Goal: Communication & Community: Answer question/provide support

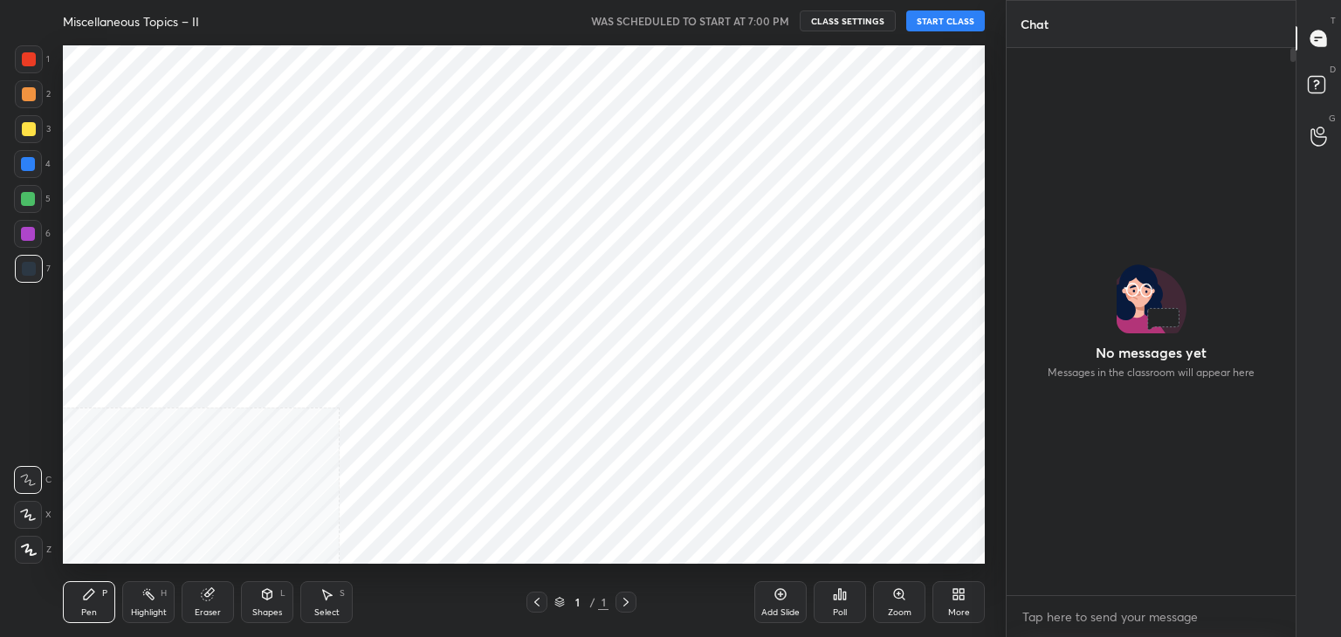
scroll to position [542, 284]
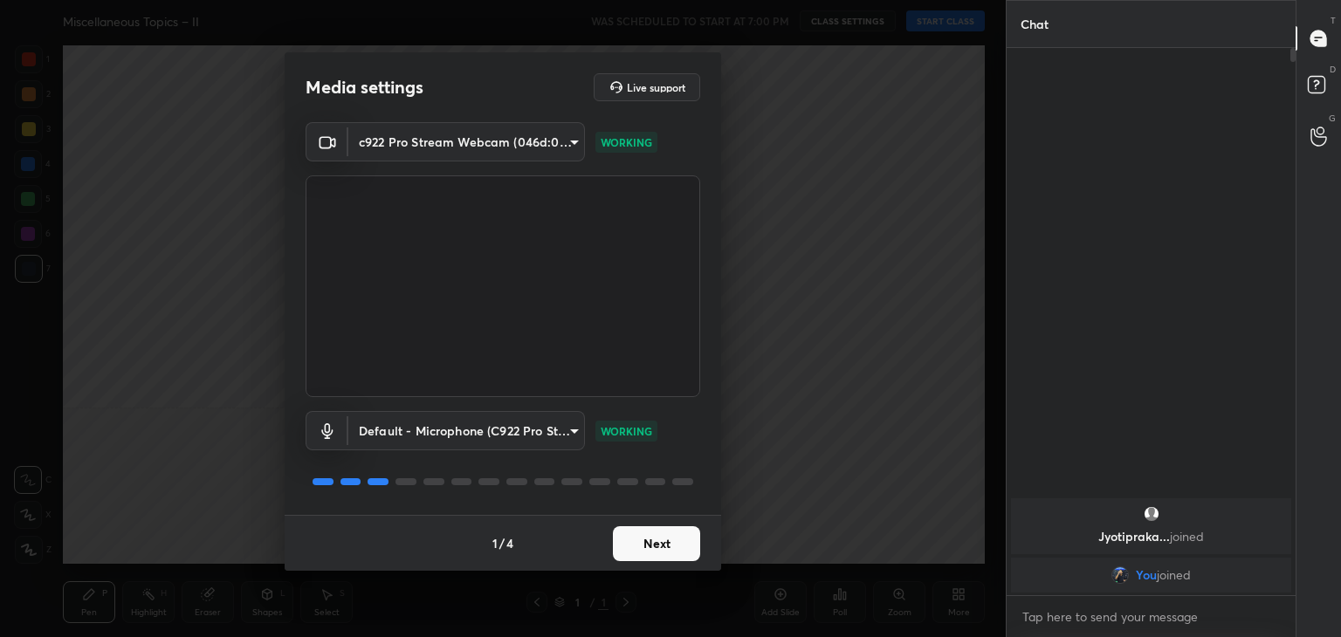
click at [666, 543] on button "Next" at bounding box center [656, 544] width 87 height 35
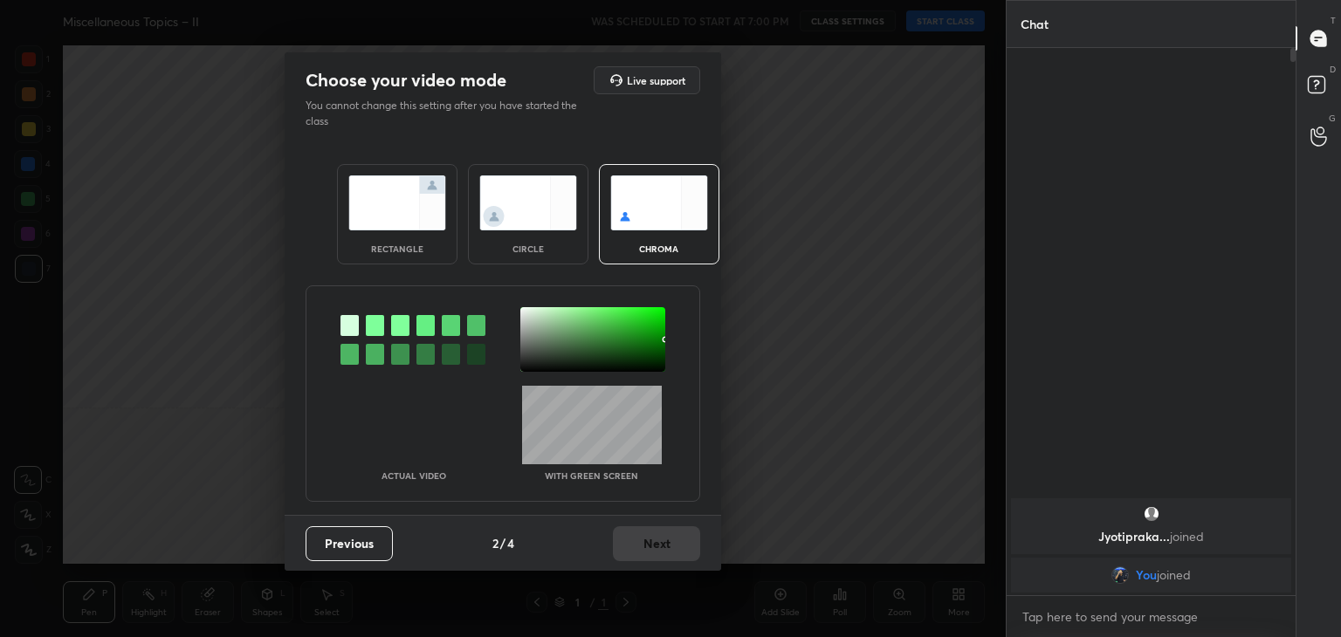
click at [531, 215] on img at bounding box center [528, 203] width 98 height 55
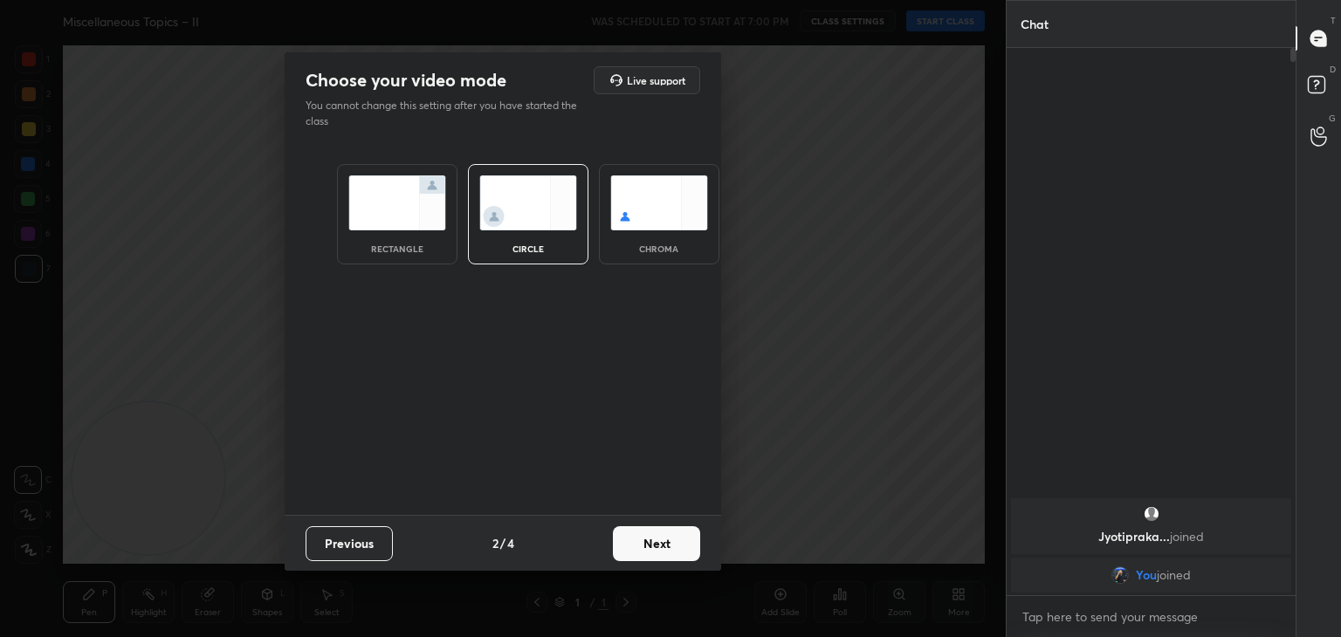
click at [666, 543] on button "Next" at bounding box center [656, 544] width 87 height 35
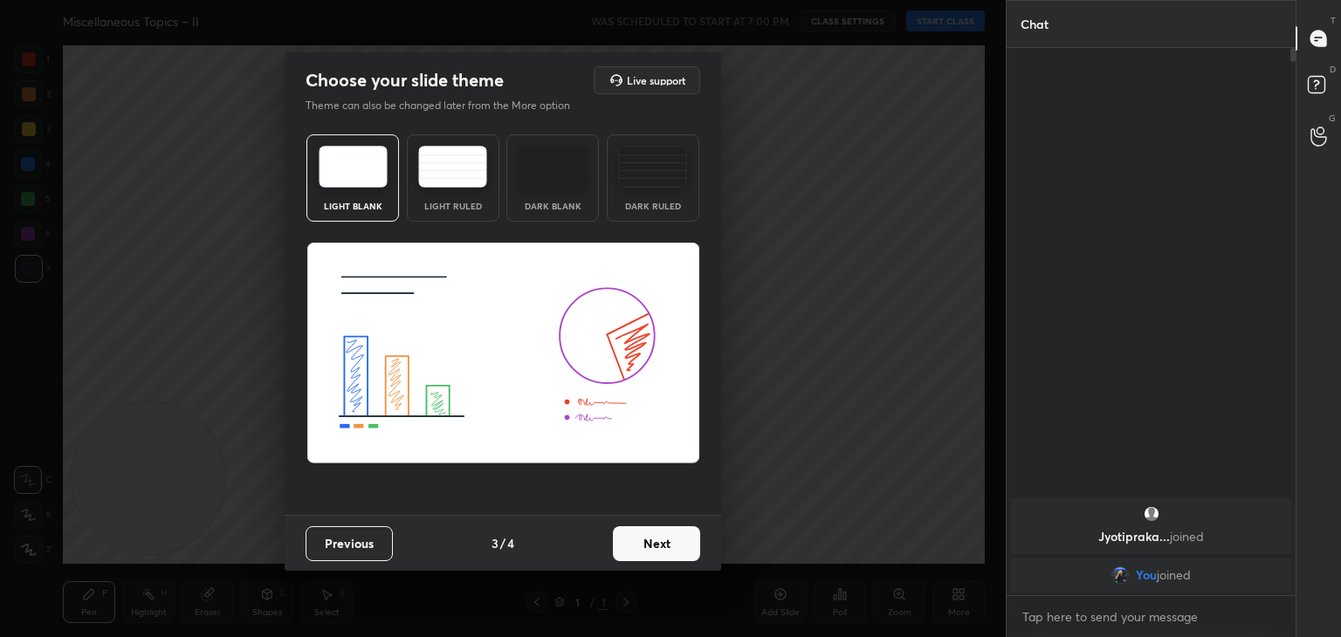
click at [681, 543] on button "Next" at bounding box center [656, 544] width 87 height 35
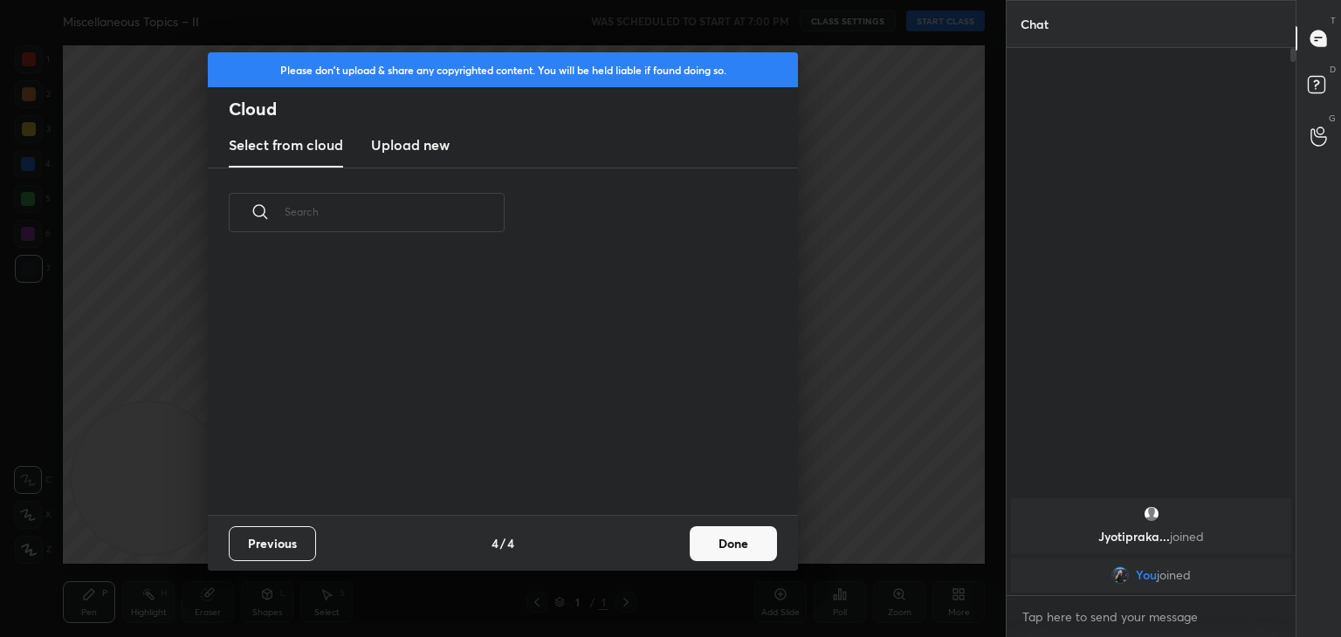
scroll to position [258, 561]
click at [740, 538] on button "Done" at bounding box center [733, 544] width 87 height 35
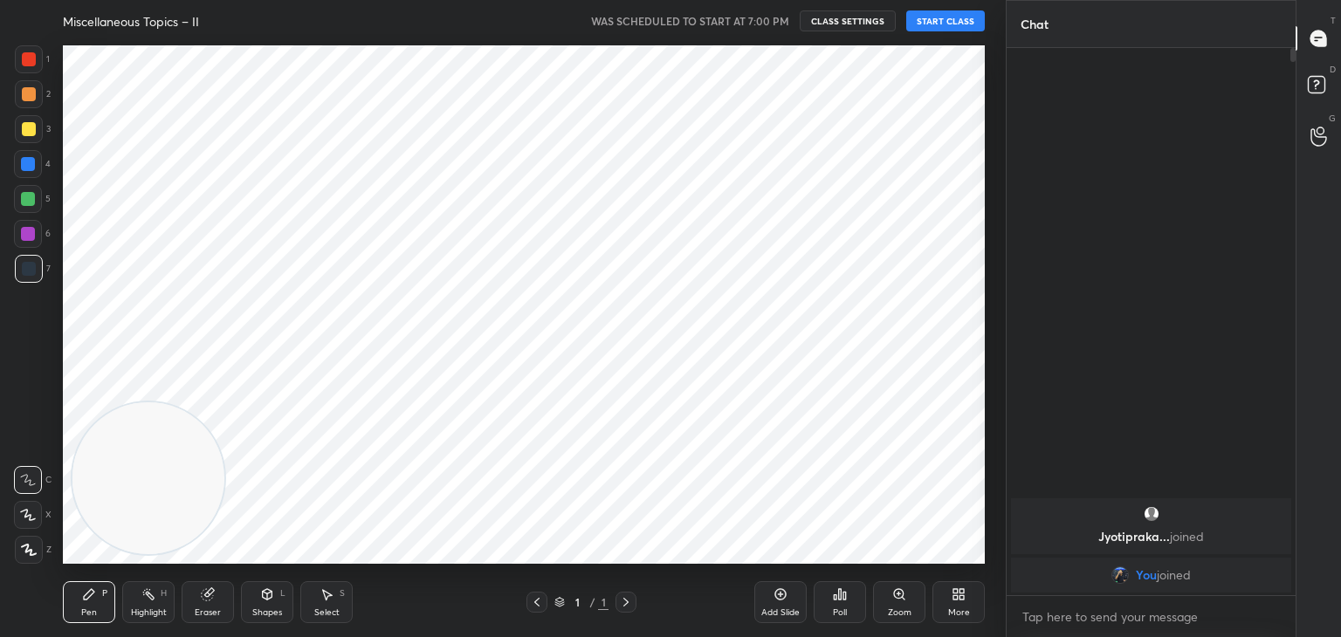
click at [31, 522] on div at bounding box center [28, 515] width 28 height 28
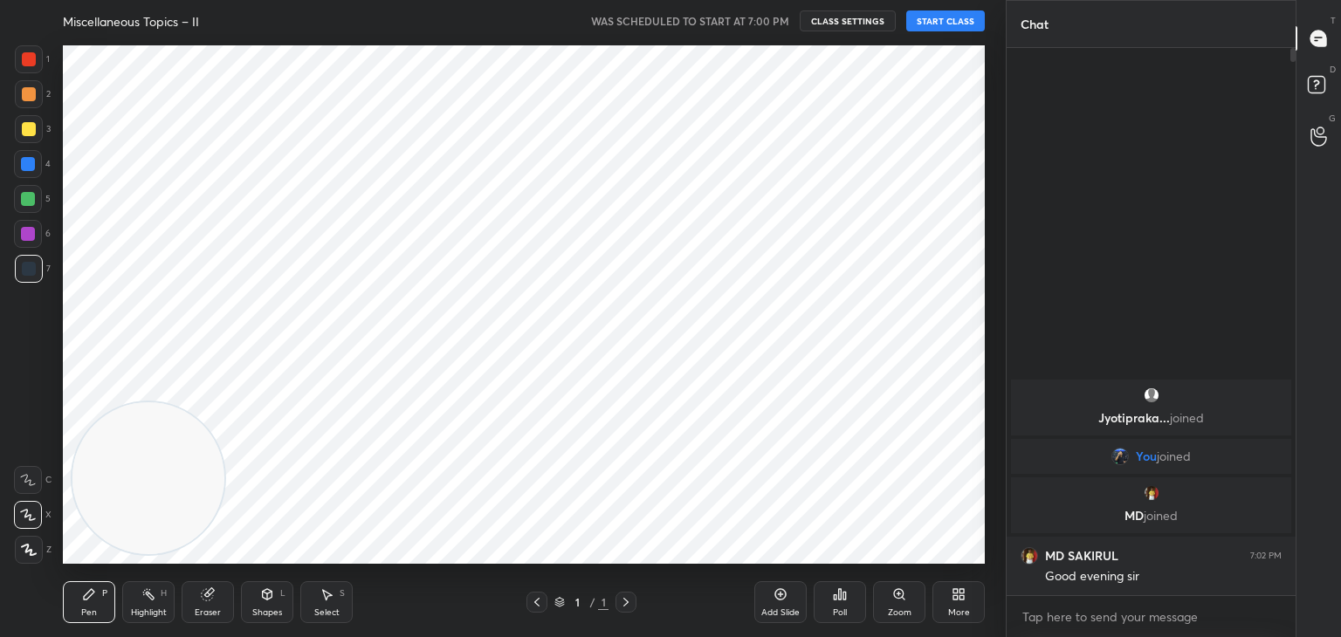
click at [932, 15] on button "START CLASS" at bounding box center [945, 20] width 79 height 21
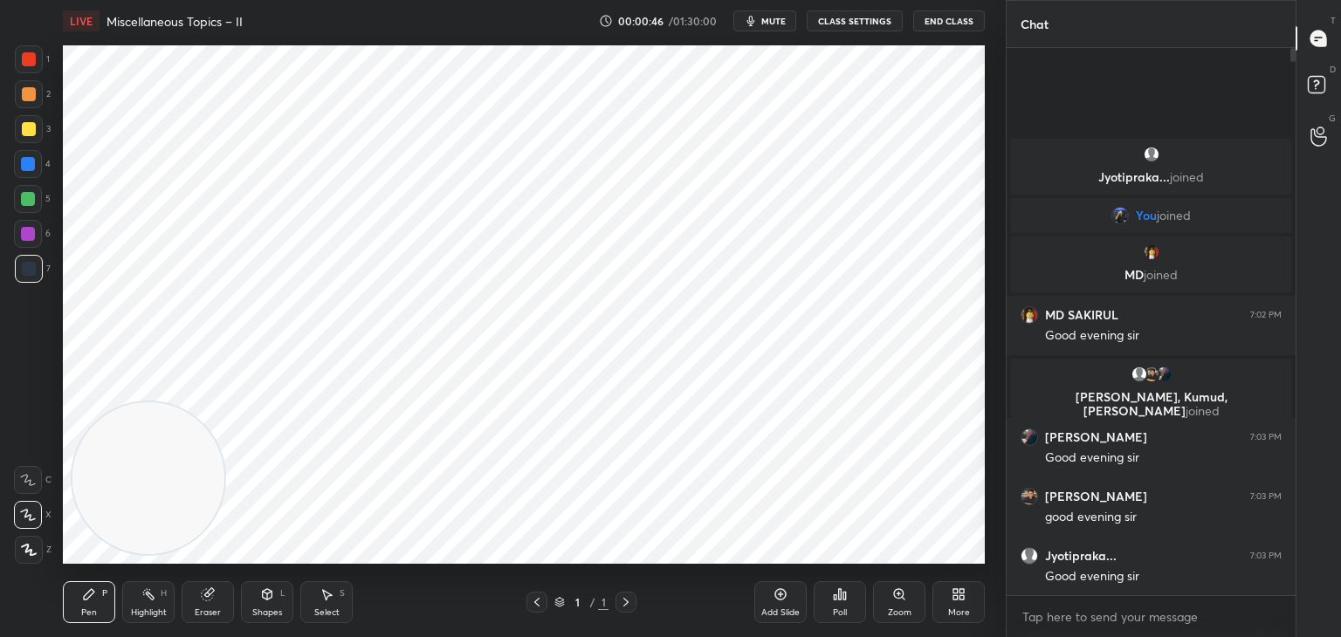
click at [775, 13] on button "mute" at bounding box center [764, 20] width 63 height 21
click at [783, 18] on span "unmute" at bounding box center [773, 21] width 38 height 12
click at [146, 602] on icon at bounding box center [148, 595] width 14 height 14
drag, startPoint x: 141, startPoint y: 493, endPoint x: 279, endPoint y: 211, distance: 314.0
click at [306, 210] on video at bounding box center [382, 171] width 152 height 152
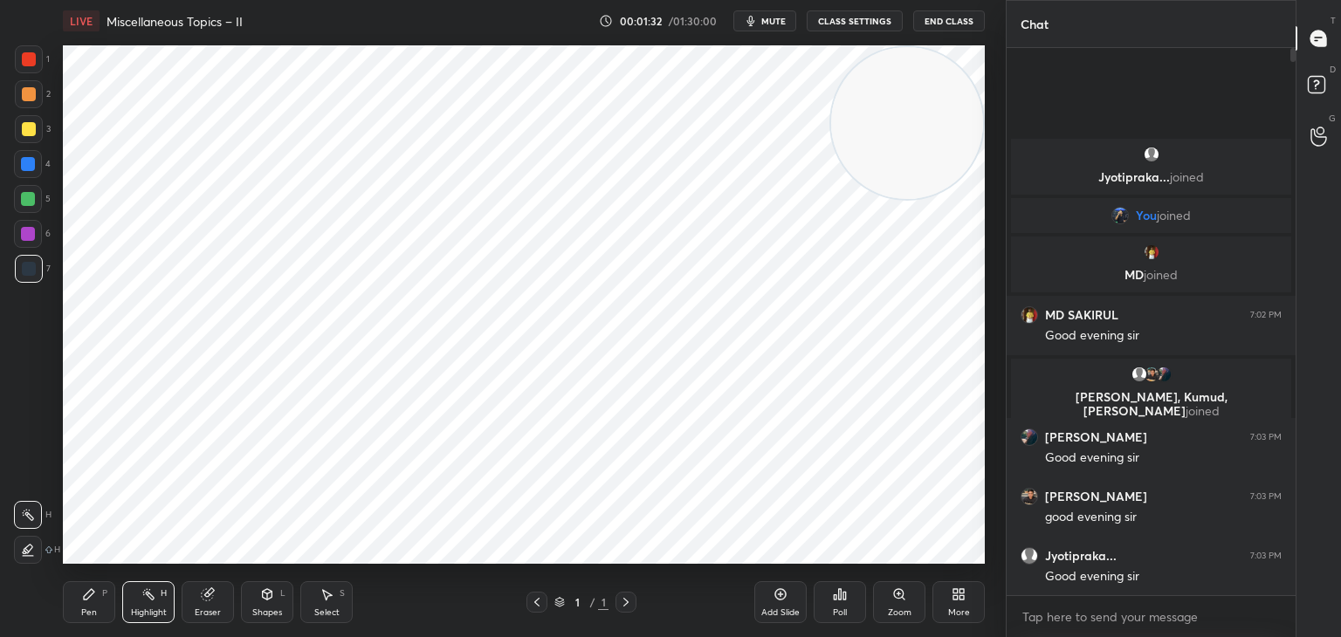
drag, startPoint x: 318, startPoint y: 203, endPoint x: 1019, endPoint y: 85, distance: 711.2
click at [1019, 85] on div "1 2 3 4 5 6 7 C X Z C X Z E E Erase all H H LIVE Miscellaneous Topics – II 00:0…" at bounding box center [670, 318] width 1341 height 637
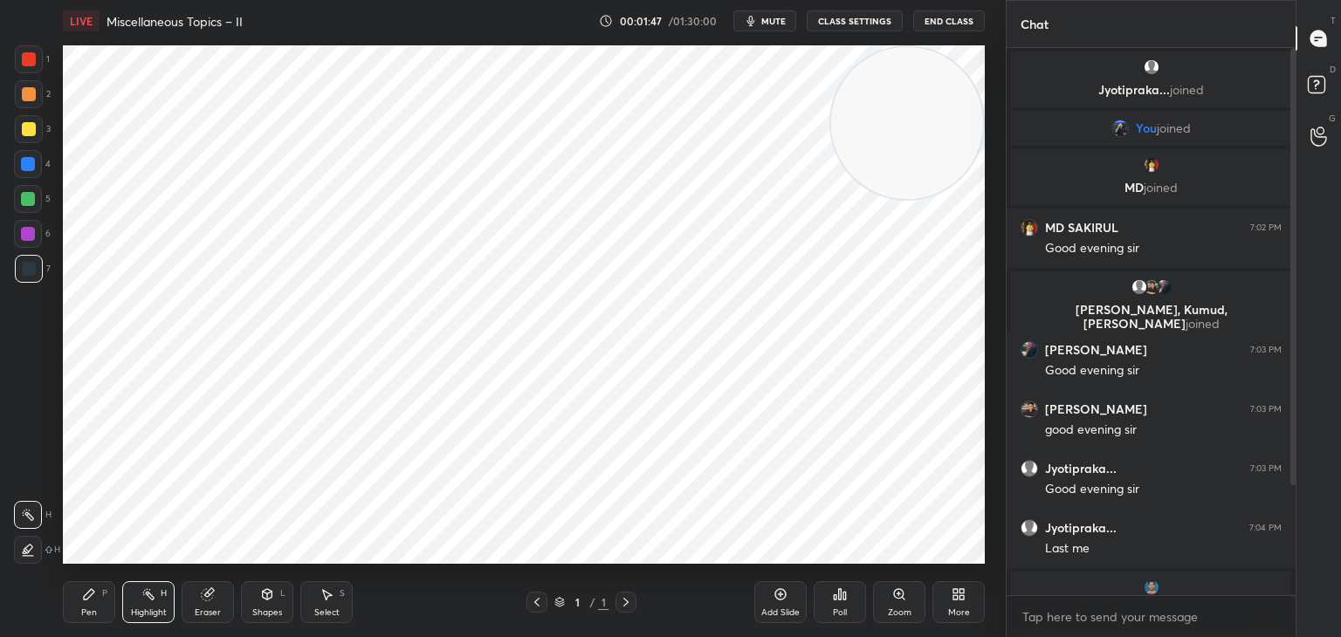
scroll to position [154, 0]
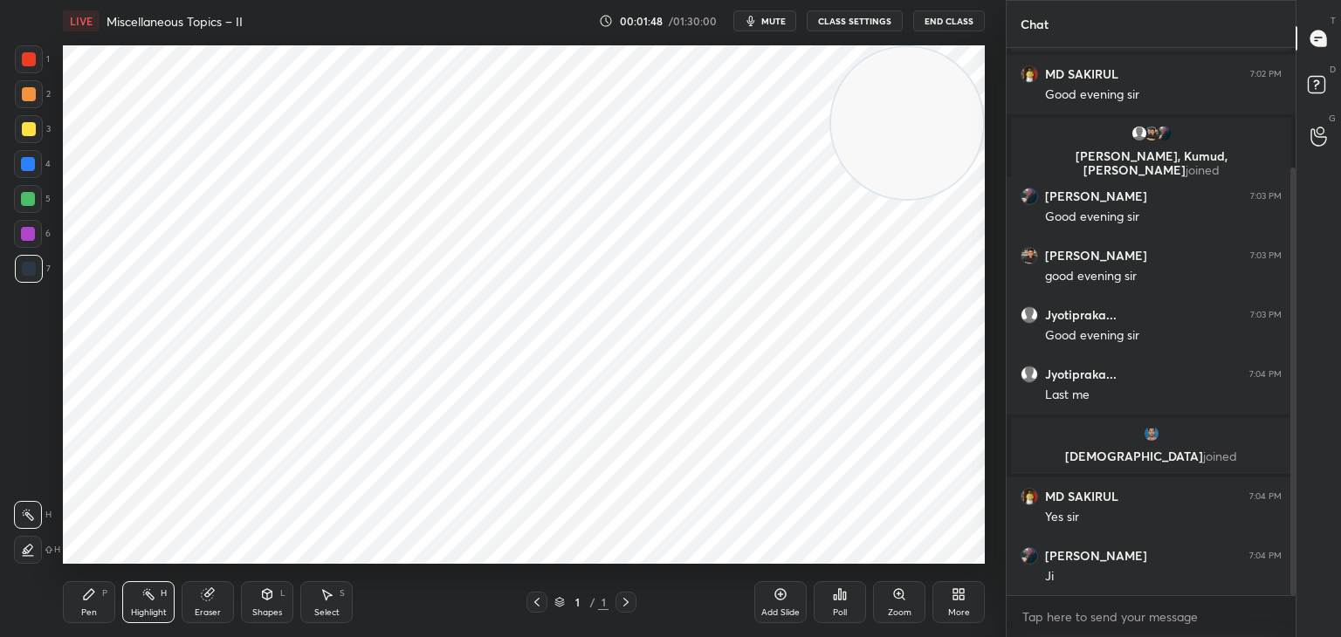
drag, startPoint x: 1290, startPoint y: 464, endPoint x: 1286, endPoint y: 519, distance: 55.1
click at [1286, 519] on div at bounding box center [1290, 321] width 10 height 547
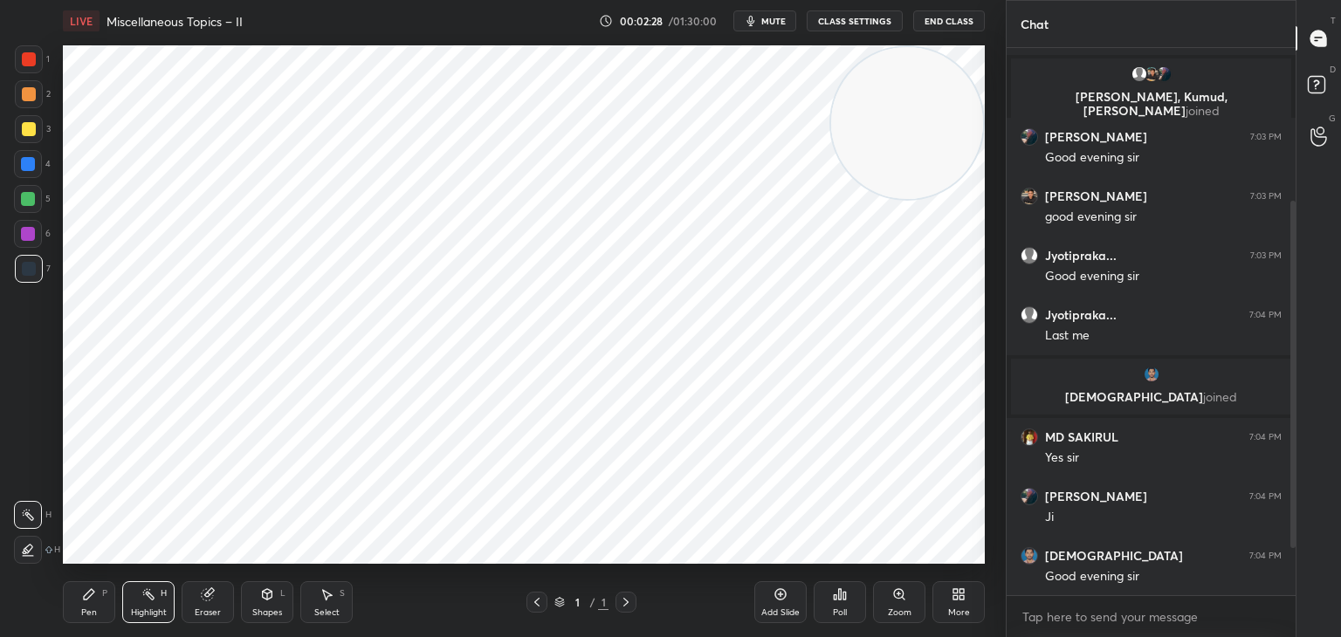
scroll to position [332, 0]
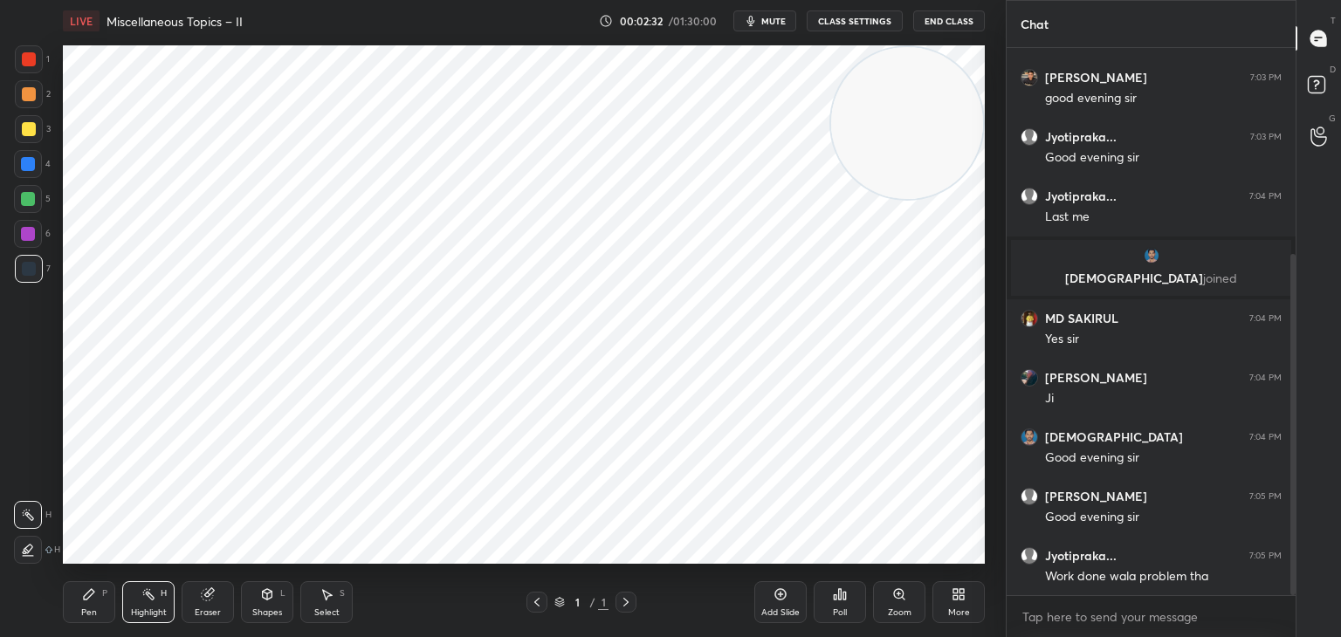
click at [967, 598] on div "More" at bounding box center [959, 603] width 52 height 42
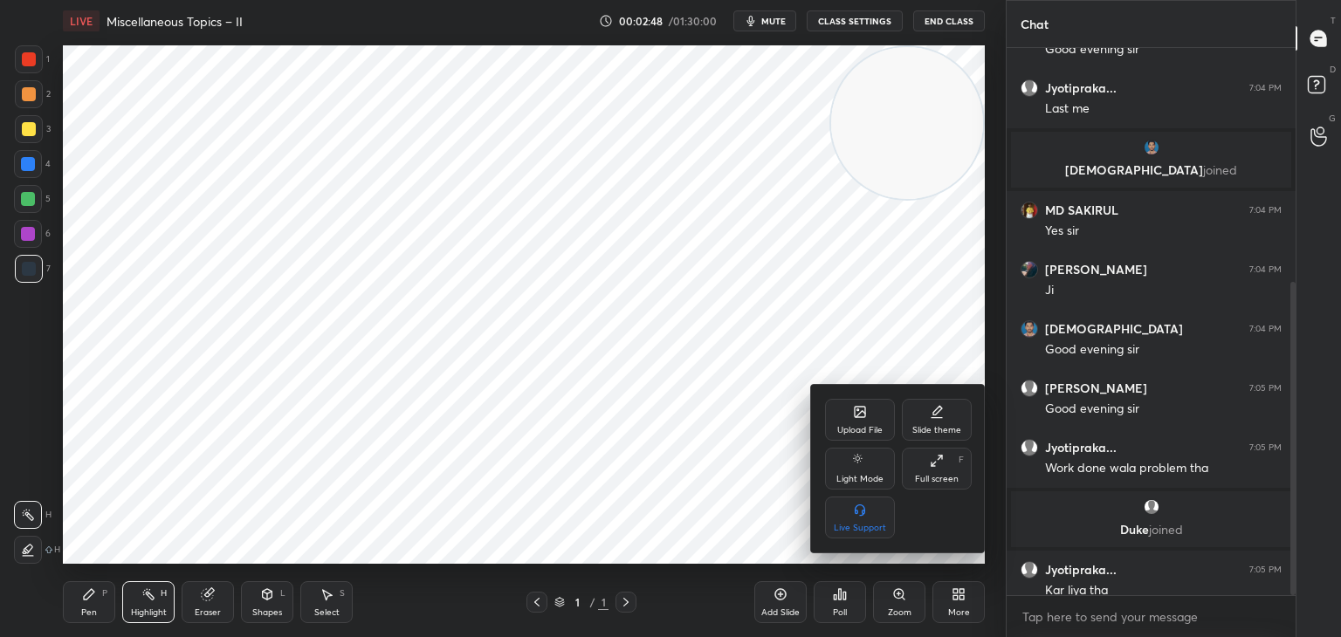
scroll to position [409, 0]
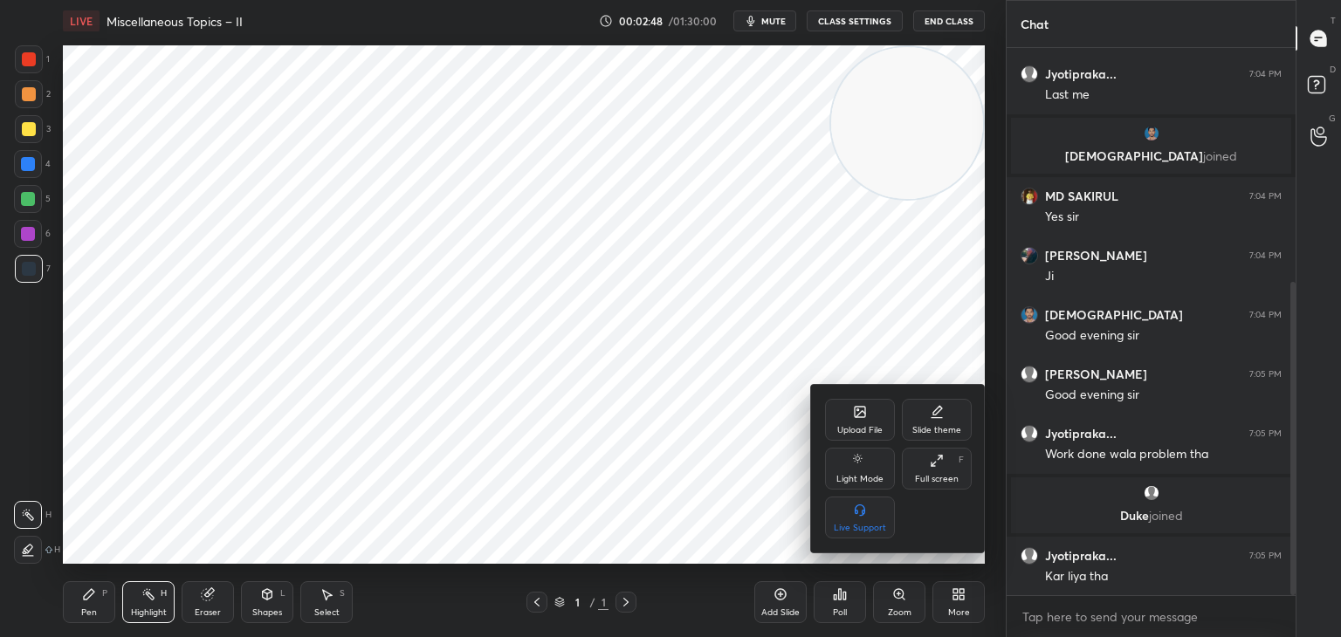
click at [848, 426] on div "Upload File" at bounding box center [859, 430] width 45 height 9
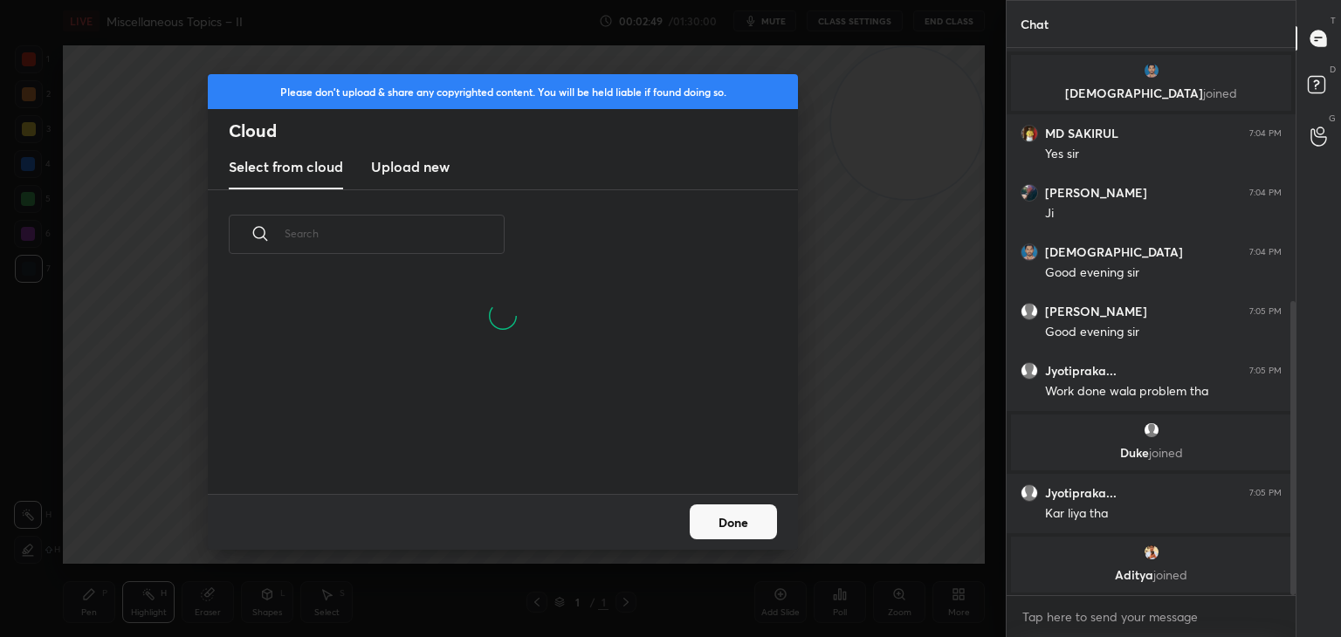
scroll to position [131, 561]
drag, startPoint x: 423, startPoint y: 159, endPoint x: 439, endPoint y: 182, distance: 28.1
click at [425, 159] on h3 "Upload new" at bounding box center [410, 166] width 79 height 21
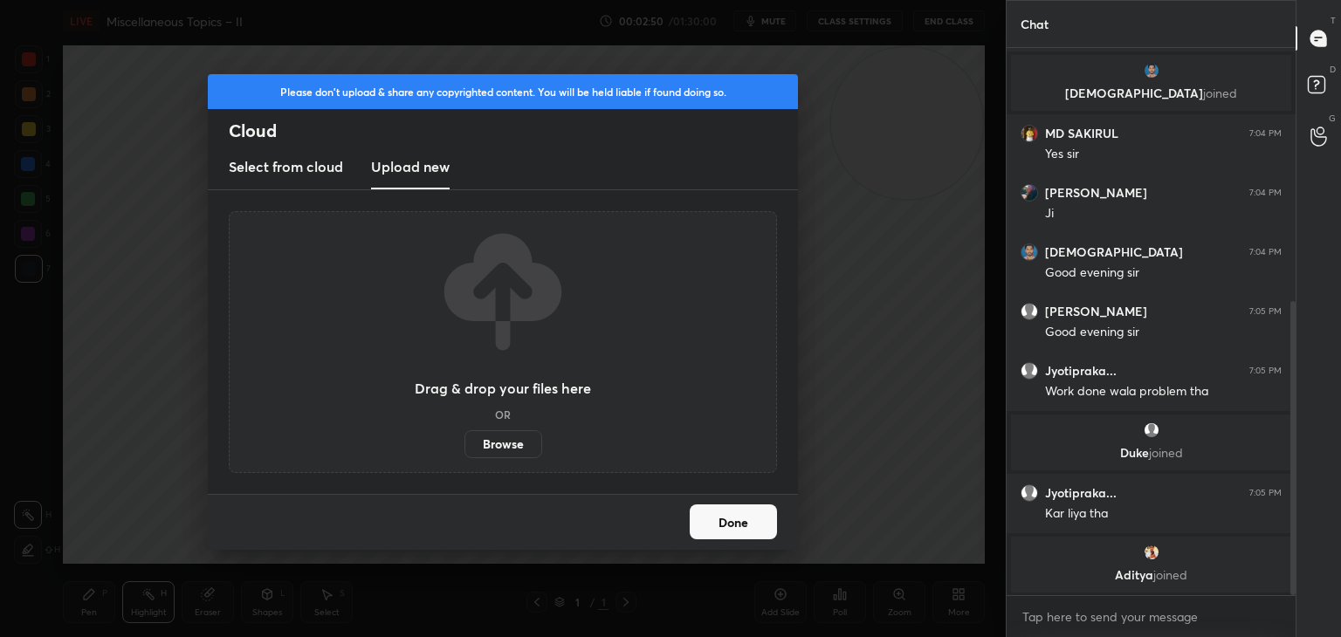
click at [486, 445] on label "Browse" at bounding box center [504, 444] width 78 height 28
click at [465, 445] on input "Browse" at bounding box center [465, 444] width 0 height 28
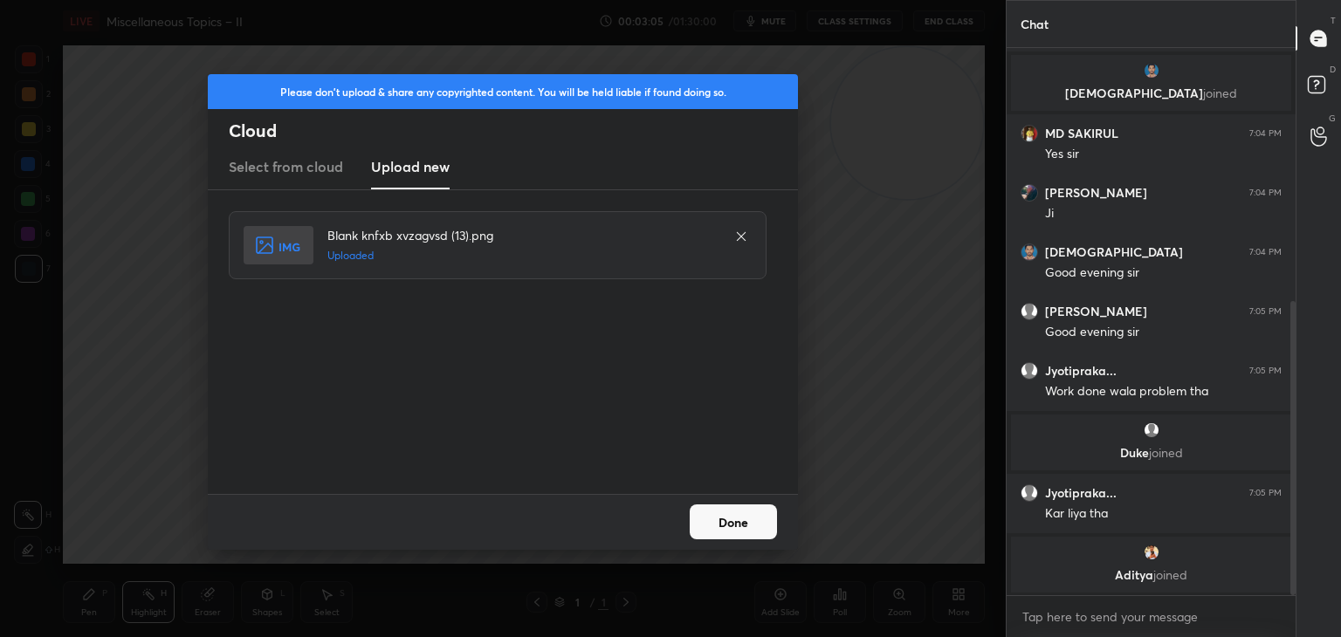
click at [747, 524] on button "Done" at bounding box center [733, 522] width 87 height 35
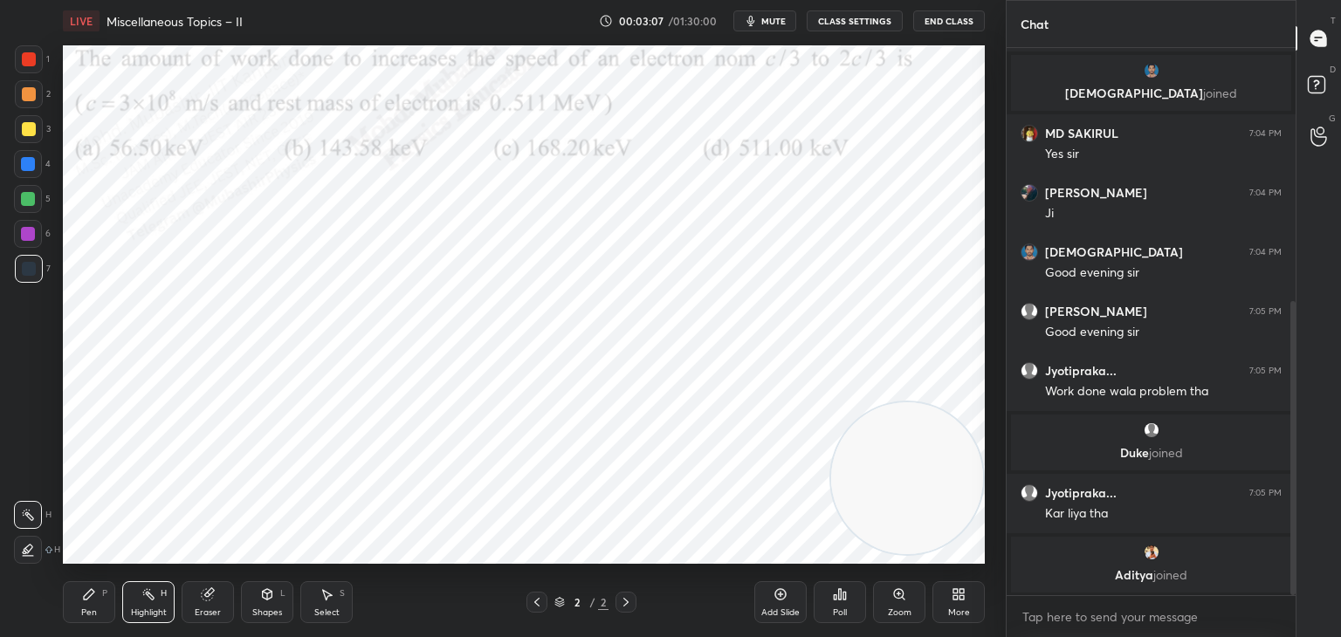
drag, startPoint x: 912, startPoint y: 145, endPoint x: 869, endPoint y: 520, distance: 377.9
click at [1016, 580] on div "1 2 3 4 5 6 7 C X Z C X Z E E Erase all H H LIVE Miscellaneous Topics – II 00:0…" at bounding box center [670, 318] width 1341 height 637
drag, startPoint x: 93, startPoint y: 601, endPoint x: 153, endPoint y: 599, distance: 59.4
click at [100, 599] on div "Pen P" at bounding box center [89, 603] width 52 height 42
drag, startPoint x: 153, startPoint y: 601, endPoint x: 219, endPoint y: 568, distance: 74.2
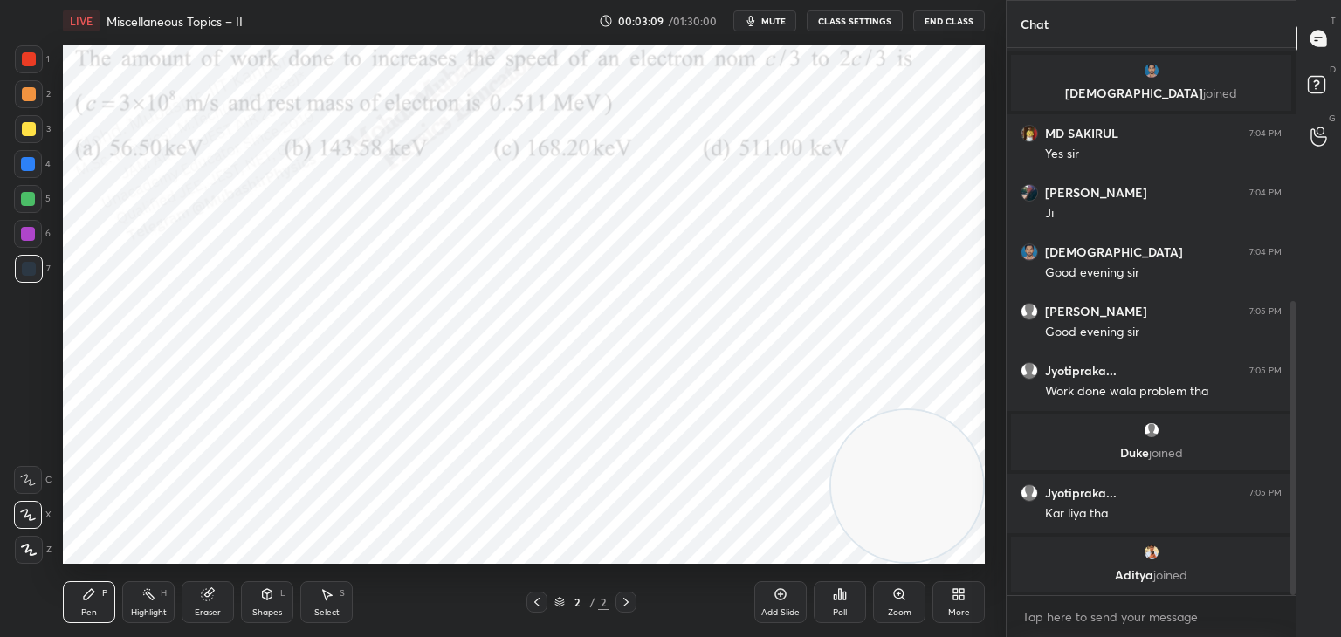
click at [149, 601] on icon at bounding box center [148, 595] width 14 height 14
click at [783, 21] on span "mute" at bounding box center [773, 21] width 24 height 12
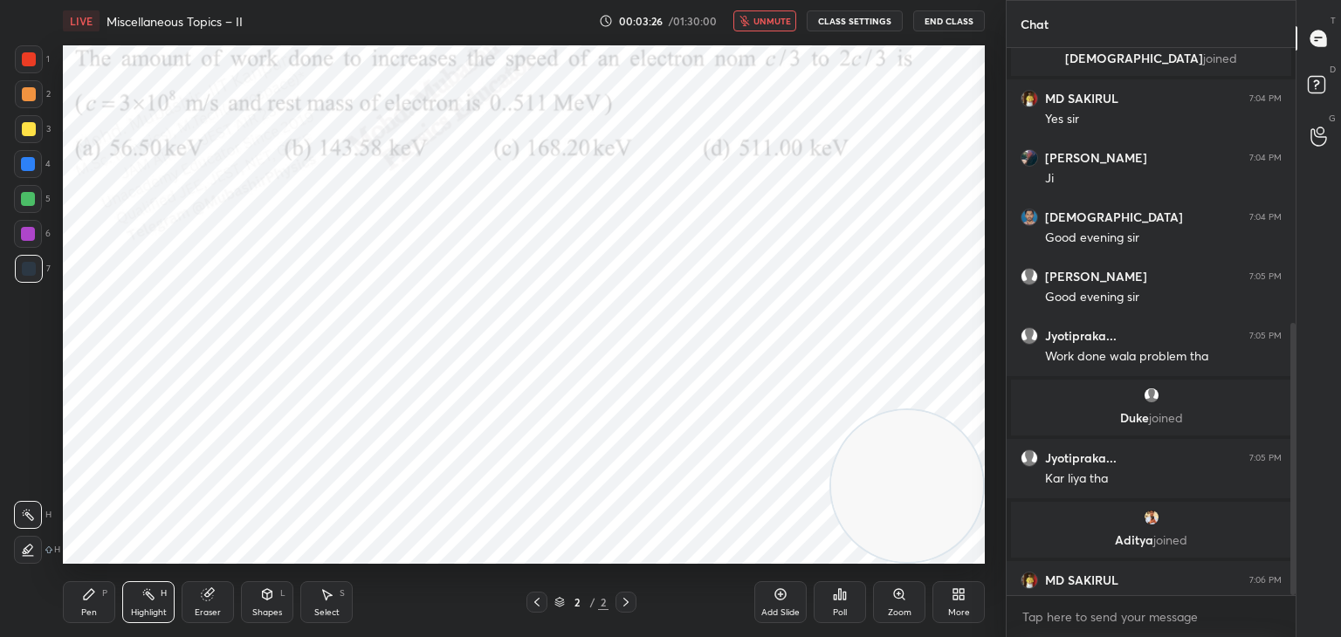
scroll to position [555, 0]
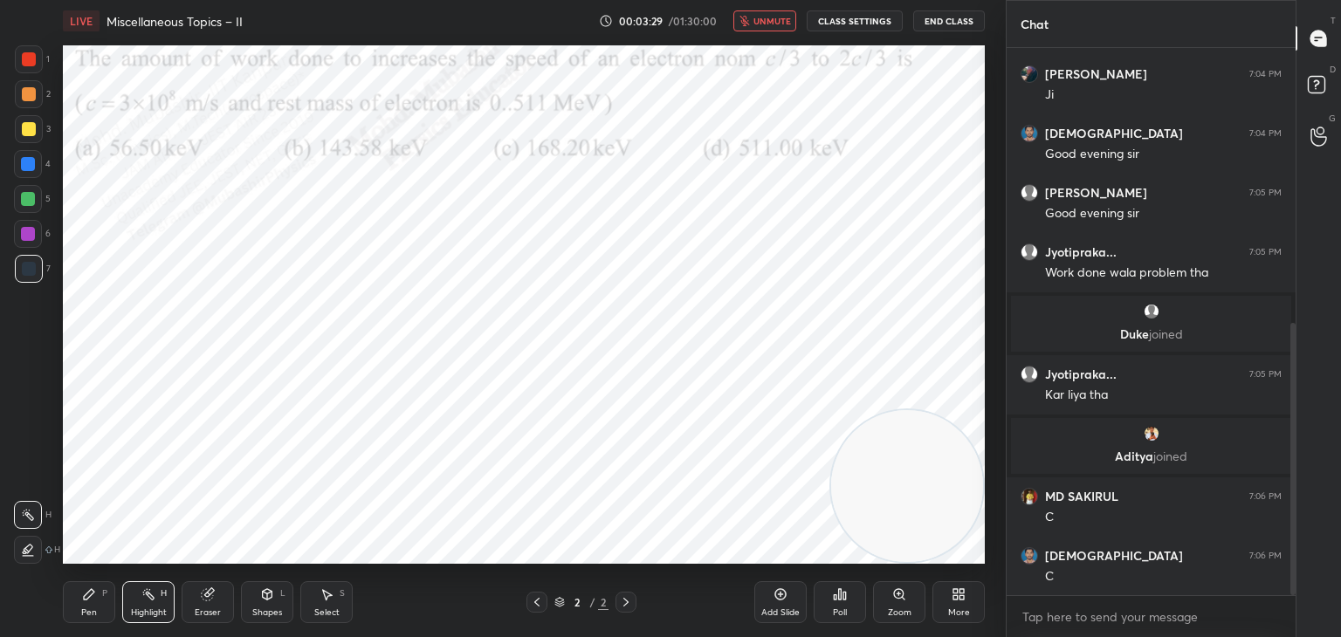
click at [768, 19] on span "unmute" at bounding box center [773, 21] width 38 height 12
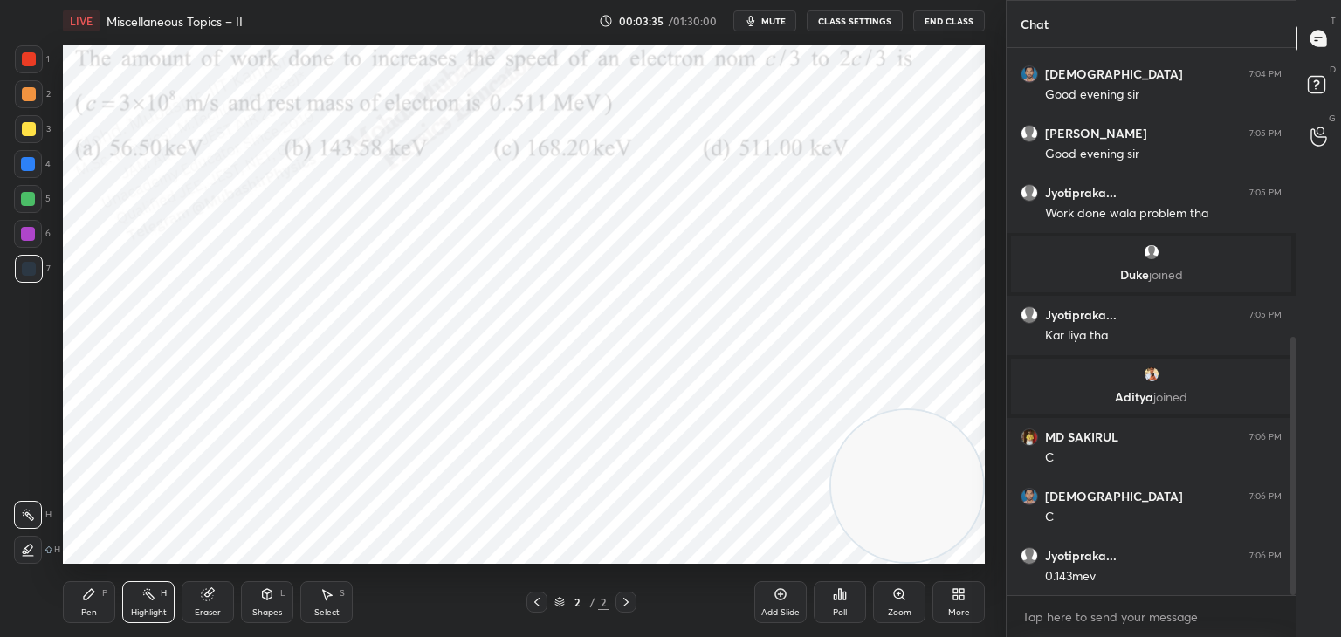
click at [768, 22] on span "mute" at bounding box center [773, 21] width 24 height 12
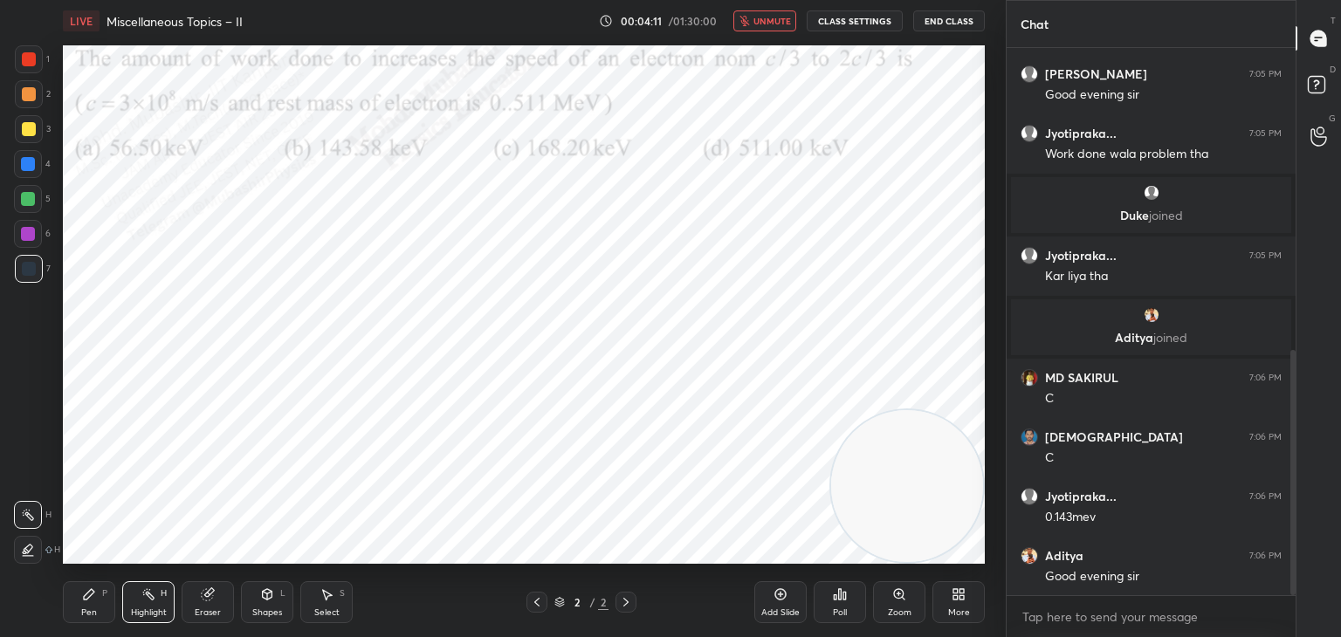
scroll to position [733, 0]
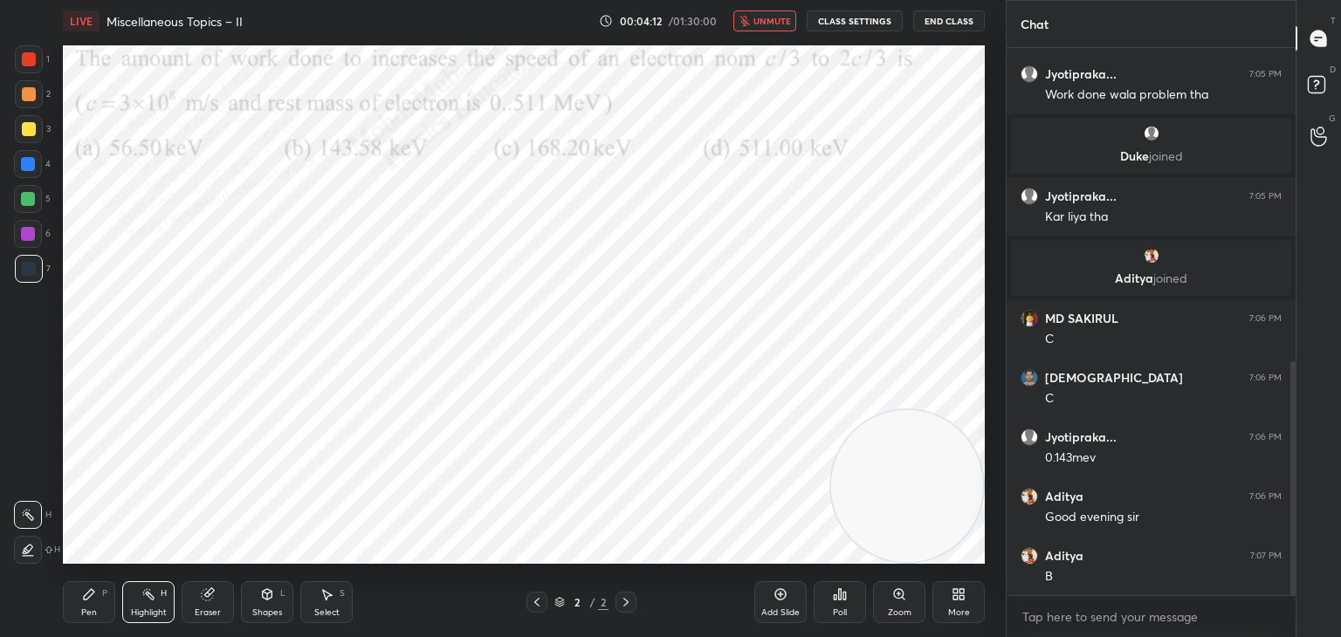
click at [782, 25] on span "unmute" at bounding box center [773, 21] width 38 height 12
drag, startPoint x: 921, startPoint y: 493, endPoint x: 942, endPoint y: 499, distance: 21.6
click at [957, 507] on video at bounding box center [907, 486] width 152 height 152
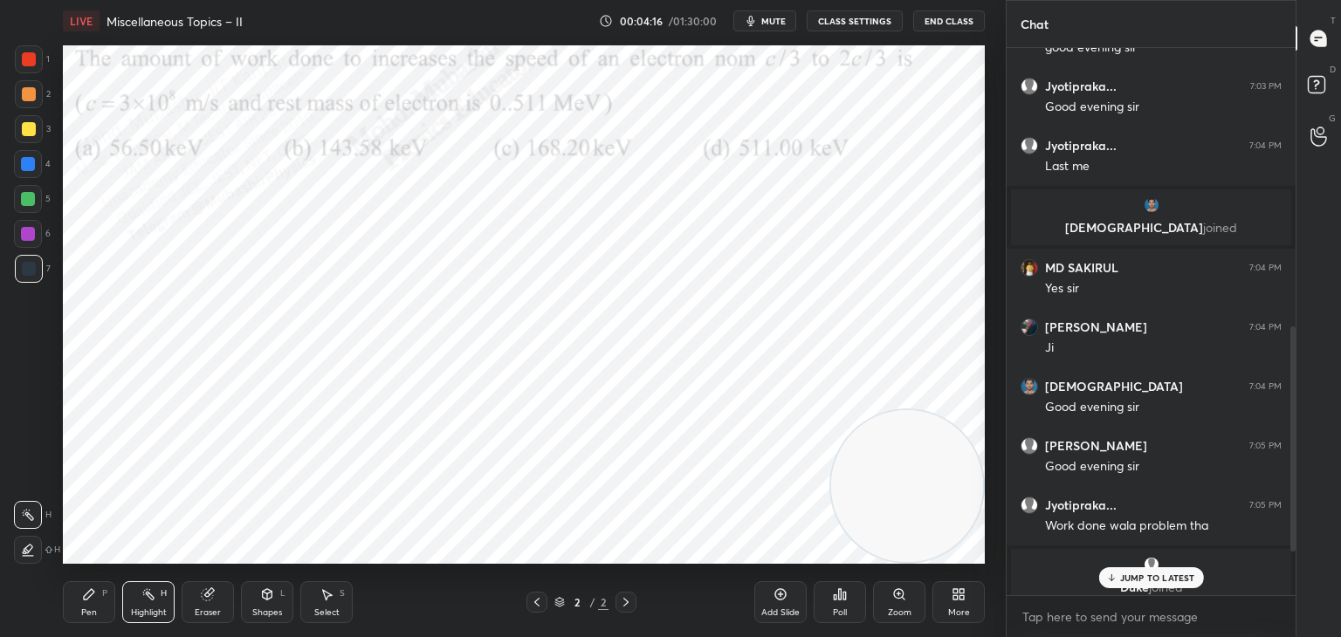
scroll to position [0, 0]
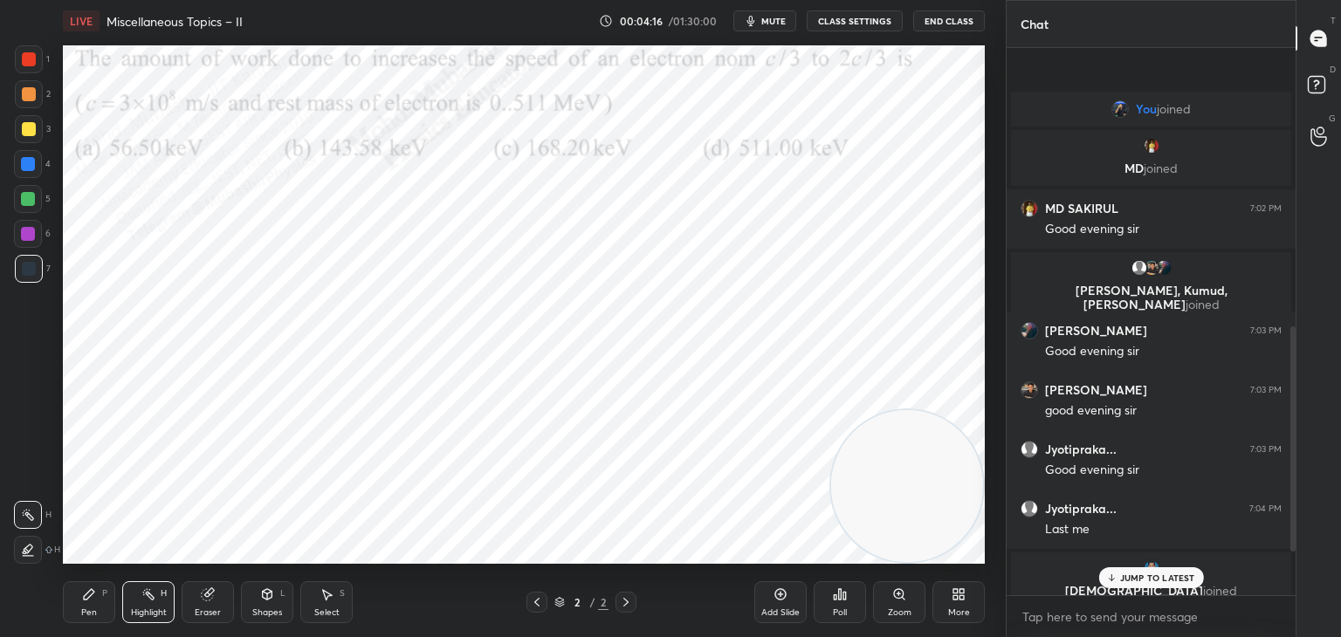
drag, startPoint x: 1293, startPoint y: 443, endPoint x: 1321, endPoint y: 88, distance: 355.6
click at [1324, 92] on div "Chat You joined MD joined MD SAKIRUL 7:02 PM Good evening [PERSON_NAME], [GEOGR…" at bounding box center [1173, 318] width 335 height 637
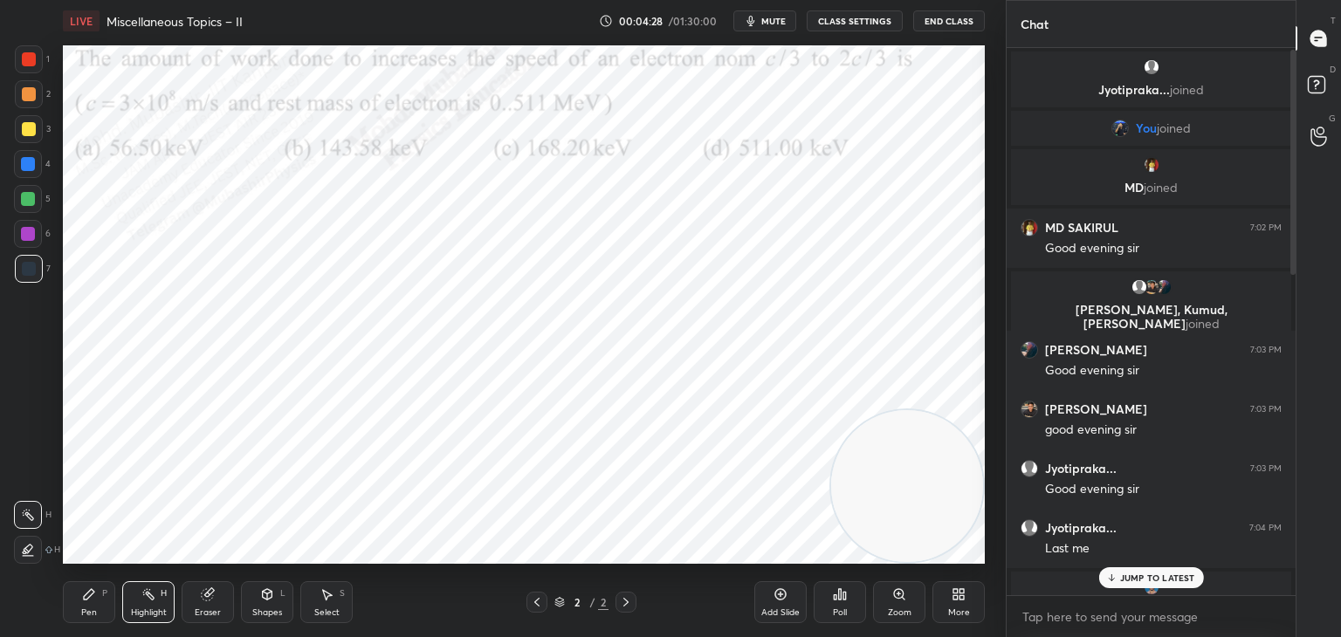
click at [1143, 577] on p "JUMP TO LATEST" at bounding box center [1157, 578] width 75 height 10
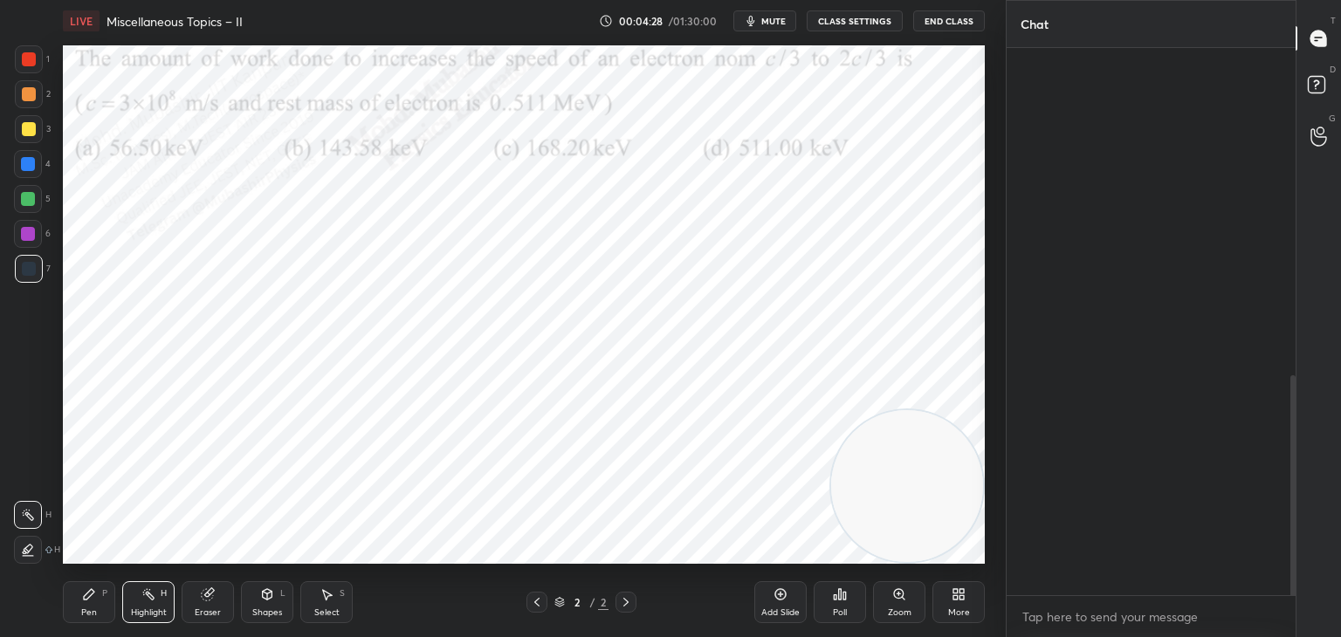
scroll to position [814, 0]
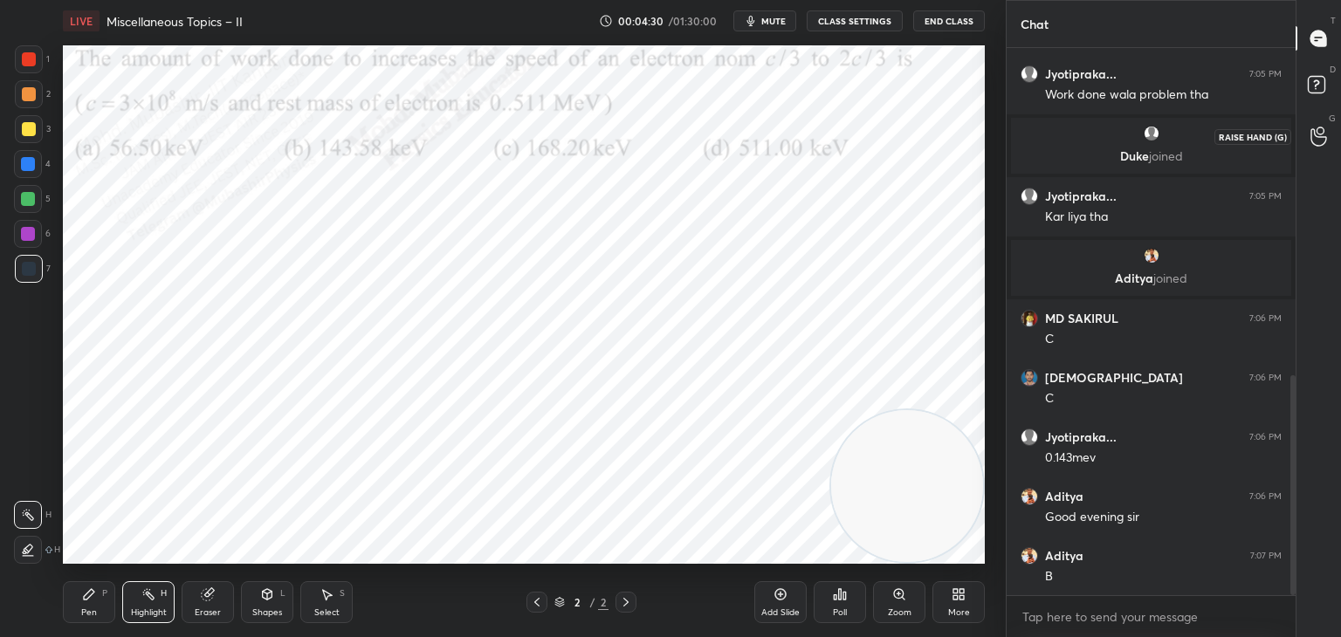
click at [1319, 99] on icon at bounding box center [1319, 87] width 31 height 31
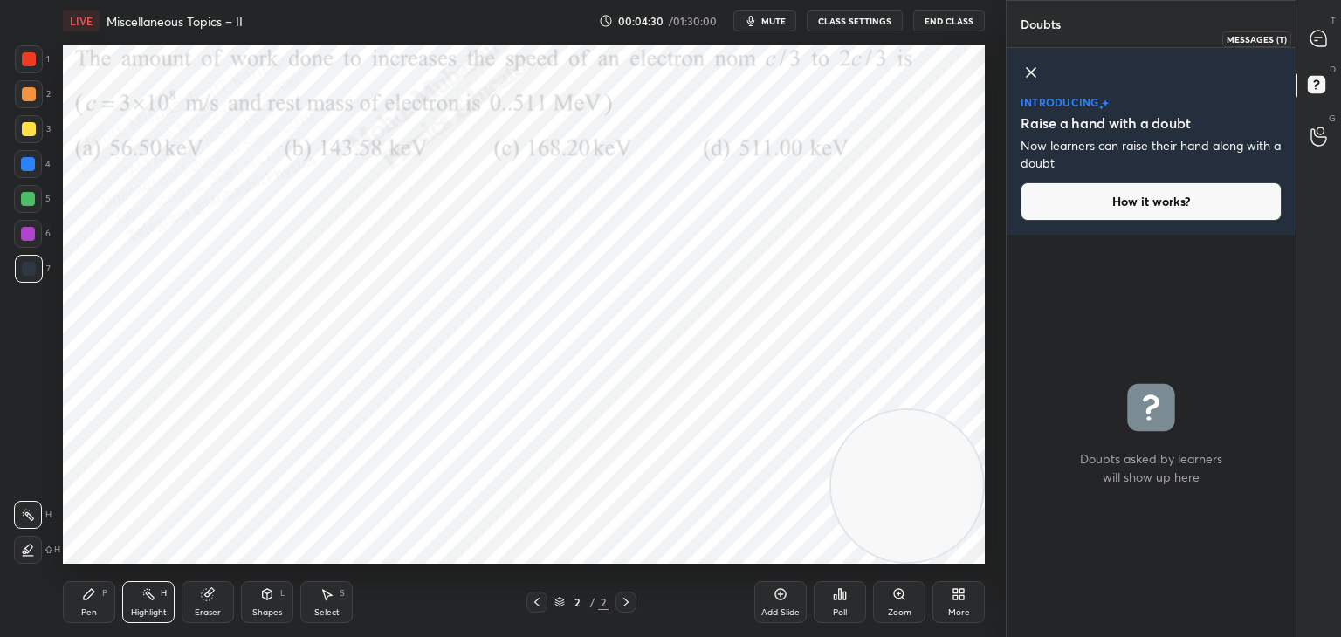
click at [1314, 46] on icon at bounding box center [1319, 39] width 18 height 18
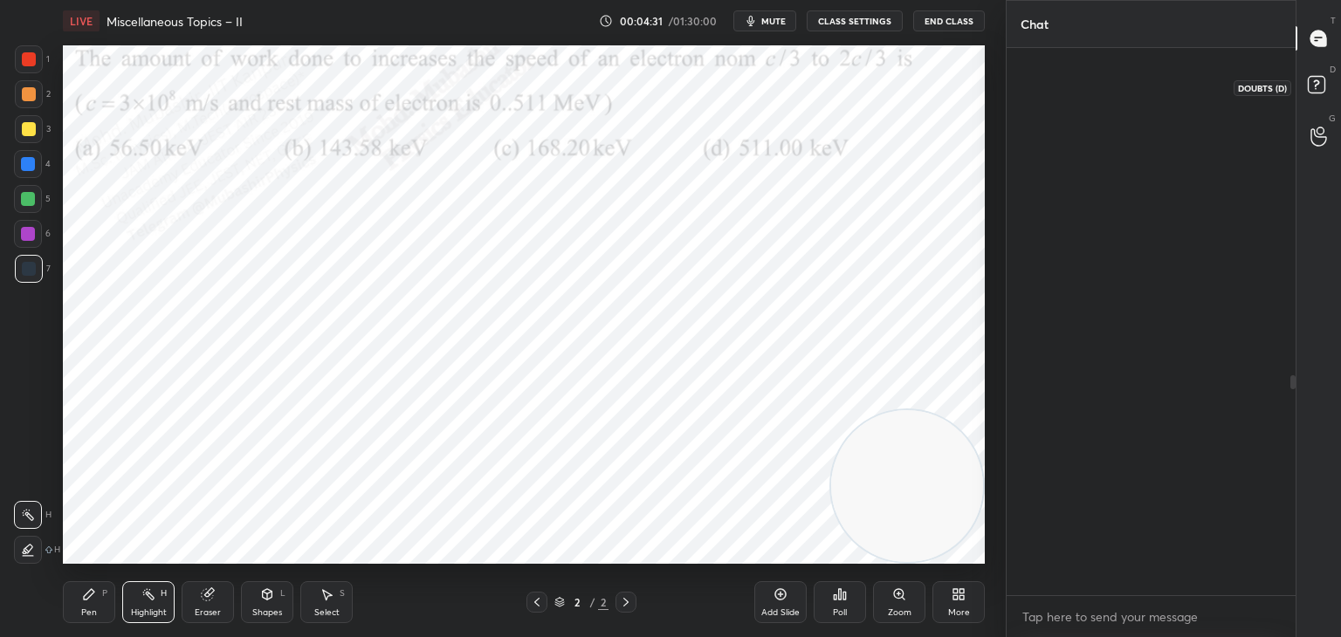
scroll to position [542, 284]
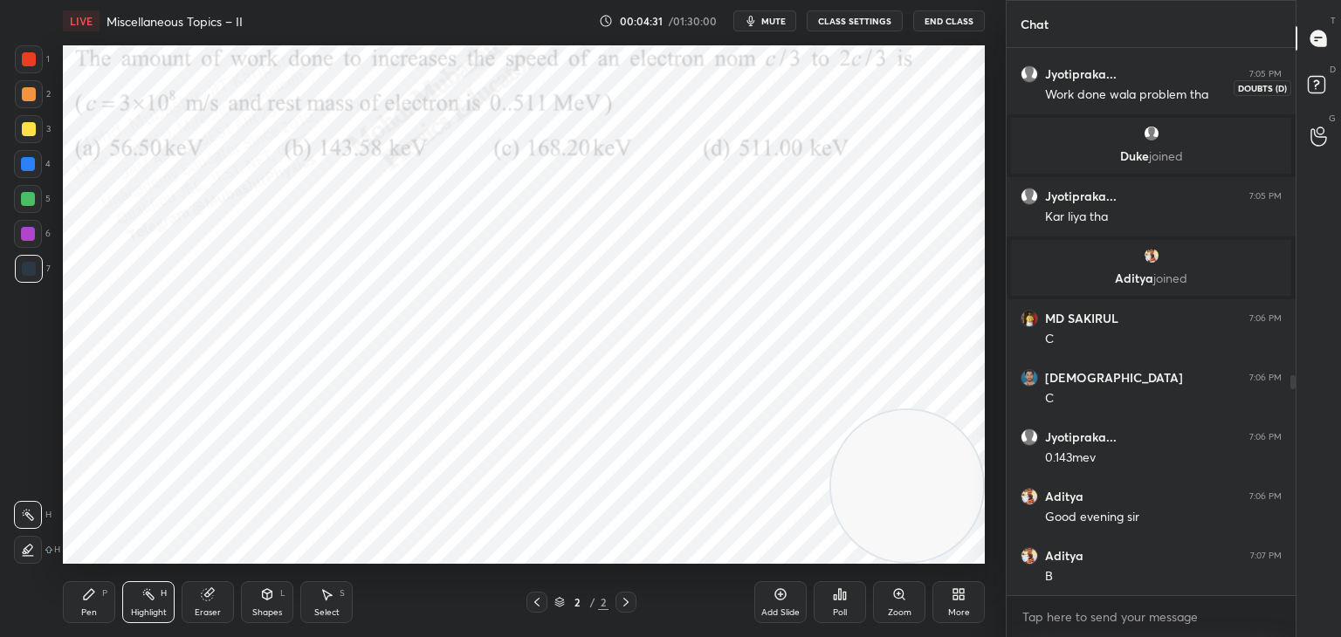
click at [1306, 92] on icon at bounding box center [1319, 87] width 31 height 31
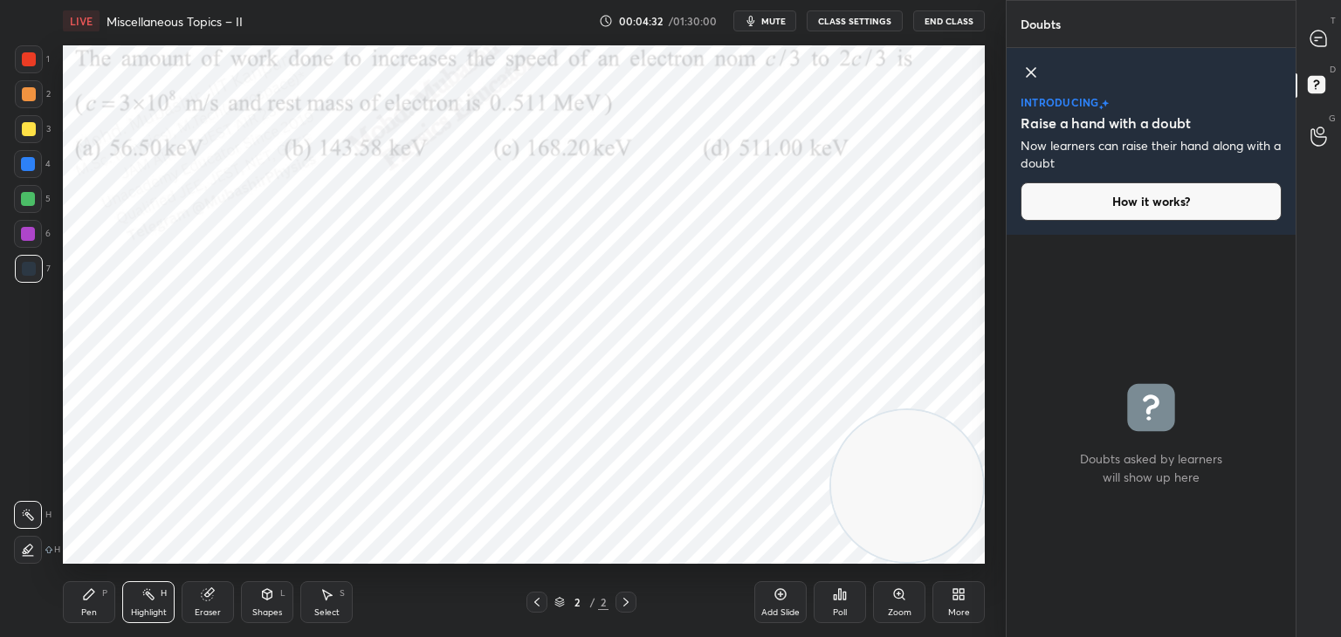
click at [1036, 72] on icon at bounding box center [1031, 72] width 21 height 21
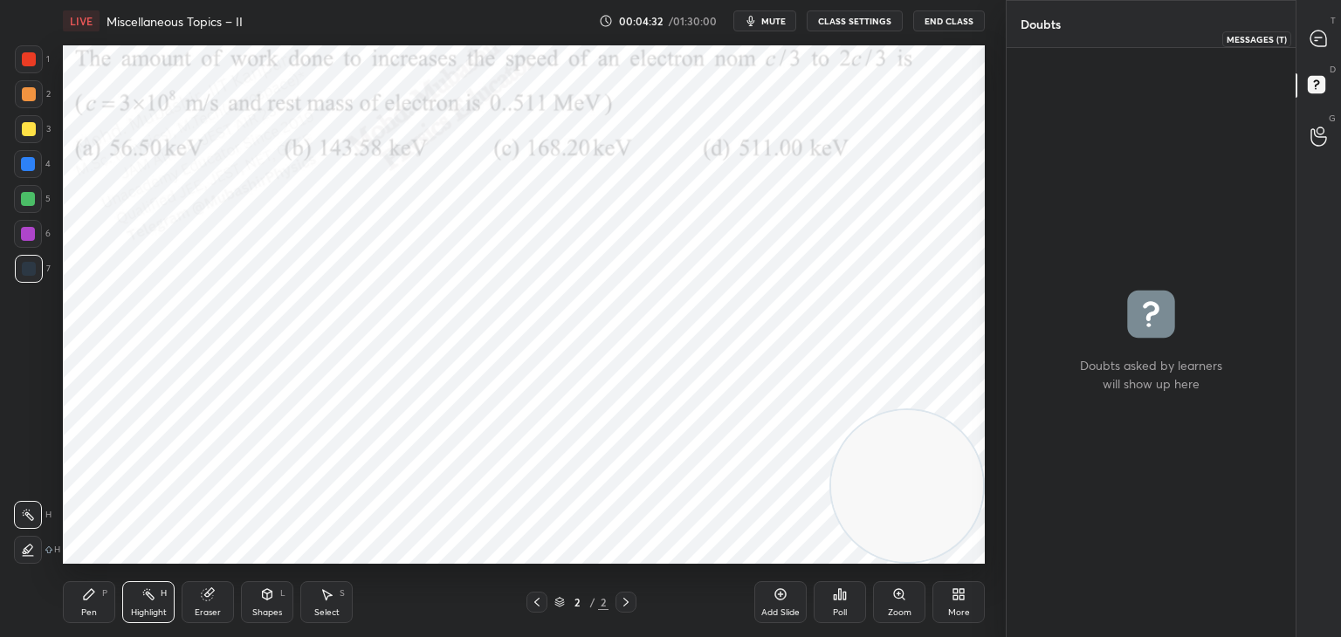
drag, startPoint x: 1320, startPoint y: 36, endPoint x: 1318, endPoint y: 81, distance: 45.5
click at [1318, 36] on icon at bounding box center [1319, 39] width 16 height 16
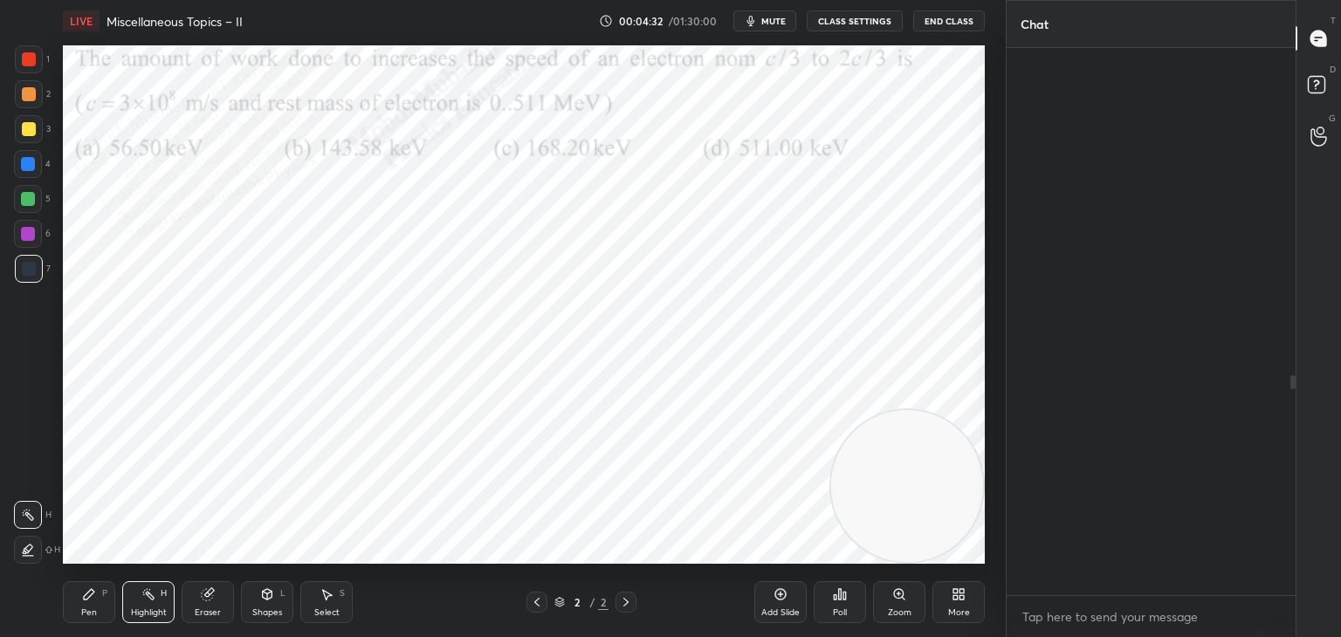
scroll to position [542, 284]
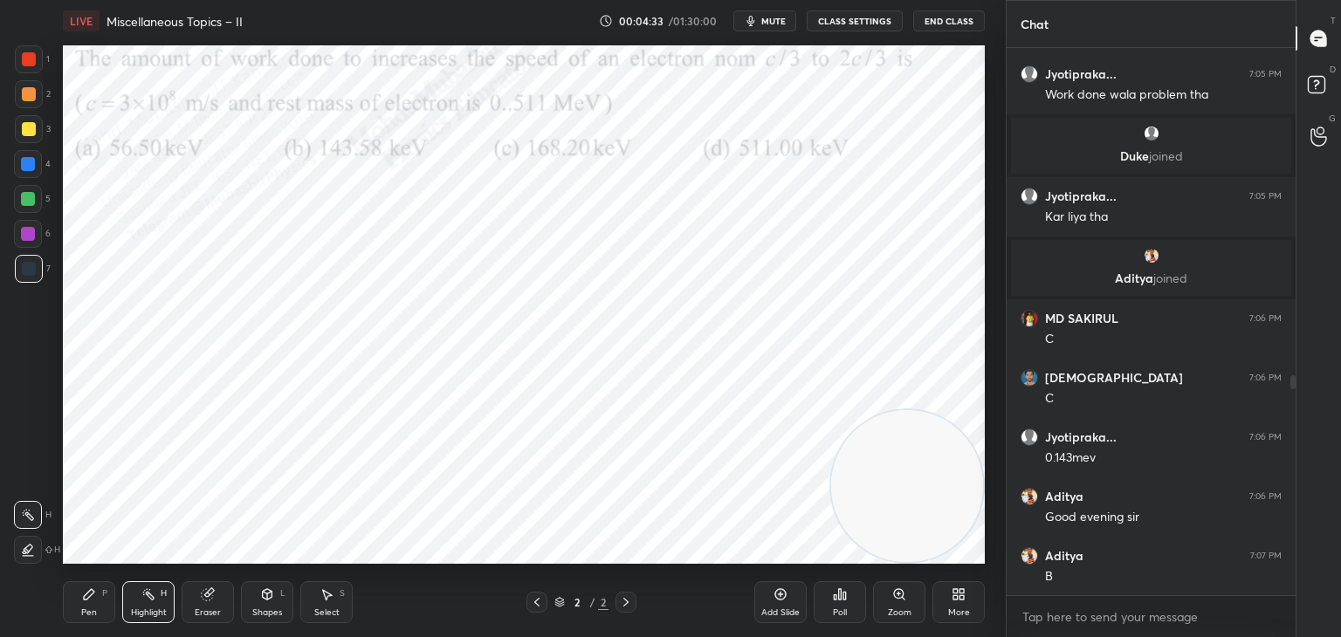
drag, startPoint x: 84, startPoint y: 595, endPoint x: 86, endPoint y: 575, distance: 19.4
click at [86, 575] on div "Pen P Highlight H Eraser Shapes L Select S 2 / 2 Add Slide Poll Zoom More" at bounding box center [524, 603] width 922 height 70
click at [31, 160] on div at bounding box center [28, 164] width 14 height 14
drag, startPoint x: 83, startPoint y: 605, endPoint x: 94, endPoint y: 595, distance: 15.4
click at [84, 605] on div "Pen P" at bounding box center [89, 603] width 52 height 42
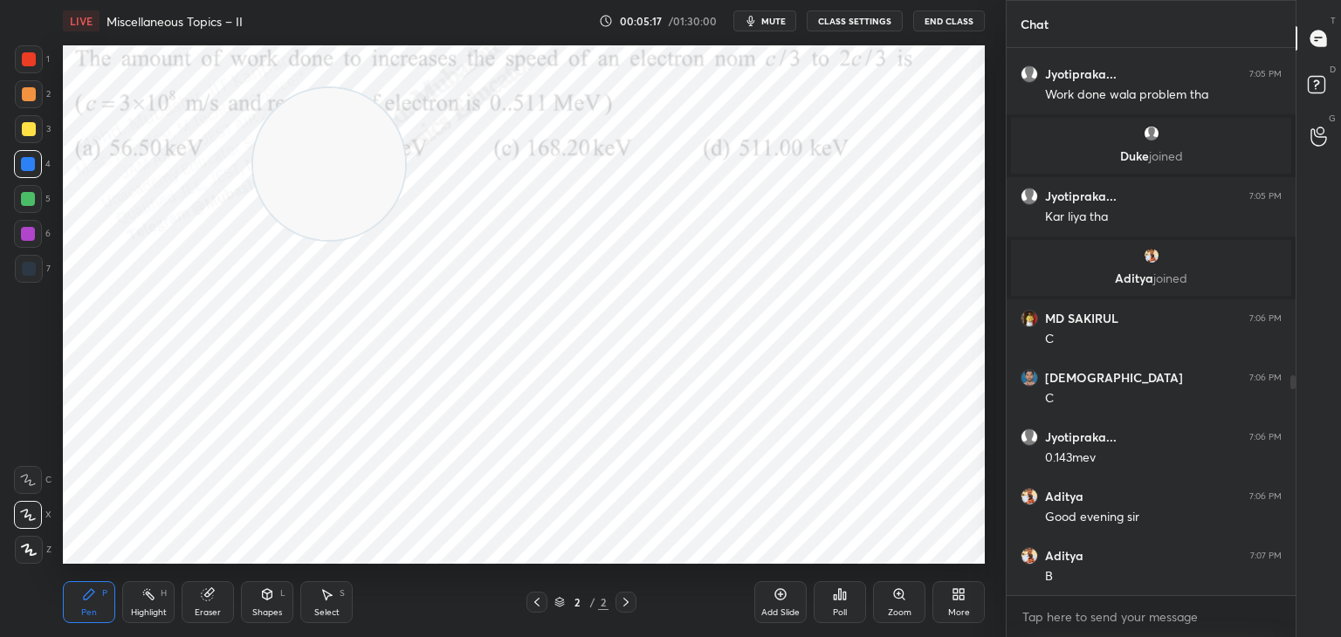
drag, startPoint x: 928, startPoint y: 477, endPoint x: 317, endPoint y: 138, distance: 698.9
click at [297, 121] on video at bounding box center [329, 164] width 152 height 152
drag, startPoint x: 356, startPoint y: 118, endPoint x: 900, endPoint y: 51, distance: 548.1
click at [559, 50] on video at bounding box center [483, 123] width 152 height 152
drag, startPoint x: 334, startPoint y: 602, endPoint x: 327, endPoint y: 589, distance: 14.1
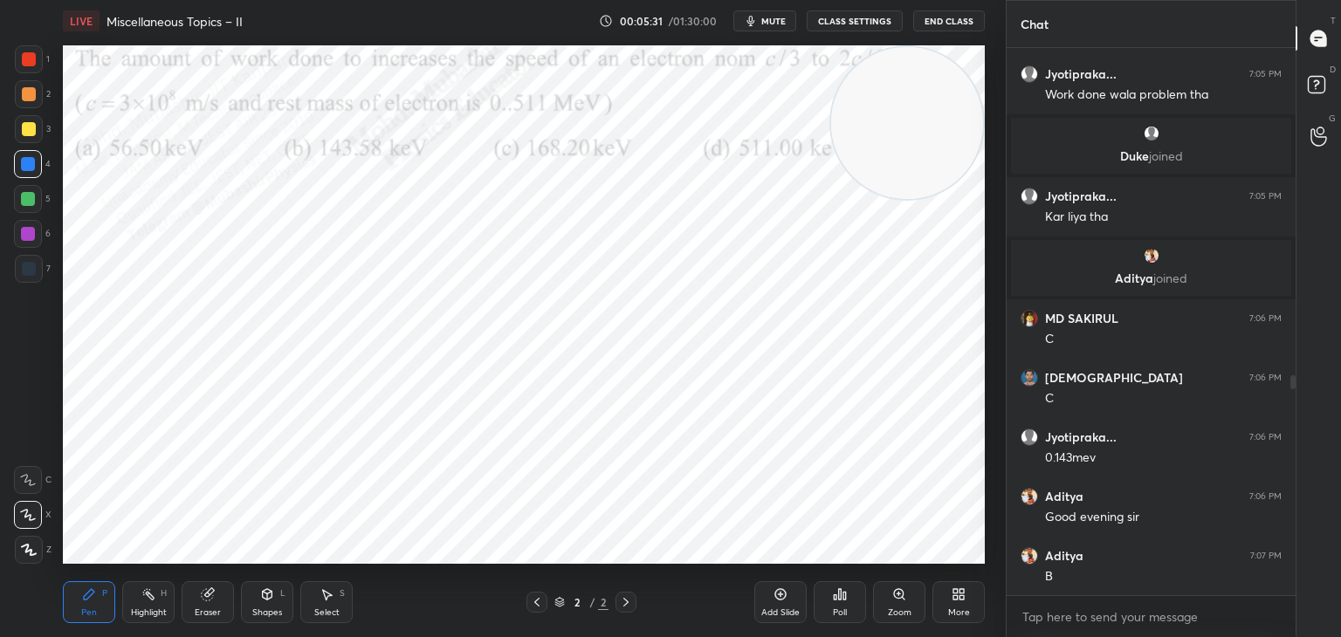
click at [327, 603] on div "Select S" at bounding box center [326, 603] width 52 height 42
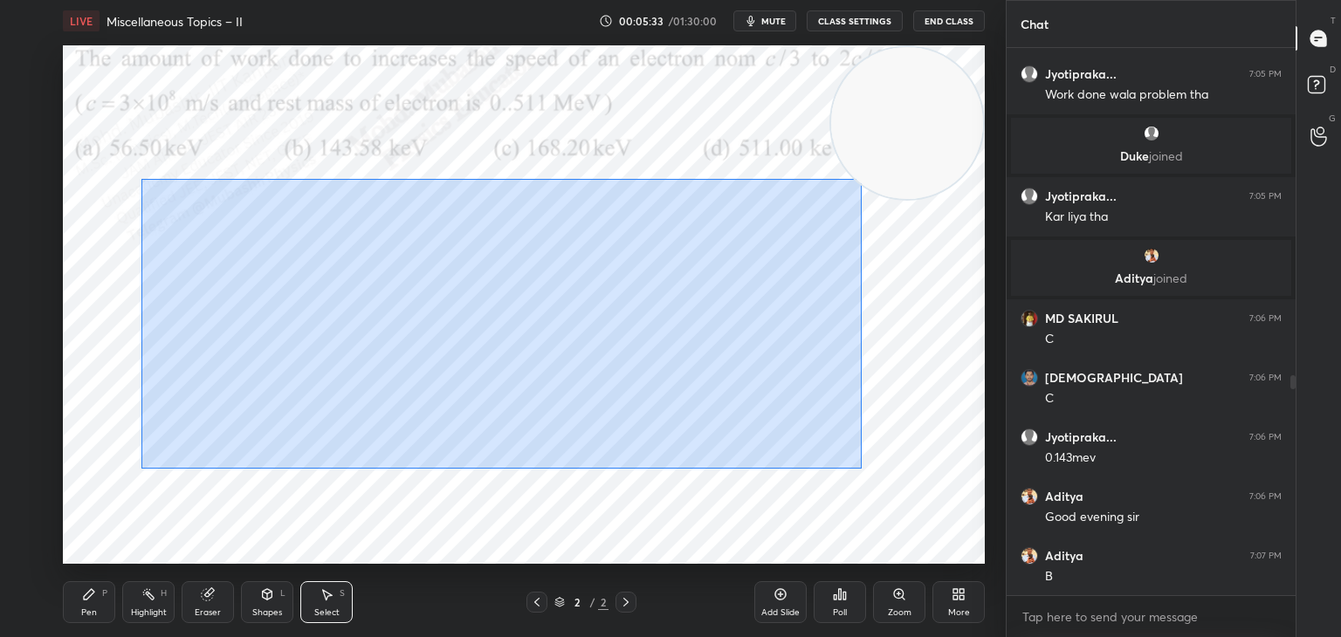
drag, startPoint x: 227, startPoint y: 232, endPoint x: 823, endPoint y: 455, distance: 636.6
click at [892, 491] on div "0 ° Undo Copy Duplicate Duplicate to new slide Delete" at bounding box center [524, 304] width 922 height 519
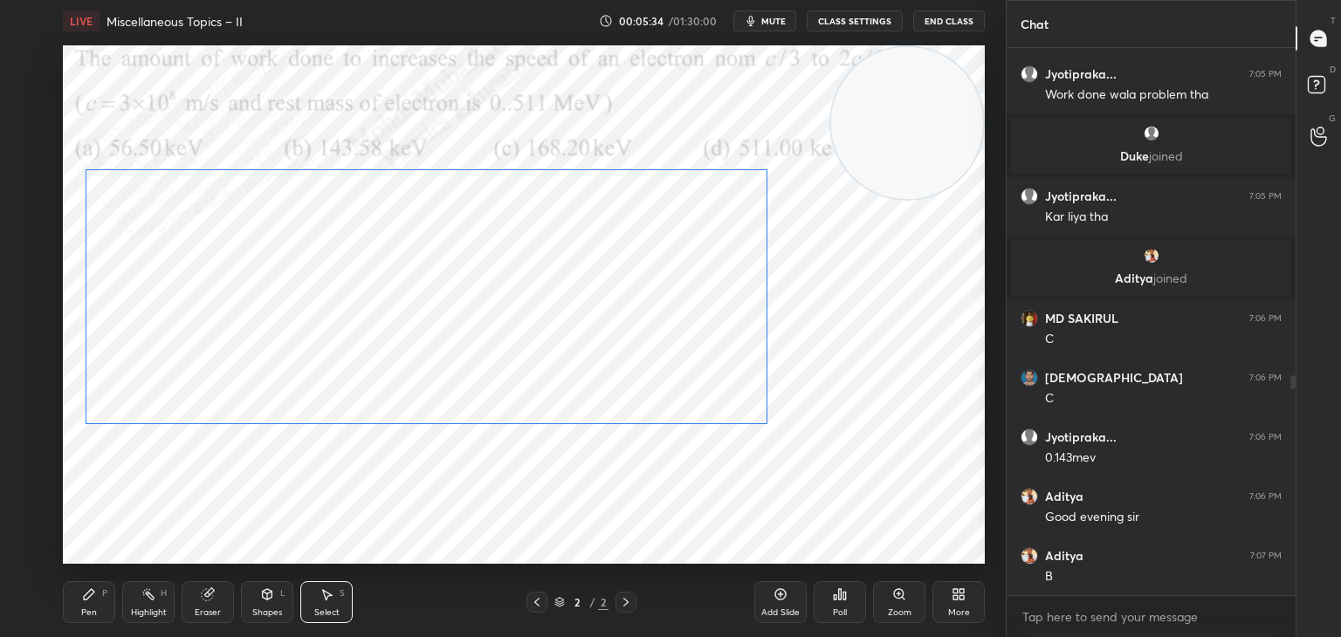
drag, startPoint x: 624, startPoint y: 369, endPoint x: 532, endPoint y: 334, distance: 98.9
click at [532, 334] on div "0 ° Undo Copy Duplicate Duplicate to new slide Delete" at bounding box center [524, 304] width 922 height 519
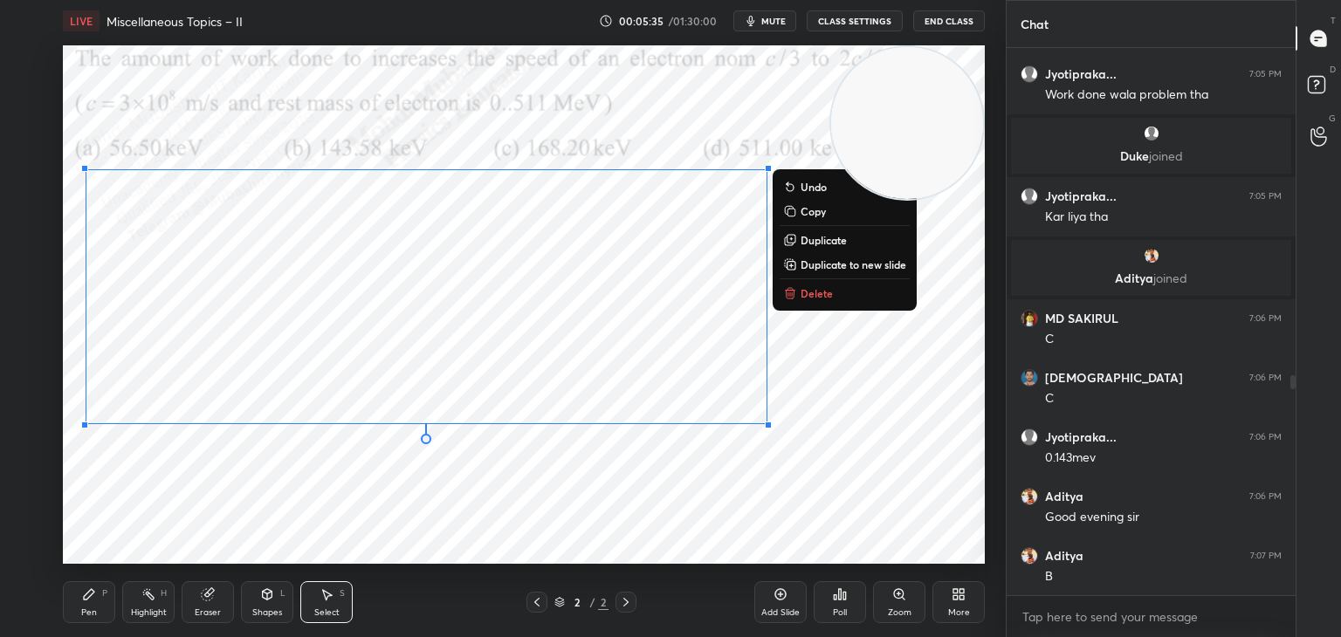
click at [503, 499] on div "0 ° Undo Copy Duplicate Duplicate to new slide Delete" at bounding box center [524, 304] width 922 height 519
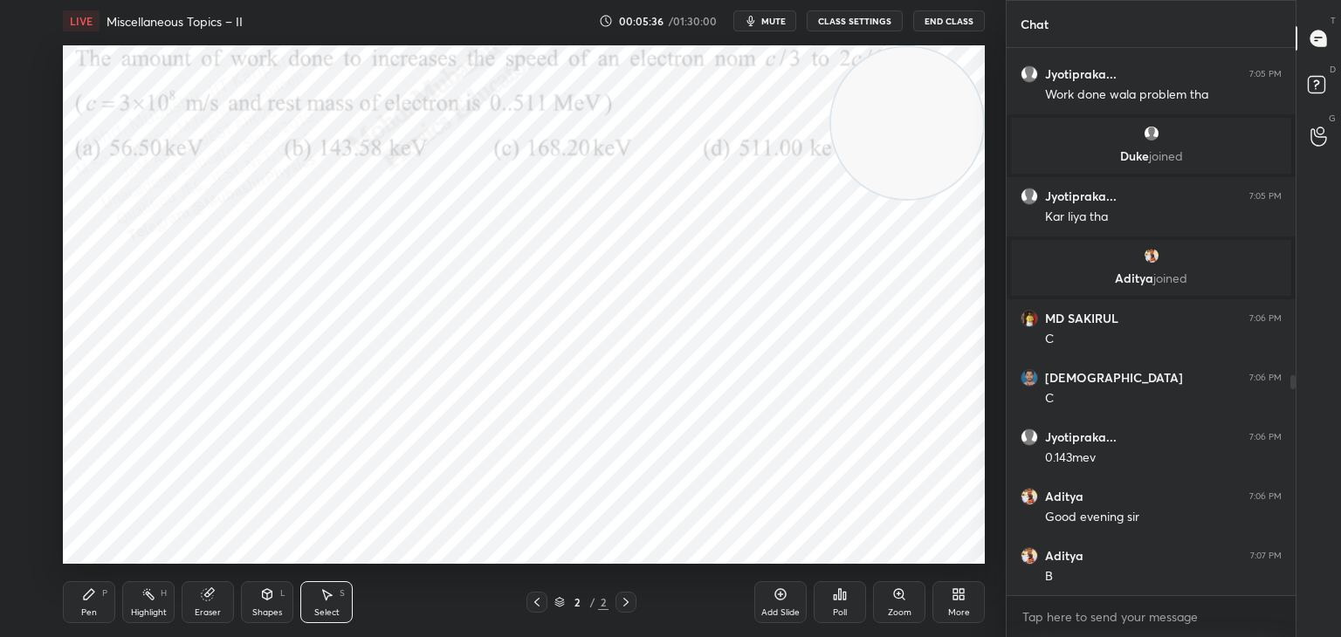
scroll to position [873, 0]
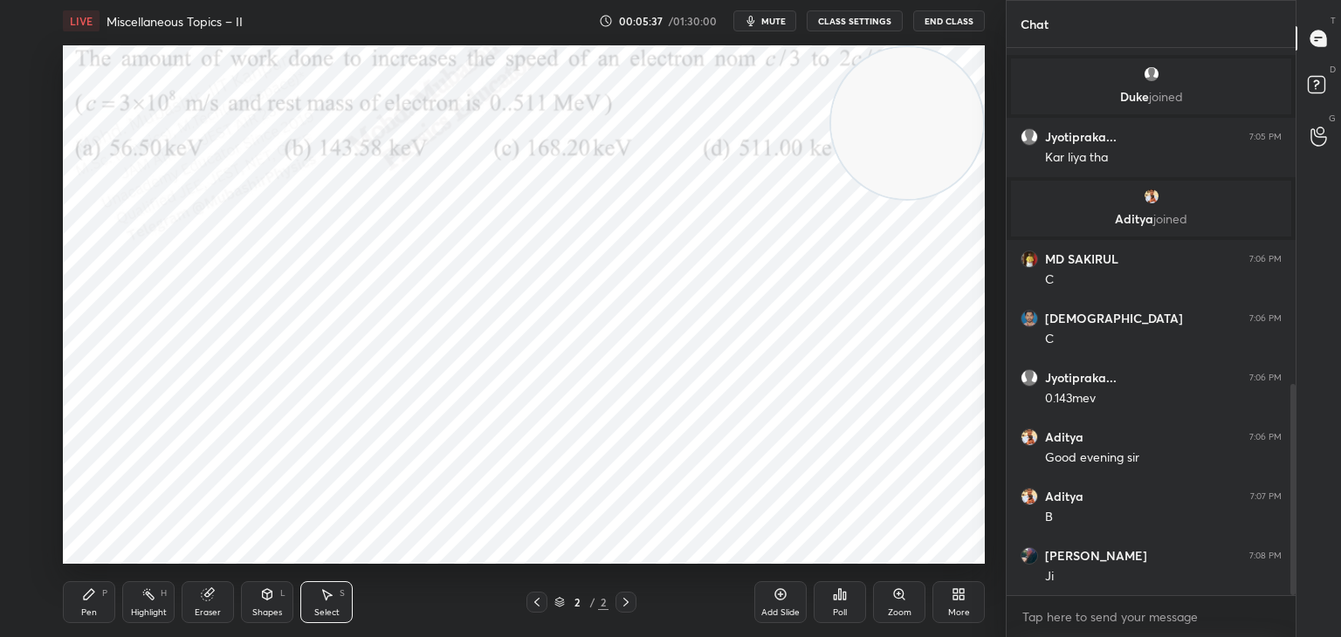
drag, startPoint x: 894, startPoint y: 121, endPoint x: 904, endPoint y: 145, distance: 25.5
click at [926, 117] on video at bounding box center [907, 123] width 152 height 152
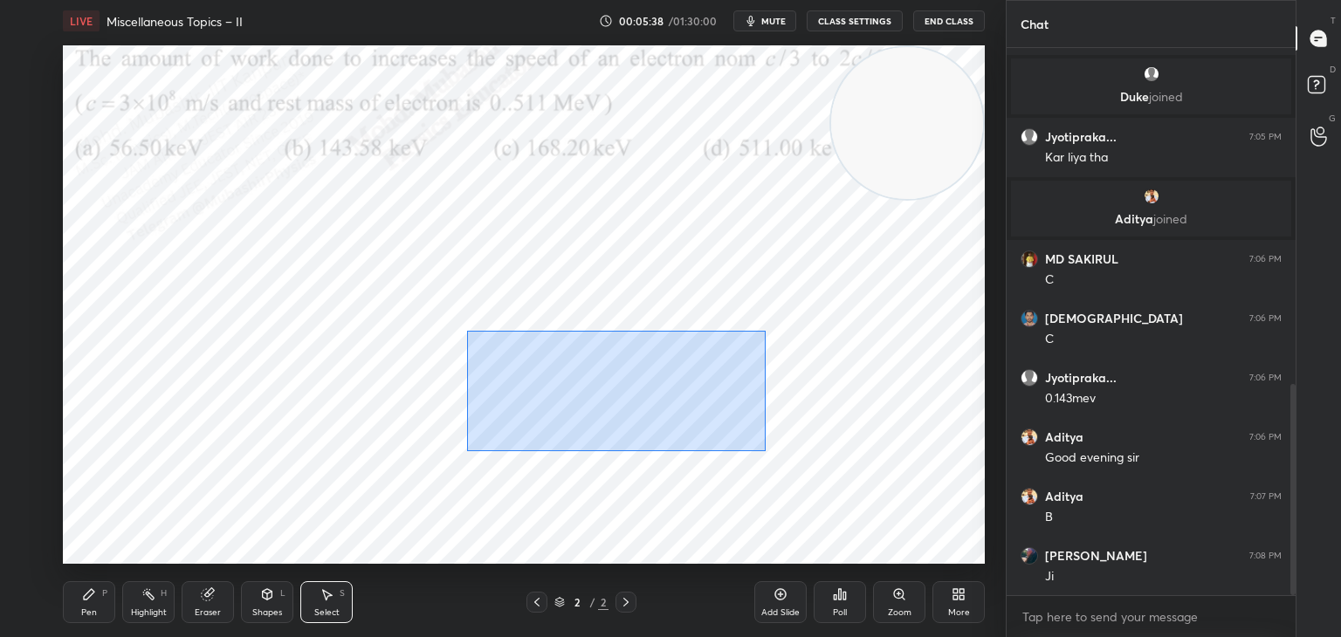
drag, startPoint x: 551, startPoint y: 354, endPoint x: 757, endPoint y: 446, distance: 225.9
click at [761, 448] on div "0 ° Undo Copy Duplicate Duplicate to new slide Delete" at bounding box center [524, 304] width 922 height 519
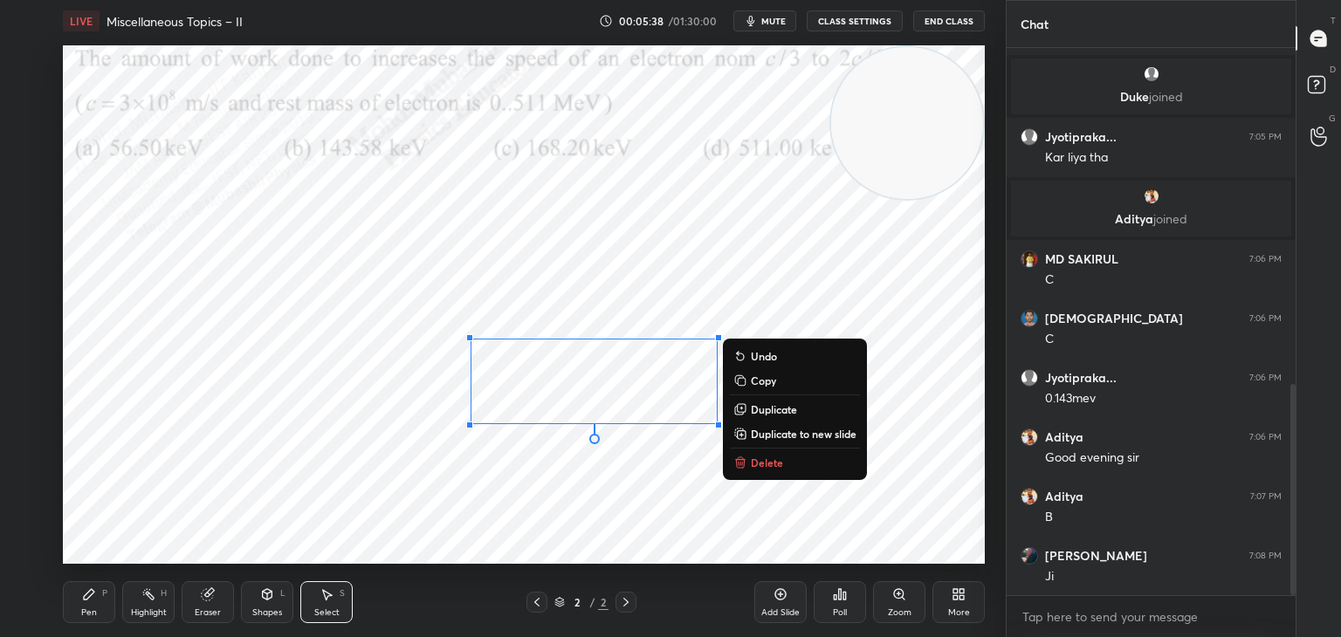
click at [565, 487] on div "0 ° Undo Copy Duplicate Duplicate to new slide Delete" at bounding box center [524, 304] width 922 height 519
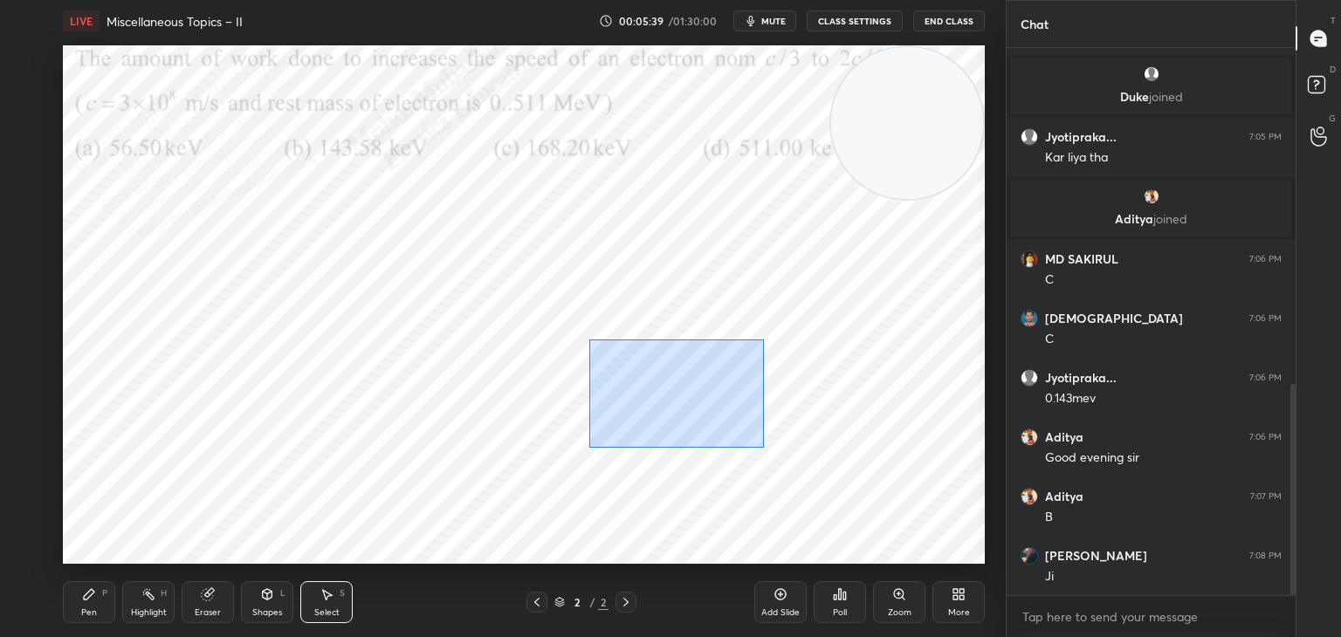
click at [759, 446] on div "0 ° Undo Copy Duplicate Duplicate to new slide Delete" at bounding box center [524, 304] width 922 height 519
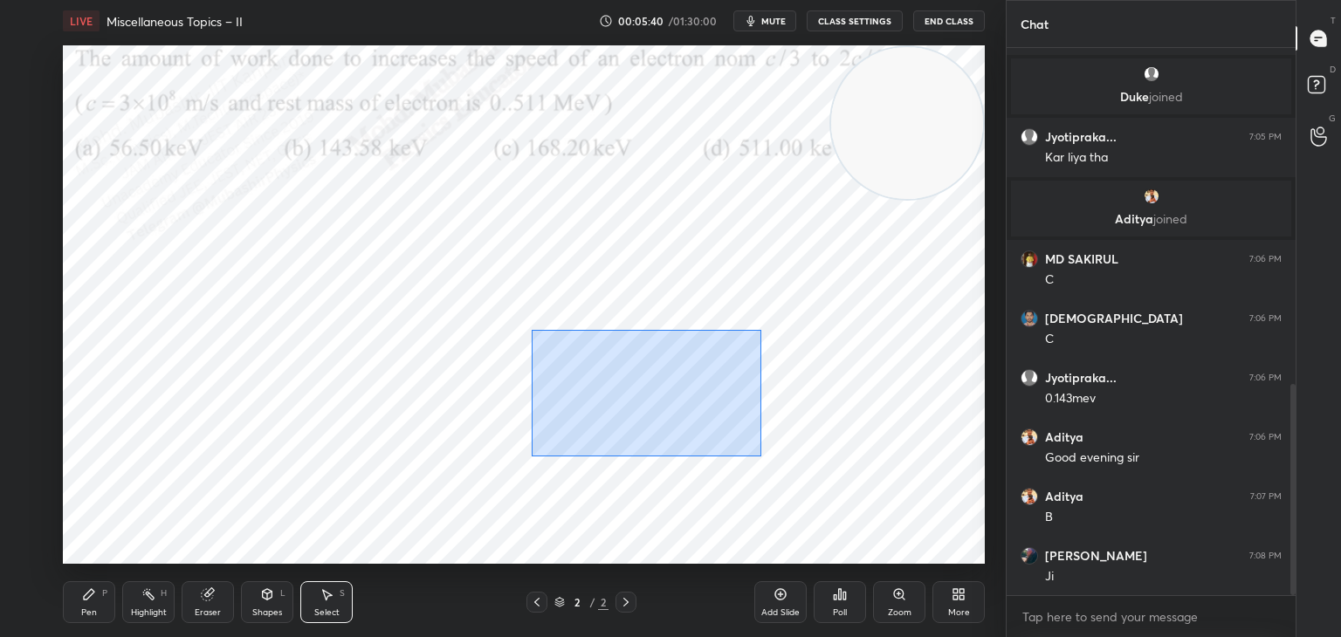
drag, startPoint x: 532, startPoint y: 331, endPoint x: 750, endPoint y: 439, distance: 243.7
click at [771, 458] on div "0 ° Undo Copy Duplicate Duplicate to new slide Delete" at bounding box center [524, 304] width 922 height 519
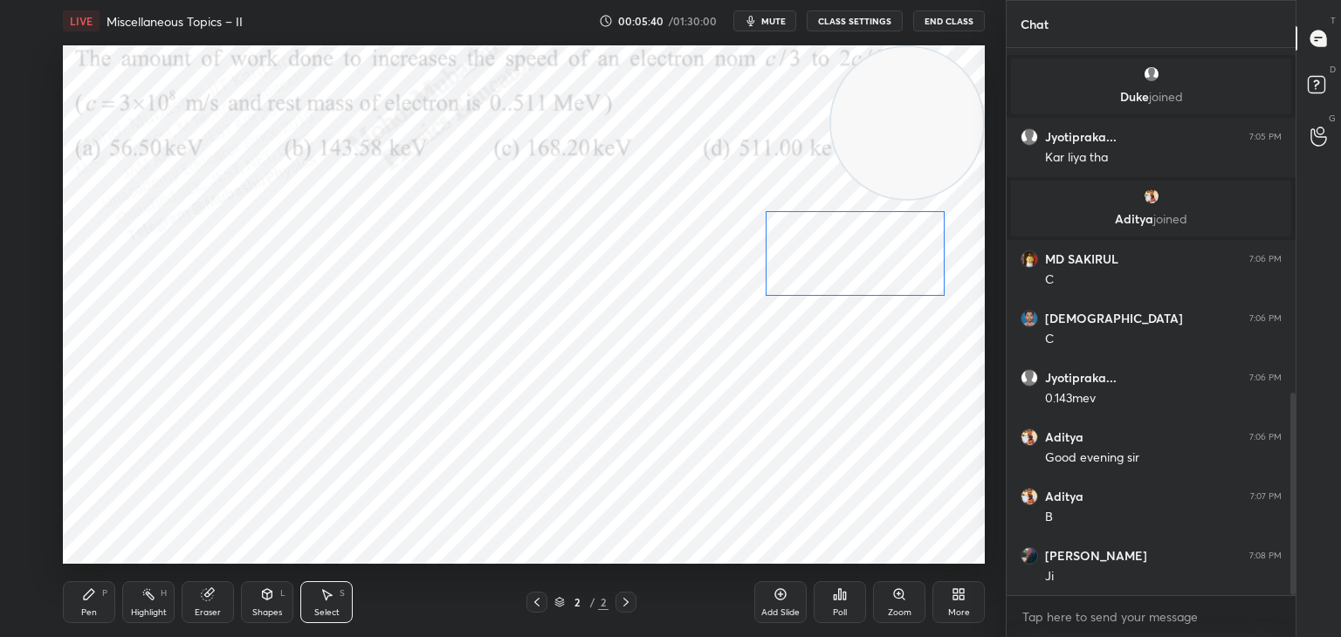
scroll to position [933, 0]
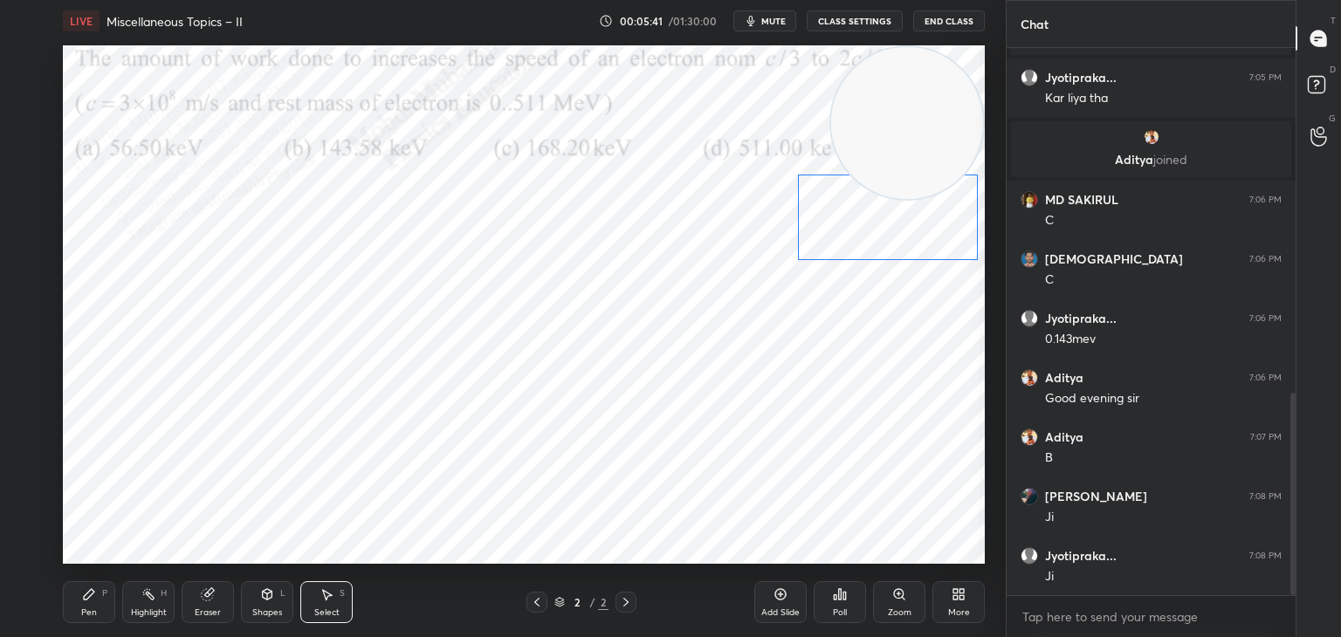
drag, startPoint x: 638, startPoint y: 380, endPoint x: 886, endPoint y: 228, distance: 290.8
click at [897, 216] on div "0 ° Undo Copy Duplicate Duplicate to new slide Delete" at bounding box center [524, 304] width 922 height 519
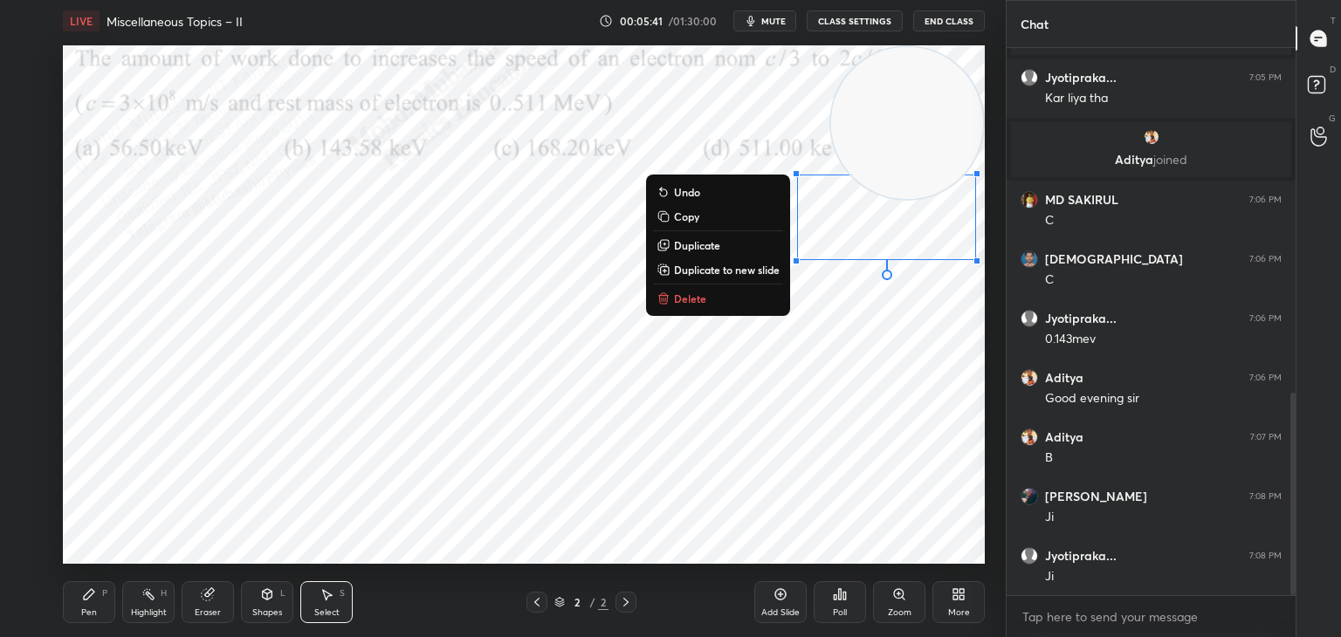
click at [891, 224] on div "0 ° Undo Copy Duplicate Duplicate to new slide Delete" at bounding box center [524, 304] width 922 height 519
drag, startPoint x: 925, startPoint y: 104, endPoint x: 584, endPoint y: 4, distance: 354.8
click at [589, 8] on div "LIVE Miscellaneous Topics – II 00:05:42 / 01:30:00 mute CLASS SETTINGS End Clas…" at bounding box center [524, 318] width 936 height 637
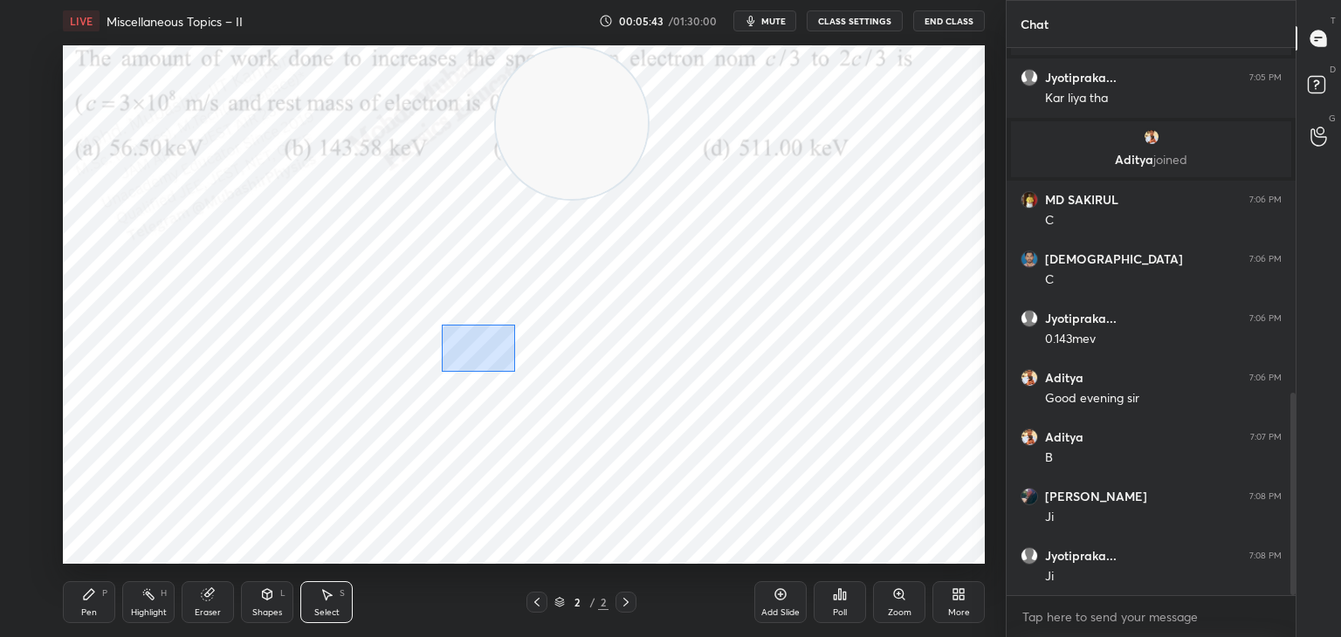
drag, startPoint x: 513, startPoint y: 371, endPoint x: 552, endPoint y: 410, distance: 54.3
click at [545, 410] on div "0 ° Undo Copy Duplicate Duplicate to new slide Delete" at bounding box center [524, 304] width 922 height 519
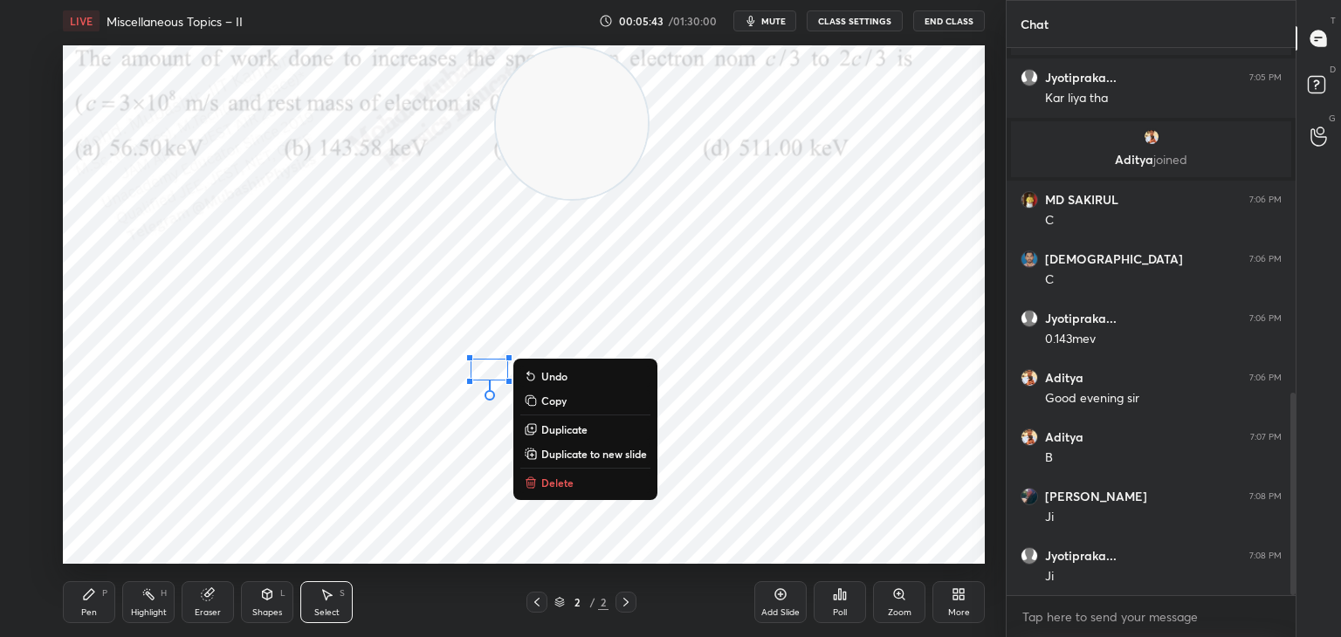
drag, startPoint x: 548, startPoint y: 480, endPoint x: 562, endPoint y: 382, distance: 99.7
click at [547, 480] on p "Delete" at bounding box center [557, 483] width 32 height 14
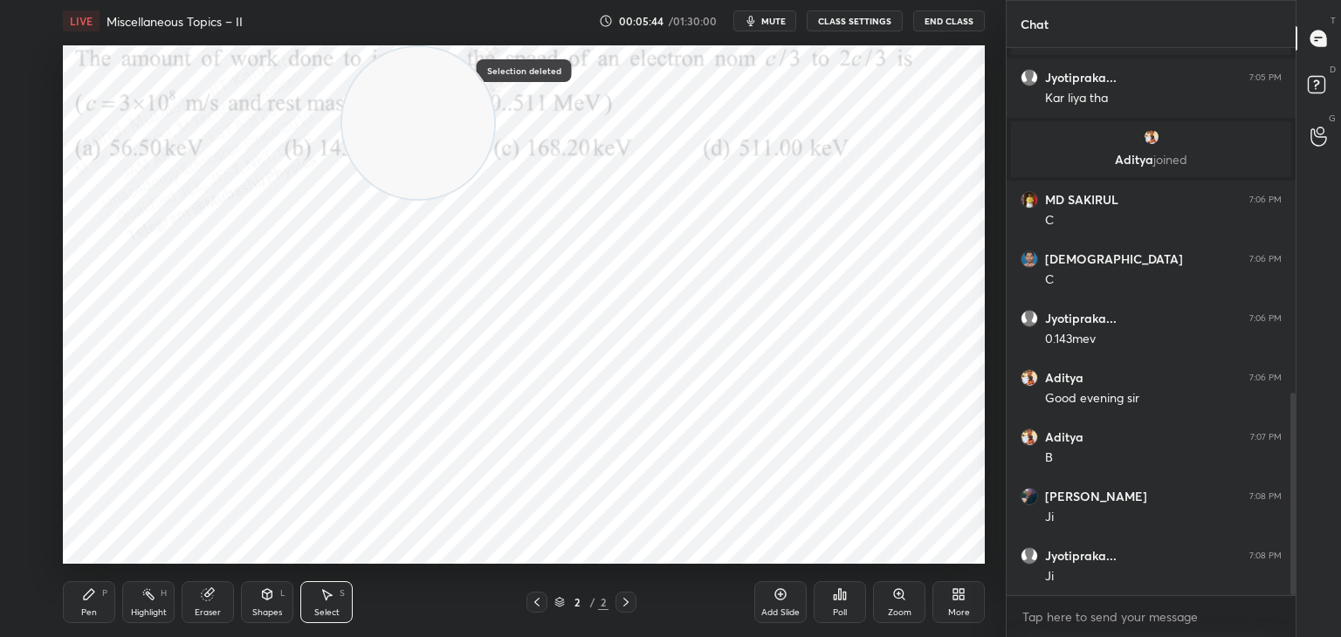
drag, startPoint x: 432, startPoint y: 55, endPoint x: 327, endPoint y: 32, distance: 107.2
click at [231, 5] on div "LIVE Miscellaneous Topics – II 00:05:44 / 01:30:00 mute CLASS SETTINGS End Clas…" at bounding box center [524, 318] width 936 height 637
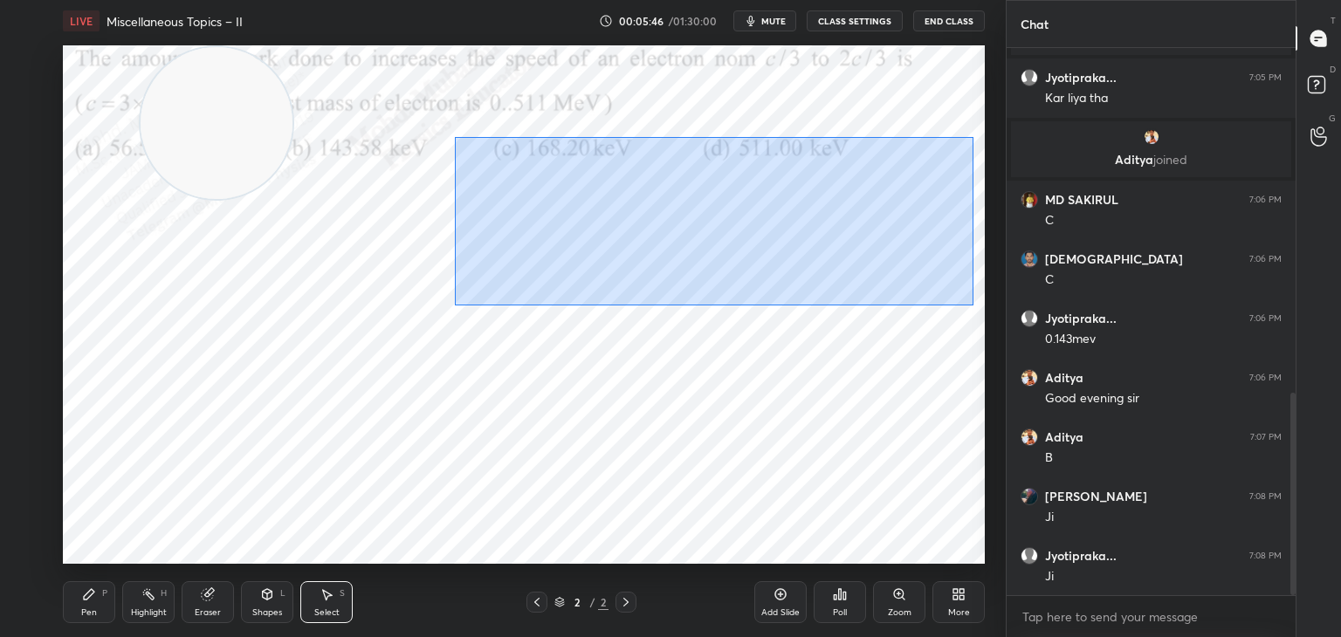
drag, startPoint x: 657, startPoint y: 201, endPoint x: 965, endPoint y: 287, distance: 320.1
click at [977, 305] on div "0 ° Undo Copy Duplicate Duplicate to new slide Delete" at bounding box center [524, 304] width 922 height 519
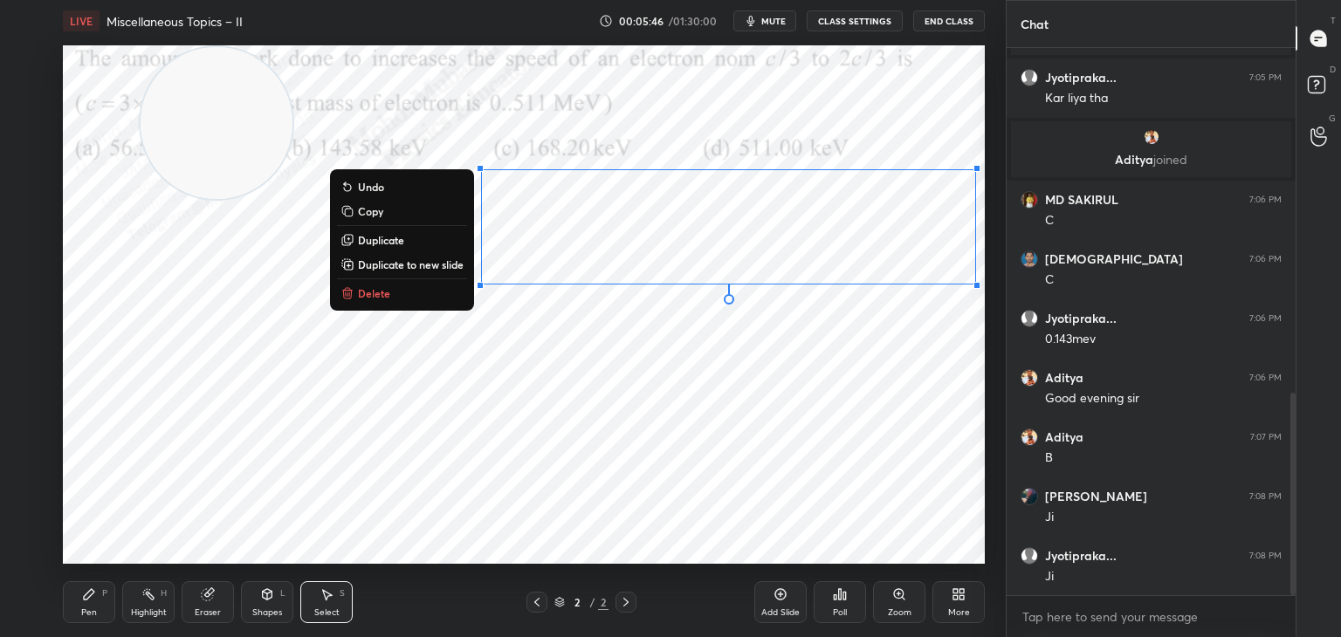
drag, startPoint x: 881, startPoint y: 223, endPoint x: 834, endPoint y: 378, distance: 162.4
click at [848, 372] on div "0 ° Undo Copy Duplicate Duplicate to new slide Delete" at bounding box center [524, 304] width 922 height 519
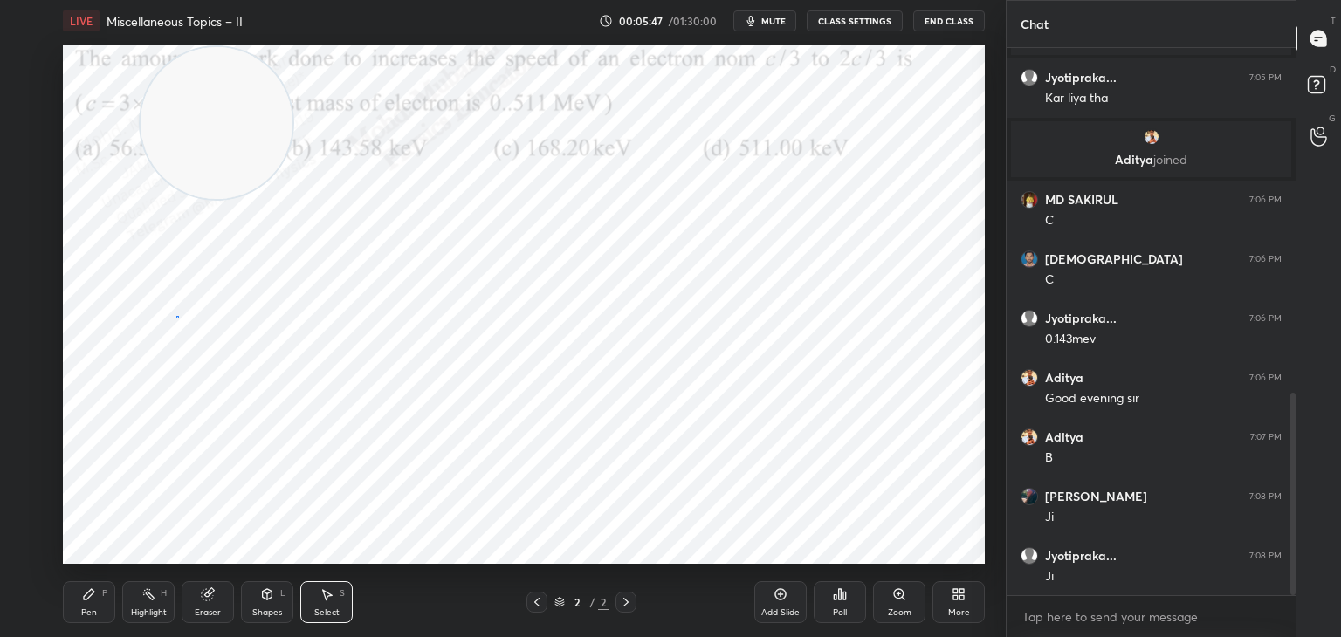
drag, startPoint x: 177, startPoint y: 317, endPoint x: 148, endPoint y: 333, distance: 33.6
click at [177, 319] on div "0 ° Undo Copy Duplicate Duplicate to new slide Delete" at bounding box center [524, 304] width 922 height 519
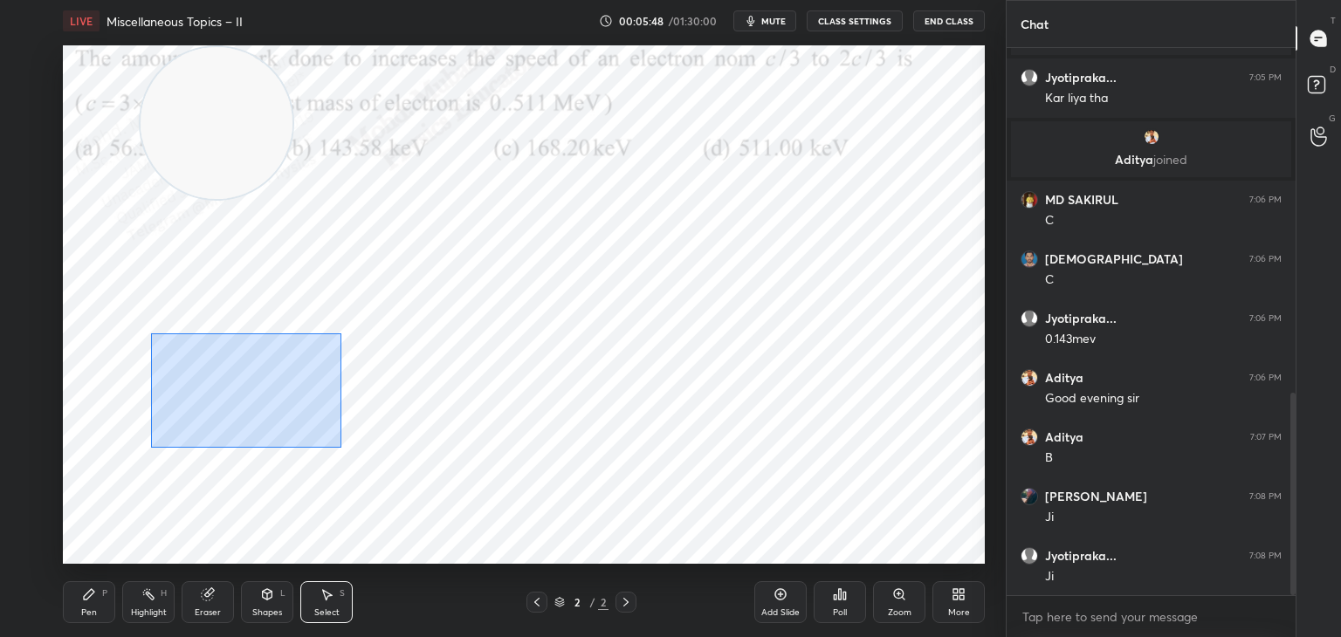
drag, startPoint x: 163, startPoint y: 333, endPoint x: 282, endPoint y: 418, distance: 146.4
click at [342, 450] on div "0 ° Undo Copy Duplicate Duplicate to new slide Delete" at bounding box center [524, 304] width 922 height 519
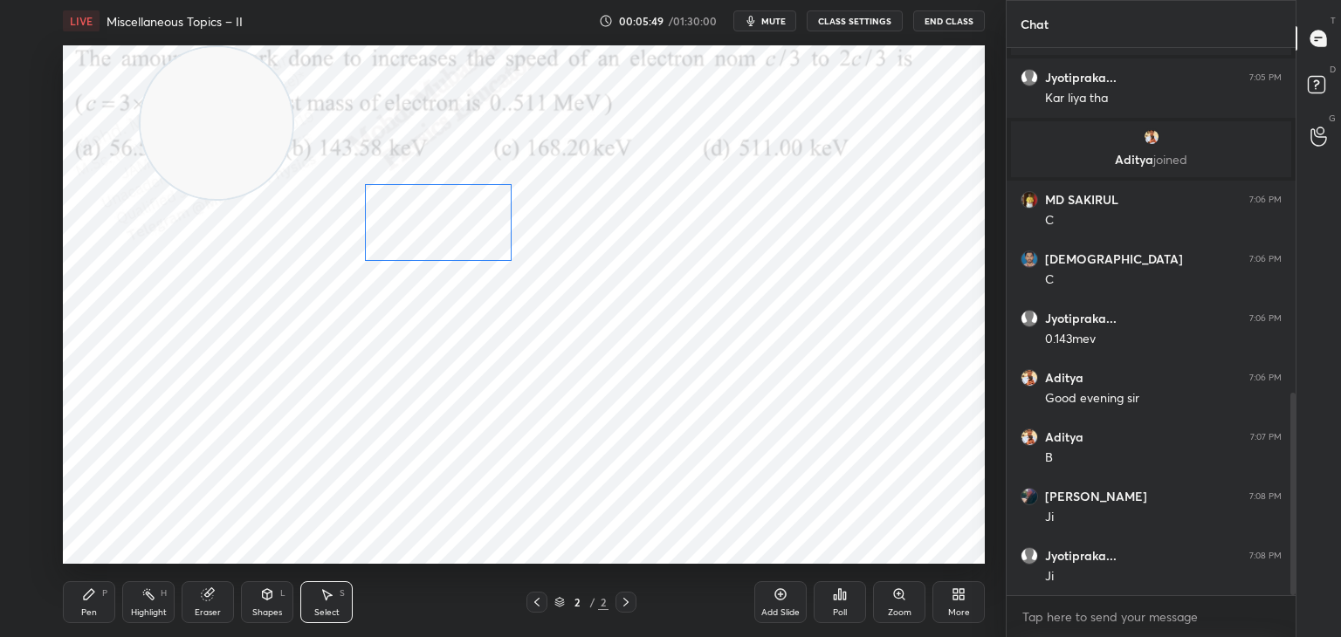
drag, startPoint x: 256, startPoint y: 380, endPoint x: 465, endPoint y: 224, distance: 260.9
click at [472, 224] on div "0 ° Undo Copy Duplicate Duplicate to new slide Delete" at bounding box center [524, 304] width 922 height 519
click at [245, 424] on div "0 ° Undo Copy Duplicate Duplicate to new slide Delete" at bounding box center [524, 304] width 922 height 519
drag, startPoint x: 74, startPoint y: 341, endPoint x: 186, endPoint y: 407, distance: 130.0
click at [191, 407] on div "0 ° Undo Copy Duplicate Duplicate to new slide Delete" at bounding box center [524, 304] width 922 height 519
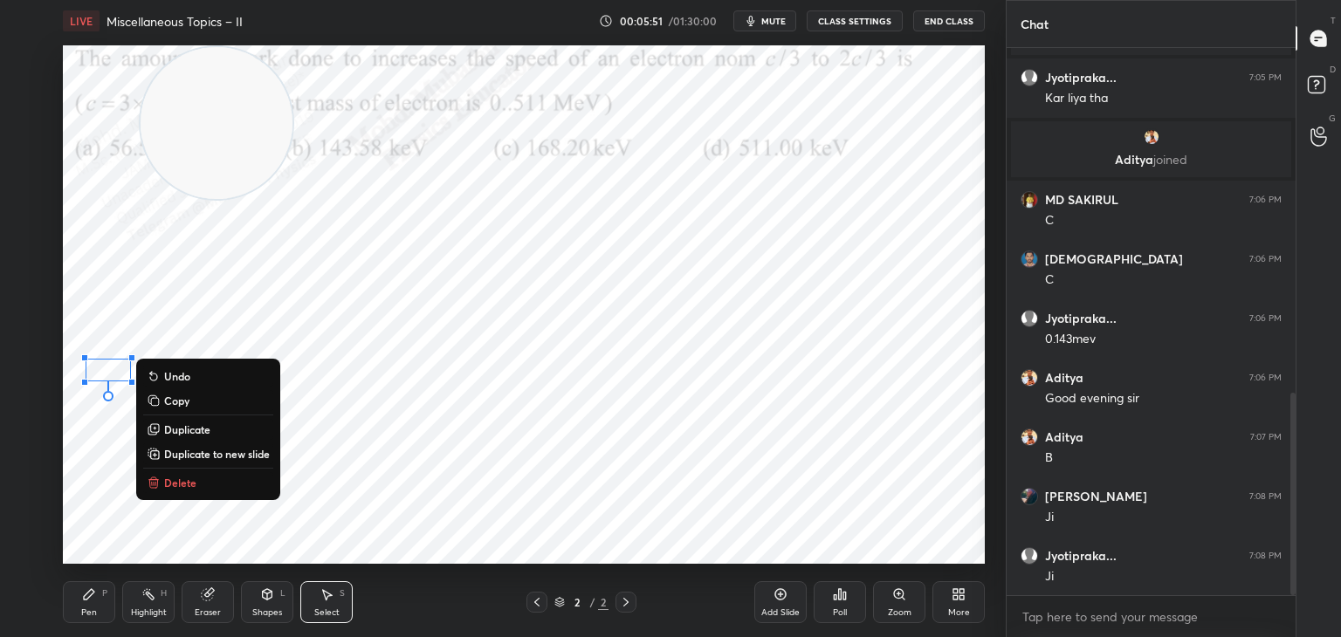
click at [199, 483] on button "Delete" at bounding box center [208, 482] width 130 height 21
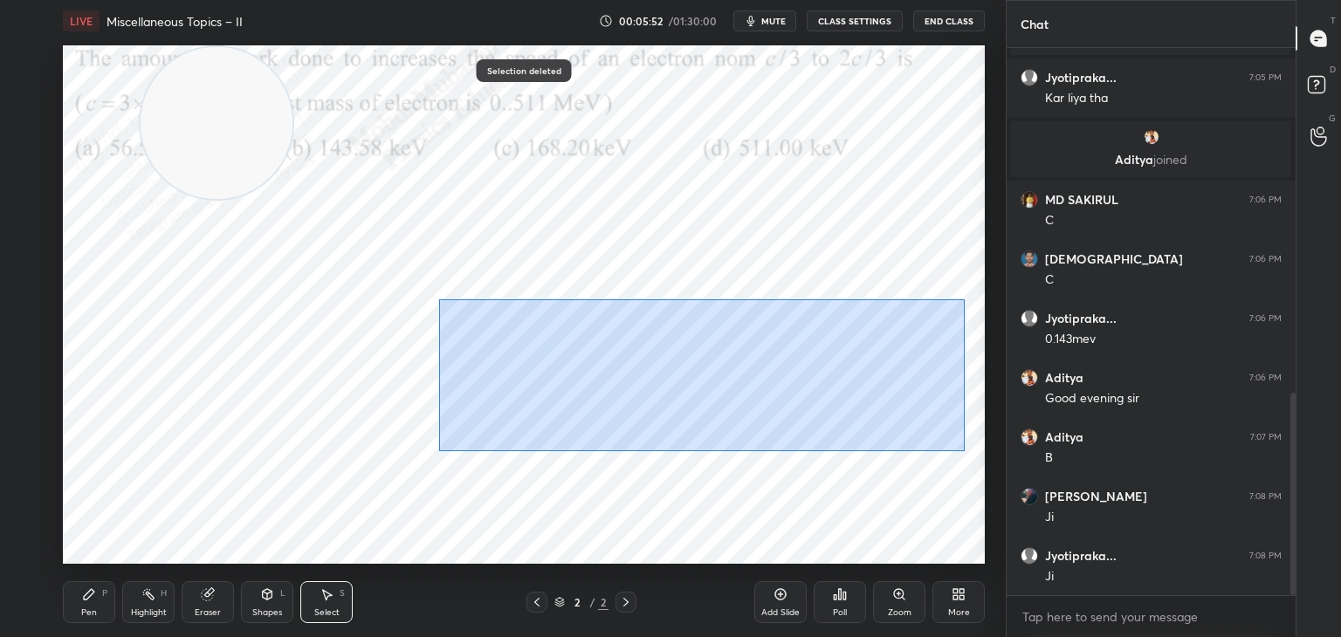
drag, startPoint x: 439, startPoint y: 300, endPoint x: 932, endPoint y: 436, distance: 511.0
click at [954, 450] on div "0 ° Undo Copy Duplicate Duplicate to new slide Delete" at bounding box center [524, 304] width 922 height 519
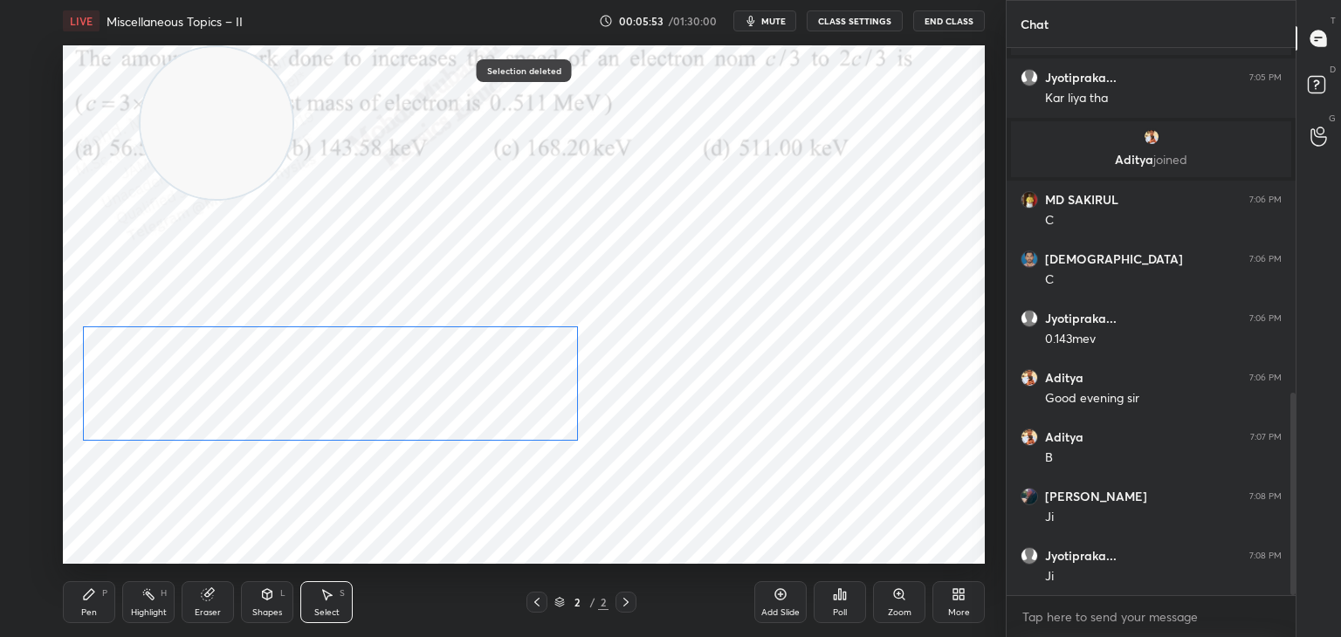
drag, startPoint x: 560, startPoint y: 375, endPoint x: 496, endPoint y: 375, distance: 63.7
click at [495, 378] on div "0 ° Undo Copy Duplicate Duplicate to new slide Delete" at bounding box center [524, 304] width 922 height 519
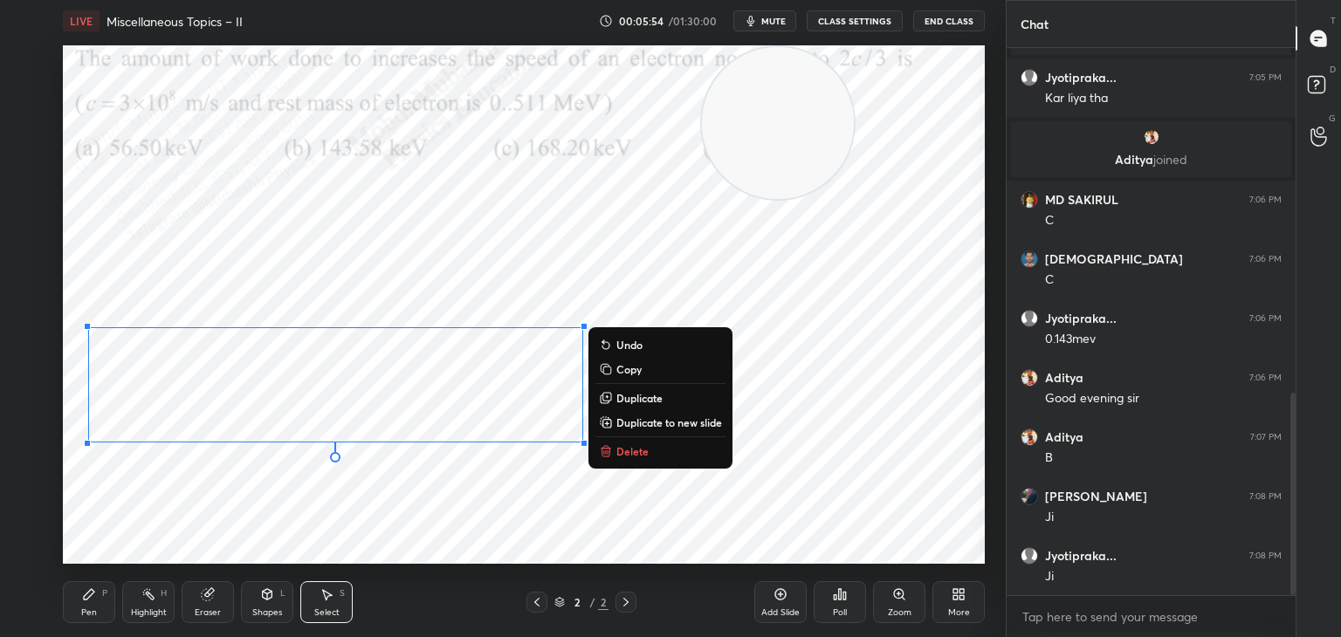
drag, startPoint x: 635, startPoint y: 111, endPoint x: 912, endPoint y: 132, distance: 278.5
click at [854, 141] on video at bounding box center [778, 123] width 152 height 152
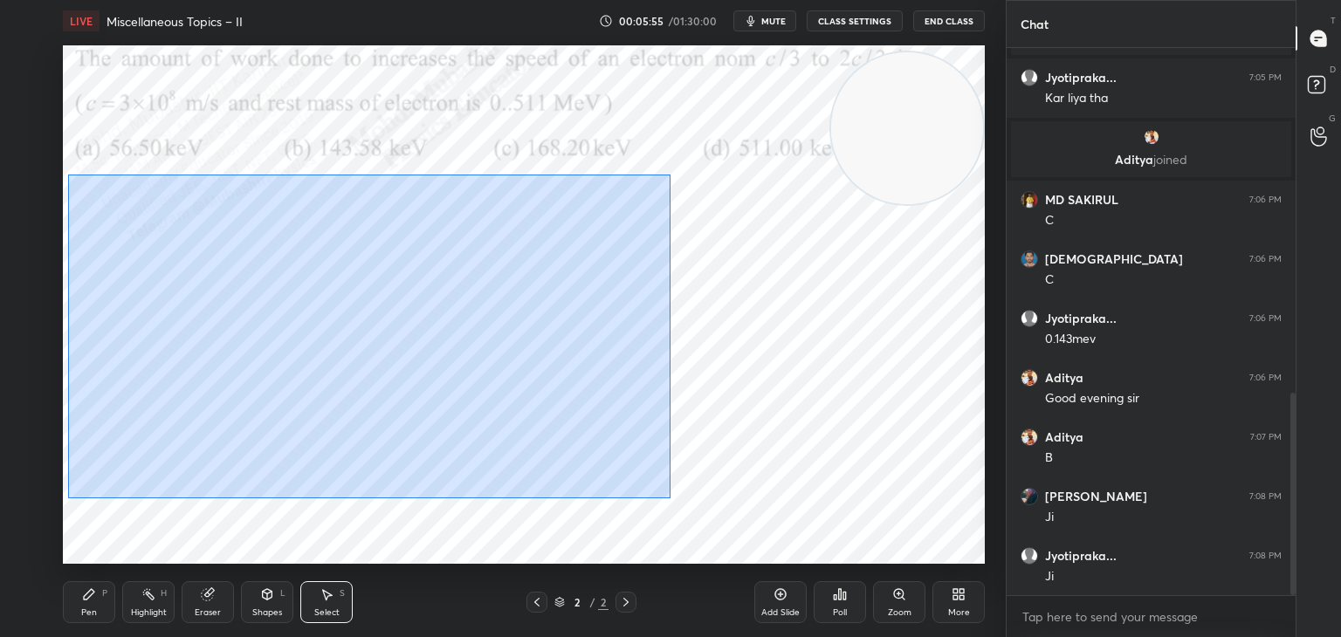
drag, startPoint x: 154, startPoint y: 239, endPoint x: 654, endPoint y: 495, distance: 562.0
click at [658, 497] on div "0 ° Undo Copy Duplicate Duplicate to new slide Delete" at bounding box center [524, 304] width 922 height 519
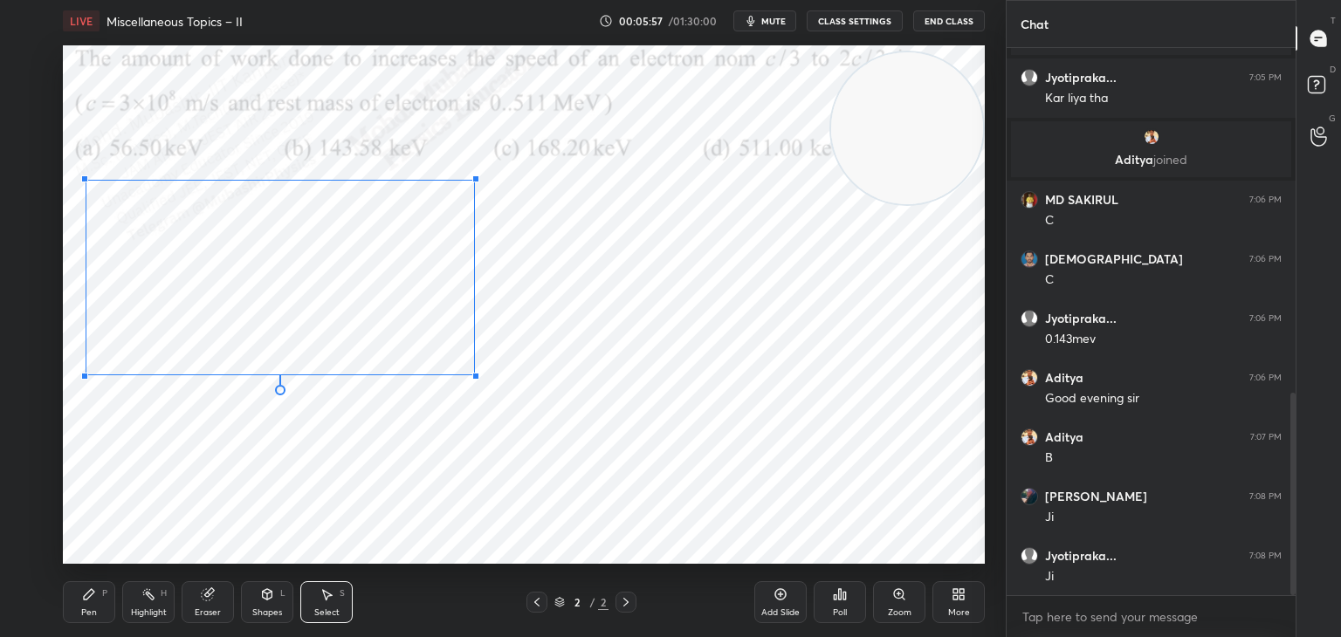
drag, startPoint x: 584, startPoint y: 442, endPoint x: 422, endPoint y: 375, distance: 175.5
click at [472, 373] on div at bounding box center [475, 376] width 7 height 7
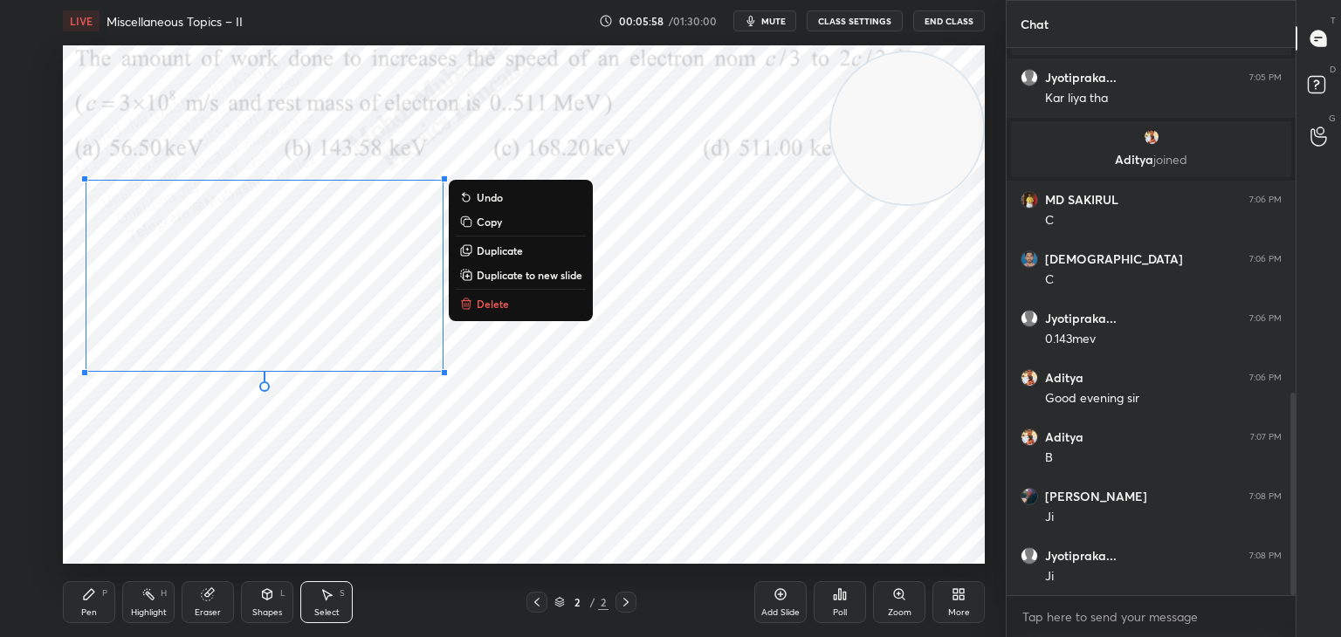
click at [78, 598] on div "Pen P" at bounding box center [89, 603] width 52 height 42
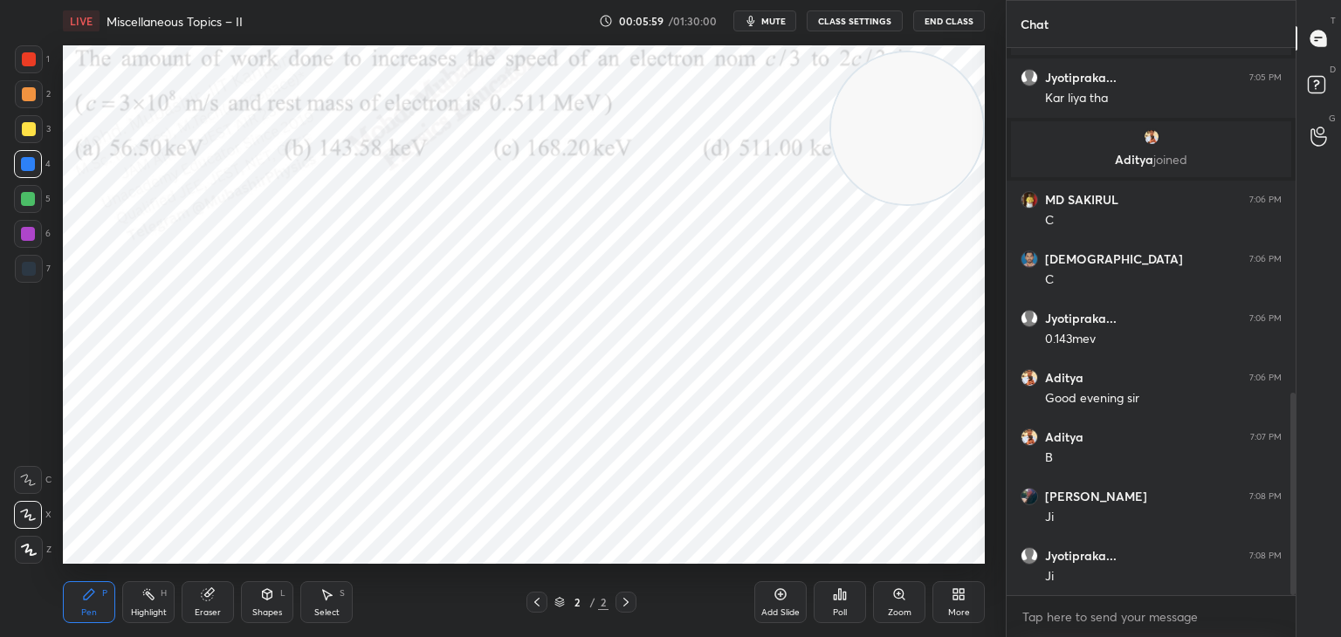
click at [31, 239] on div at bounding box center [28, 234] width 14 height 14
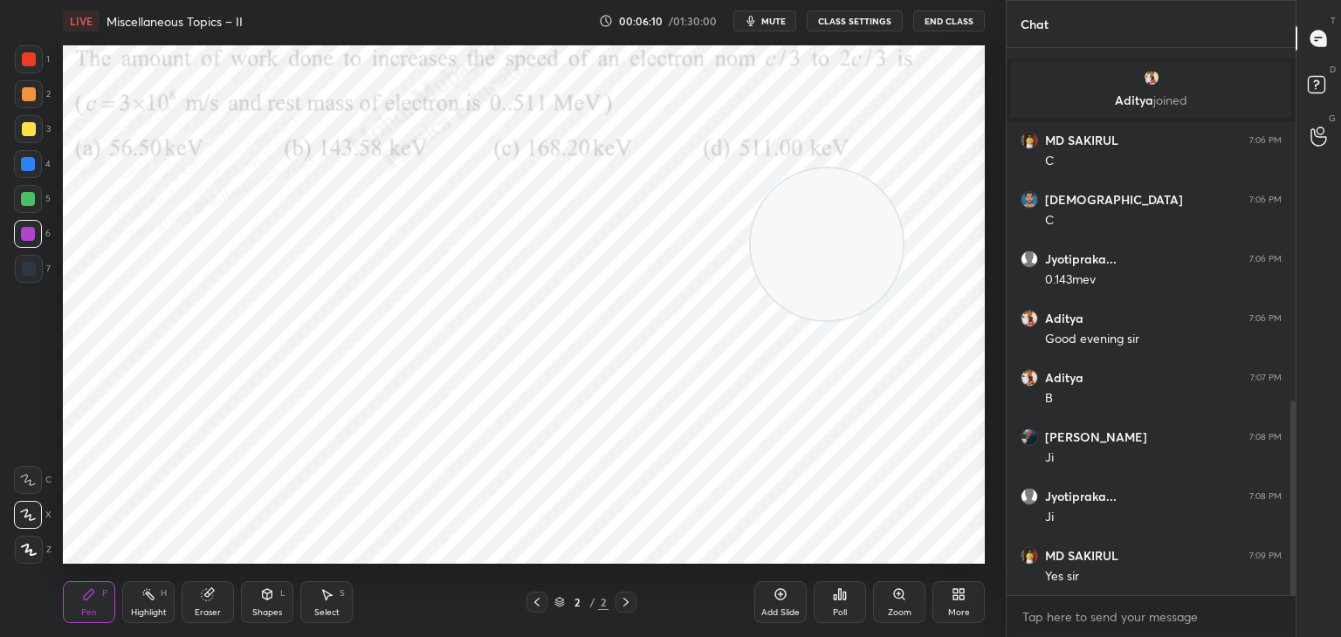
drag, startPoint x: 844, startPoint y: 211, endPoint x: 600, endPoint y: 376, distance: 295.0
click at [751, 320] on video at bounding box center [827, 245] width 152 height 152
drag, startPoint x: 25, startPoint y: 93, endPoint x: 49, endPoint y: 106, distance: 27.0
click at [29, 96] on div at bounding box center [29, 94] width 14 height 14
drag, startPoint x: 550, startPoint y: 403, endPoint x: 53, endPoint y: 584, distance: 528.7
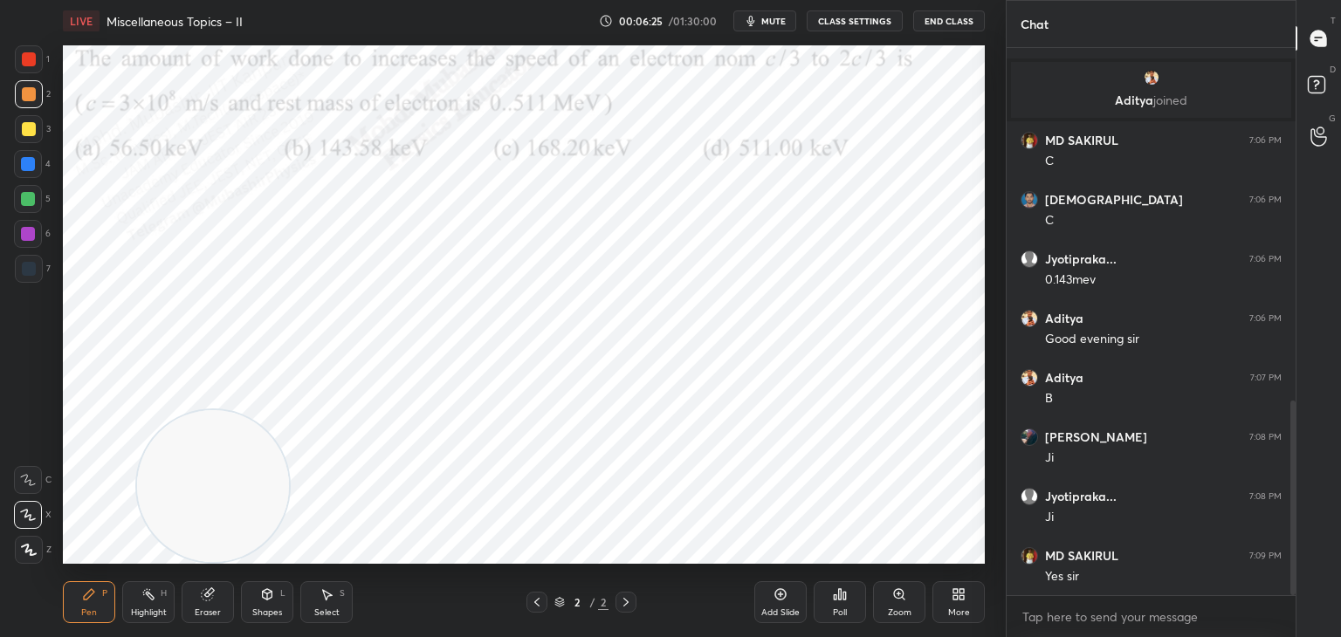
click at [11, 595] on div "1 2 3 4 5 6 7 C X Z C X Z E E Erase all H H LIVE Miscellaneous Topics – II 00:0…" at bounding box center [496, 318] width 992 height 637
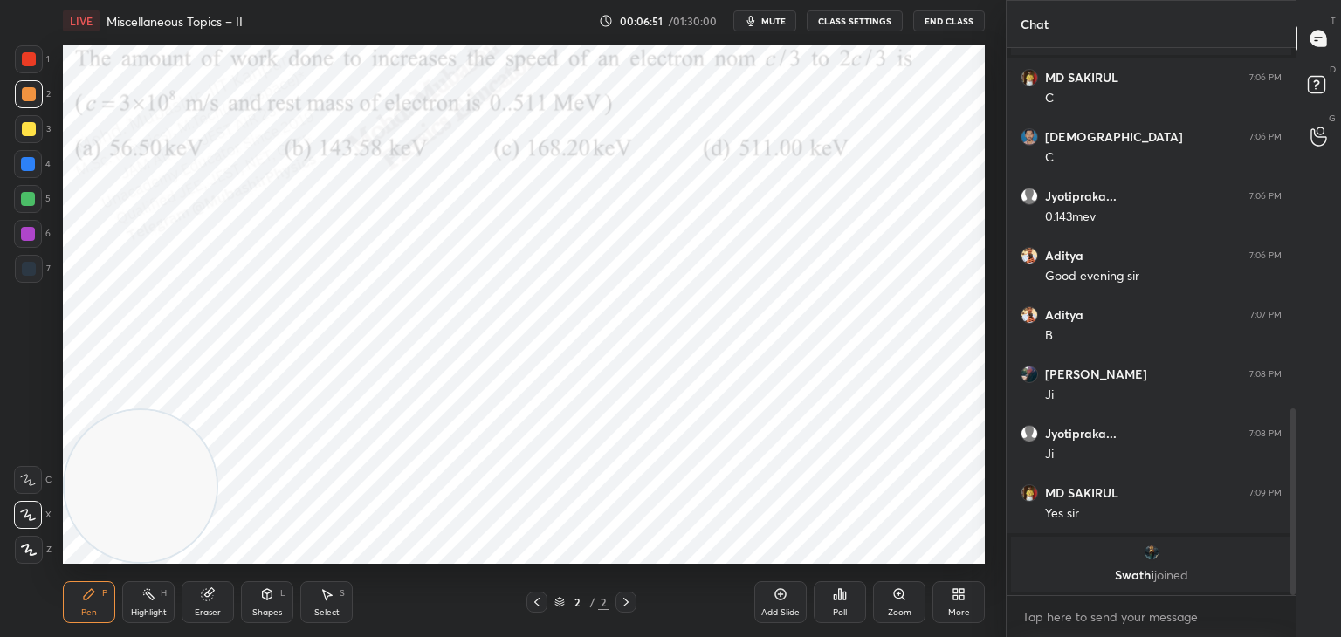
drag, startPoint x: 33, startPoint y: 205, endPoint x: 38, endPoint y: 215, distance: 10.9
click at [38, 203] on div at bounding box center [28, 199] width 28 height 28
click at [24, 137] on div at bounding box center [29, 129] width 28 height 28
drag, startPoint x: 21, startPoint y: 54, endPoint x: 39, endPoint y: 57, distance: 18.5
click at [25, 57] on div at bounding box center [29, 59] width 28 height 28
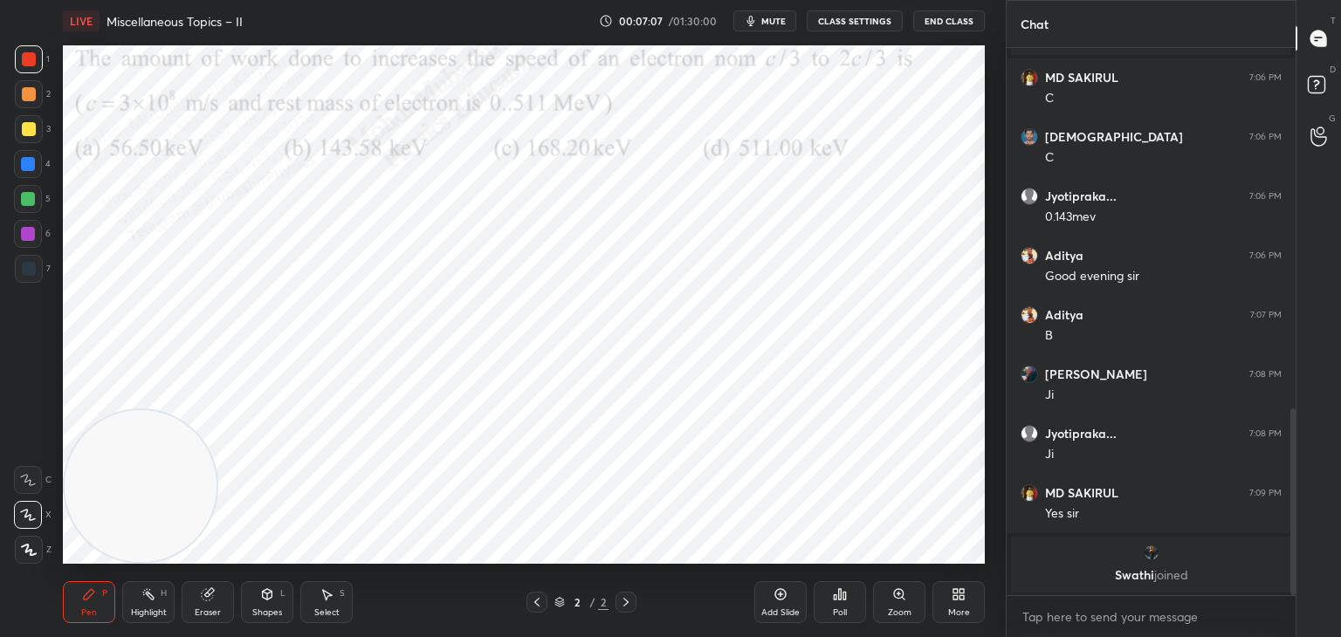
click at [161, 598] on div "H" at bounding box center [164, 593] width 6 height 9
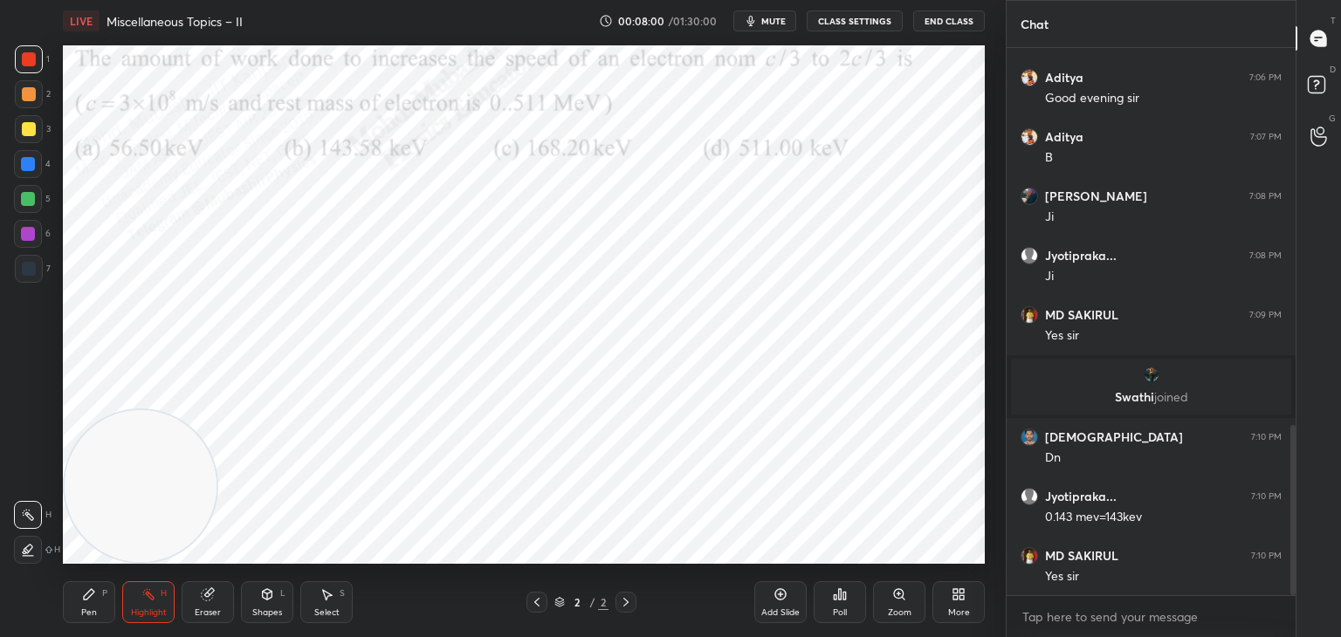
scroll to position [1212, 0]
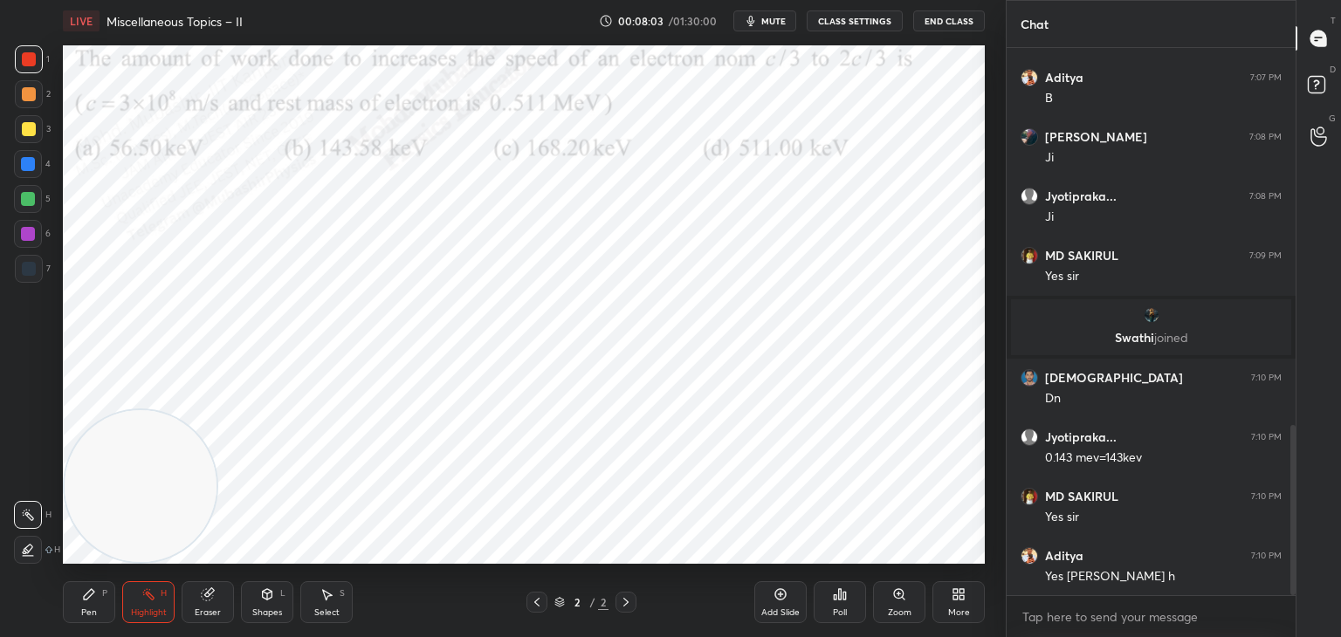
click at [783, 24] on span "mute" at bounding box center [773, 21] width 24 height 12
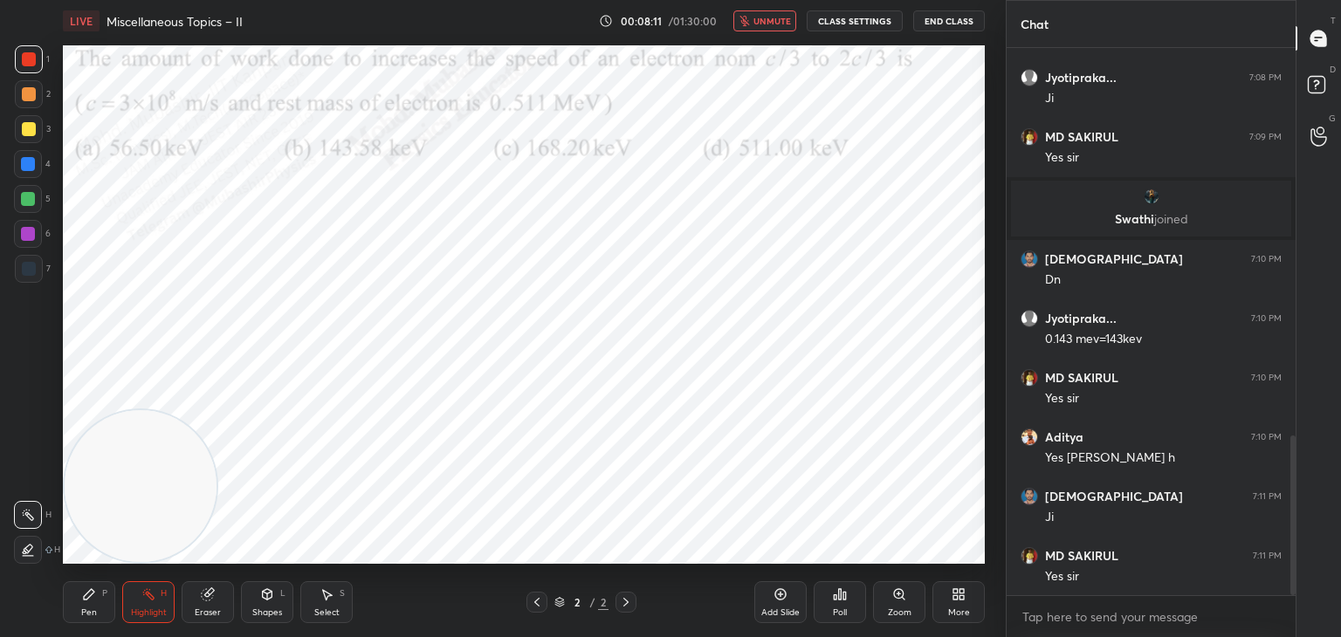
scroll to position [1390, 0]
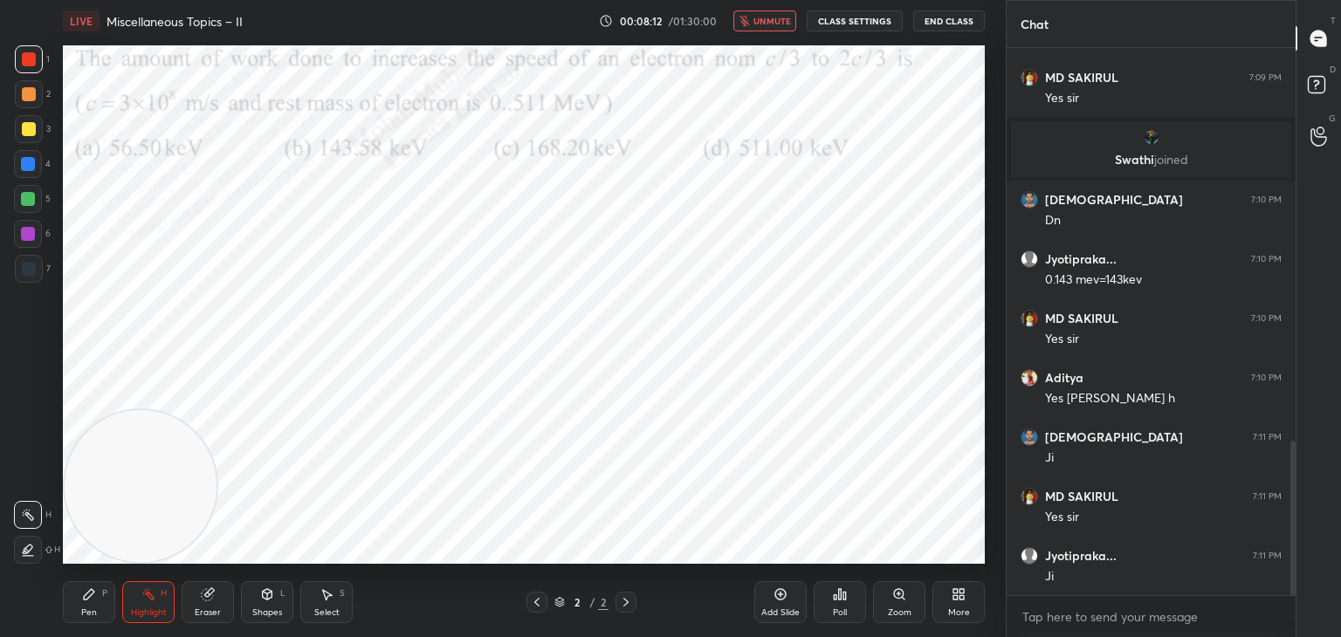
click at [954, 605] on div "More" at bounding box center [959, 603] width 52 height 42
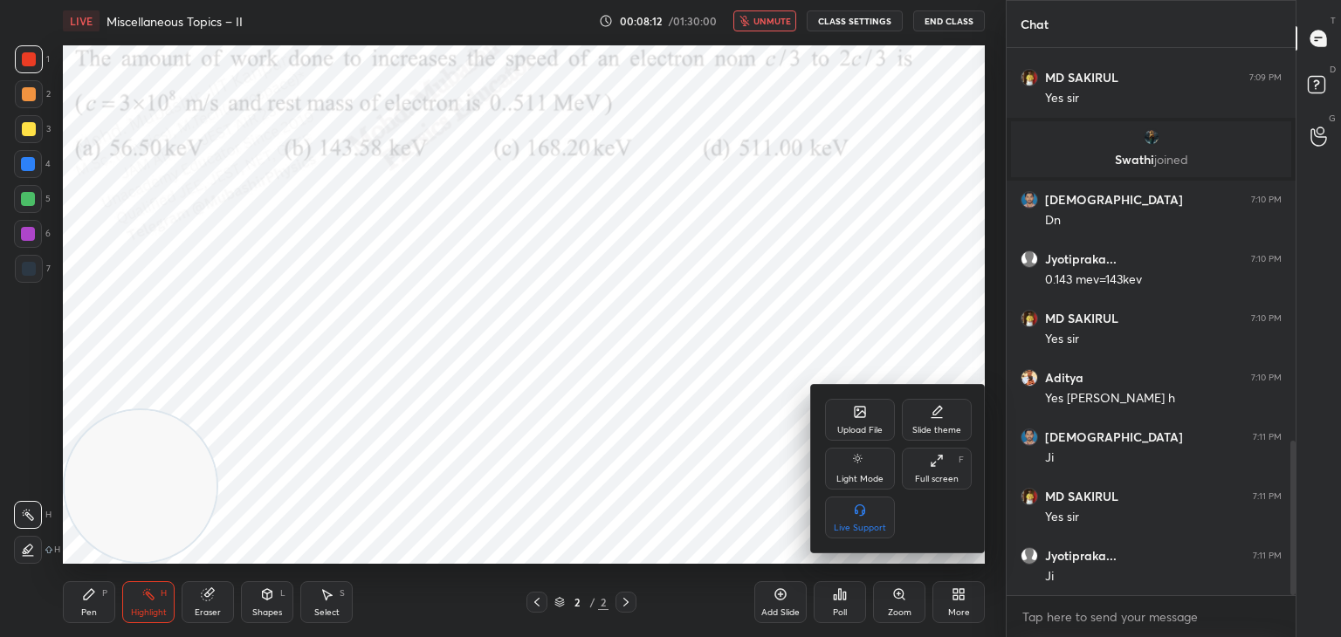
click at [866, 422] on div "Upload File" at bounding box center [860, 420] width 70 height 42
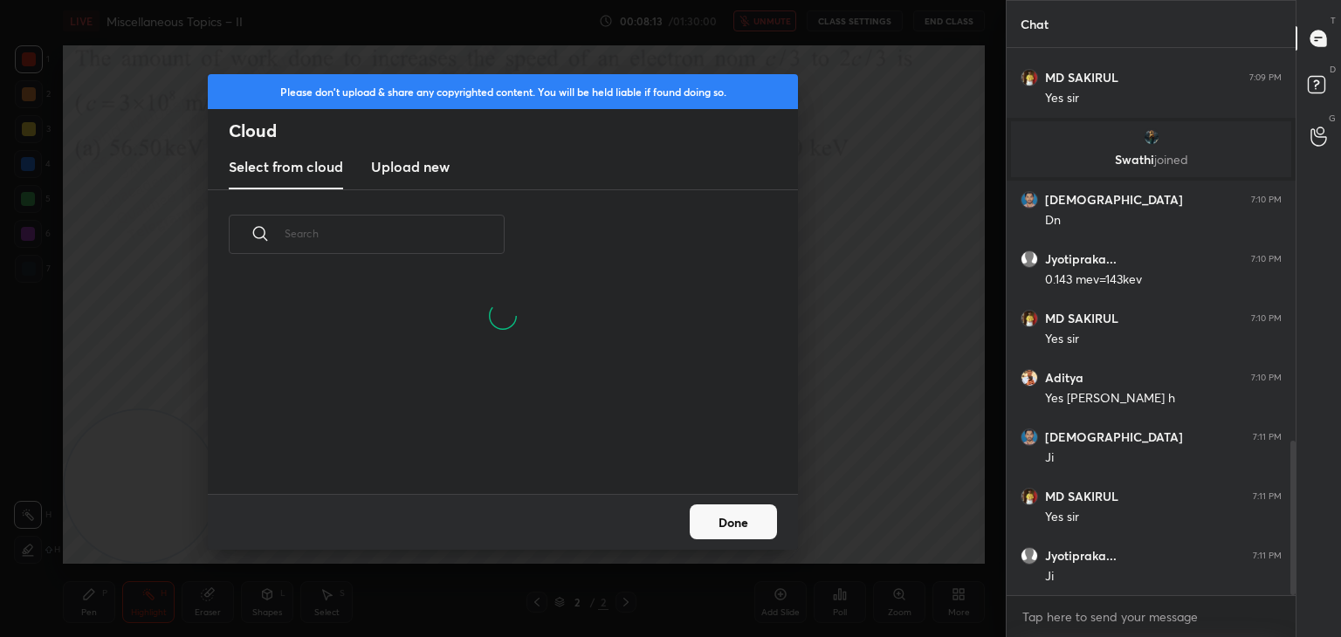
click at [389, 170] on h3 "Upload new" at bounding box center [410, 166] width 79 height 21
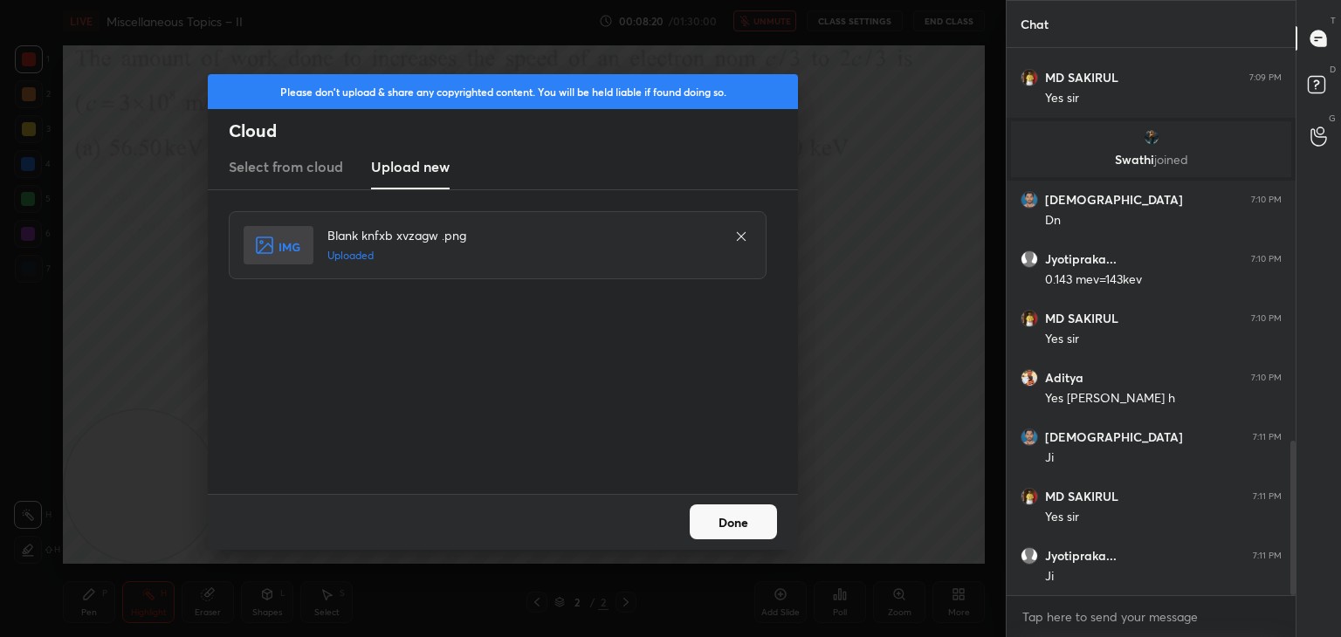
click at [740, 514] on button "Done" at bounding box center [733, 522] width 87 height 35
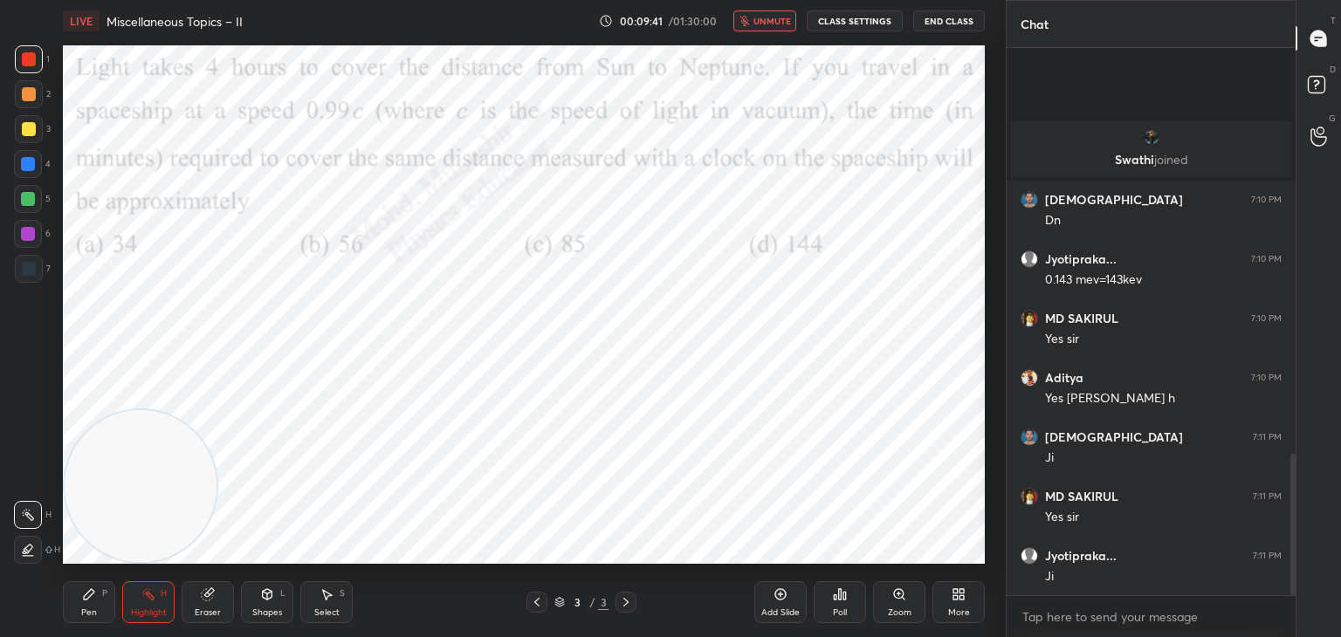
scroll to position [1568, 0]
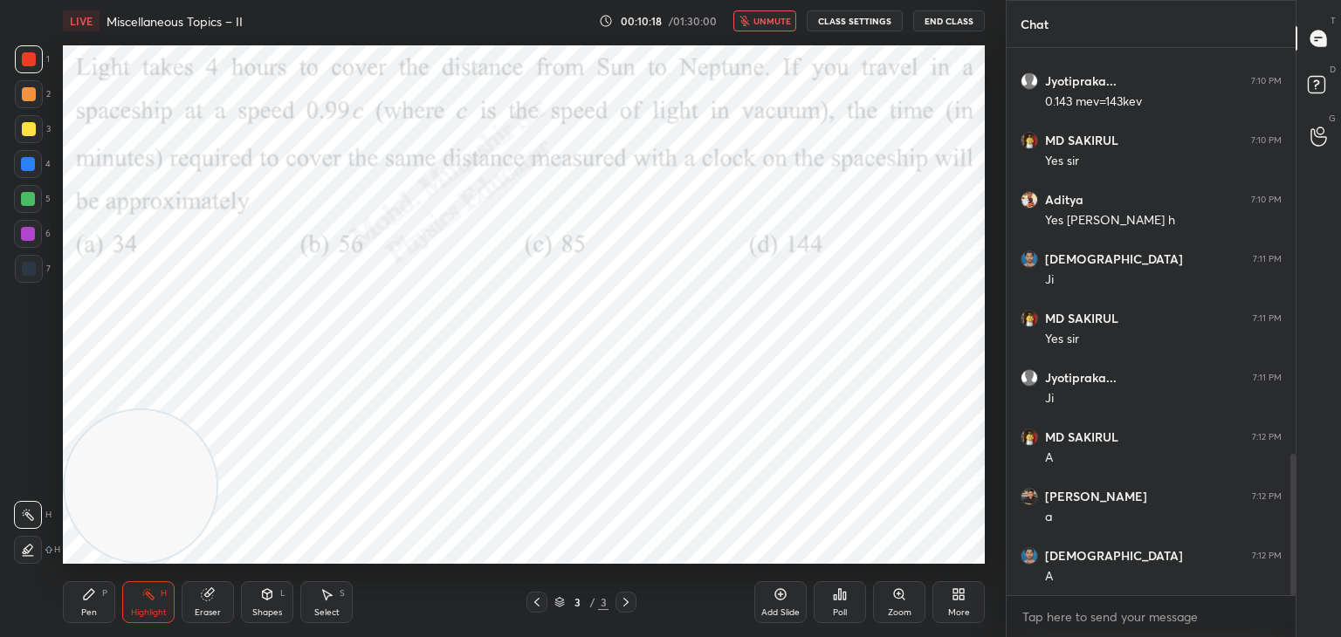
click at [773, 16] on span "unmute" at bounding box center [773, 21] width 38 height 12
click at [775, 22] on span "mute" at bounding box center [773, 21] width 24 height 12
click at [757, 23] on button "unmute" at bounding box center [764, 20] width 63 height 21
click at [766, 19] on span "mute" at bounding box center [773, 21] width 24 height 12
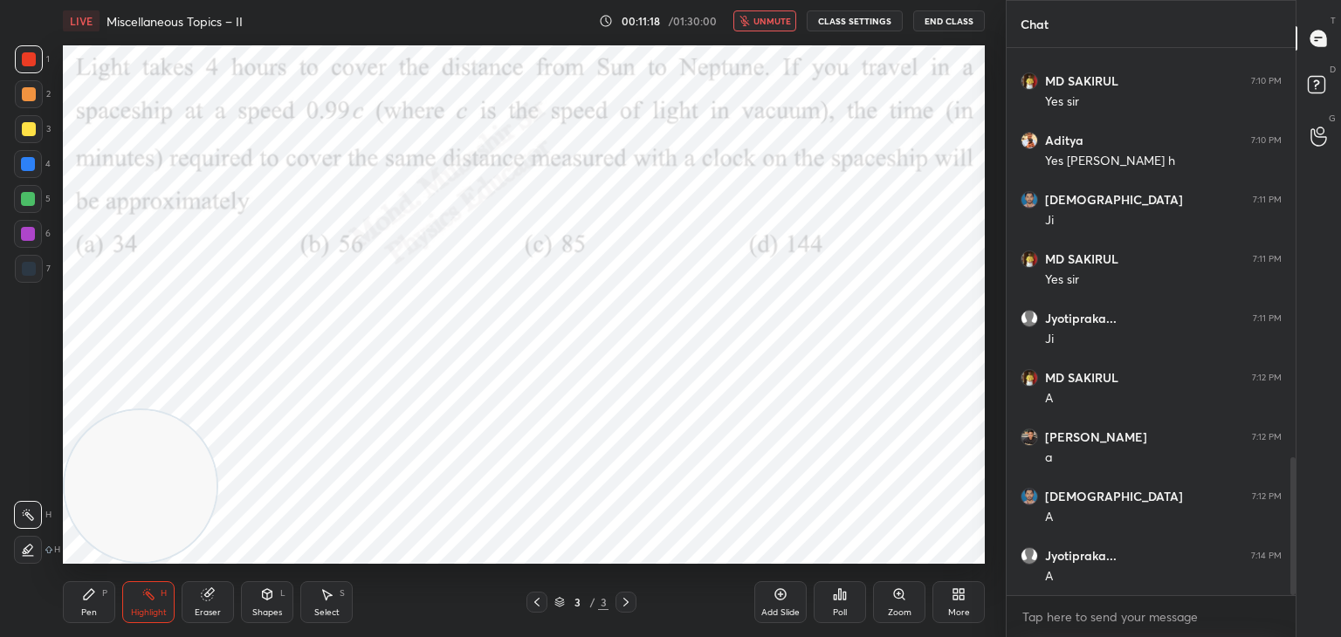
click at [748, 14] on button "unmute" at bounding box center [764, 20] width 63 height 21
drag, startPoint x: 317, startPoint y: 484, endPoint x: 986, endPoint y: 491, distance: 668.9
click at [978, 492] on video at bounding box center [907, 486] width 152 height 152
drag, startPoint x: 85, startPoint y: 604, endPoint x: 49, endPoint y: 315, distance: 291.2
click at [86, 604] on div "Pen P" at bounding box center [89, 603] width 52 height 42
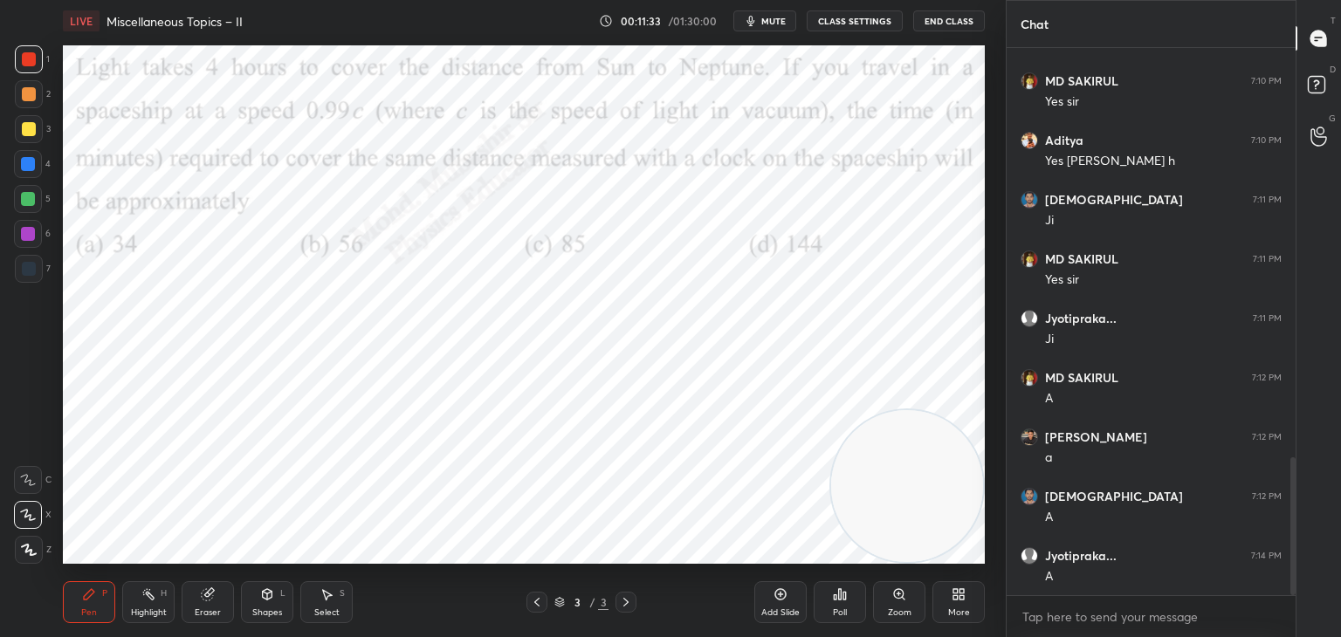
drag, startPoint x: 31, startPoint y: 127, endPoint x: 52, endPoint y: 131, distance: 20.6
click at [32, 129] on div at bounding box center [29, 129] width 14 height 14
drag, startPoint x: 22, startPoint y: 106, endPoint x: 60, endPoint y: 107, distance: 38.4
click at [25, 106] on div at bounding box center [29, 94] width 28 height 28
drag, startPoint x: 144, startPoint y: 616, endPoint x: 146, endPoint y: 603, distance: 14.1
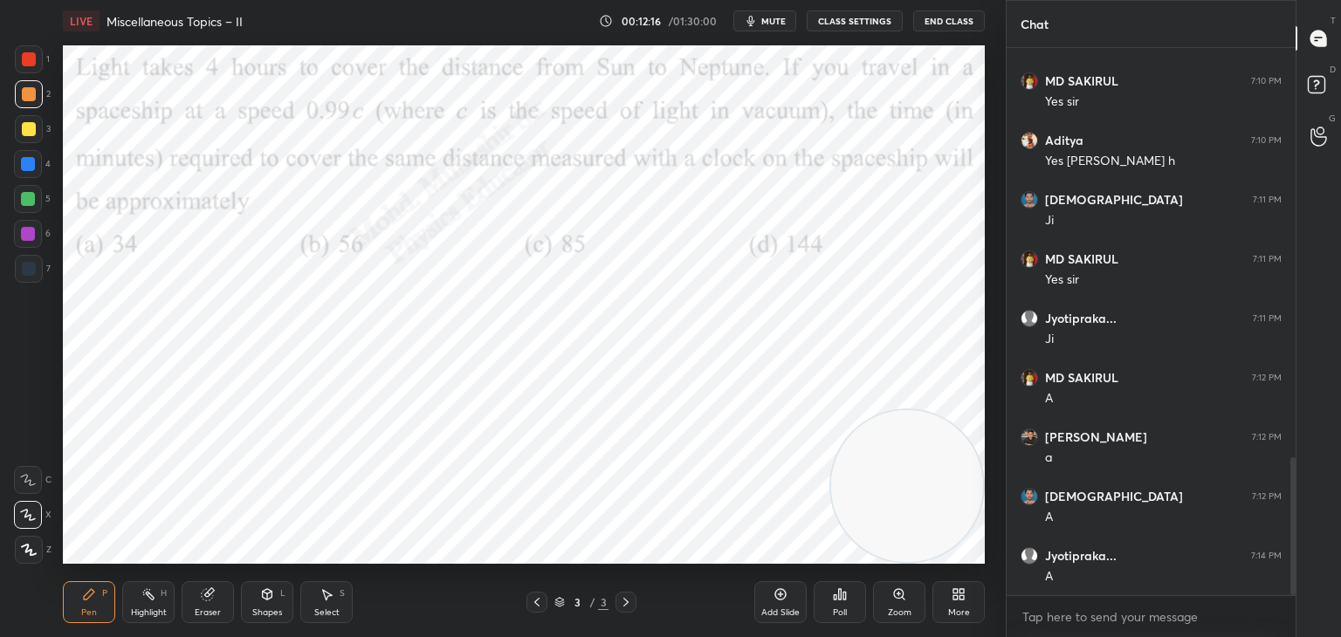
click at [144, 612] on div "Highlight" at bounding box center [149, 613] width 36 height 9
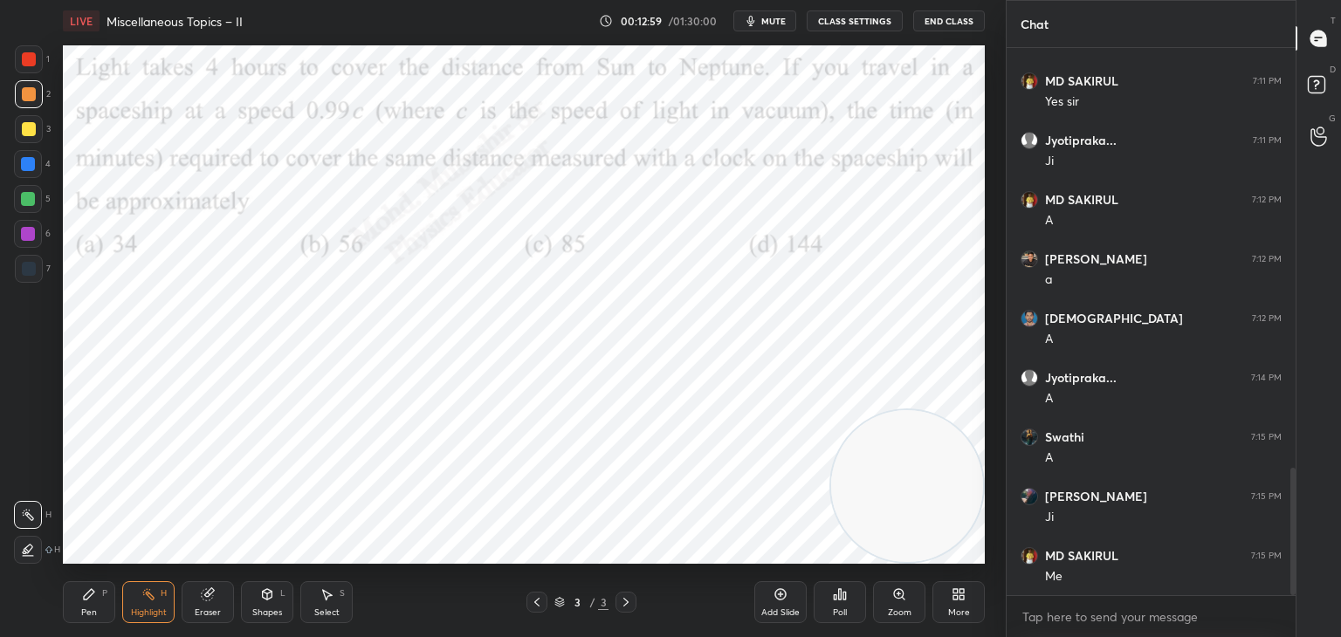
scroll to position [1865, 0]
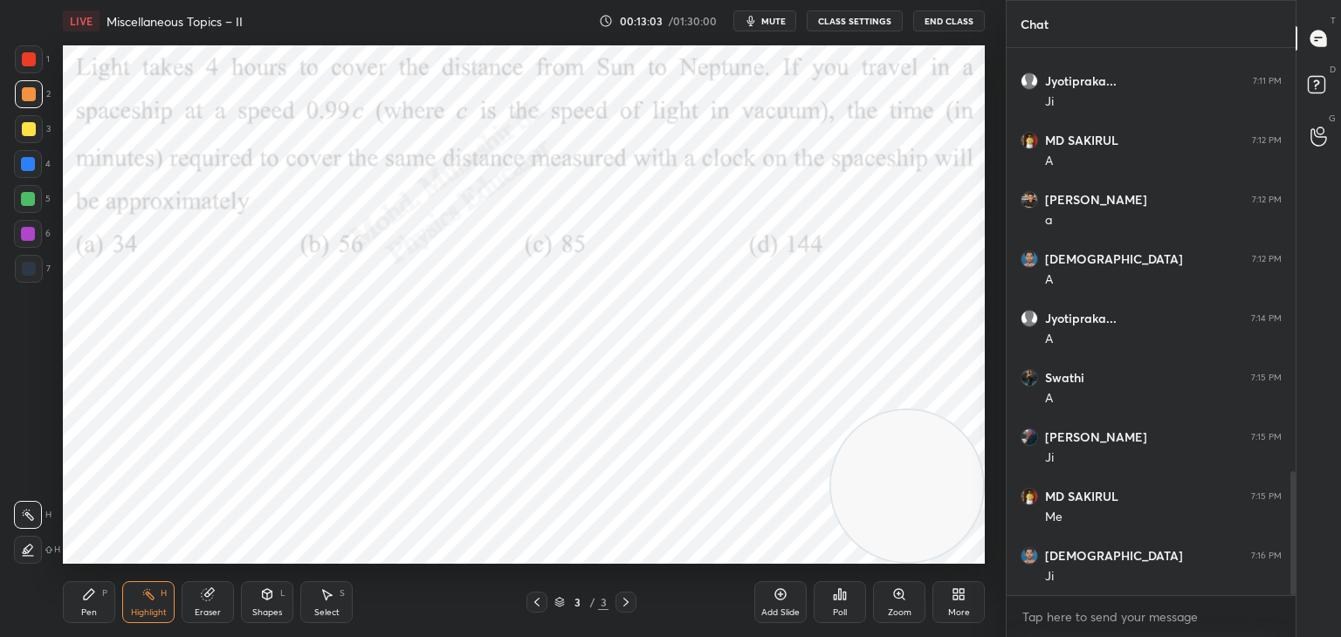
drag, startPoint x: 72, startPoint y: 612, endPoint x: 81, endPoint y: 605, distance: 11.2
click at [79, 605] on div "Pen P" at bounding box center [89, 603] width 52 height 42
click at [34, 159] on div at bounding box center [28, 164] width 14 height 14
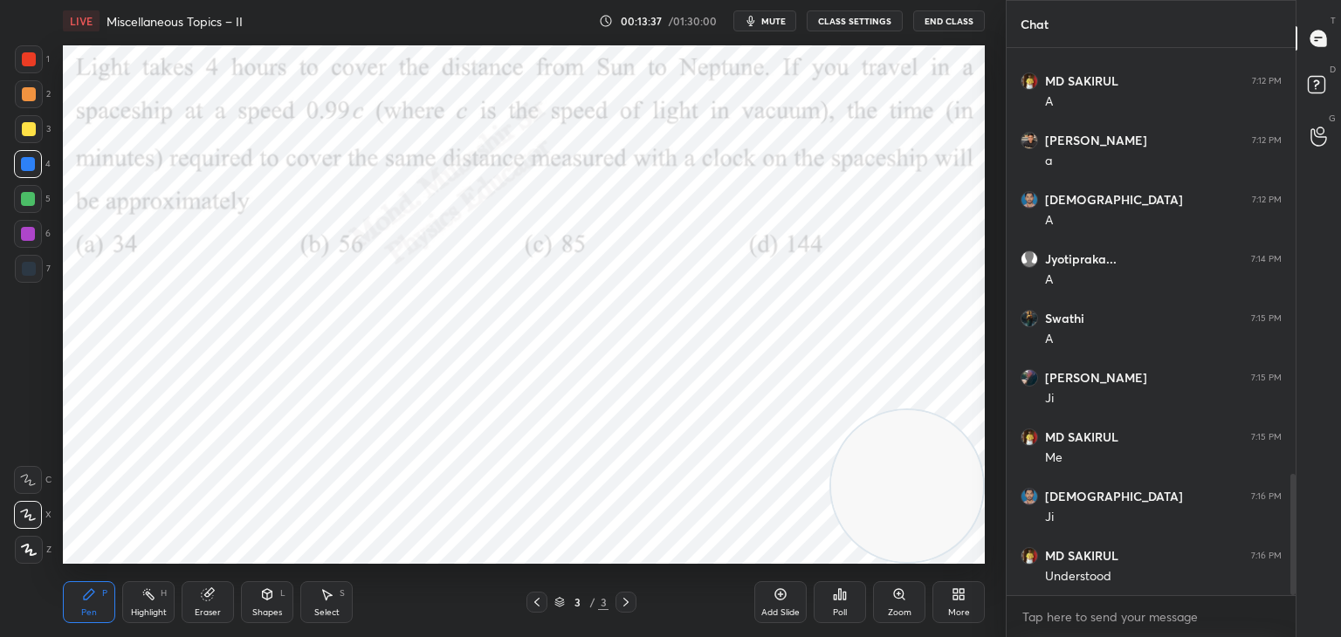
click at [335, 605] on div "Select S" at bounding box center [326, 603] width 52 height 42
drag, startPoint x: 141, startPoint y: 434, endPoint x: 172, endPoint y: 472, distance: 49.0
click at [167, 470] on div "0 ° Undo Copy Duplicate Duplicate to new slide Delete" at bounding box center [524, 304] width 922 height 519
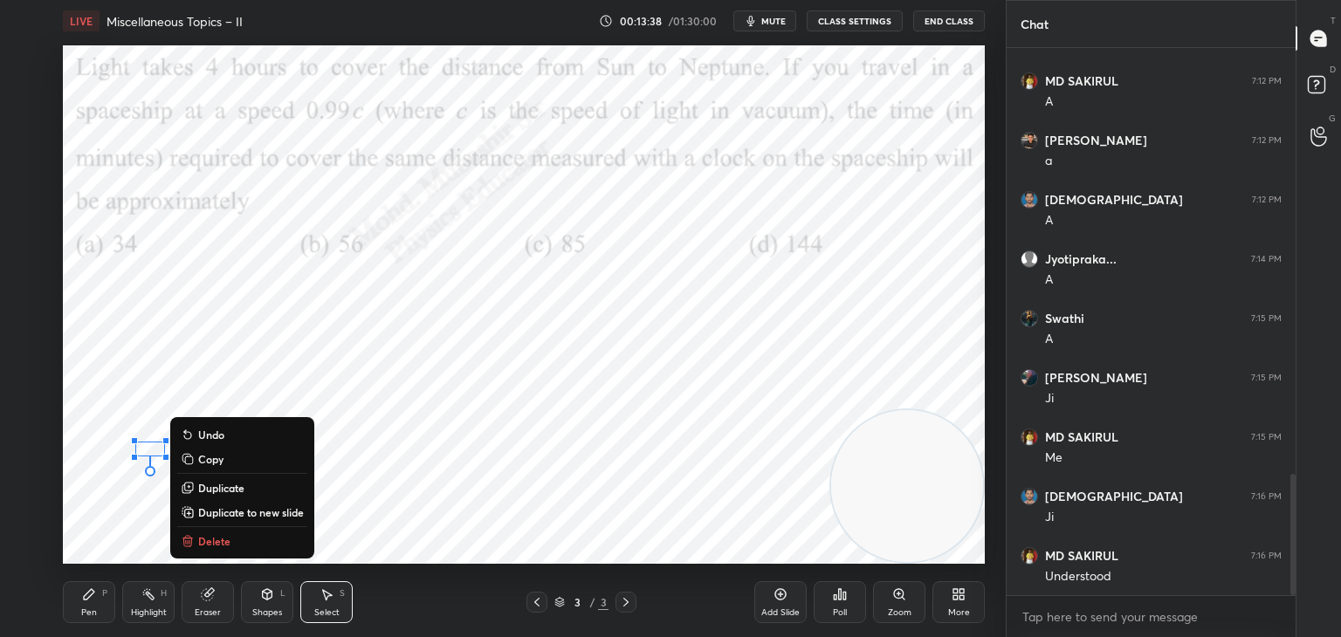
click at [182, 491] on div "0 ° Undo Copy Duplicate Duplicate to new slide Delete" at bounding box center [524, 304] width 922 height 519
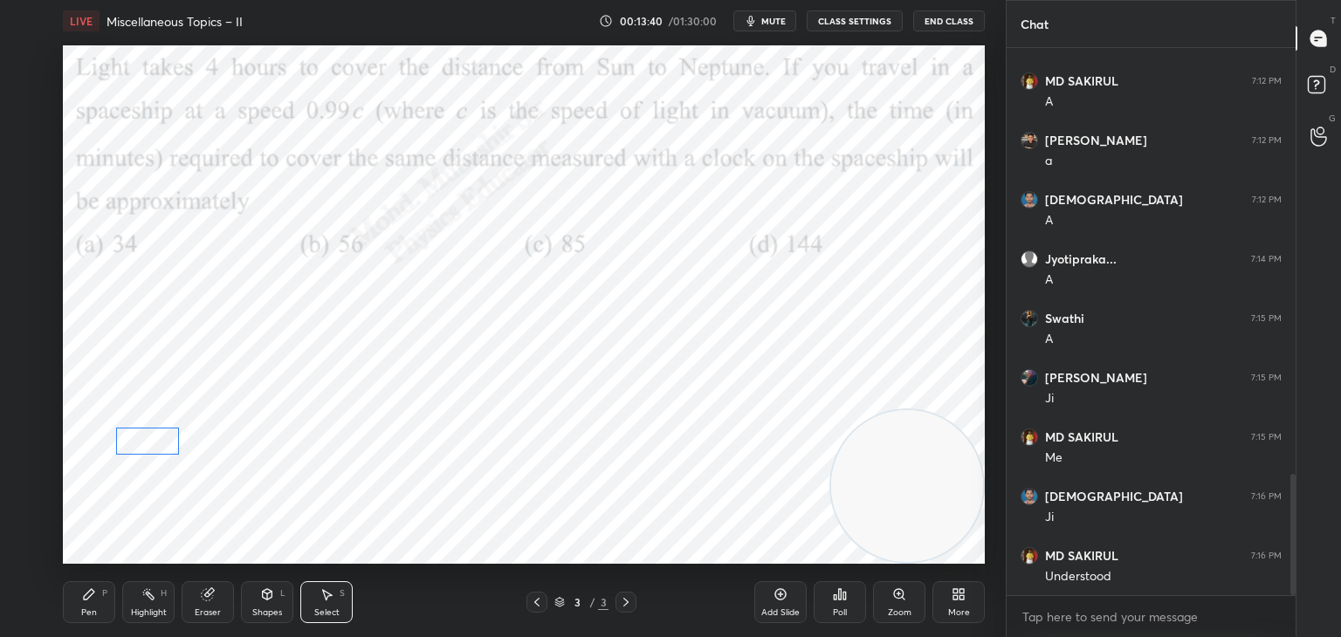
drag, startPoint x: 125, startPoint y: 449, endPoint x: 139, endPoint y: 441, distance: 16.0
click at [139, 441] on div "0 ° Undo Copy Duplicate Duplicate to new slide Delete" at bounding box center [524, 304] width 922 height 519
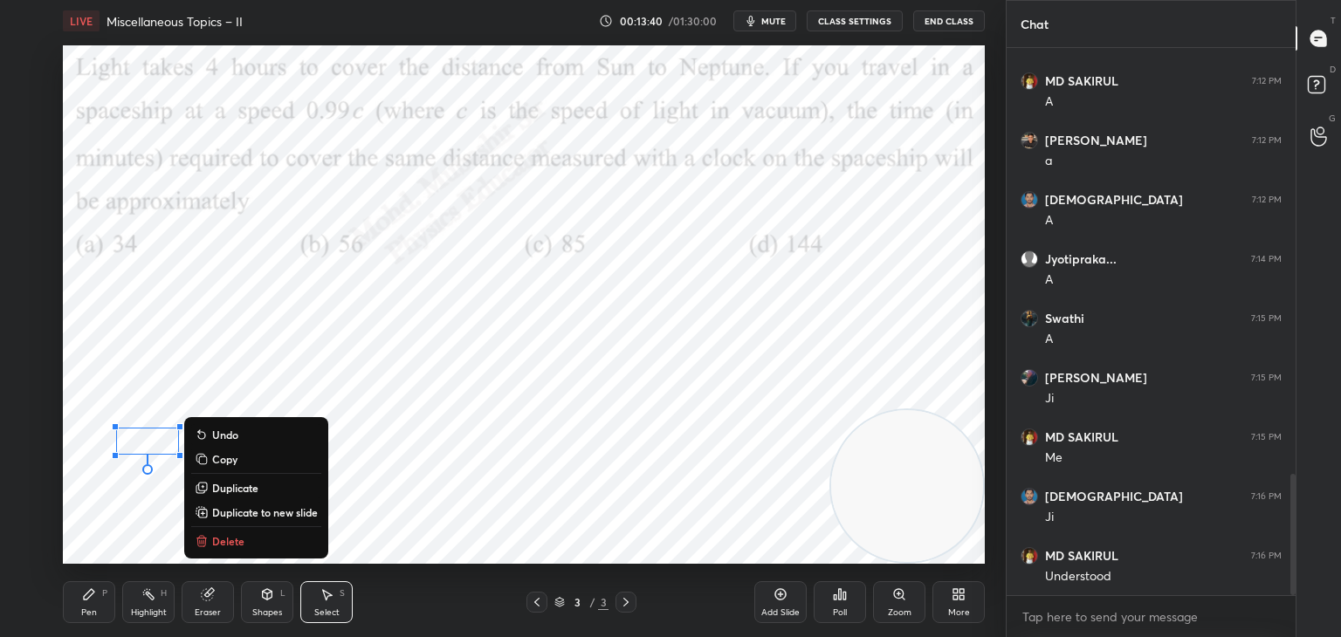
click at [126, 512] on div "0 ° Undo Copy Duplicate Duplicate to new slide Delete" at bounding box center [524, 304] width 922 height 519
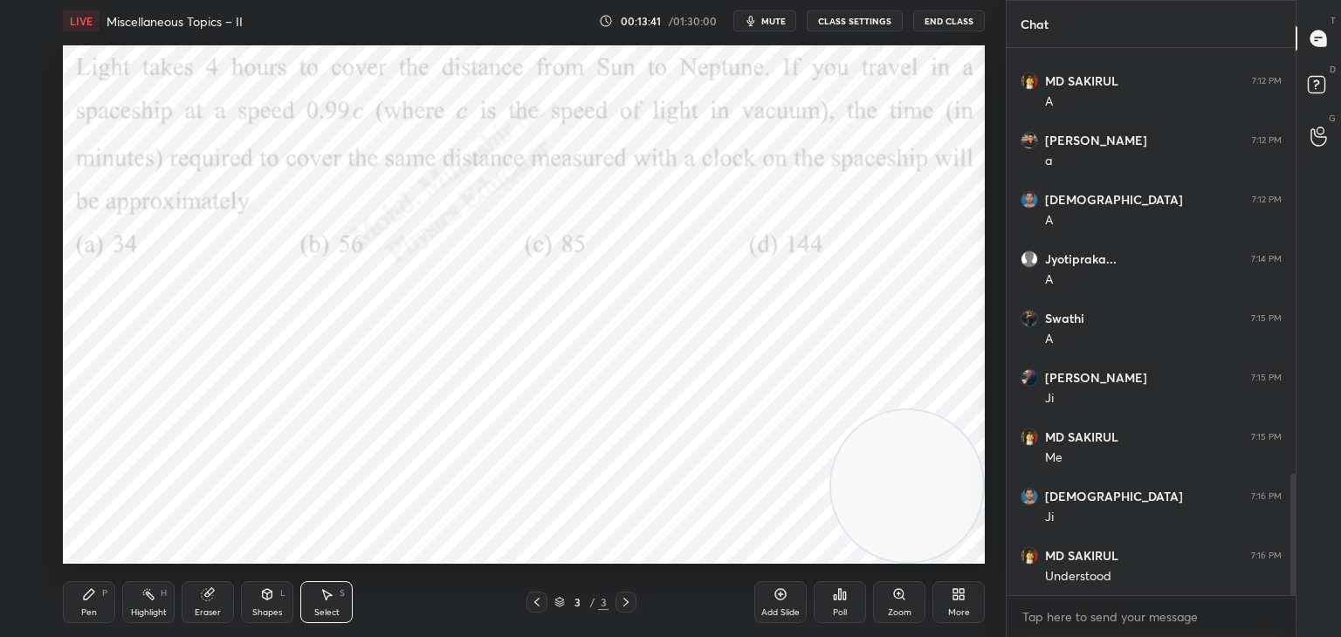
drag, startPoint x: 85, startPoint y: 602, endPoint x: 99, endPoint y: 574, distance: 31.2
click at [88, 598] on div "Pen P" at bounding box center [89, 603] width 52 height 42
drag, startPoint x: 328, startPoint y: 605, endPoint x: 318, endPoint y: 592, distance: 16.8
click at [325, 605] on div "Select S" at bounding box center [326, 603] width 52 height 42
drag, startPoint x: 200, startPoint y: 355, endPoint x: 434, endPoint y: 423, distance: 243.7
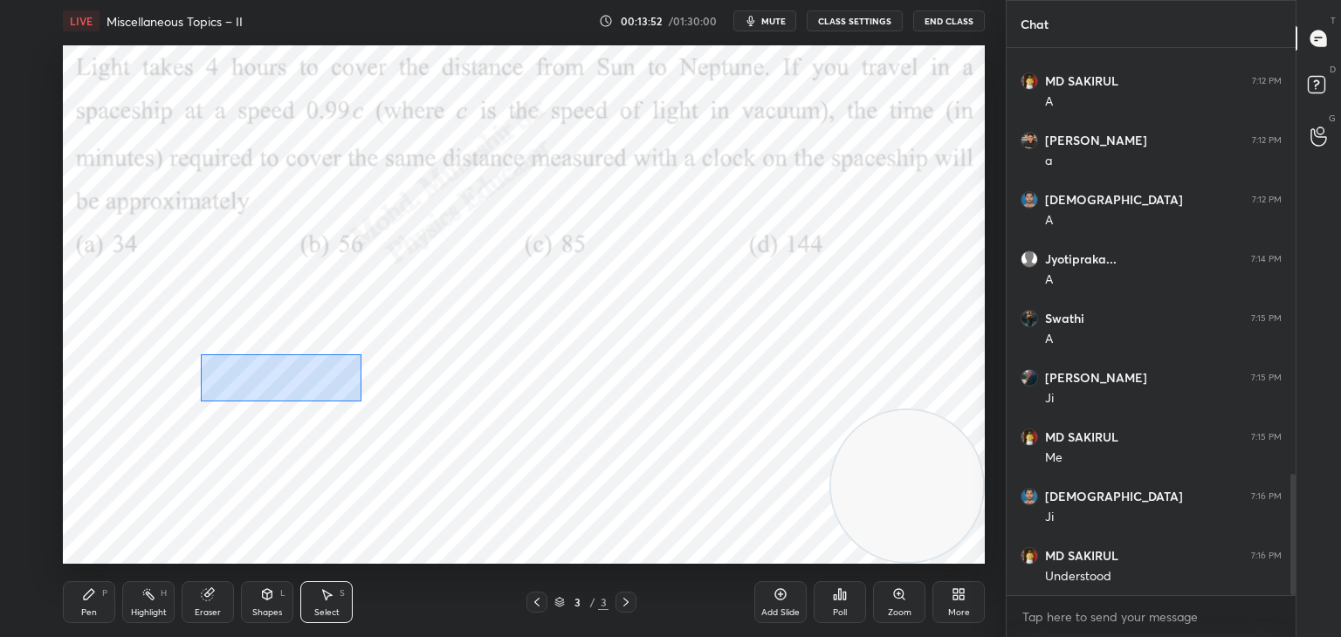
click at [361, 403] on div "0 ° Undo Copy Duplicate Duplicate to new slide Delete" at bounding box center [524, 304] width 922 height 519
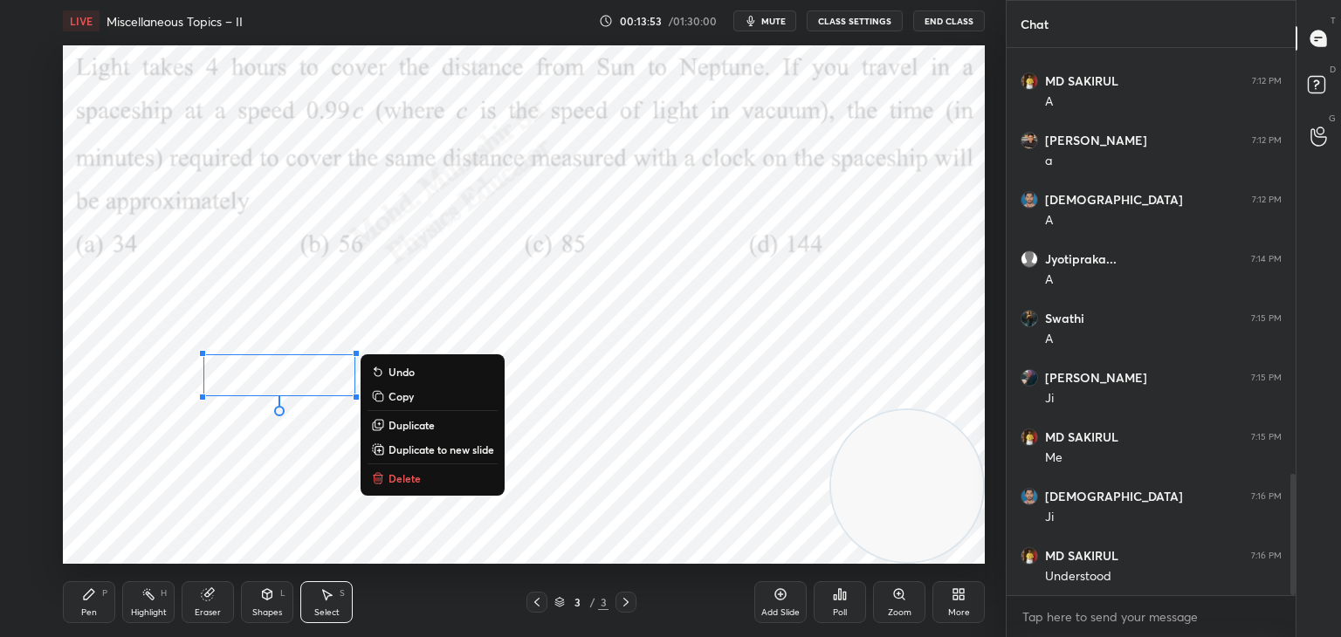
click at [429, 475] on button "Delete" at bounding box center [433, 478] width 130 height 21
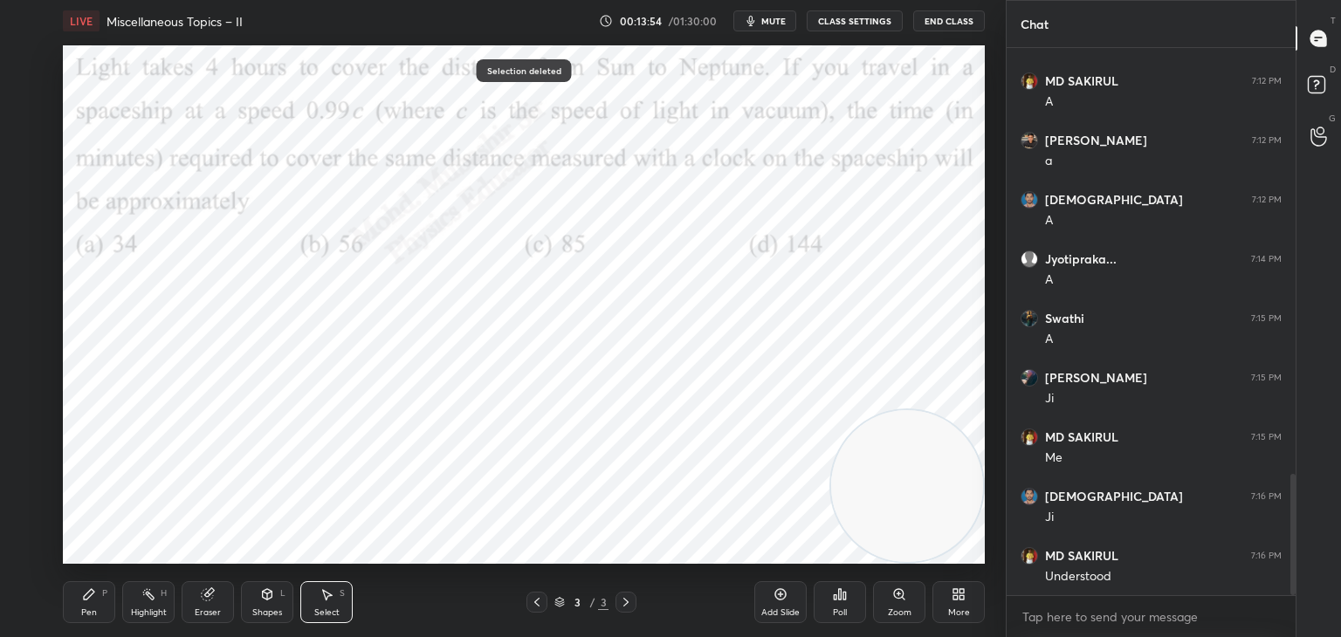
drag, startPoint x: 99, startPoint y: 606, endPoint x: 113, endPoint y: 584, distance: 25.9
click at [94, 608] on div "Pen P" at bounding box center [89, 603] width 52 height 42
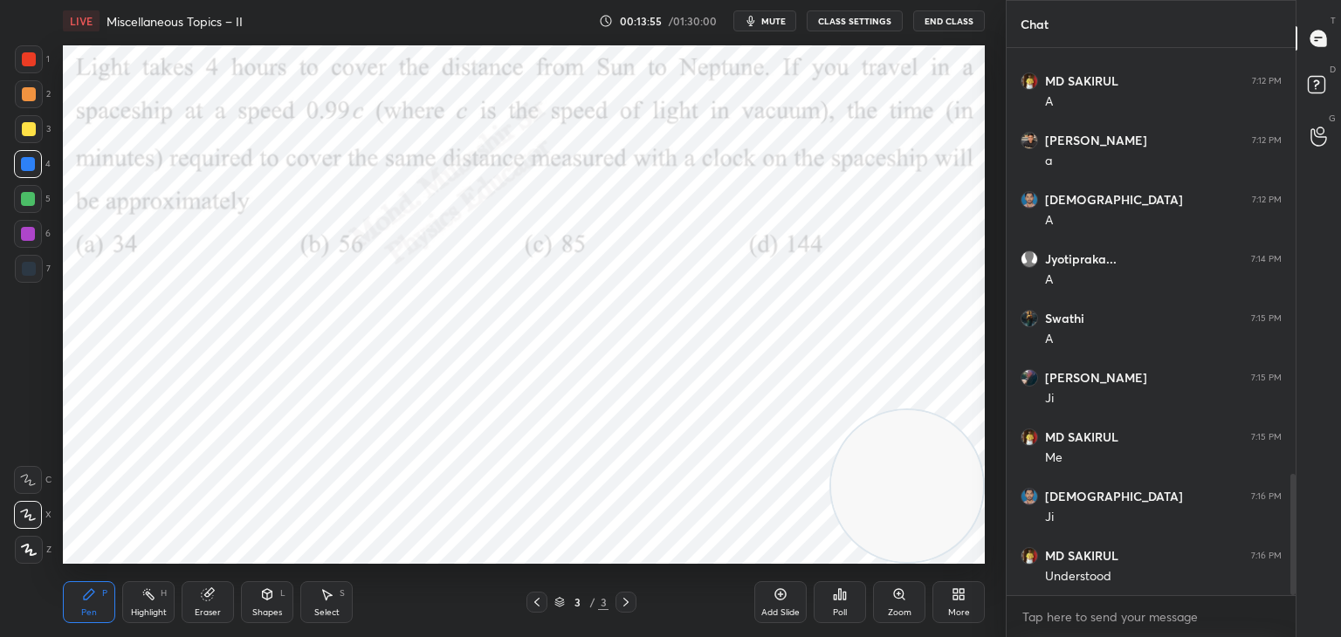
drag, startPoint x: 321, startPoint y: 604, endPoint x: 320, endPoint y: 574, distance: 30.6
click at [319, 595] on div "Select S" at bounding box center [326, 603] width 52 height 42
drag, startPoint x: 363, startPoint y: 336, endPoint x: 629, endPoint y: 431, distance: 282.0
click at [639, 437] on div "0 ° Undo Copy Duplicate Duplicate to new slide Delete" at bounding box center [524, 304] width 922 height 519
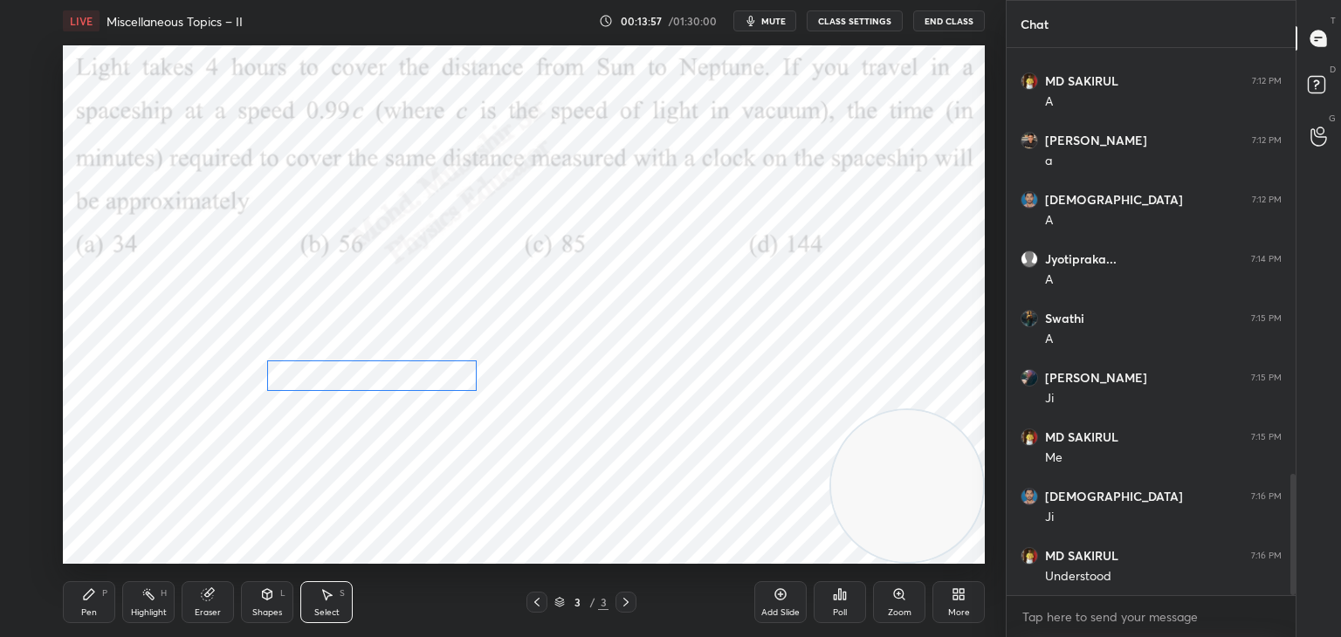
drag, startPoint x: 481, startPoint y: 378, endPoint x: 375, endPoint y: 381, distance: 106.6
click at [373, 381] on div "0 ° Undo Copy Duplicate Duplicate to new slide Delete" at bounding box center [524, 304] width 922 height 519
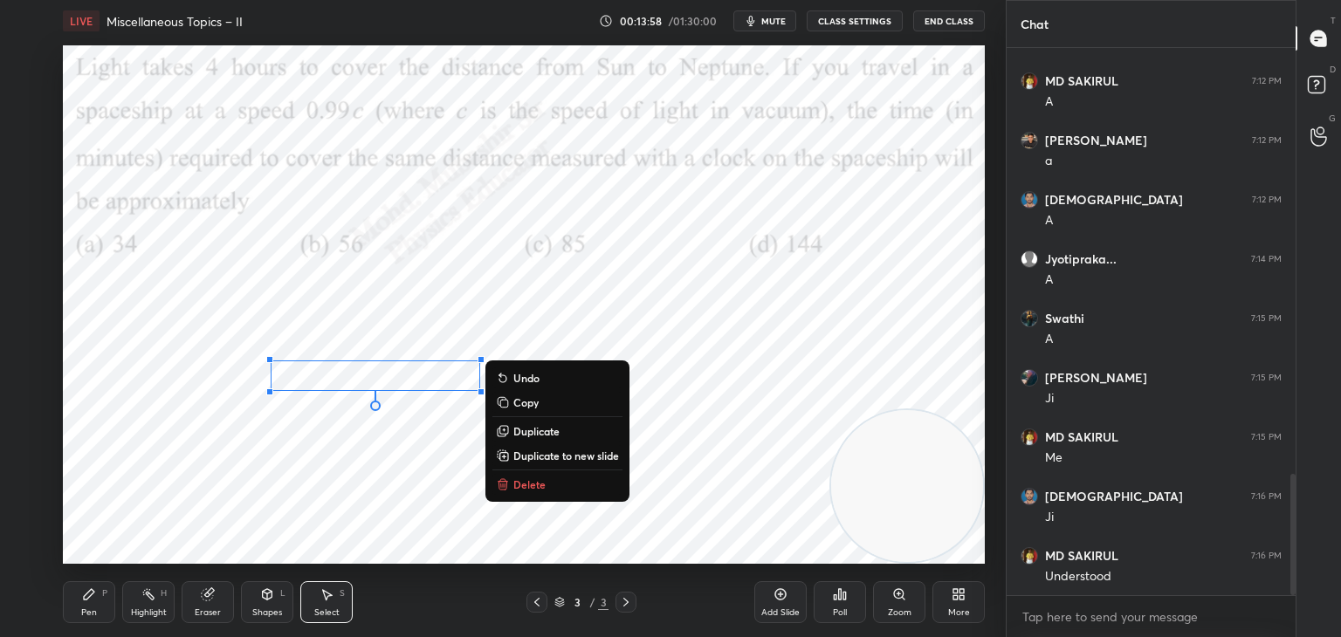
drag, startPoint x: 92, startPoint y: 604, endPoint x: 107, endPoint y: 578, distance: 30.5
click at [92, 603] on div "Pen P" at bounding box center [89, 603] width 52 height 42
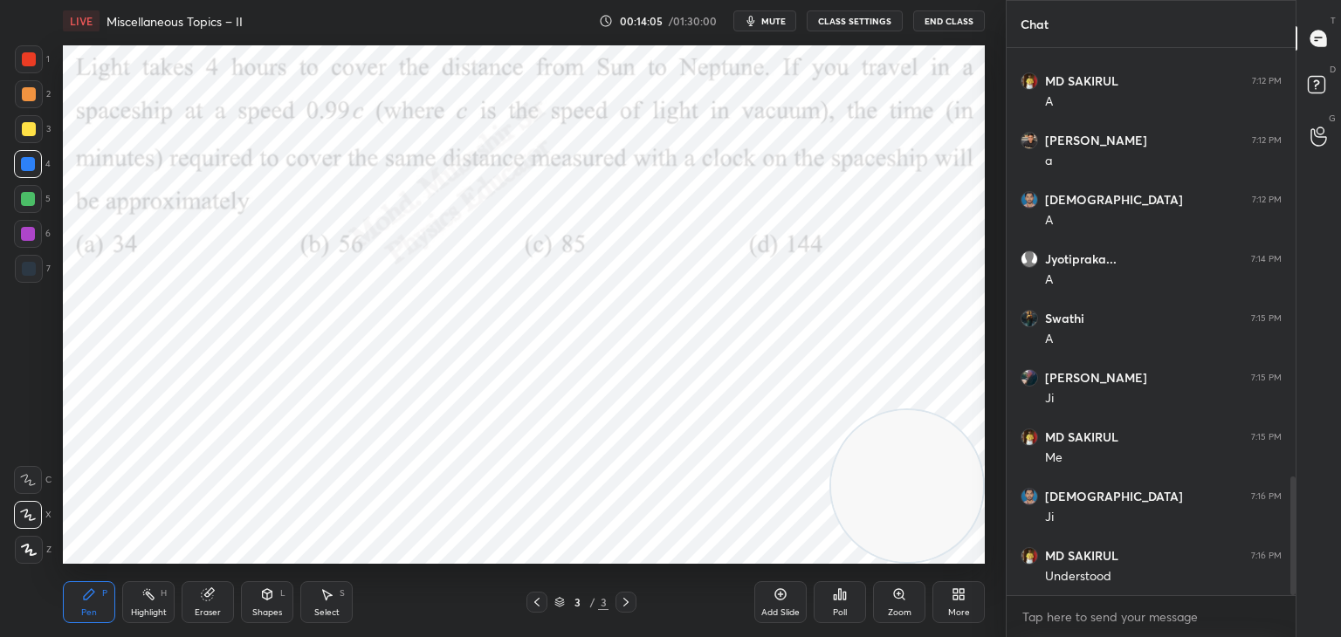
scroll to position [1987, 0]
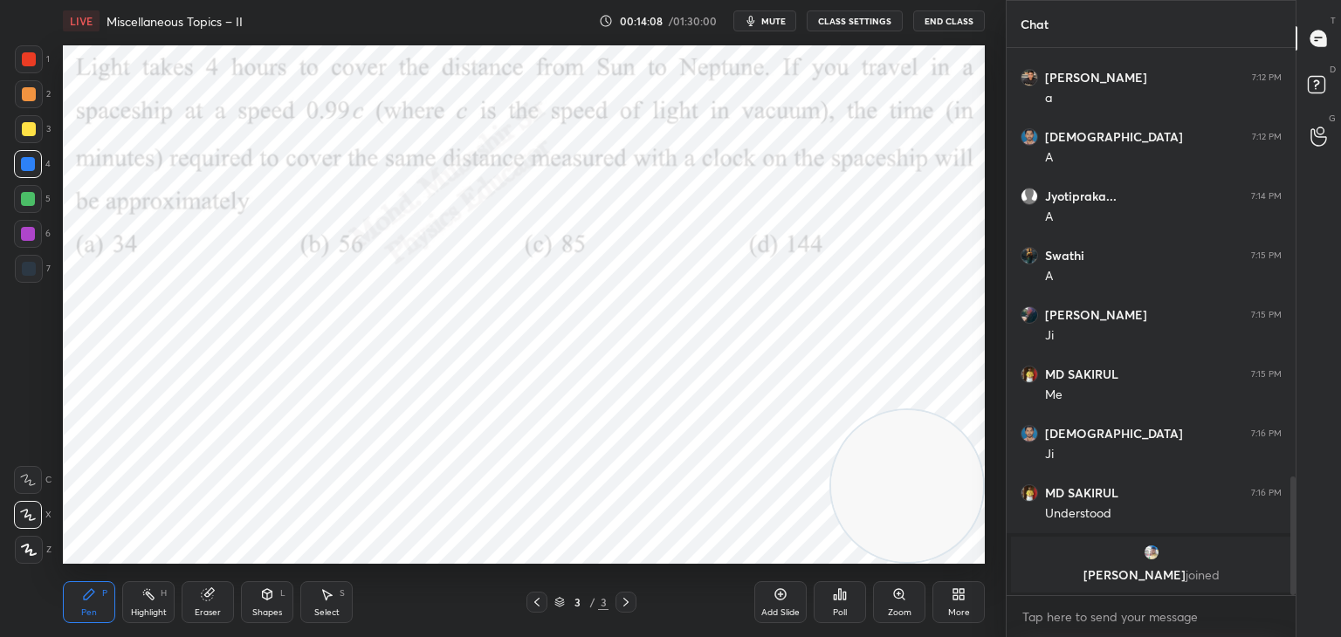
drag, startPoint x: 24, startPoint y: 231, endPoint x: 38, endPoint y: 232, distance: 14.1
click at [24, 232] on div at bounding box center [28, 234] width 14 height 14
drag, startPoint x: 917, startPoint y: 473, endPoint x: 70, endPoint y: 434, distance: 847.9
click at [61, 442] on div "Setting up your live class Poll for secs No correct answer Start poll" at bounding box center [524, 305] width 936 height 526
click at [101, 511] on video at bounding box center [141, 435] width 152 height 152
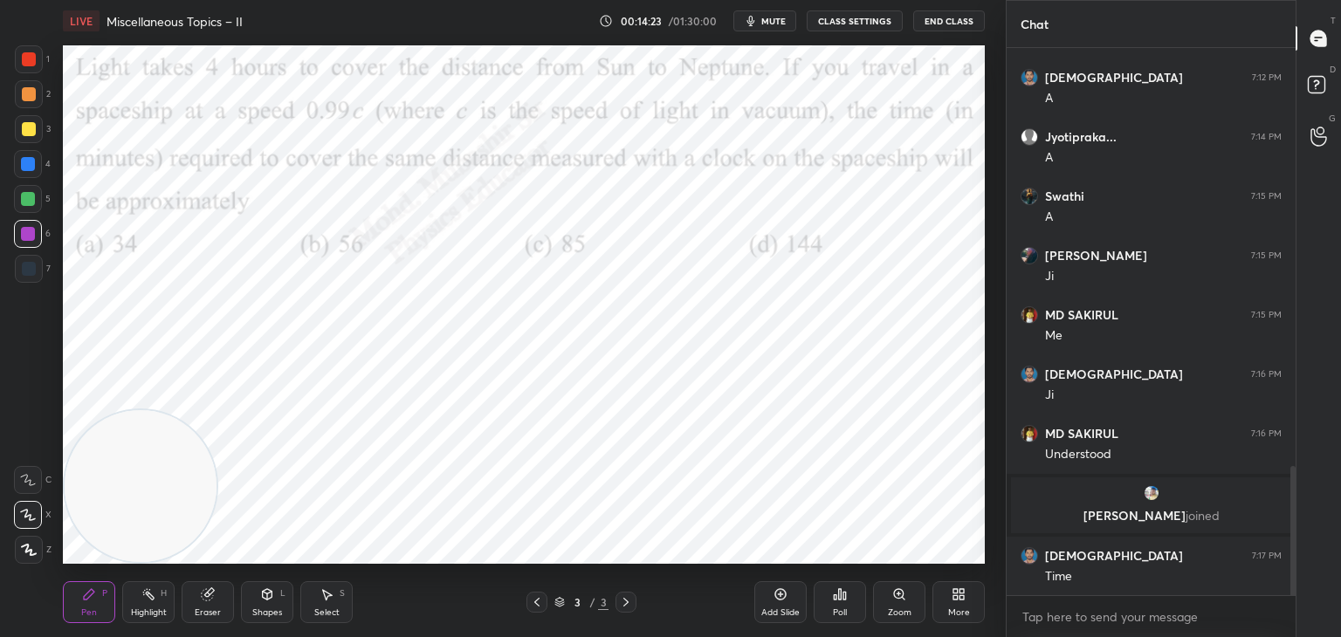
scroll to position [1828, 0]
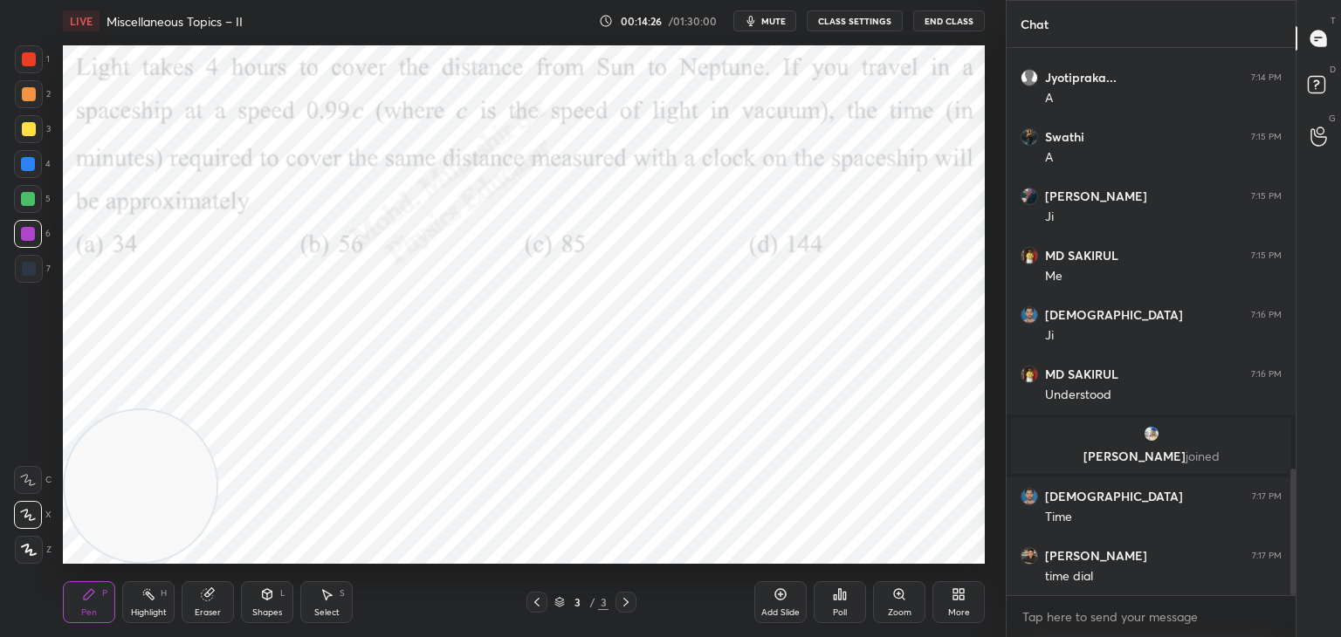
drag, startPoint x: 143, startPoint y: 480, endPoint x: 84, endPoint y: 554, distance: 94.4
click at [49, 566] on div "1 2 3 4 5 6 7 C X Z C X Z E E Erase all H H LIVE Miscellaneous Topics – II 00:1…" at bounding box center [496, 318] width 992 height 637
drag, startPoint x: 154, startPoint y: 503, endPoint x: 499, endPoint y: 491, distance: 346.0
click at [499, 491] on video at bounding box center [469, 486] width 152 height 152
drag, startPoint x: 472, startPoint y: 492, endPoint x: 64, endPoint y: 554, distance: 412.3
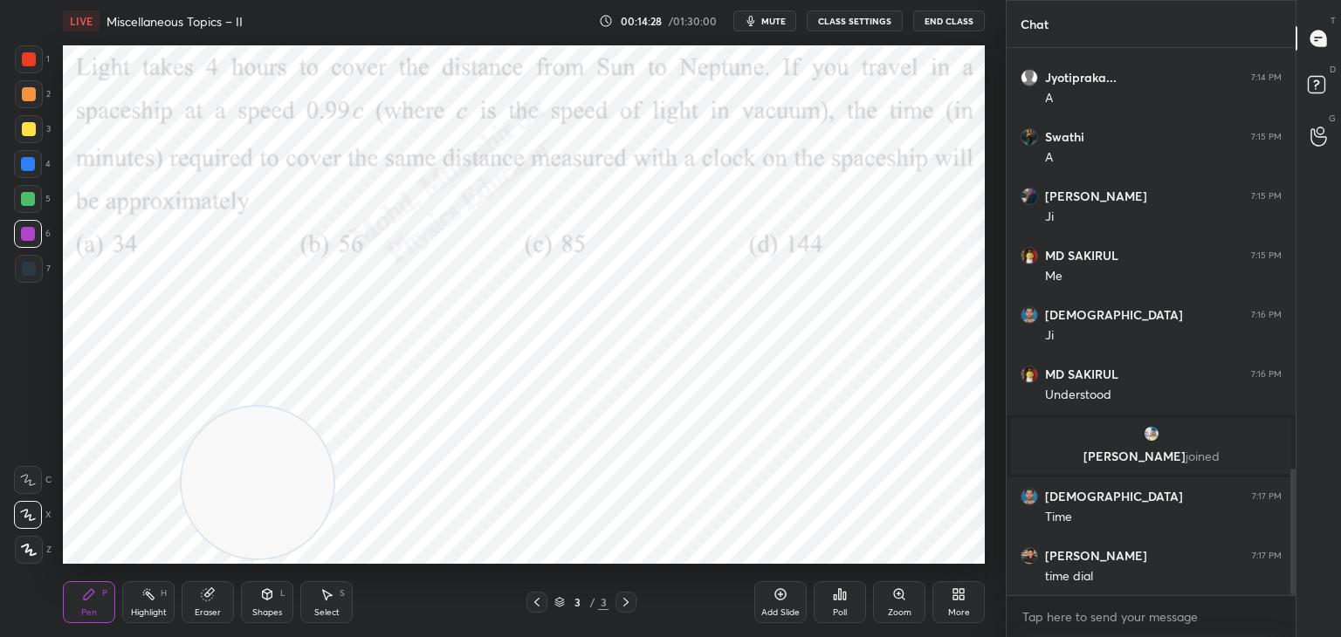
click at [0, 531] on div "1 2 3 4 5 6 7 C X Z C X Z E E Erase all H H LIVE Miscellaneous Topics – II 00:1…" at bounding box center [496, 318] width 992 height 637
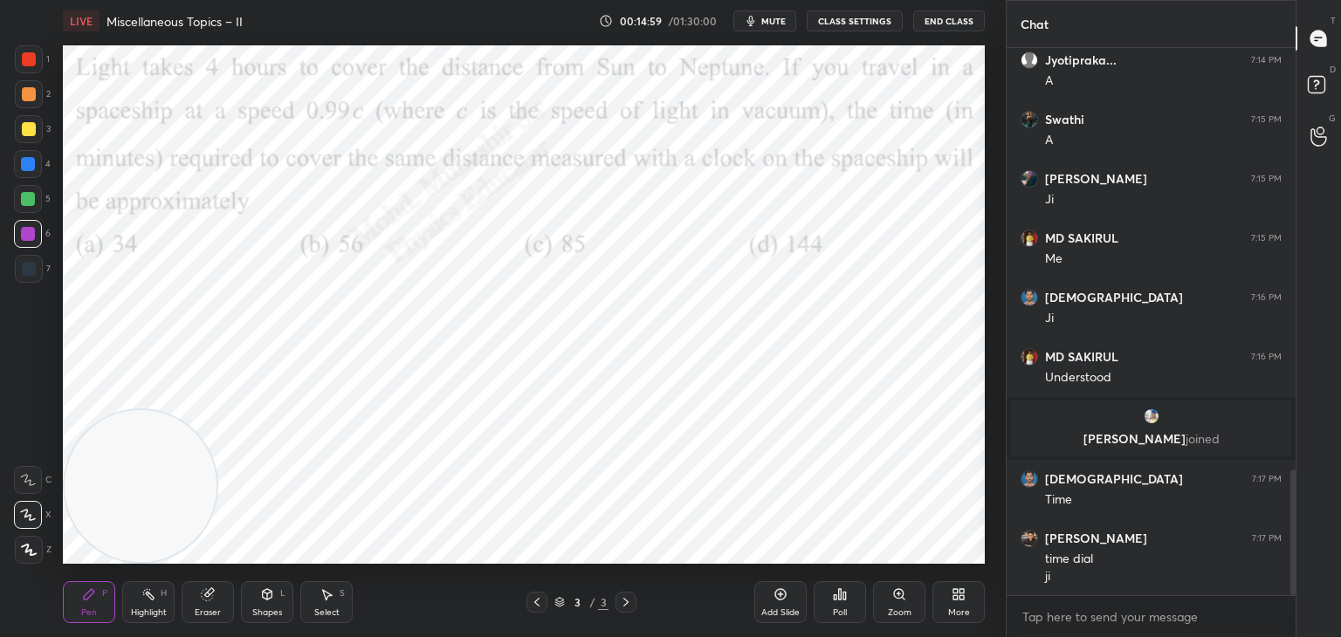
drag, startPoint x: 148, startPoint y: 592, endPoint x: 178, endPoint y: 585, distance: 30.5
click at [148, 594] on div "Highlight H" at bounding box center [148, 603] width 52 height 42
click at [329, 609] on div "Select" at bounding box center [326, 613] width 25 height 9
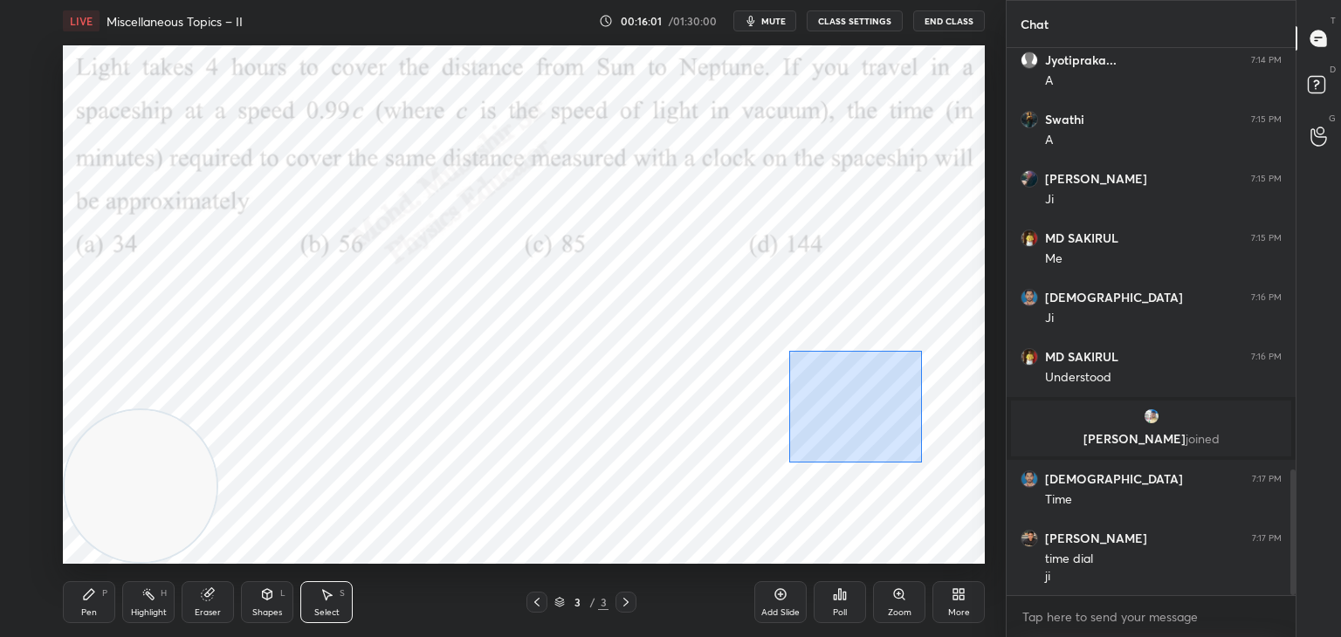
drag, startPoint x: 808, startPoint y: 381, endPoint x: 901, endPoint y: 465, distance: 125.5
click at [919, 465] on div "0 ° Undo Copy Duplicate Duplicate to new slide Delete" at bounding box center [524, 304] width 922 height 519
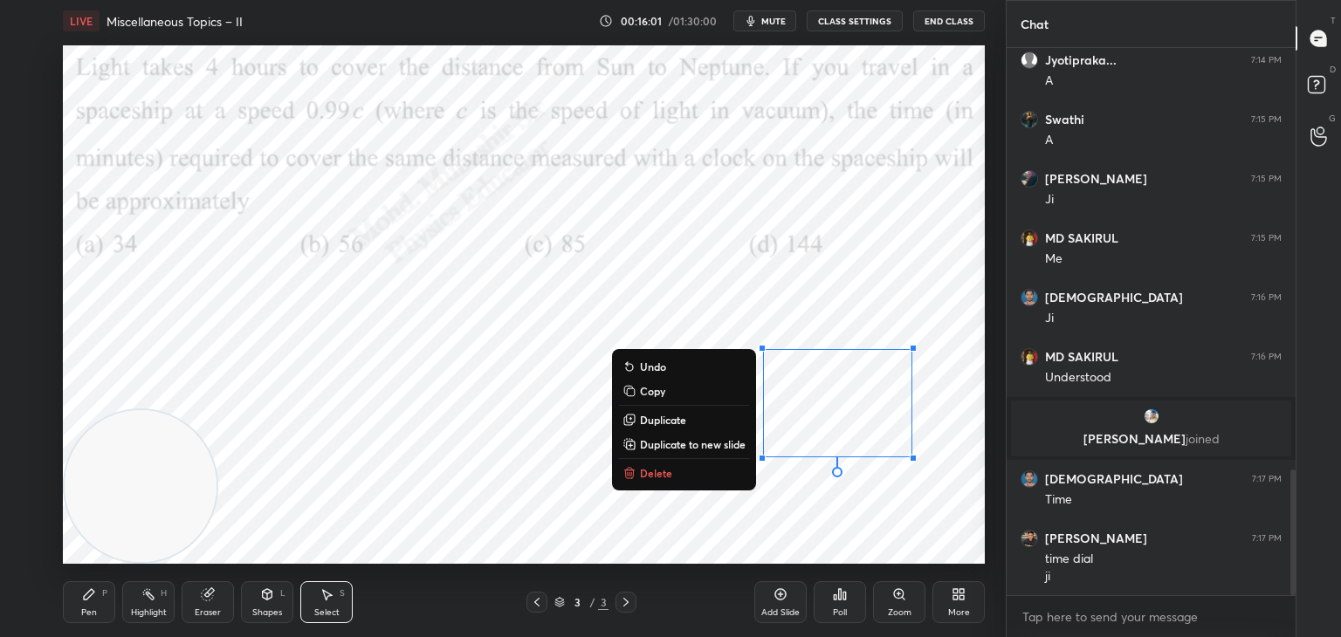
click at [658, 472] on p "Delete" at bounding box center [656, 473] width 32 height 14
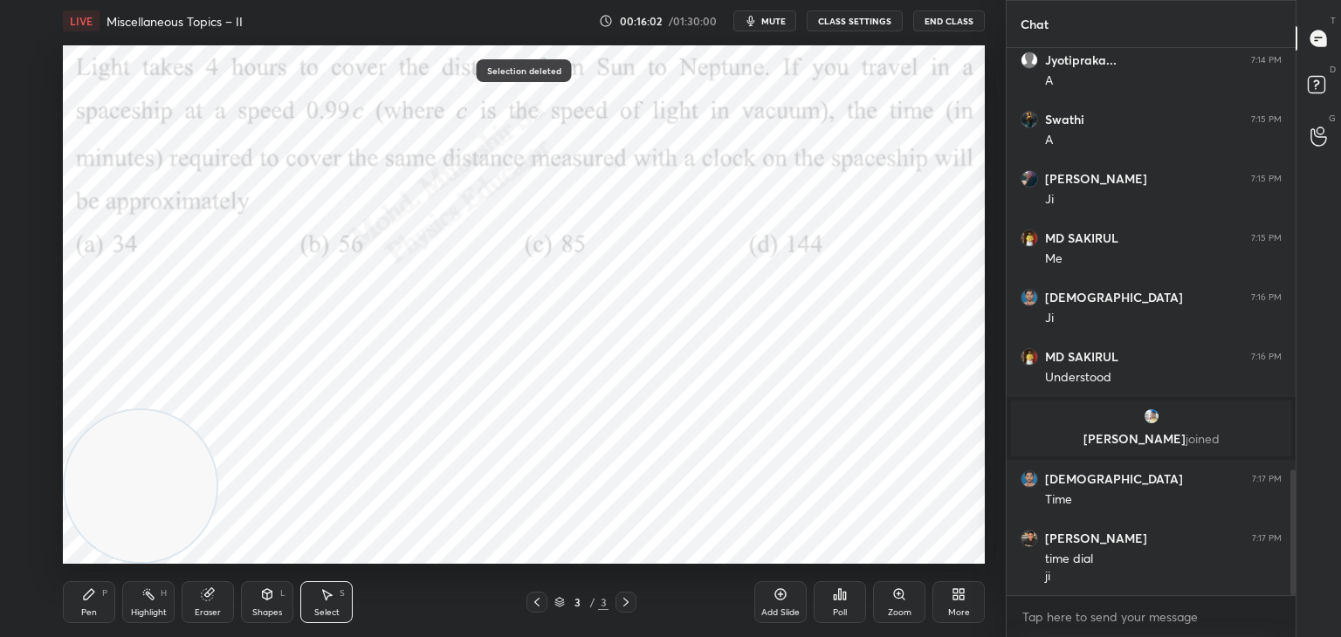
click at [82, 612] on div "Pen" at bounding box center [89, 613] width 16 height 9
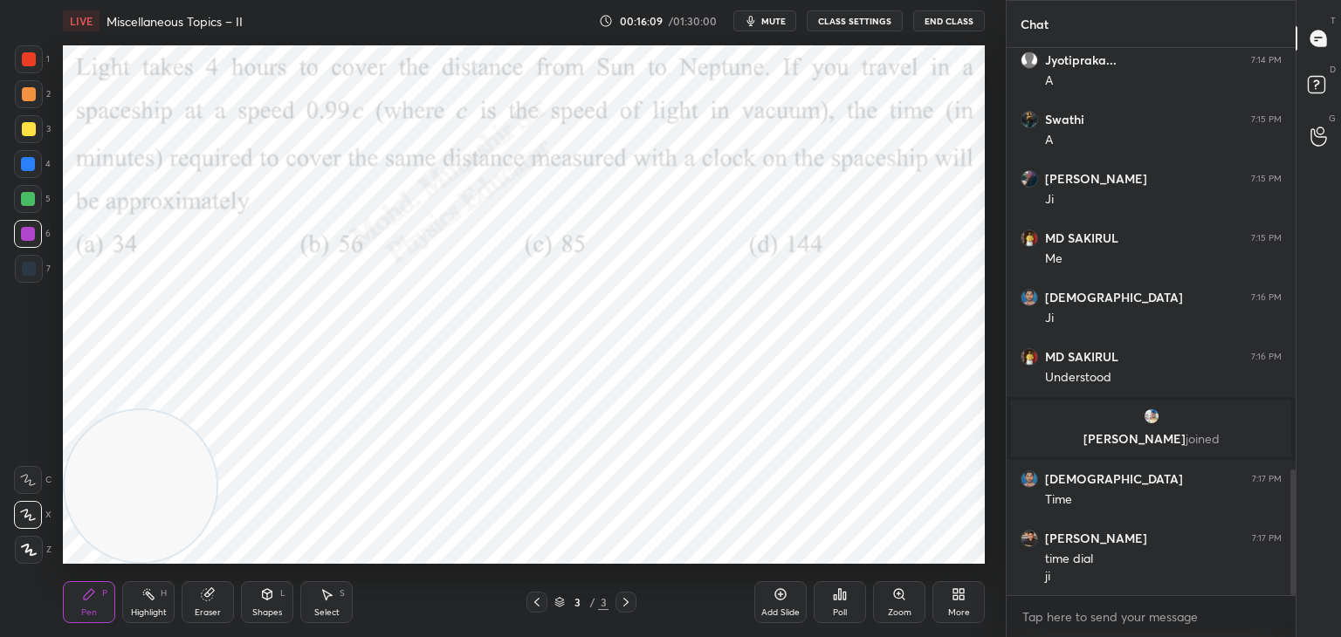
drag, startPoint x: 25, startPoint y: 197, endPoint x: 55, endPoint y: 196, distance: 29.7
click at [25, 197] on div at bounding box center [28, 199] width 14 height 14
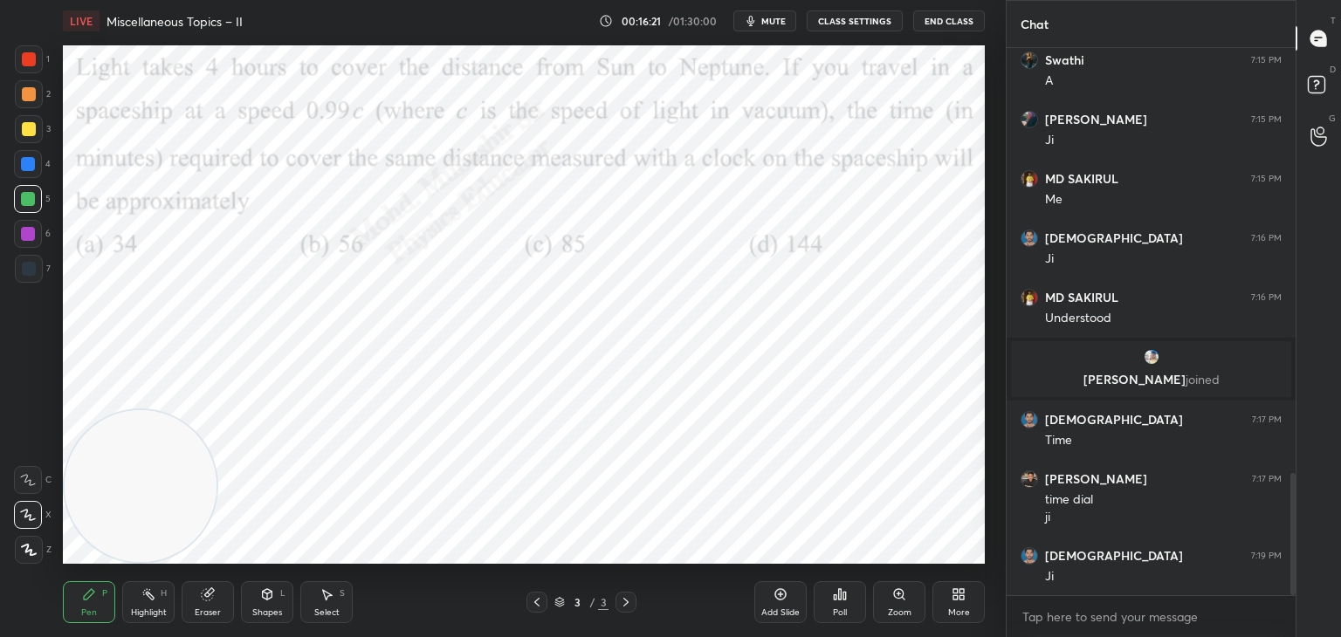
drag, startPoint x: 128, startPoint y: 611, endPoint x: 144, endPoint y: 483, distance: 129.3
click at [126, 609] on div "Highlight H" at bounding box center [148, 603] width 52 height 42
drag, startPoint x: 134, startPoint y: 458, endPoint x: 237, endPoint y: 262, distance: 221.9
click at [214, 400] on video at bounding box center [141, 476] width 152 height 152
drag, startPoint x: 98, startPoint y: 594, endPoint x: 88, endPoint y: 588, distance: 11.4
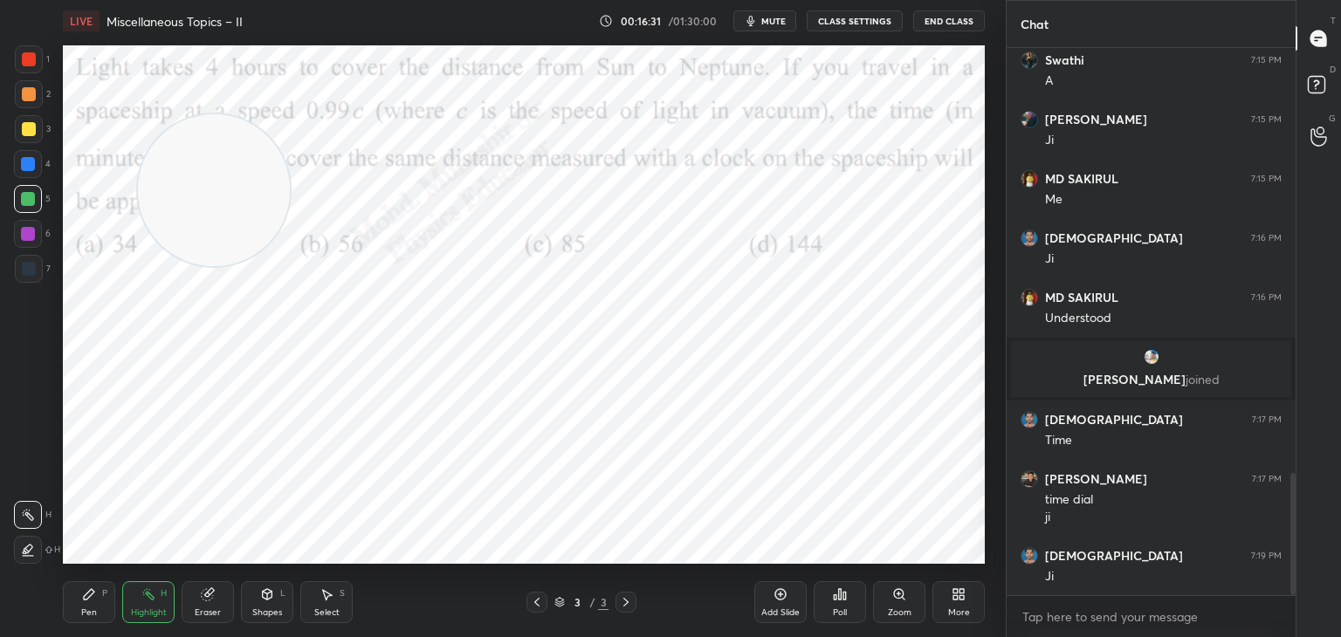
click at [92, 592] on div "Pen P" at bounding box center [89, 603] width 52 height 42
drag, startPoint x: 31, startPoint y: 232, endPoint x: 43, endPoint y: 238, distance: 13.3
click at [32, 234] on div at bounding box center [28, 234] width 14 height 14
click at [326, 603] on div "Select S" at bounding box center [326, 603] width 52 height 42
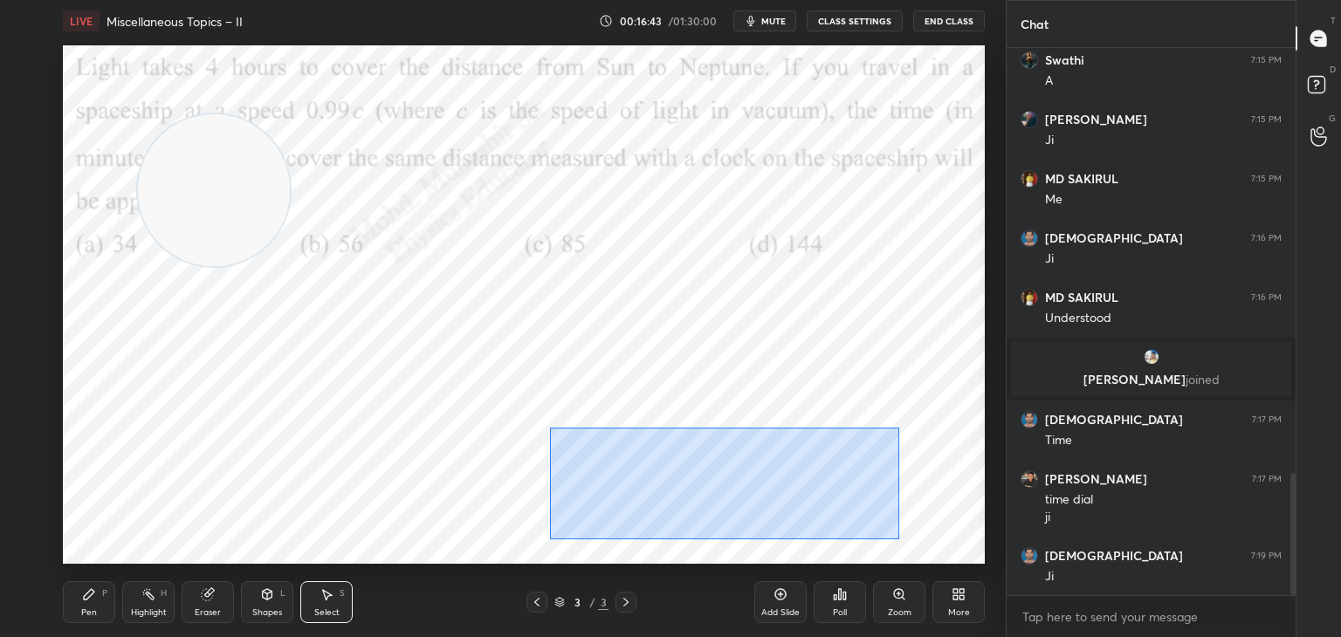
drag, startPoint x: 549, startPoint y: 428, endPoint x: 895, endPoint y: 548, distance: 366.2
click at [901, 548] on div "0 ° Undo Copy Duplicate Duplicate to new slide Delete" at bounding box center [524, 304] width 922 height 519
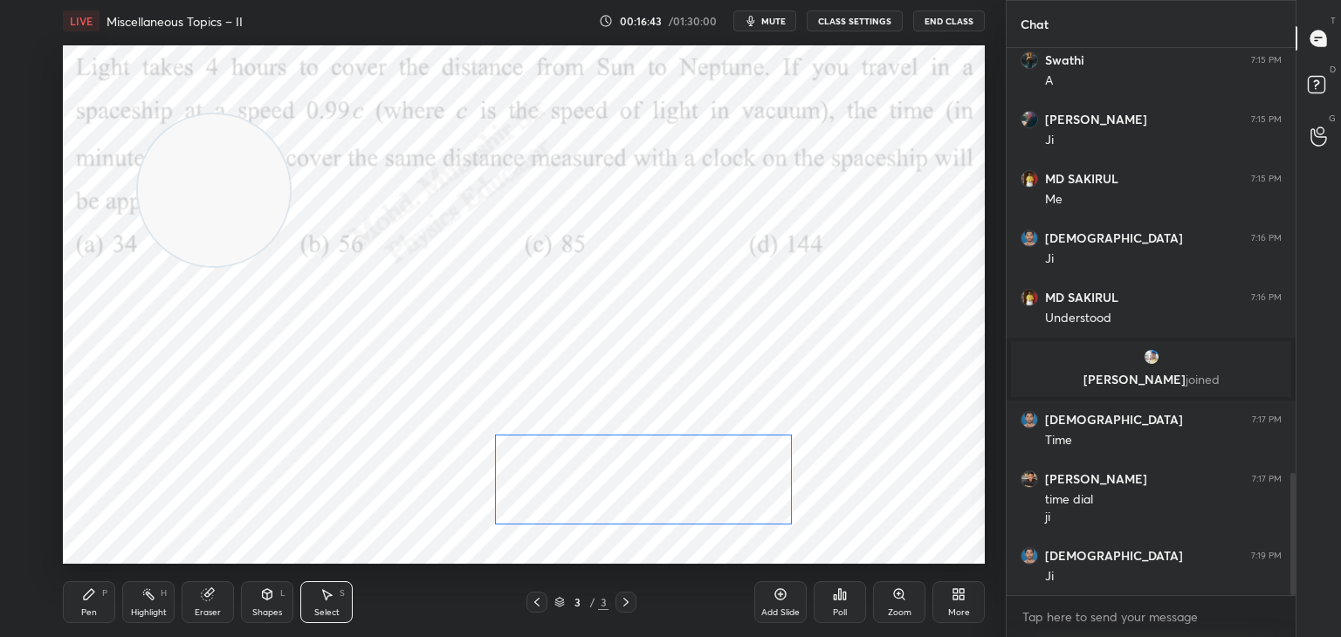
drag, startPoint x: 738, startPoint y: 507, endPoint x: 703, endPoint y: 505, distance: 35.0
click at [703, 505] on div "0 ° Undo Copy Duplicate Duplicate to new slide Delete" at bounding box center [524, 304] width 922 height 519
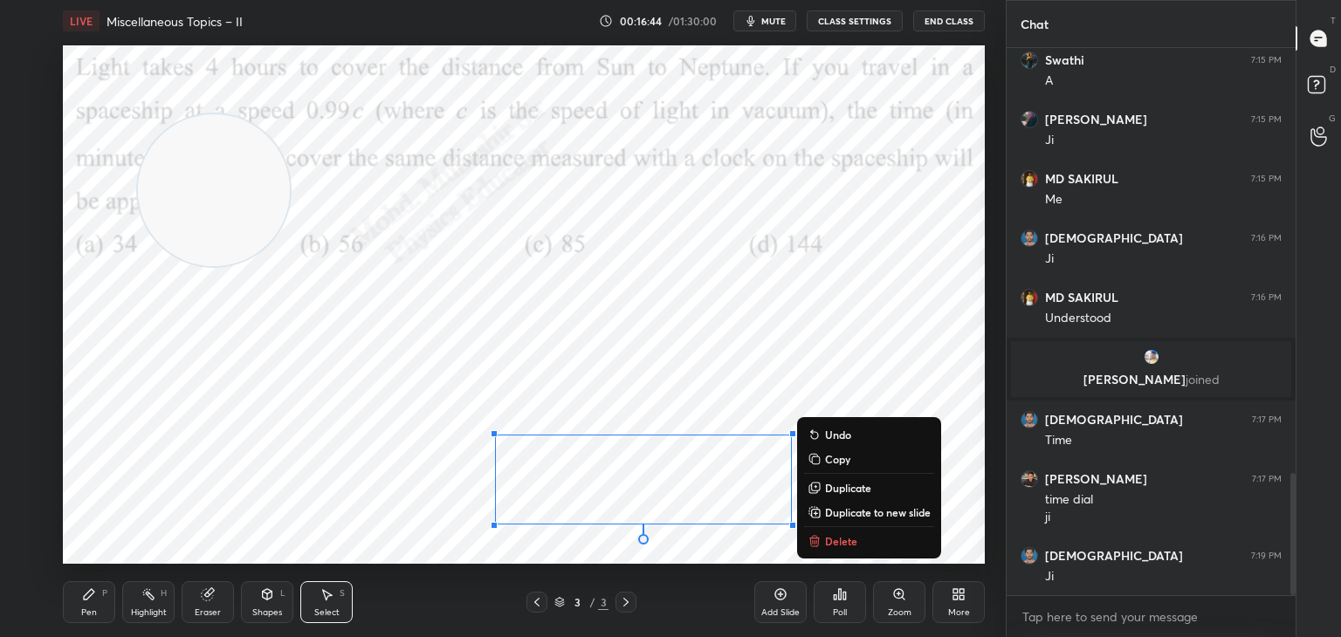
click at [90, 611] on div "Pen" at bounding box center [89, 613] width 16 height 9
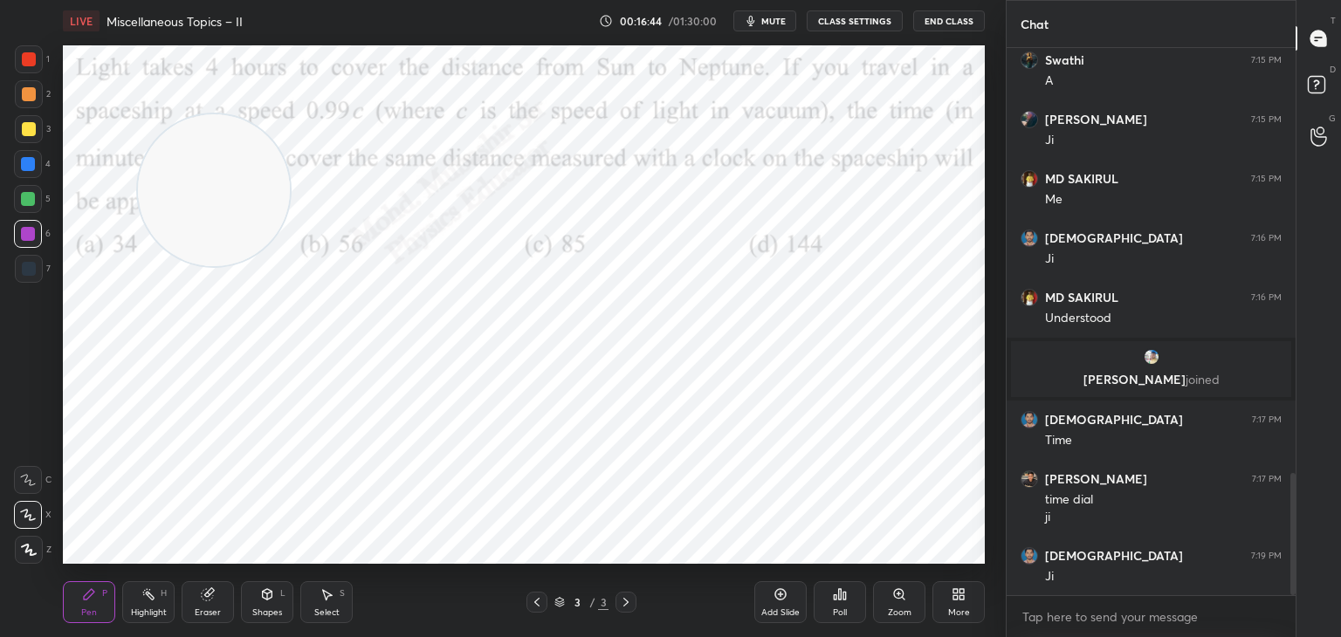
drag, startPoint x: 155, startPoint y: 605, endPoint x: 329, endPoint y: 584, distance: 175.9
click at [156, 605] on div "Highlight H" at bounding box center [148, 603] width 52 height 42
drag, startPoint x: 99, startPoint y: 609, endPoint x: 196, endPoint y: 585, distance: 100.8
click at [98, 611] on div "Pen P" at bounding box center [89, 603] width 52 height 42
drag, startPoint x: 172, startPoint y: 262, endPoint x: 108, endPoint y: 482, distance: 229.1
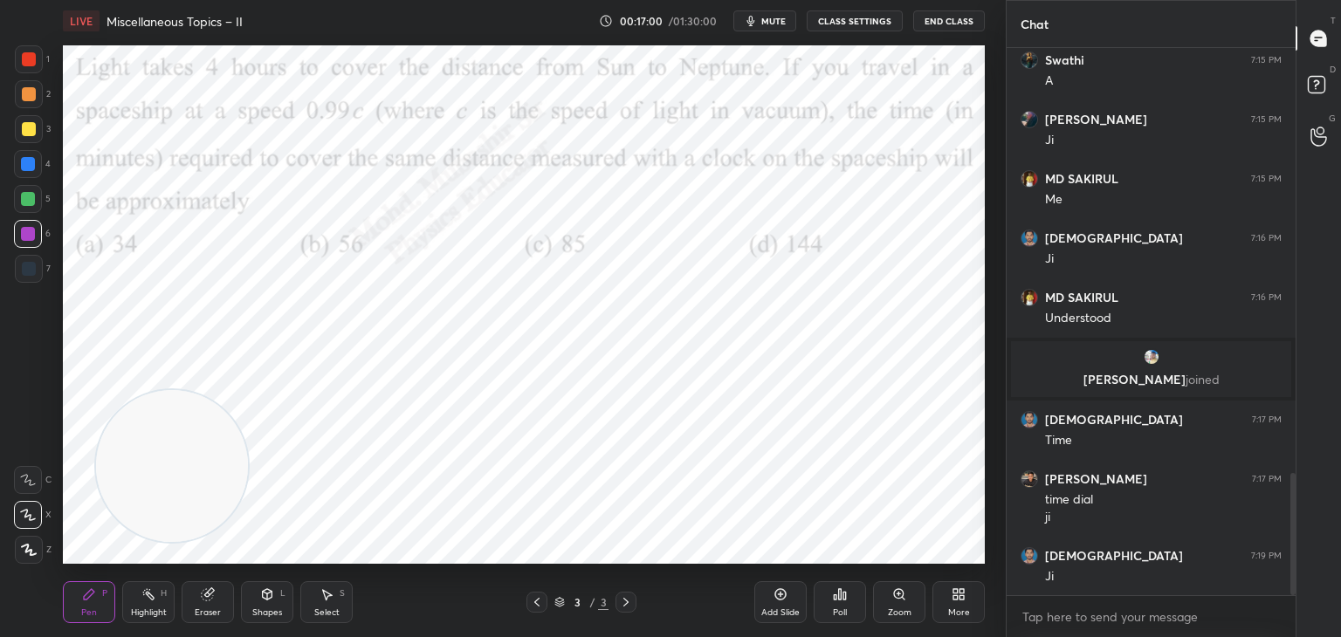
click at [112, 482] on video at bounding box center [172, 466] width 152 height 152
click at [31, 91] on div at bounding box center [29, 94] width 14 height 14
click at [139, 599] on div "Highlight H" at bounding box center [148, 603] width 52 height 42
drag, startPoint x: 385, startPoint y: 186, endPoint x: 392, endPoint y: 155, distance: 31.4
click at [230, 410] on video at bounding box center [154, 486] width 152 height 152
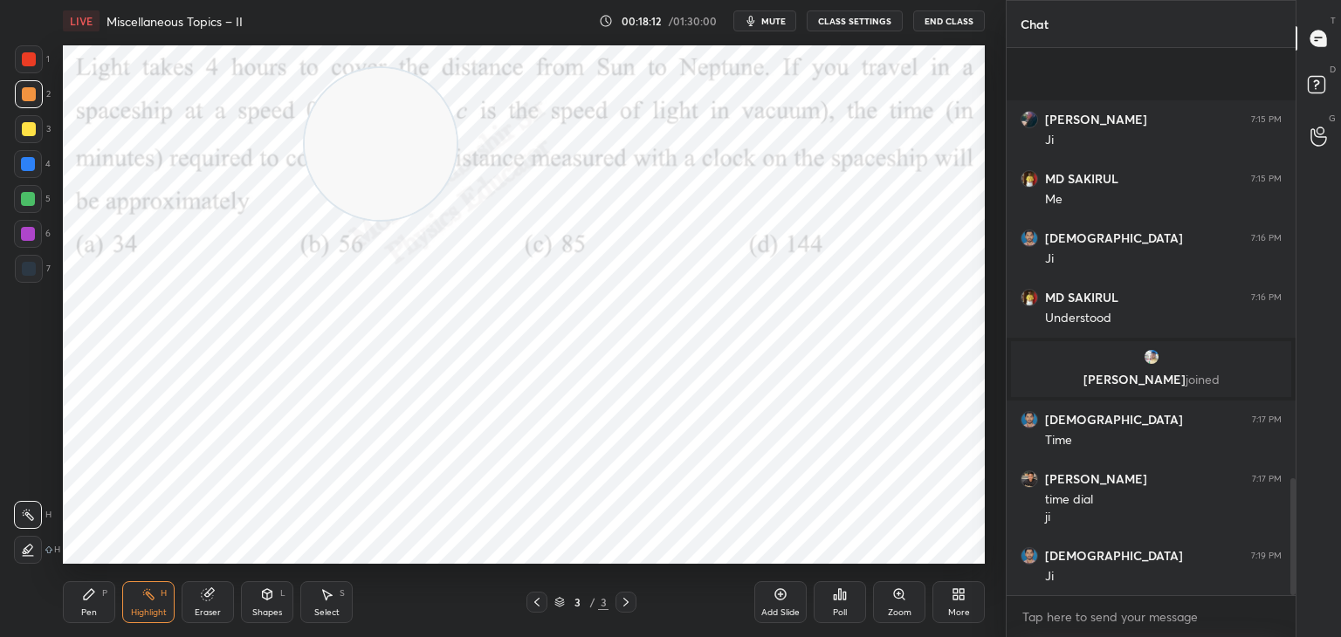
scroll to position [2024, 0]
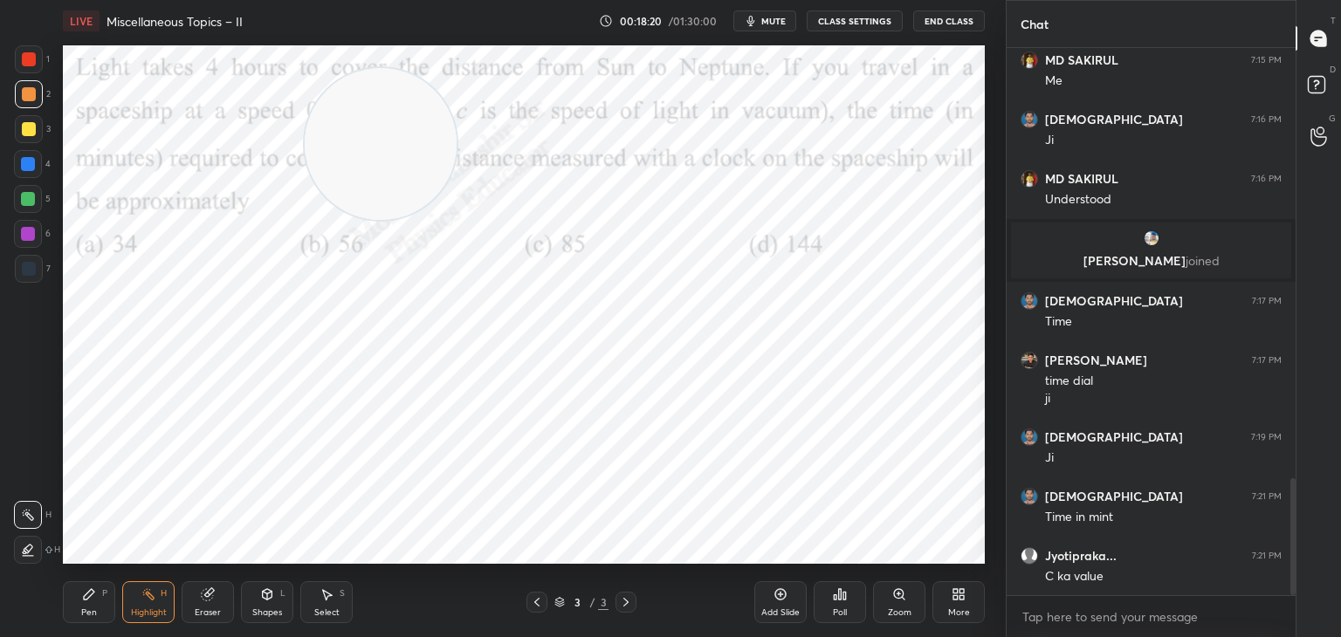
click at [221, 619] on div "Eraser" at bounding box center [208, 603] width 52 height 42
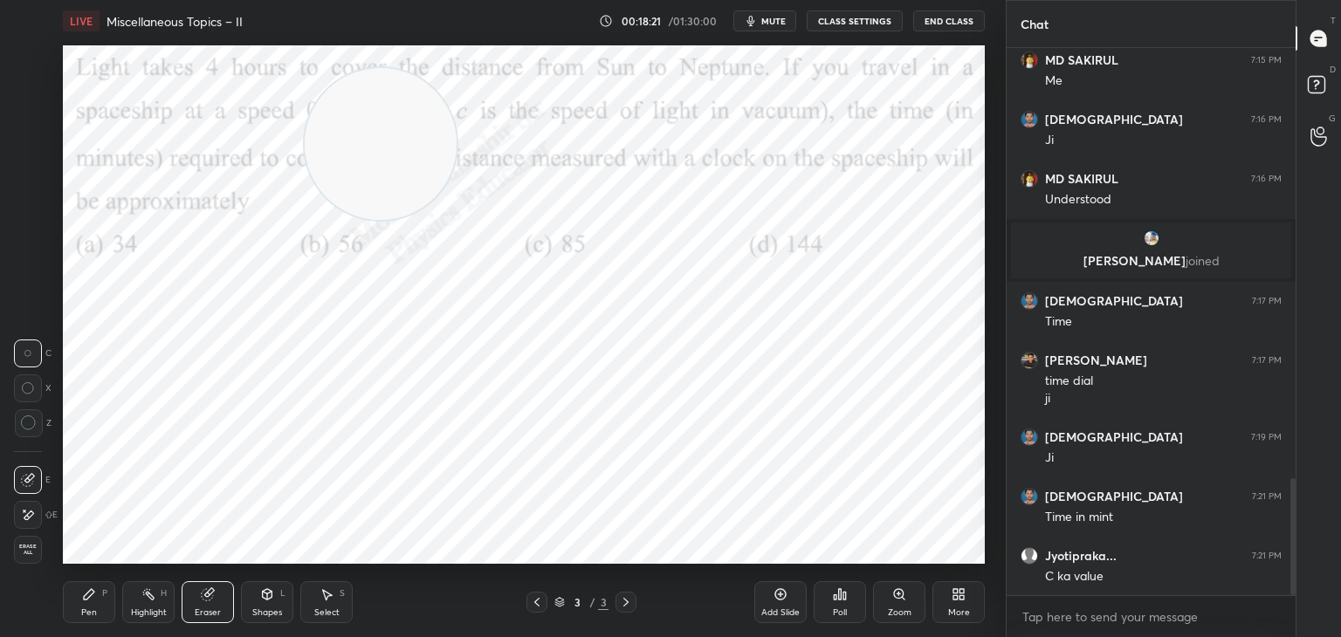
click at [24, 549] on span "Erase all" at bounding box center [28, 550] width 26 height 12
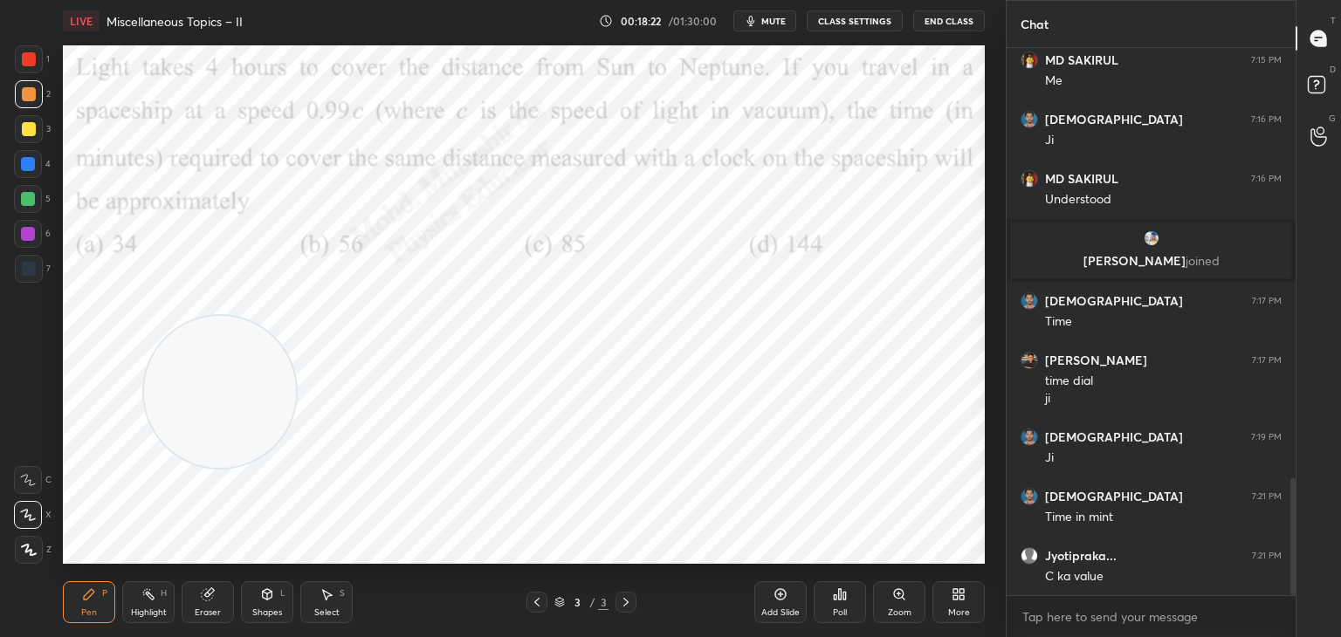
drag, startPoint x: 361, startPoint y: 192, endPoint x: 17, endPoint y: 515, distance: 471.3
click at [31, 596] on div "1 2 3 4 5 6 7 C X Z C X Z E E Erase all H H LIVE Miscellaneous Topics – II 00:1…" at bounding box center [496, 318] width 992 height 637
drag, startPoint x: 29, startPoint y: 162, endPoint x: 41, endPoint y: 164, distance: 12.5
click at [25, 162] on div at bounding box center [28, 164] width 14 height 14
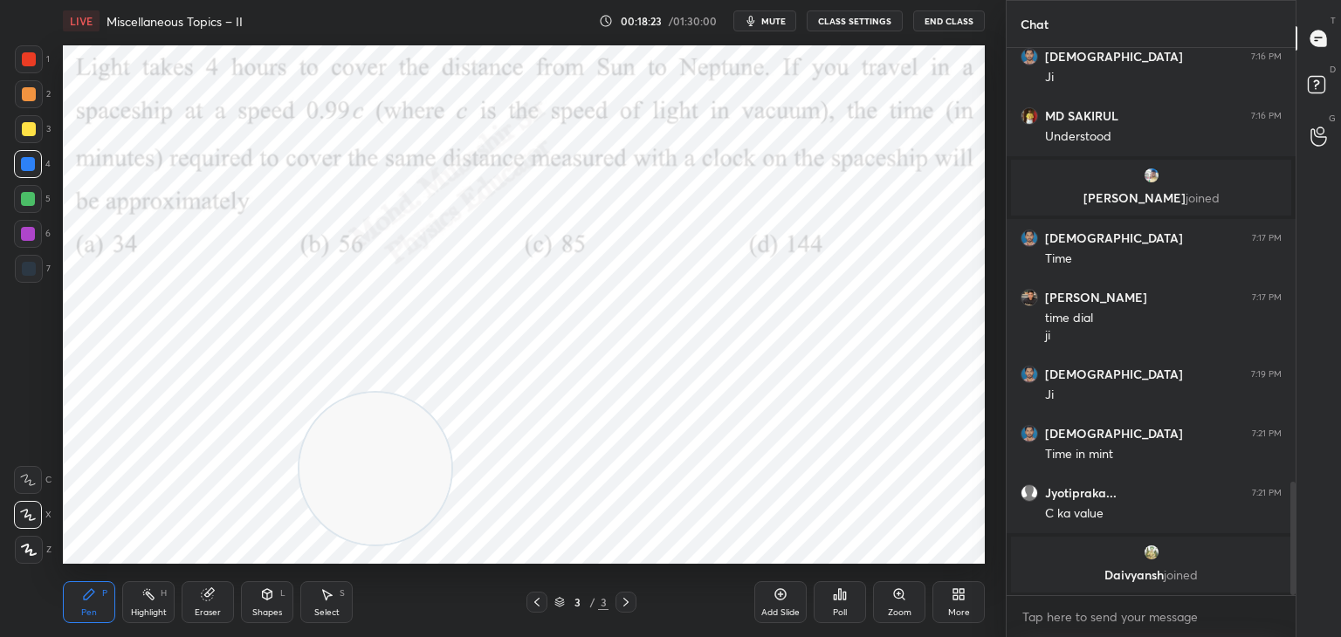
drag, startPoint x: 188, startPoint y: 487, endPoint x: 866, endPoint y: 456, distance: 679.2
click at [451, 483] on video at bounding box center [376, 469] width 152 height 152
drag, startPoint x: 874, startPoint y: 465, endPoint x: 986, endPoint y: 519, distance: 123.8
click at [986, 520] on div "Setting up your live class Poll for secs No correct answer Start poll" at bounding box center [524, 305] width 936 height 526
drag, startPoint x: 28, startPoint y: 228, endPoint x: 38, endPoint y: 241, distance: 16.2
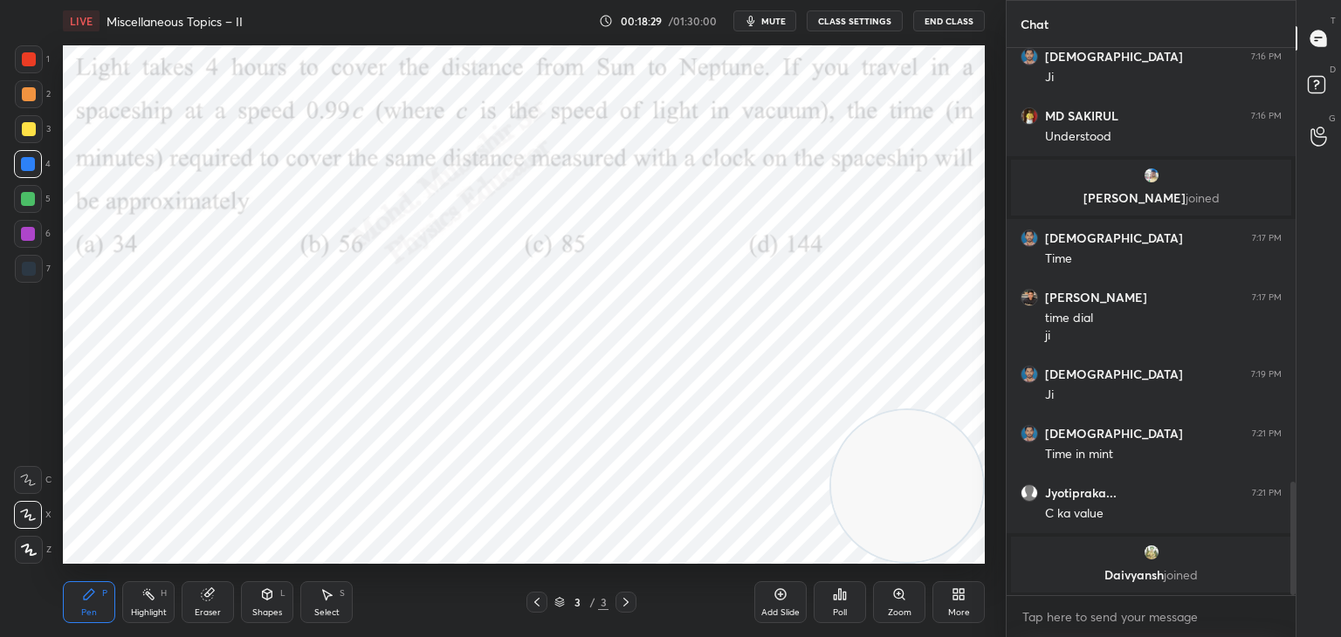
click at [25, 229] on div at bounding box center [28, 234] width 14 height 14
drag, startPoint x: 32, startPoint y: 152, endPoint x: 52, endPoint y: 166, distance: 23.8
click at [32, 157] on div at bounding box center [28, 164] width 28 height 28
click at [333, 604] on div "Select S" at bounding box center [326, 603] width 52 height 42
click at [72, 605] on div "Pen P" at bounding box center [89, 603] width 52 height 42
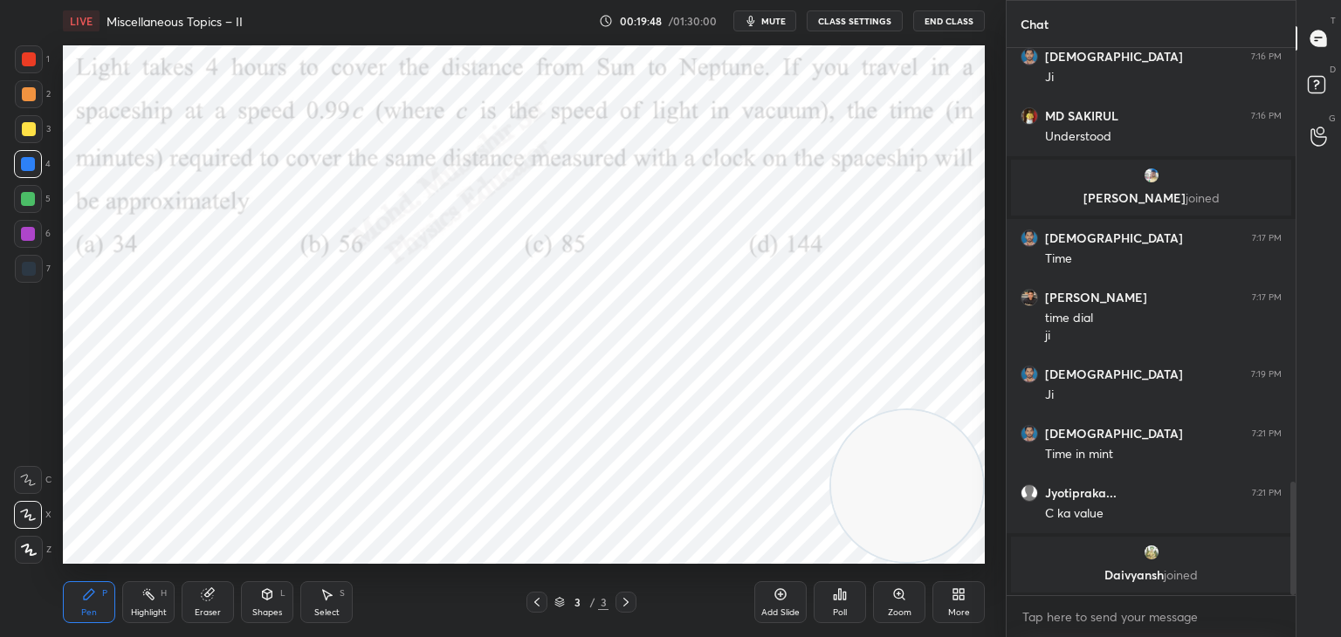
click at [132, 606] on div "Highlight H" at bounding box center [148, 603] width 52 height 42
drag, startPoint x: 76, startPoint y: 603, endPoint x: 186, endPoint y: 564, distance: 116.5
click at [78, 599] on div "Pen P" at bounding box center [89, 603] width 52 height 42
drag, startPoint x: 838, startPoint y: 441, endPoint x: 115, endPoint y: 122, distance: 790.1
click at [120, 100] on video at bounding box center [141, 123] width 152 height 152
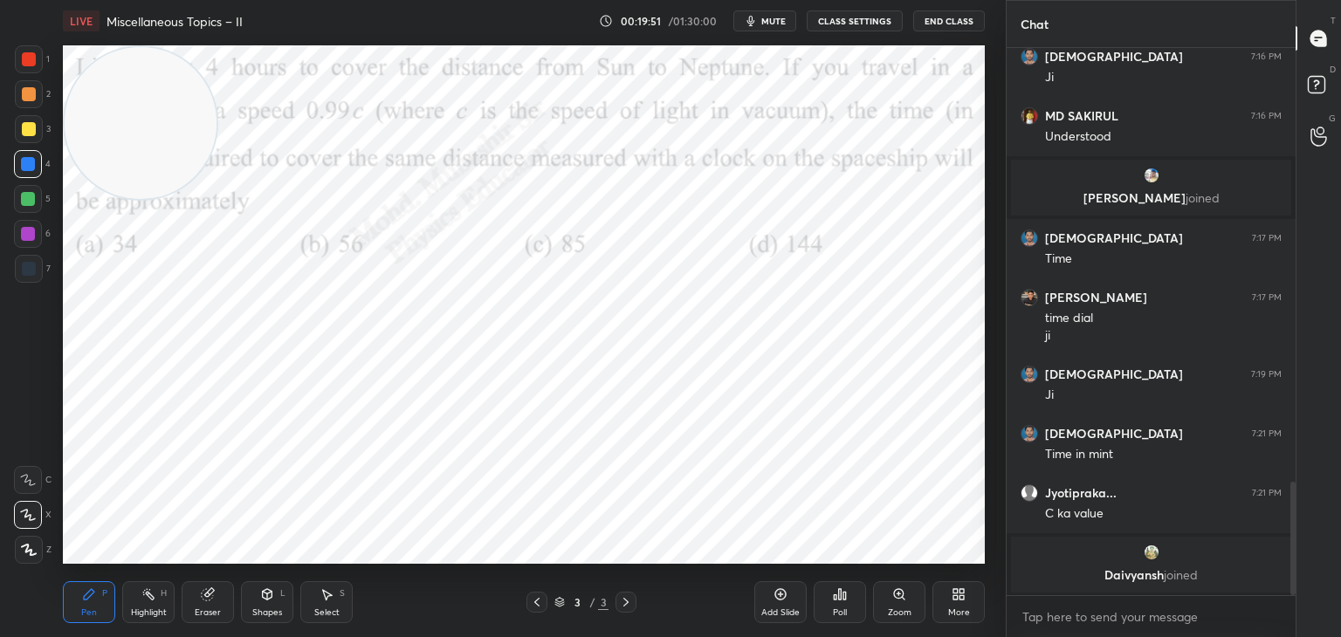
drag, startPoint x: 24, startPoint y: 100, endPoint x: 169, endPoint y: 136, distance: 148.7
click at [32, 96] on div at bounding box center [29, 94] width 14 height 14
click at [28, 178] on div "4" at bounding box center [32, 167] width 37 height 35
click at [27, 203] on div at bounding box center [28, 199] width 14 height 14
drag, startPoint x: 322, startPoint y: 609, endPoint x: 311, endPoint y: 564, distance: 46.8
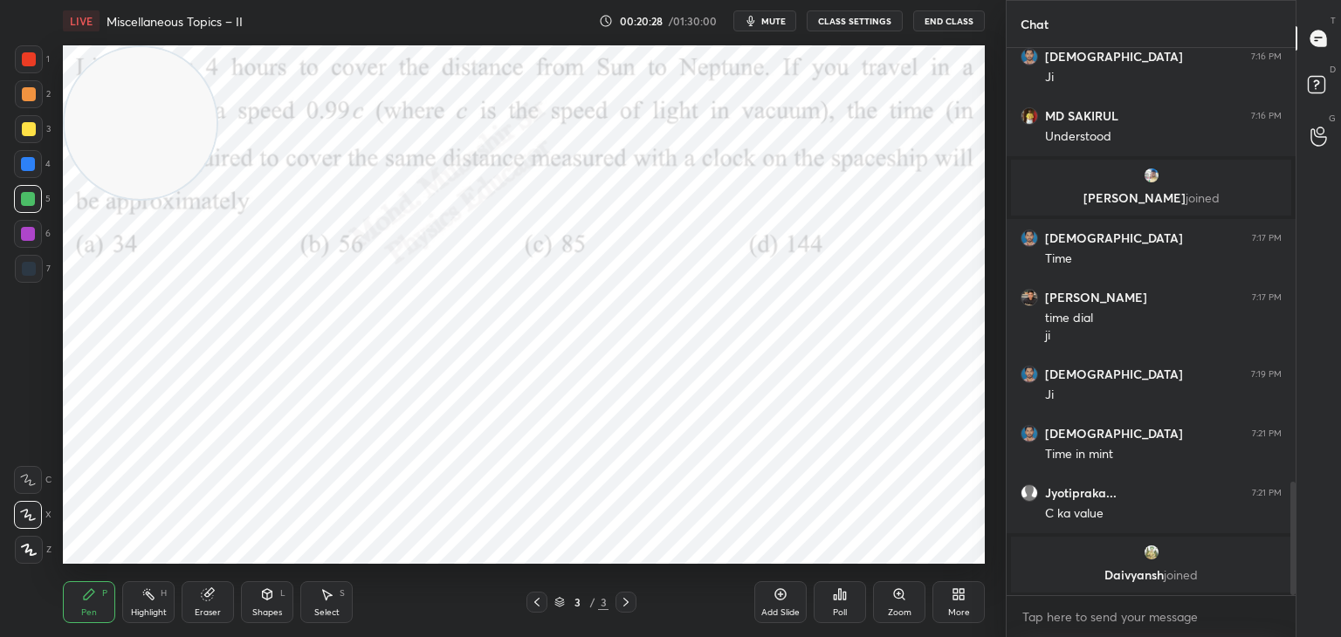
click at [322, 609] on div "Select" at bounding box center [326, 613] width 25 height 9
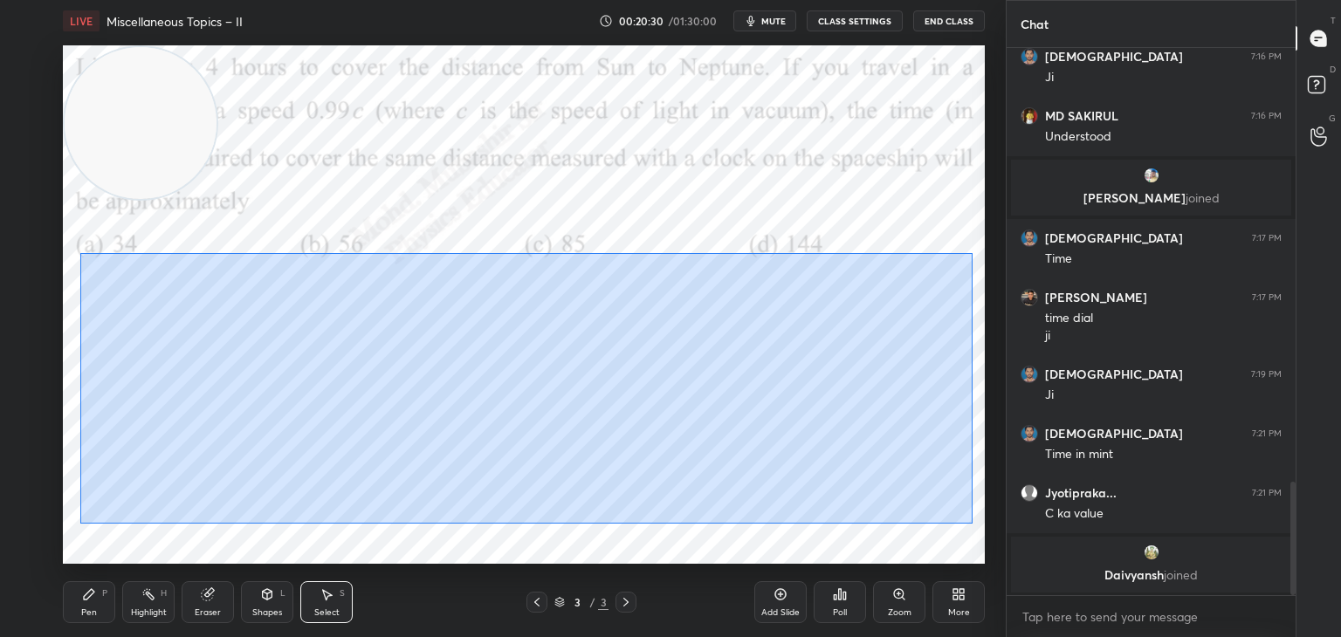
drag, startPoint x: 120, startPoint y: 246, endPoint x: 981, endPoint y: 526, distance: 905.2
click at [975, 526] on div "0 ° Undo Copy Duplicate Duplicate to new slide Delete" at bounding box center [524, 304] width 922 height 519
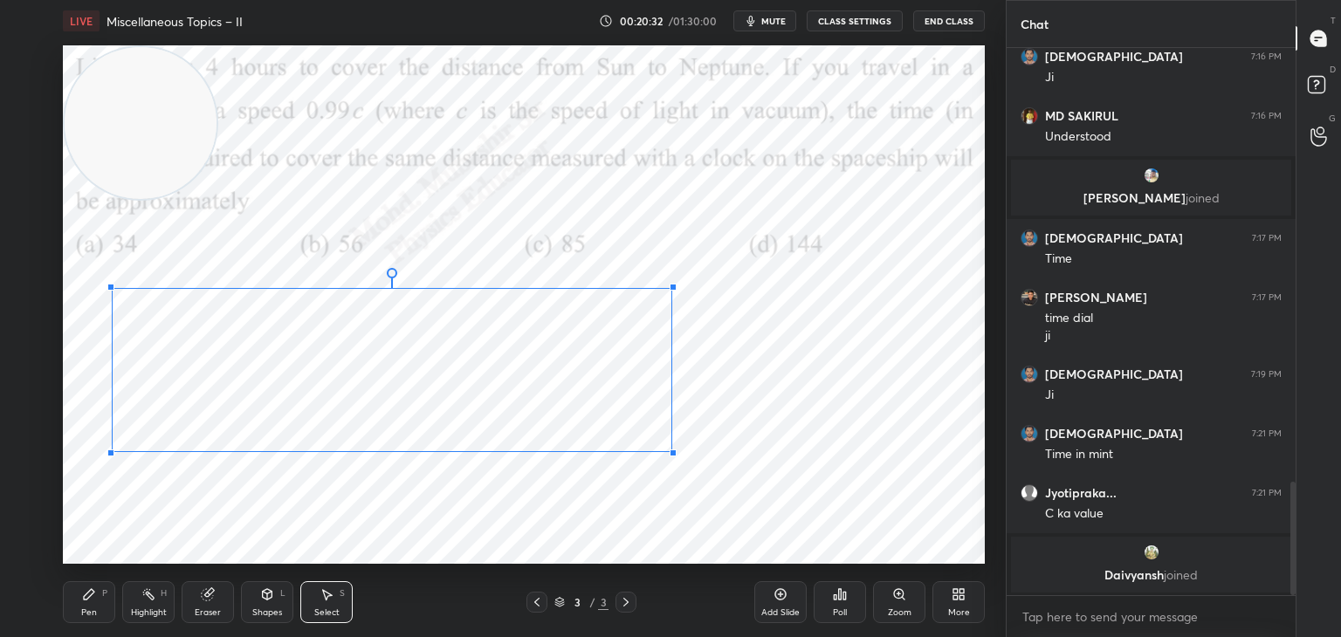
drag, startPoint x: 968, startPoint y: 511, endPoint x: 611, endPoint y: 407, distance: 371.9
click at [670, 450] on div at bounding box center [673, 453] width 7 height 7
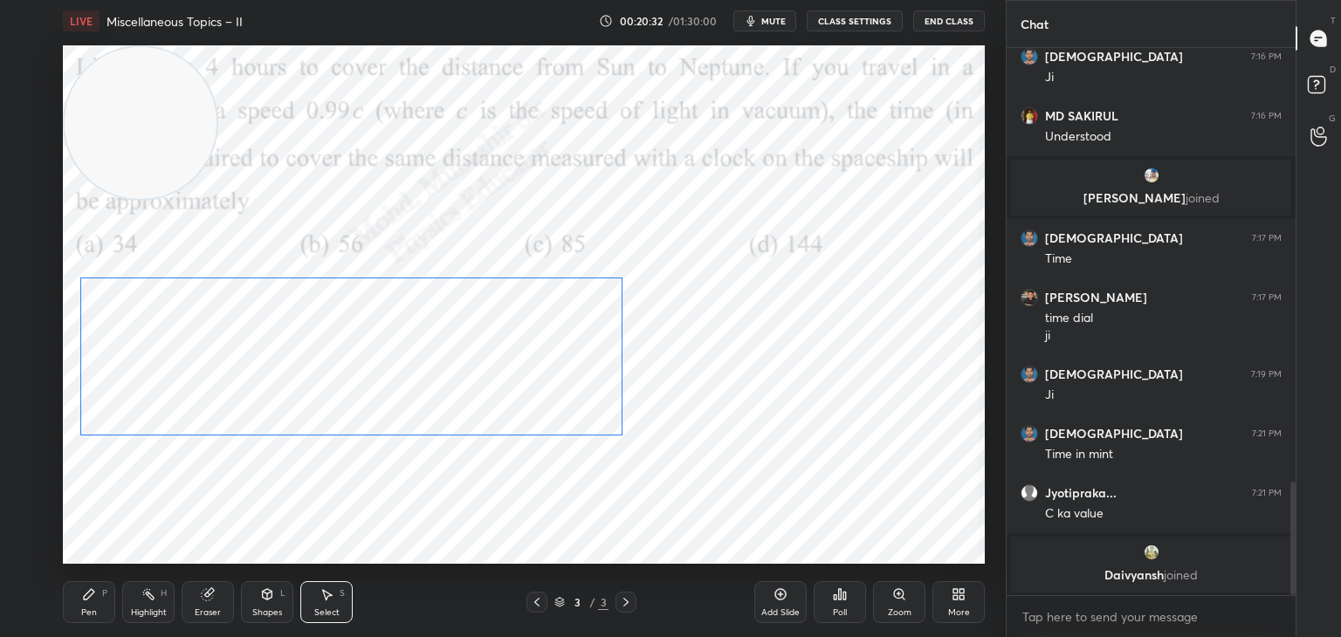
drag, startPoint x: 549, startPoint y: 392, endPoint x: 437, endPoint y: 440, distance: 121.7
click at [541, 386] on div "0 ° Undo Copy Duplicate Duplicate to new slide Delete" at bounding box center [524, 304] width 922 height 519
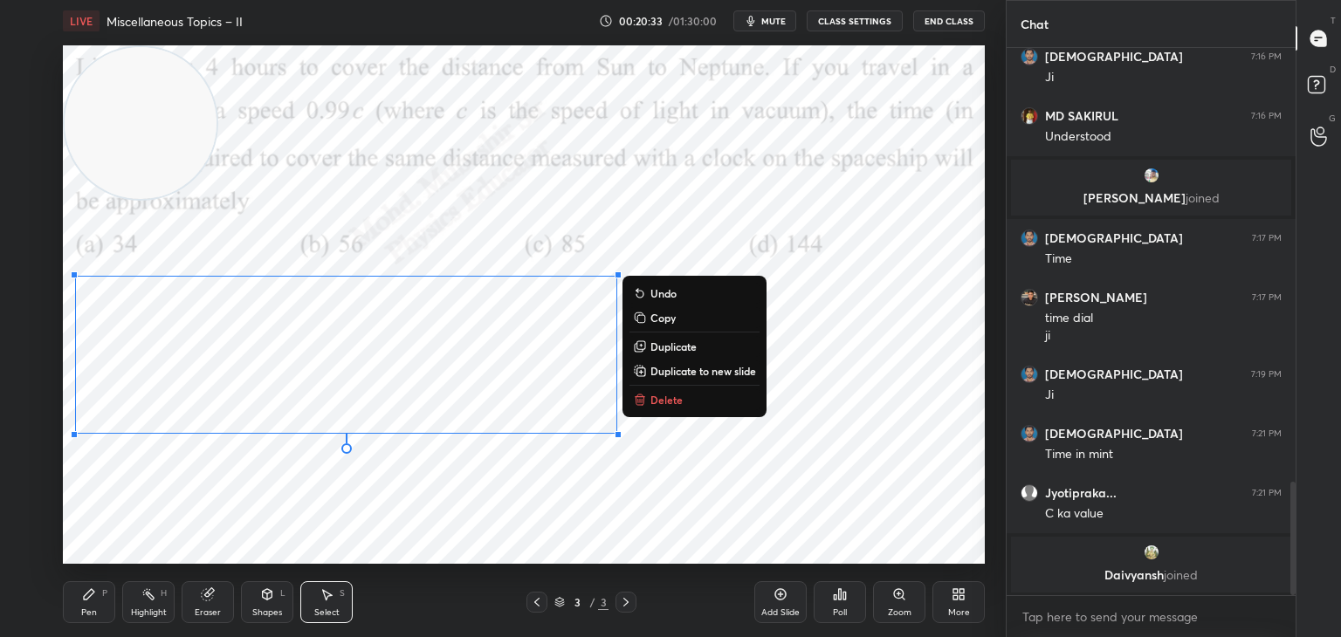
drag, startPoint x: 70, startPoint y: 615, endPoint x: 71, endPoint y: 602, distance: 13.1
click at [69, 613] on div "Pen P" at bounding box center [89, 603] width 52 height 42
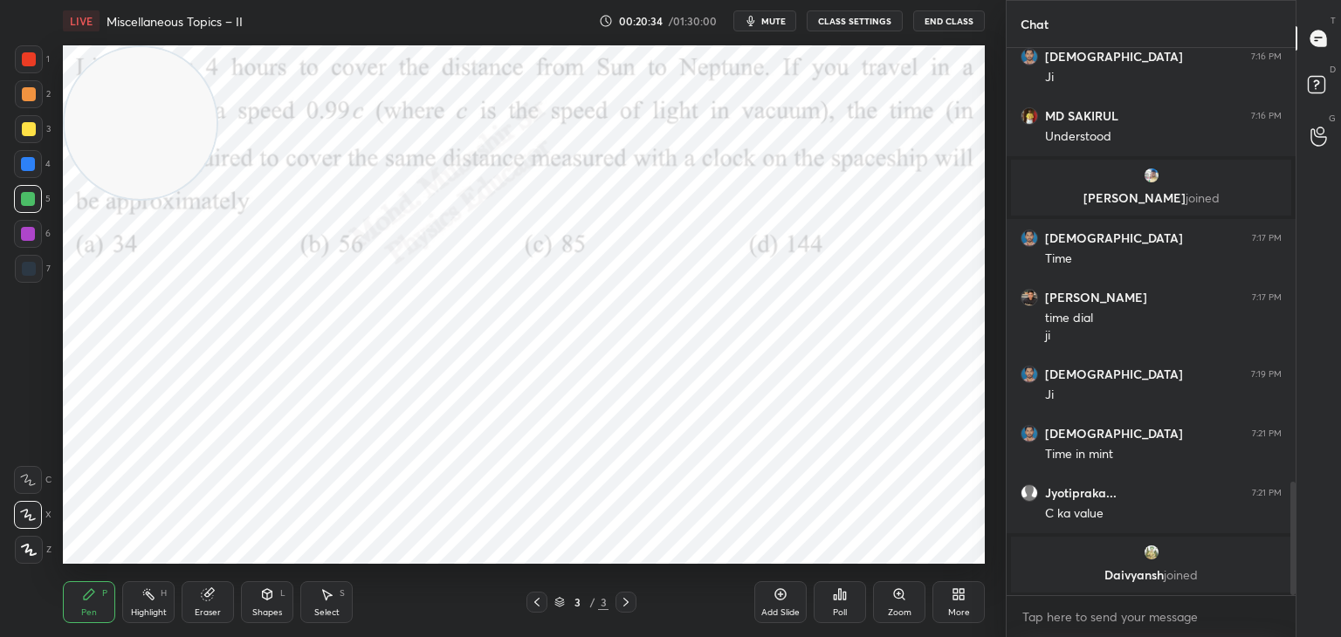
click at [28, 166] on div at bounding box center [28, 164] width 14 height 14
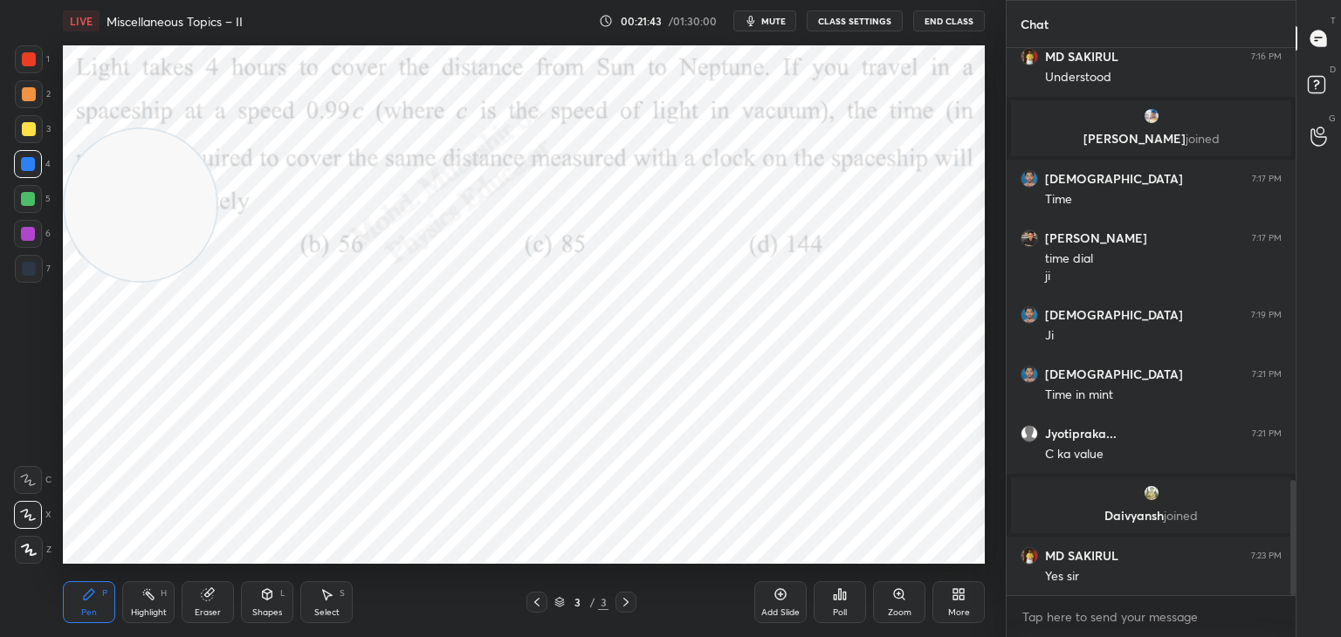
drag, startPoint x: 140, startPoint y: 100, endPoint x: 0, endPoint y: 179, distance: 160.7
click at [8, 493] on div "1 2 3 4 5 6 7 C X Z C X Z E E Erase all H H LIVE Miscellaneous Topics – II 00:2…" at bounding box center [496, 318] width 992 height 637
drag, startPoint x: 31, startPoint y: 129, endPoint x: 57, endPoint y: 180, distance: 57.0
click at [31, 131] on div at bounding box center [29, 129] width 14 height 14
drag, startPoint x: 151, startPoint y: 597, endPoint x: 161, endPoint y: 597, distance: 9.6
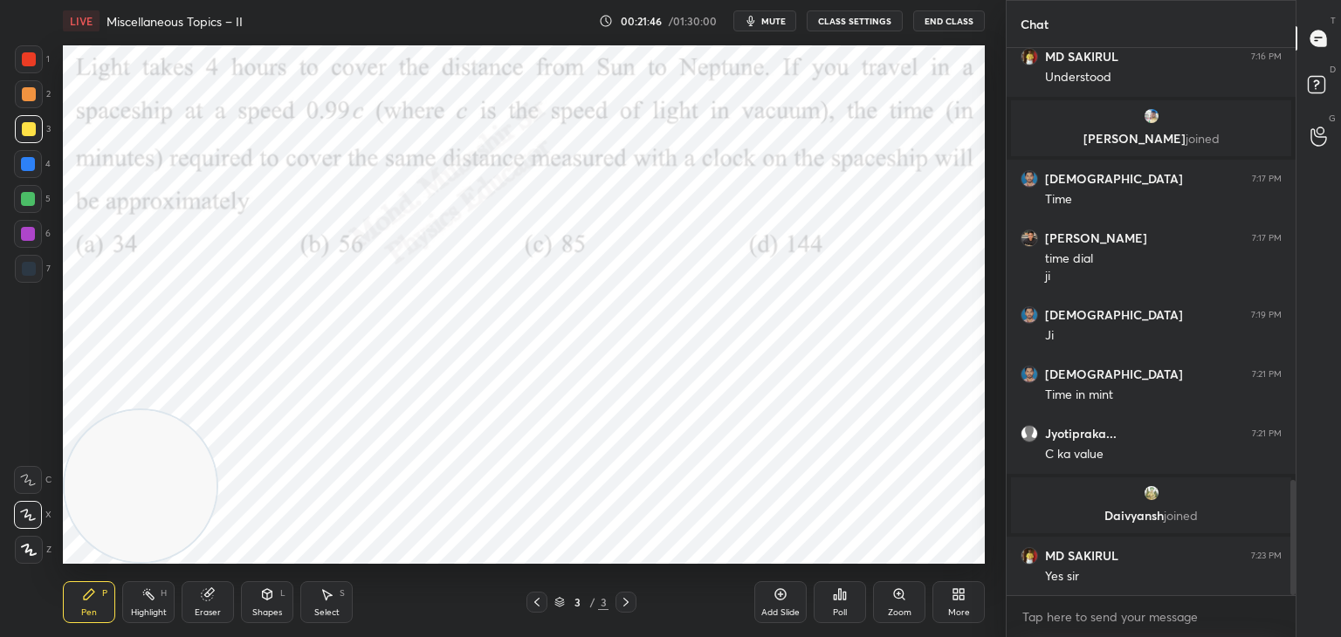
click at [151, 595] on div "Highlight H" at bounding box center [148, 603] width 52 height 42
drag, startPoint x: 163, startPoint y: 466, endPoint x: 852, endPoint y: 152, distance: 757.3
click at [916, 166] on video at bounding box center [905, 149] width 152 height 152
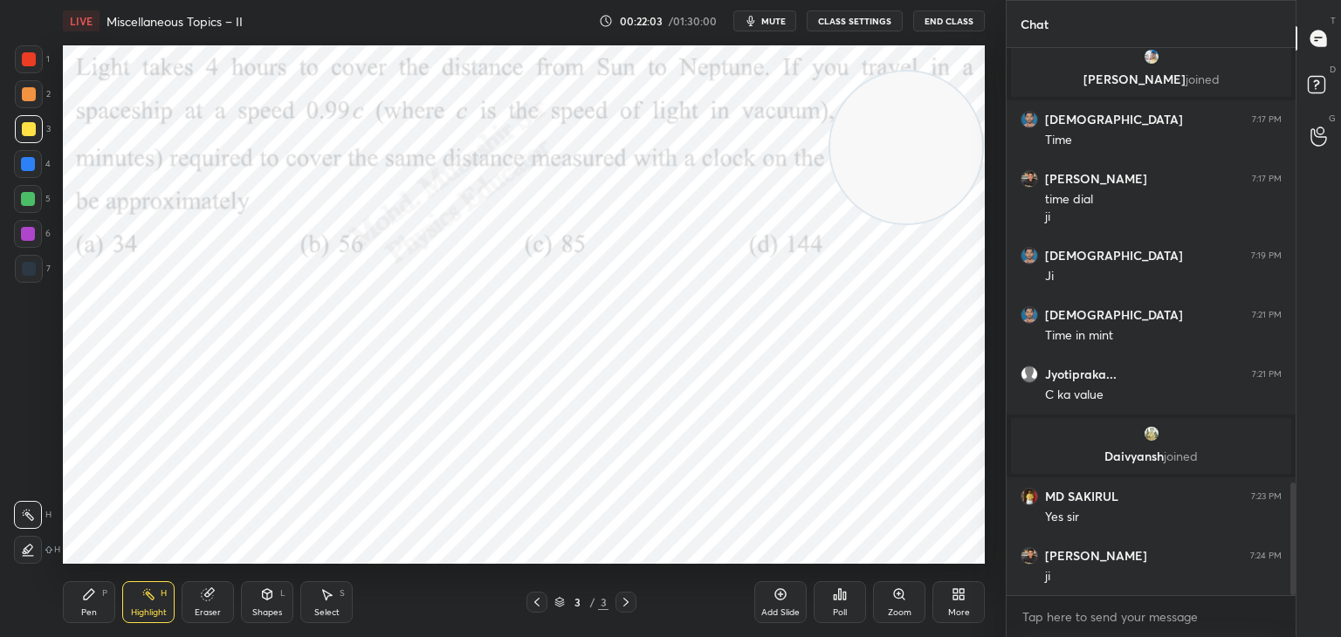
scroll to position [2167, 0]
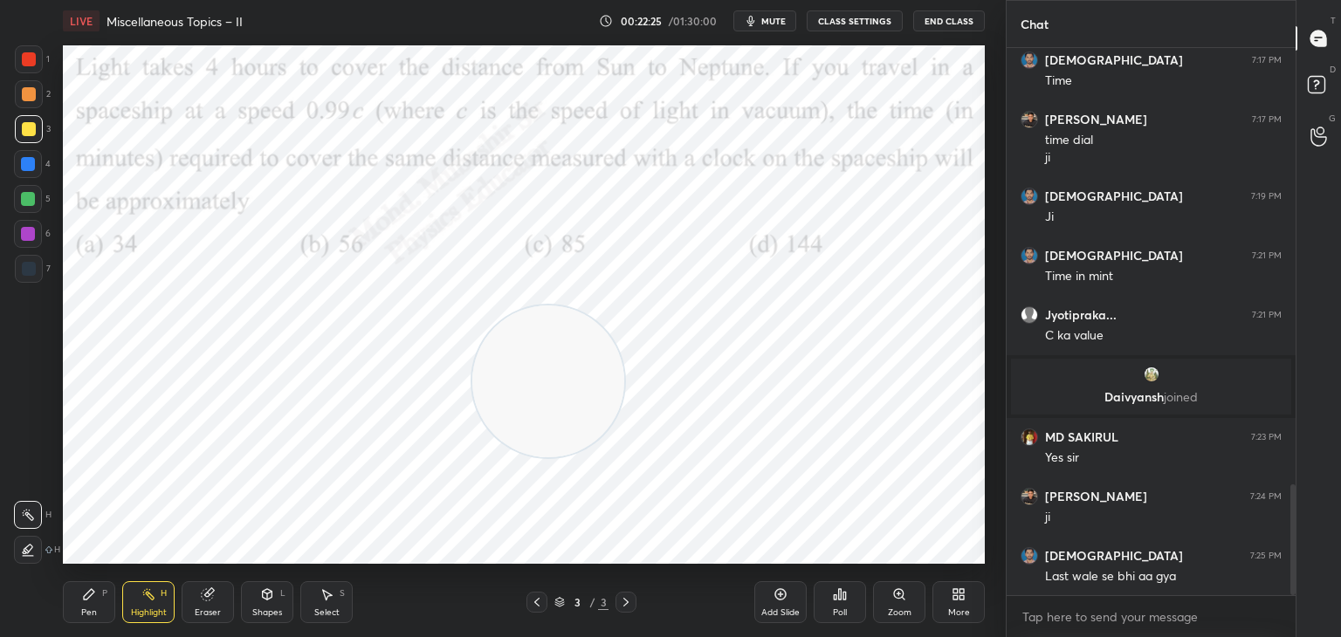
drag, startPoint x: 853, startPoint y: 159, endPoint x: 252, endPoint y: 524, distance: 703.0
click at [472, 458] on video at bounding box center [548, 382] width 152 height 152
click at [85, 602] on div "Pen P" at bounding box center [89, 603] width 52 height 42
click at [28, 61] on div at bounding box center [29, 59] width 14 height 14
click at [954, 604] on div "More" at bounding box center [959, 603] width 52 height 42
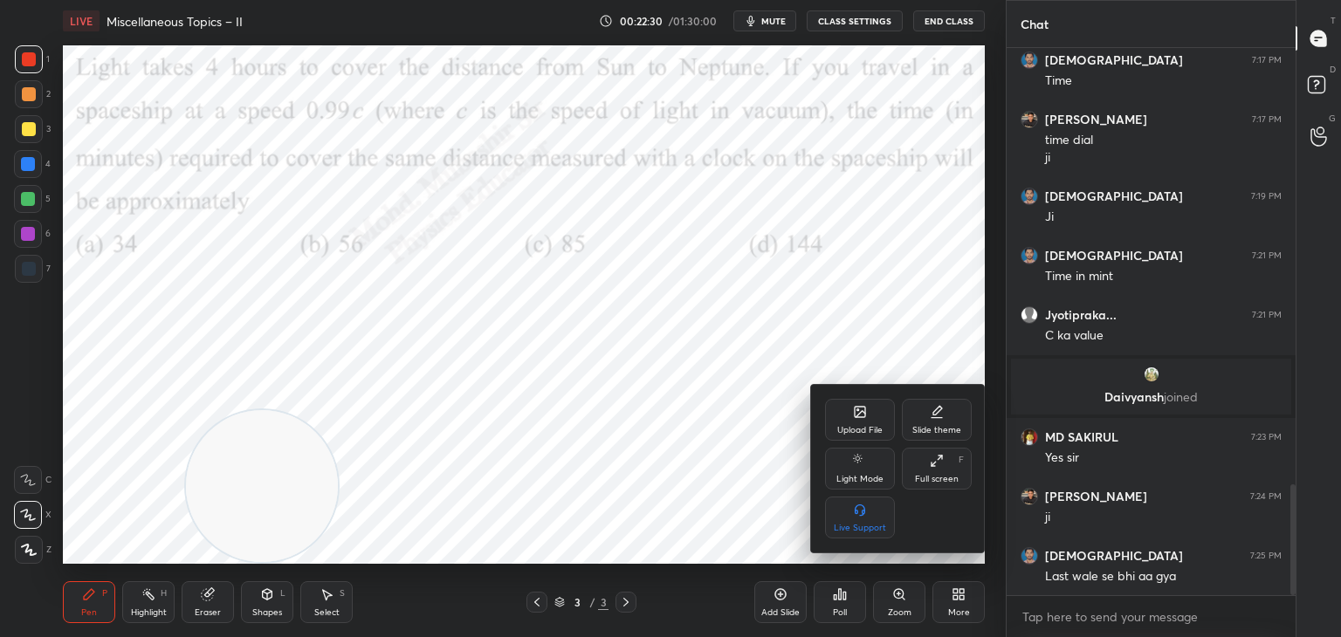
scroll to position [2227, 0]
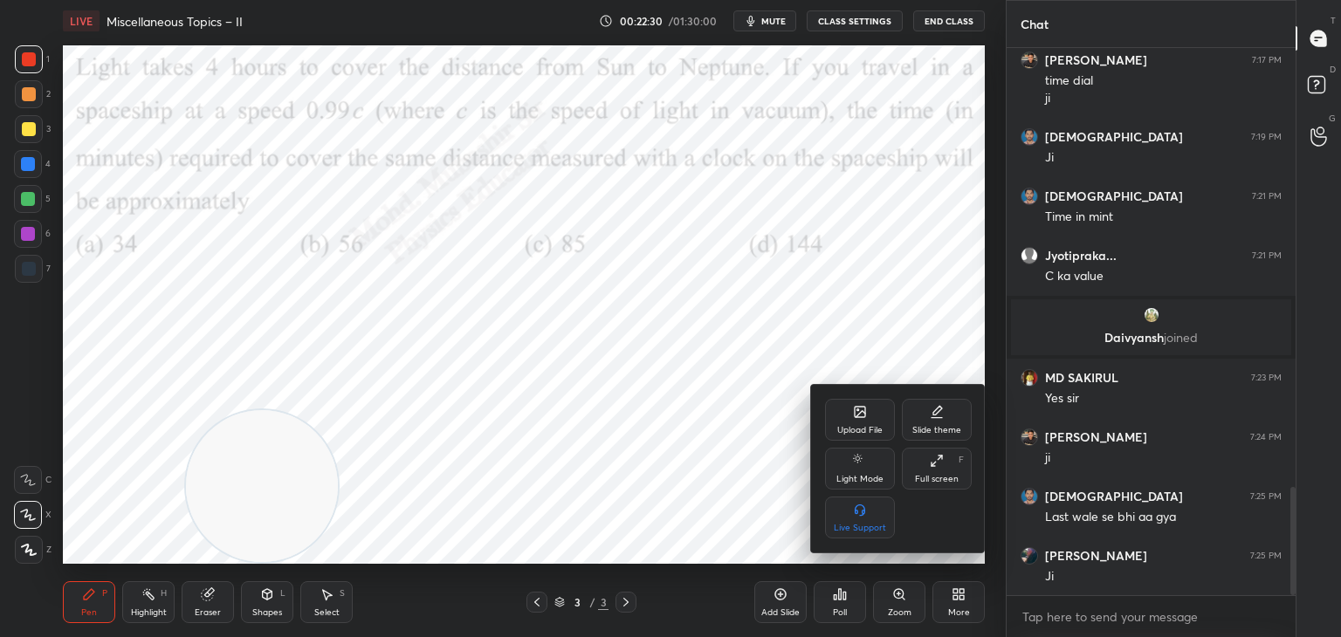
drag, startPoint x: 859, startPoint y: 391, endPoint x: 857, endPoint y: 426, distance: 35.0
click at [859, 398] on div "Upload File Slide theme Light Mode Full screen F Live Support" at bounding box center [898, 469] width 175 height 168
click at [856, 424] on div "Upload File" at bounding box center [860, 420] width 70 height 42
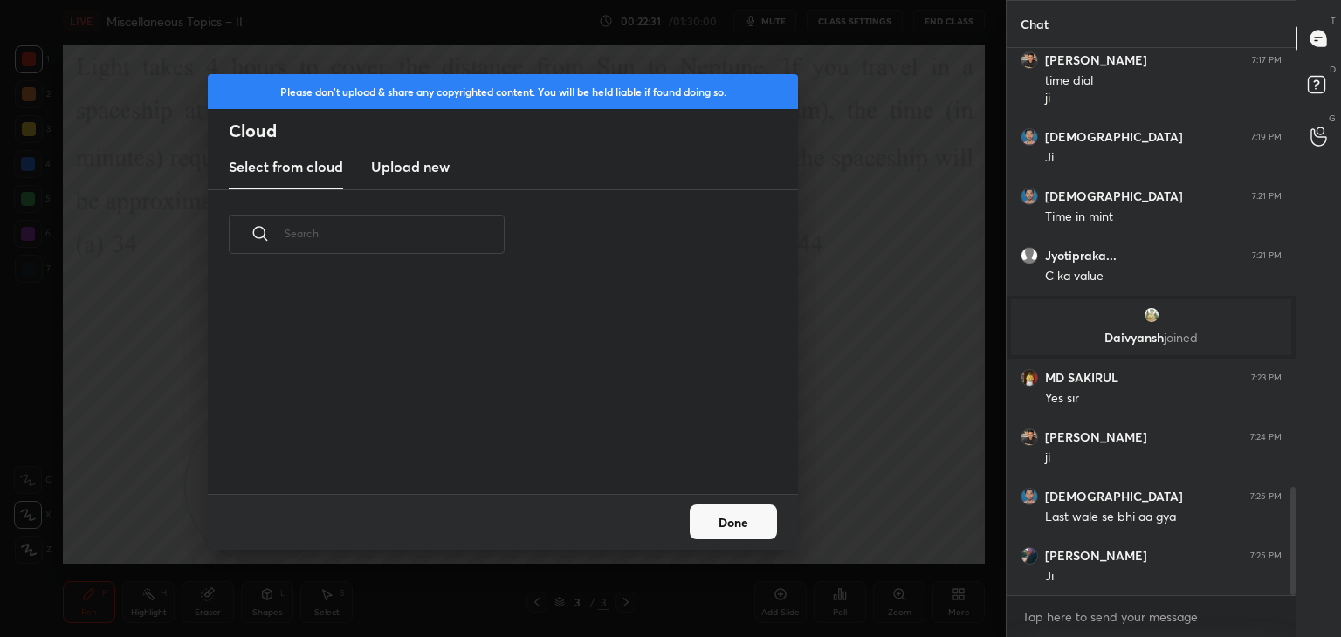
click at [390, 148] on new "Upload new" at bounding box center [410, 168] width 79 height 44
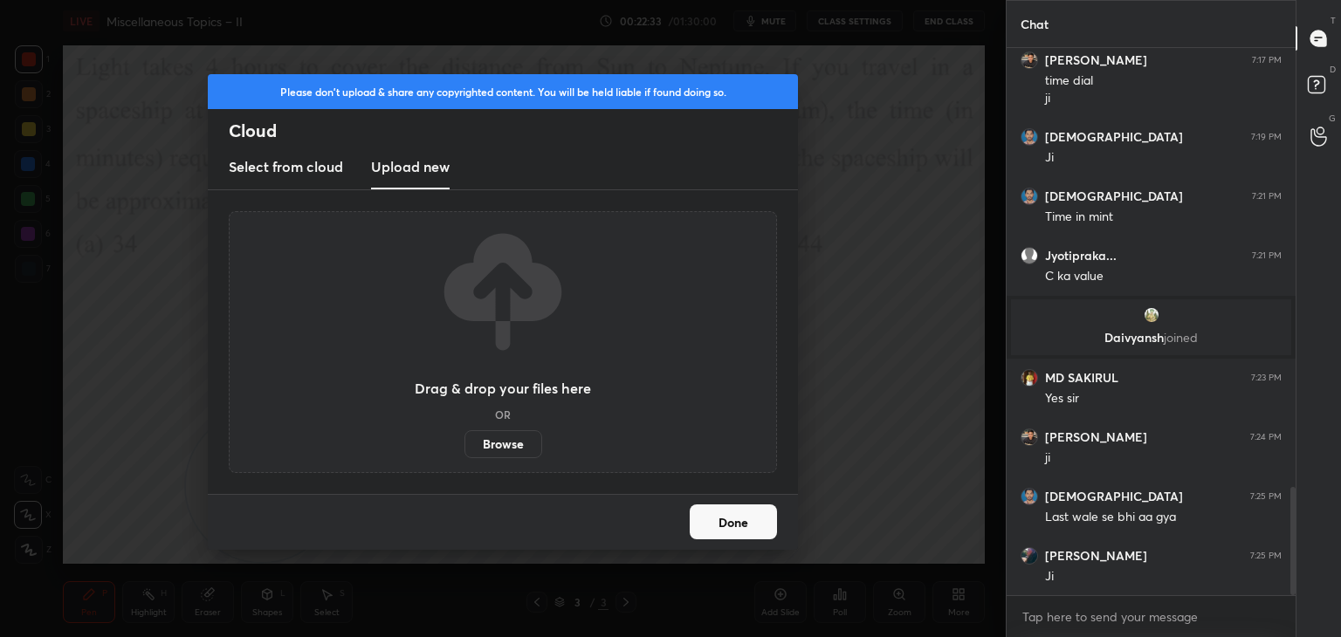
click at [1262, 4] on div "Chat" at bounding box center [1151, 23] width 289 height 47
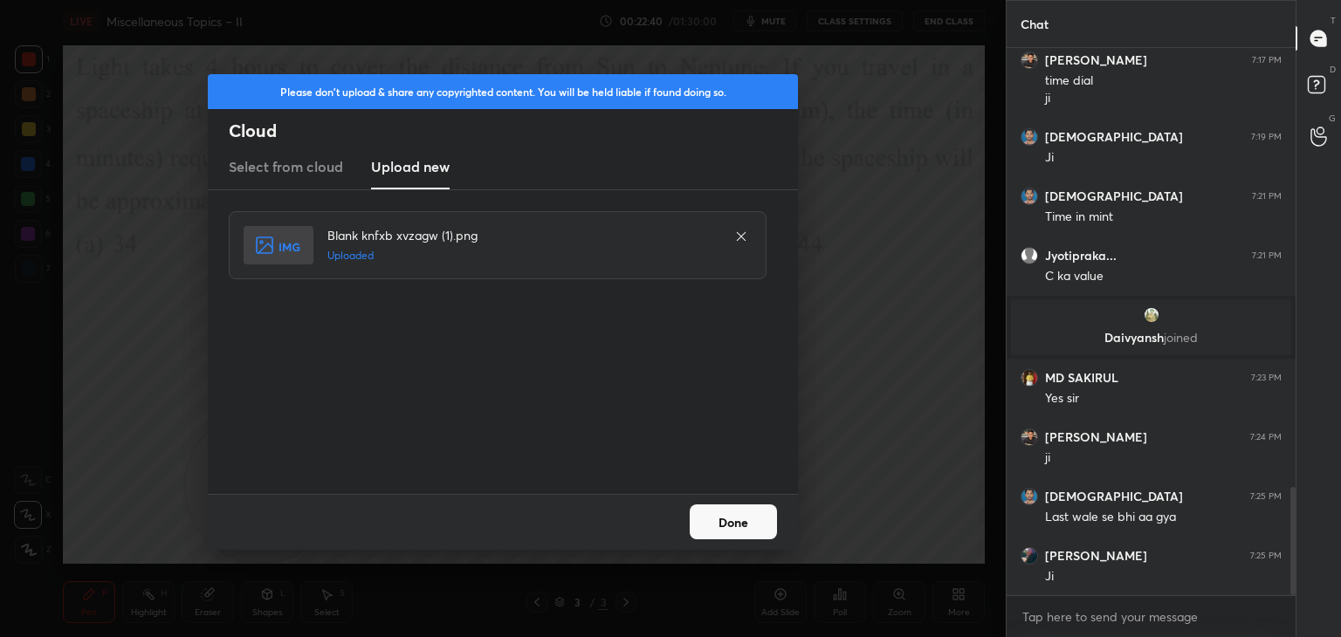
click at [734, 522] on button "Done" at bounding box center [733, 522] width 87 height 35
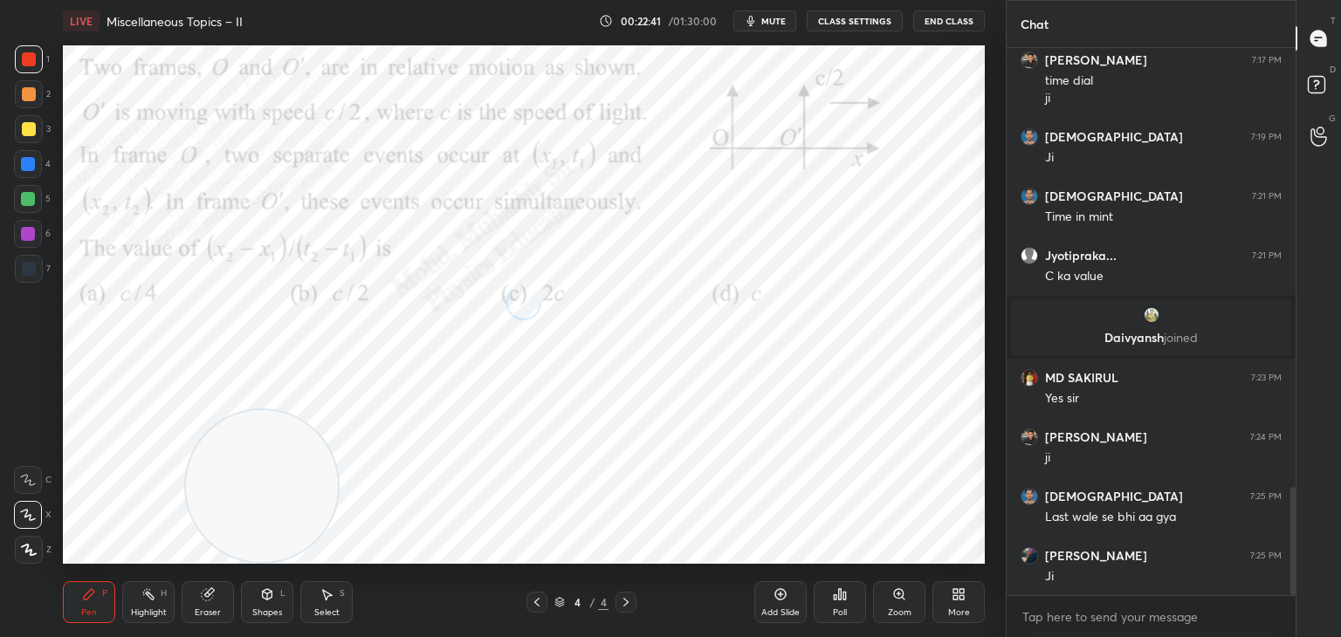
click at [147, 598] on icon at bounding box center [148, 595] width 14 height 14
drag, startPoint x: 244, startPoint y: 466, endPoint x: 3, endPoint y: 529, distance: 248.2
click at [15, 527] on div "1 2 3 4 5 6 7 C X Z C X Z E E Erase all H H LIVE Miscellaneous Topics – II 00:2…" at bounding box center [496, 318] width 992 height 637
click at [769, 19] on span "mute" at bounding box center [773, 21] width 24 height 12
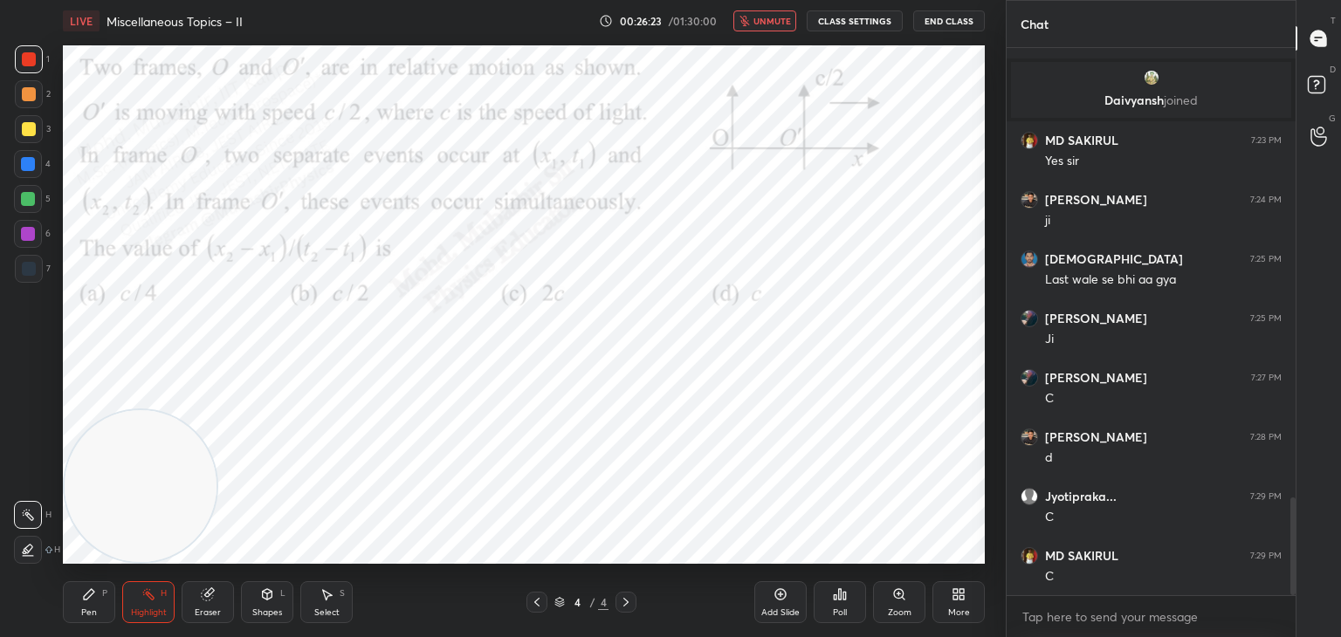
scroll to position [2524, 0]
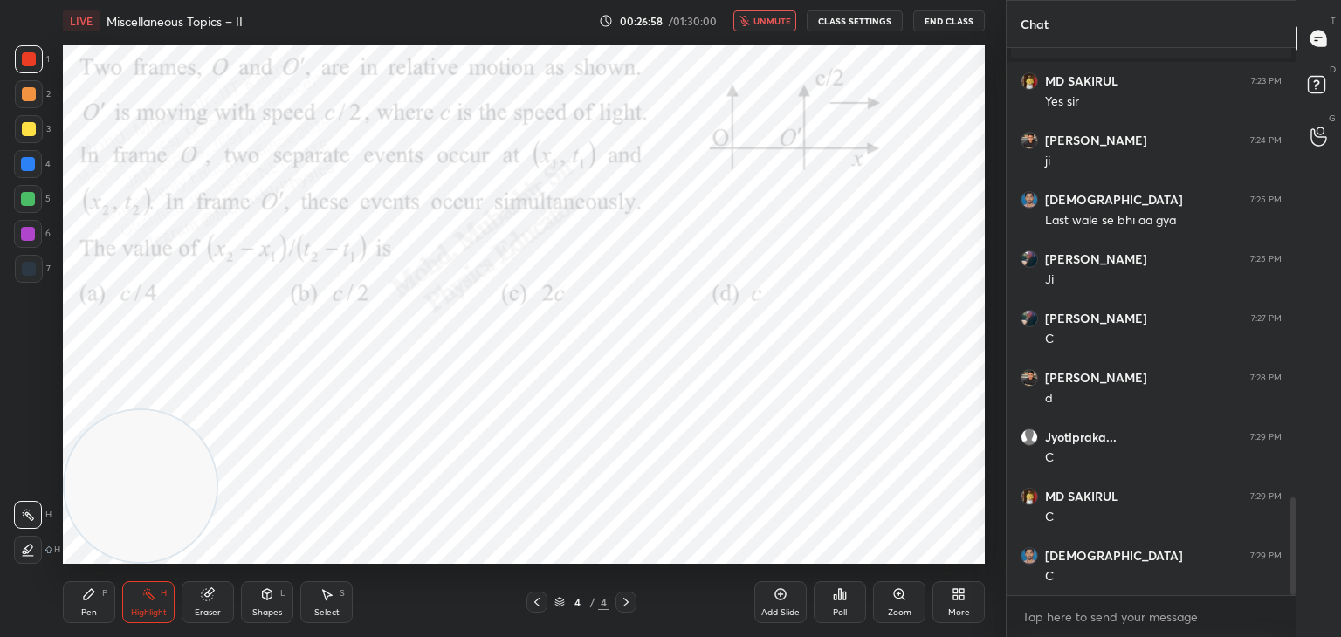
drag, startPoint x: 769, startPoint y: 22, endPoint x: 748, endPoint y: 42, distance: 29.0
click at [771, 19] on span "unmute" at bounding box center [773, 21] width 38 height 12
drag, startPoint x: 126, startPoint y: 491, endPoint x: 852, endPoint y: 458, distance: 727.2
click at [995, 500] on div "1 2 3 4 5 6 7 C X Z C X Z E E Erase all H H LIVE Miscellaneous Topics – II 00:2…" at bounding box center [503, 318] width 1006 height 637
click at [90, 599] on icon at bounding box center [89, 595] width 14 height 14
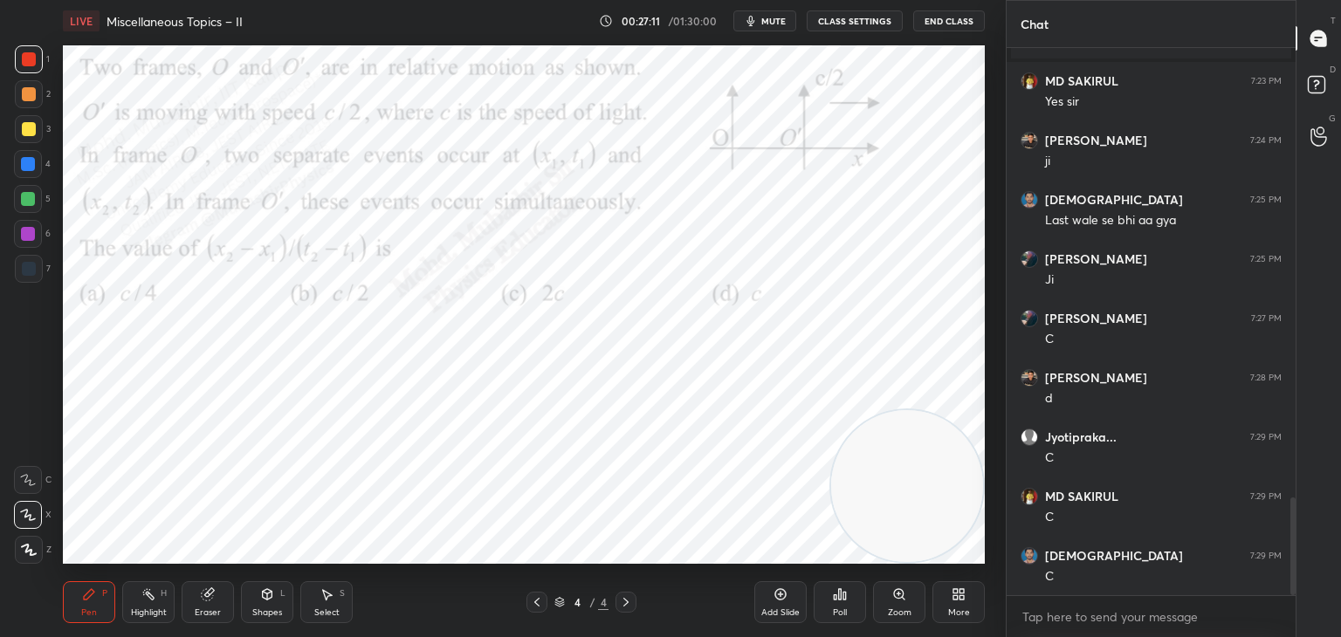
drag, startPoint x: 20, startPoint y: 165, endPoint x: 48, endPoint y: 162, distance: 28.1
click at [24, 161] on div at bounding box center [28, 164] width 28 height 28
click at [35, 133] on div at bounding box center [29, 129] width 28 height 28
drag, startPoint x: 38, startPoint y: 172, endPoint x: 53, endPoint y: 183, distance: 19.4
click at [38, 175] on div at bounding box center [28, 164] width 28 height 28
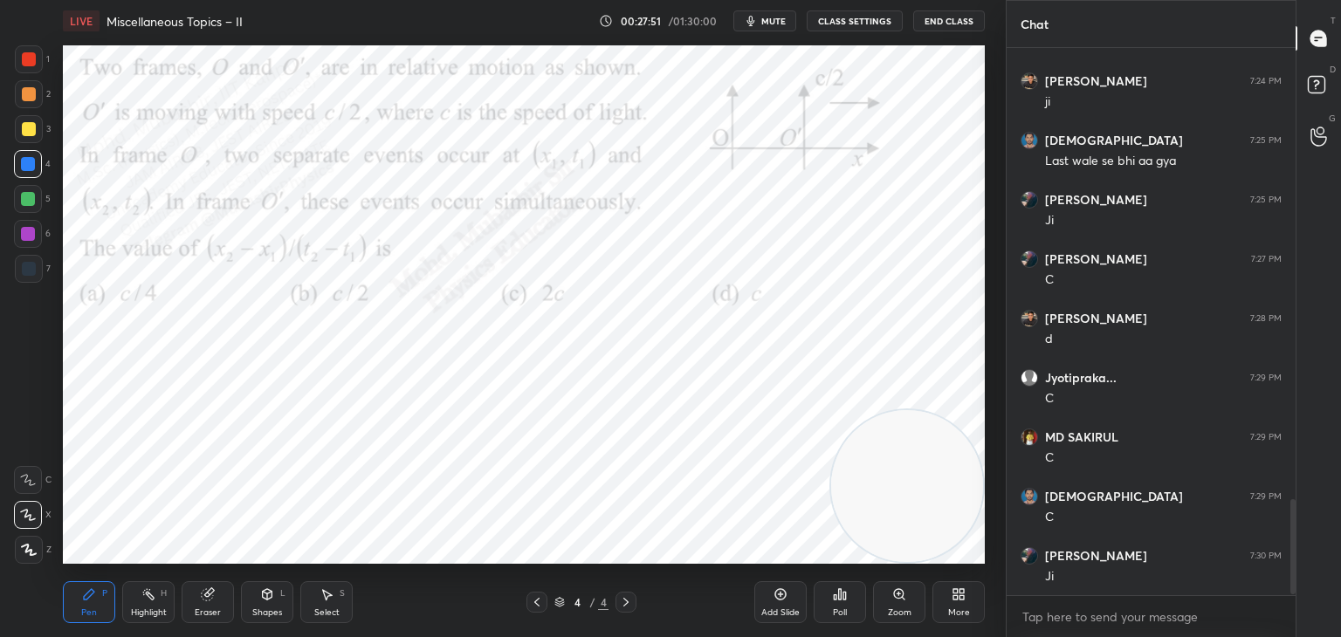
scroll to position [2642, 0]
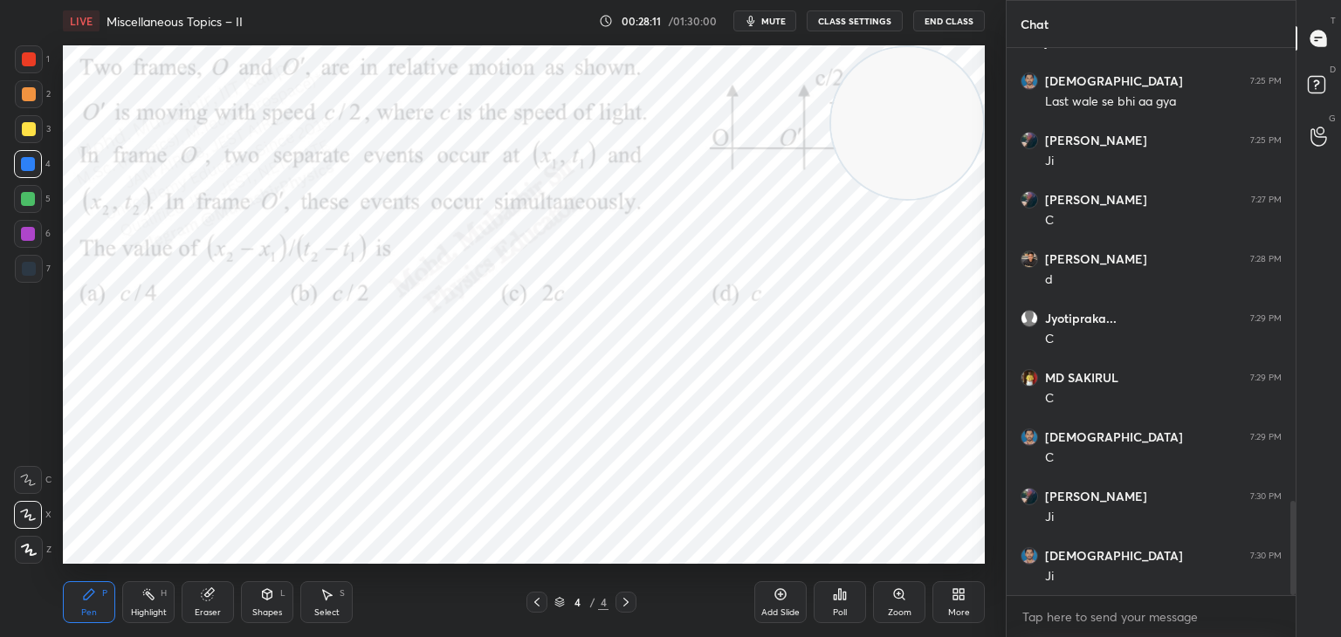
drag, startPoint x: 918, startPoint y: 505, endPoint x: 915, endPoint y: 56, distance: 448.8
click at [935, 19] on div "LIVE Miscellaneous Topics – II 00:28:11 / 01:30:00 mute CLASS SETTINGS End Clas…" at bounding box center [524, 318] width 936 height 637
drag, startPoint x: 30, startPoint y: 229, endPoint x: 43, endPoint y: 236, distance: 14.8
click at [35, 232] on div at bounding box center [28, 234] width 28 height 28
click at [143, 608] on div "Highlight H" at bounding box center [148, 603] width 52 height 42
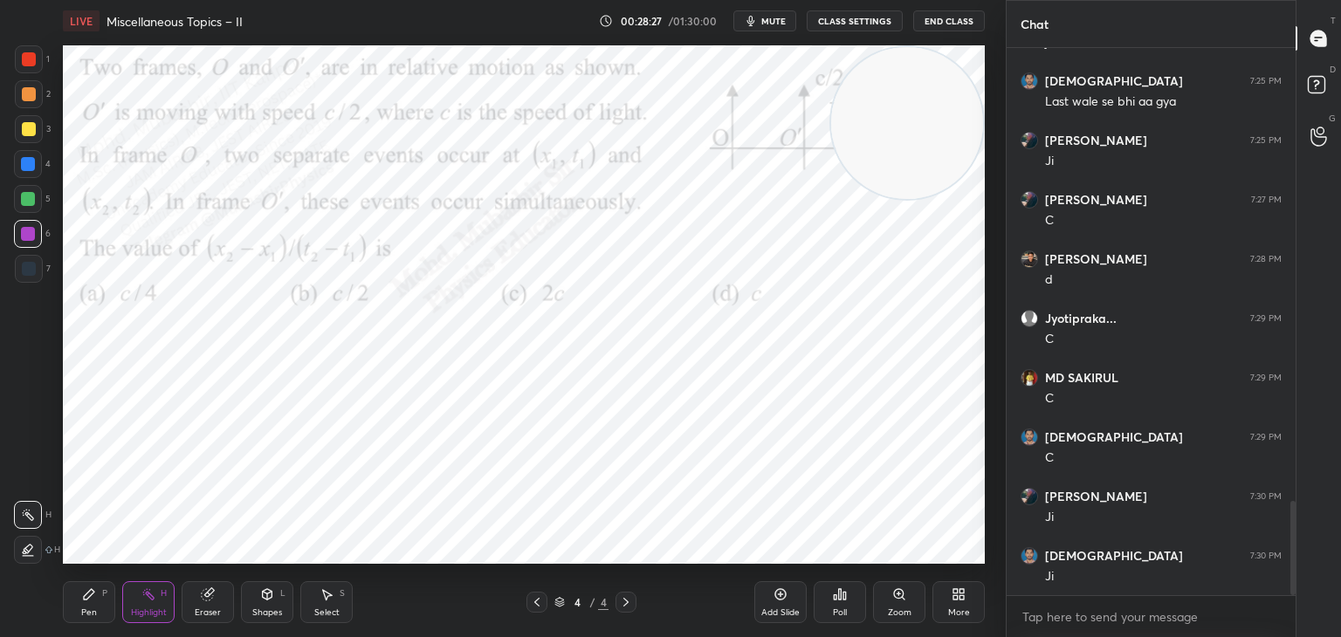
click at [73, 601] on div "Pen P" at bounding box center [89, 603] width 52 height 42
click at [30, 206] on div at bounding box center [28, 199] width 28 height 28
click at [957, 596] on icon at bounding box center [959, 595] width 14 height 14
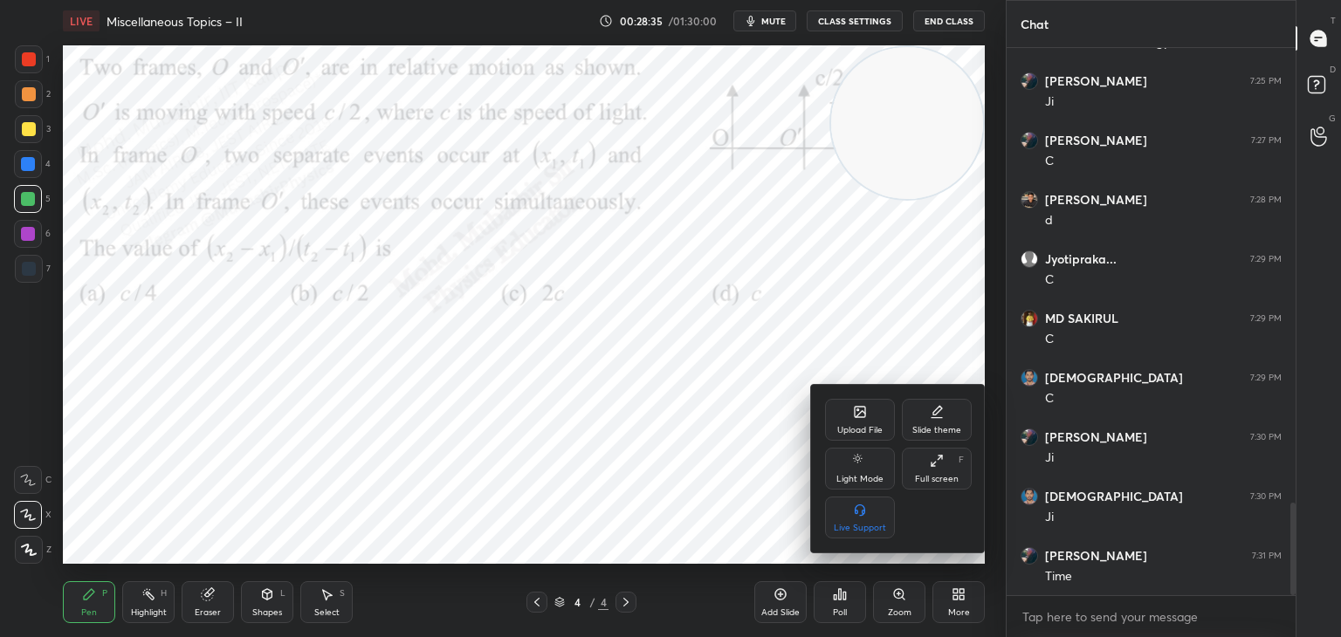
click at [847, 417] on div "Upload File" at bounding box center [860, 420] width 70 height 42
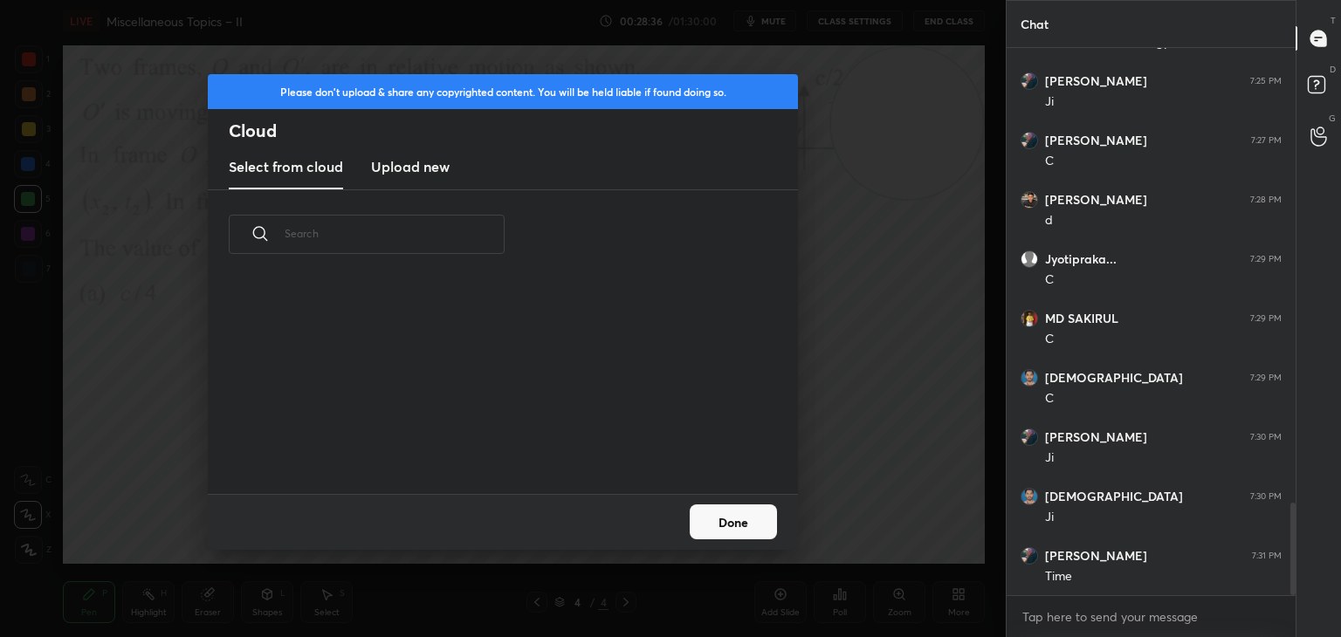
drag, startPoint x: 399, startPoint y: 133, endPoint x: 424, endPoint y: 175, distance: 48.5
click at [395, 140] on h2 "Cloud" at bounding box center [513, 131] width 569 height 23
click at [420, 169] on h3 "Upload new" at bounding box center [410, 166] width 79 height 21
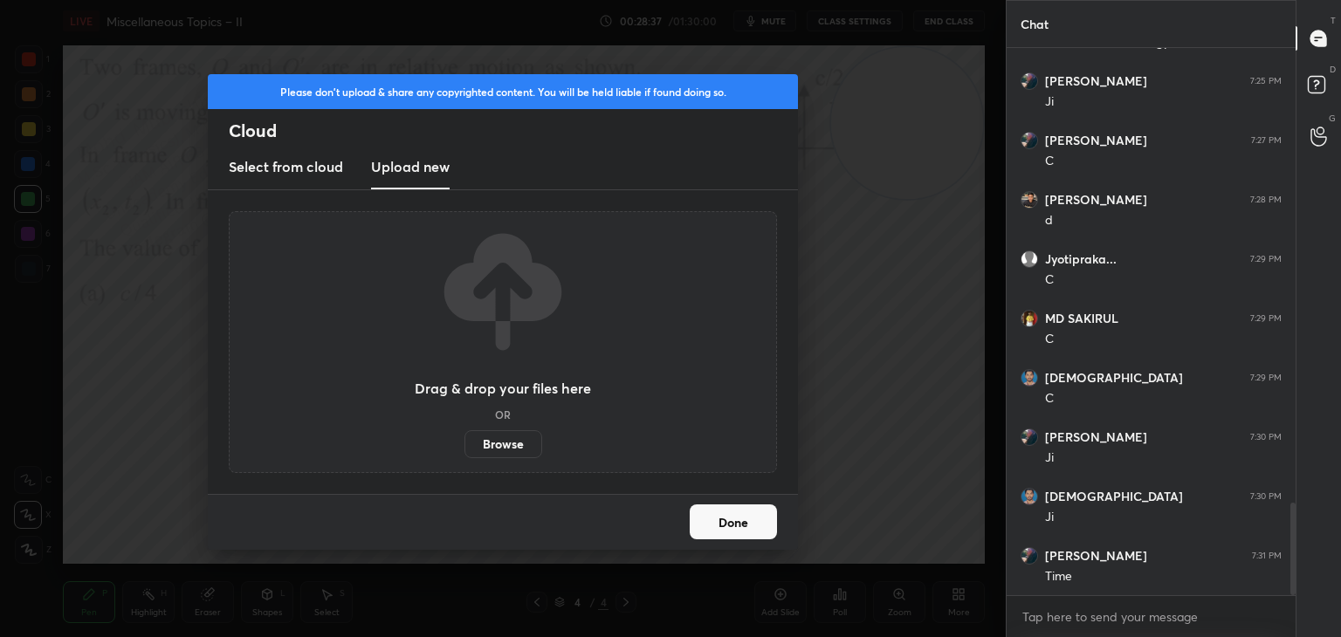
click at [507, 442] on label "Browse" at bounding box center [504, 444] width 78 height 28
click at [465, 442] on input "Browse" at bounding box center [465, 444] width 0 height 28
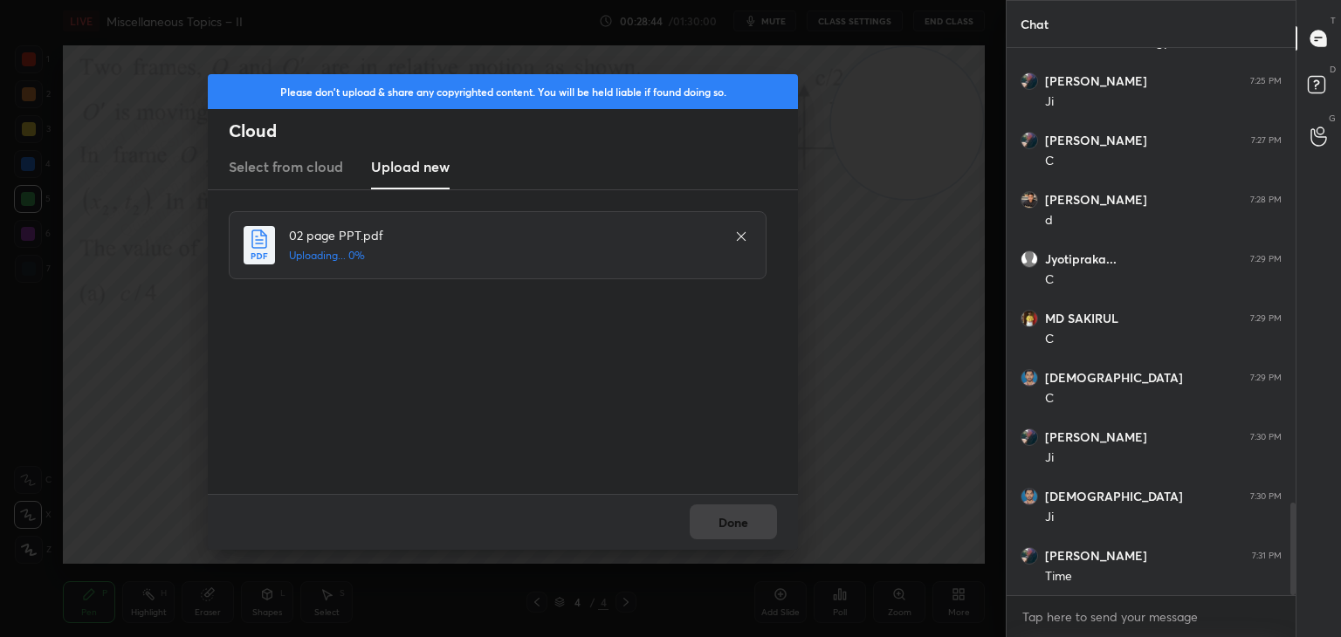
click at [727, 522] on div "Done" at bounding box center [503, 522] width 590 height 56
click at [723, 522] on button "Done" at bounding box center [733, 522] width 87 height 35
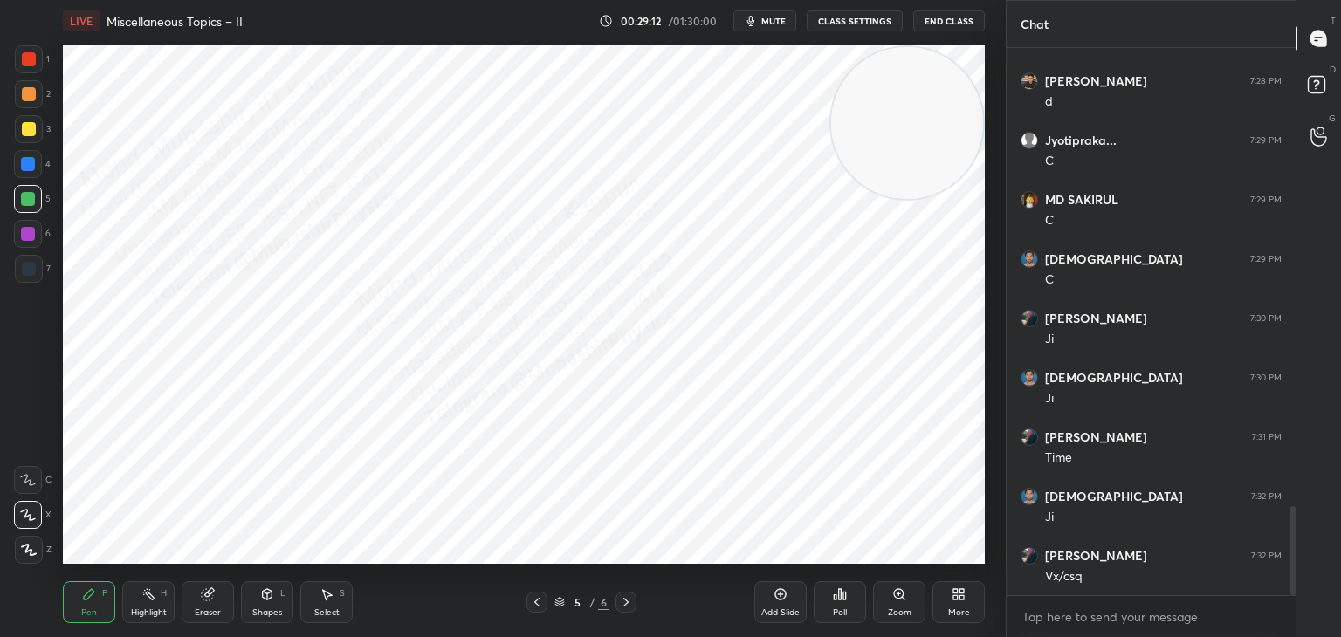
scroll to position [2880, 0]
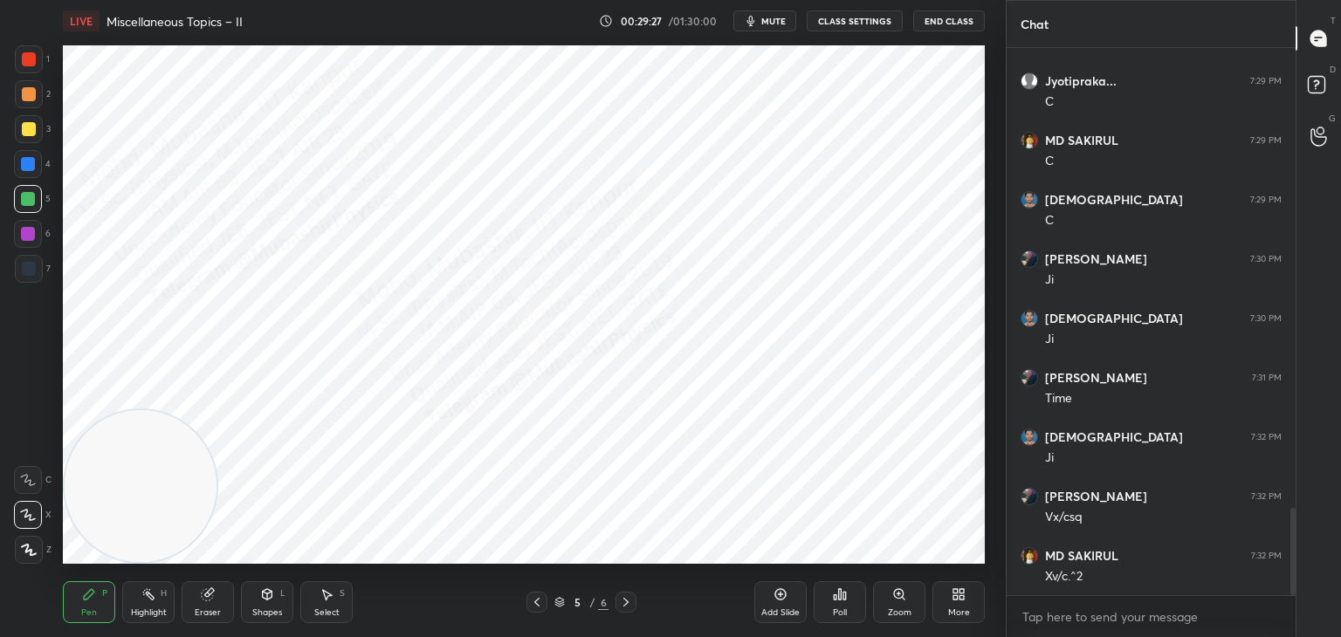
drag, startPoint x: 798, startPoint y: 189, endPoint x: 0, endPoint y: 406, distance: 827.2
click at [0, 477] on div "1 2 3 4 5 6 7 C X Z C X Z E E Erase all H H LIVE Miscellaneous Topics – II 00:2…" at bounding box center [496, 318] width 992 height 637
drag, startPoint x: 32, startPoint y: 229, endPoint x: 52, endPoint y: 225, distance: 19.5
click at [31, 231] on div at bounding box center [28, 234] width 14 height 14
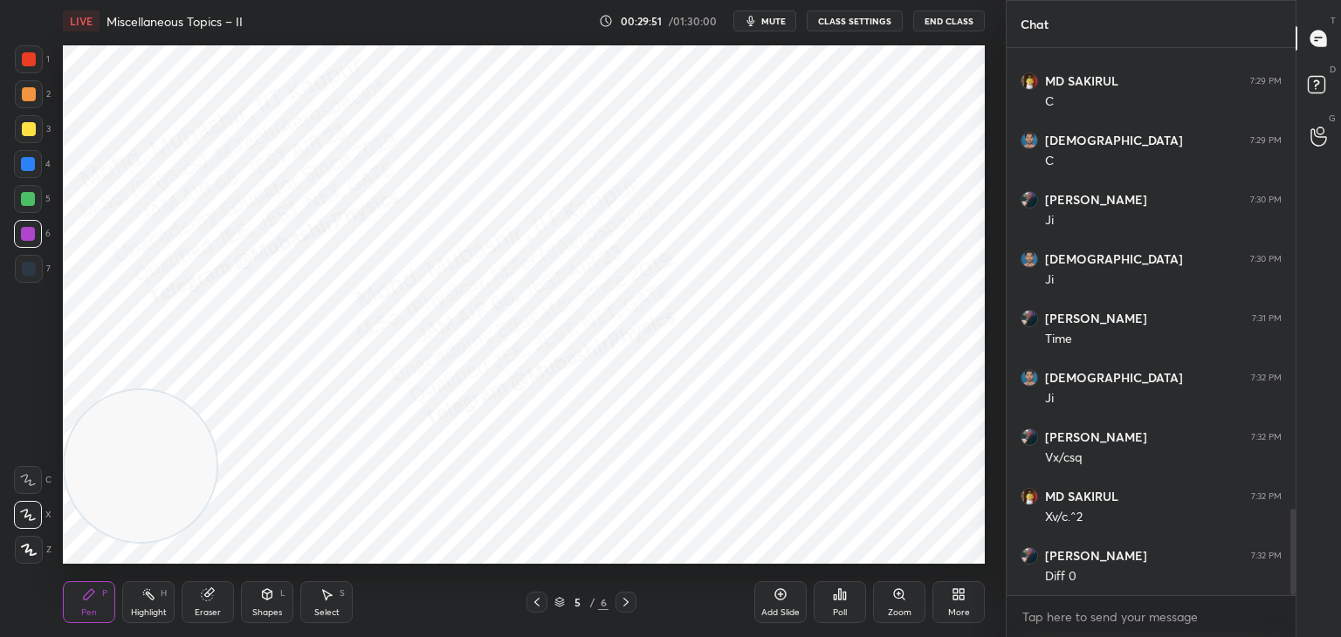
click at [537, 603] on icon at bounding box center [537, 603] width 14 height 14
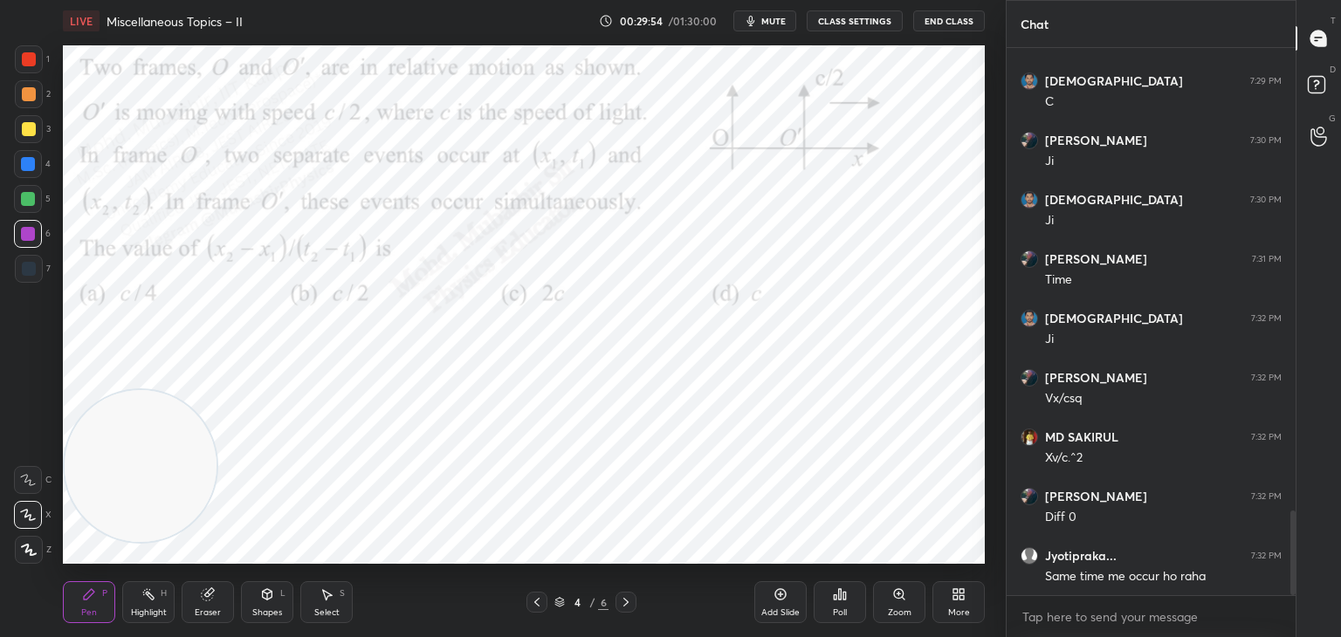
click at [149, 601] on icon at bounding box center [148, 595] width 14 height 14
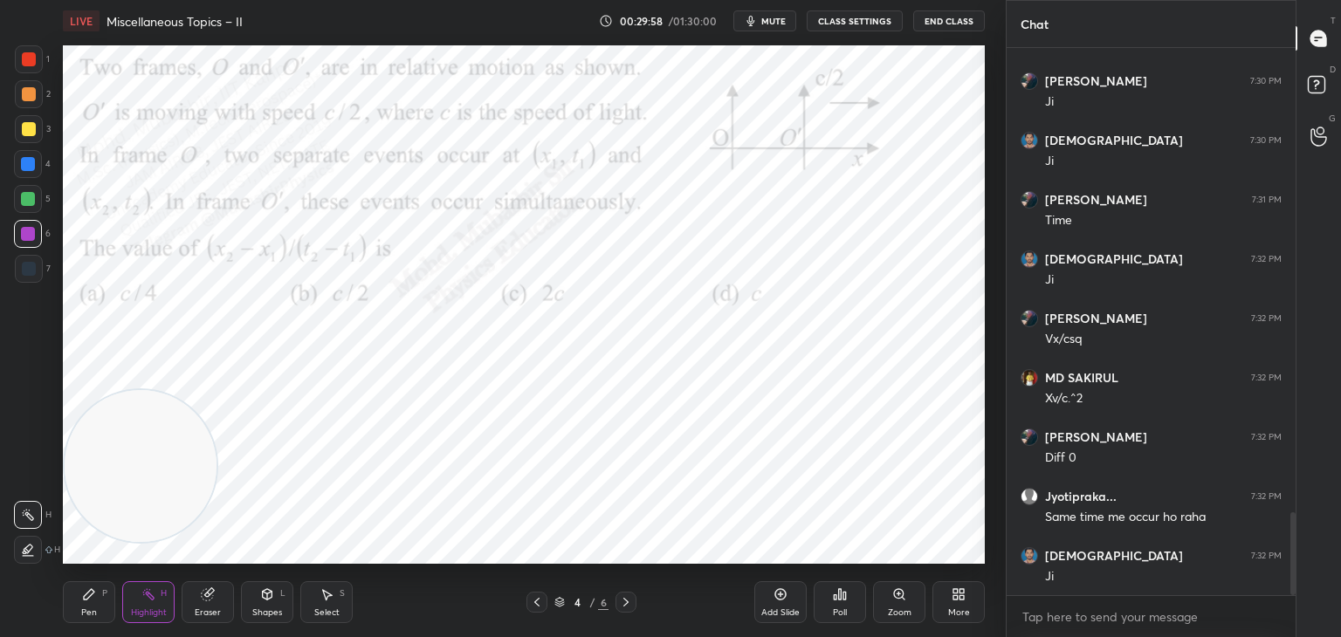
click at [624, 603] on icon at bounding box center [626, 603] width 14 height 14
drag, startPoint x: 72, startPoint y: 615, endPoint x: 151, endPoint y: 577, distance: 87.1
click at [79, 616] on div "Pen P" at bounding box center [89, 603] width 52 height 42
click at [27, 98] on div at bounding box center [29, 94] width 14 height 14
click at [534, 602] on icon at bounding box center [537, 603] width 14 height 14
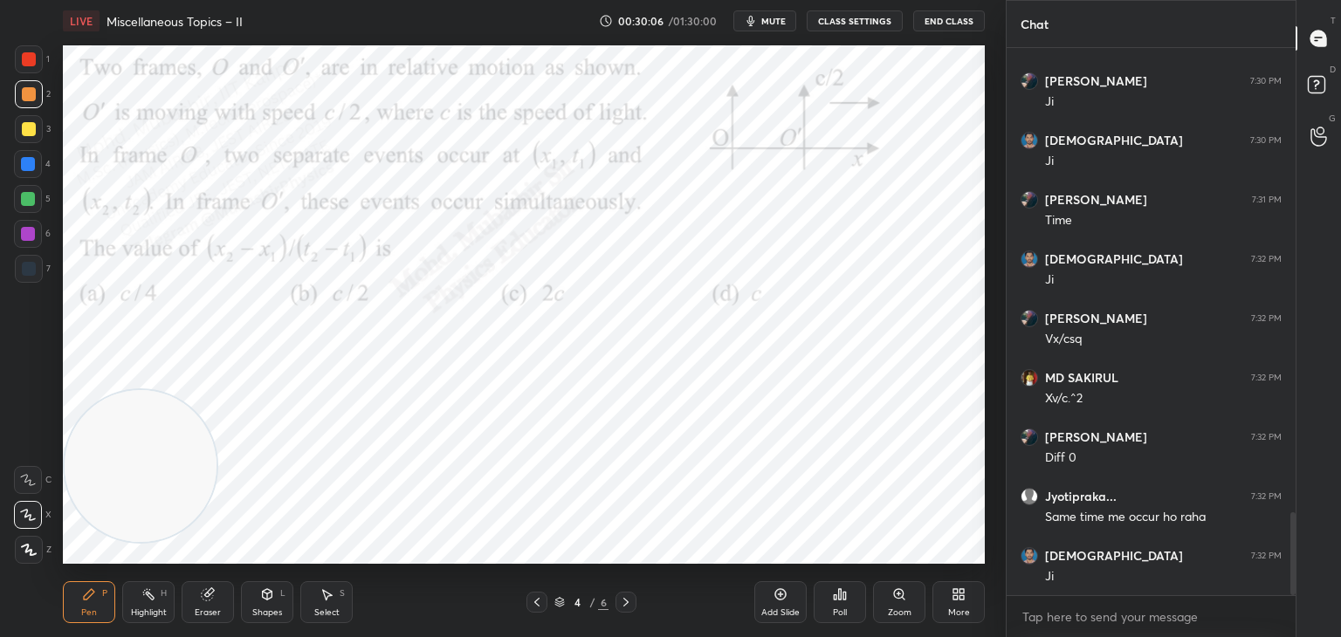
click at [625, 604] on icon at bounding box center [626, 603] width 14 height 14
click at [156, 596] on div "Highlight H" at bounding box center [148, 603] width 52 height 42
click at [94, 603] on div "Pen P" at bounding box center [89, 603] width 52 height 42
click at [537, 603] on icon at bounding box center [537, 603] width 14 height 14
click at [31, 242] on div at bounding box center [28, 234] width 28 height 28
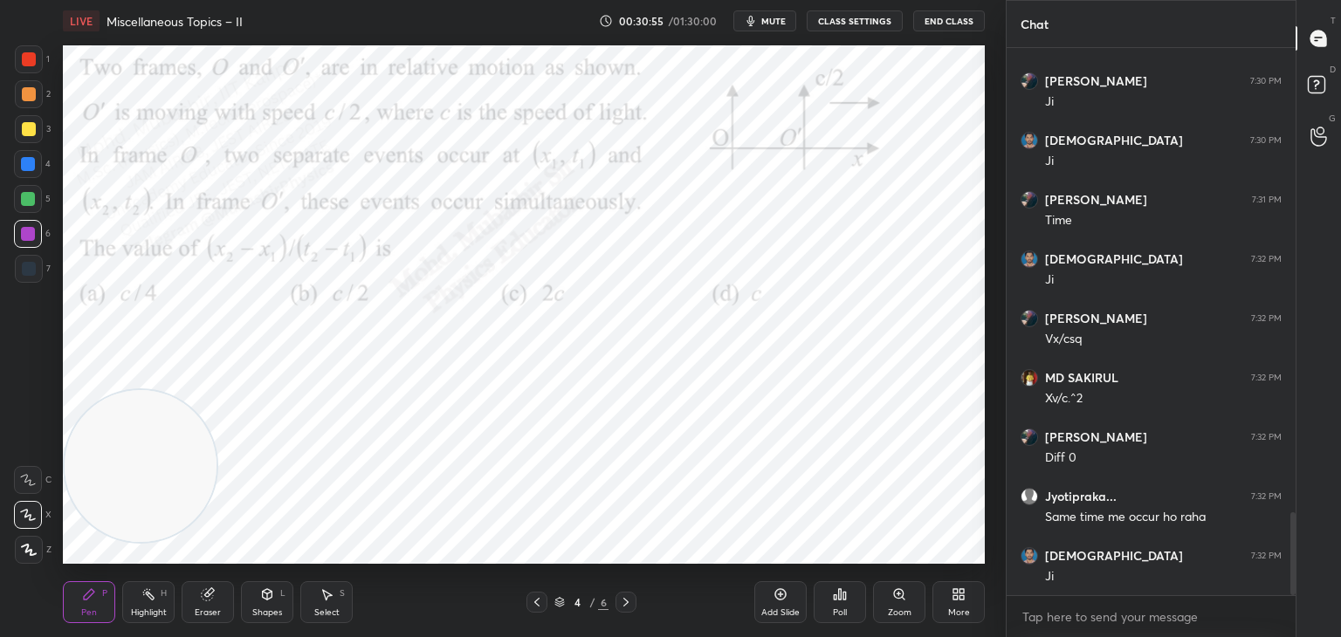
click at [321, 602] on icon at bounding box center [327, 595] width 14 height 14
click at [206, 32] on div "LIVE Miscellaneous Topics – II 00:30:56 / 01:30:00 mute CLASS SETTINGS End Clas…" at bounding box center [524, 318] width 936 height 637
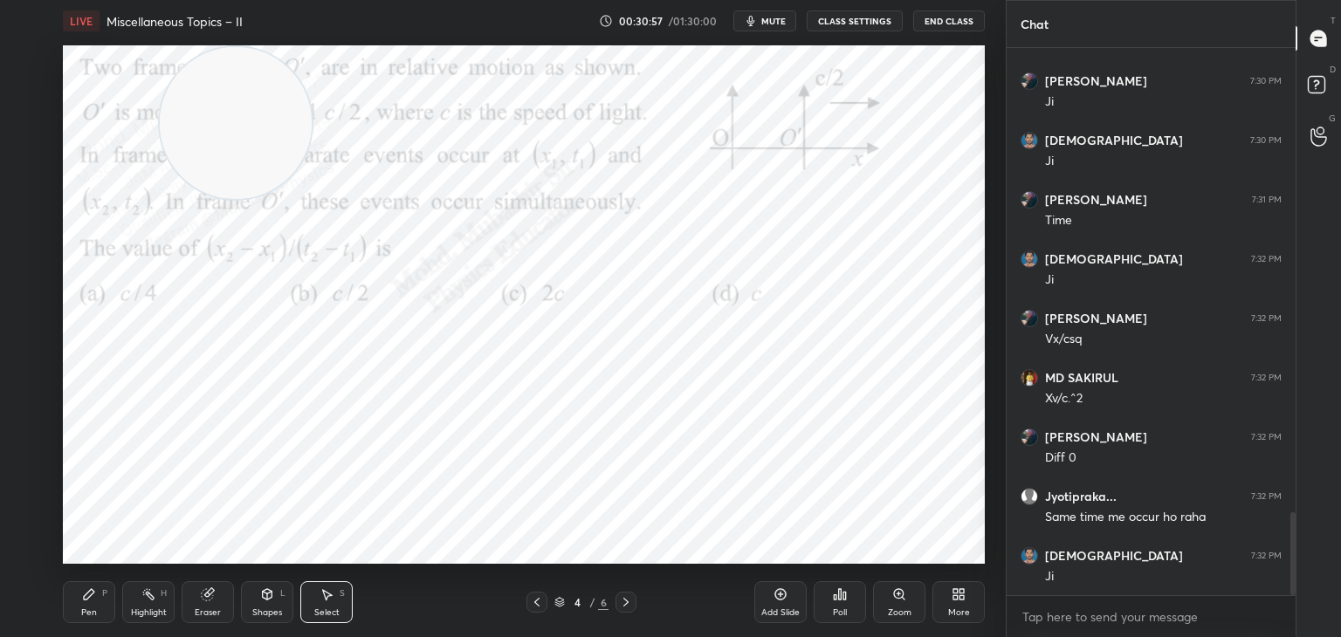
drag, startPoint x: 99, startPoint y: 606, endPoint x: 95, endPoint y: 596, distance: 11.0
click at [95, 605] on div "Pen P" at bounding box center [89, 603] width 52 height 42
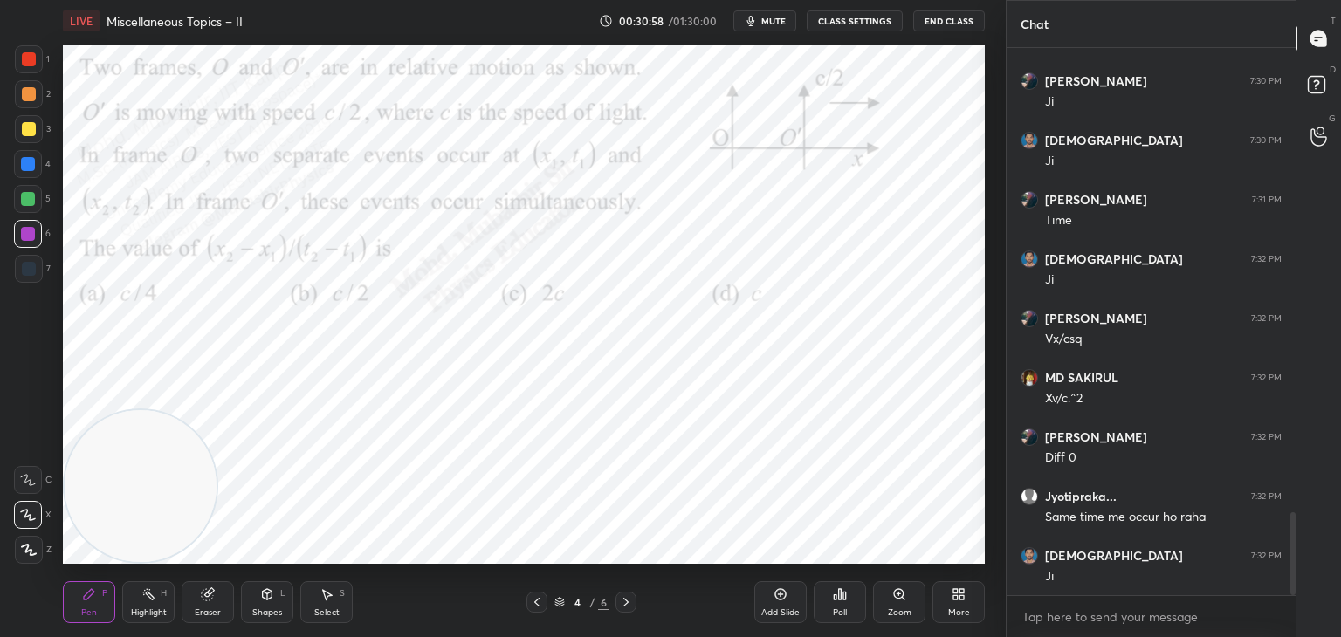
drag, startPoint x: 92, startPoint y: 417, endPoint x: 34, endPoint y: 477, distance: 82.7
click at [31, 557] on div "1 2 3 4 5 6 7 C X Z C X Z E E Erase all H H LIVE Miscellaneous Topics – II 00:3…" at bounding box center [496, 318] width 992 height 637
click at [31, 107] on div "2" at bounding box center [33, 97] width 36 height 35
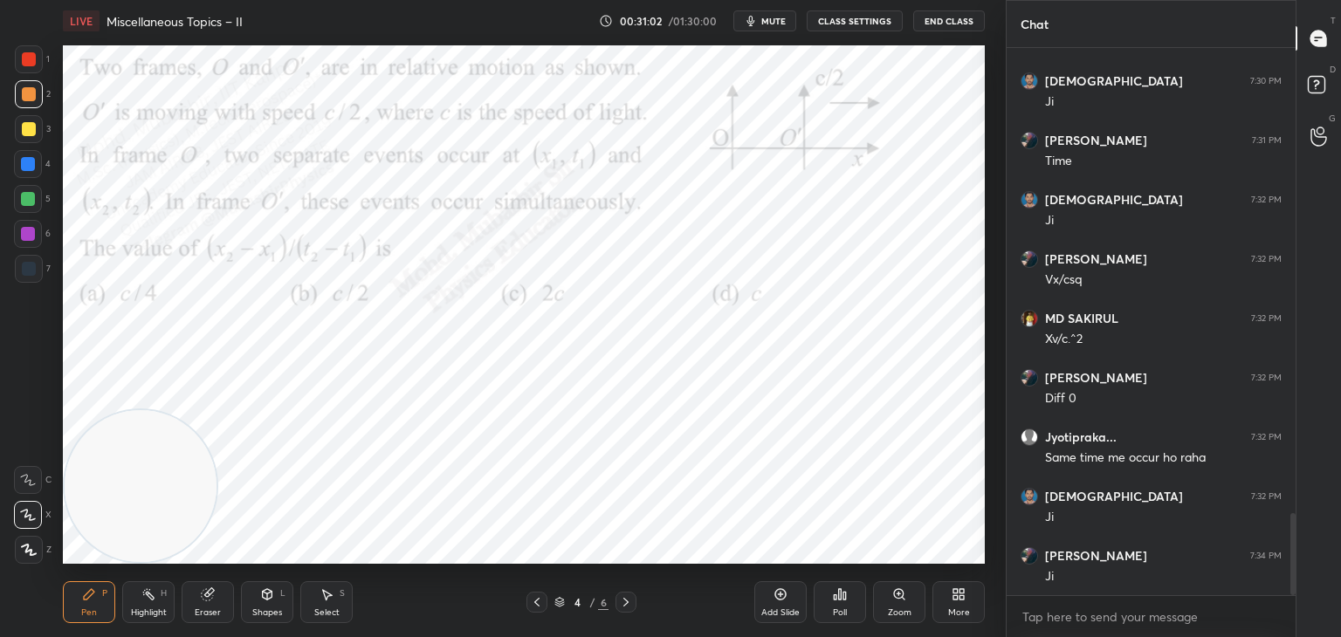
click at [21, 72] on div at bounding box center [29, 59] width 28 height 28
click at [626, 601] on icon at bounding box center [626, 603] width 14 height 14
click at [963, 599] on icon at bounding box center [962, 598] width 4 height 4
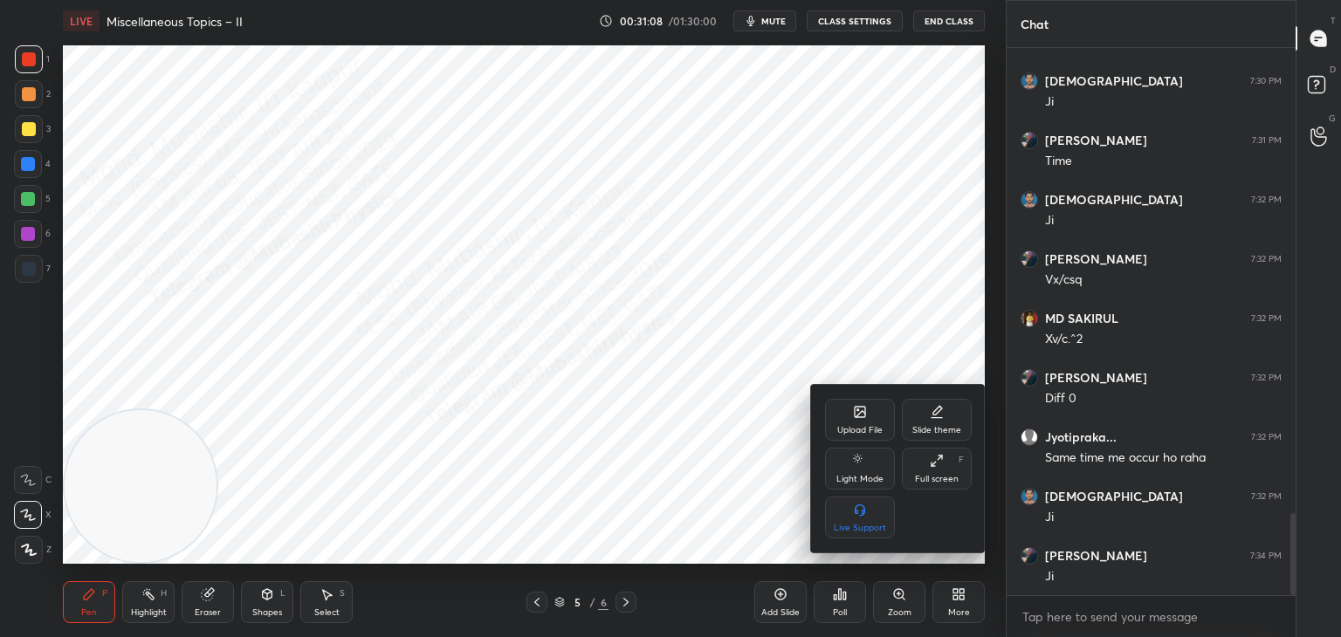
click at [860, 423] on div "Upload File" at bounding box center [860, 420] width 70 height 42
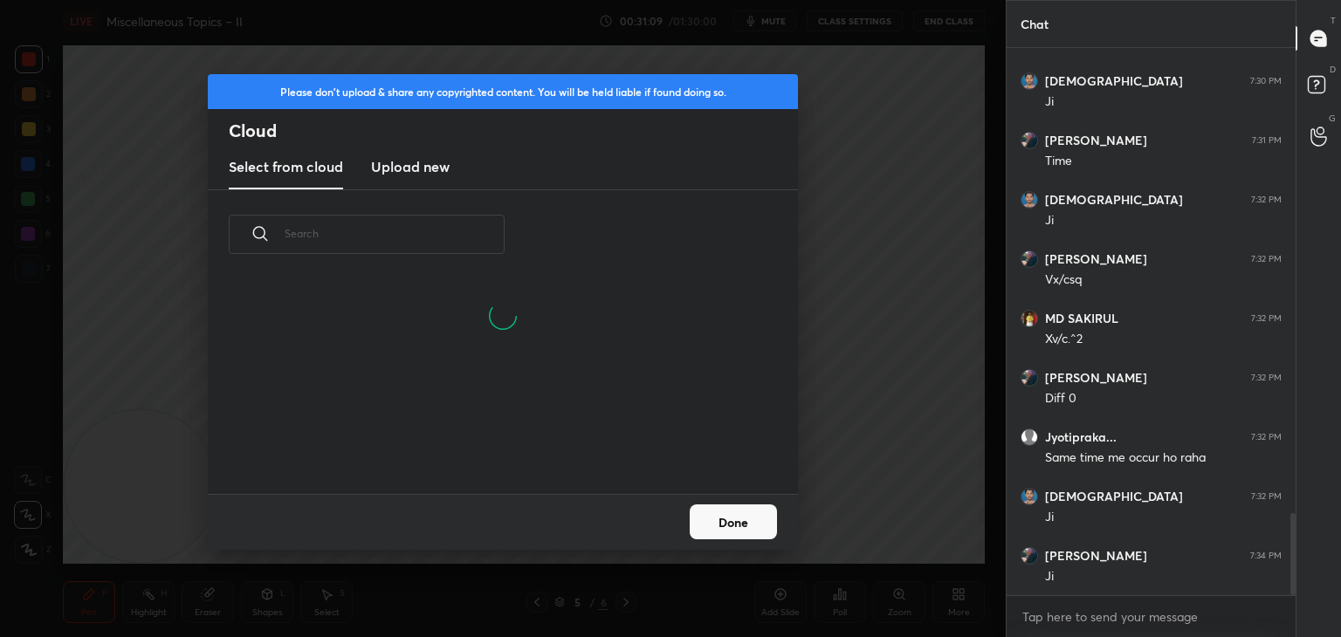
click at [429, 159] on h3 "Upload new" at bounding box center [410, 166] width 79 height 21
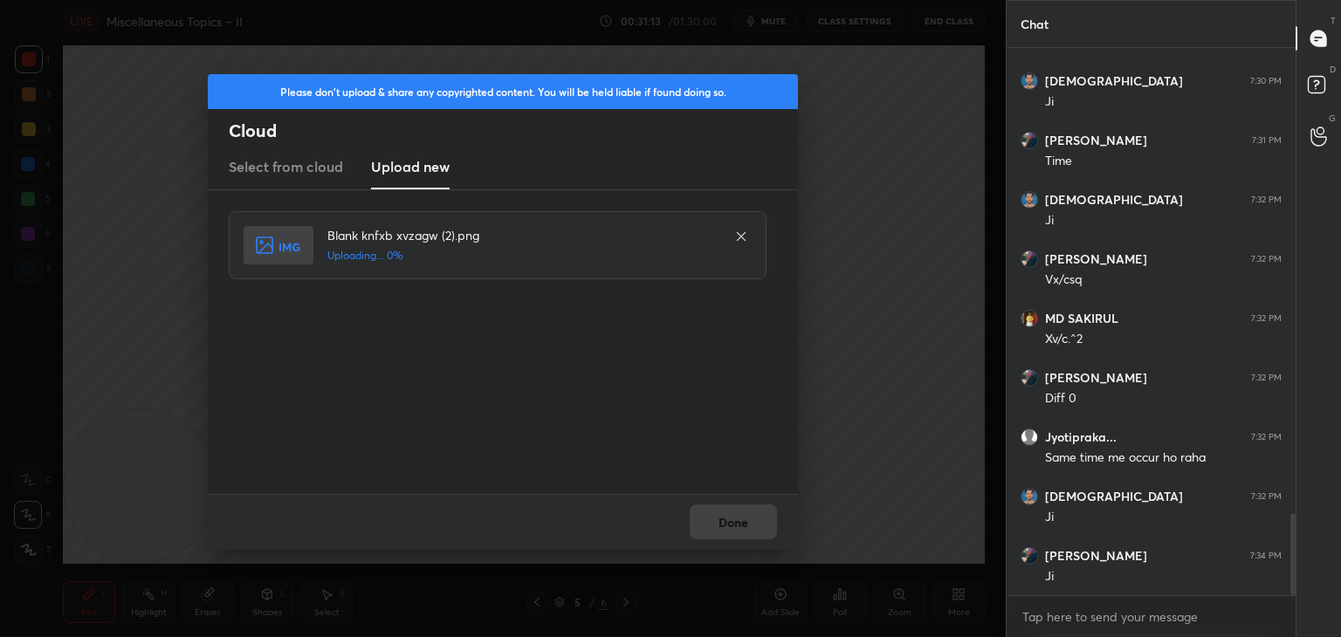
scroll to position [3177, 0]
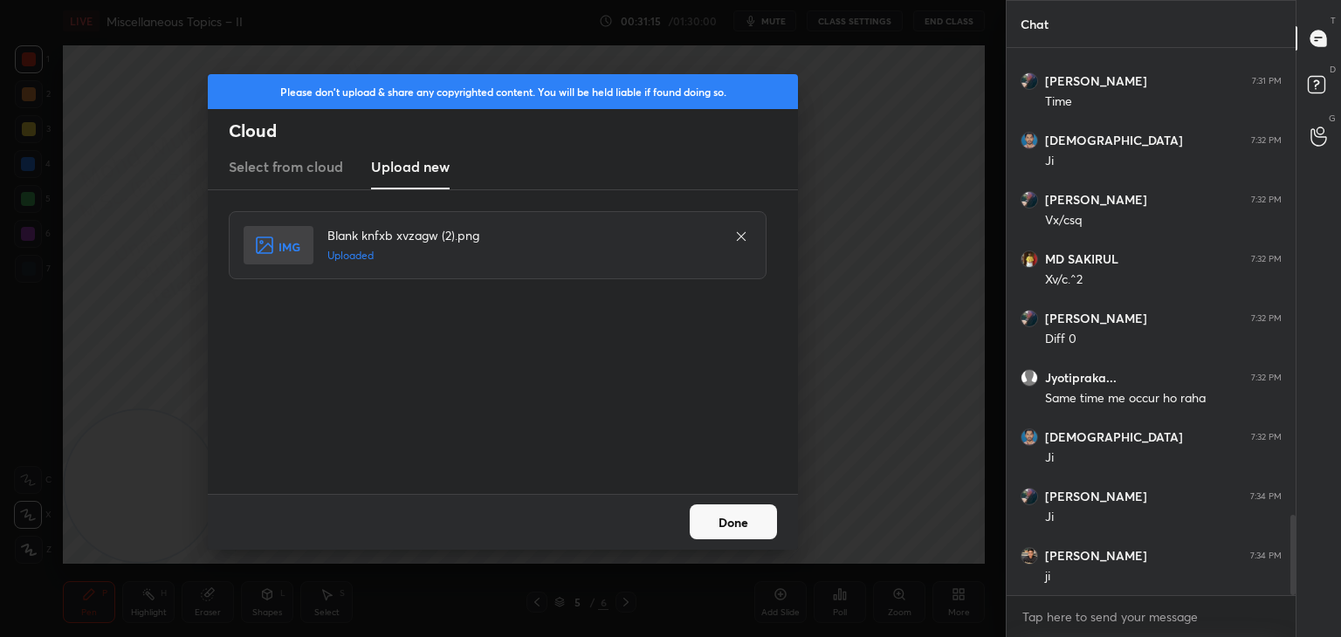
click at [745, 524] on button "Done" at bounding box center [733, 522] width 87 height 35
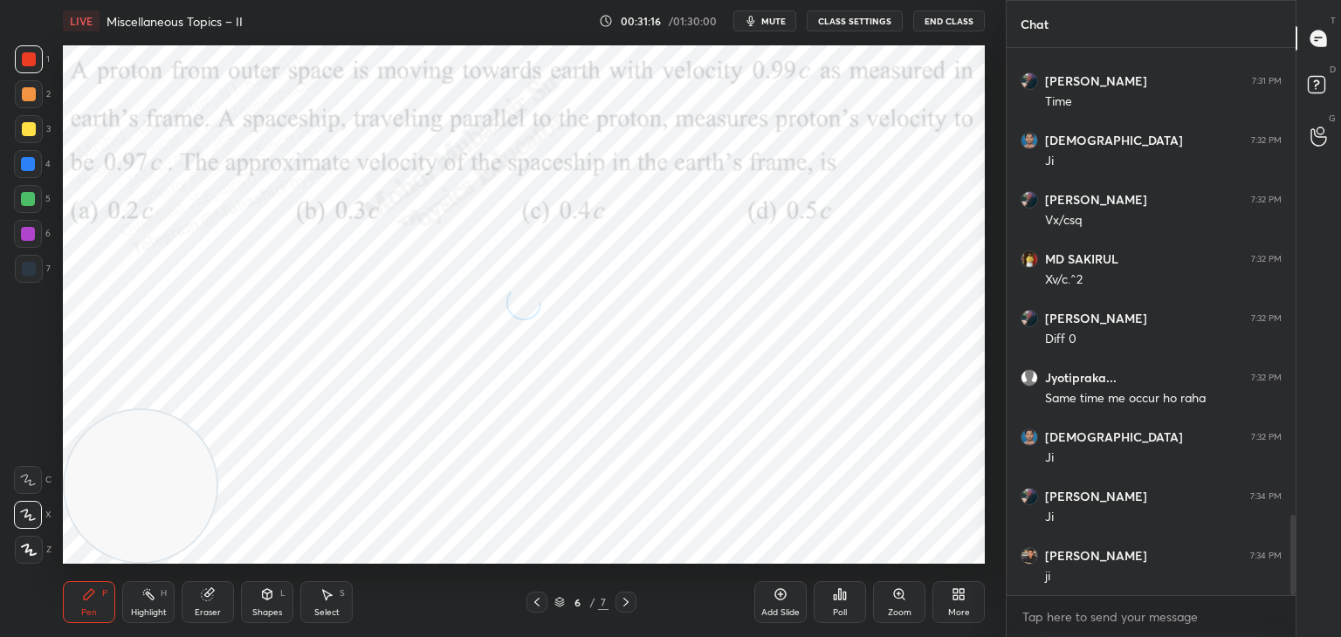
click at [144, 609] on div "Highlight" at bounding box center [149, 613] width 36 height 9
click at [768, 28] on button "mute" at bounding box center [764, 20] width 63 height 21
click at [778, 23] on span "unmute" at bounding box center [773, 21] width 38 height 12
click at [776, 19] on span "mute" at bounding box center [773, 21] width 24 height 12
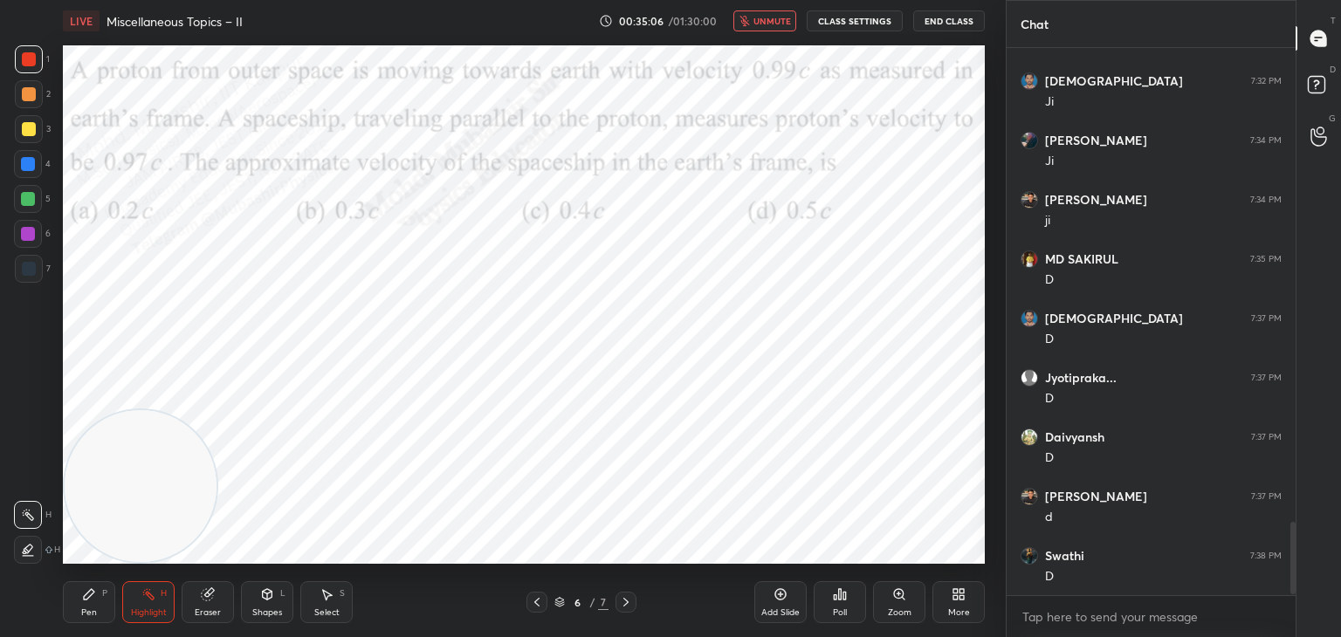
scroll to position [3592, 0]
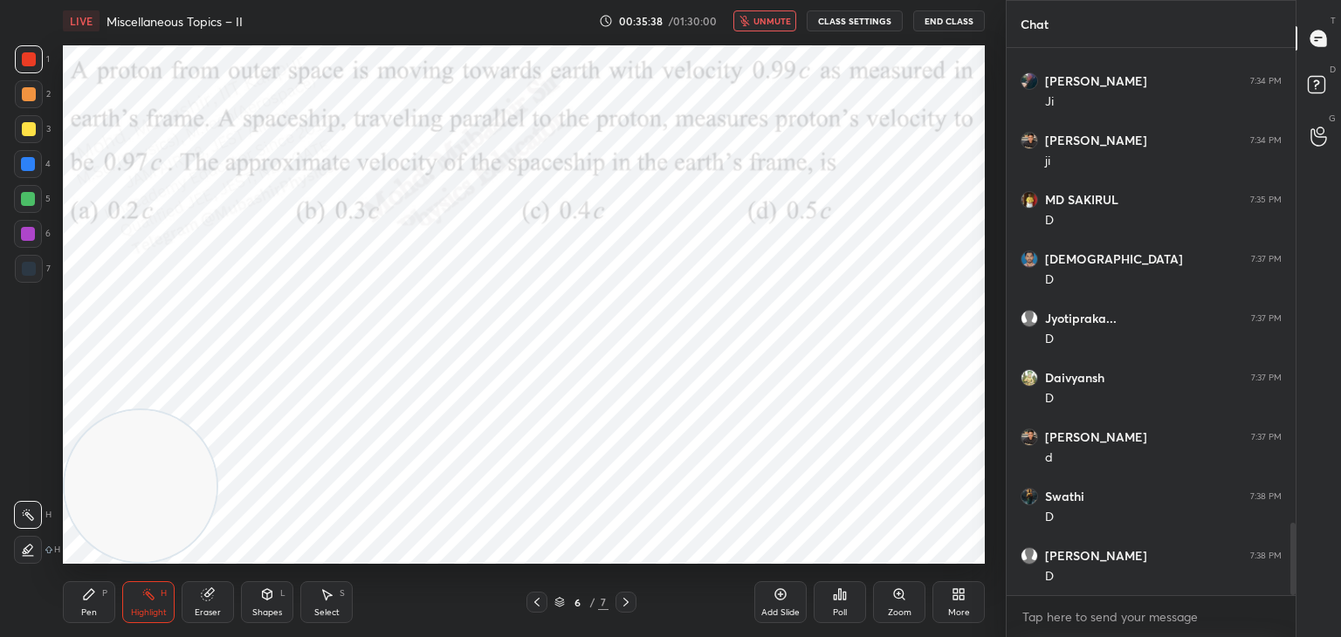
click at [772, 16] on span "unmute" at bounding box center [773, 21] width 38 height 12
click at [77, 599] on div "Pen P" at bounding box center [89, 603] width 52 height 42
drag, startPoint x: 18, startPoint y: 161, endPoint x: 32, endPoint y: 168, distance: 15.6
click at [22, 164] on div at bounding box center [28, 164] width 28 height 28
drag, startPoint x: 266, startPoint y: 491, endPoint x: 947, endPoint y: 456, distance: 682.0
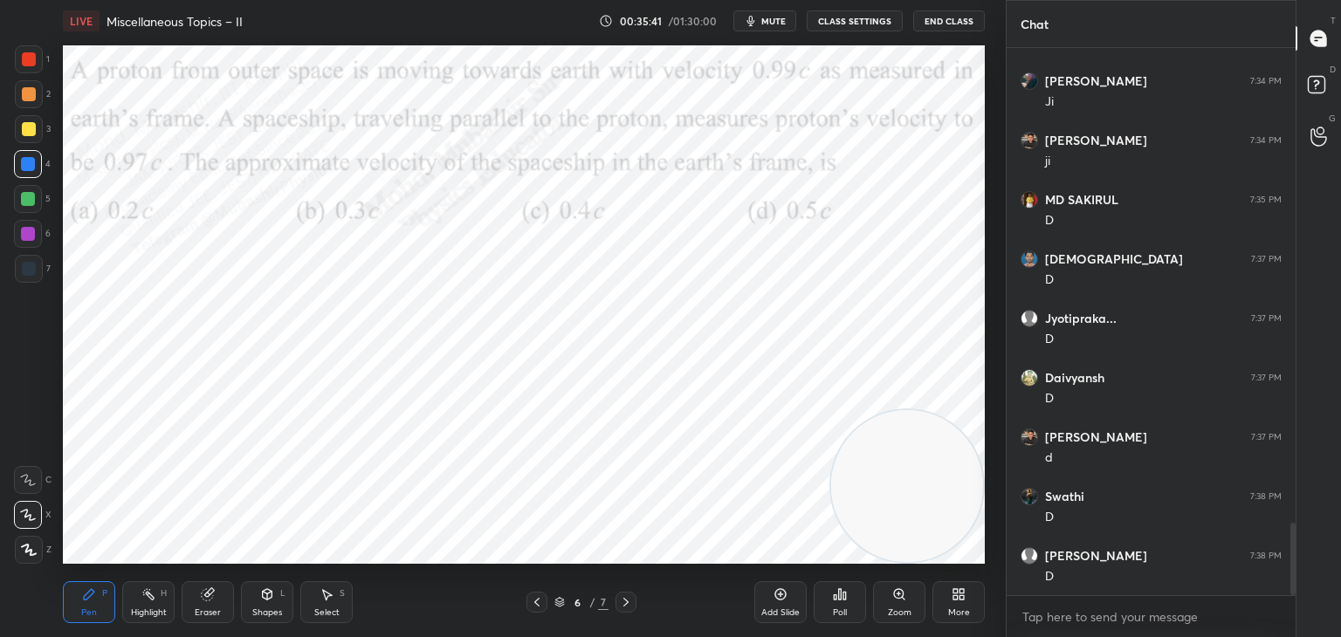
click at [1021, 519] on div "1 2 3 4 5 6 7 C X Z C X Z E E Erase all H H LIVE Miscellaneous Topics – II 00:3…" at bounding box center [670, 318] width 1341 height 637
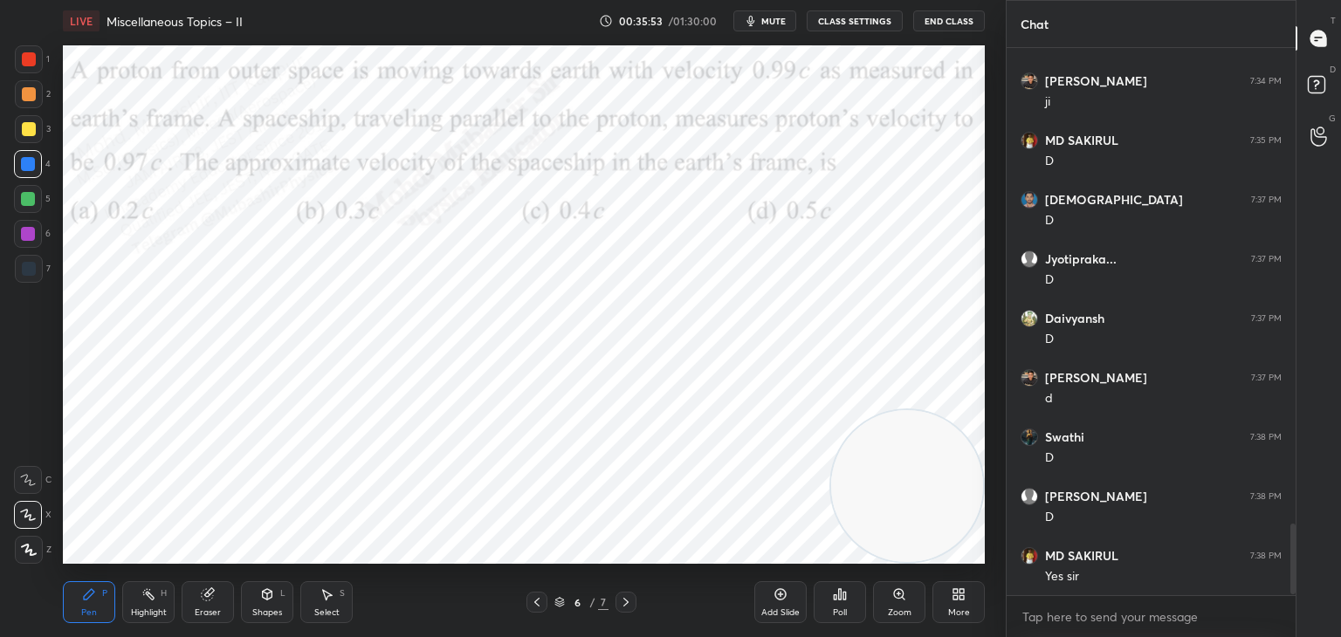
scroll to position [3711, 0]
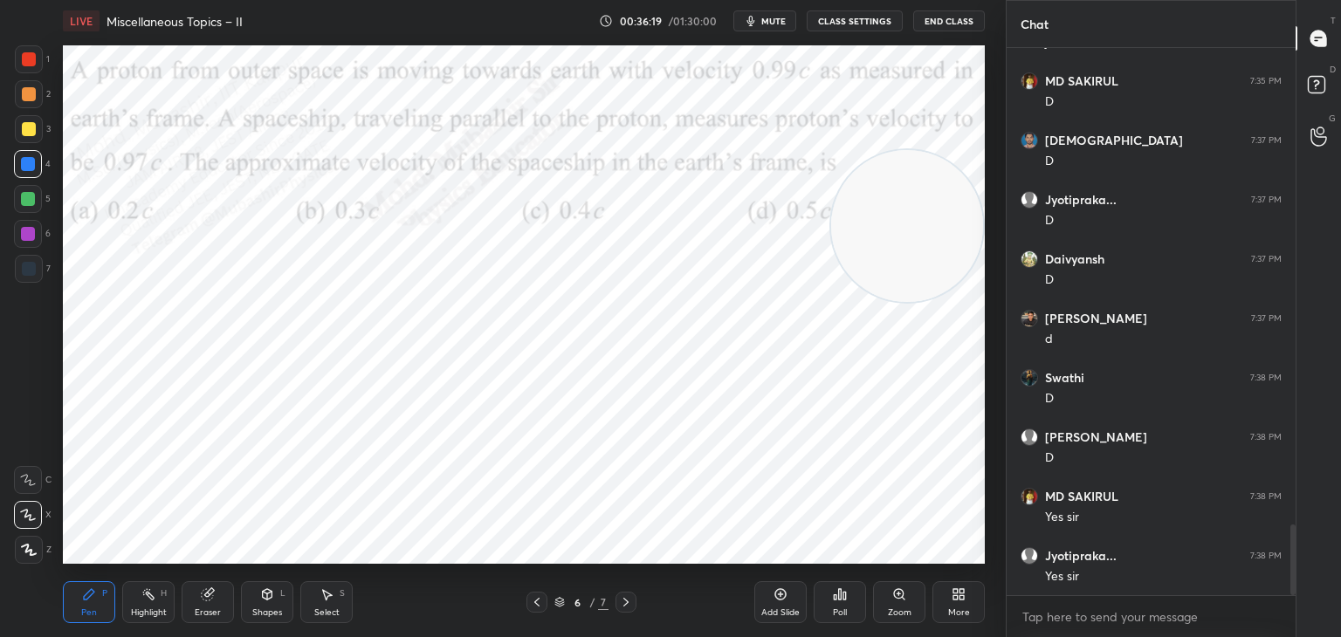
drag, startPoint x: 911, startPoint y: 468, endPoint x: 912, endPoint y: 270, distance: 198.2
click at [926, 256] on video at bounding box center [907, 226] width 152 height 152
drag, startPoint x: 885, startPoint y: 250, endPoint x: 104, endPoint y: 417, distance: 798.4
click at [727, 317] on video at bounding box center [803, 241] width 152 height 152
drag, startPoint x: 22, startPoint y: 239, endPoint x: 45, endPoint y: 241, distance: 22.8
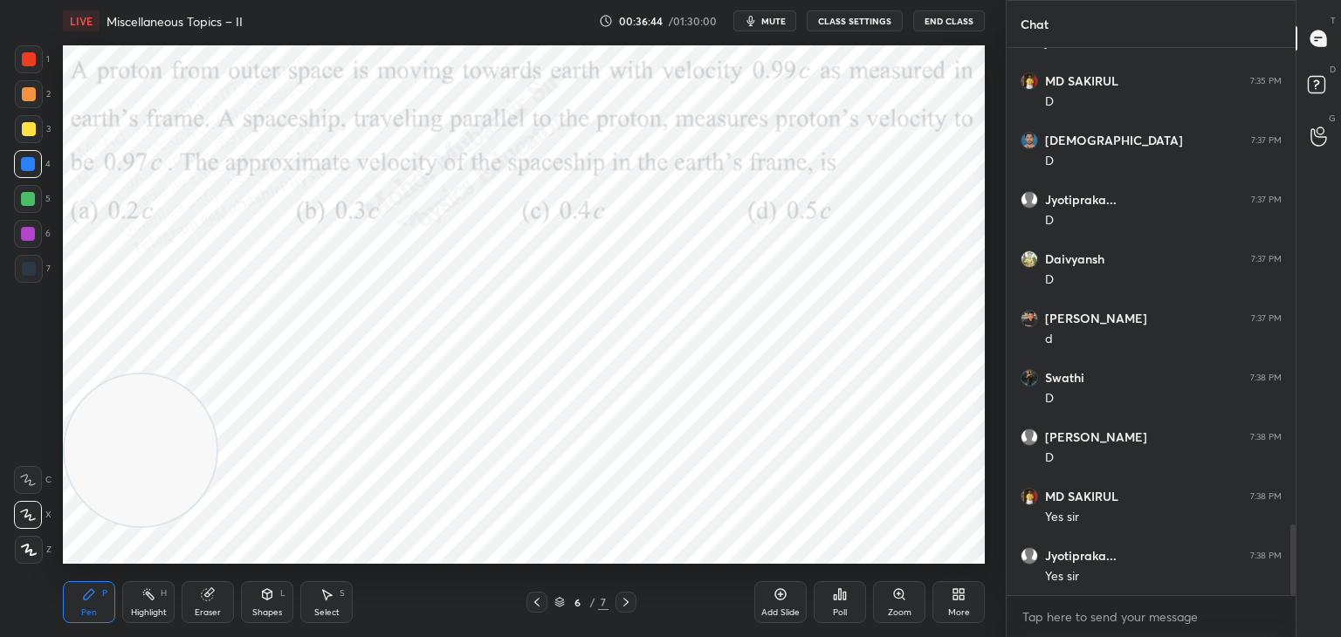
click at [29, 241] on div at bounding box center [28, 234] width 28 height 28
click at [24, 59] on div at bounding box center [29, 59] width 14 height 14
click at [25, 57] on div at bounding box center [29, 59] width 14 height 14
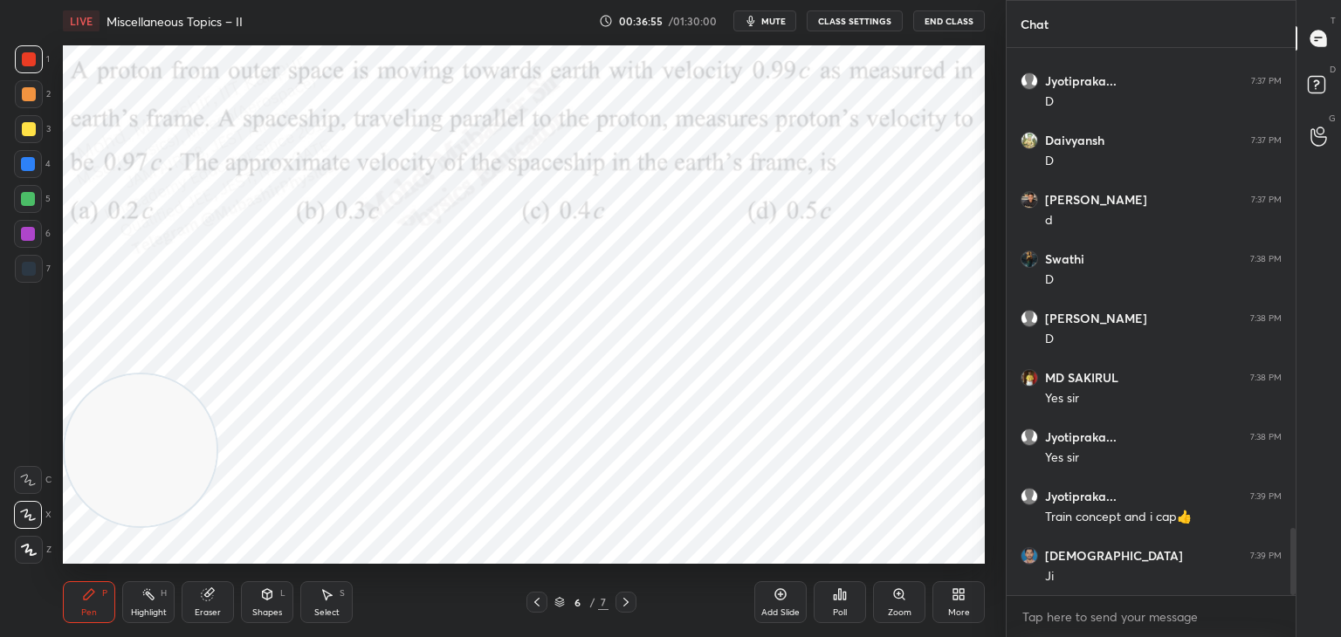
scroll to position [3889, 0]
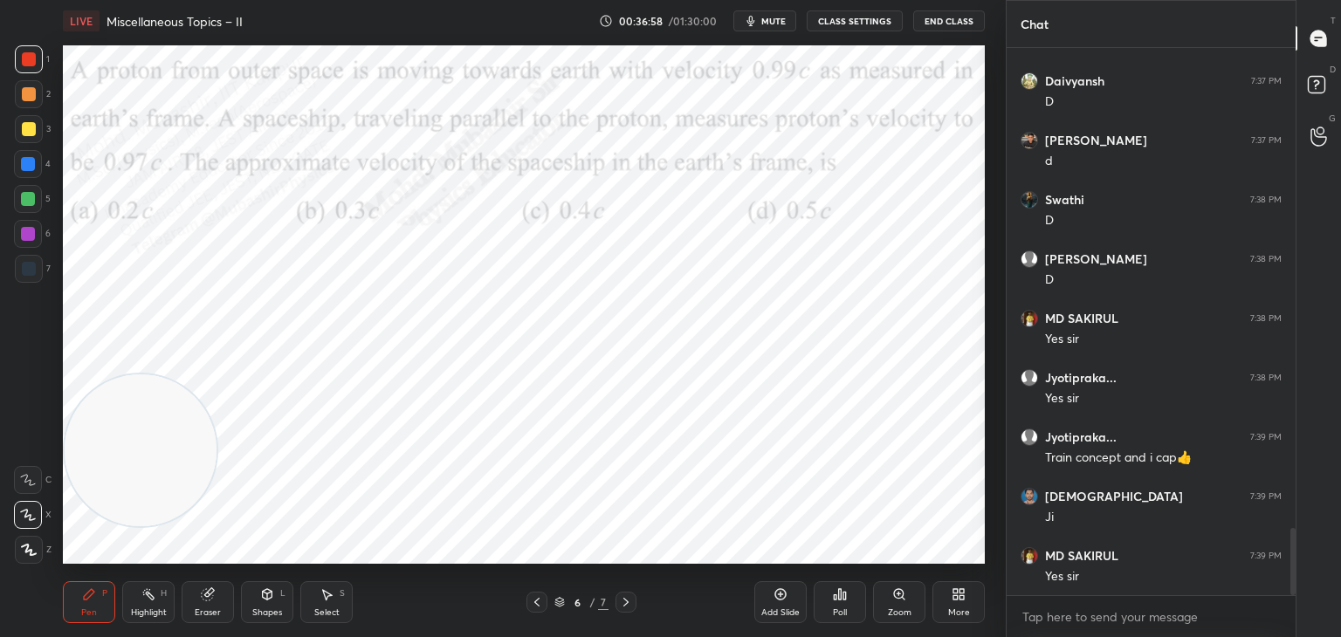
click at [954, 599] on div "More" at bounding box center [959, 603] width 52 height 42
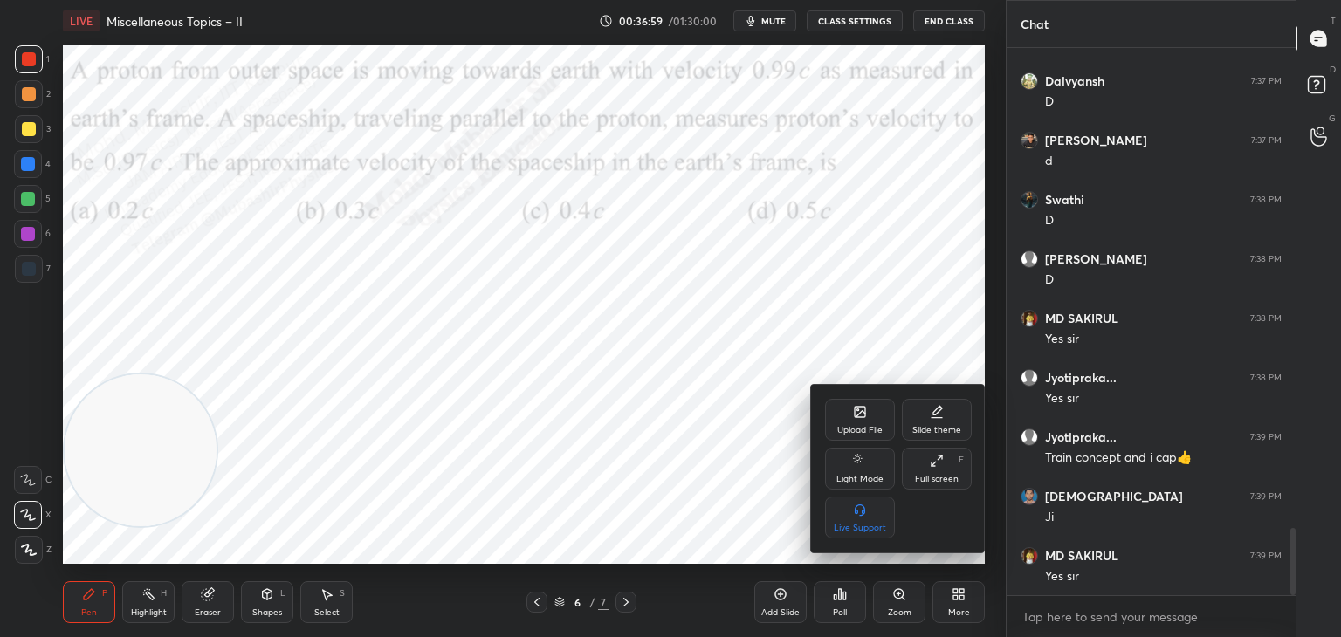
click at [870, 426] on div "Upload File" at bounding box center [859, 430] width 45 height 9
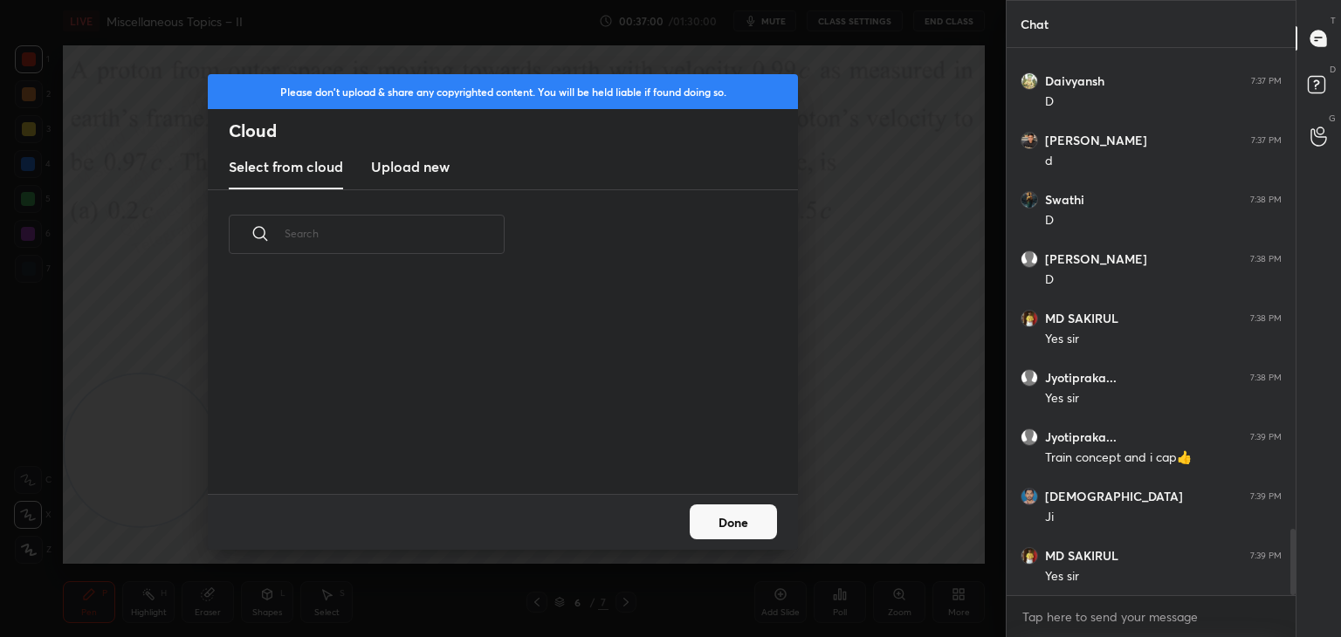
scroll to position [3949, 0]
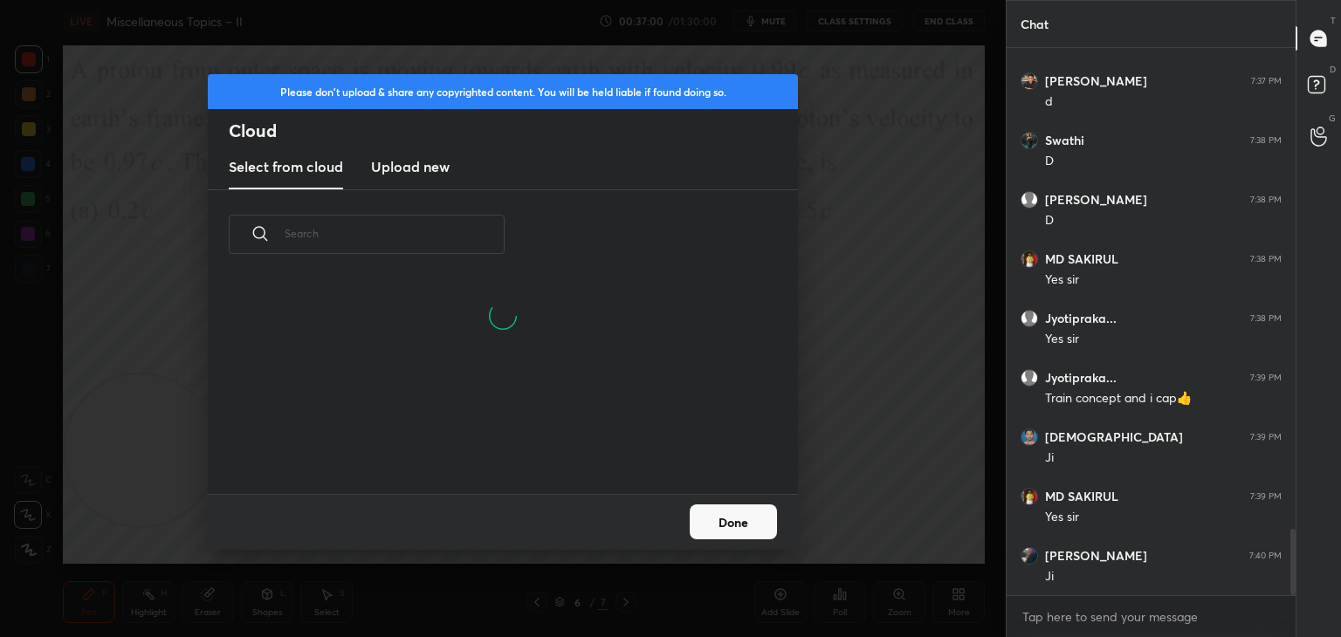
drag, startPoint x: 392, startPoint y: 164, endPoint x: 453, endPoint y: 162, distance: 61.1
click at [392, 166] on h3 "Upload new" at bounding box center [410, 166] width 79 height 21
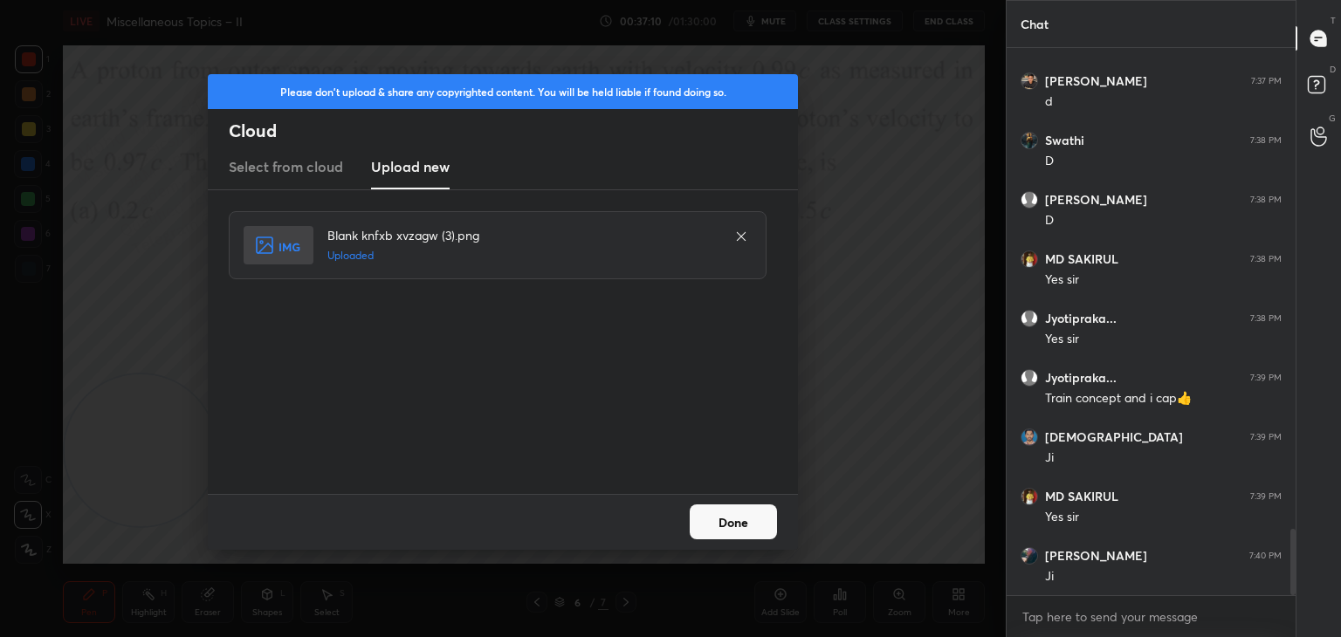
click at [738, 524] on button "Done" at bounding box center [733, 522] width 87 height 35
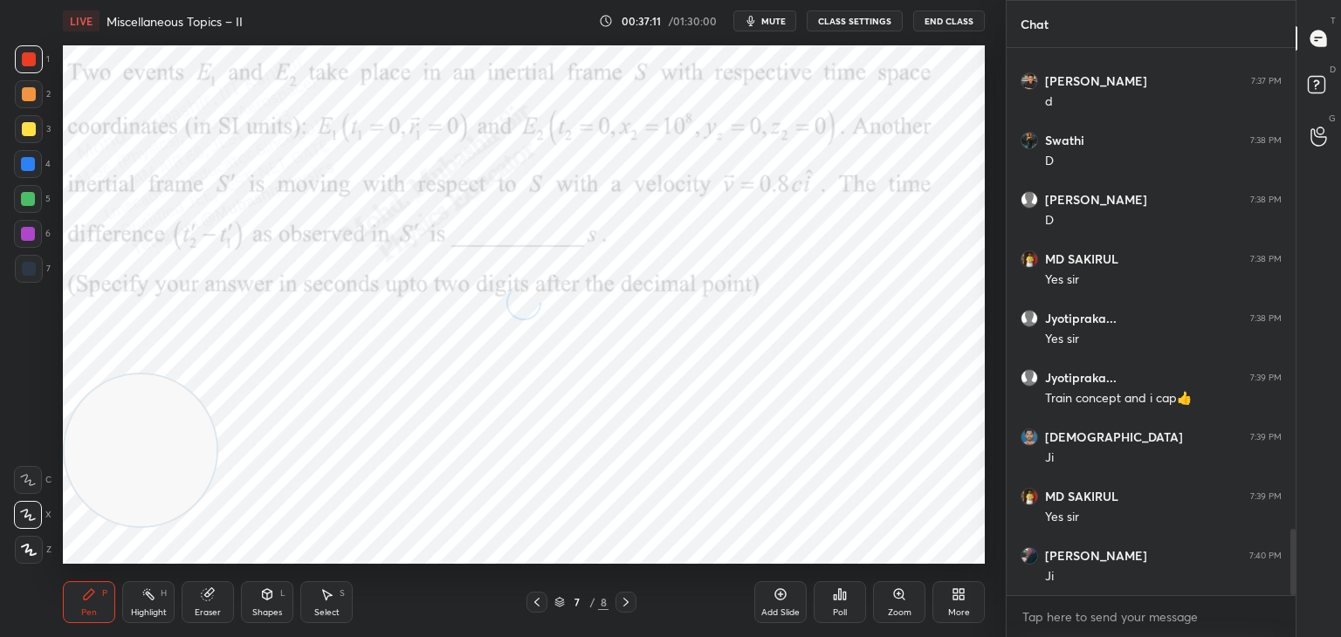
click at [148, 606] on div "Highlight H" at bounding box center [148, 603] width 52 height 42
drag, startPoint x: 123, startPoint y: 494, endPoint x: 112, endPoint y: 545, distance: 51.9
click at [112, 545] on video at bounding box center [141, 486] width 152 height 152
drag, startPoint x: 240, startPoint y: 469, endPoint x: 880, endPoint y: 288, distance: 665.1
click at [885, 298] on video at bounding box center [874, 305] width 152 height 152
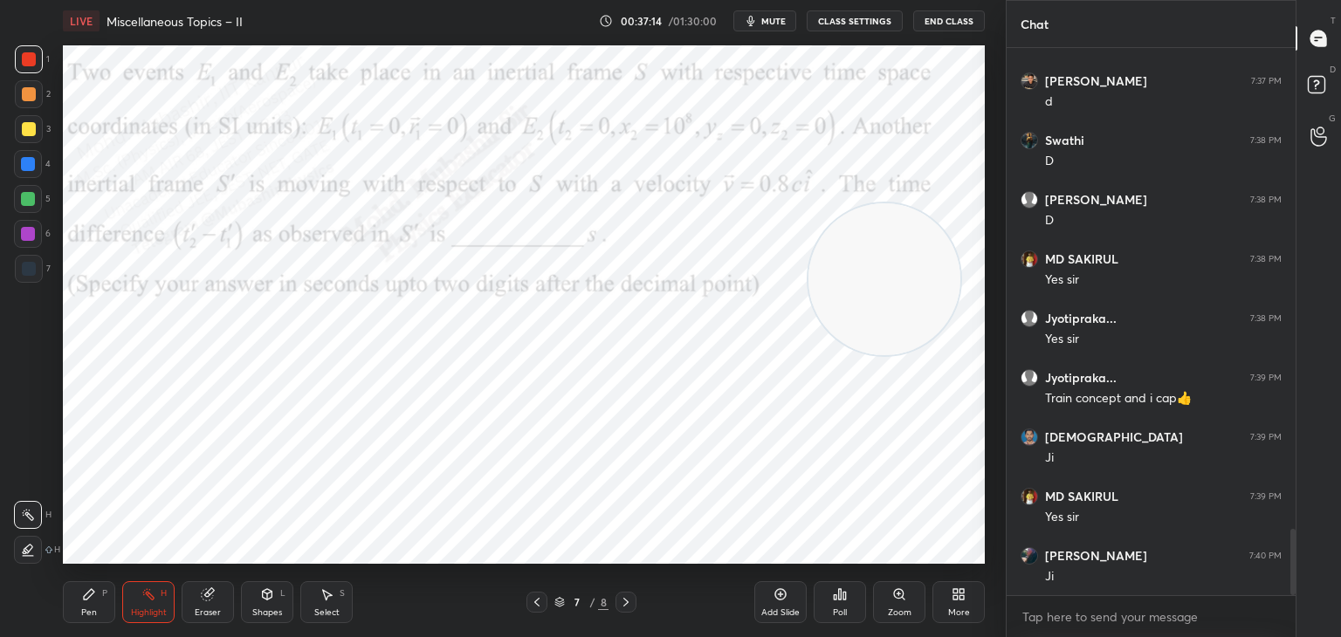
click at [768, 17] on span "mute" at bounding box center [773, 21] width 24 height 12
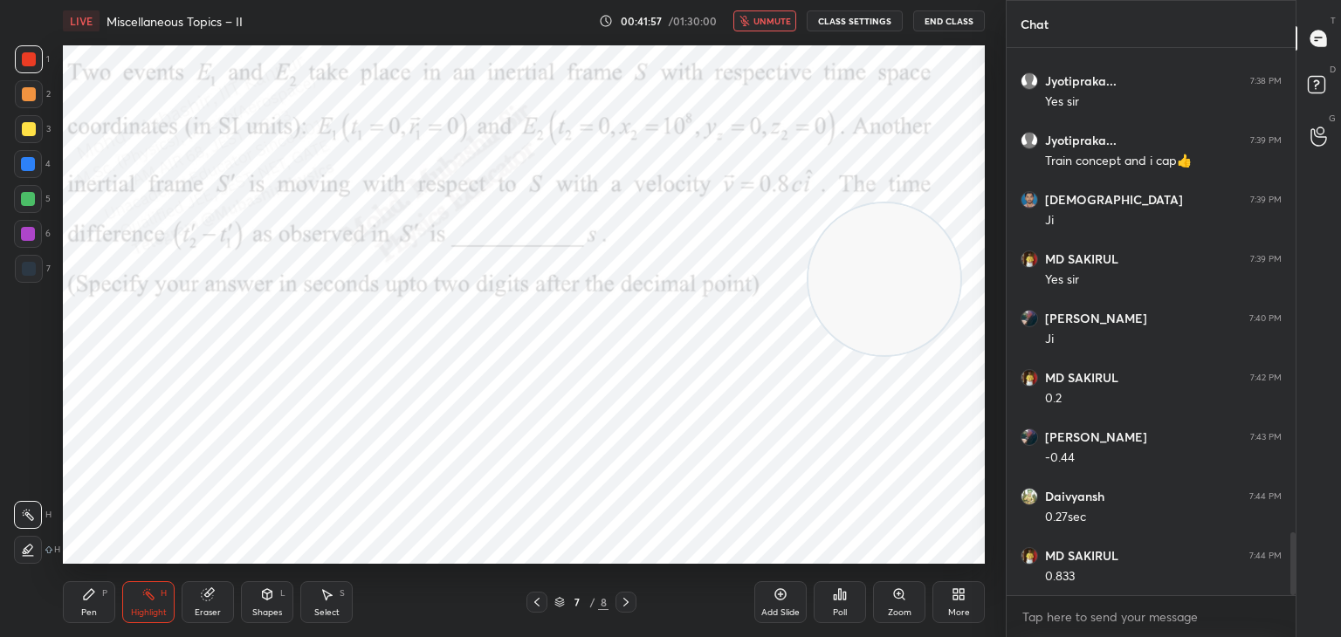
scroll to position [4246, 0]
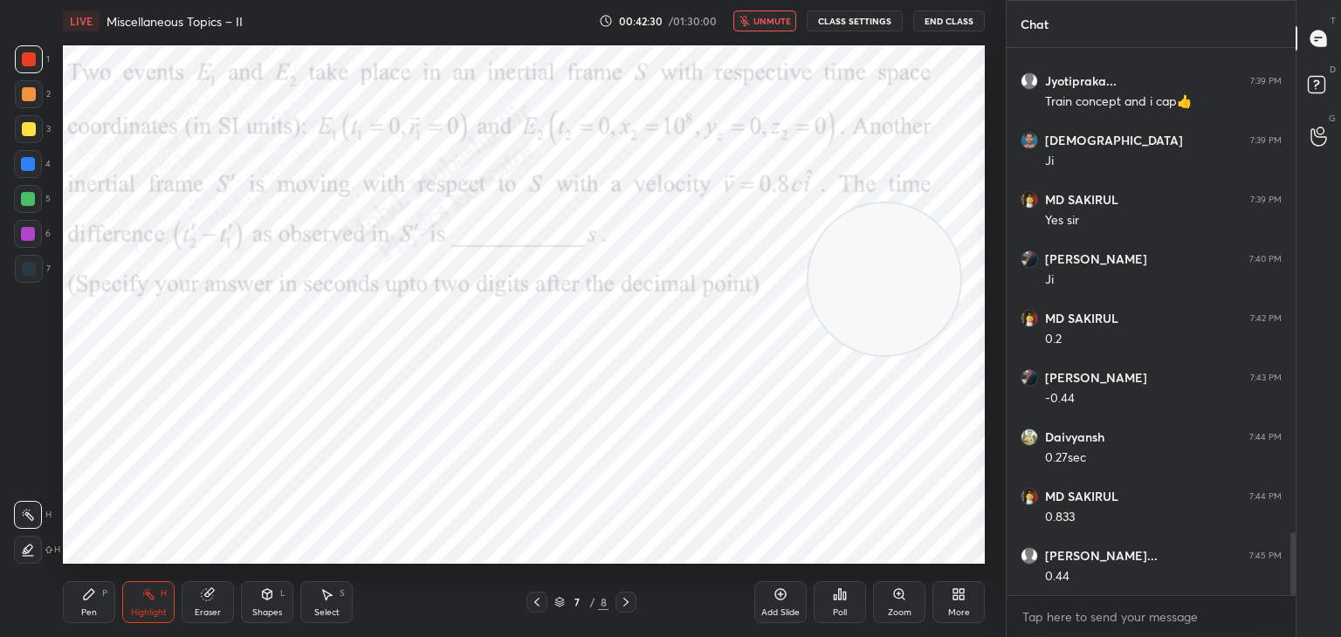
click at [757, 28] on button "unmute" at bounding box center [764, 20] width 63 height 21
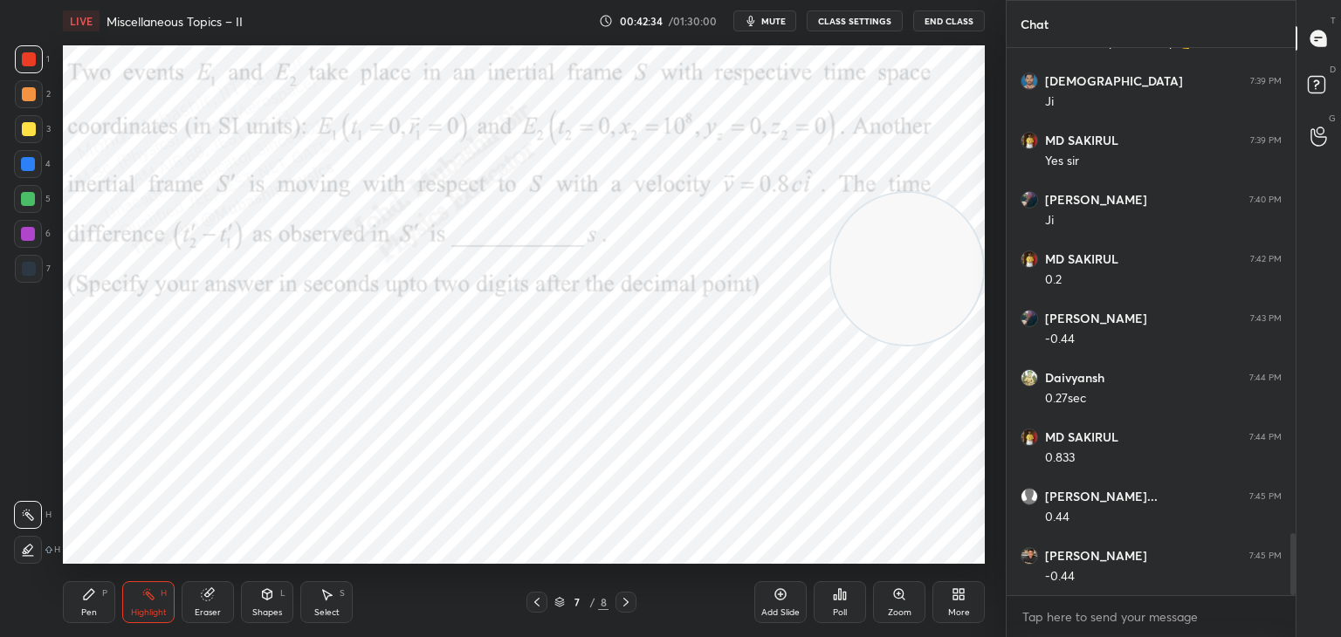
click at [907, 304] on video at bounding box center [907, 269] width 152 height 152
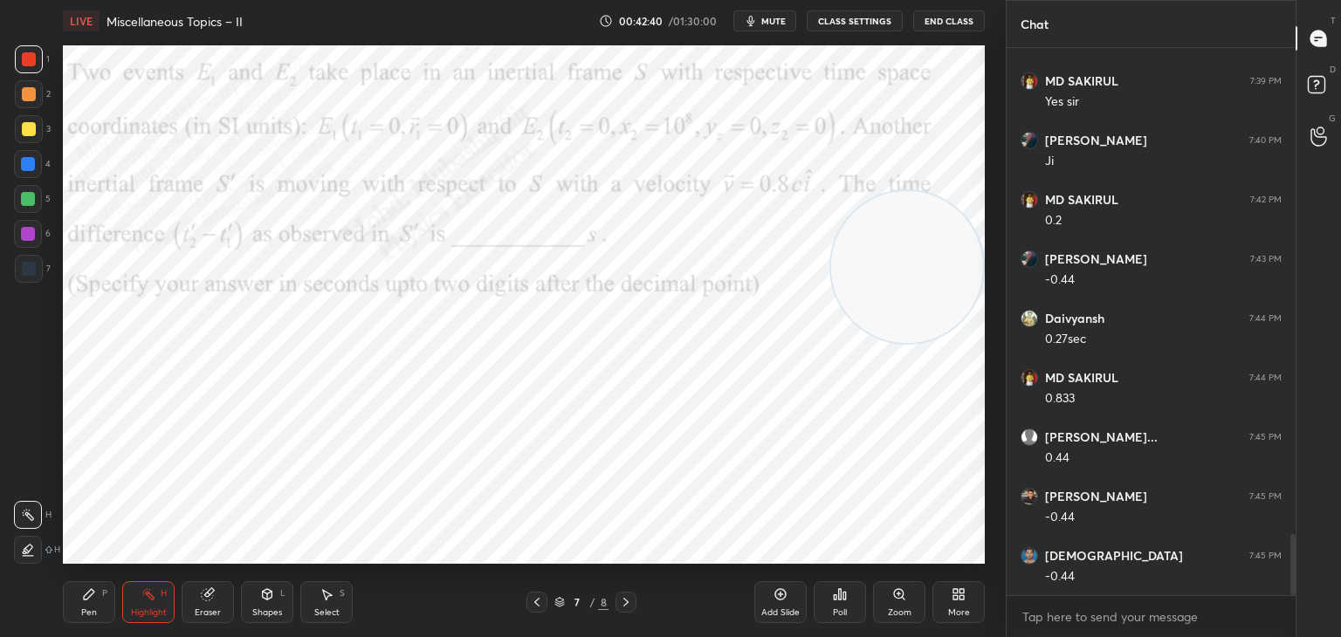
scroll to position [4424, 0]
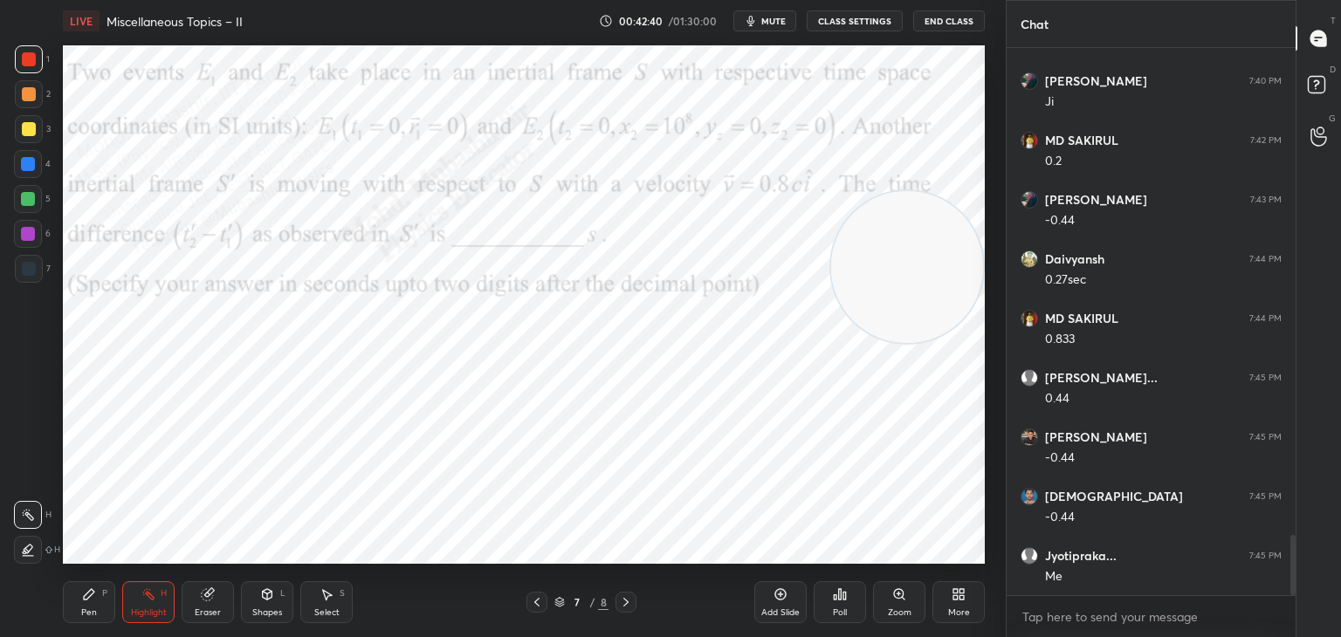
click at [82, 602] on icon at bounding box center [89, 595] width 14 height 14
drag, startPoint x: 909, startPoint y: 267, endPoint x: 974, endPoint y: 557, distance: 297.2
click at [992, 571] on div "1 2 3 4 5 6 7 C X Z C X Z E E Erase all H H LIVE Miscellaneous Topics – II 00:4…" at bounding box center [503, 318] width 1006 height 637
drag, startPoint x: 25, startPoint y: 131, endPoint x: 45, endPoint y: 140, distance: 21.1
click at [25, 127] on div at bounding box center [29, 129] width 14 height 14
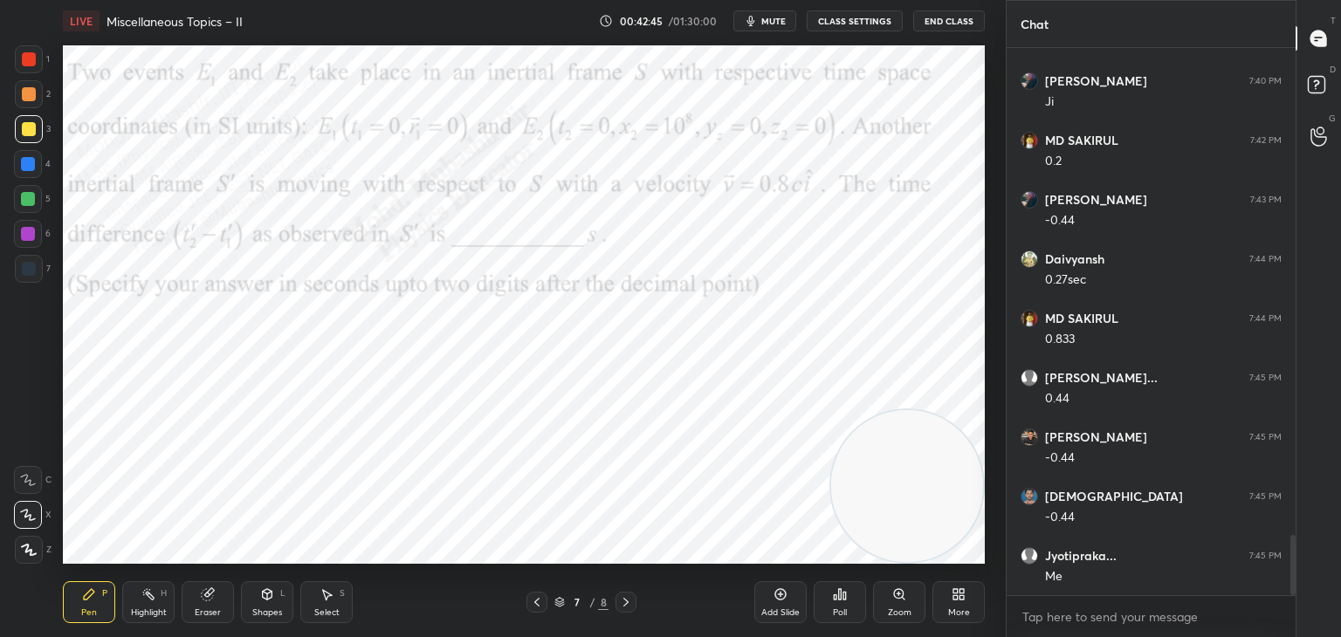
click at [25, 203] on div at bounding box center [28, 199] width 14 height 14
drag, startPoint x: 29, startPoint y: 127, endPoint x: 39, endPoint y: 131, distance: 11.0
click at [39, 131] on div at bounding box center [29, 129] width 28 height 28
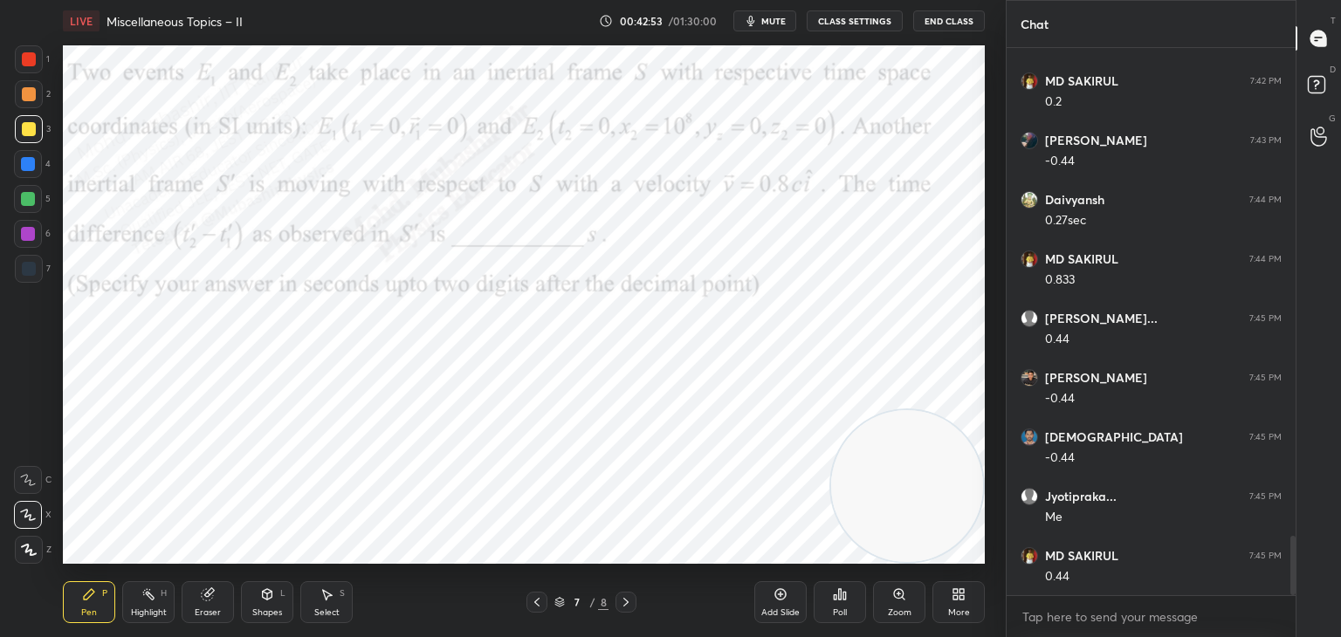
click at [28, 169] on div at bounding box center [28, 164] width 14 height 14
drag, startPoint x: 942, startPoint y: 350, endPoint x: 899, endPoint y: 337, distance: 45.6
click at [944, 272] on video at bounding box center [907, 282] width 152 height 152
click at [144, 609] on div "Highlight" at bounding box center [149, 613] width 36 height 9
click at [87, 595] on icon at bounding box center [89, 595] width 14 height 14
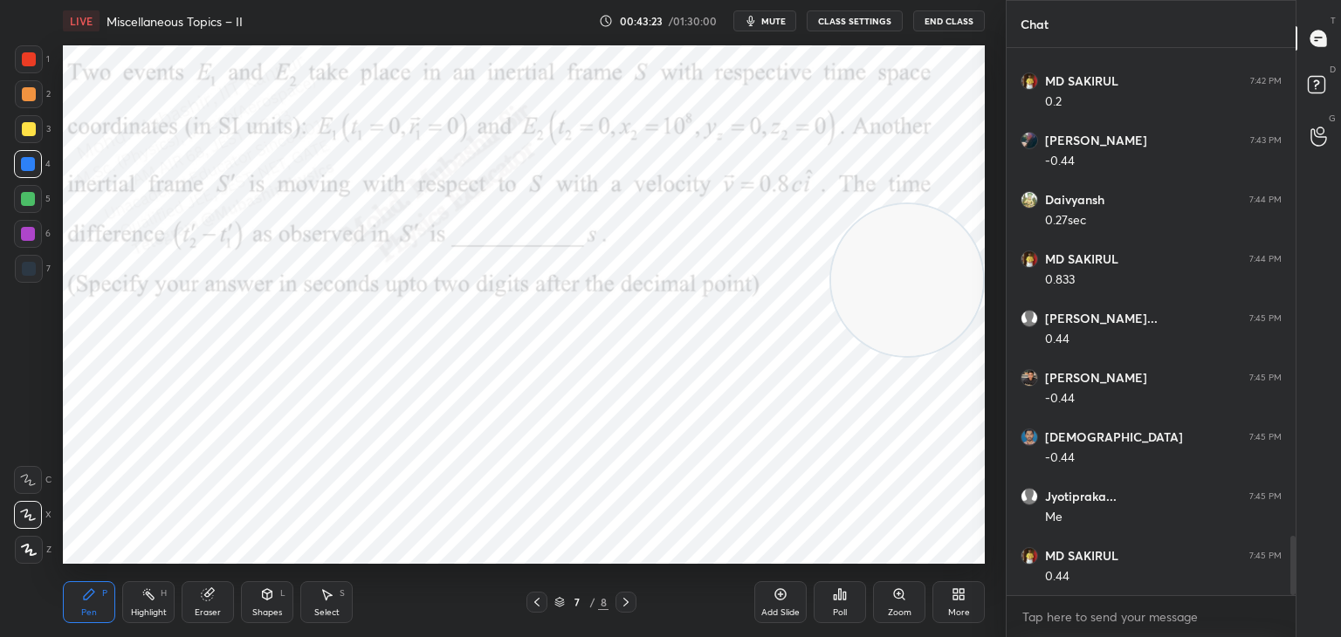
click at [27, 235] on div at bounding box center [28, 234] width 14 height 14
click at [135, 613] on div "Highlight" at bounding box center [149, 613] width 36 height 9
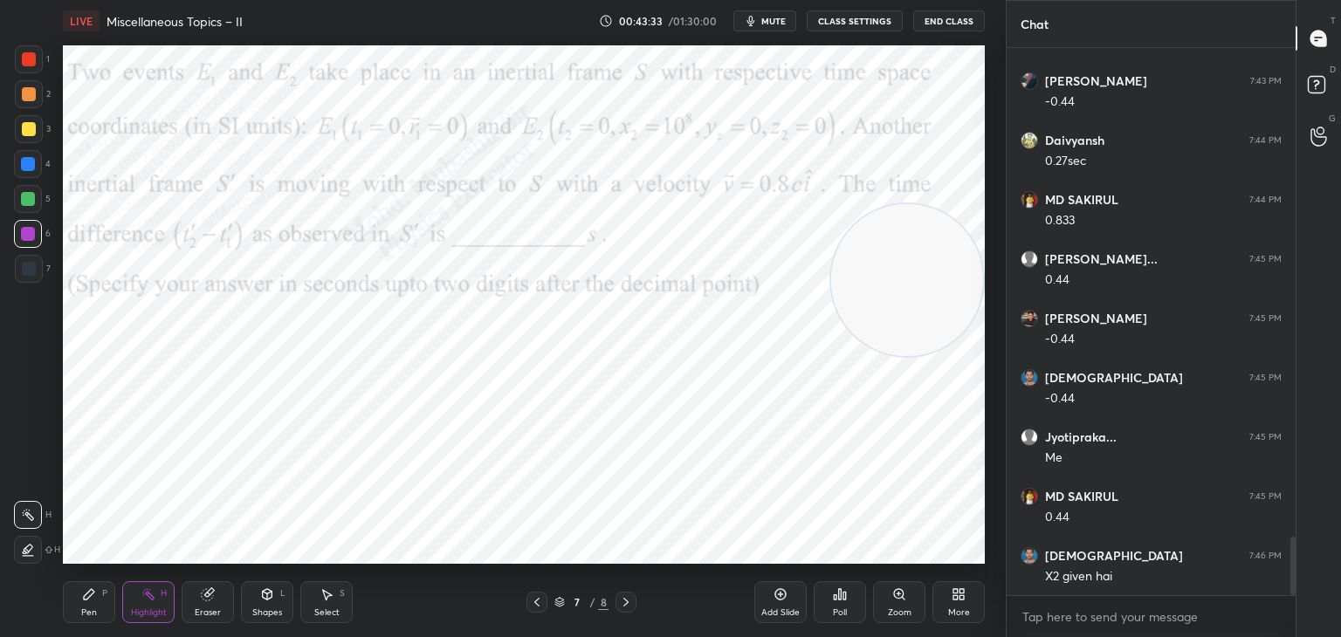
click at [90, 595] on icon at bounding box center [89, 594] width 10 height 10
click at [324, 601] on icon at bounding box center [327, 595] width 14 height 14
drag, startPoint x: 451, startPoint y: 424, endPoint x: 471, endPoint y: 482, distance: 61.6
click at [457, 440] on div "0 ° Undo Copy Duplicate Duplicate to new slide Delete" at bounding box center [524, 304] width 922 height 519
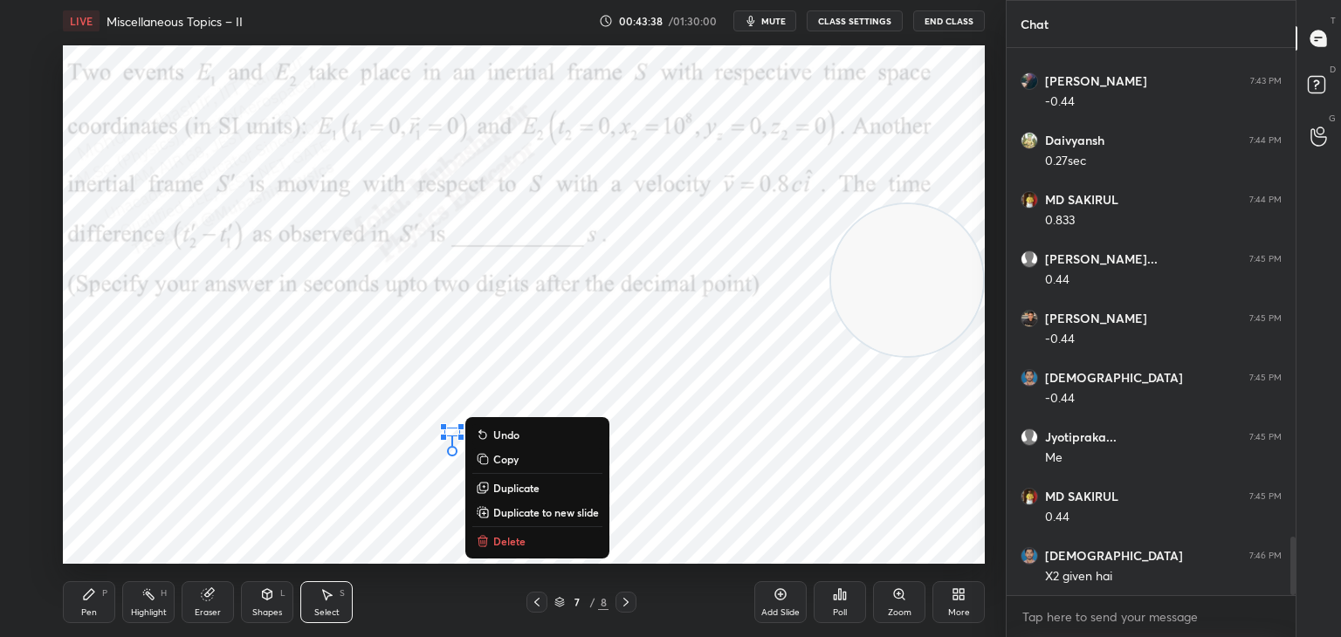
click at [492, 533] on button "Delete" at bounding box center [537, 541] width 130 height 21
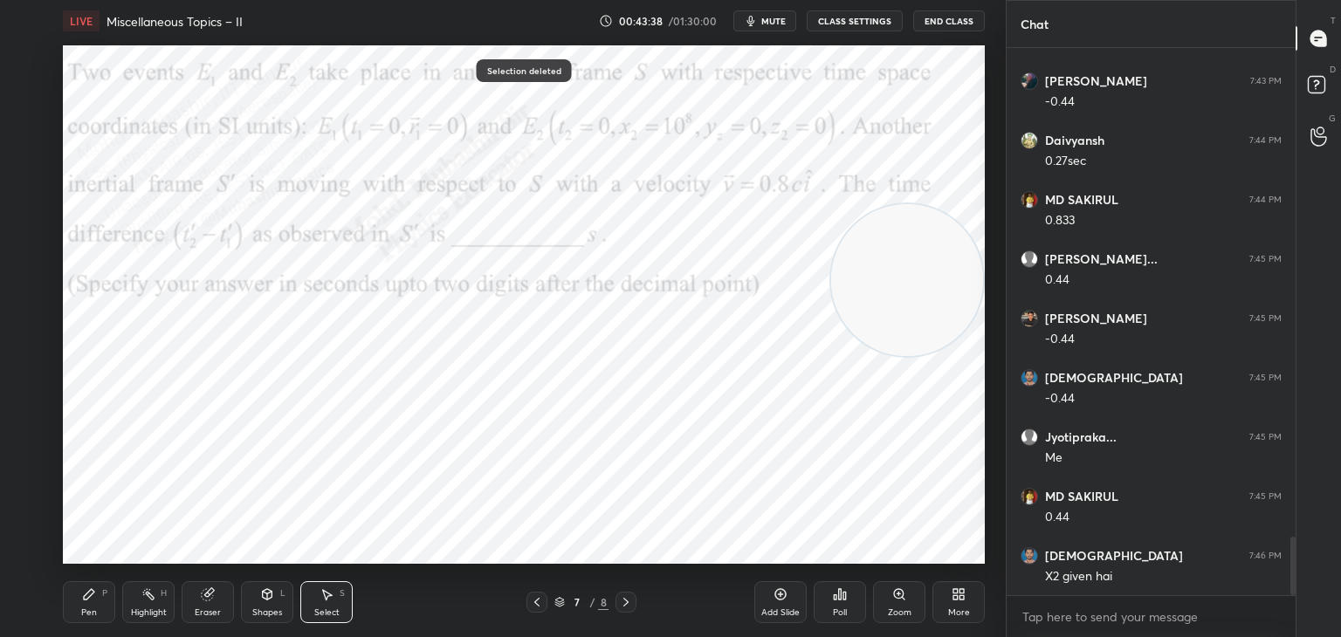
drag, startPoint x: 81, startPoint y: 603, endPoint x: 111, endPoint y: 564, distance: 48.6
click at [80, 602] on div "Pen P" at bounding box center [89, 603] width 52 height 42
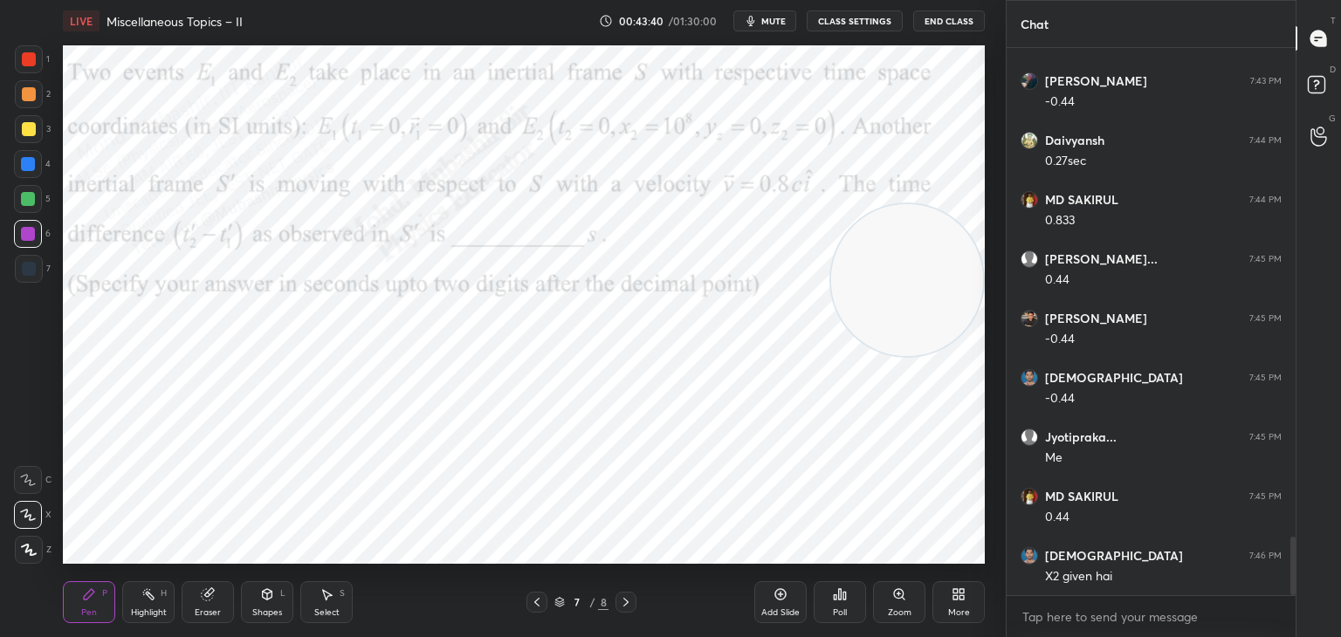
drag, startPoint x: 27, startPoint y: 106, endPoint x: 41, endPoint y: 115, distance: 17.0
click at [31, 103] on div at bounding box center [29, 94] width 28 height 28
click at [31, 60] on div at bounding box center [29, 59] width 14 height 14
drag, startPoint x: 27, startPoint y: 227, endPoint x: 59, endPoint y: 250, distance: 38.8
click at [29, 232] on div at bounding box center [28, 234] width 14 height 14
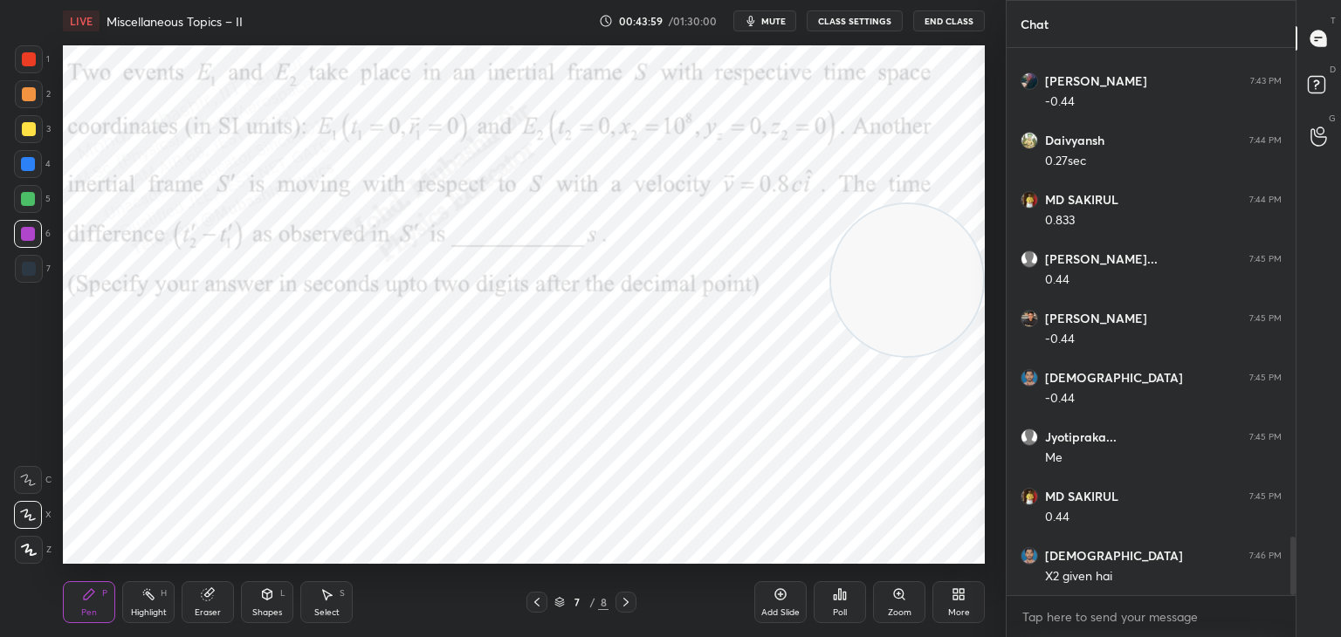
drag, startPoint x: 317, startPoint y: 597, endPoint x: 312, endPoint y: 585, distance: 13.3
click at [319, 597] on div "Select S" at bounding box center [326, 603] width 52 height 42
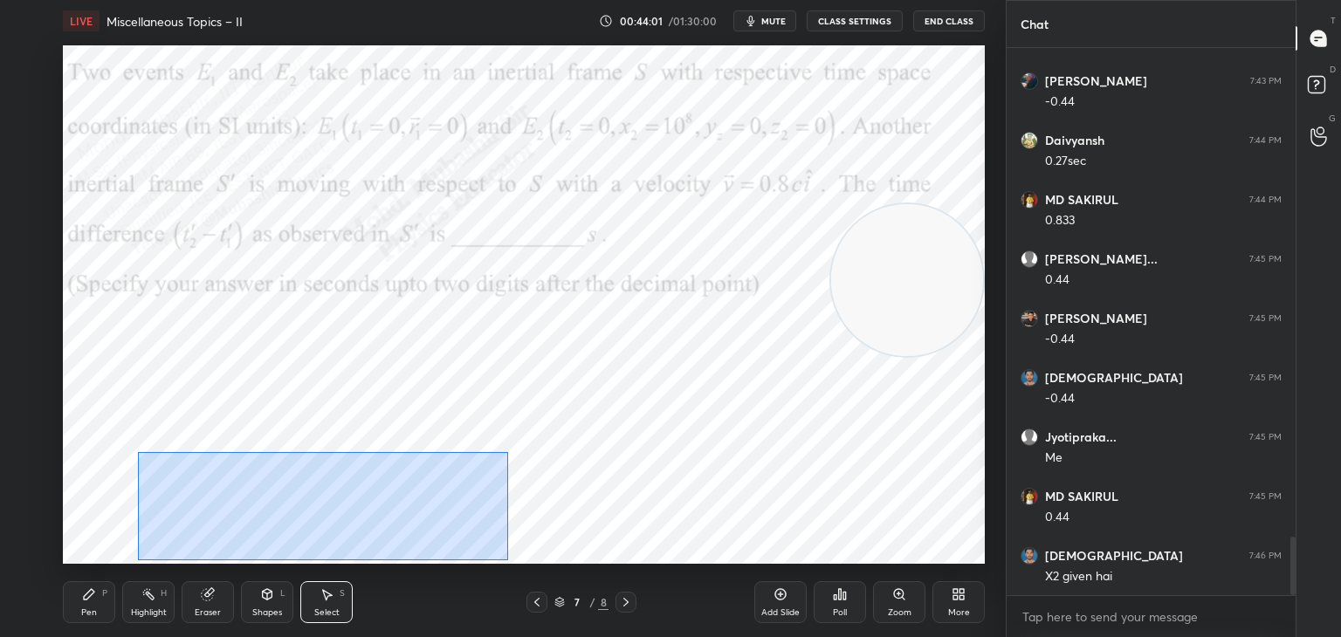
drag, startPoint x: 144, startPoint y: 452, endPoint x: 507, endPoint y: 561, distance: 379.0
click at [507, 561] on div "0 ° Undo Copy Duplicate Duplicate to new slide Delete" at bounding box center [524, 304] width 922 height 519
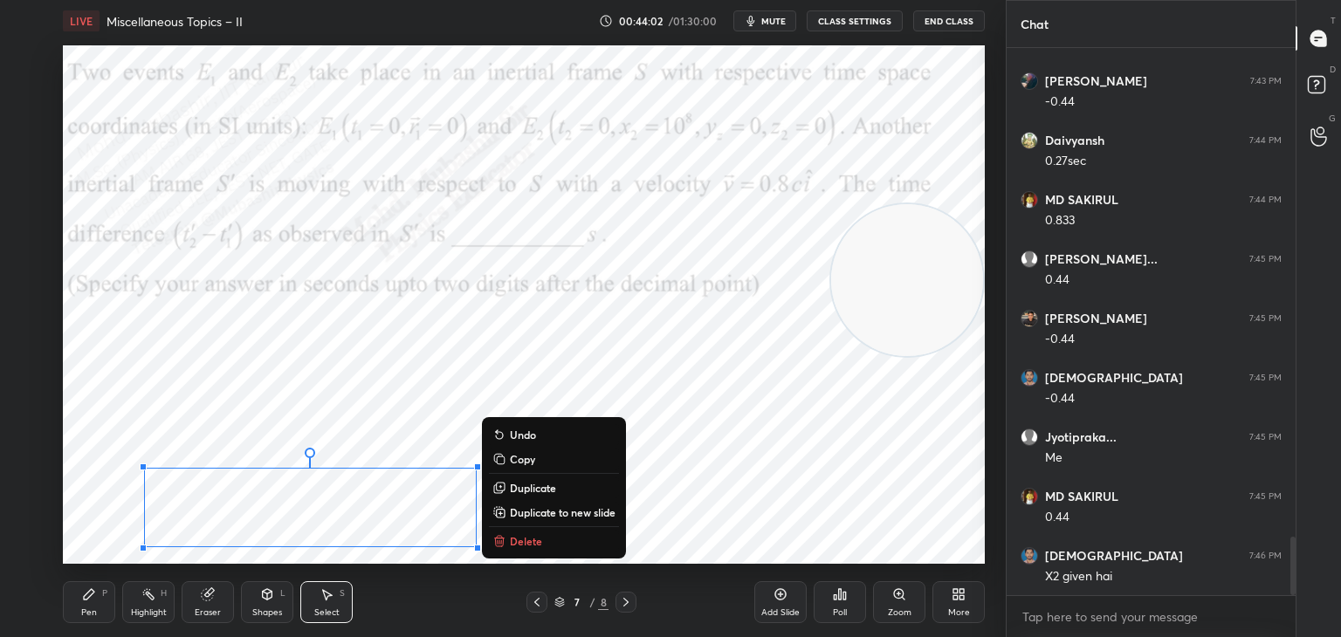
click at [539, 535] on p "Delete" at bounding box center [526, 541] width 32 height 14
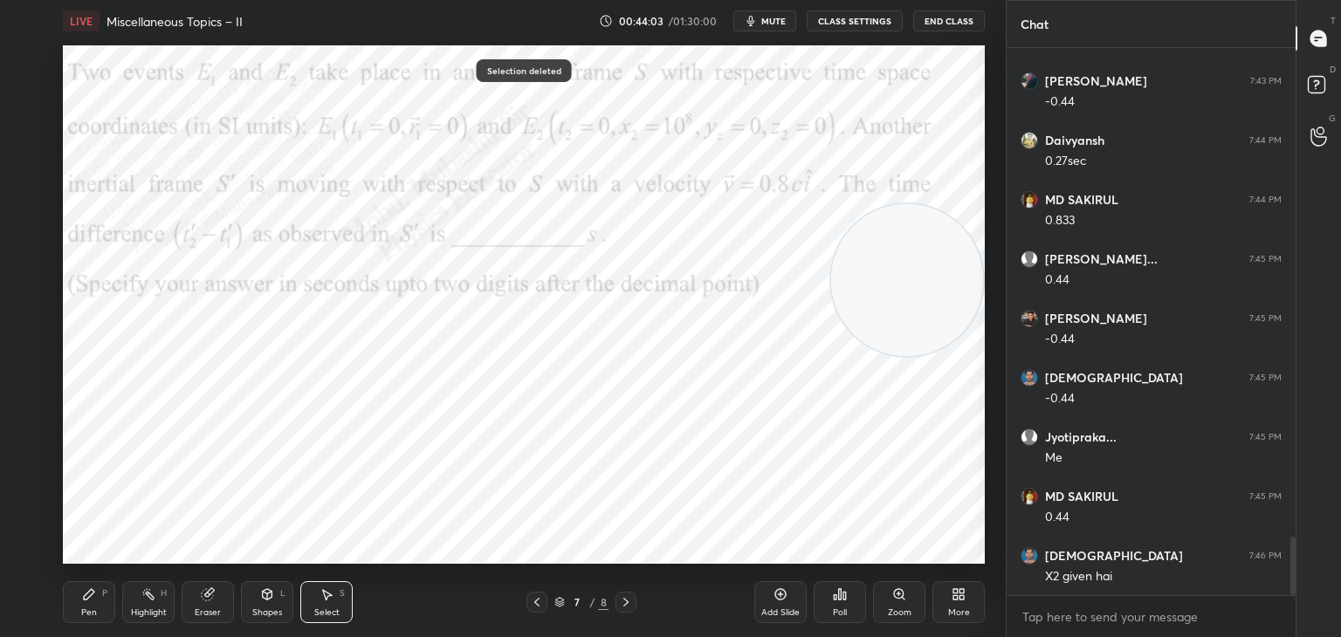
click at [534, 603] on icon at bounding box center [537, 603] width 14 height 14
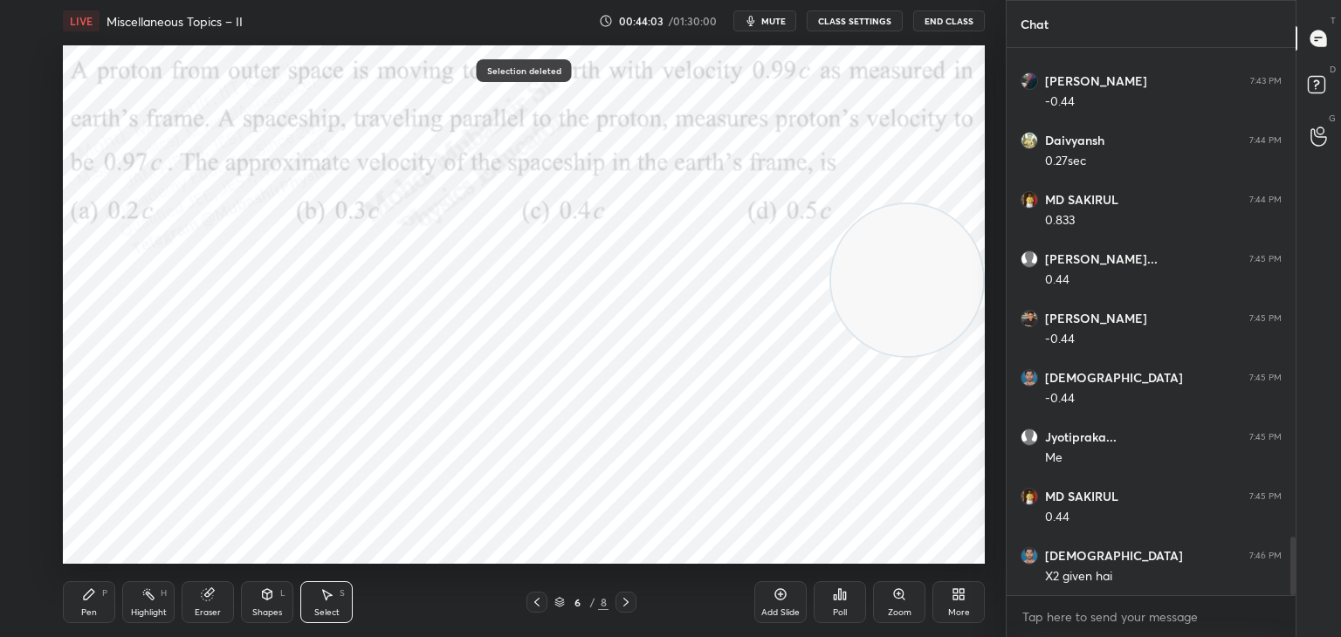
click at [534, 602] on icon at bounding box center [537, 603] width 14 height 14
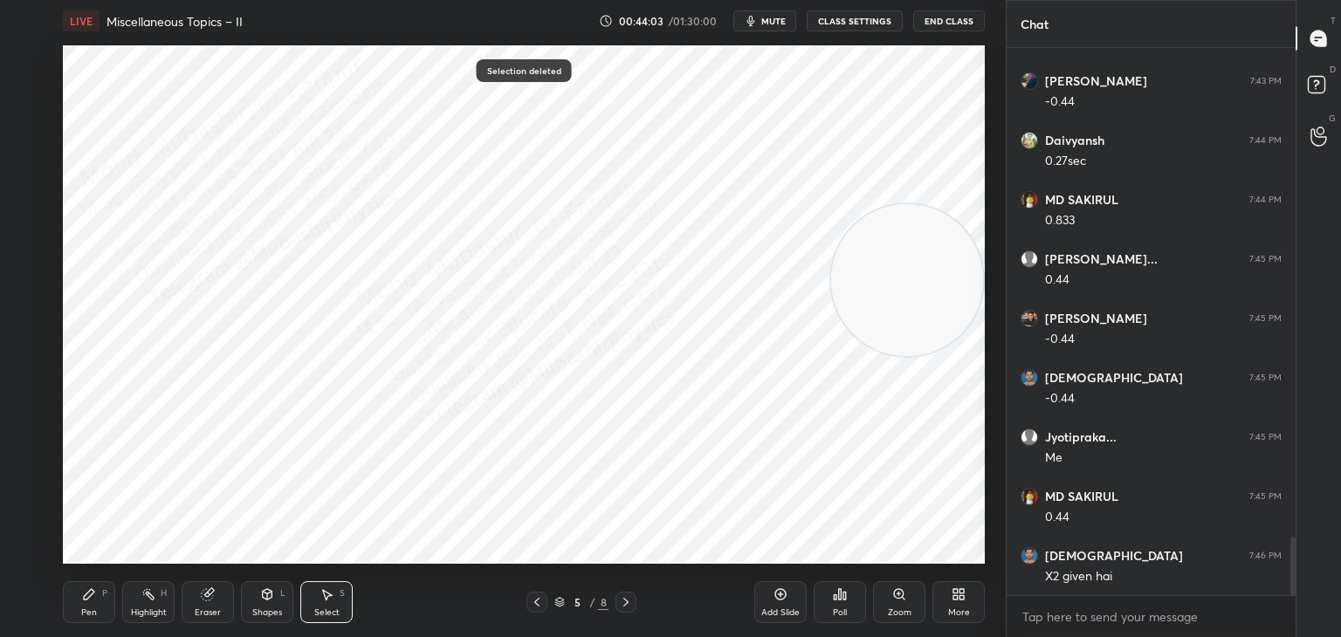
click at [532, 602] on icon at bounding box center [537, 603] width 14 height 14
click at [630, 602] on icon at bounding box center [626, 603] width 14 height 14
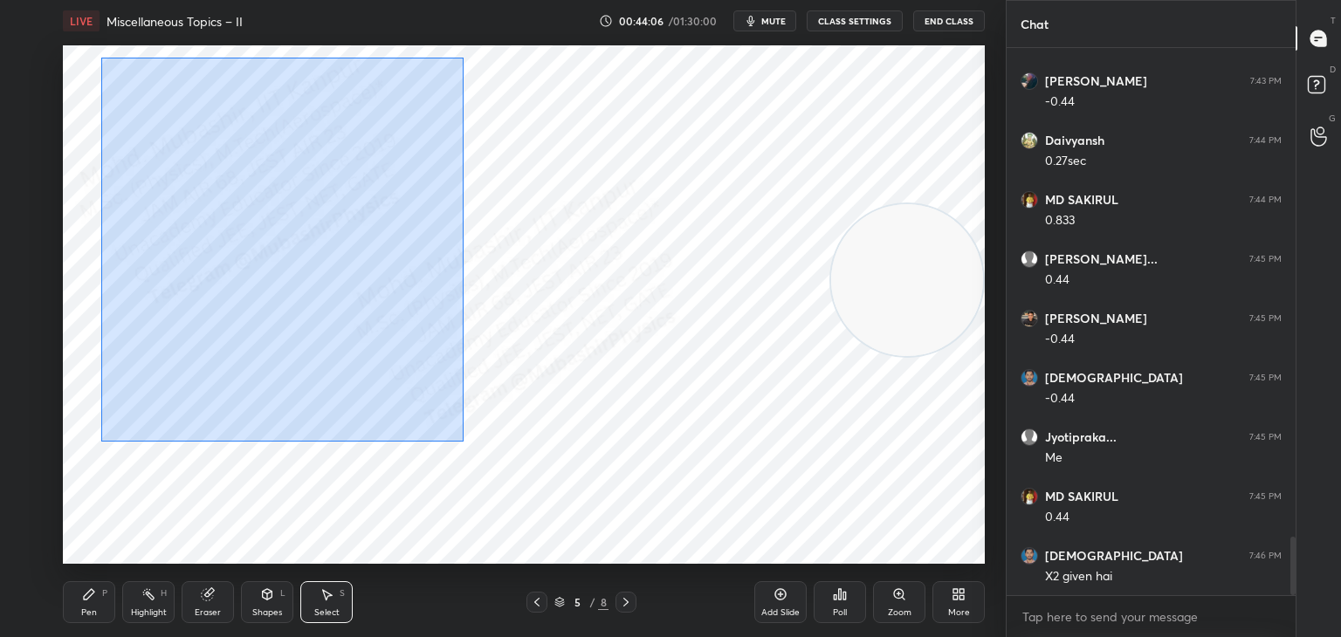
drag, startPoint x: 101, startPoint y: 58, endPoint x: 472, endPoint y: 326, distance: 457.8
click at [462, 442] on div "0 ° Undo Copy Duplicate Duplicate to new slide Delete" at bounding box center [524, 304] width 922 height 519
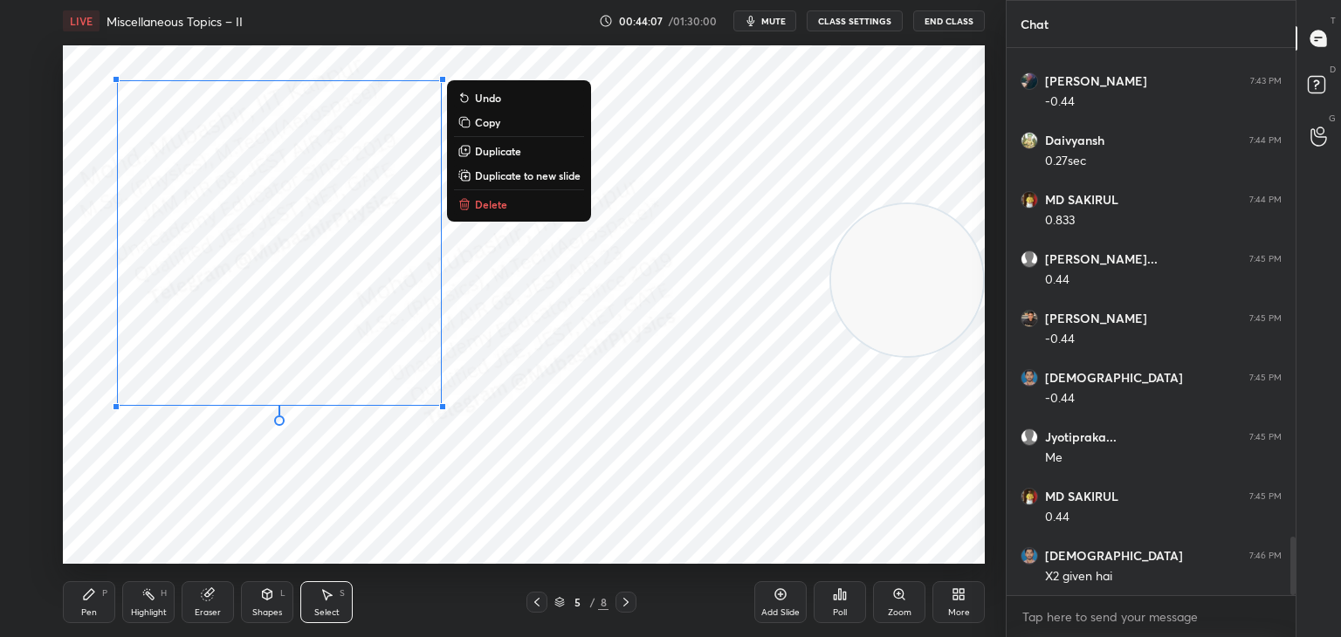
click at [499, 134] on div "0 ° Undo Copy Duplicate Duplicate to new slide Delete" at bounding box center [524, 304] width 922 height 519
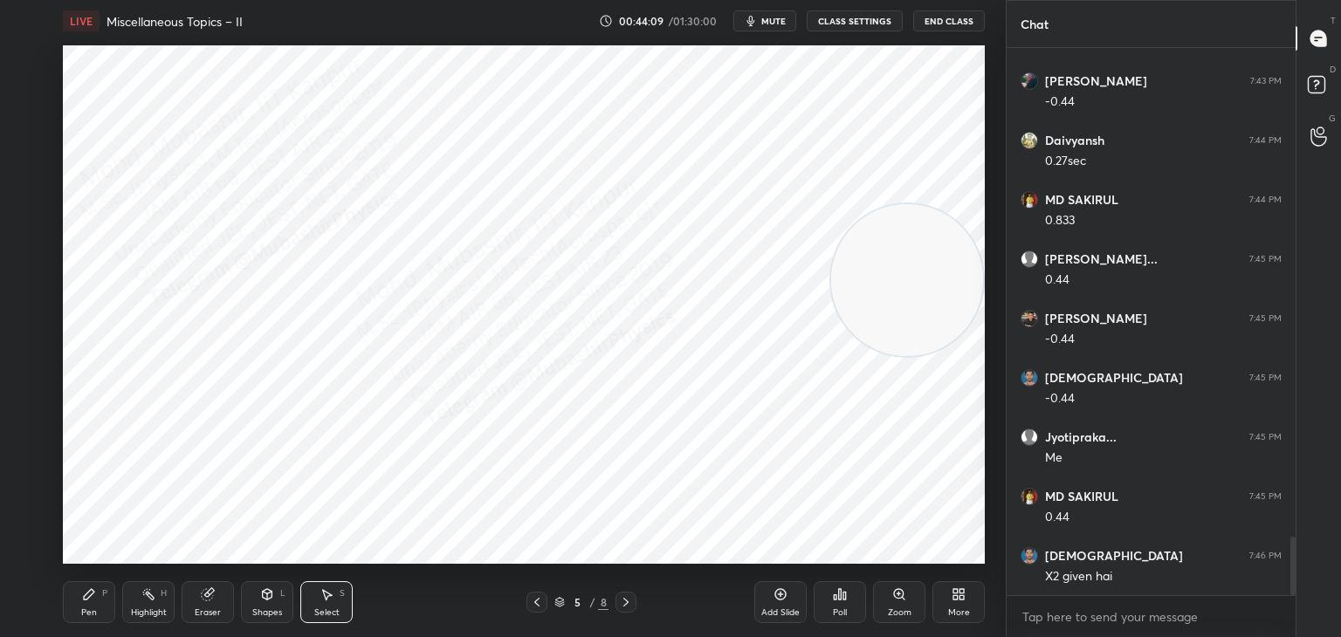
click at [624, 602] on icon at bounding box center [626, 603] width 14 height 14
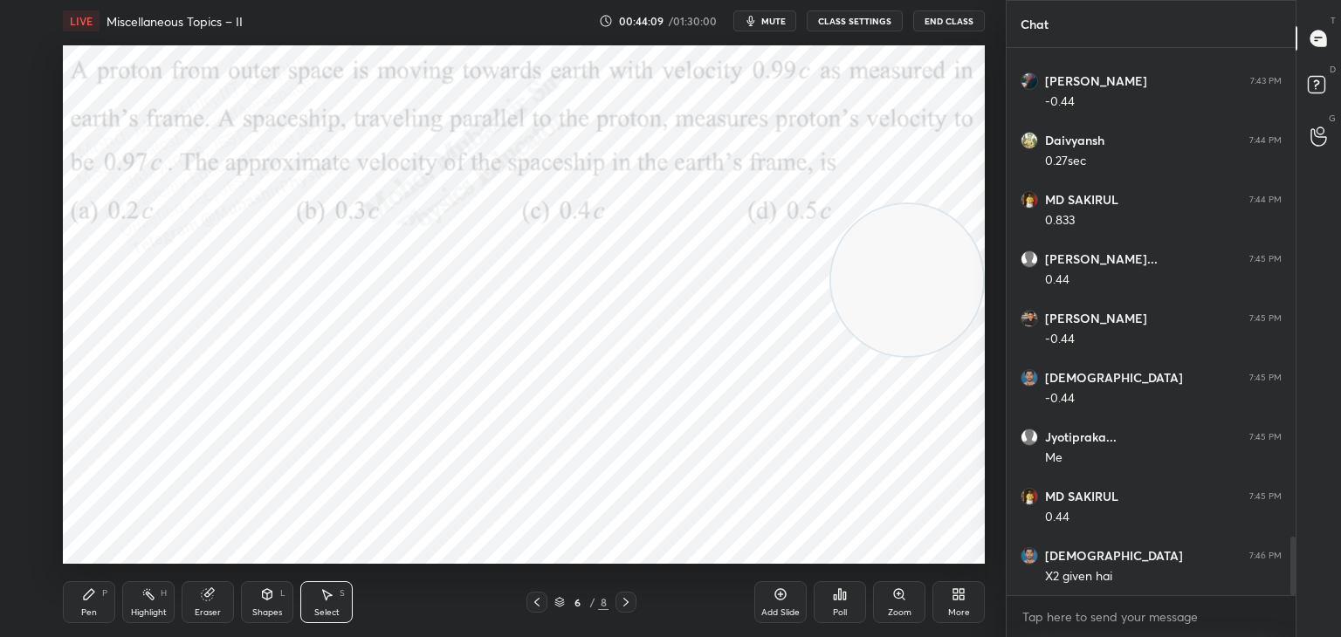
click at [624, 601] on icon at bounding box center [626, 603] width 14 height 14
click at [625, 601] on icon at bounding box center [626, 603] width 14 height 14
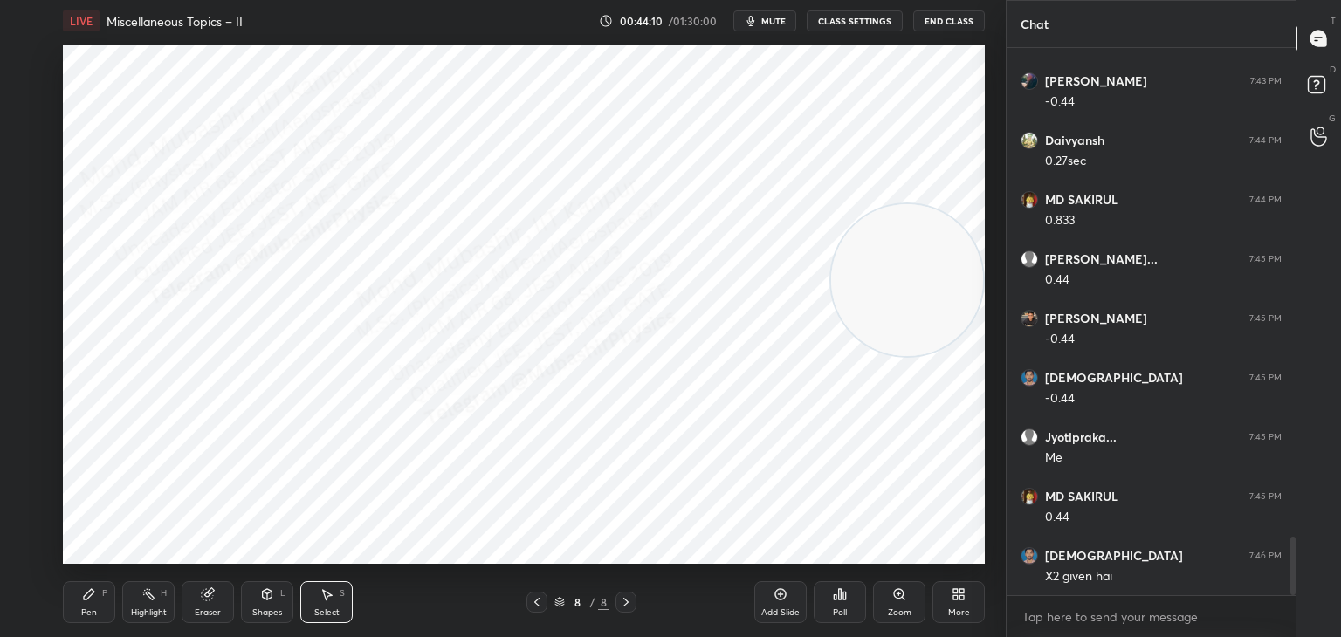
click at [535, 606] on icon at bounding box center [537, 603] width 14 height 14
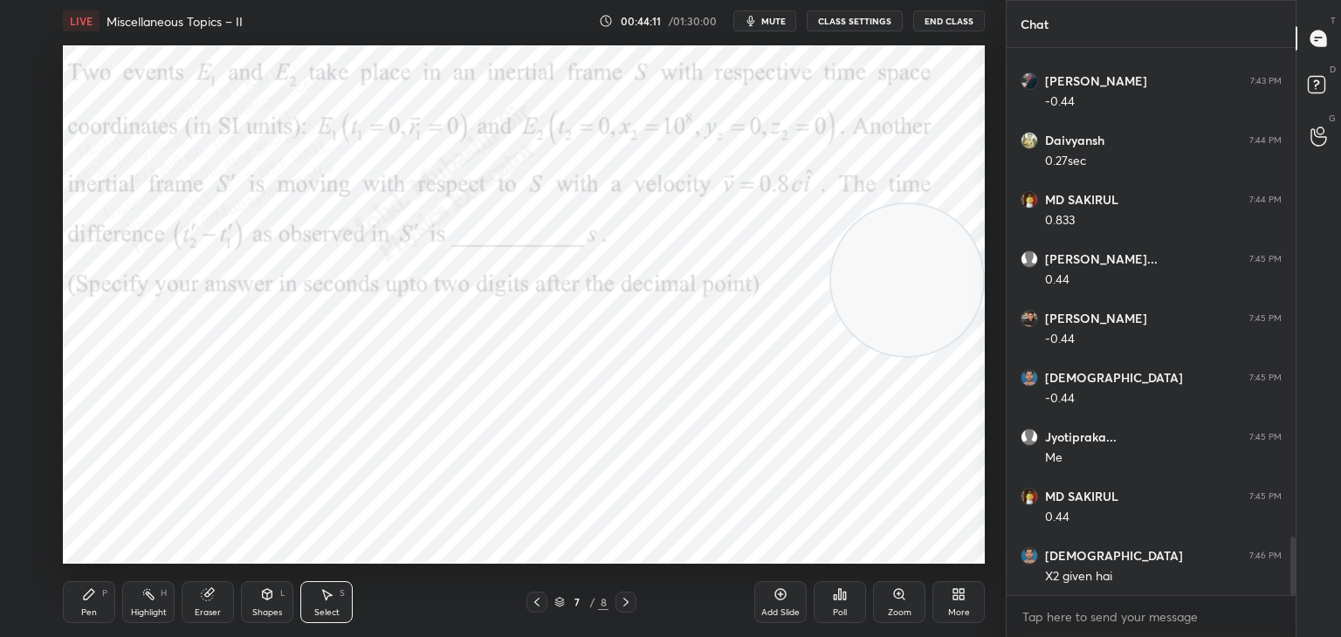
click at [625, 604] on icon at bounding box center [626, 603] width 14 height 14
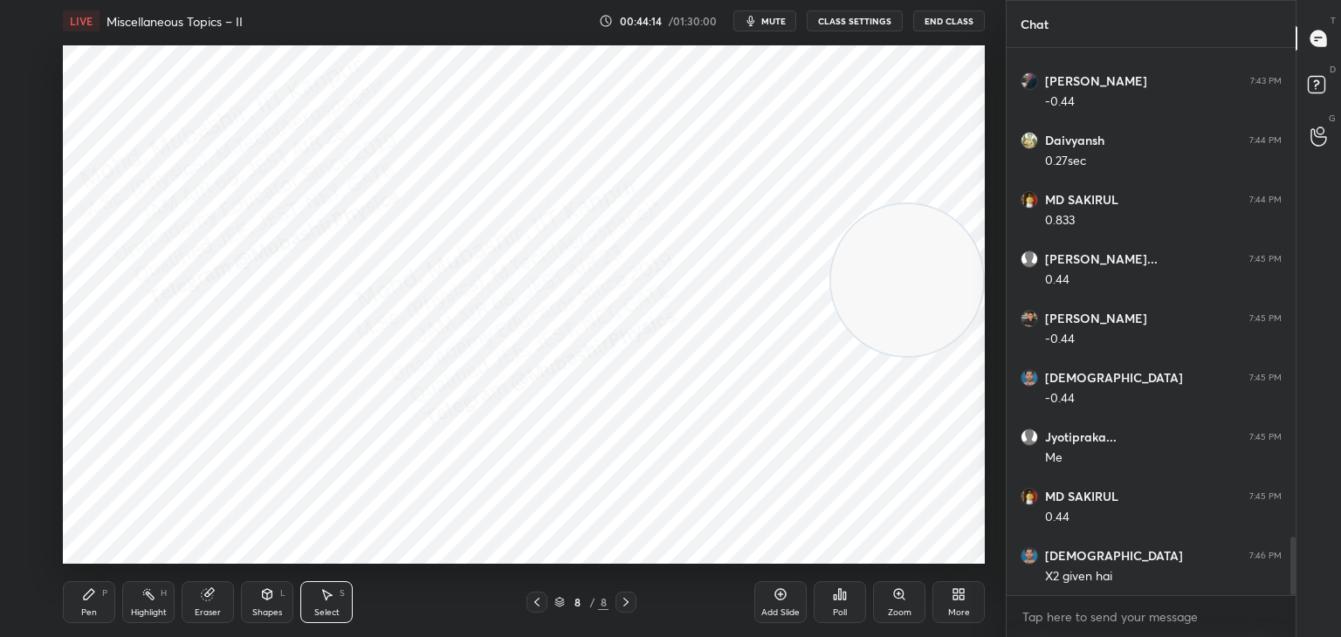
click at [499, 480] on div "0 ° Undo Copy Duplicate Duplicate to new slide Delete" at bounding box center [524, 304] width 922 height 519
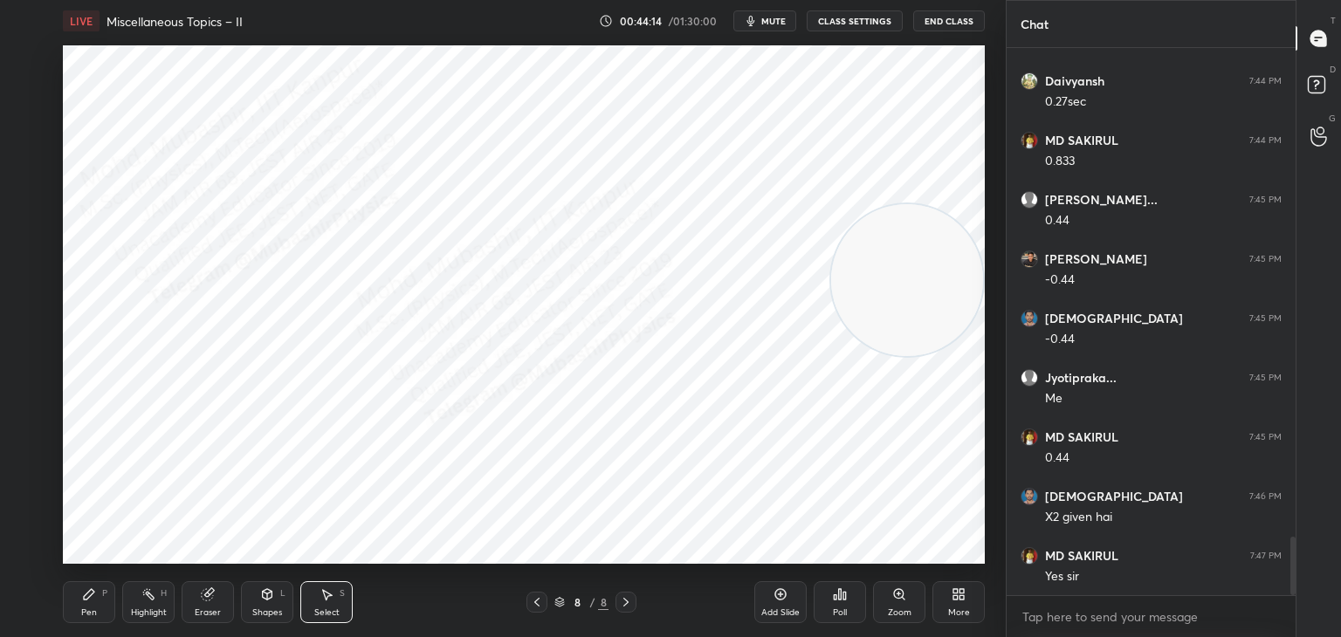
click at [534, 599] on icon at bounding box center [537, 603] width 14 height 14
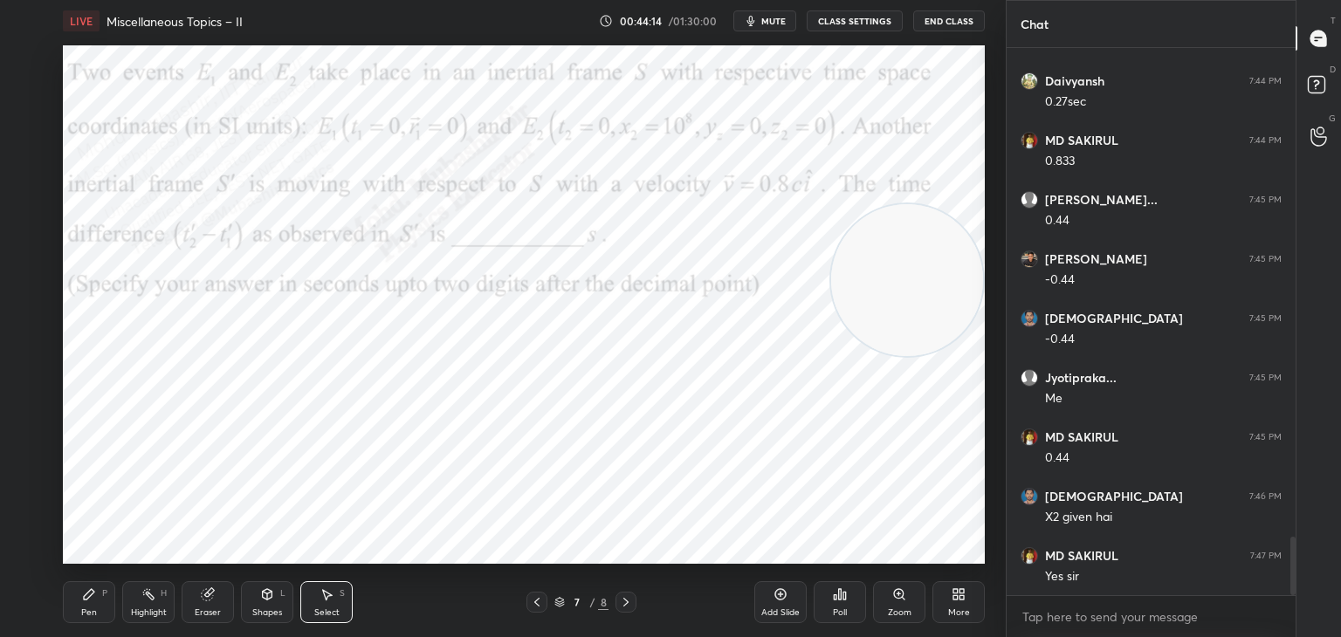
click at [532, 601] on icon at bounding box center [537, 603] width 14 height 14
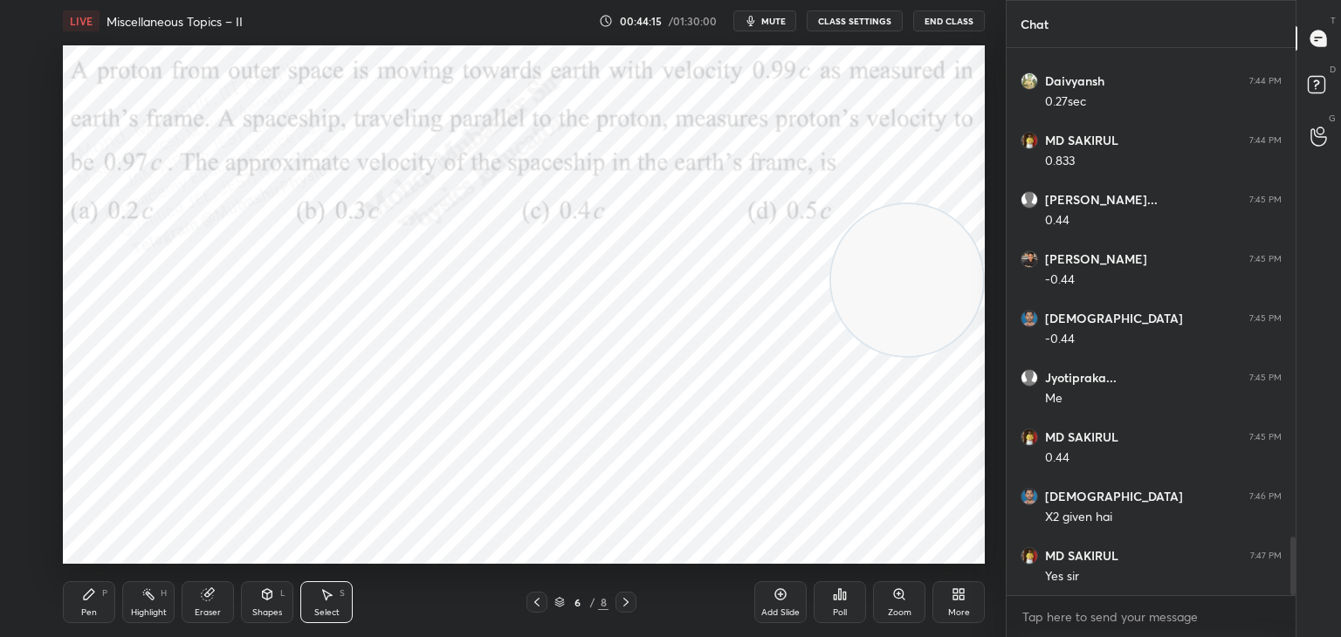
click at [534, 601] on icon at bounding box center [537, 603] width 14 height 14
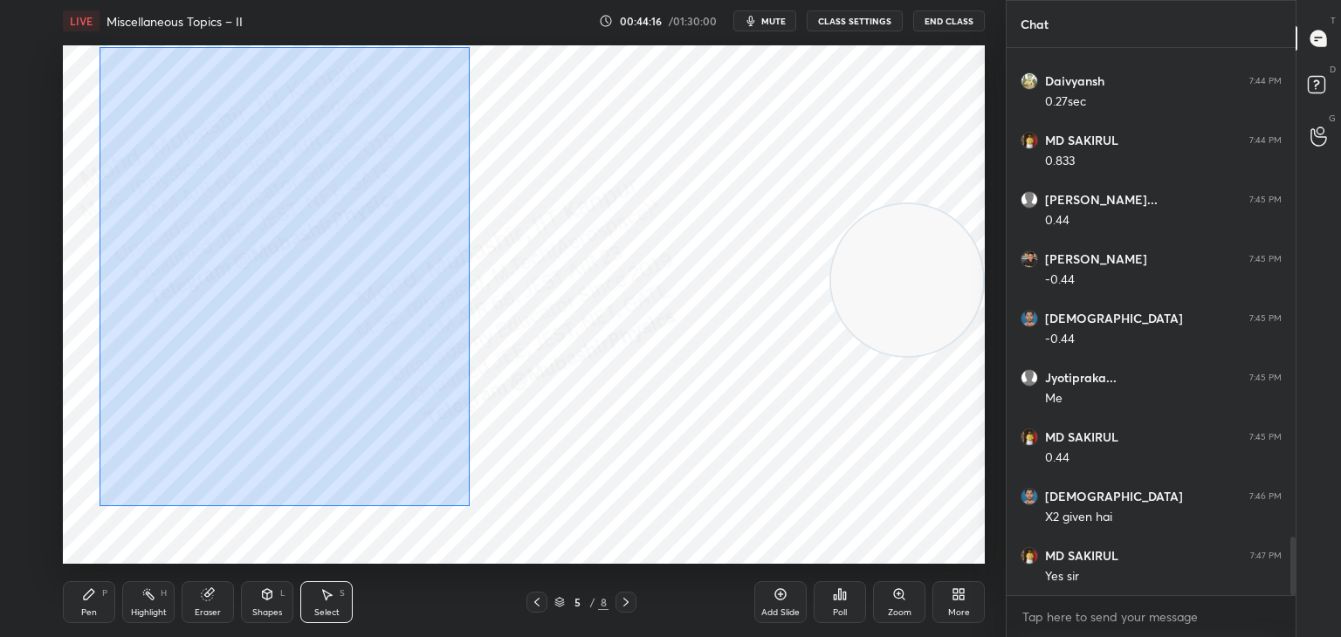
drag, startPoint x: 99, startPoint y: 47, endPoint x: 488, endPoint y: 512, distance: 606.2
click at [468, 508] on div "0 ° Undo Copy Duplicate Duplicate to new slide Delete" at bounding box center [524, 304] width 922 height 519
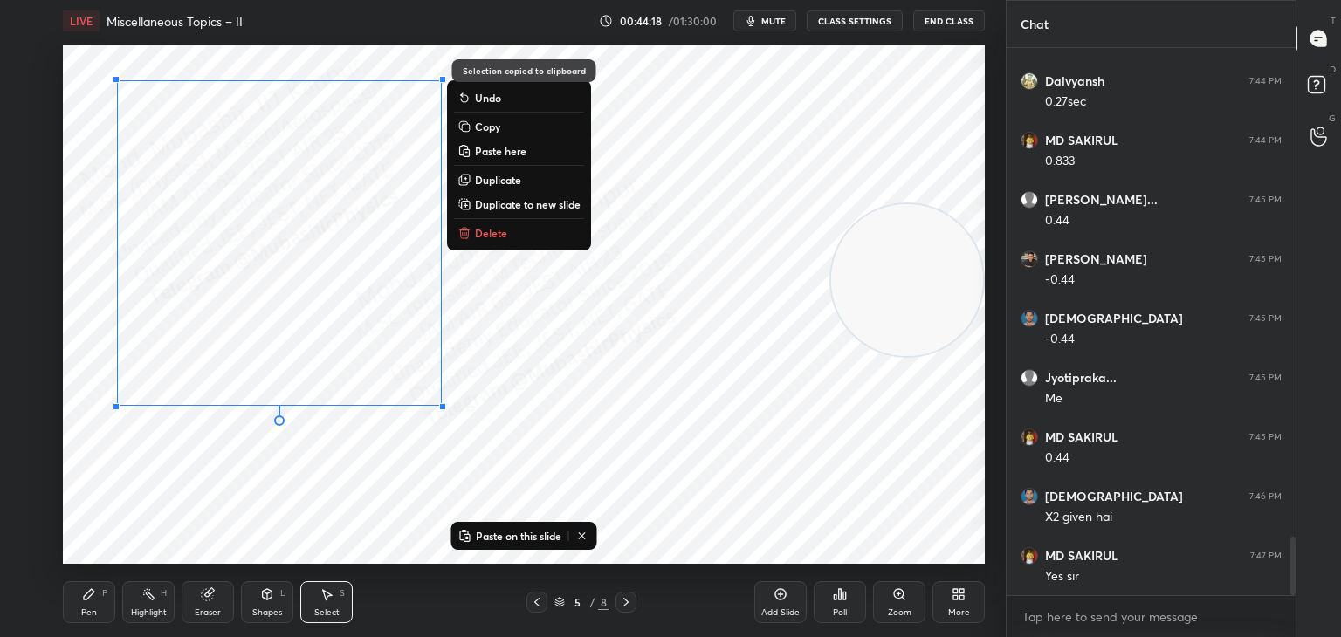
click at [631, 609] on icon at bounding box center [626, 603] width 14 height 14
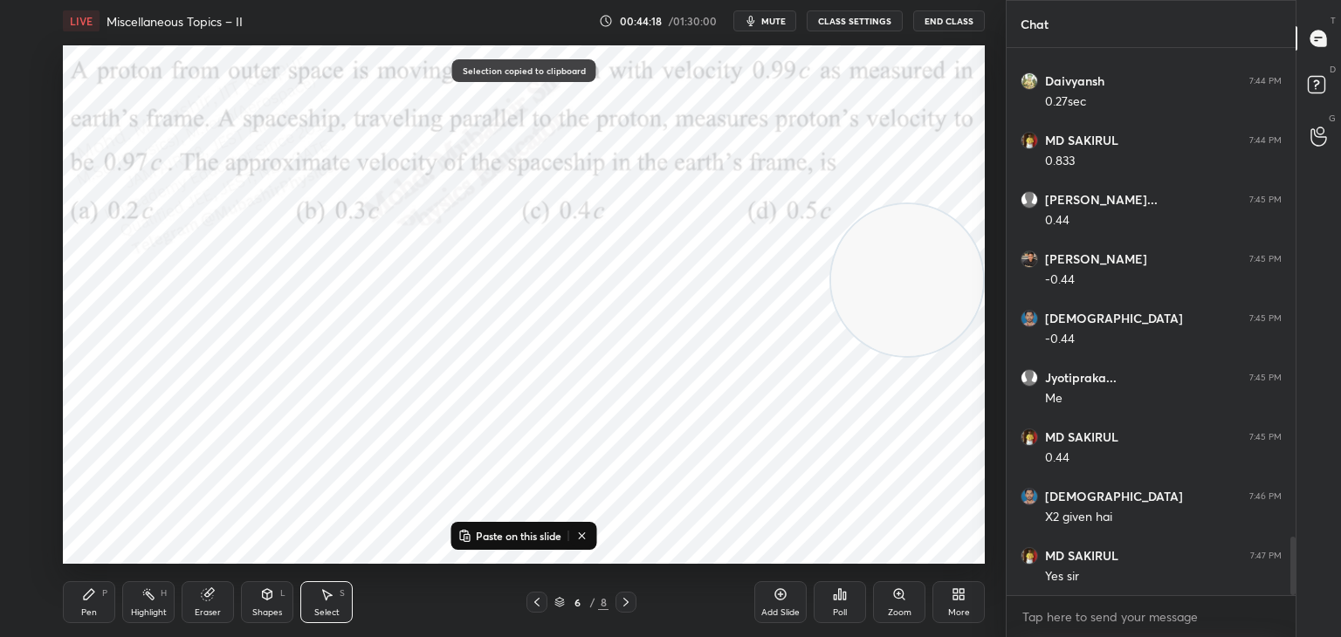
click at [629, 602] on icon at bounding box center [626, 603] width 14 height 14
click at [625, 604] on icon at bounding box center [626, 603] width 14 height 14
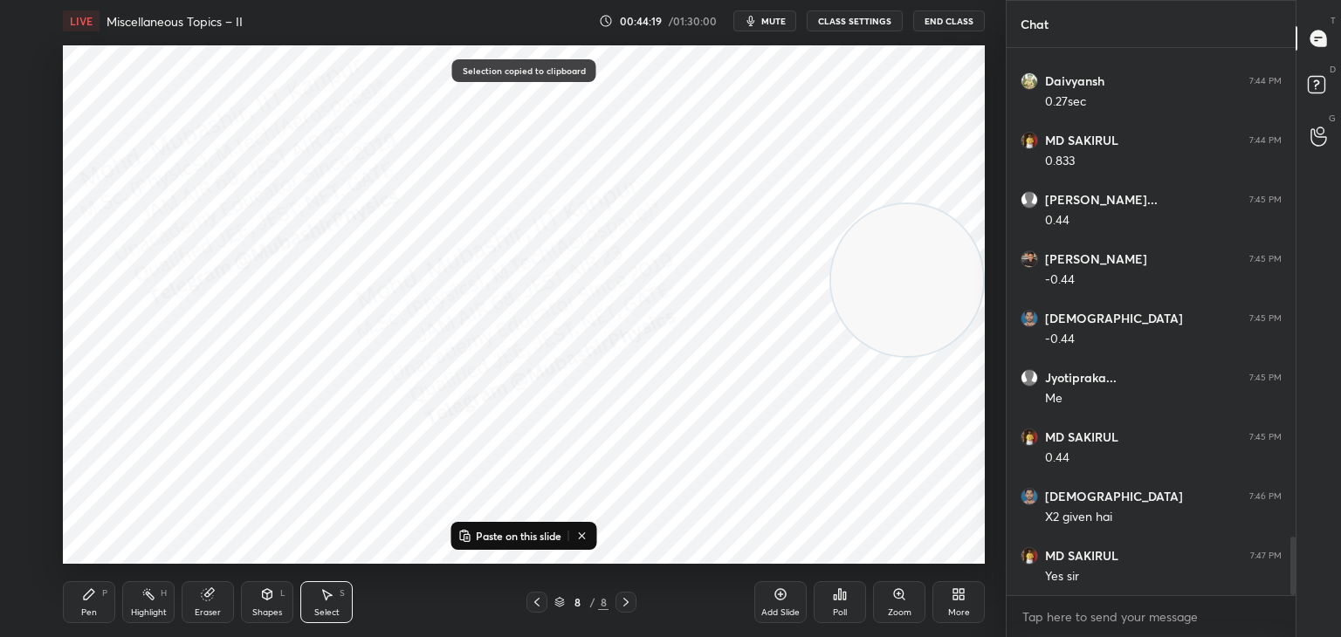
click at [625, 604] on icon at bounding box center [626, 603] width 14 height 14
click at [626, 597] on icon at bounding box center [626, 603] width 14 height 14
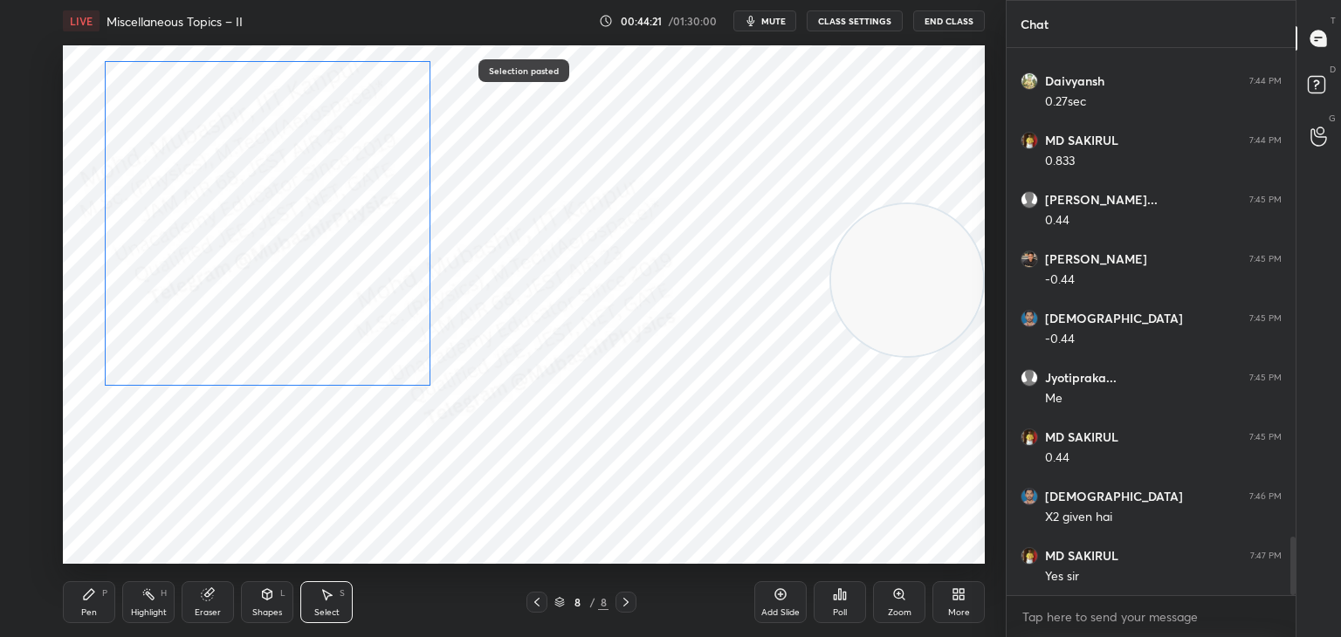
drag, startPoint x: 385, startPoint y: 340, endPoint x: 350, endPoint y: 365, distance: 43.1
click at [357, 320] on div "0 ° Undo Copy Paste here Duplicate Duplicate to new slide Delete" at bounding box center [524, 304] width 922 height 519
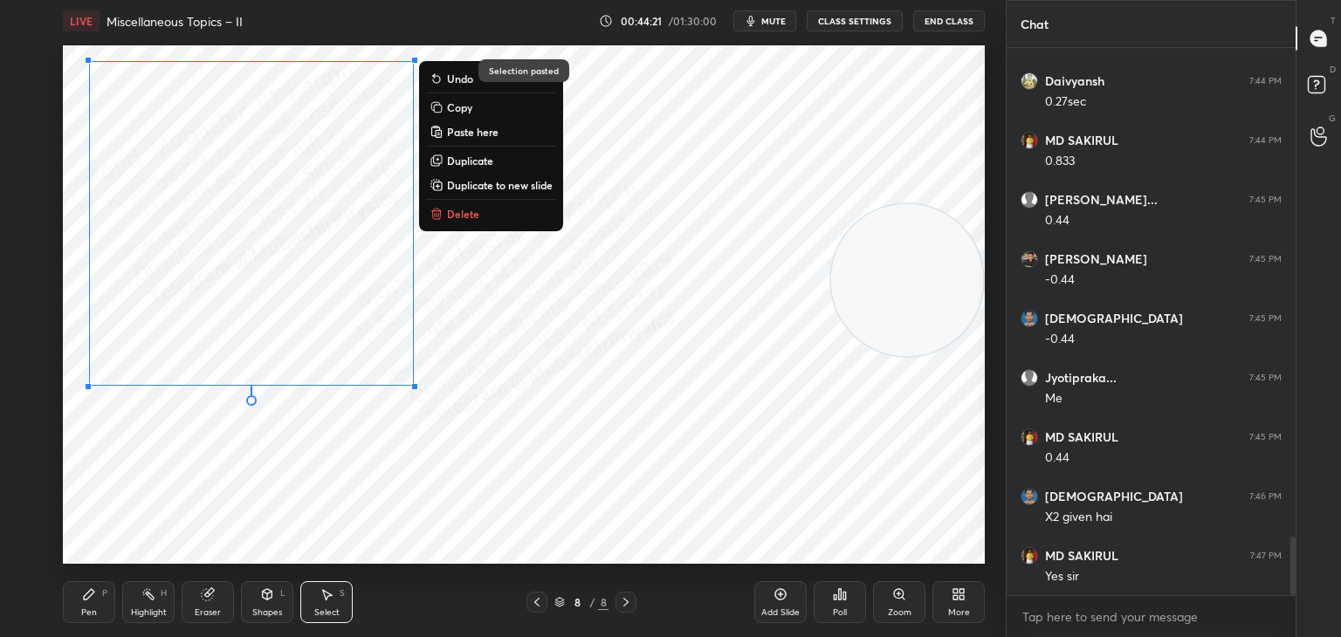
click at [248, 536] on div "0 ° Undo Copy Paste here Duplicate Duplicate to new slide Delete" at bounding box center [524, 304] width 922 height 519
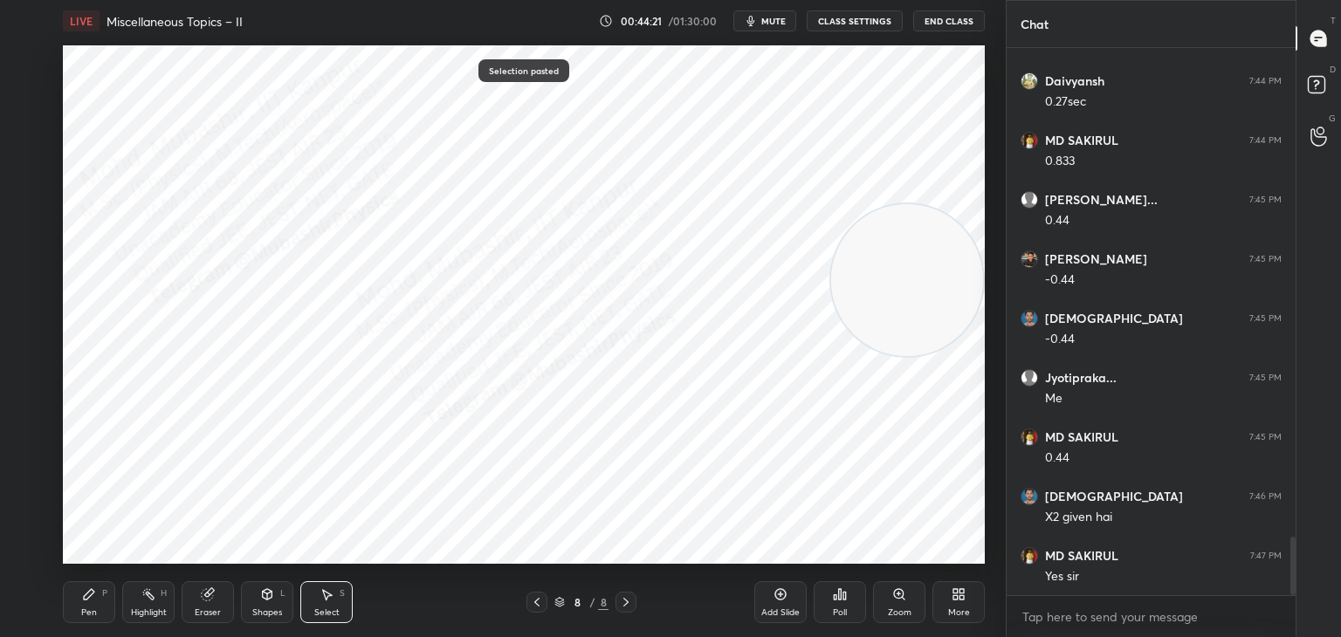
click at [87, 596] on icon at bounding box center [89, 594] width 10 height 10
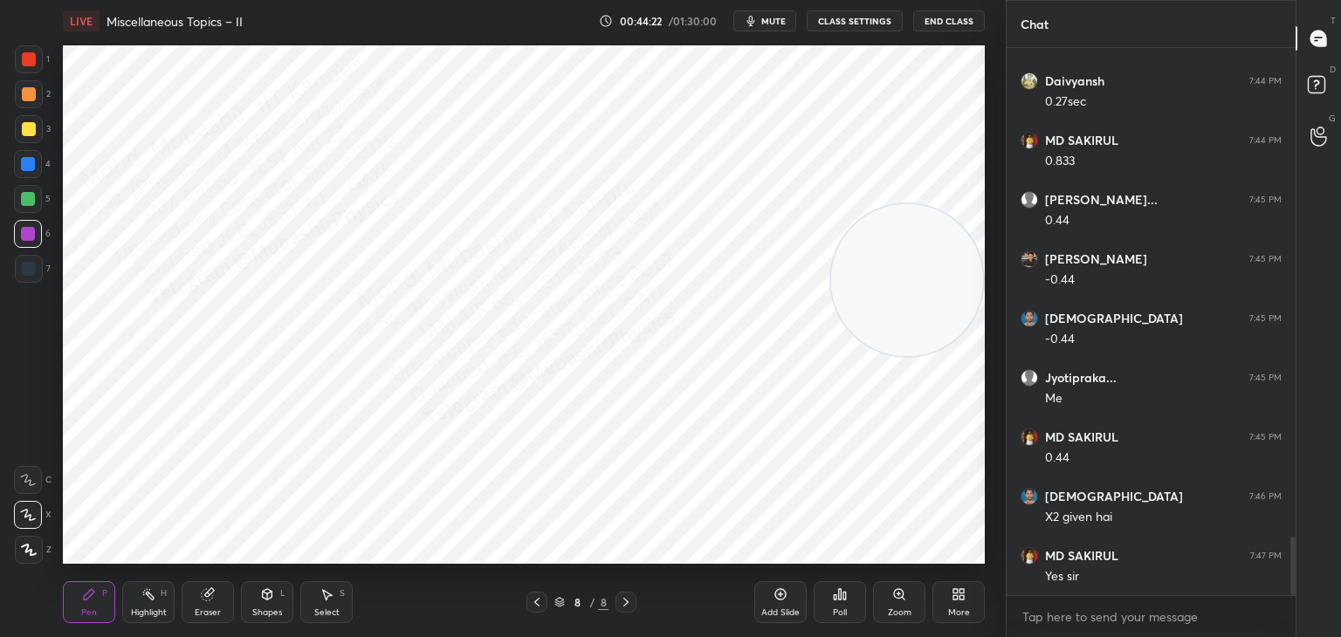
click at [535, 605] on icon at bounding box center [537, 603] width 14 height 14
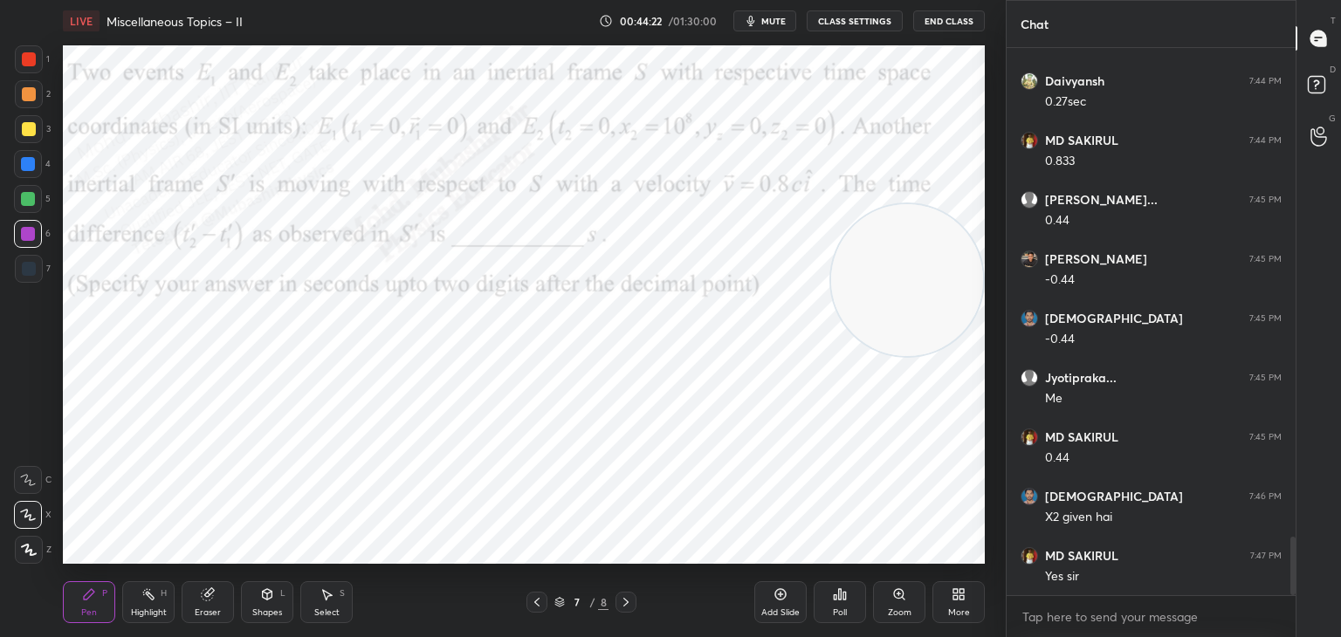
click at [534, 603] on icon at bounding box center [537, 603] width 14 height 14
click at [535, 602] on icon at bounding box center [536, 602] width 5 height 9
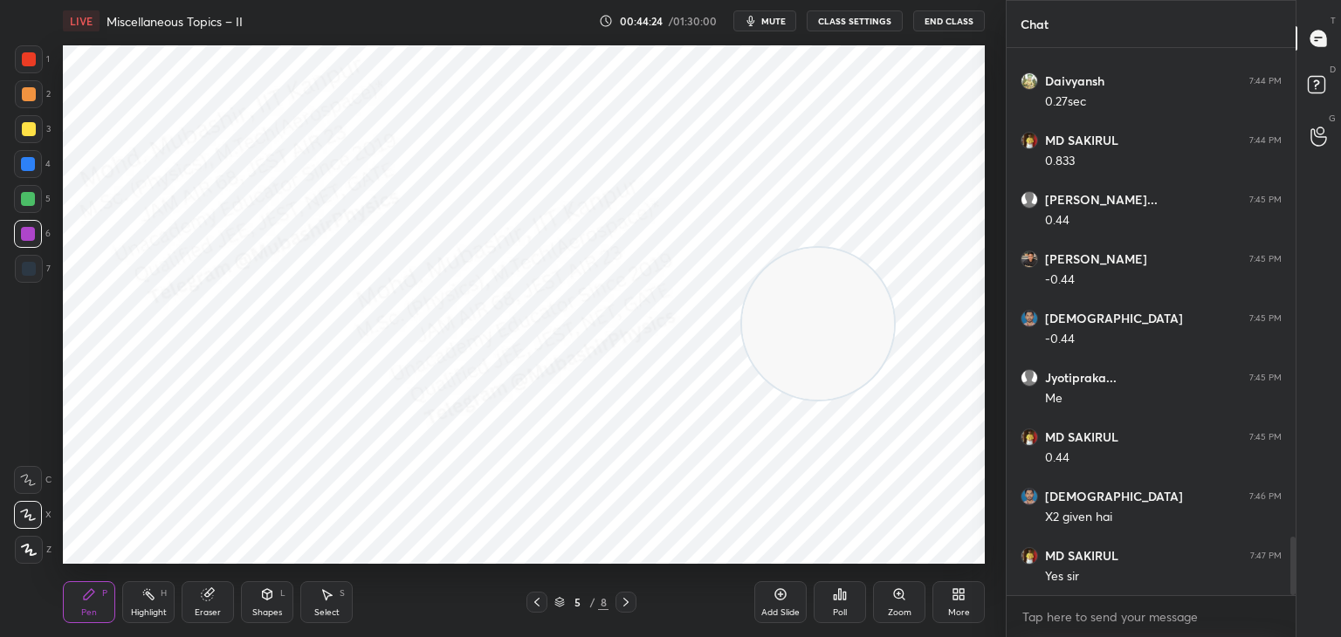
drag, startPoint x: 866, startPoint y: 234, endPoint x: 132, endPoint y: 403, distance: 753.5
click at [742, 400] on video at bounding box center [818, 324] width 152 height 152
click at [326, 609] on div "Select" at bounding box center [326, 613] width 25 height 9
click at [630, 608] on icon at bounding box center [626, 603] width 14 height 14
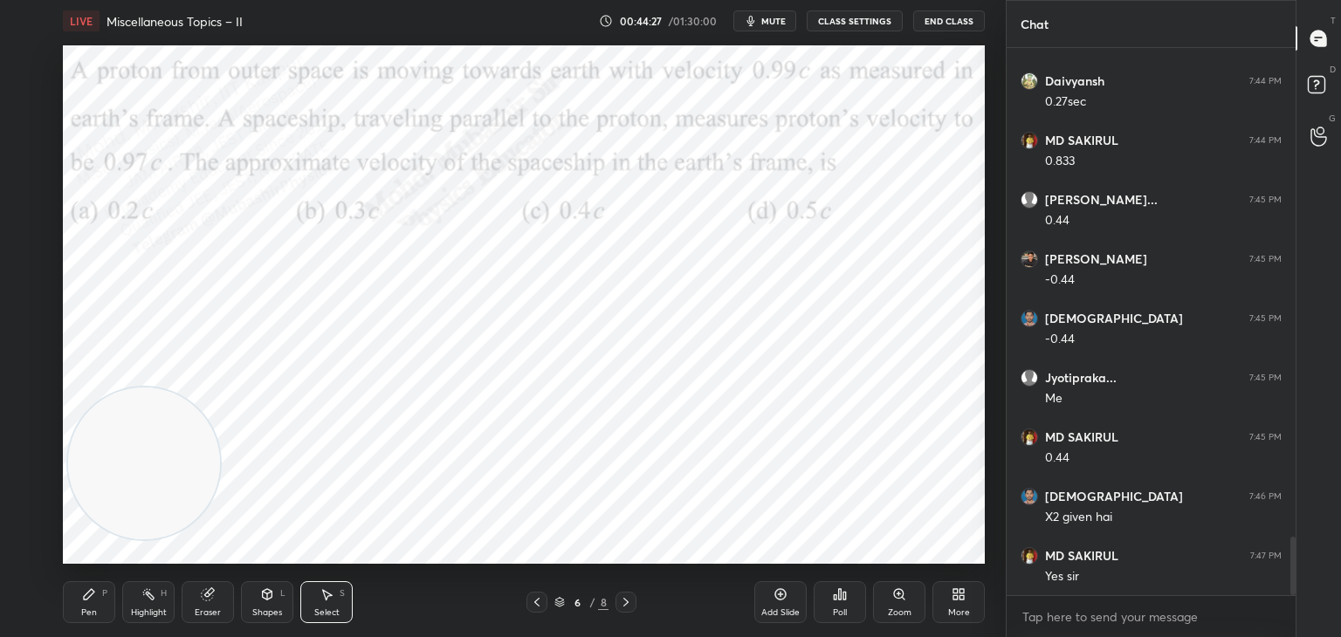
click at [626, 608] on icon at bounding box center [626, 603] width 14 height 14
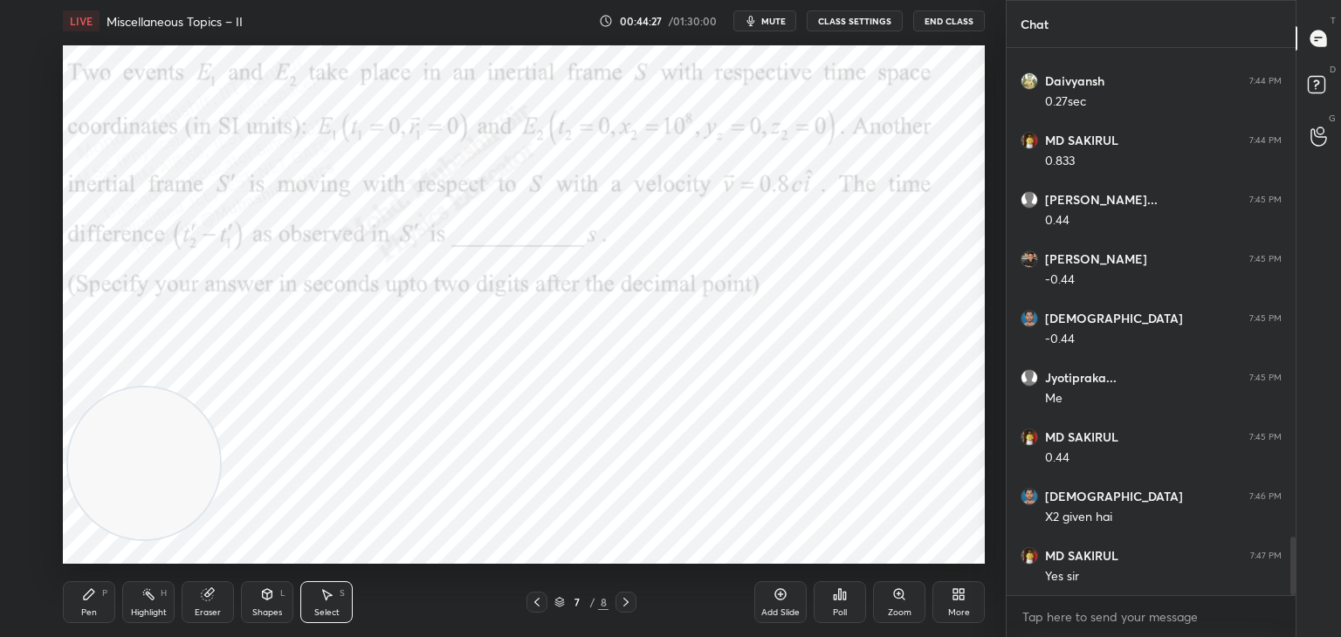
click at [623, 606] on icon at bounding box center [626, 603] width 14 height 14
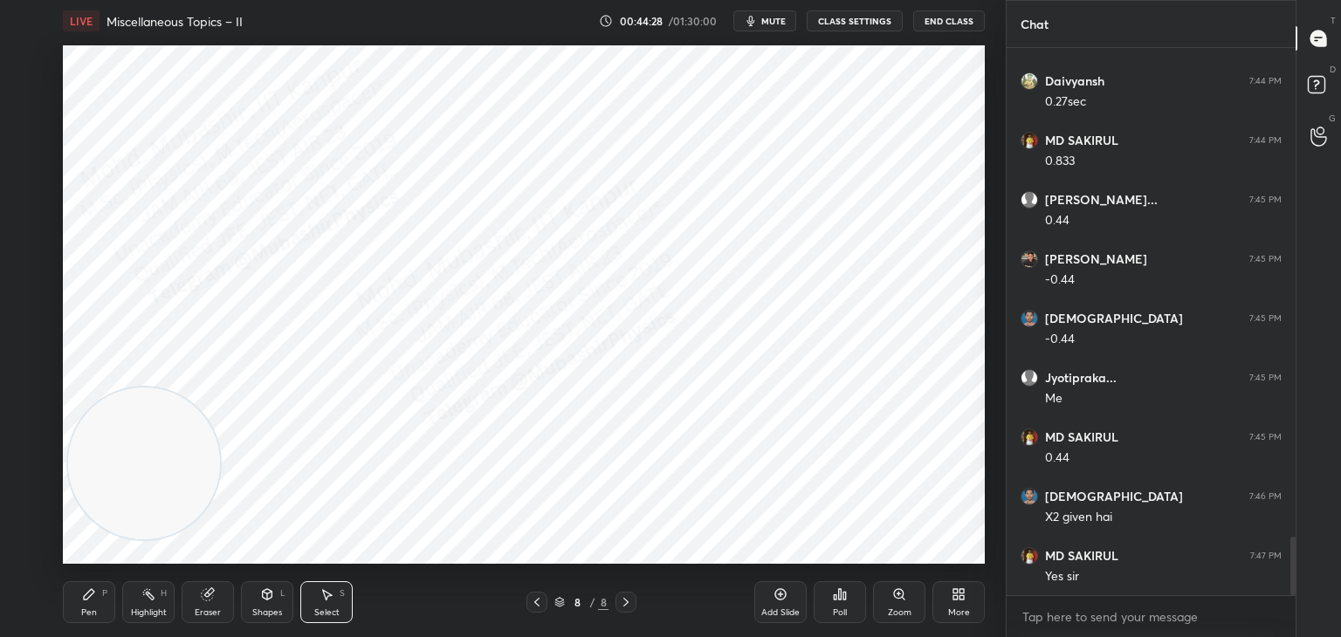
click at [92, 590] on div "Pen P" at bounding box center [89, 603] width 52 height 42
drag, startPoint x: 35, startPoint y: 162, endPoint x: 59, endPoint y: 162, distance: 23.6
click at [39, 159] on div at bounding box center [28, 164] width 28 height 28
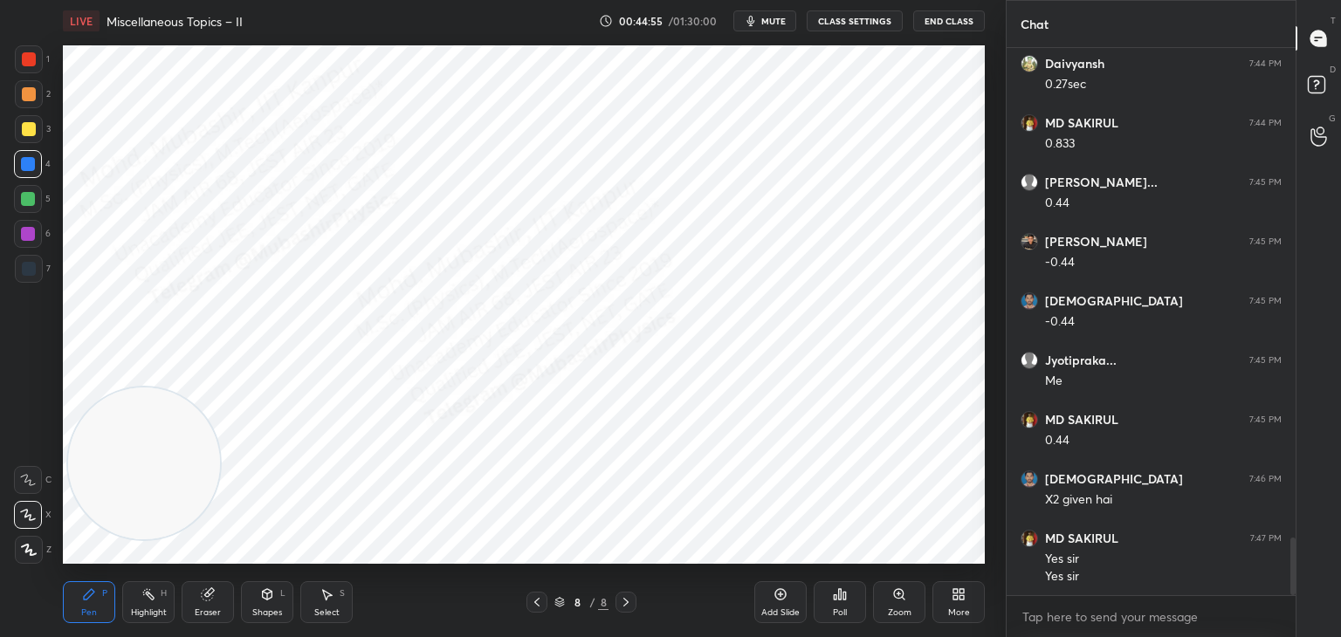
click at [534, 599] on icon at bounding box center [537, 603] width 14 height 14
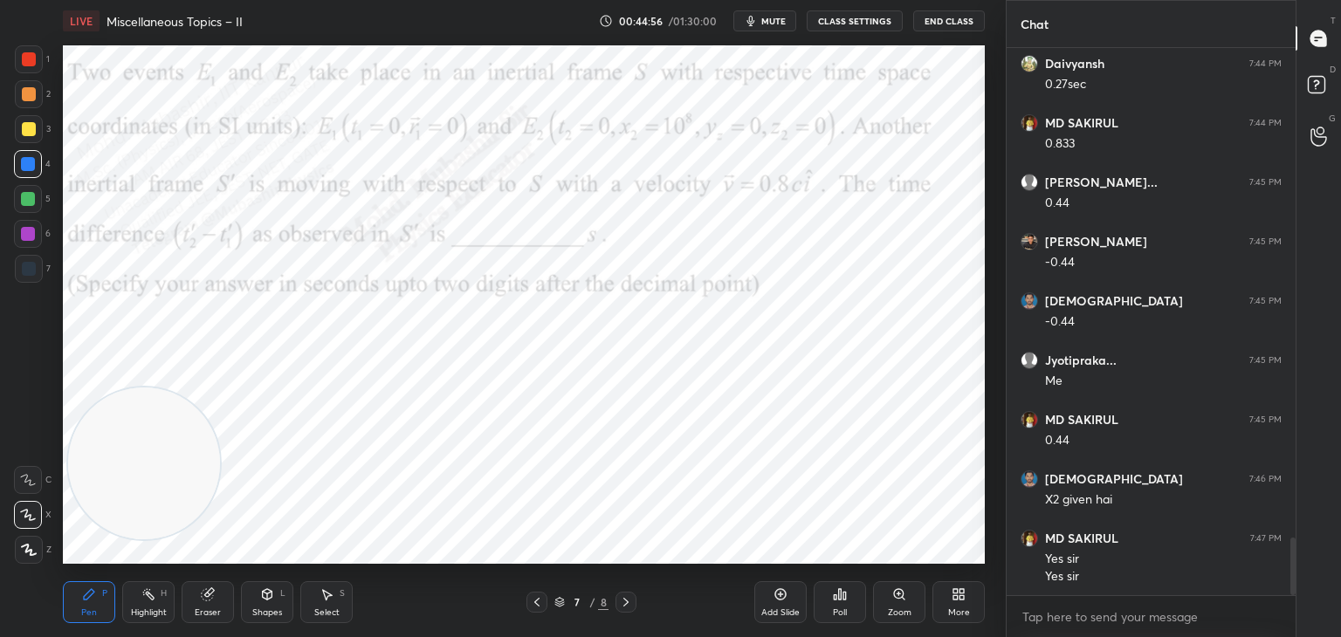
scroll to position [4679, 0]
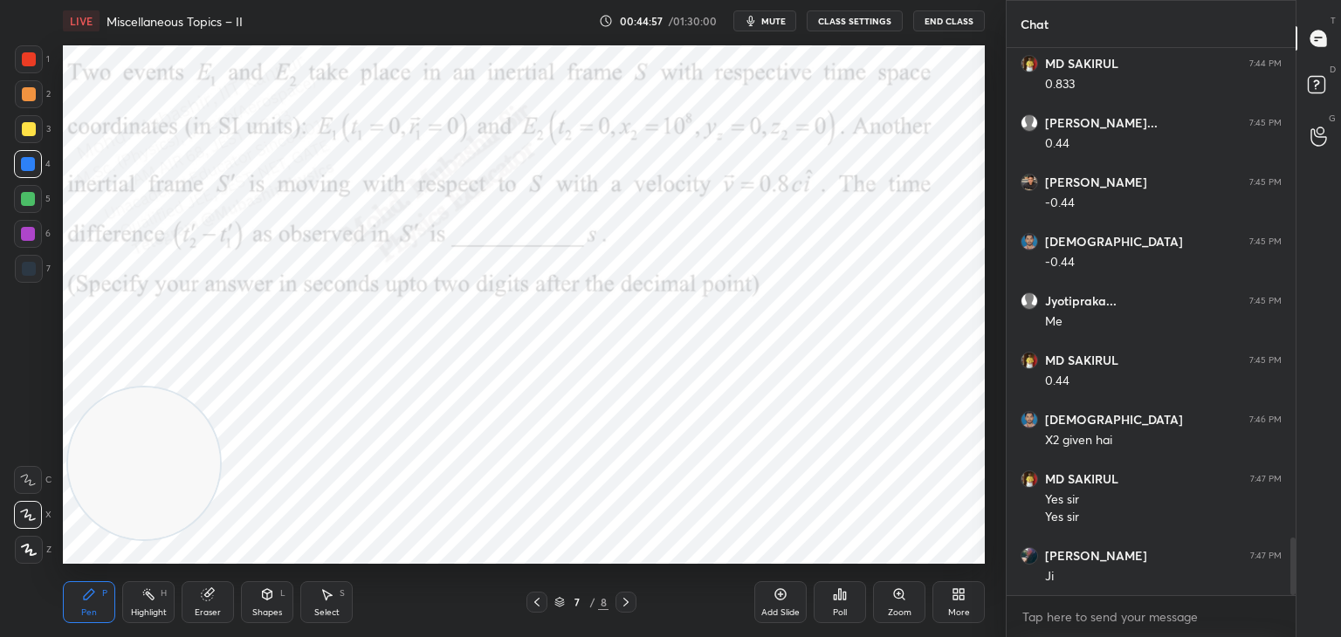
drag, startPoint x: 622, startPoint y: 597, endPoint x: 640, endPoint y: 577, distance: 27.2
click at [623, 599] on icon at bounding box center [626, 603] width 14 height 14
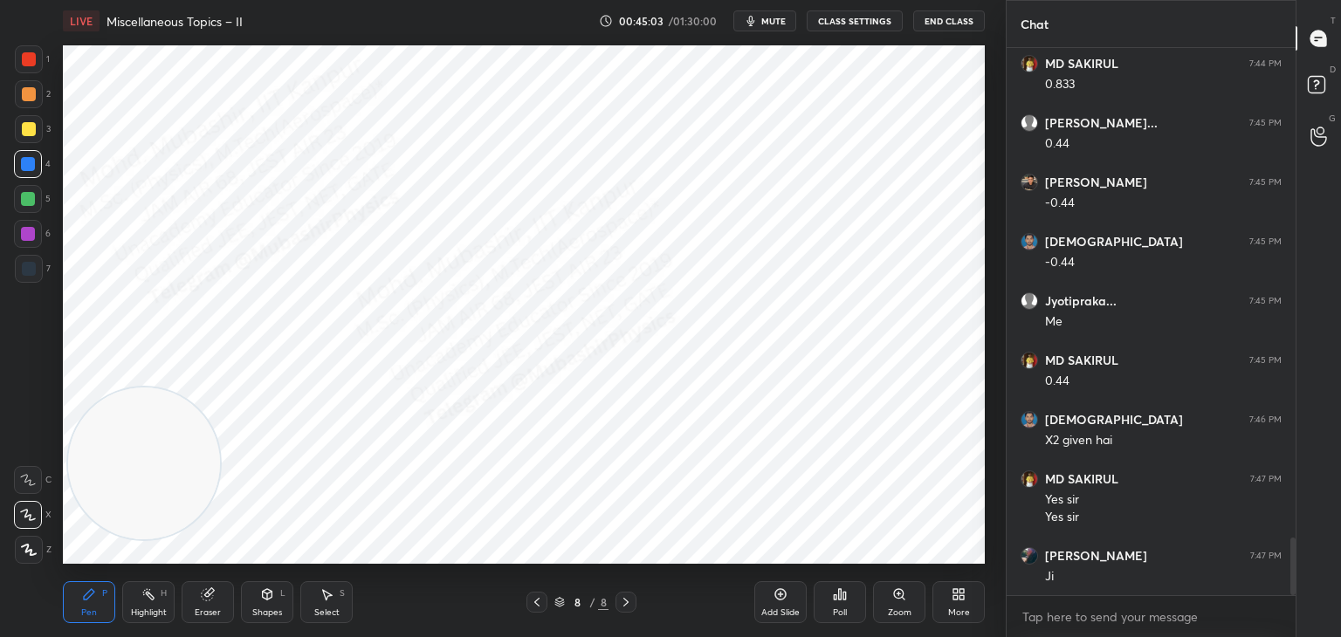
drag, startPoint x: 545, startPoint y: 590, endPoint x: 534, endPoint y: 599, distance: 13.6
click at [535, 599] on div "Pen P Highlight H Eraser Shapes L Select S 8 / 8 Add Slide Poll Zoom More" at bounding box center [524, 603] width 922 height 70
click at [537, 602] on icon at bounding box center [537, 603] width 14 height 14
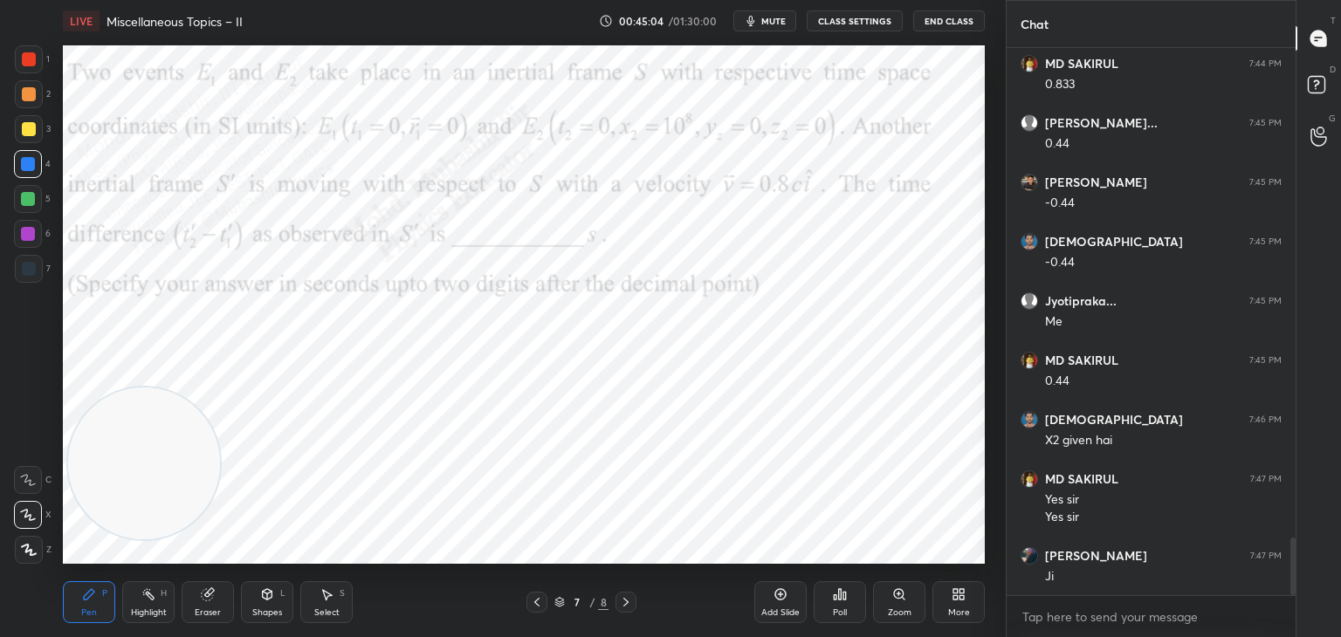
drag, startPoint x: 150, startPoint y: 606, endPoint x: 219, endPoint y: 585, distance: 72.1
click at [155, 608] on div "Highlight H" at bounding box center [148, 603] width 52 height 42
drag, startPoint x: 630, startPoint y: 596, endPoint x: 618, endPoint y: 603, distance: 13.3
click at [626, 596] on icon at bounding box center [626, 603] width 14 height 14
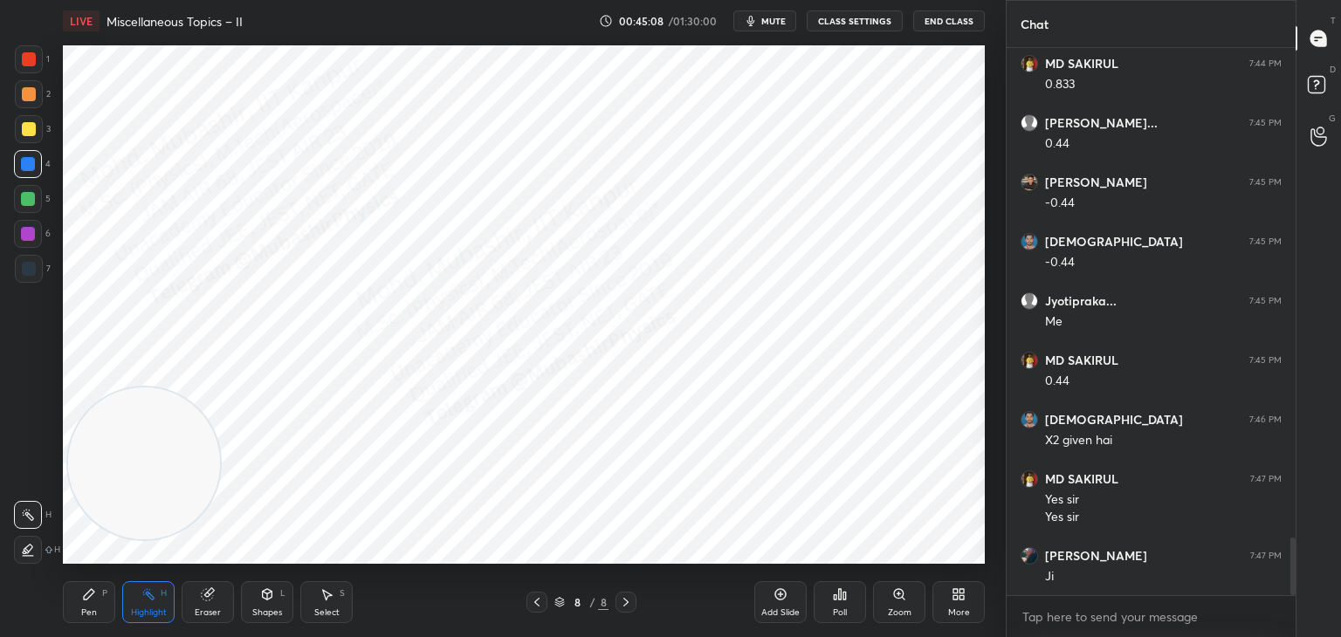
drag, startPoint x: 101, startPoint y: 599, endPoint x: 127, endPoint y: 595, distance: 25.7
click at [90, 608] on div "Pen P" at bounding box center [89, 603] width 52 height 42
drag, startPoint x: 102, startPoint y: 462, endPoint x: 8, endPoint y: 150, distance: 325.7
click at [53, 79] on div "1 2 3 4 5 6 7 C X Z C X Z E E Erase all H H LIVE Miscellaneous Topics – II 00:4…" at bounding box center [496, 318] width 992 height 637
click at [31, 98] on div at bounding box center [29, 94] width 14 height 14
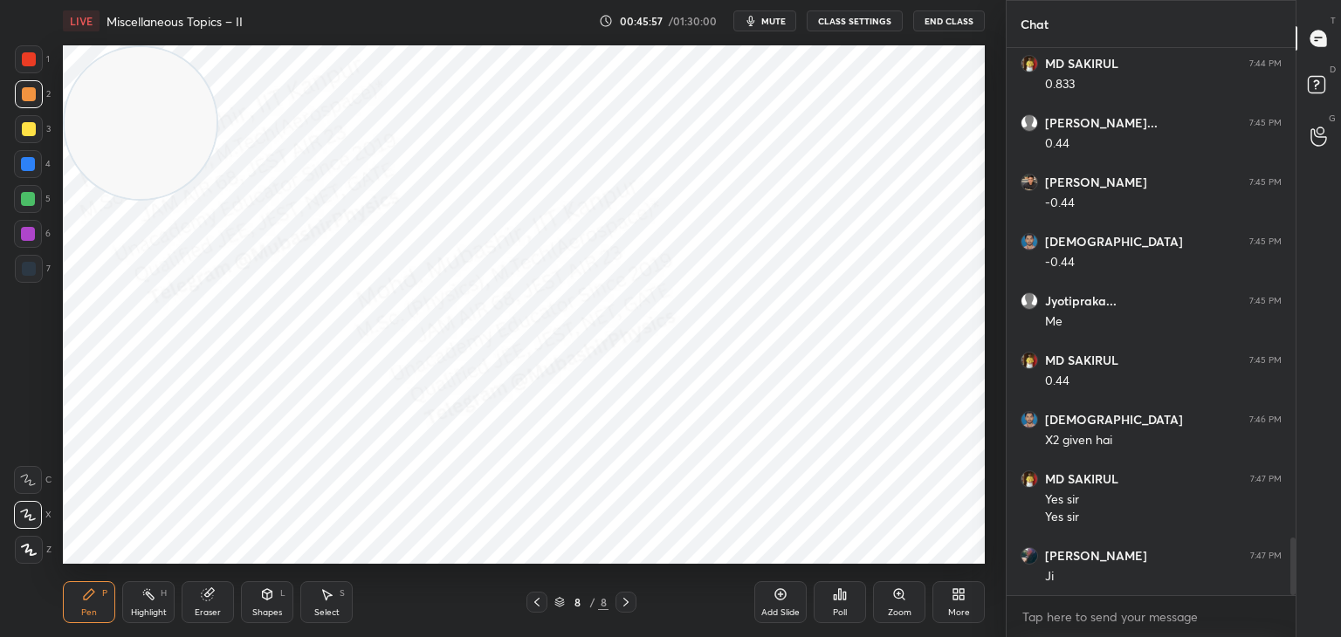
scroll to position [4738, 0]
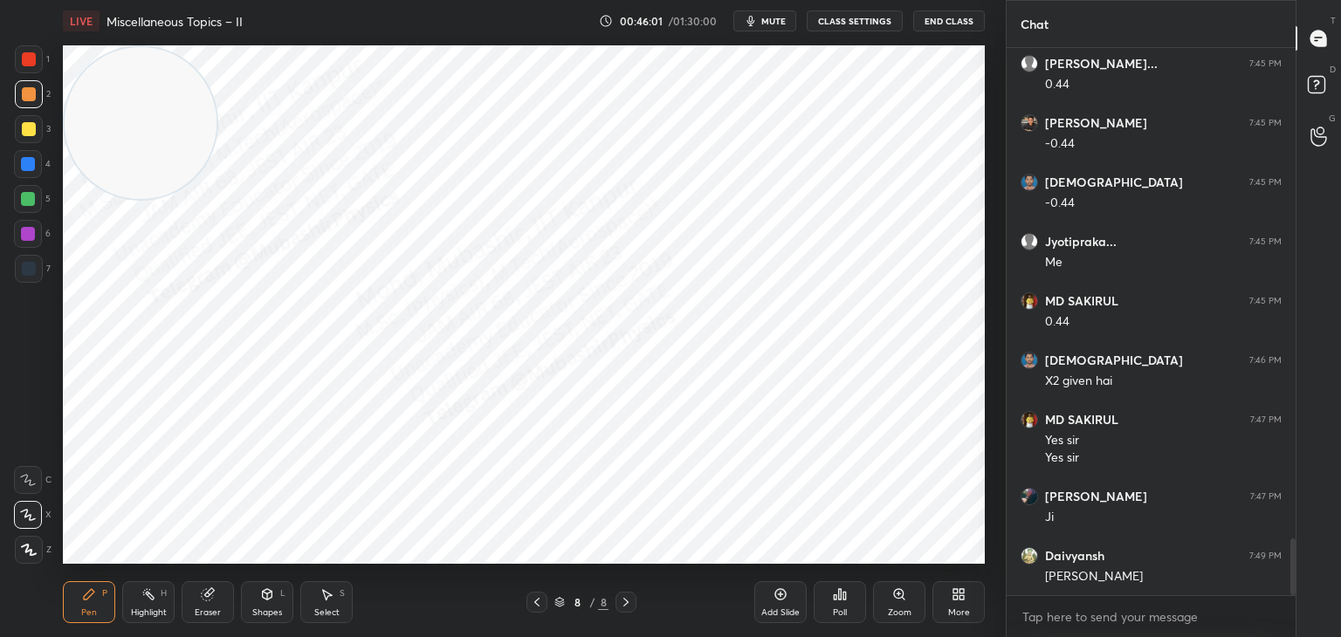
click at [136, 606] on div "Highlight H" at bounding box center [148, 603] width 52 height 42
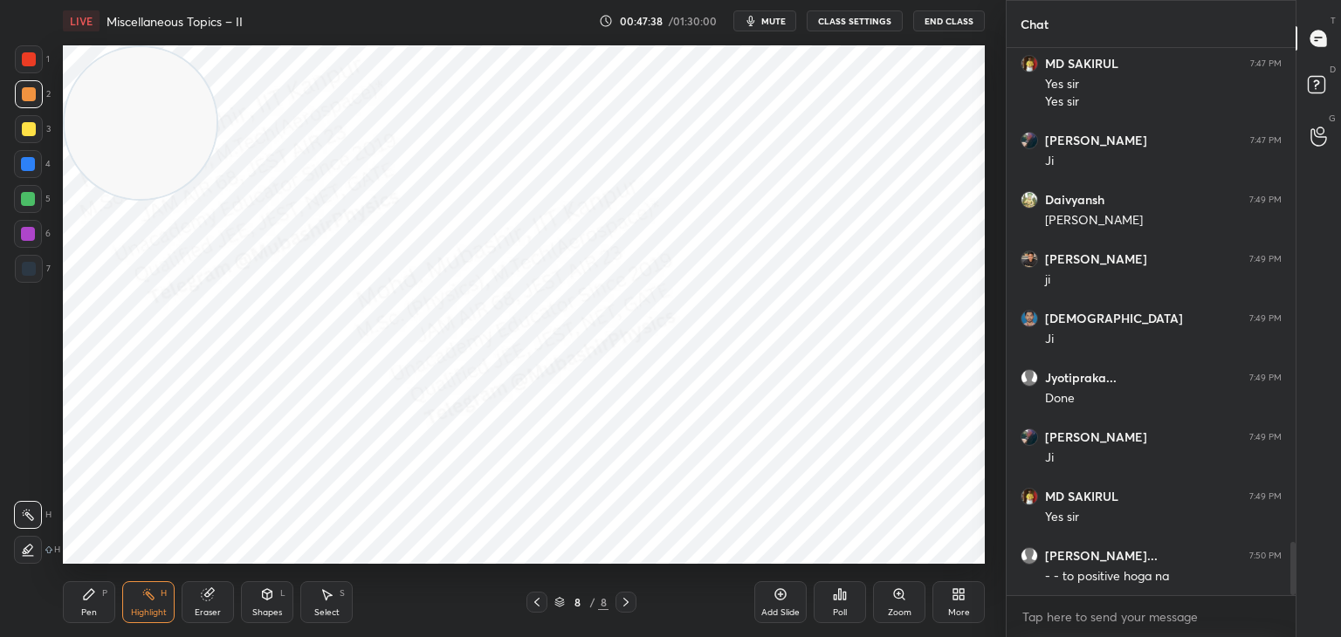
scroll to position [5157, 0]
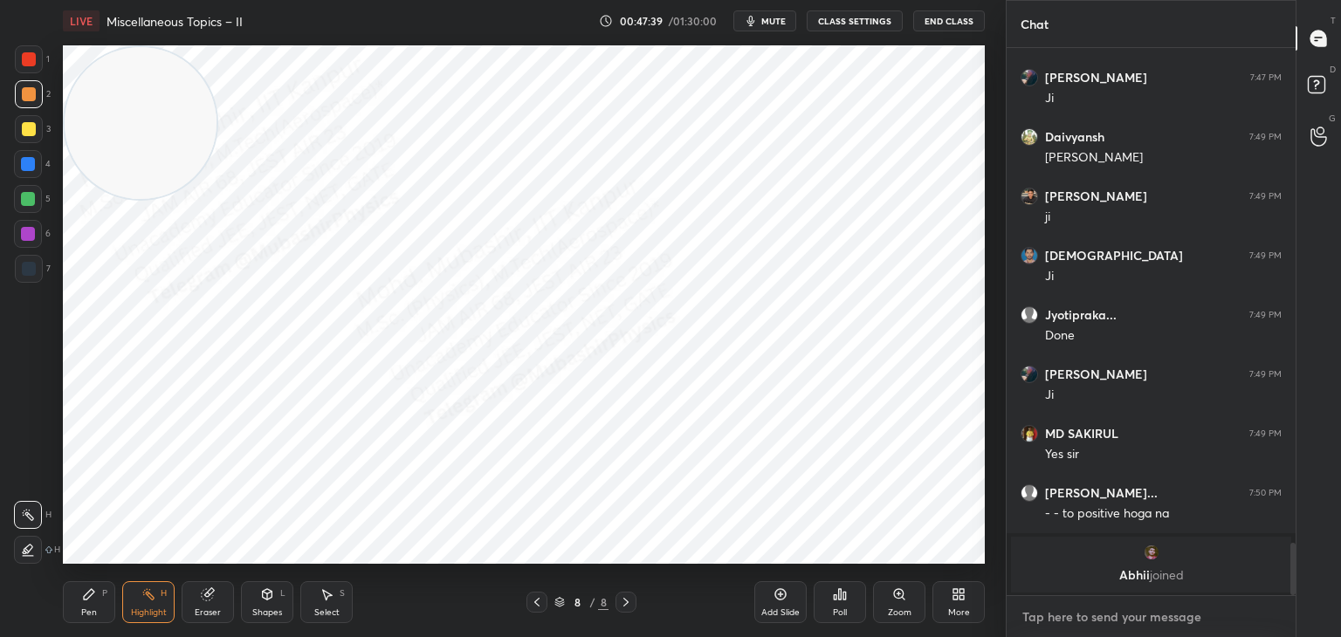
click at [1068, 609] on textarea at bounding box center [1151, 617] width 261 height 28
type textarea "x"
paste textarea "-0.46 to -0.42"
type textarea "-0.46 to -0.42"
type textarea "x"
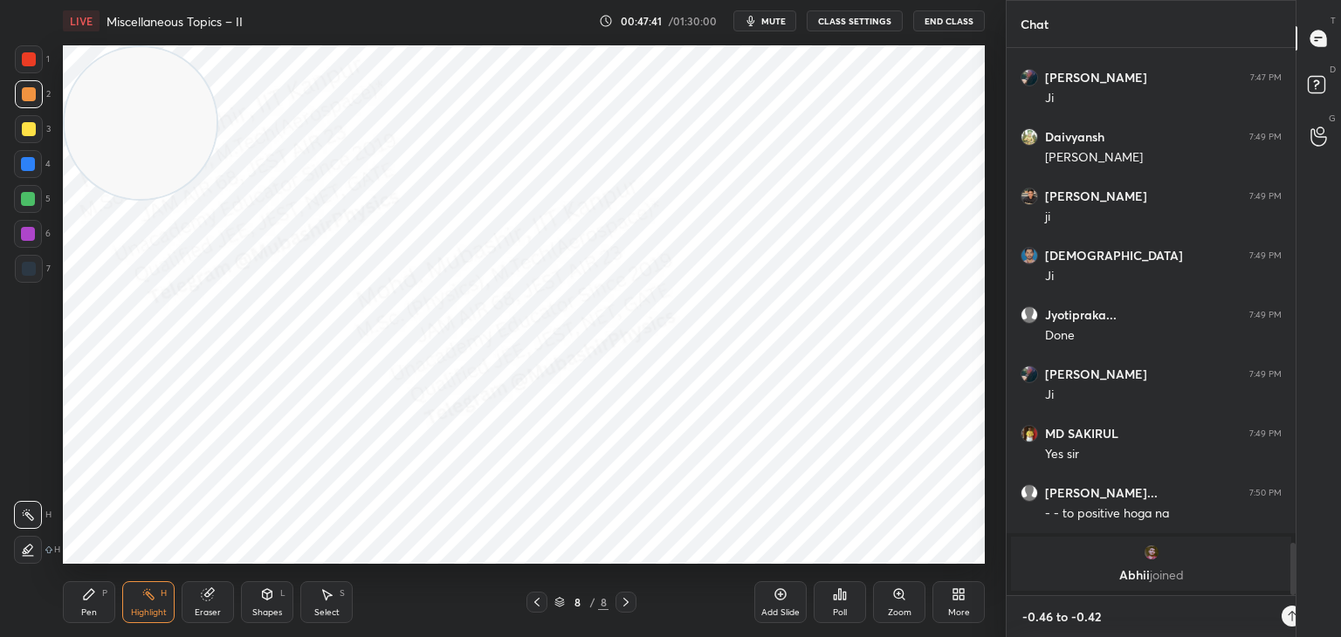
click at [1160, 617] on textarea "-0.46 to -0.42" at bounding box center [1146, 617] width 251 height 28
type textarea "-0.46 to -0.42"
type textarea "x"
click at [1267, 616] on icon at bounding box center [1268, 616] width 14 height 14
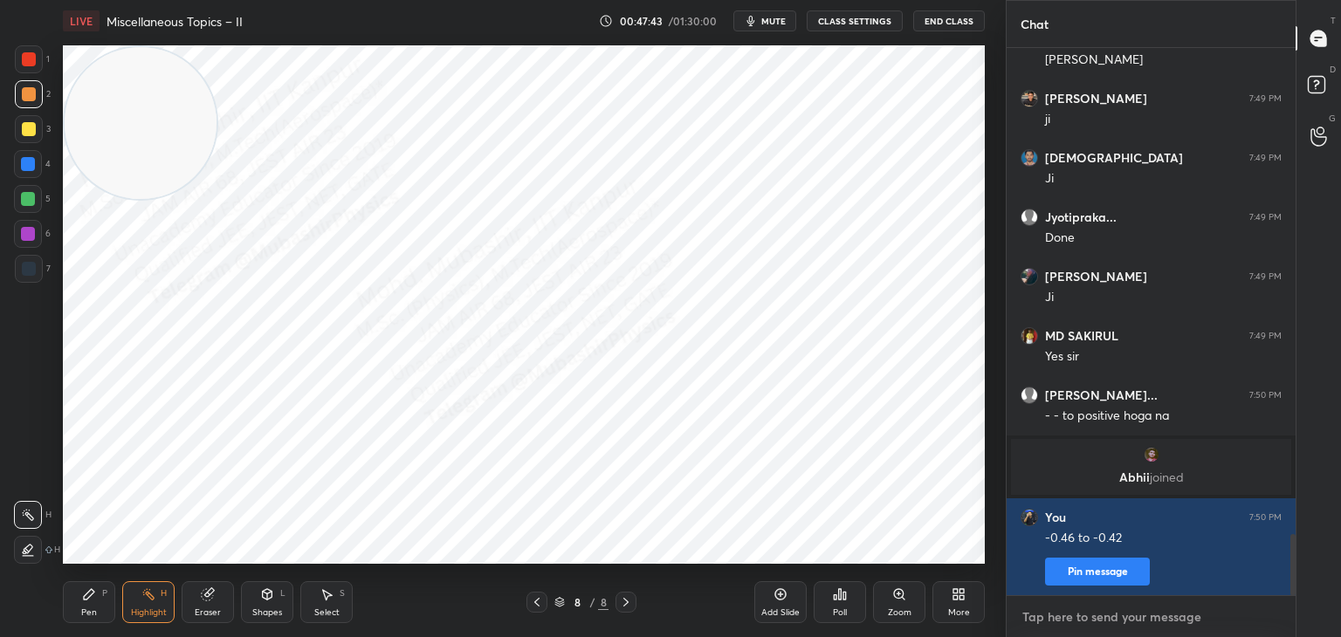
scroll to position [4397, 0]
click at [541, 603] on icon at bounding box center [537, 603] width 14 height 14
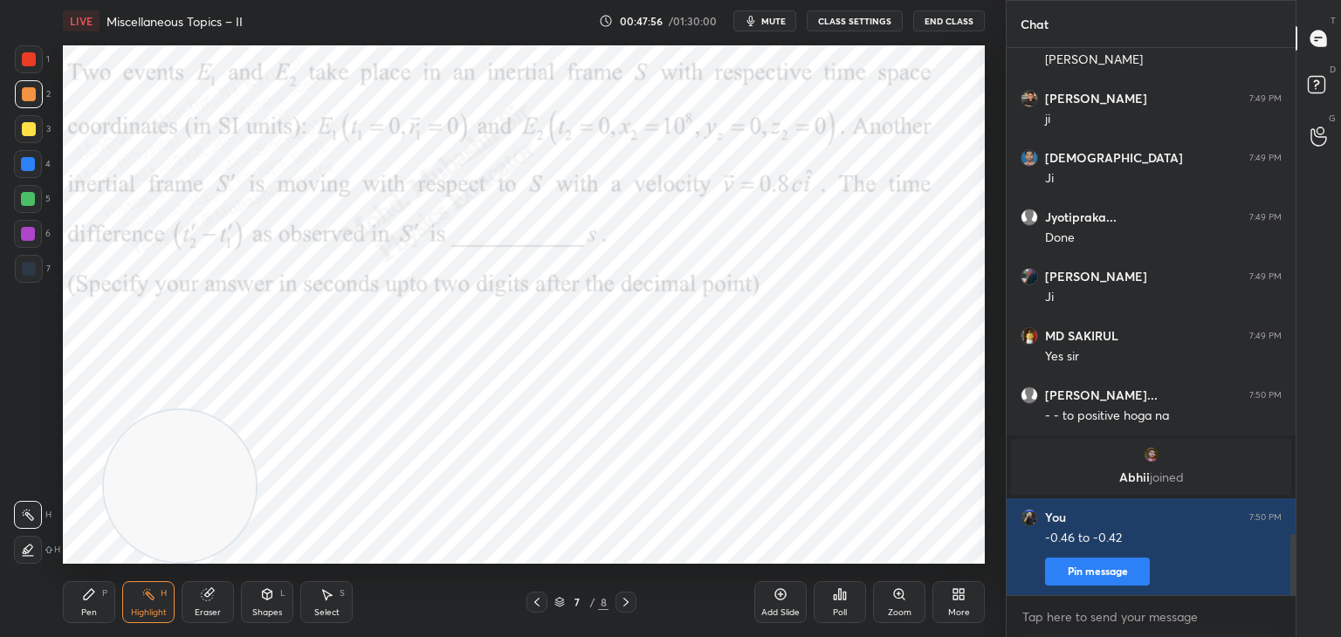
drag, startPoint x: 129, startPoint y: 194, endPoint x: 247, endPoint y: 506, distance: 333.3
click at [207, 537] on video at bounding box center [180, 486] width 152 height 152
click at [81, 606] on div "Pen P" at bounding box center [89, 603] width 52 height 42
drag, startPoint x: 27, startPoint y: 242, endPoint x: 46, endPoint y: 238, distance: 19.5
click at [29, 242] on div at bounding box center [28, 234] width 28 height 28
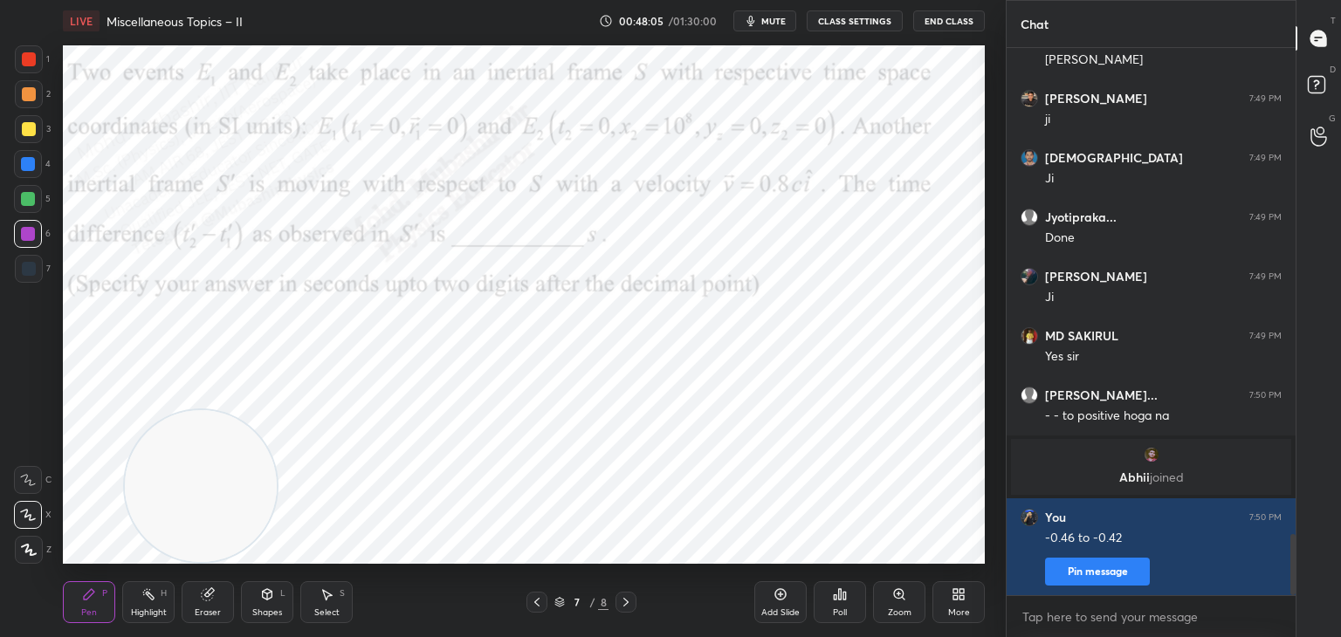
click at [154, 613] on div "Highlight" at bounding box center [149, 613] width 36 height 9
drag, startPoint x: 769, startPoint y: 18, endPoint x: 773, endPoint y: 30, distance: 11.9
click at [773, 18] on span "mute" at bounding box center [773, 21] width 24 height 12
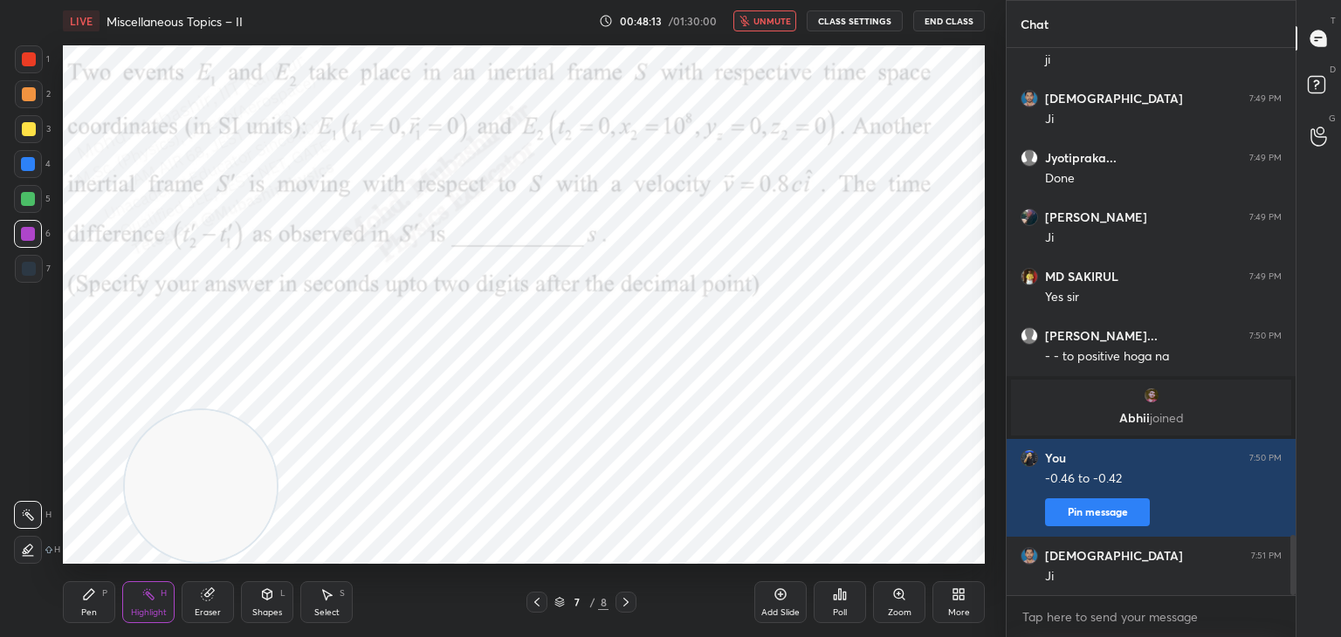
click at [766, 16] on span "unmute" at bounding box center [773, 21] width 38 height 12
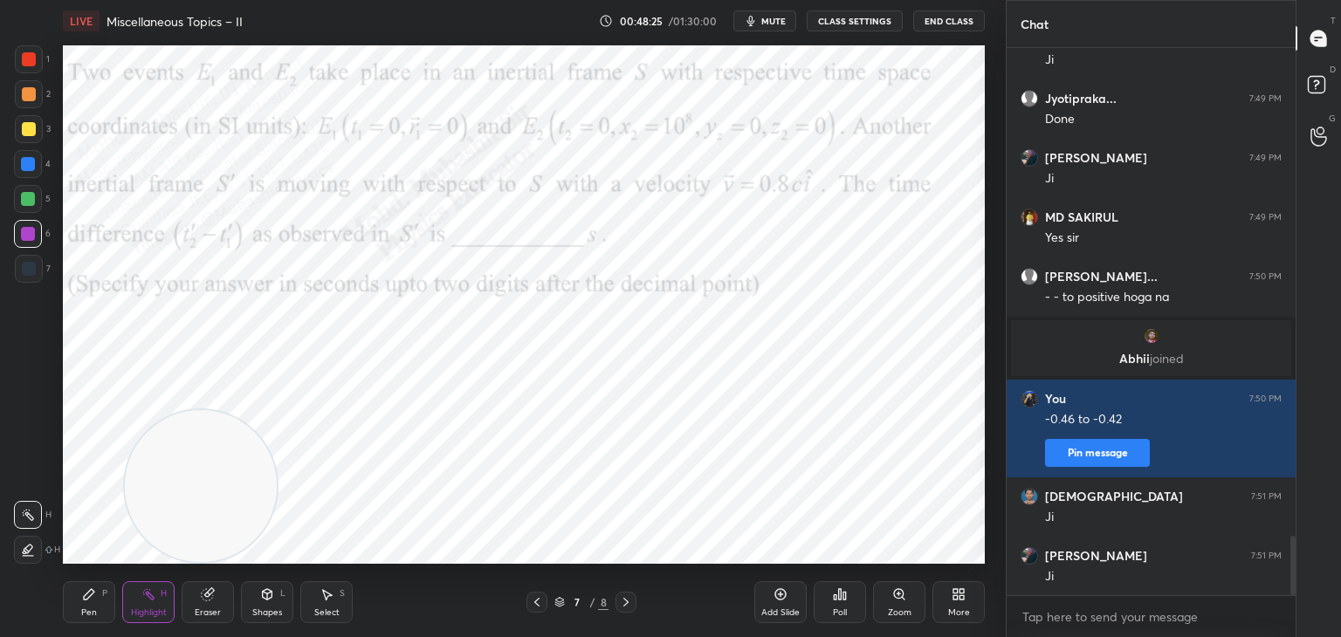
scroll to position [4576, 0]
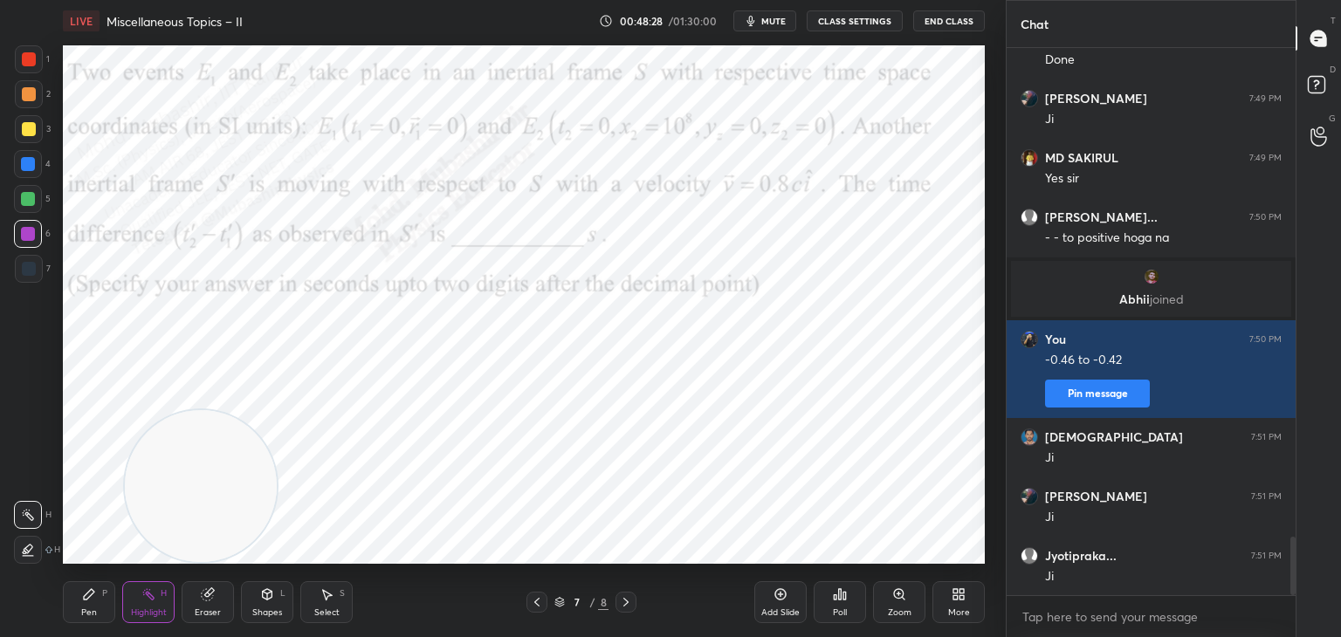
click at [625, 599] on icon at bounding box center [625, 602] width 5 height 9
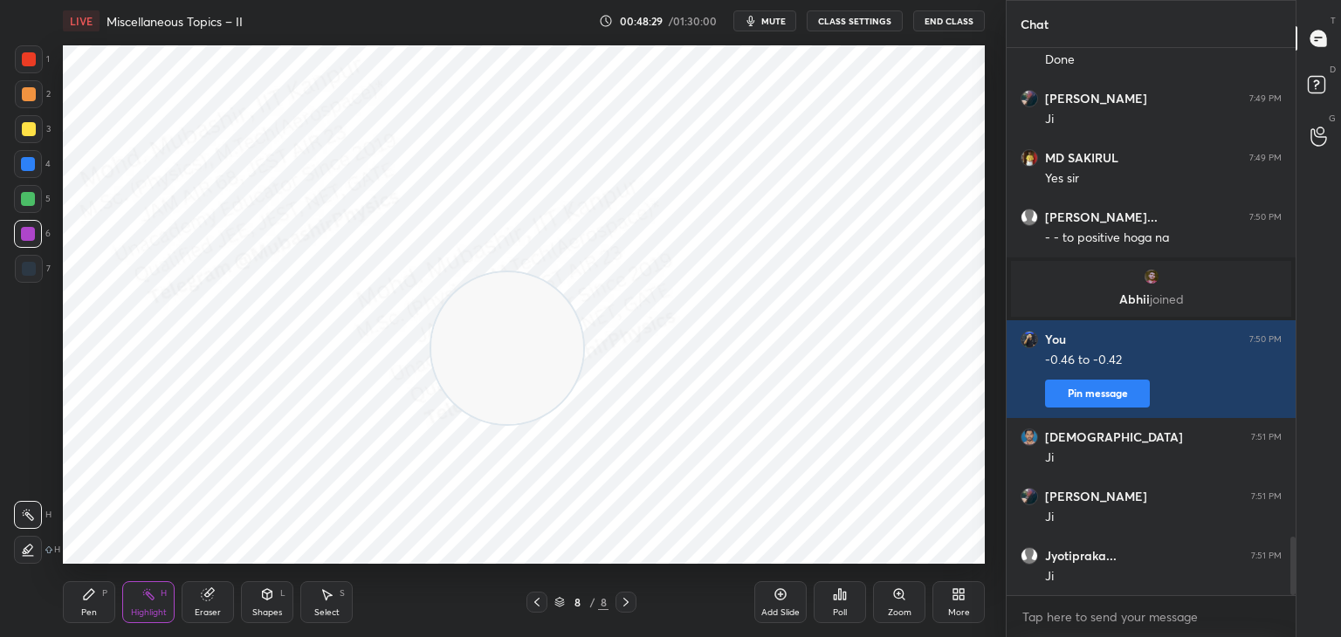
drag, startPoint x: 203, startPoint y: 499, endPoint x: 518, endPoint y: 347, distance: 349.9
click at [516, 354] on video at bounding box center [507, 348] width 152 height 152
drag, startPoint x: 539, startPoint y: 598, endPoint x: 493, endPoint y: 389, distance: 214.4
click at [541, 596] on icon at bounding box center [537, 603] width 14 height 14
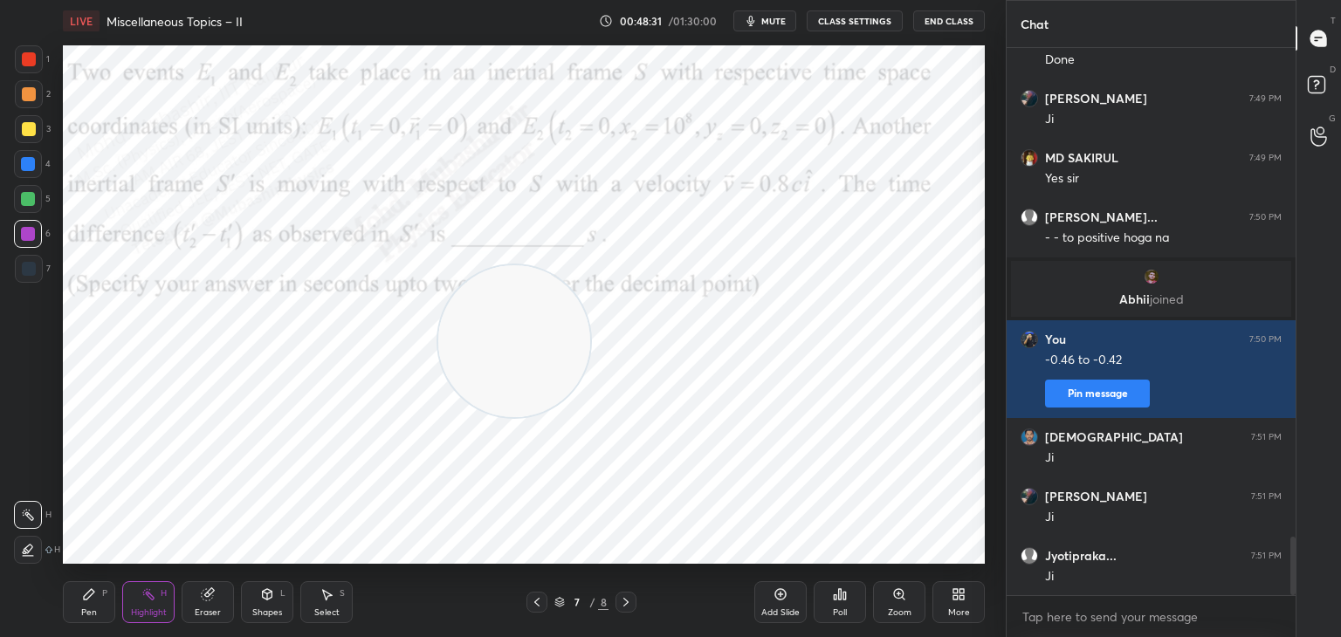
drag, startPoint x: 349, startPoint y: 403, endPoint x: 66, endPoint y: 557, distance: 322.0
click at [438, 417] on video at bounding box center [514, 341] width 152 height 152
click at [95, 605] on div "Pen P" at bounding box center [89, 603] width 52 height 42
drag, startPoint x: 28, startPoint y: 52, endPoint x: 45, endPoint y: 67, distance: 22.9
click at [28, 60] on div at bounding box center [29, 59] width 28 height 28
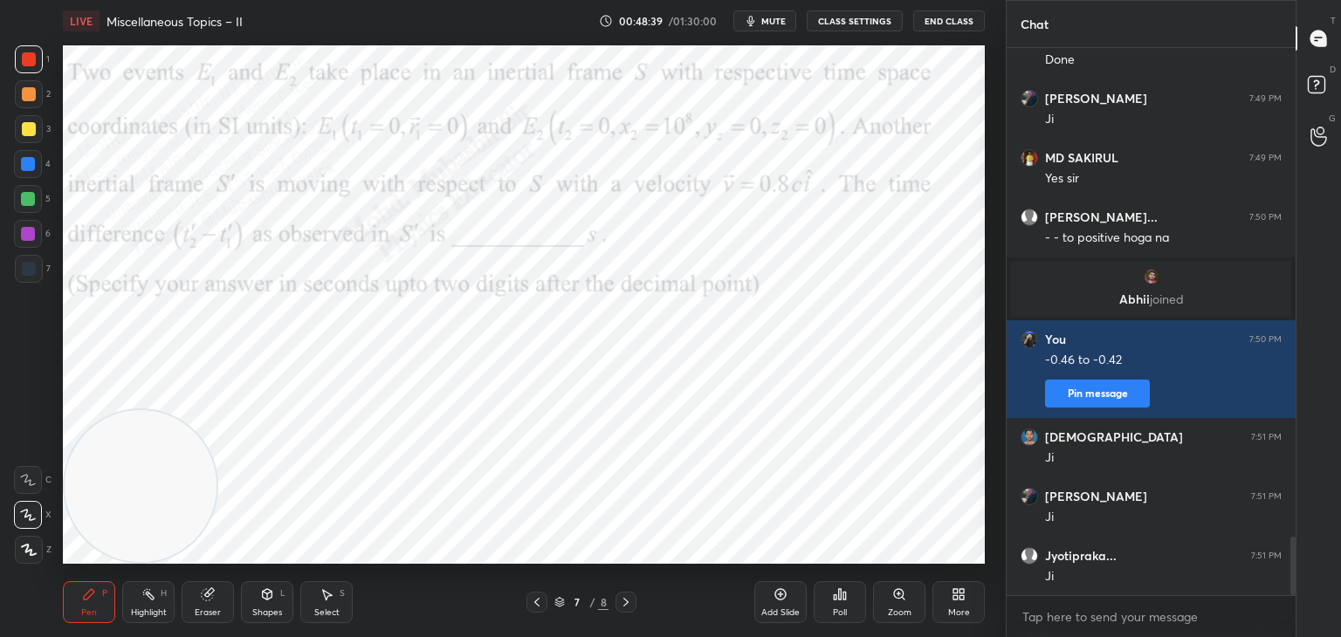
click at [766, 19] on span "mute" at bounding box center [773, 21] width 24 height 12
drag, startPoint x: 776, startPoint y: 17, endPoint x: 782, endPoint y: 33, distance: 17.7
click at [776, 18] on span "unmute" at bounding box center [773, 21] width 38 height 12
click at [149, 603] on div "Highlight H" at bounding box center [148, 603] width 52 height 42
drag, startPoint x: 628, startPoint y: 595, endPoint x: 640, endPoint y: 591, distance: 12.7
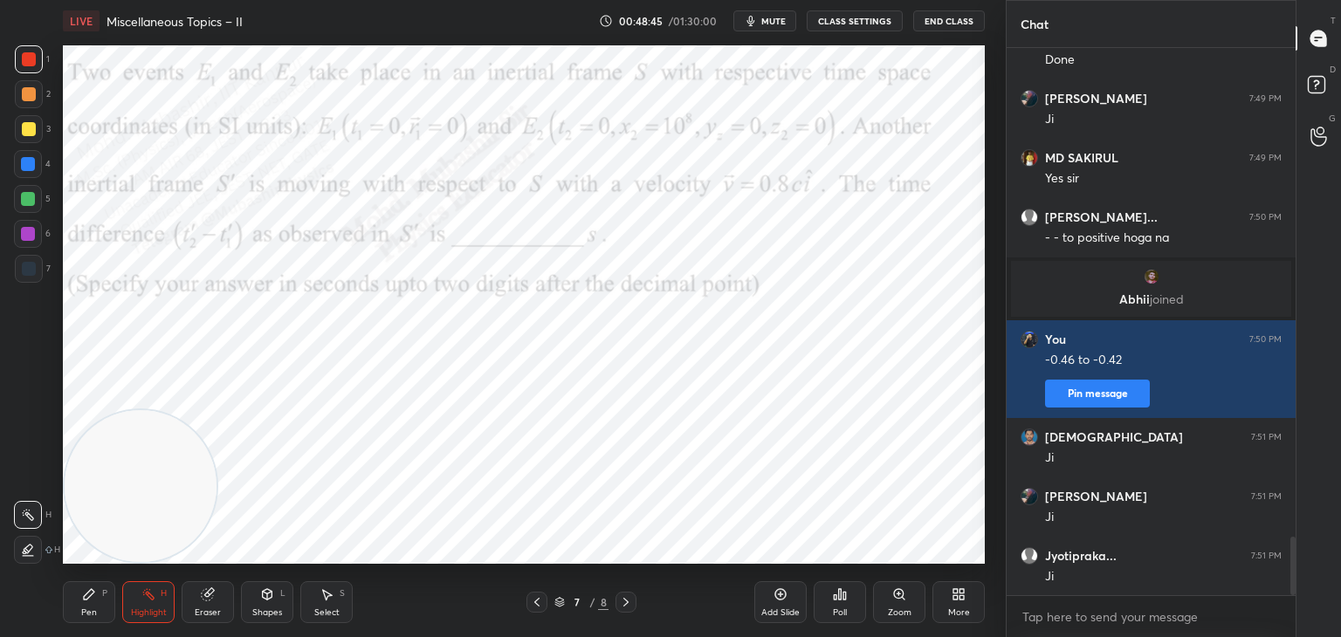
click at [633, 593] on div at bounding box center [626, 602] width 21 height 21
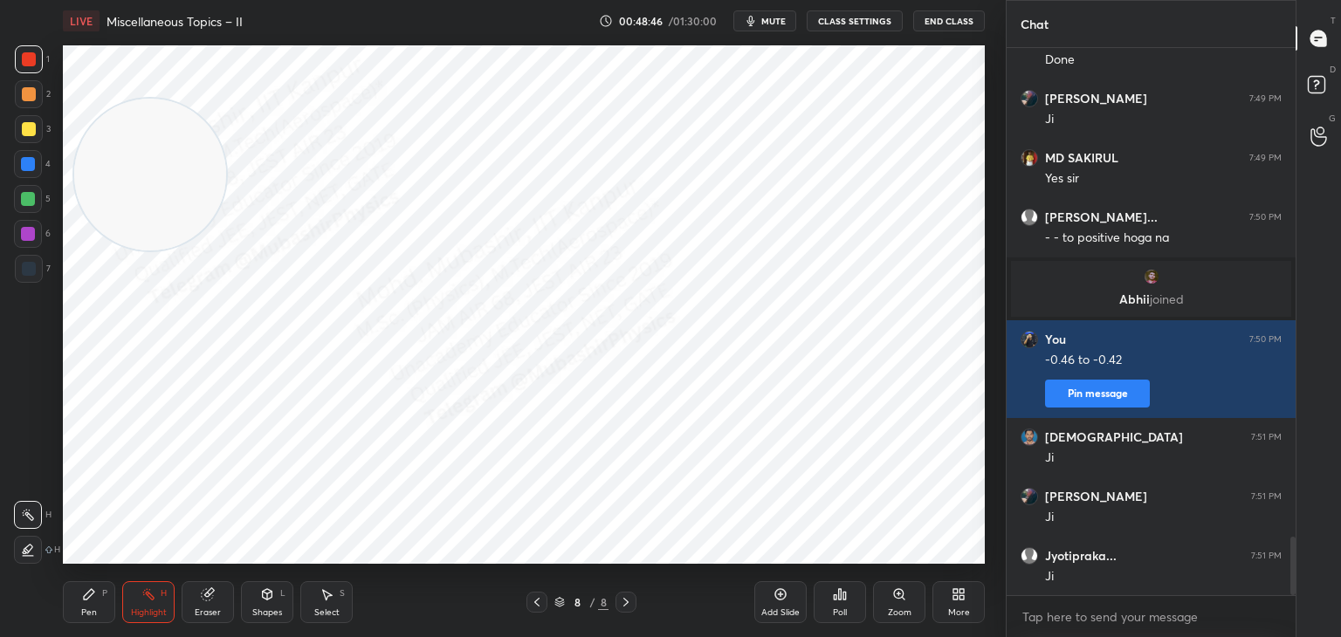
drag, startPoint x: 129, startPoint y: 488, endPoint x: 148, endPoint y: 53, distance: 435.2
click at [139, 99] on video at bounding box center [150, 175] width 152 height 152
drag, startPoint x: 139, startPoint y: 125, endPoint x: 60, endPoint y: 293, distance: 185.2
click at [36, 355] on div "1 2 3 4 5 6 7 C X Z C X Z E E Erase all H H LIVE Miscellaneous Topics – II 00:4…" at bounding box center [496, 318] width 992 height 637
click at [532, 603] on icon at bounding box center [537, 603] width 14 height 14
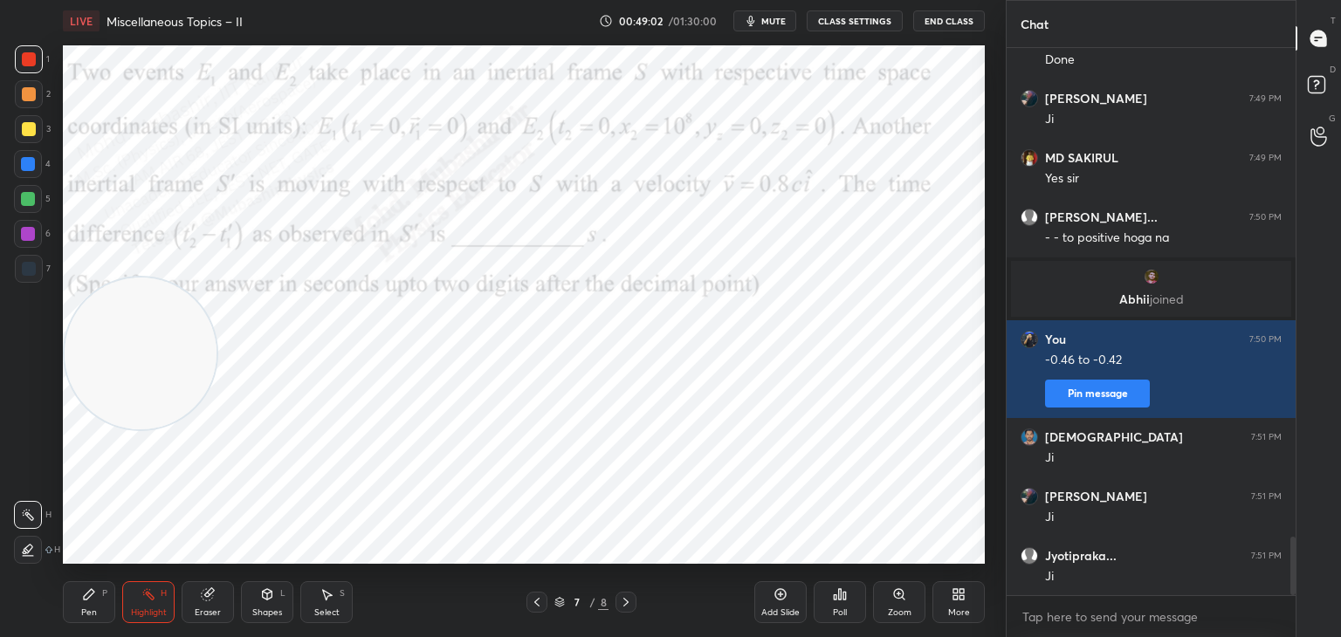
click at [628, 599] on icon at bounding box center [626, 603] width 14 height 14
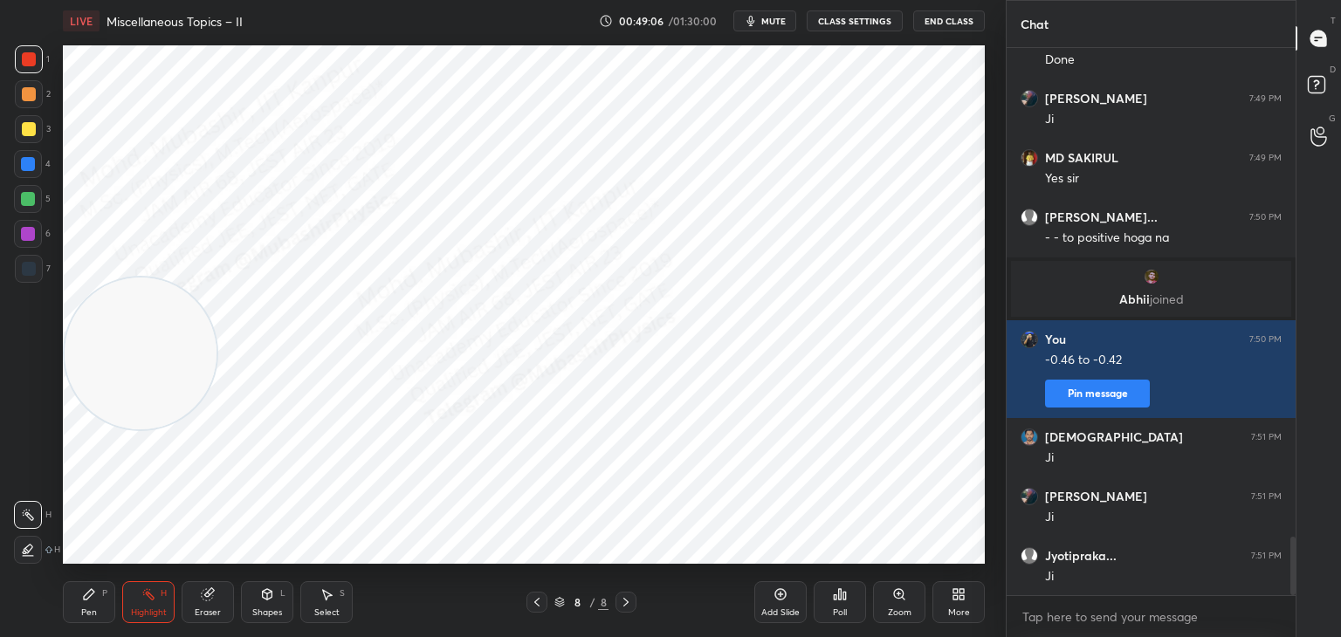
drag, startPoint x: 200, startPoint y: 127, endPoint x: 207, endPoint y: 148, distance: 22.1
click at [202, 278] on video at bounding box center [141, 354] width 152 height 152
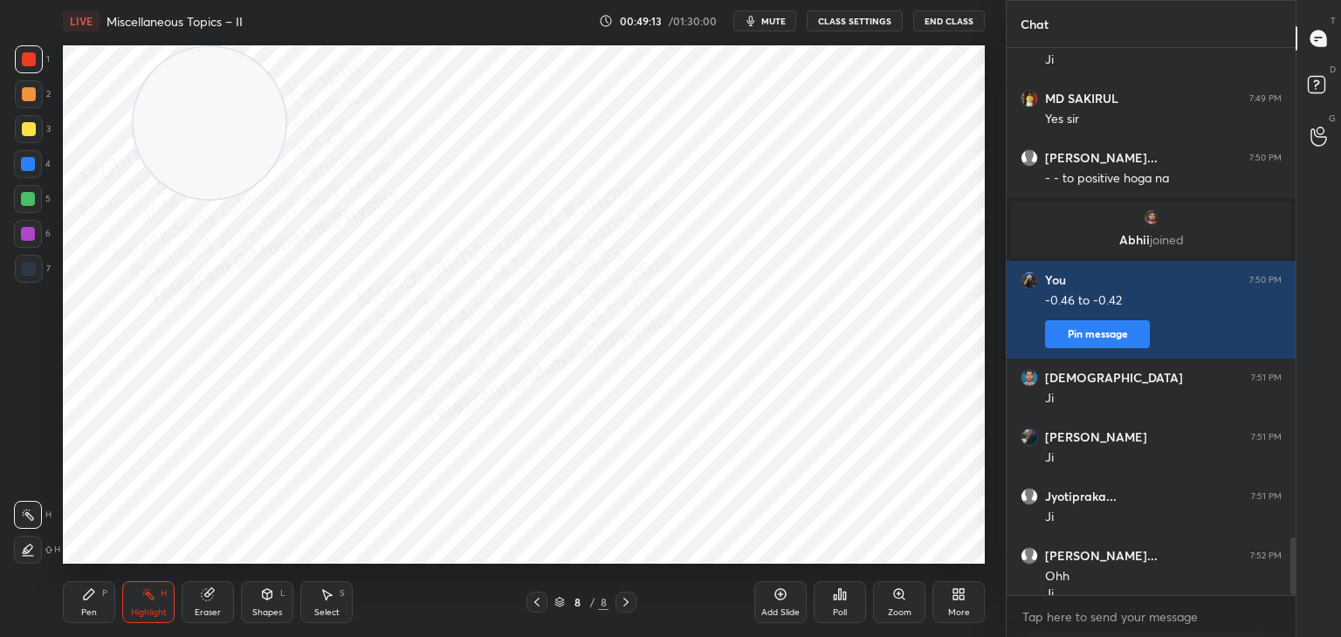
scroll to position [4652, 0]
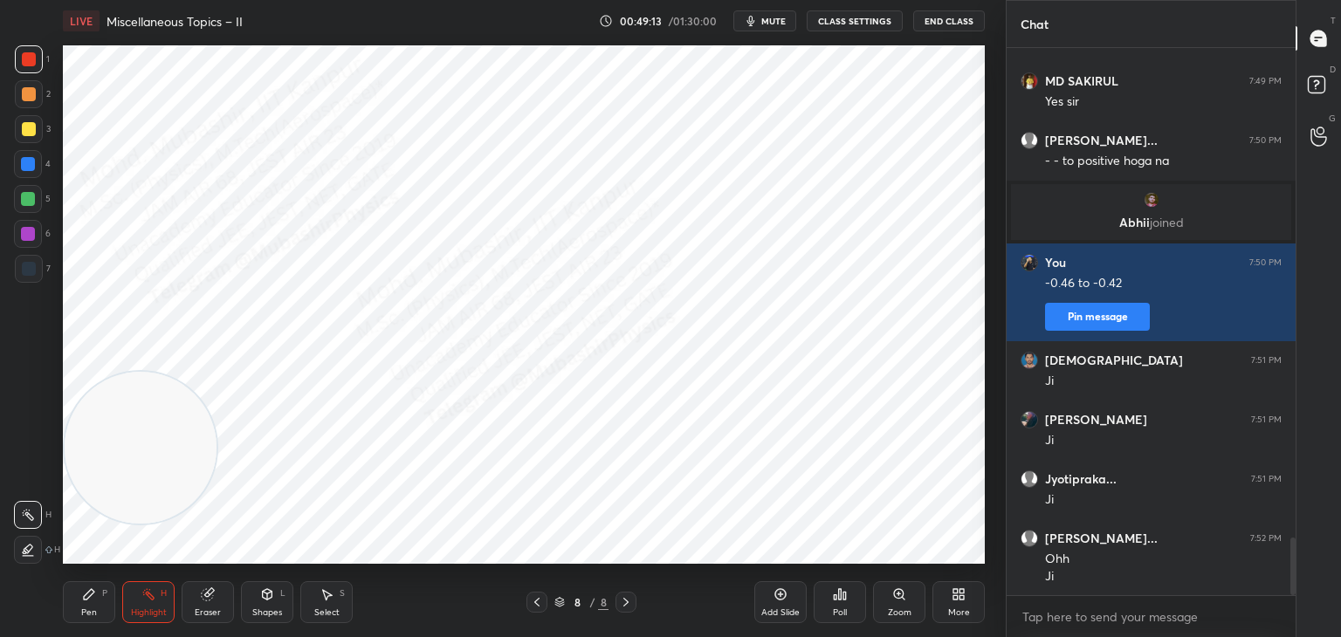
drag, startPoint x: 221, startPoint y: 162, endPoint x: 127, endPoint y: 506, distance: 356.7
click at [84, 588] on div "LIVE Miscellaneous Topics – II 00:49:13 / 01:30:00 mute CLASS SETTINGS End Clas…" at bounding box center [524, 318] width 936 height 637
click at [698, 88] on div "Setting up your live class Poll for secs No correct answer Start poll" at bounding box center [524, 305] width 936 height 526
click at [617, 605] on div at bounding box center [626, 602] width 21 height 21
click at [961, 599] on icon at bounding box center [962, 598] width 4 height 4
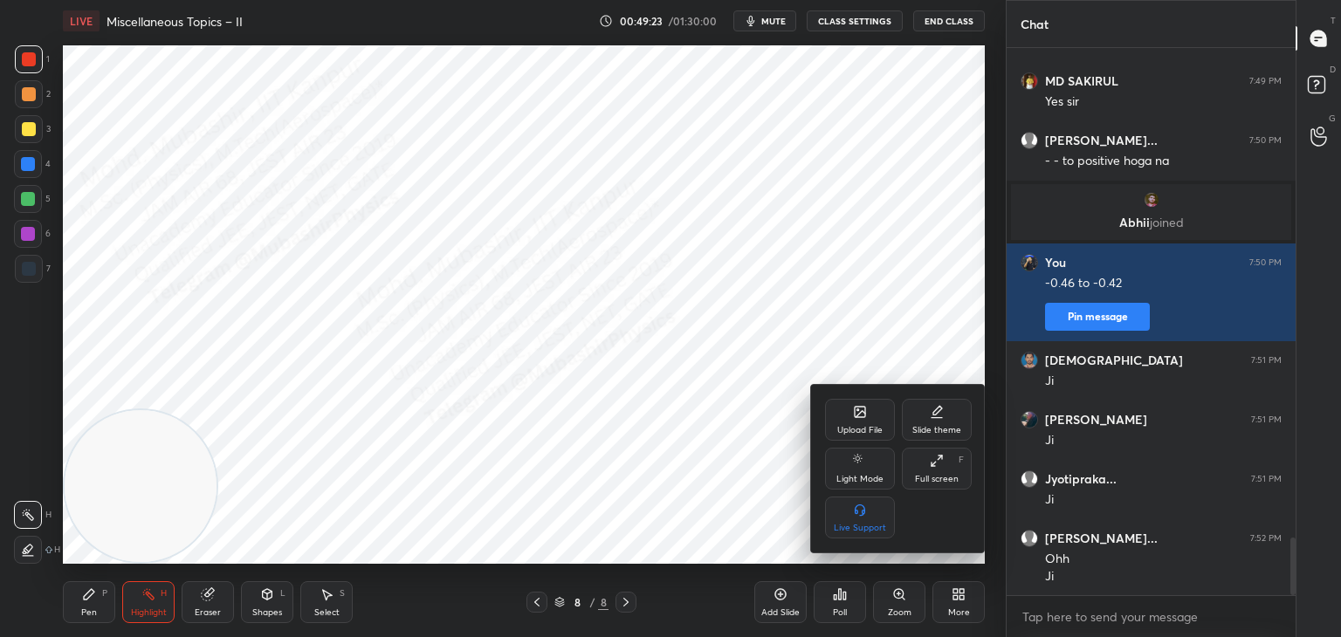
click at [850, 410] on div "Upload File" at bounding box center [860, 420] width 70 height 42
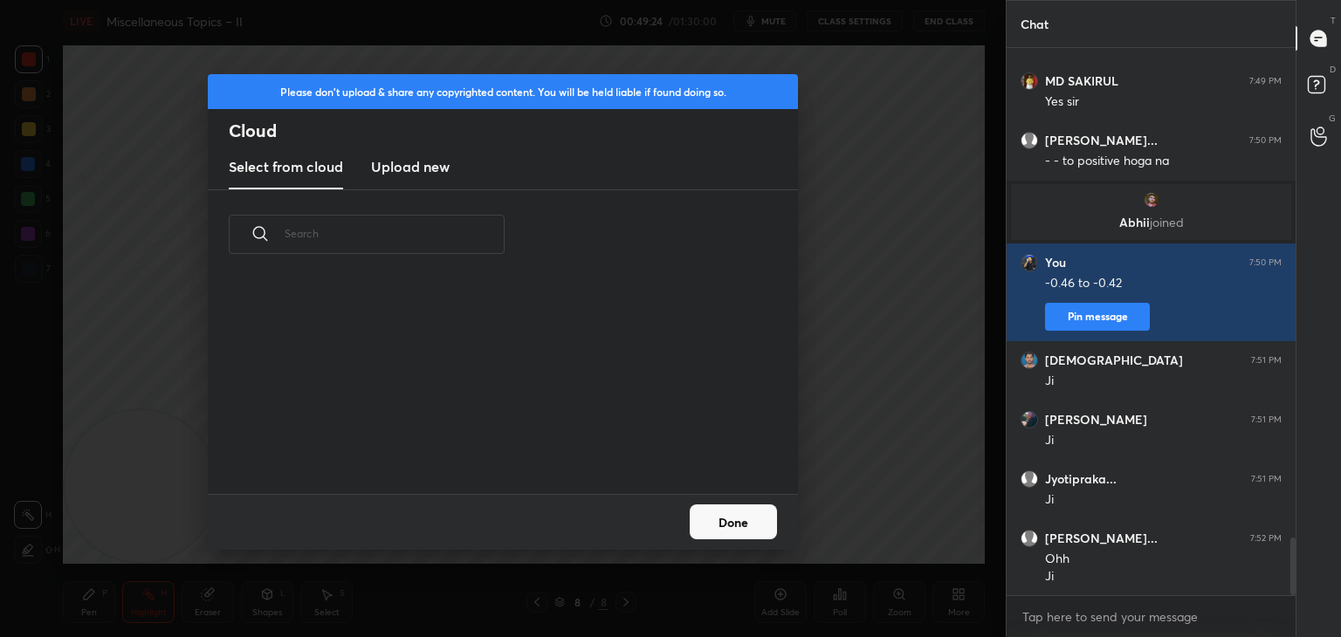
drag, startPoint x: 416, startPoint y: 166, endPoint x: 439, endPoint y: 168, distance: 23.6
click at [413, 166] on h3 "Upload new" at bounding box center [410, 166] width 79 height 21
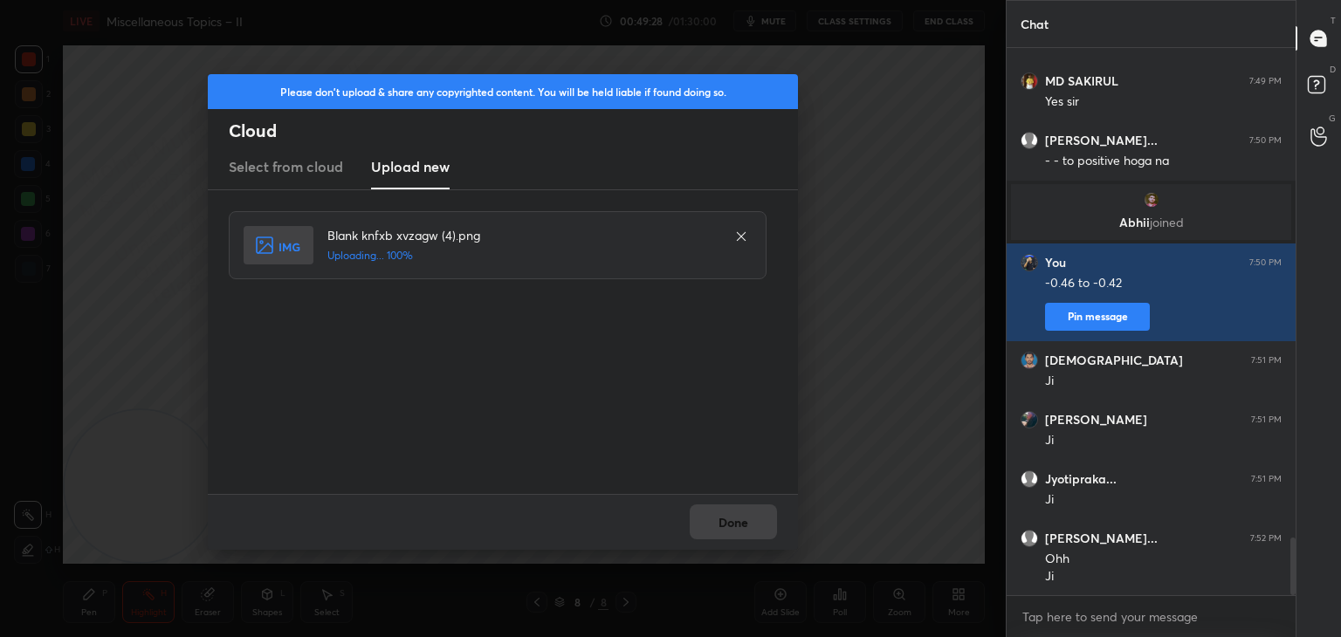
scroll to position [4712, 0]
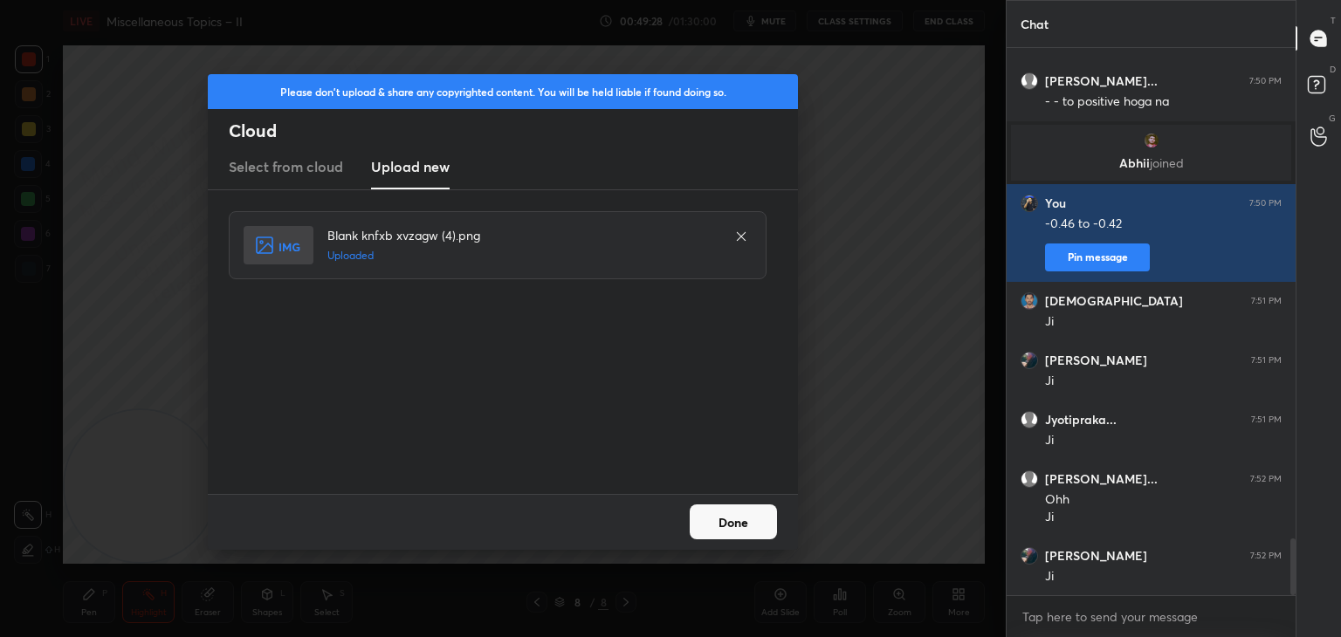
click at [724, 522] on button "Done" at bounding box center [733, 522] width 87 height 35
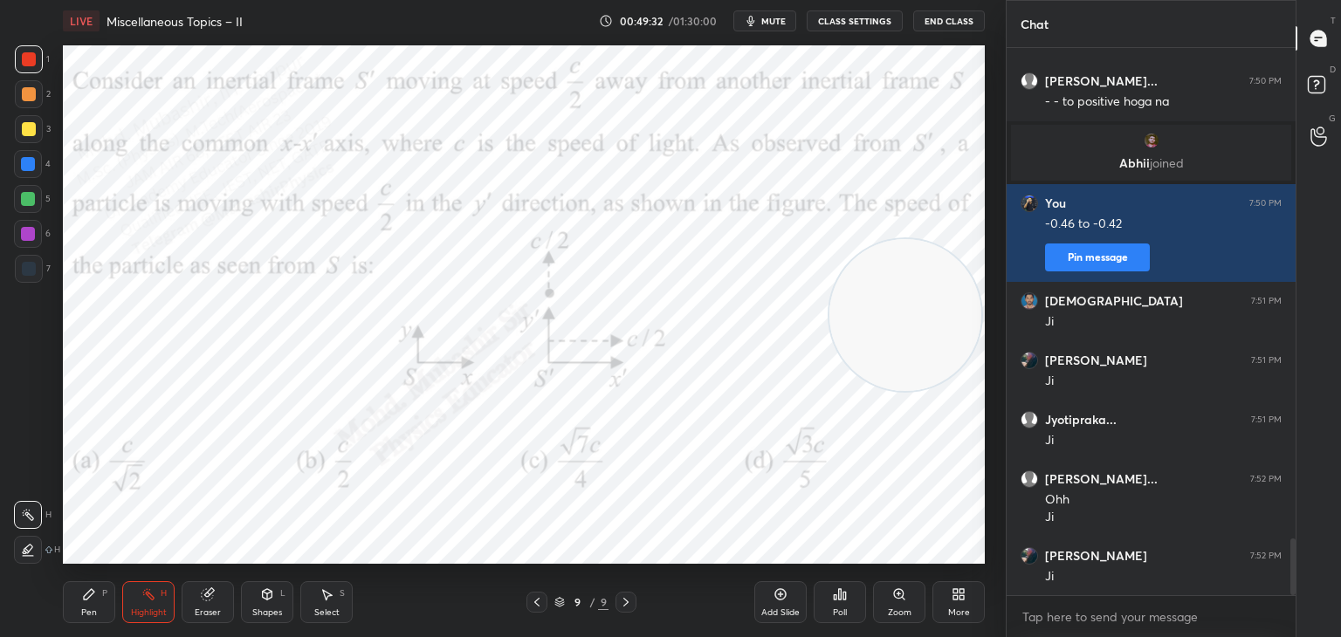
drag, startPoint x: 293, startPoint y: 392, endPoint x: 881, endPoint y: 332, distance: 591.6
click at [891, 315] on video at bounding box center [906, 315] width 152 height 152
click at [88, 604] on div "Pen P" at bounding box center [89, 603] width 52 height 42
drag, startPoint x: 150, startPoint y: 598, endPoint x: 214, endPoint y: 571, distance: 69.3
click at [148, 598] on icon at bounding box center [148, 595] width 14 height 14
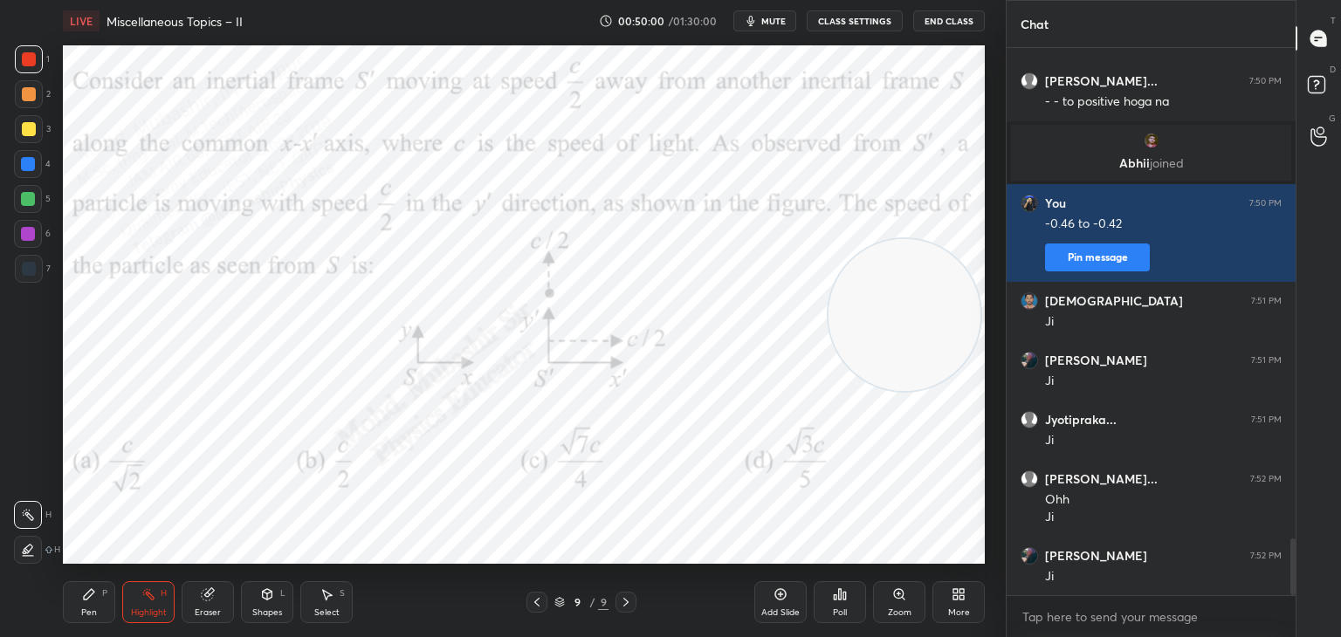
drag, startPoint x: 775, startPoint y: 16, endPoint x: 783, endPoint y: 40, distance: 25.7
click at [773, 17] on span "mute" at bounding box center [773, 21] width 24 height 12
click at [752, 12] on button "unmute" at bounding box center [764, 20] width 63 height 21
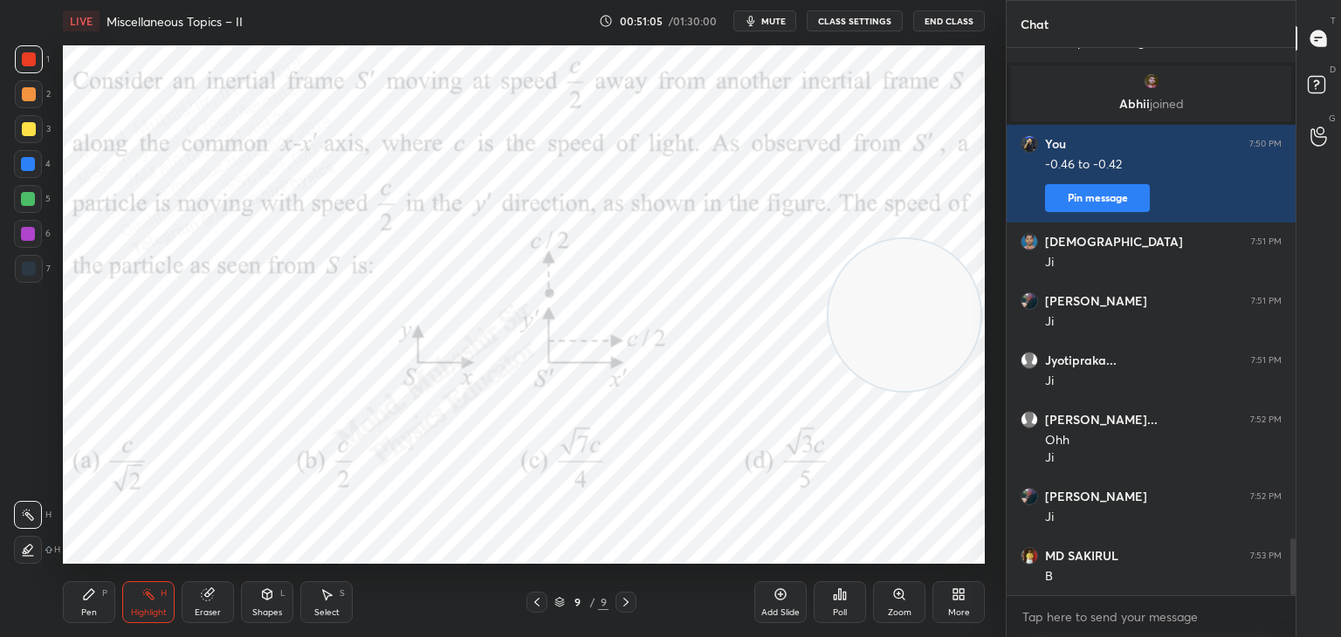
drag, startPoint x: 771, startPoint y: 15, endPoint x: 792, endPoint y: 12, distance: 21.1
click at [771, 21] on span "mute" at bounding box center [773, 21] width 24 height 12
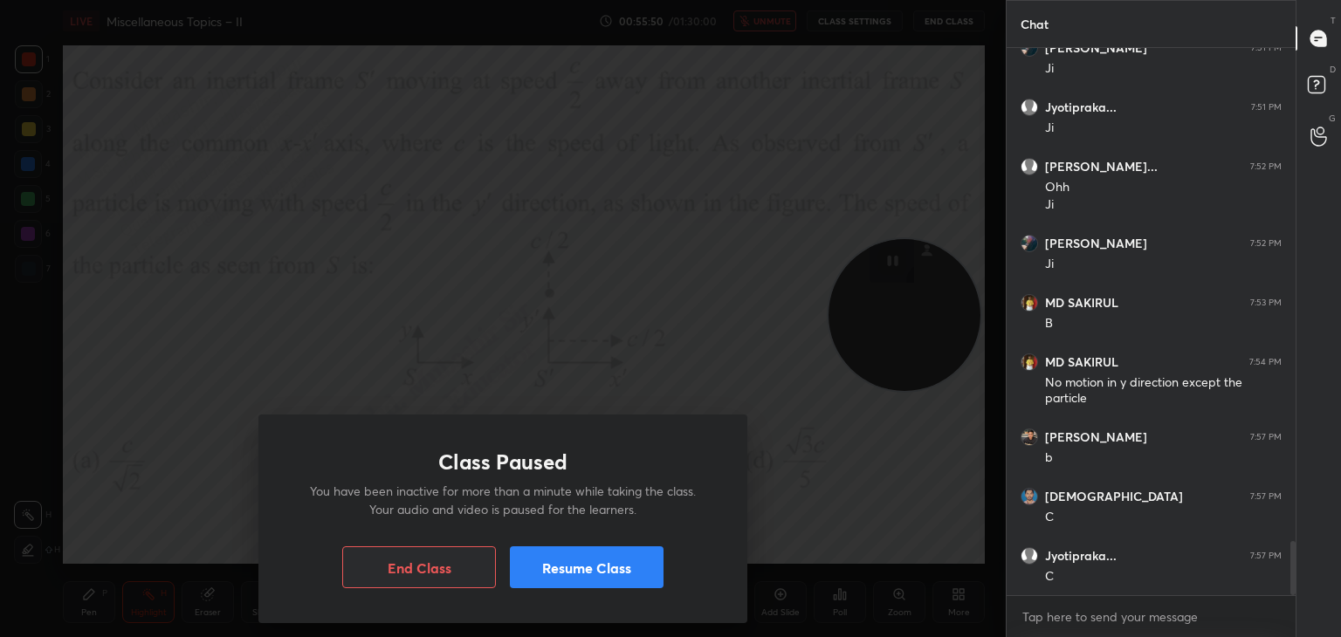
scroll to position [5084, 0]
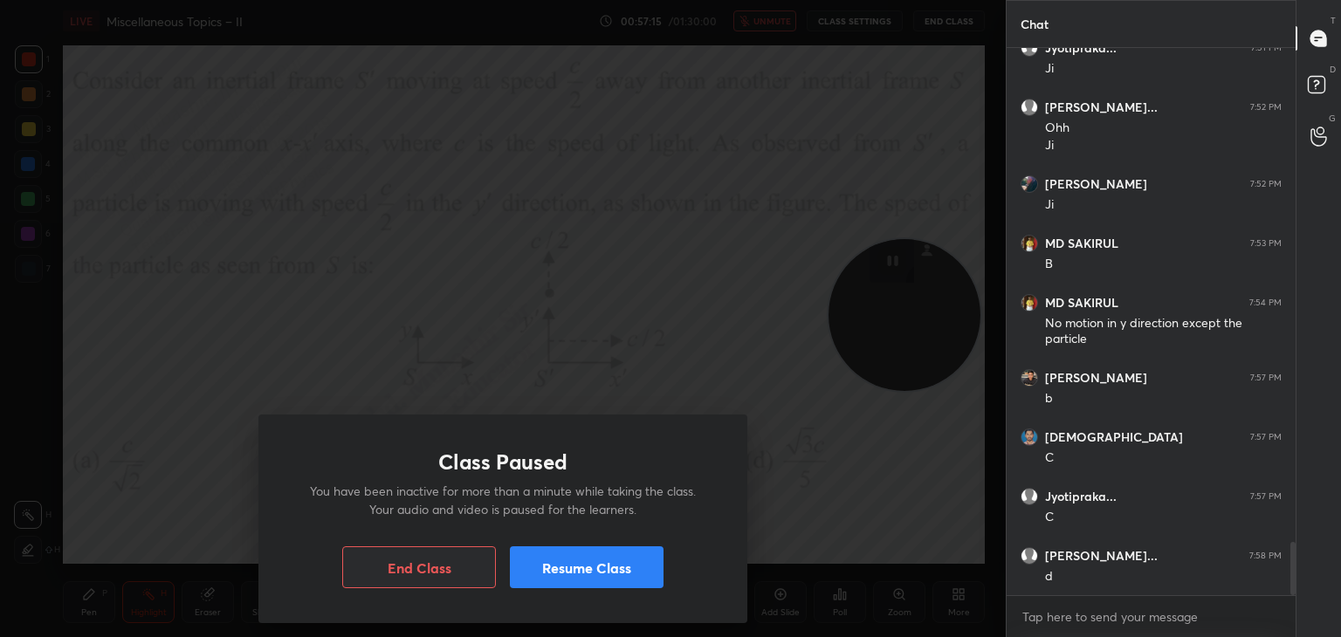
drag, startPoint x: 618, startPoint y: 576, endPoint x: 633, endPoint y: 563, distance: 19.8
click at [616, 578] on button "Resume Class" at bounding box center [587, 568] width 154 height 42
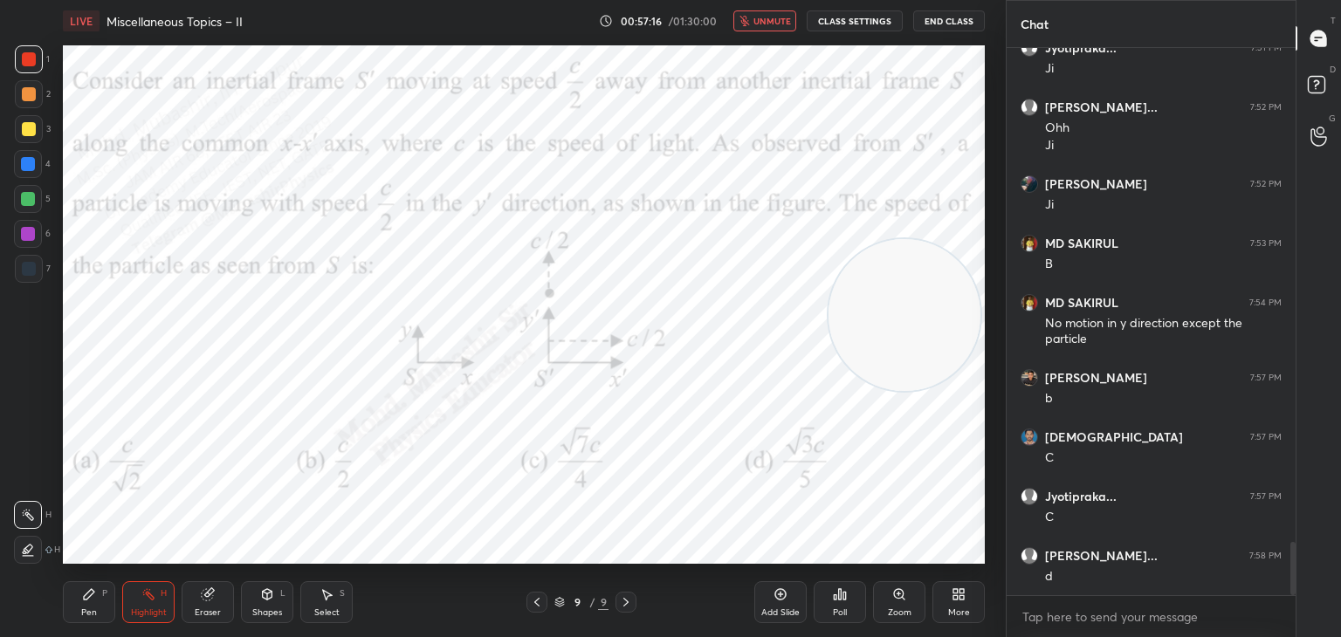
click at [762, 23] on span "unmute" at bounding box center [773, 21] width 38 height 12
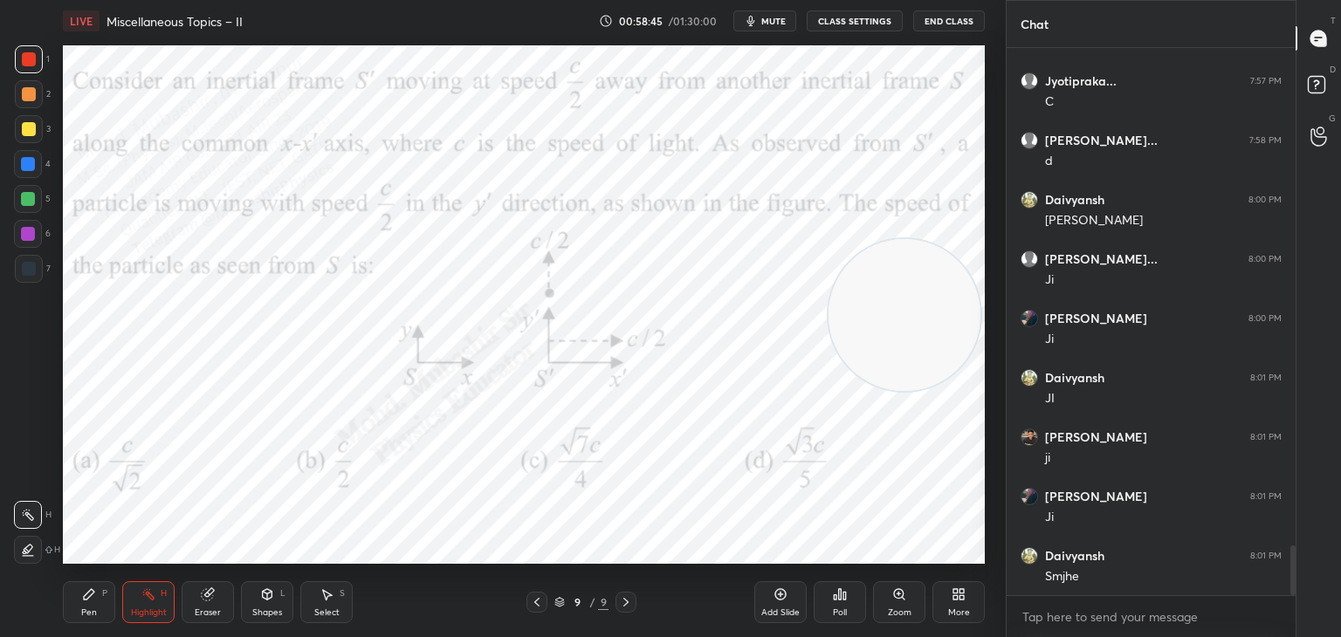
scroll to position [5559, 0]
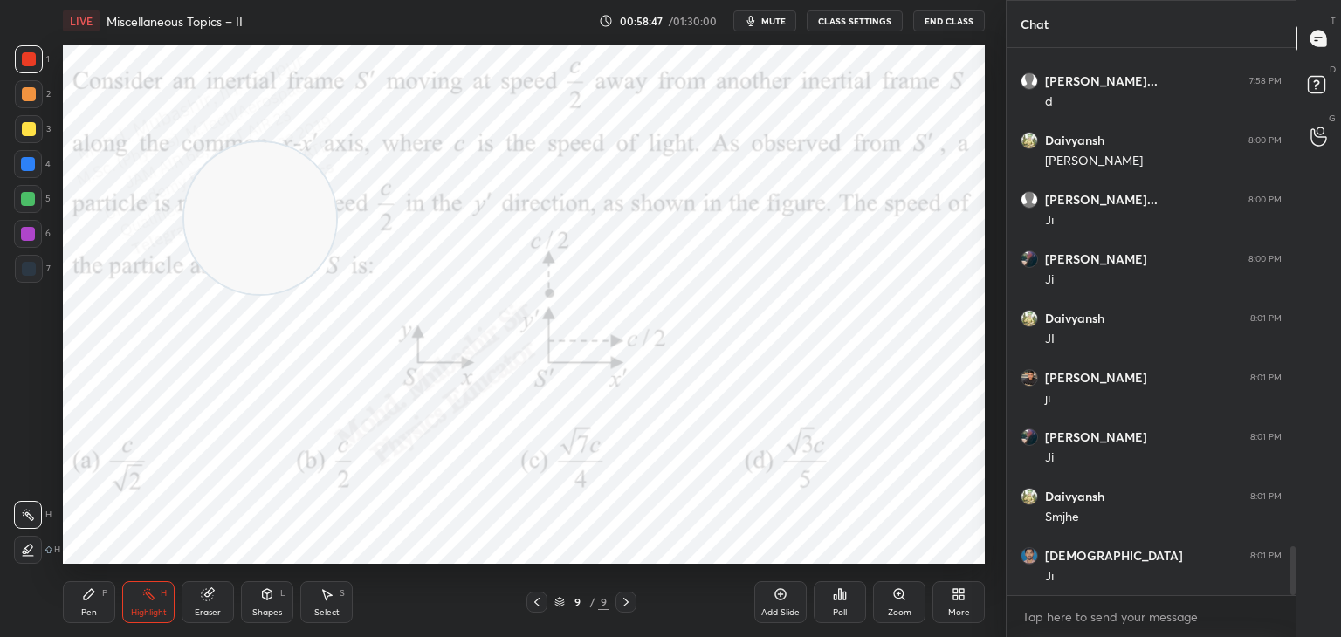
drag, startPoint x: 892, startPoint y: 308, endPoint x: 273, endPoint y: 225, distance: 623.8
click at [273, 225] on video at bounding box center [260, 218] width 152 height 152
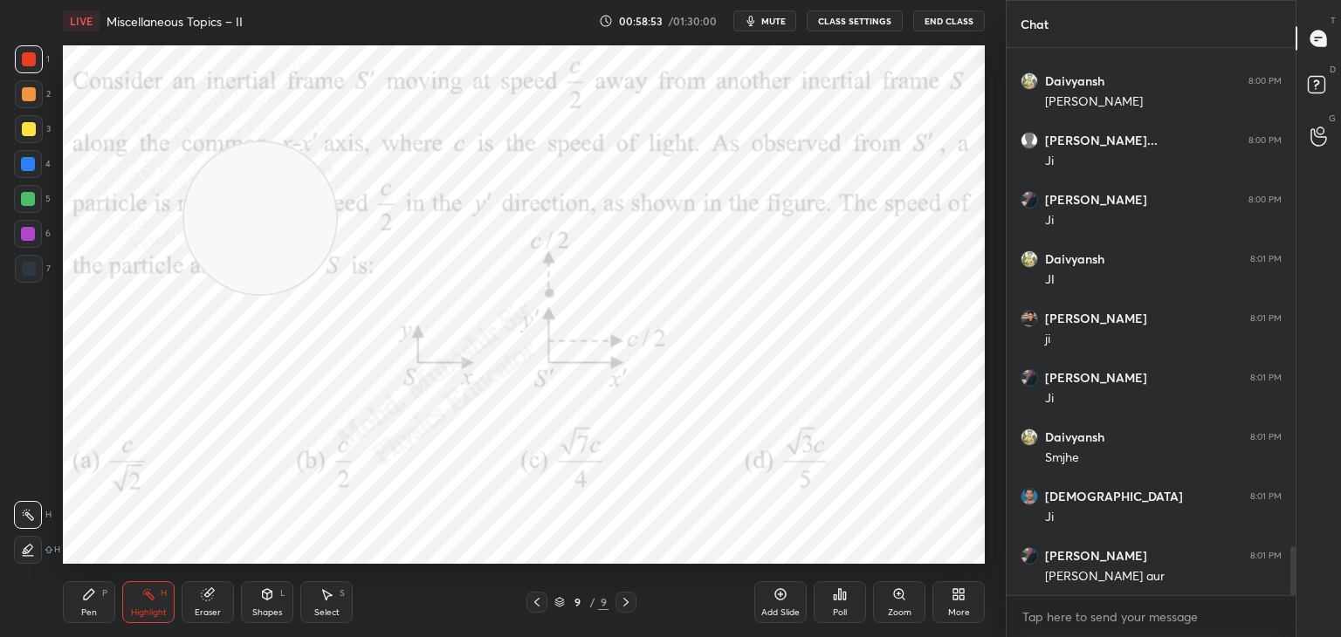
click at [958, 592] on icon at bounding box center [959, 595] width 14 height 14
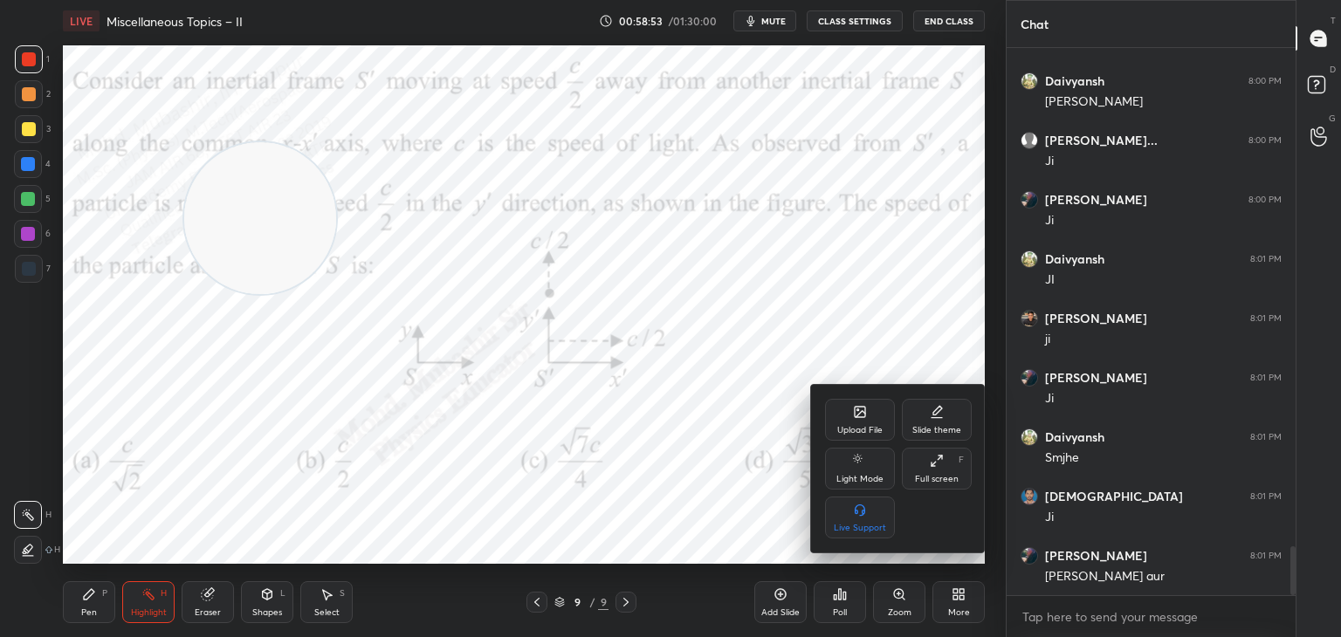
click at [859, 417] on icon at bounding box center [860, 412] width 10 height 10
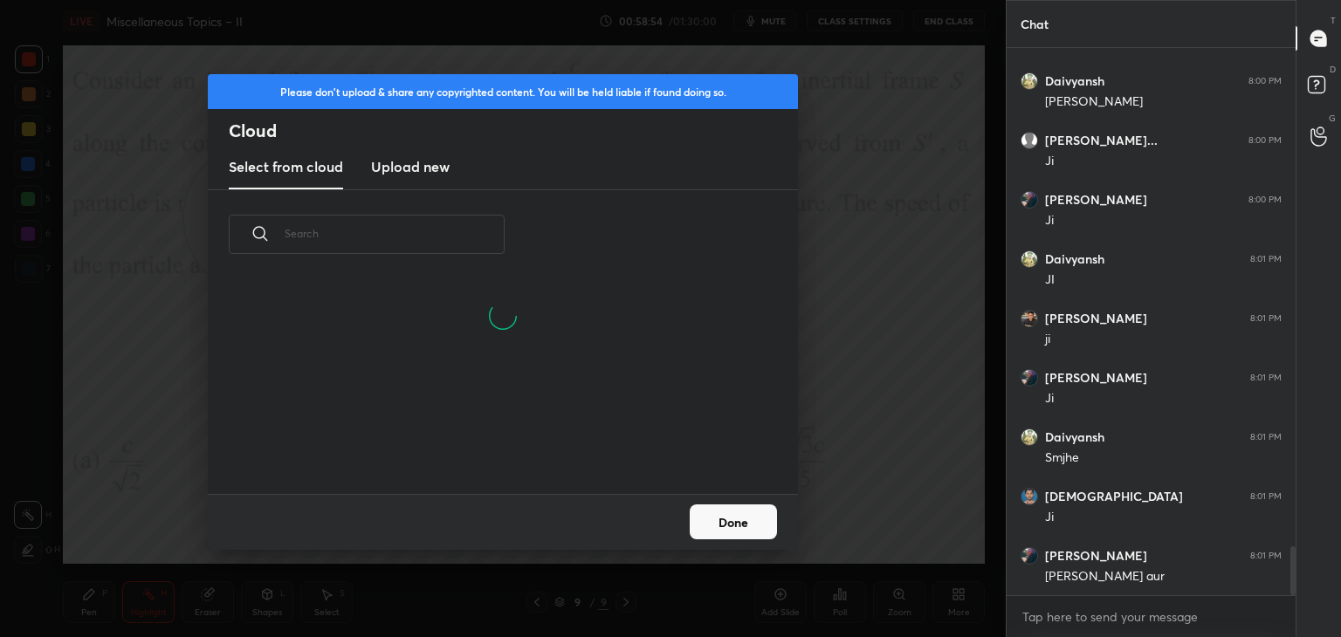
click at [403, 156] on h3 "Upload new" at bounding box center [410, 166] width 79 height 21
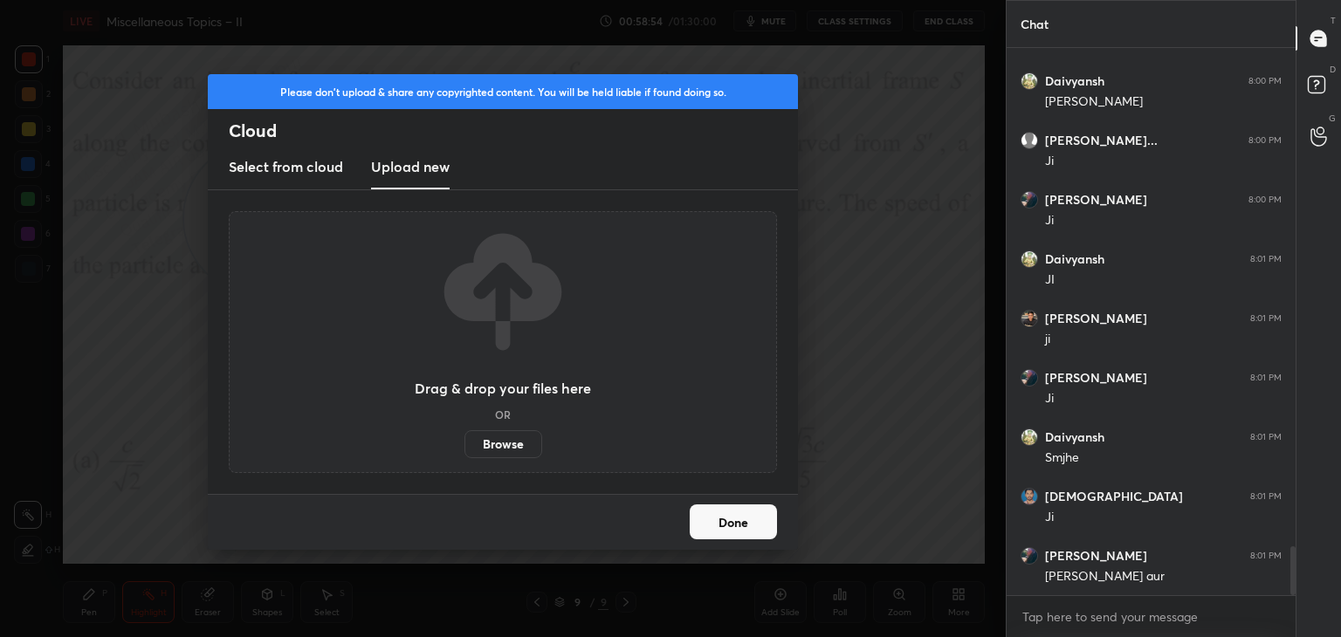
click at [514, 438] on label "Browse" at bounding box center [504, 444] width 78 height 28
click at [465, 438] on input "Browse" at bounding box center [465, 444] width 0 height 28
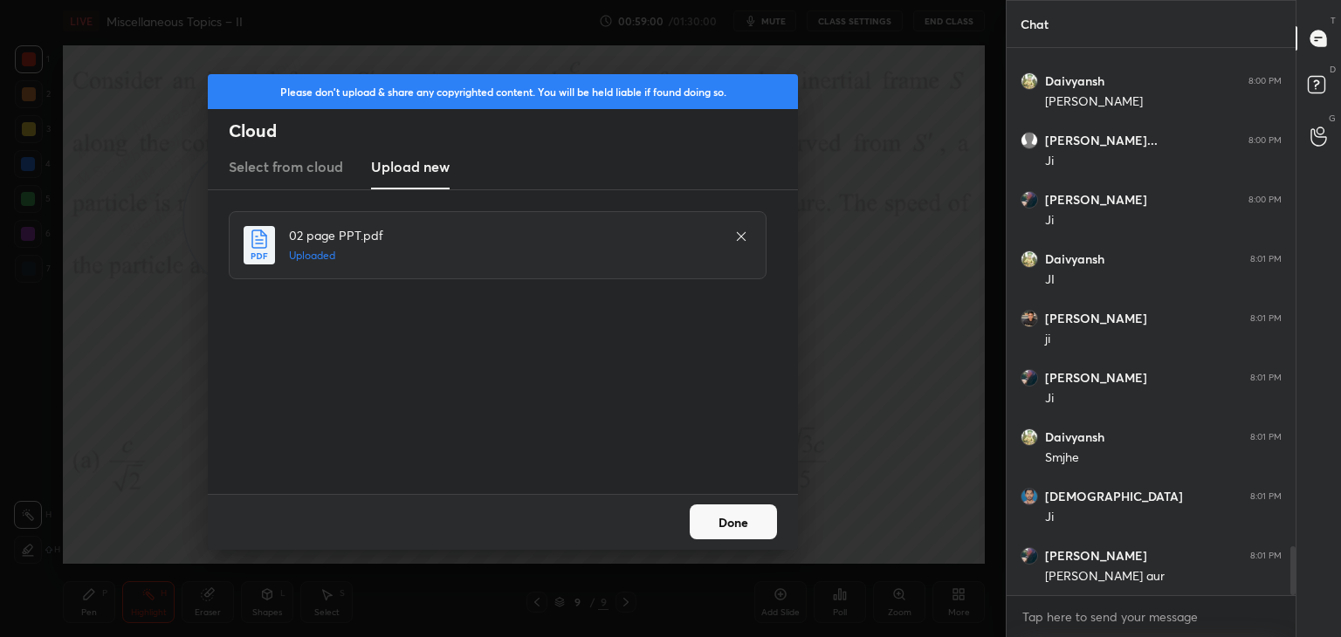
click at [750, 521] on button "Done" at bounding box center [733, 522] width 87 height 35
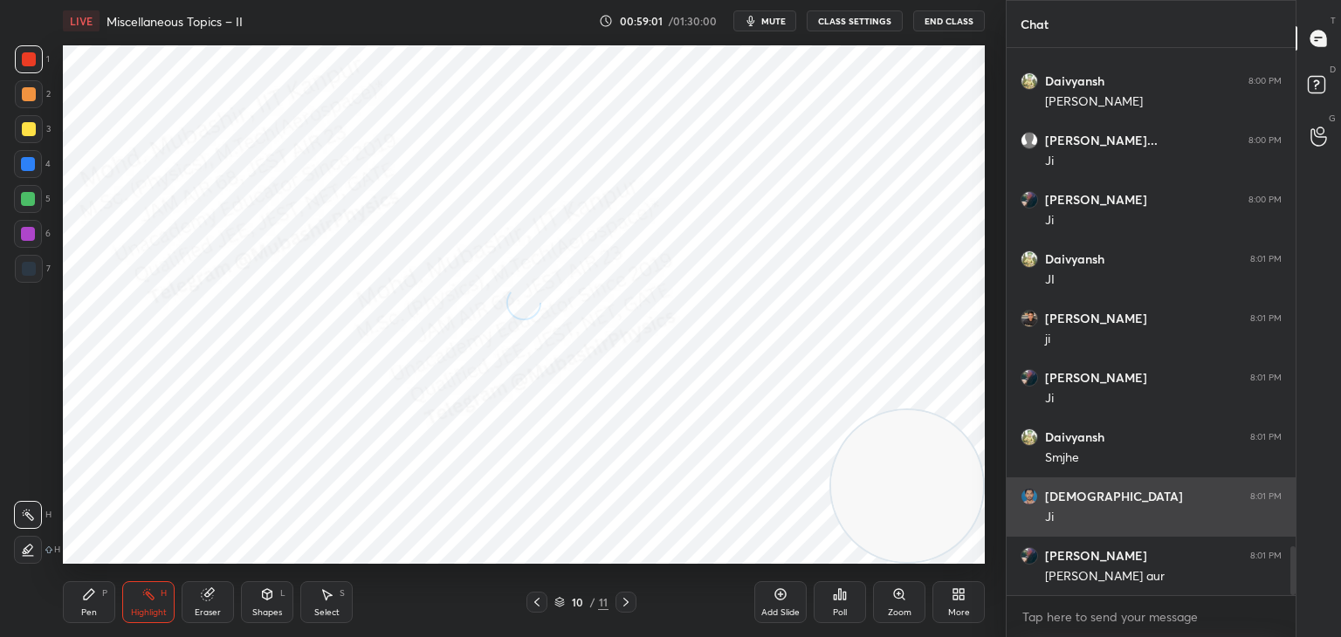
drag, startPoint x: 275, startPoint y: 217, endPoint x: 1065, endPoint y: 529, distance: 849.8
click at [1079, 533] on div "1 2 3 4 5 6 7 C X Z C X Z E E Erase all H H LIVE Miscellaneous Topics – II 00:5…" at bounding box center [670, 318] width 1341 height 637
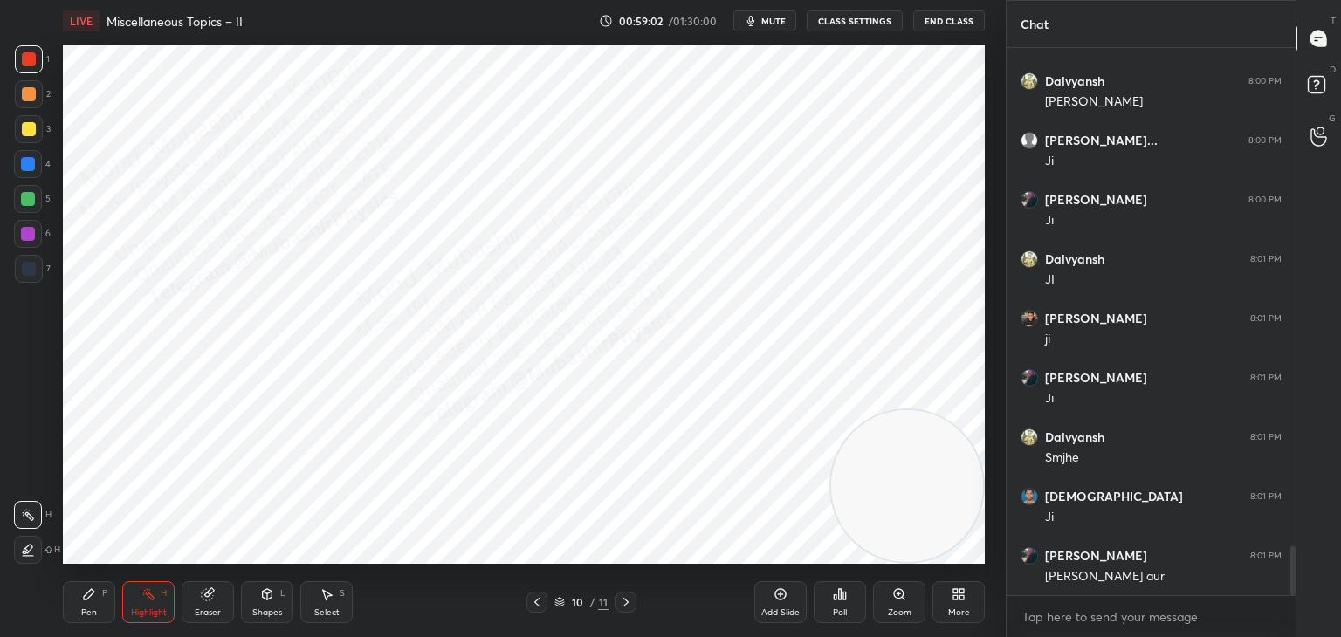
click at [93, 609] on div "Pen" at bounding box center [89, 613] width 16 height 9
click at [29, 173] on div at bounding box center [28, 164] width 28 height 28
drag, startPoint x: 32, startPoint y: 232, endPoint x: 59, endPoint y: 229, distance: 26.4
click at [38, 229] on div at bounding box center [28, 234] width 28 height 28
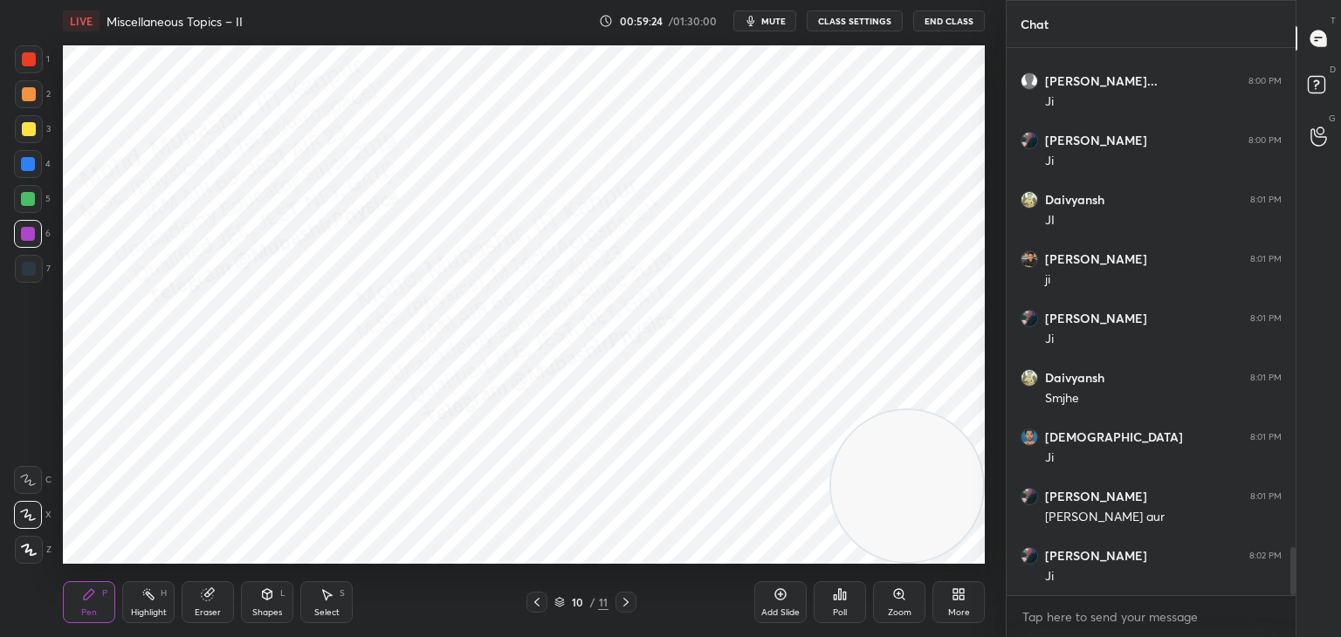
scroll to position [5695, 0]
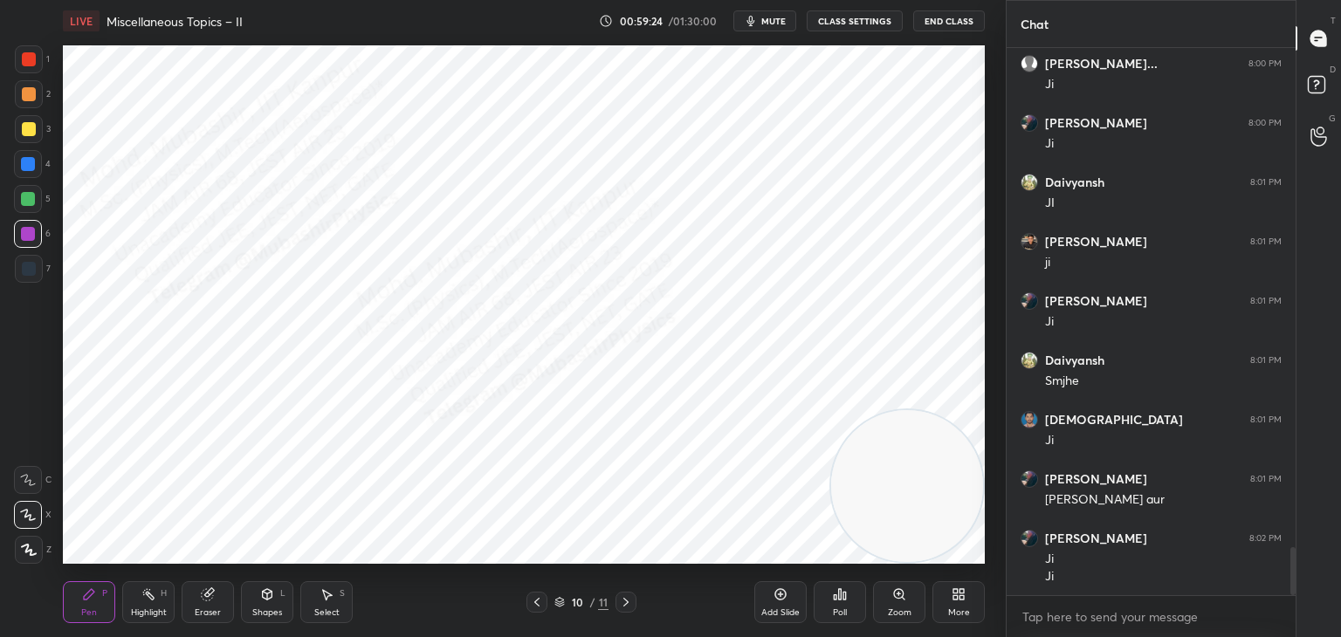
drag, startPoint x: 18, startPoint y: 199, endPoint x: 31, endPoint y: 204, distance: 13.3
click at [20, 203] on div at bounding box center [28, 199] width 28 height 28
click at [31, 96] on div at bounding box center [29, 94] width 14 height 14
drag, startPoint x: 31, startPoint y: 199, endPoint x: 43, endPoint y: 197, distance: 11.5
click at [32, 199] on div at bounding box center [28, 199] width 14 height 14
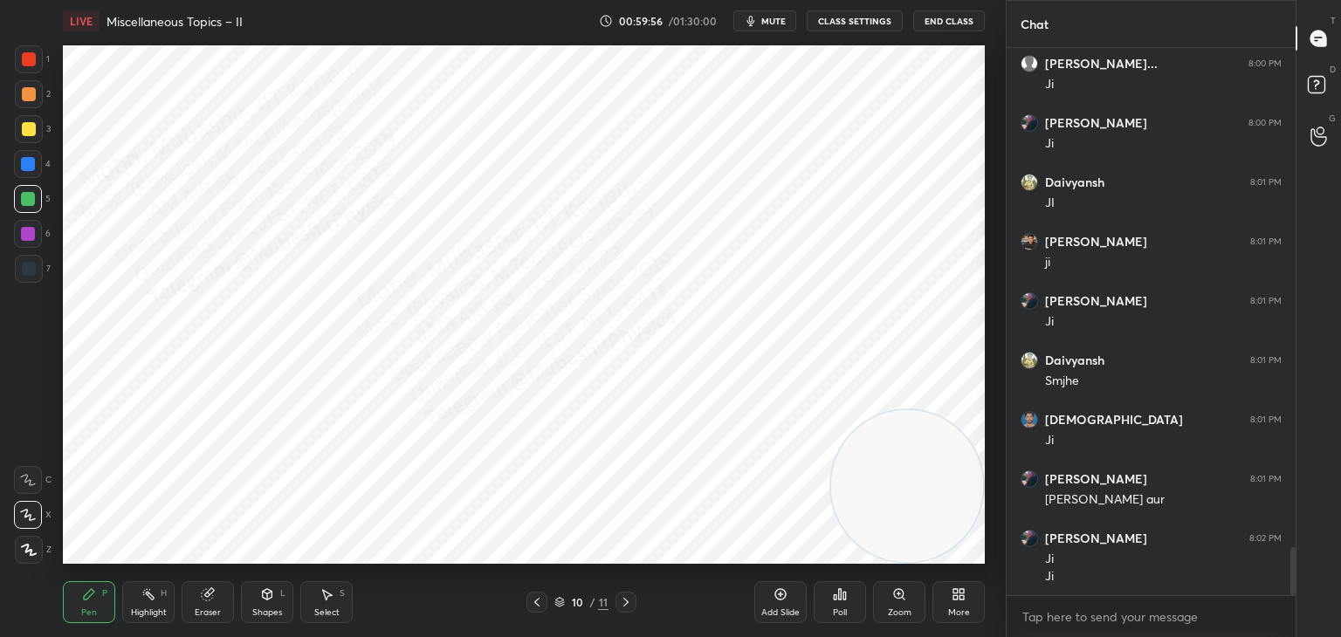
drag, startPoint x: 31, startPoint y: 138, endPoint x: 43, endPoint y: 145, distance: 13.3
click at [32, 141] on div at bounding box center [29, 129] width 28 height 28
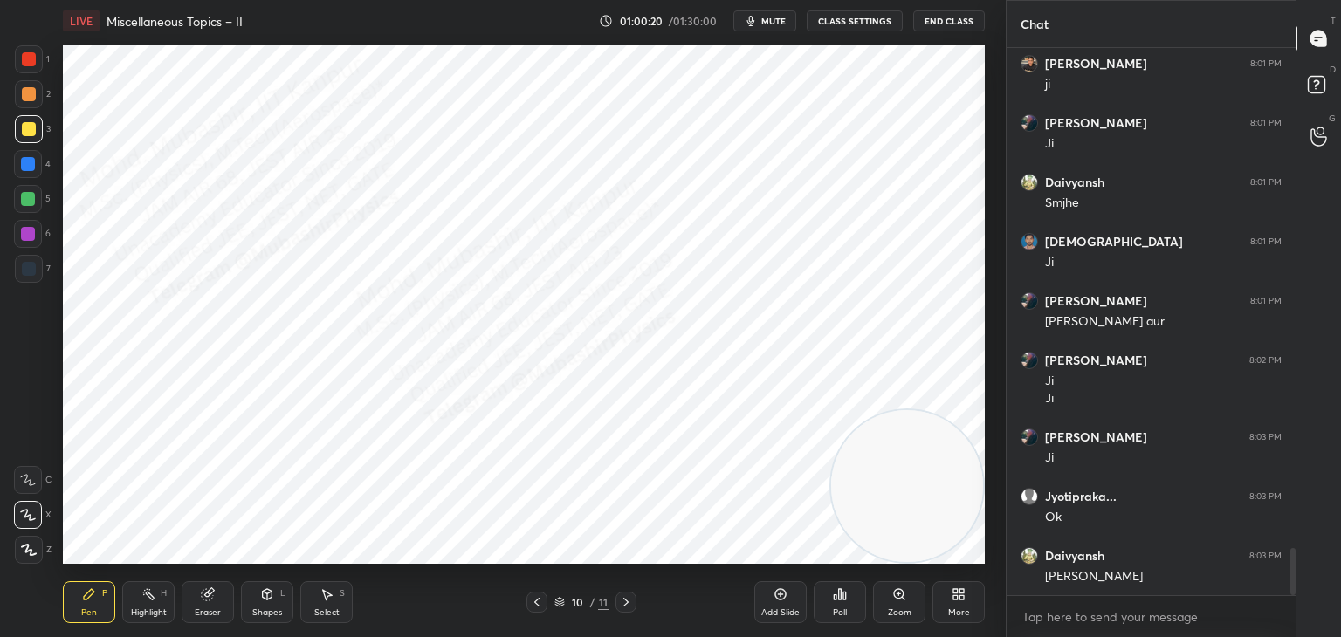
scroll to position [5933, 0]
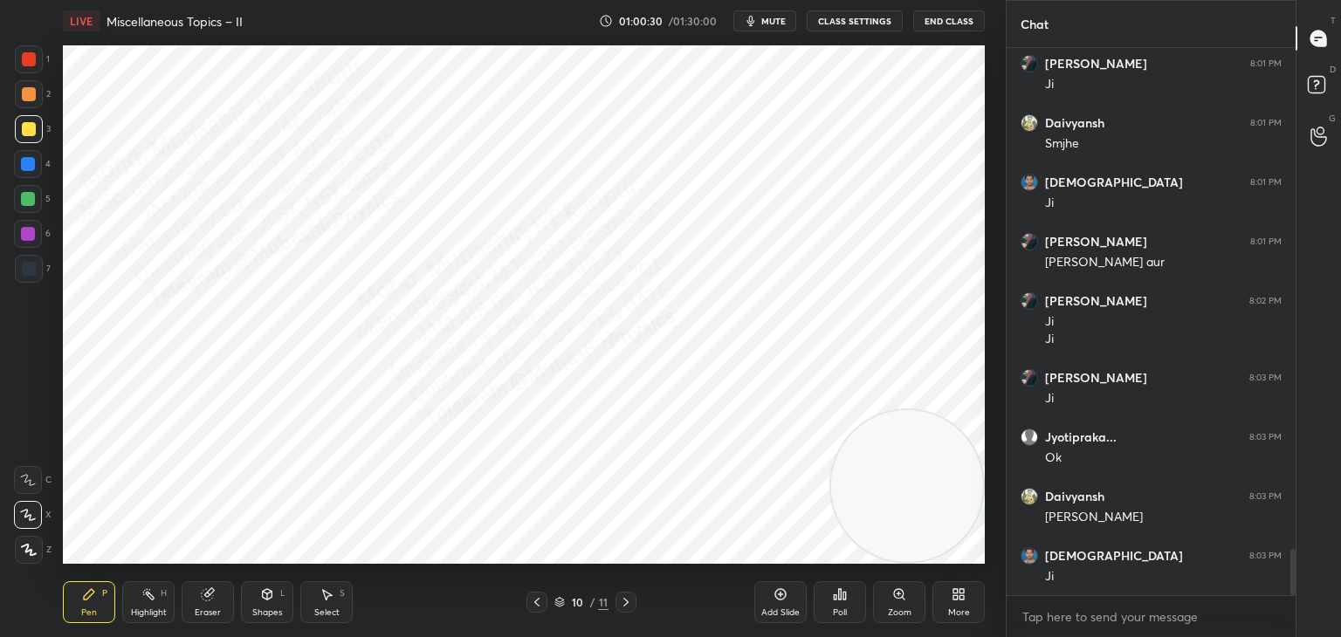
click at [210, 601] on icon at bounding box center [207, 594] width 11 height 11
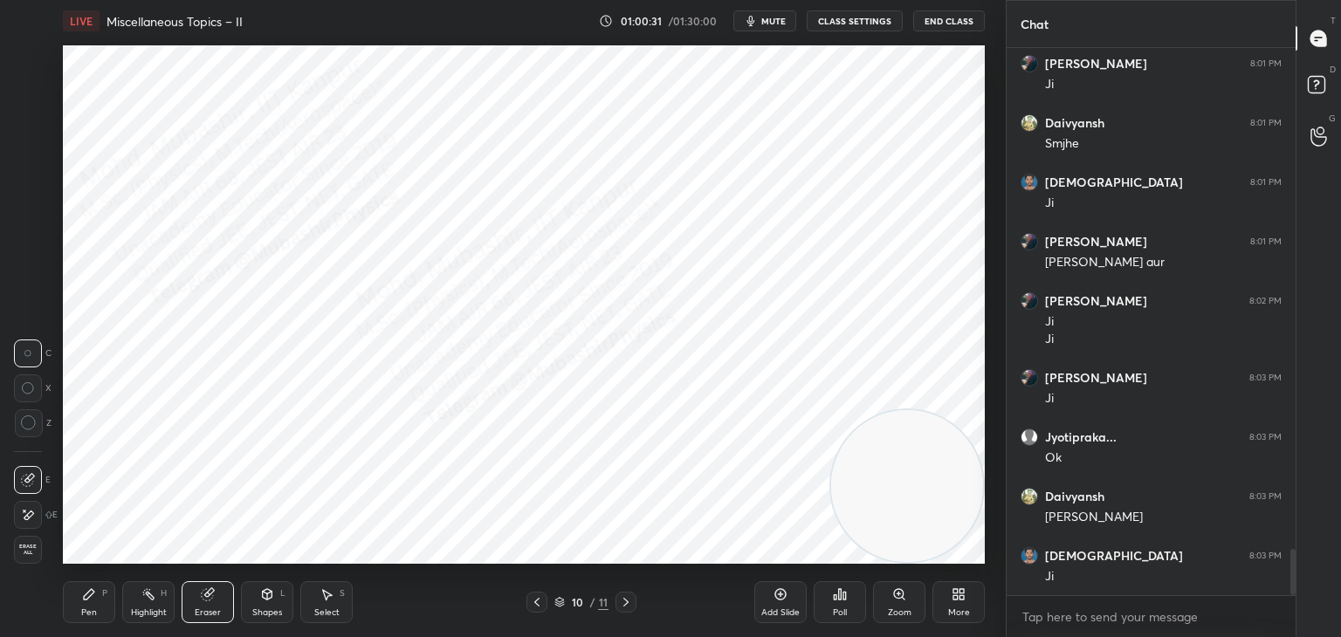
click at [25, 553] on span "Erase all" at bounding box center [28, 550] width 26 height 12
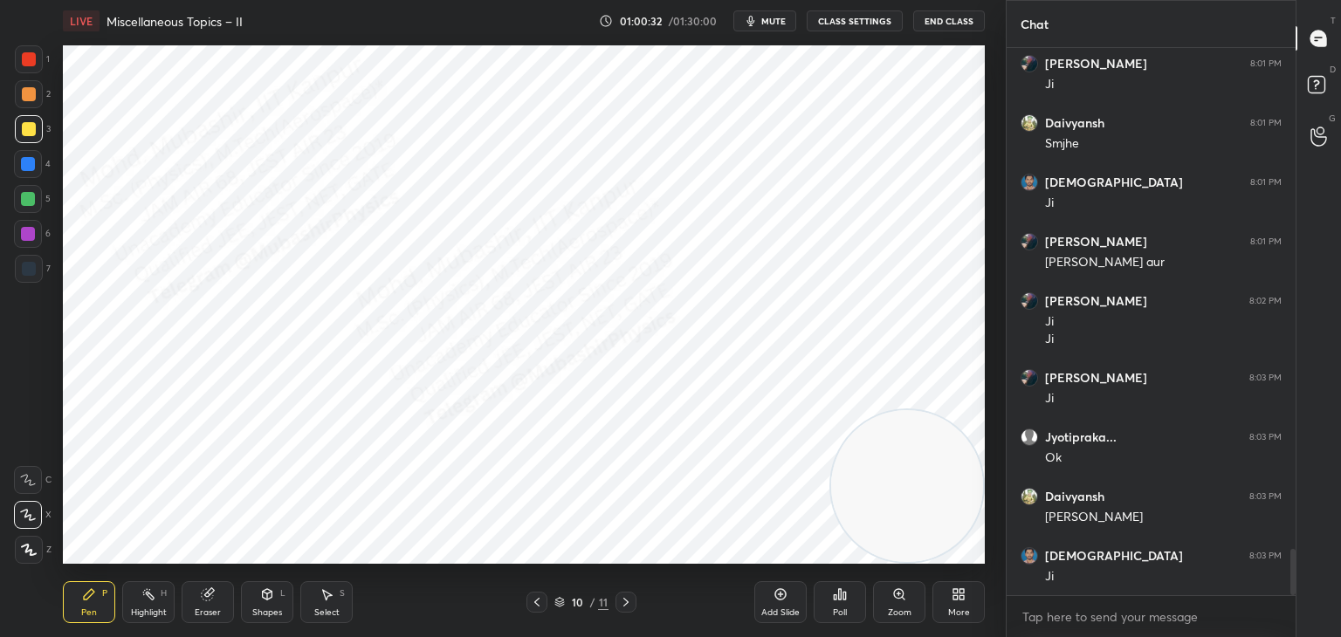
drag, startPoint x: 22, startPoint y: 172, endPoint x: 46, endPoint y: 166, distance: 25.2
click at [24, 169] on div at bounding box center [28, 164] width 28 height 28
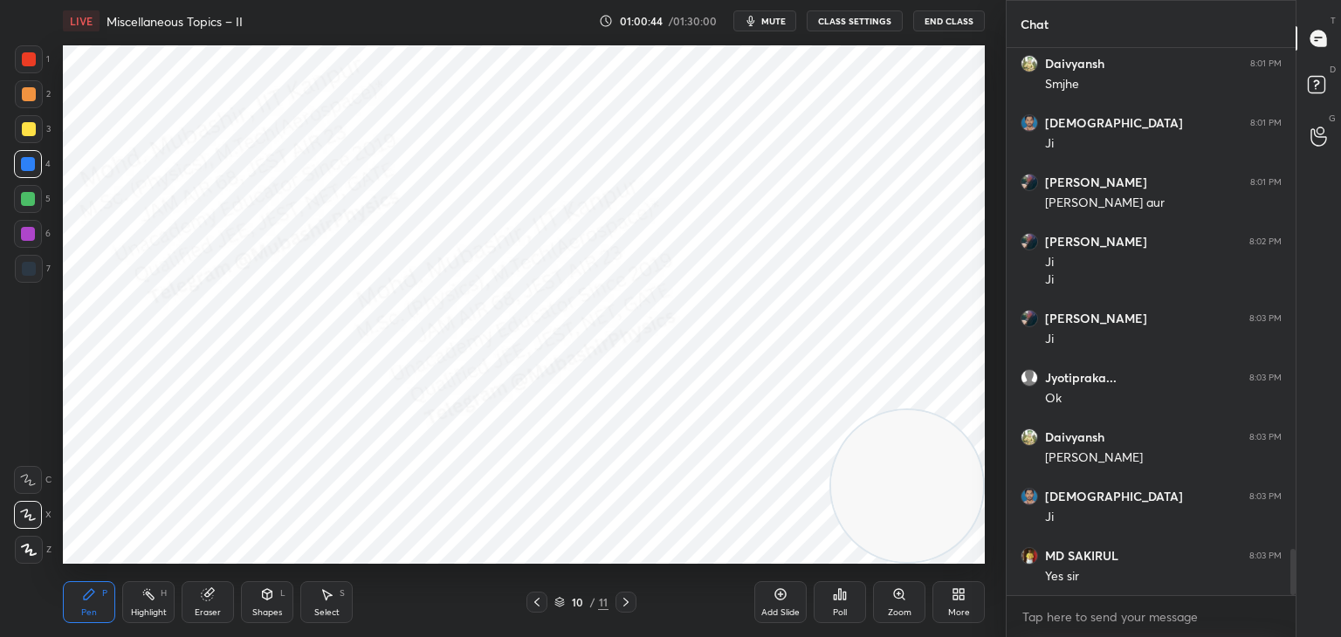
drag, startPoint x: 532, startPoint y: 599, endPoint x: 492, endPoint y: 595, distance: 39.5
click at [531, 599] on icon at bounding box center [537, 603] width 14 height 14
drag, startPoint x: 155, startPoint y: 599, endPoint x: 174, endPoint y: 602, distance: 19.4
click at [158, 601] on div "Highlight H" at bounding box center [148, 603] width 52 height 42
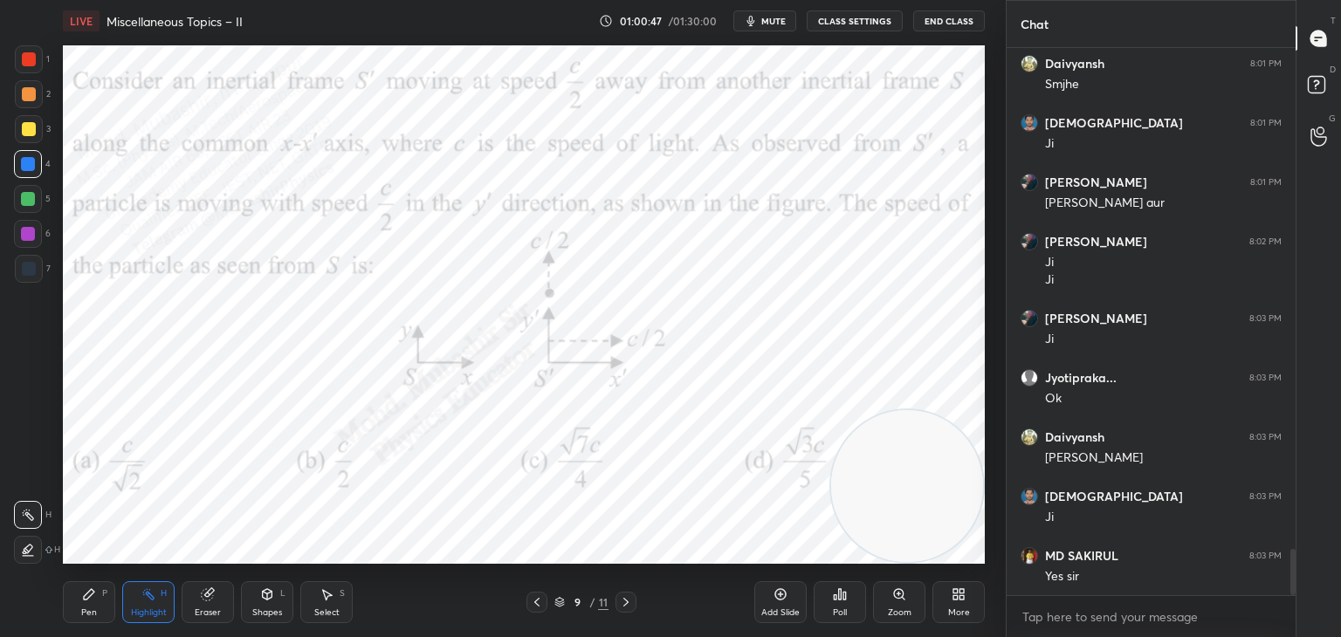
drag, startPoint x: 102, startPoint y: 608, endPoint x: 301, endPoint y: 591, distance: 199.8
click at [107, 608] on div "Pen P" at bounding box center [89, 603] width 52 height 42
click at [280, 592] on div "L" at bounding box center [282, 593] width 5 height 9
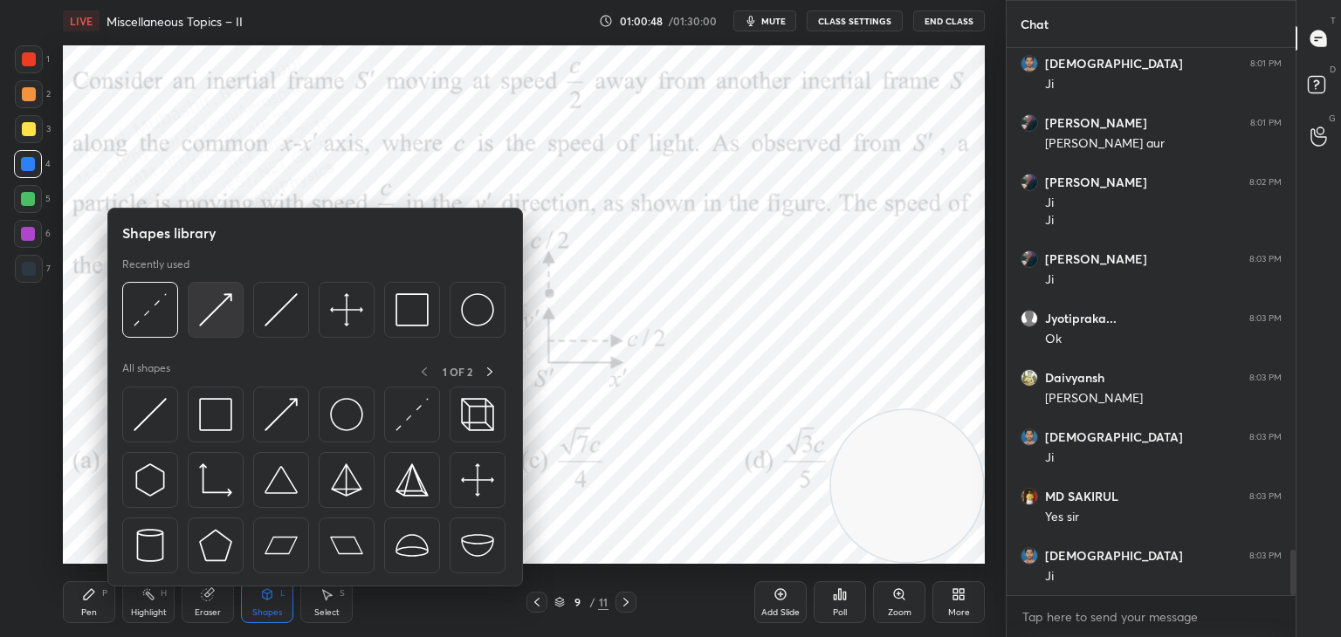
click at [220, 323] on img at bounding box center [215, 309] width 33 height 33
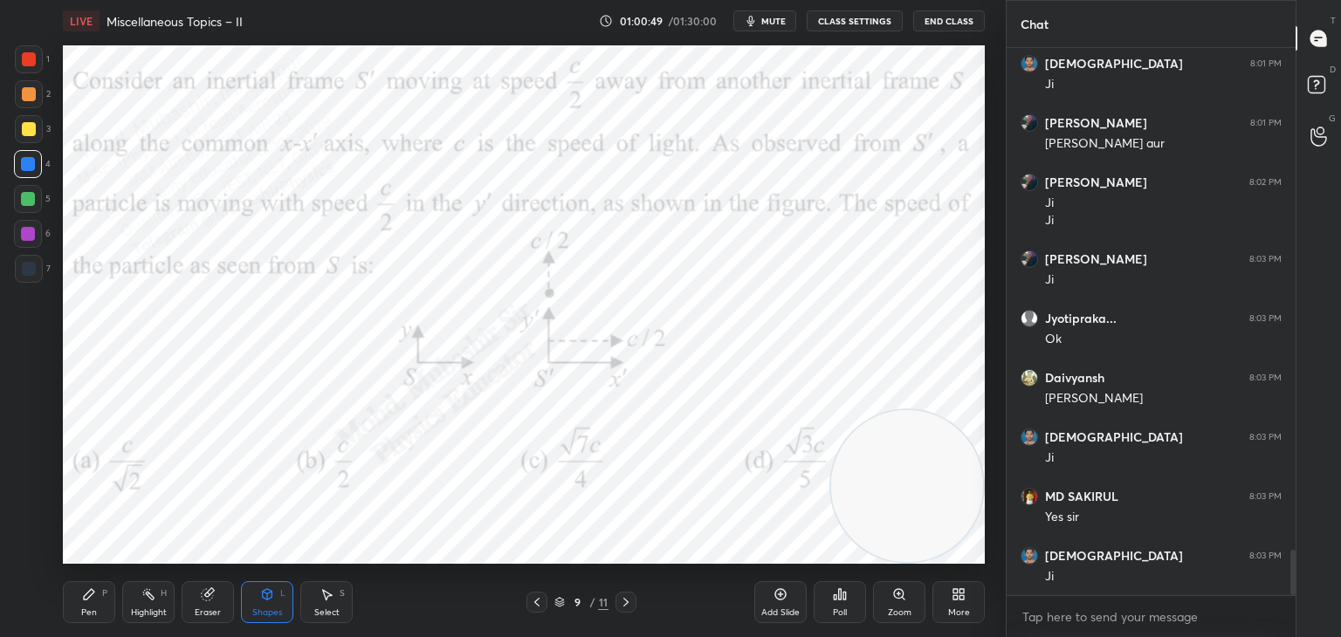
drag, startPoint x: 31, startPoint y: 239, endPoint x: 62, endPoint y: 241, distance: 31.5
click at [39, 239] on div at bounding box center [28, 234] width 28 height 28
drag, startPoint x: 32, startPoint y: 197, endPoint x: 46, endPoint y: 204, distance: 15.6
click at [36, 199] on div at bounding box center [28, 199] width 28 height 28
click at [92, 596] on icon at bounding box center [89, 595] width 14 height 14
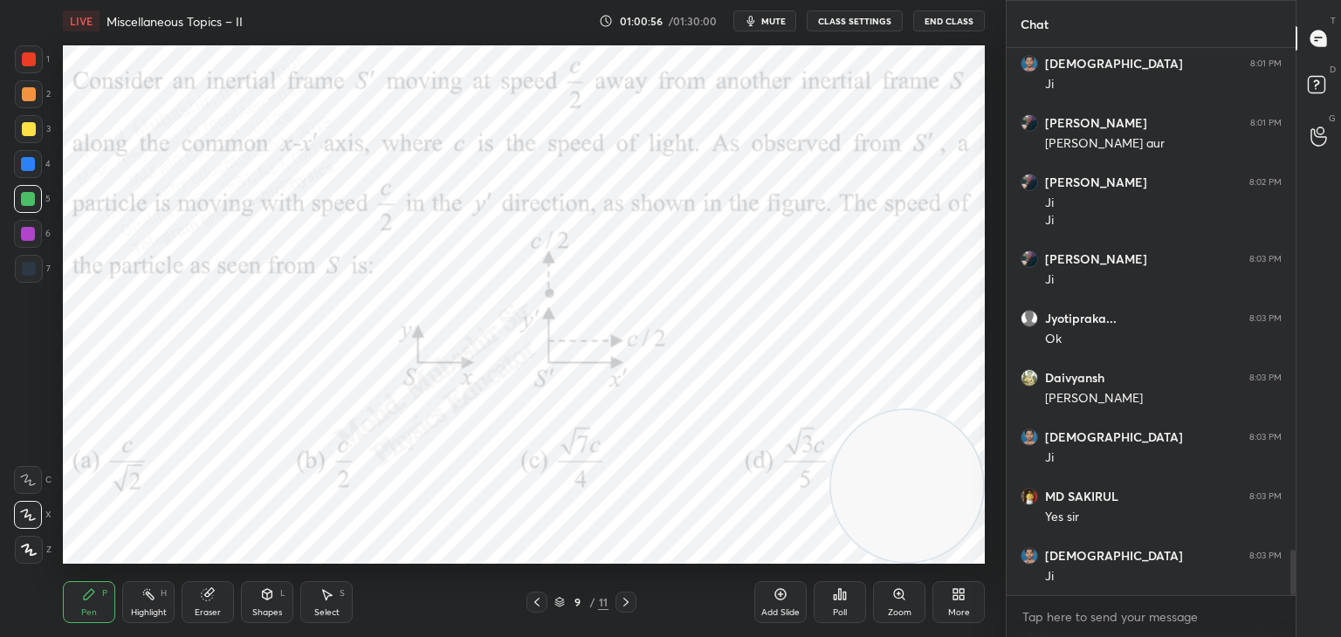
drag, startPoint x: 24, startPoint y: 169, endPoint x: 62, endPoint y: 175, distance: 38.8
click at [29, 169] on div at bounding box center [28, 164] width 14 height 14
drag, startPoint x: 143, startPoint y: 604, endPoint x: 195, endPoint y: 567, distance: 63.7
click at [146, 604] on div "Highlight H" at bounding box center [148, 603] width 52 height 42
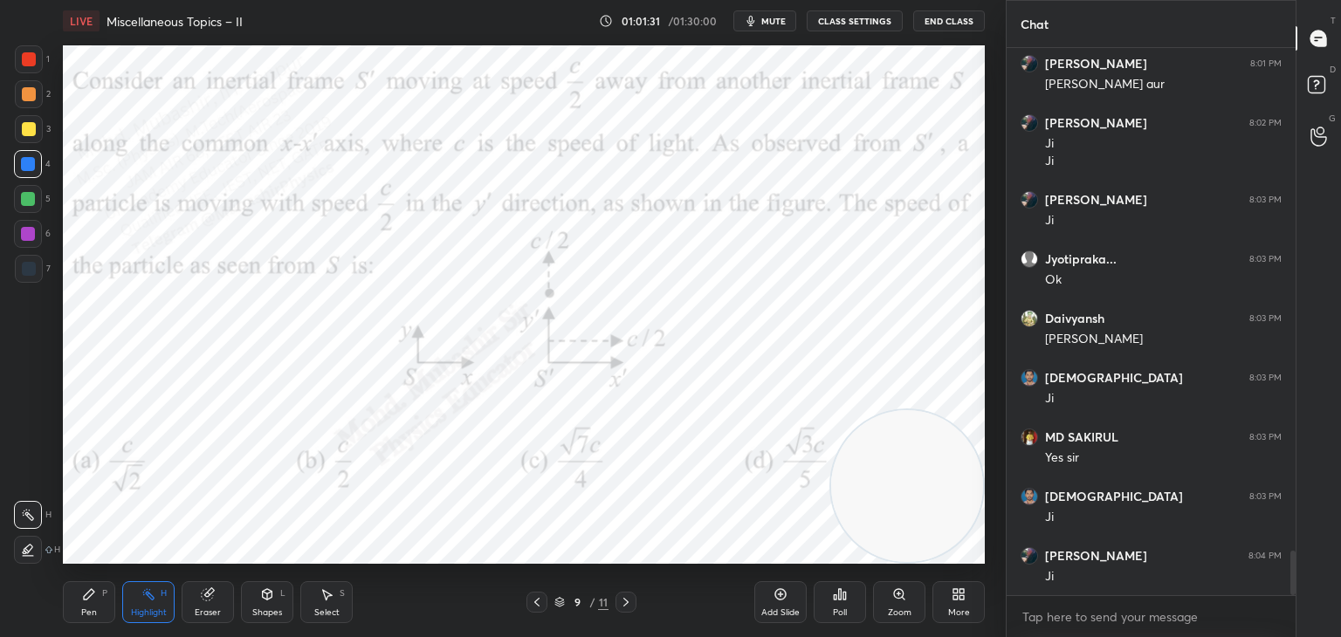
scroll to position [6170, 0]
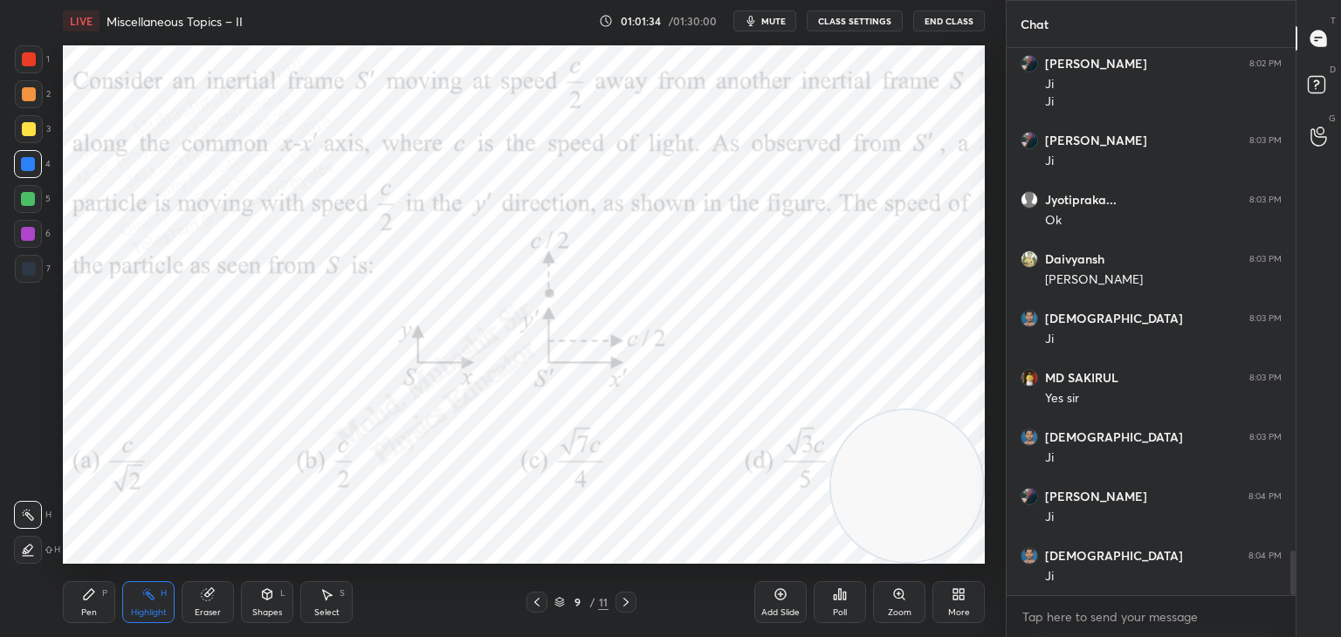
drag, startPoint x: 87, startPoint y: 612, endPoint x: 137, endPoint y: 584, distance: 57.1
click at [86, 611] on div "Pen" at bounding box center [89, 613] width 16 height 9
click at [149, 613] on div "Highlight" at bounding box center [149, 613] width 36 height 9
click at [622, 606] on icon at bounding box center [626, 603] width 14 height 14
drag, startPoint x: 85, startPoint y: 604, endPoint x: 92, endPoint y: 574, distance: 31.4
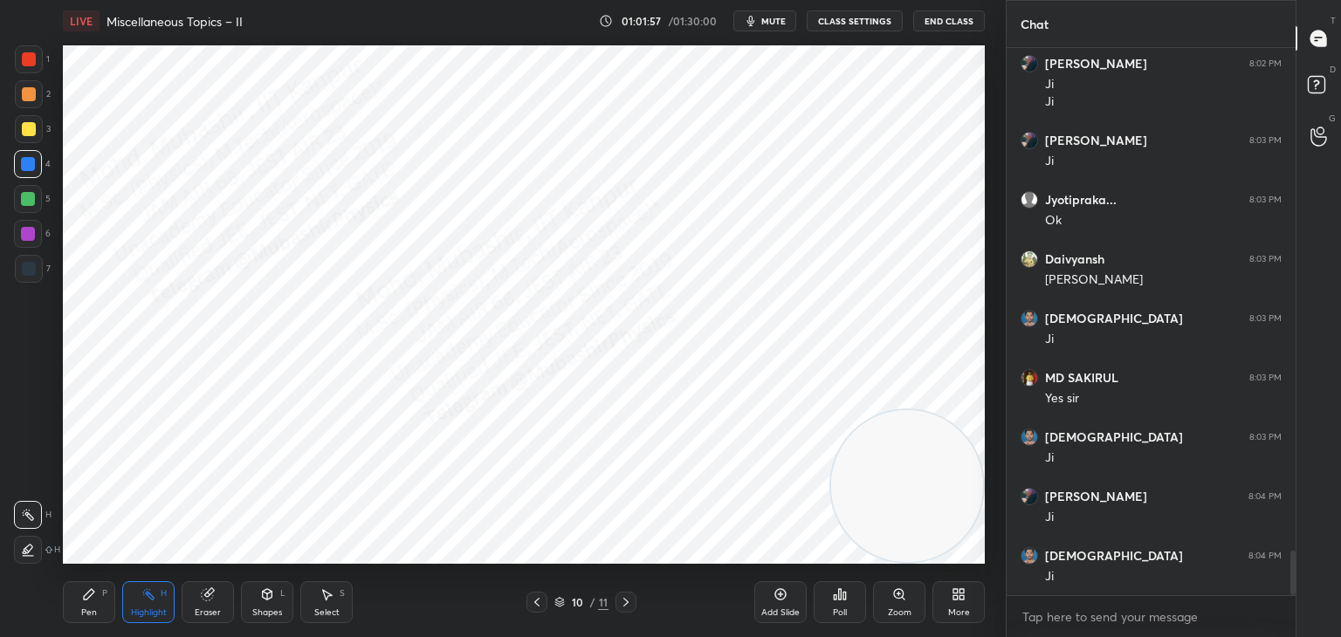
click at [86, 595] on div "Pen P" at bounding box center [89, 603] width 52 height 42
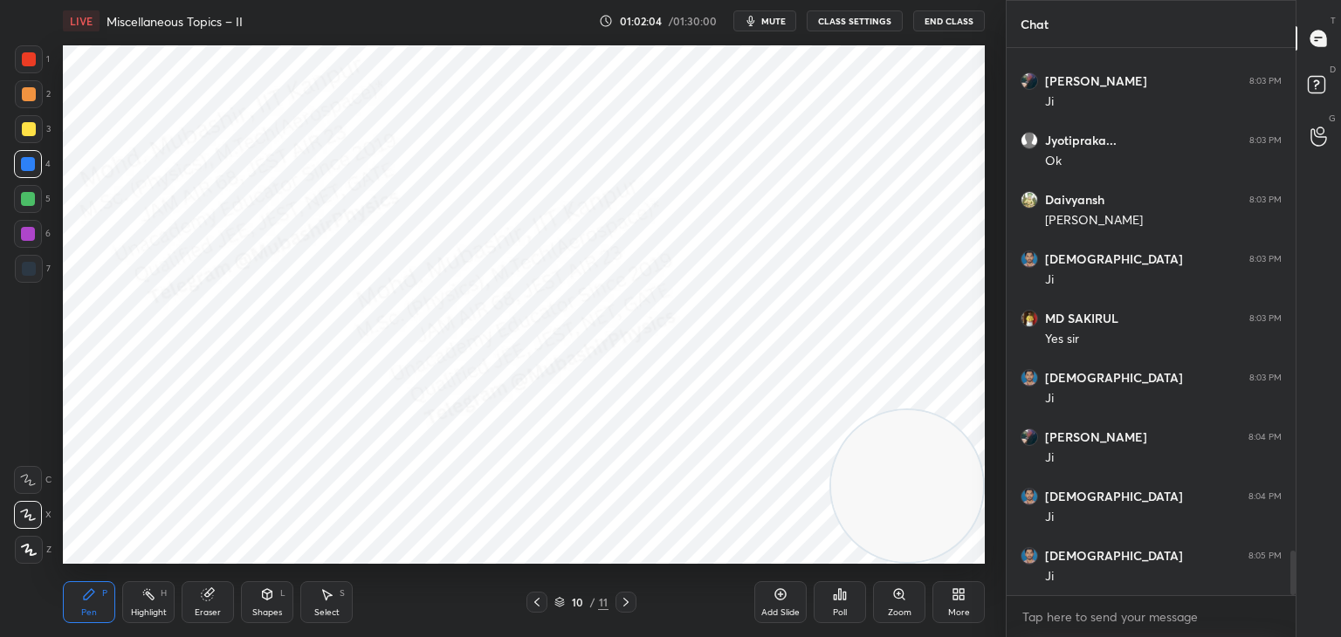
click at [31, 238] on div at bounding box center [28, 234] width 14 height 14
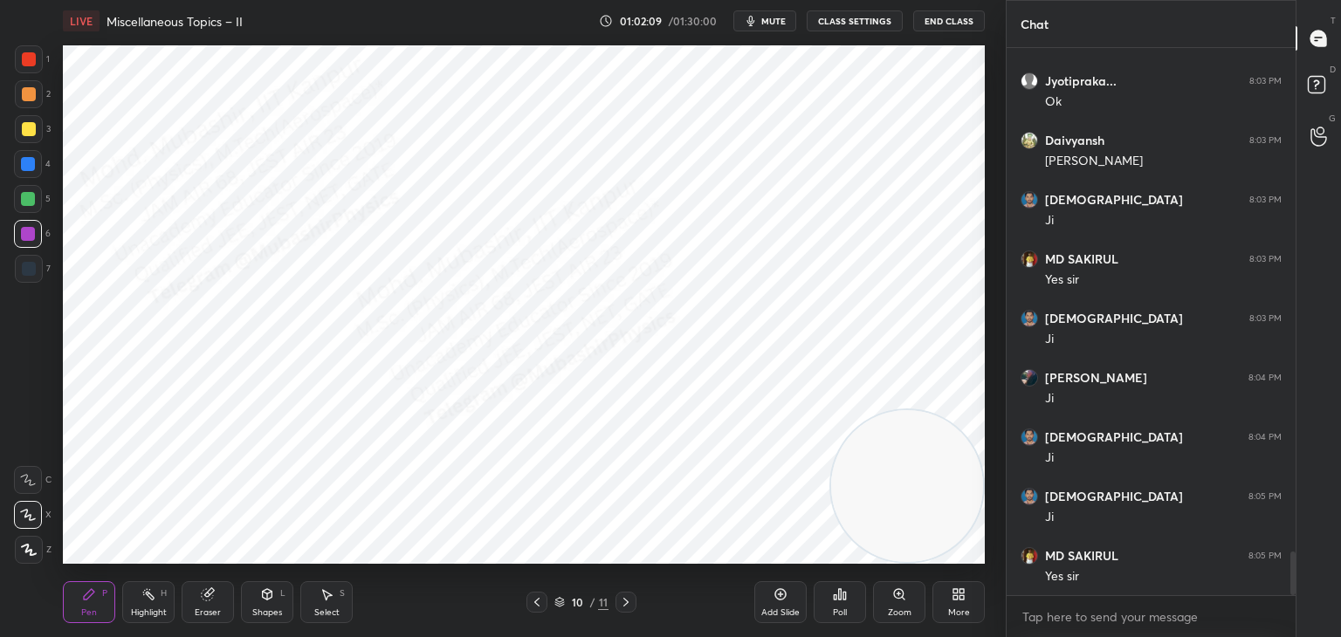
drag, startPoint x: 147, startPoint y: 606, endPoint x: 551, endPoint y: 626, distance: 404.8
click at [158, 605] on div "Highlight H" at bounding box center [148, 603] width 52 height 42
click at [527, 599] on div at bounding box center [537, 602] width 21 height 21
drag, startPoint x: 628, startPoint y: 602, endPoint x: 570, endPoint y: 604, distance: 57.7
click at [631, 602] on icon at bounding box center [626, 603] width 14 height 14
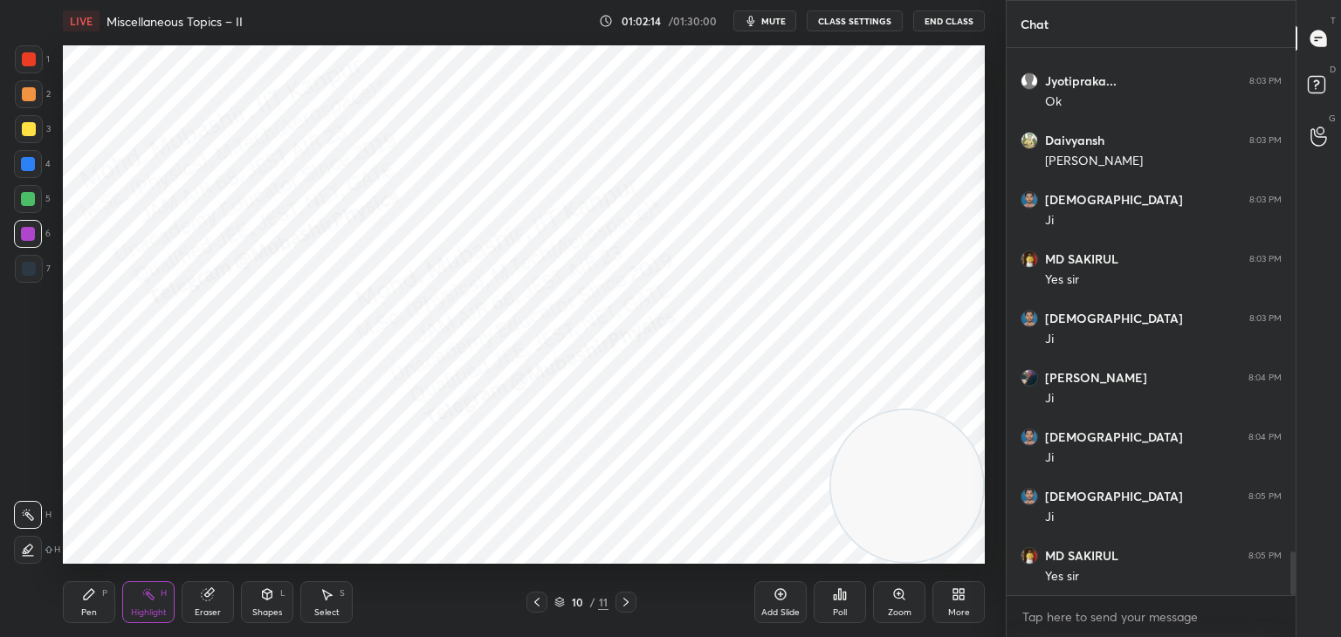
drag, startPoint x: 74, startPoint y: 613, endPoint x: 114, endPoint y: 598, distance: 42.8
click at [88, 609] on div "Pen P" at bounding box center [89, 603] width 52 height 42
click at [161, 601] on div "Highlight H" at bounding box center [148, 603] width 52 height 42
click at [76, 599] on div "Pen P" at bounding box center [89, 603] width 52 height 42
drag, startPoint x: 324, startPoint y: 597, endPoint x: 325, endPoint y: 587, distance: 10.5
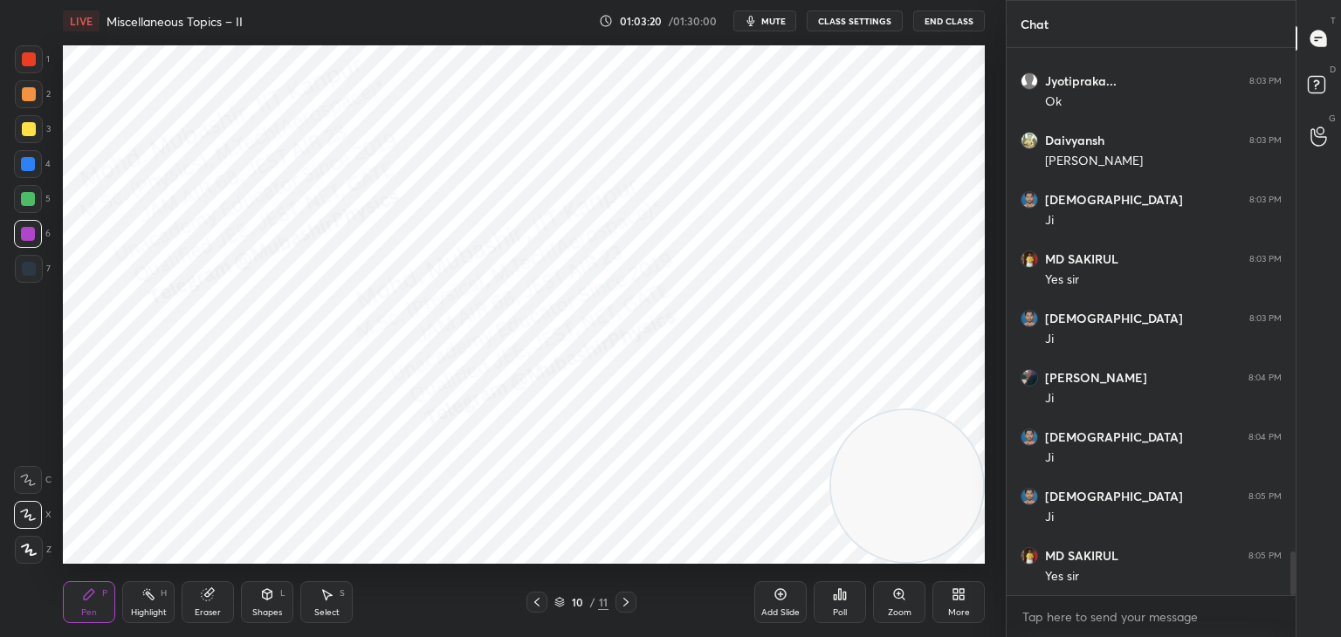
click at [325, 587] on div "Select S" at bounding box center [326, 603] width 52 height 42
drag, startPoint x: 311, startPoint y: 320, endPoint x: 331, endPoint y: 353, distance: 38.8
click at [315, 321] on div "0 ° Undo Copy Paste here Duplicate Duplicate to new slide Delete" at bounding box center [524, 304] width 922 height 519
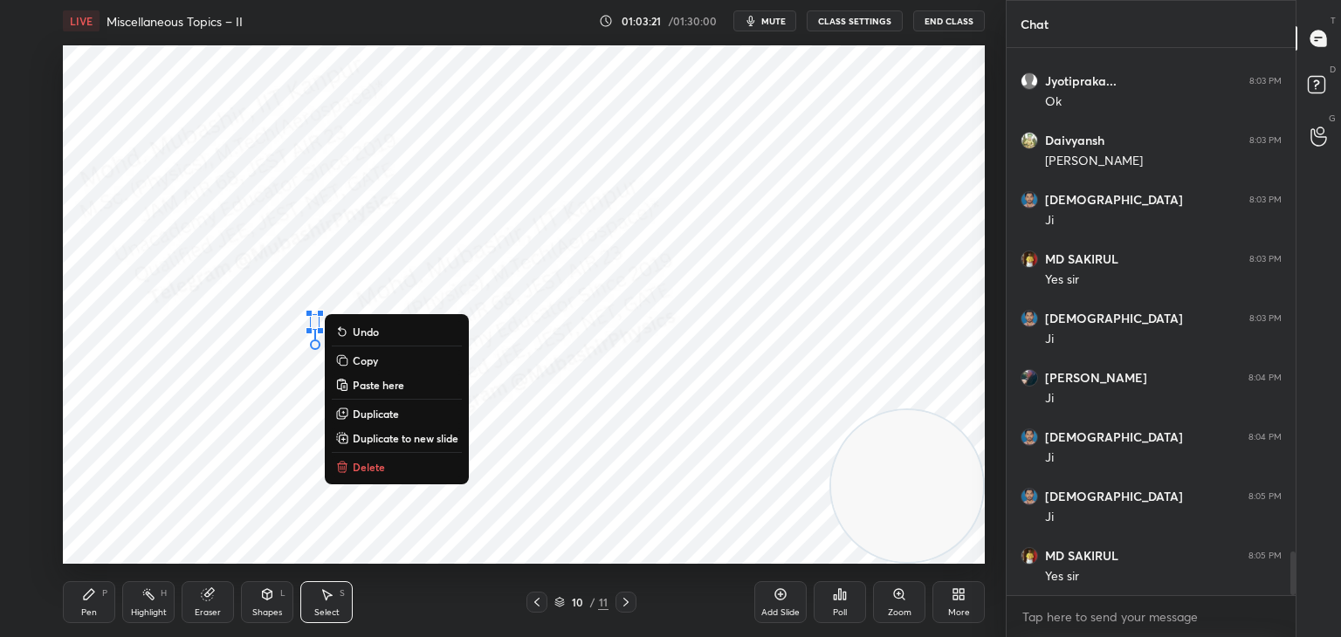
click at [371, 475] on button "Delete" at bounding box center [397, 467] width 130 height 21
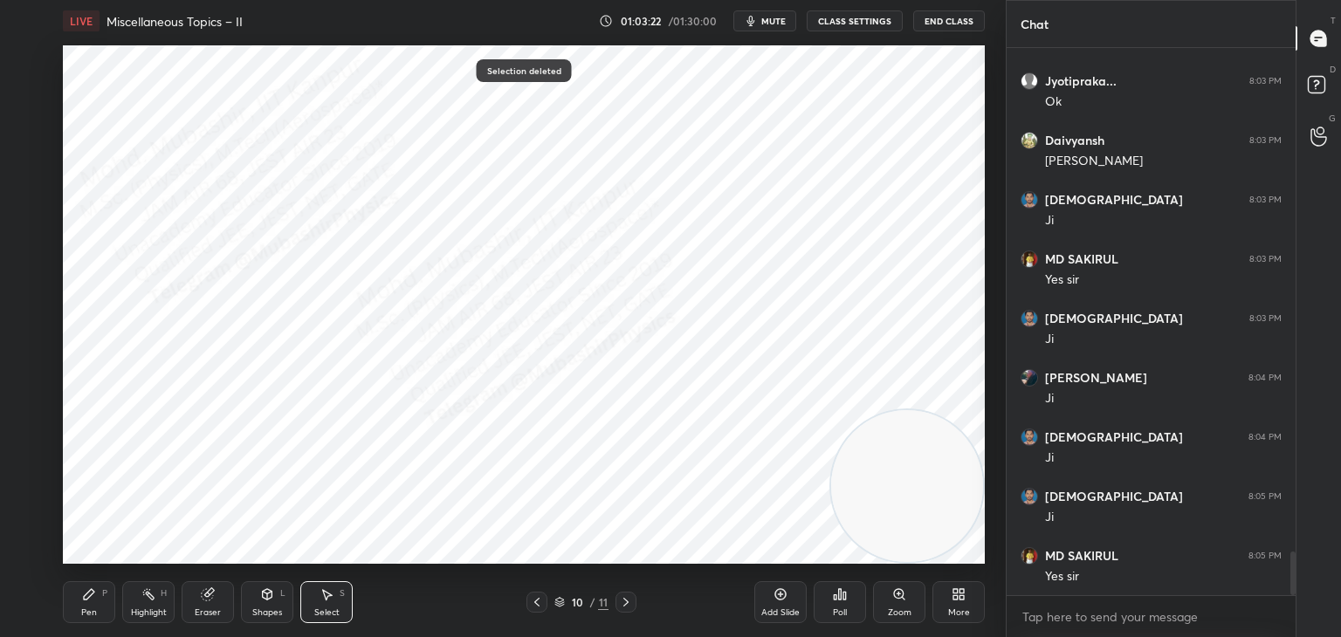
drag, startPoint x: 83, startPoint y: 602, endPoint x: 85, endPoint y: 589, distance: 13.2
click at [83, 601] on div "Pen P" at bounding box center [89, 603] width 52 height 42
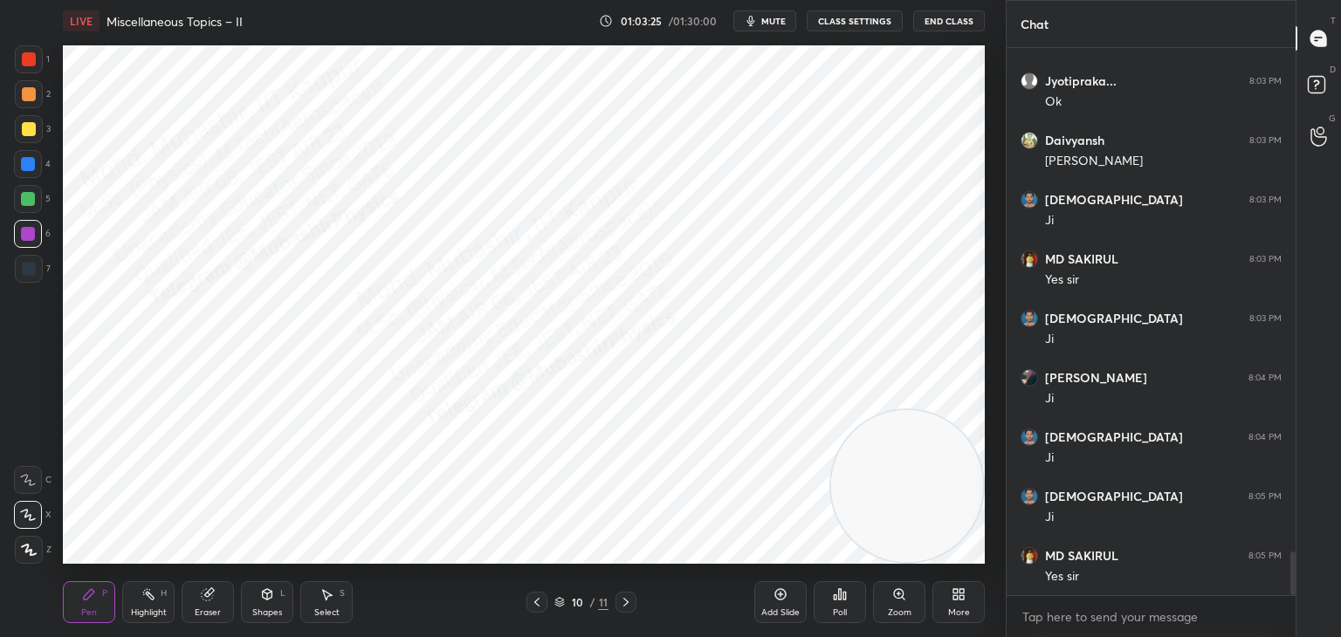
click at [142, 609] on div "Highlight" at bounding box center [149, 613] width 36 height 9
click at [534, 602] on icon at bounding box center [537, 603] width 14 height 14
click at [84, 597] on icon at bounding box center [89, 594] width 10 height 10
drag, startPoint x: 24, startPoint y: 93, endPoint x: 36, endPoint y: 120, distance: 29.7
click at [25, 95] on div at bounding box center [29, 94] width 14 height 14
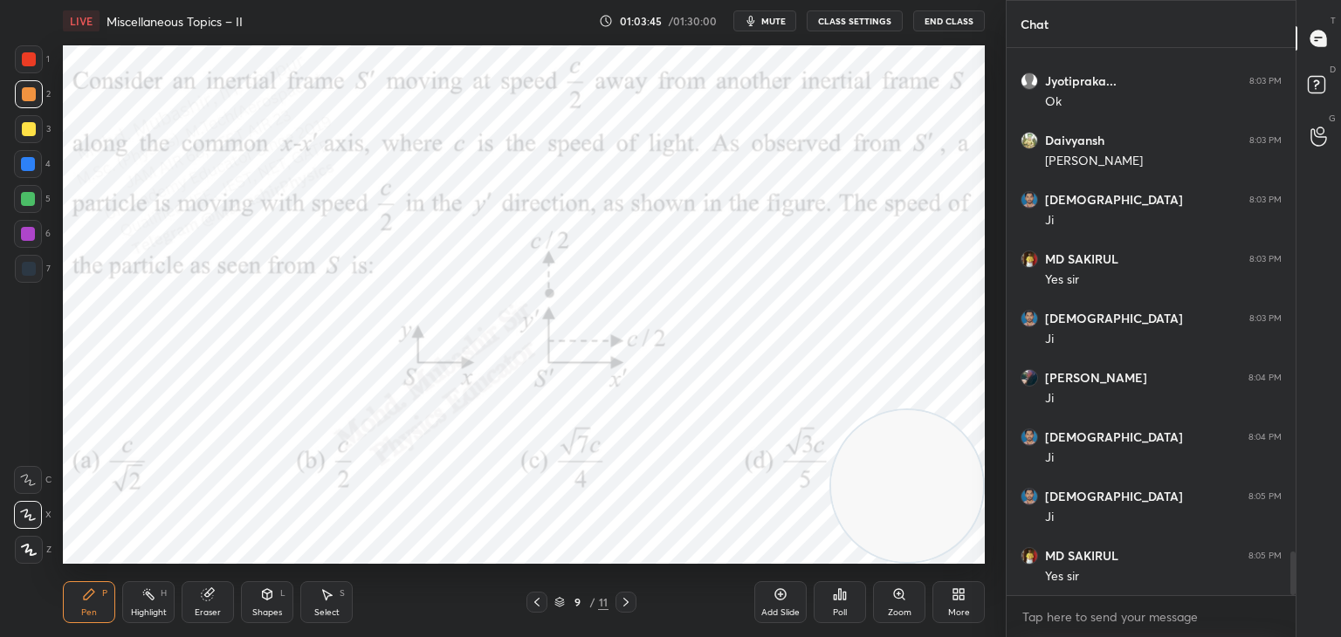
click at [144, 605] on div "Highlight H" at bounding box center [148, 603] width 52 height 42
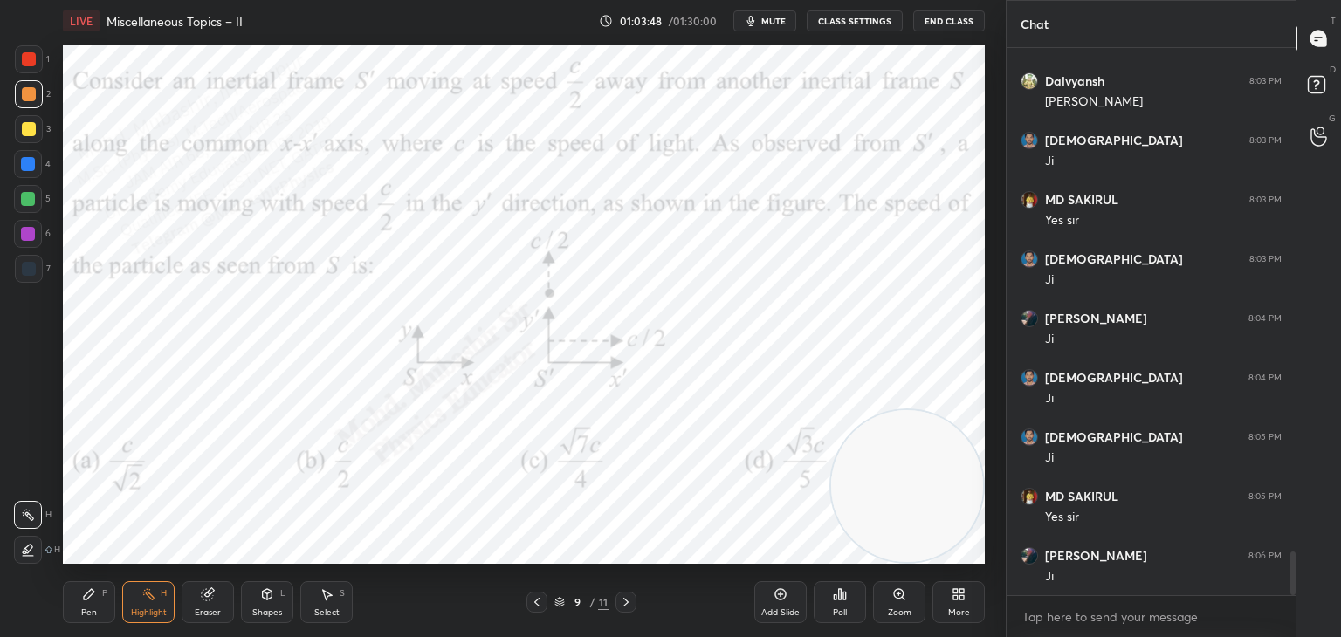
scroll to position [6408, 0]
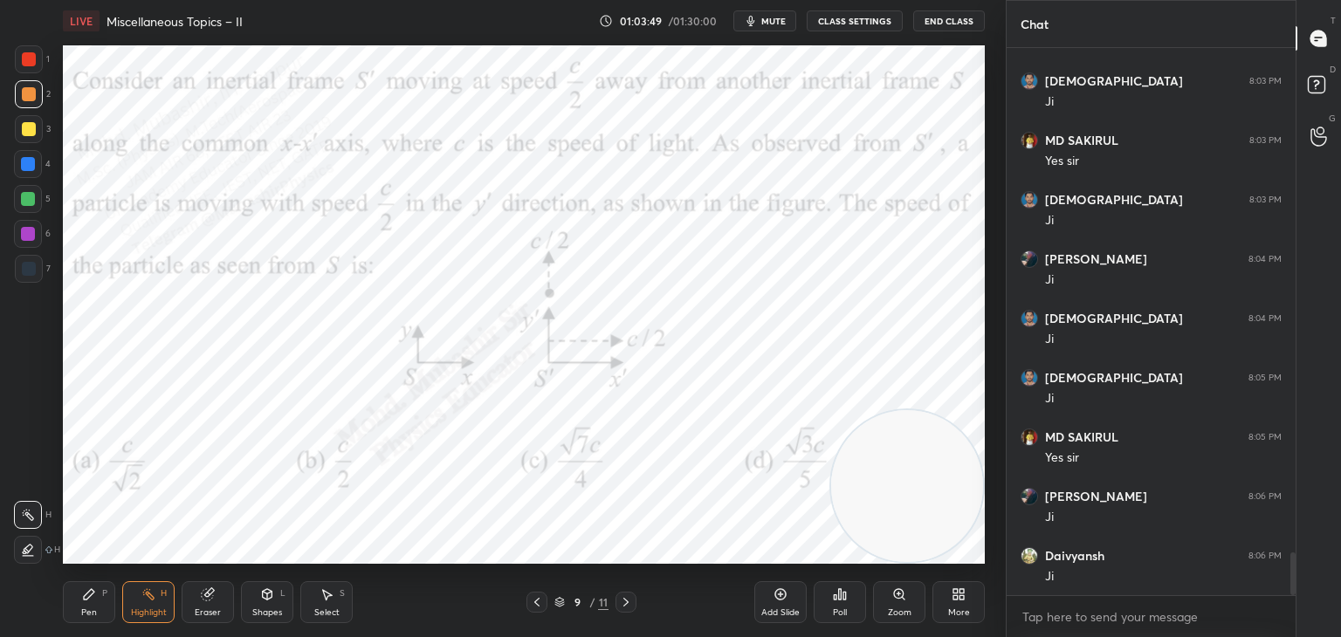
drag, startPoint x: 619, startPoint y: 604, endPoint x: 619, endPoint y: 575, distance: 29.7
click at [621, 605] on icon at bounding box center [626, 603] width 14 height 14
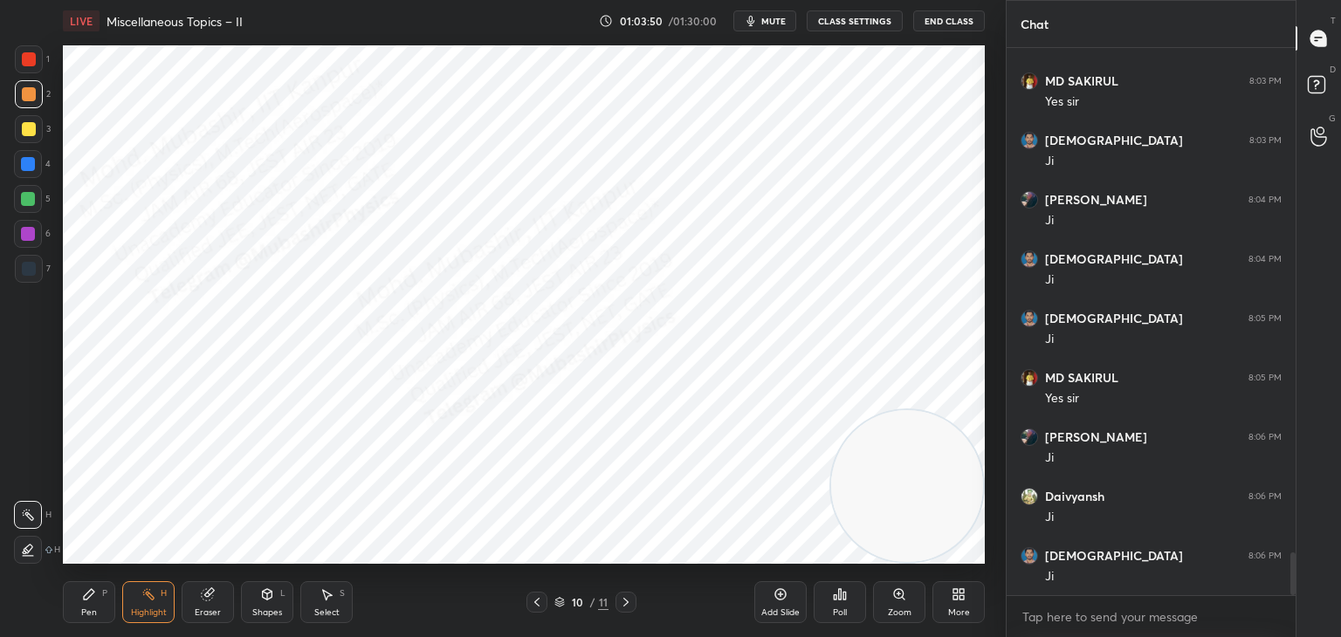
click at [333, 596] on icon at bounding box center [327, 595] width 14 height 14
drag, startPoint x: 595, startPoint y: 306, endPoint x: 658, endPoint y: 378, distance: 95.9
click at [638, 375] on div "0 ° Undo Copy Paste here Duplicate Duplicate to new slide Delete" at bounding box center [524, 304] width 922 height 519
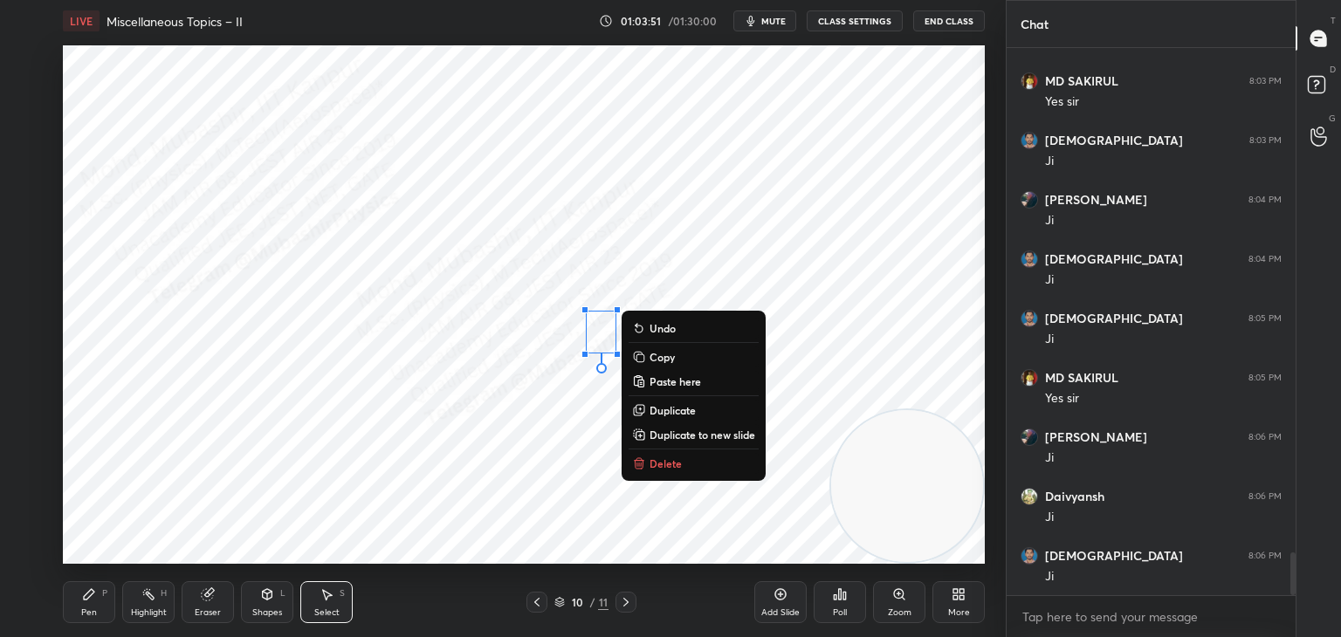
click at [665, 459] on p "Delete" at bounding box center [666, 464] width 32 height 14
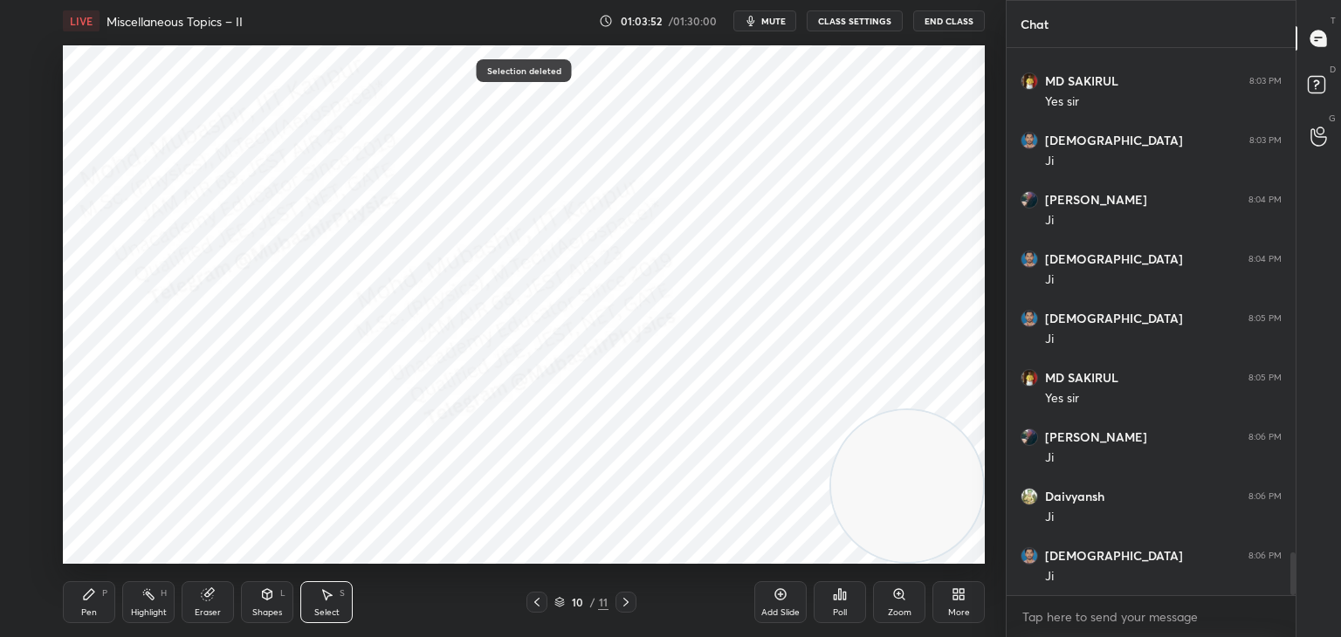
click at [79, 597] on div "Pen P" at bounding box center [89, 603] width 52 height 42
click at [30, 243] on div at bounding box center [28, 234] width 28 height 28
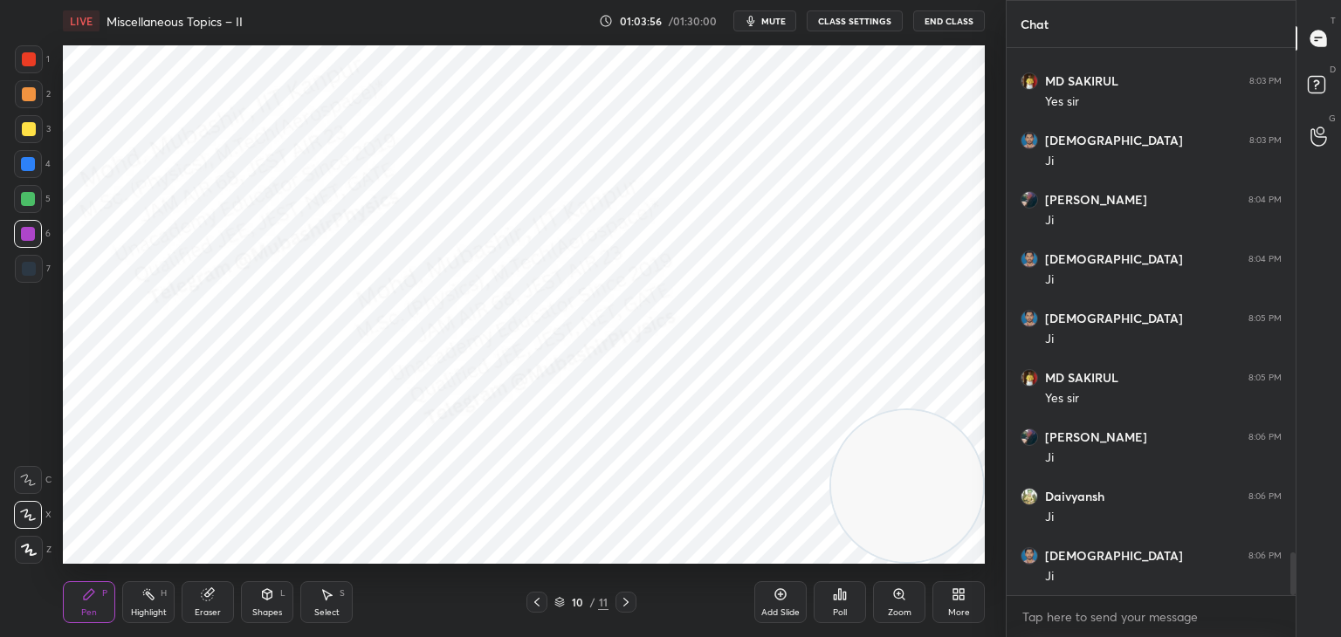
scroll to position [6526, 0]
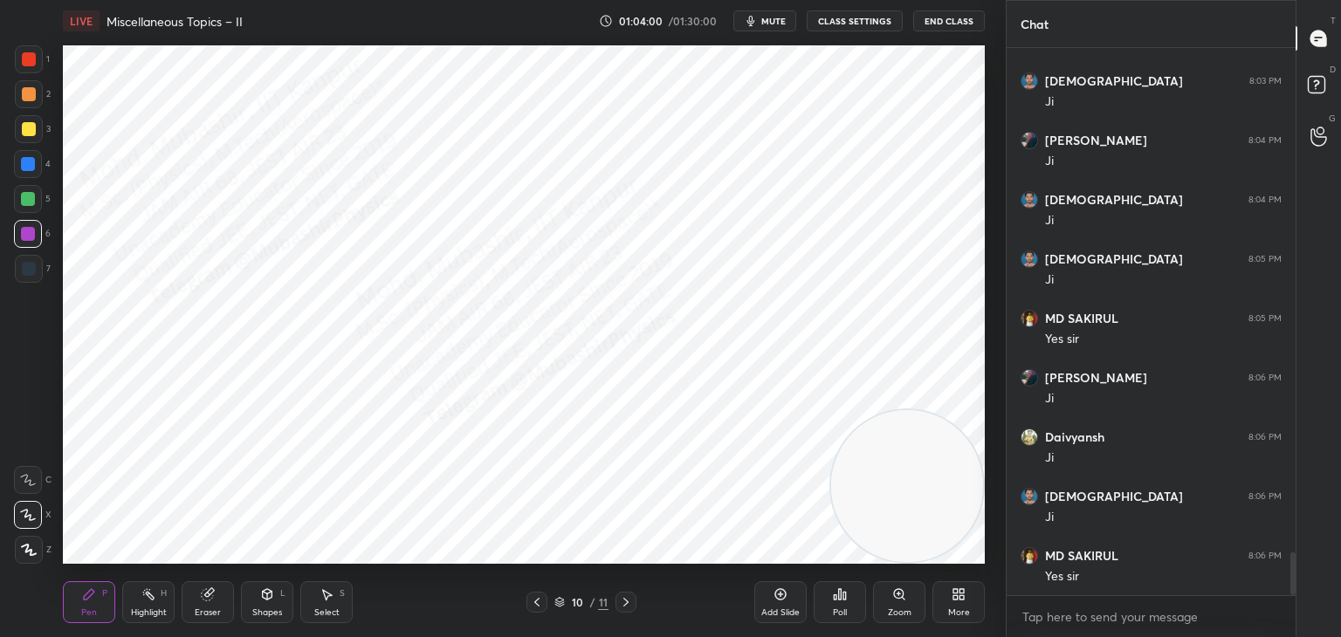
click at [29, 196] on div at bounding box center [28, 199] width 14 height 14
drag, startPoint x: 28, startPoint y: 89, endPoint x: 50, endPoint y: 92, distance: 22.0
click at [35, 91] on div at bounding box center [29, 94] width 14 height 14
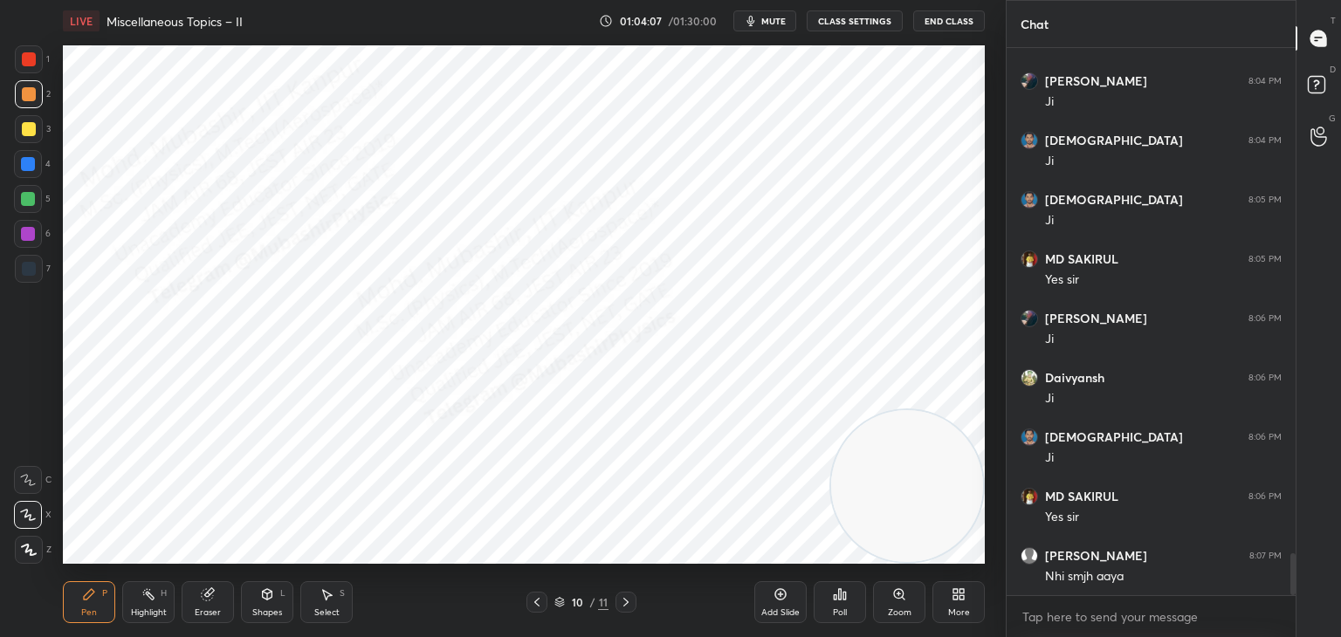
click at [143, 604] on div "Highlight H" at bounding box center [148, 603] width 52 height 42
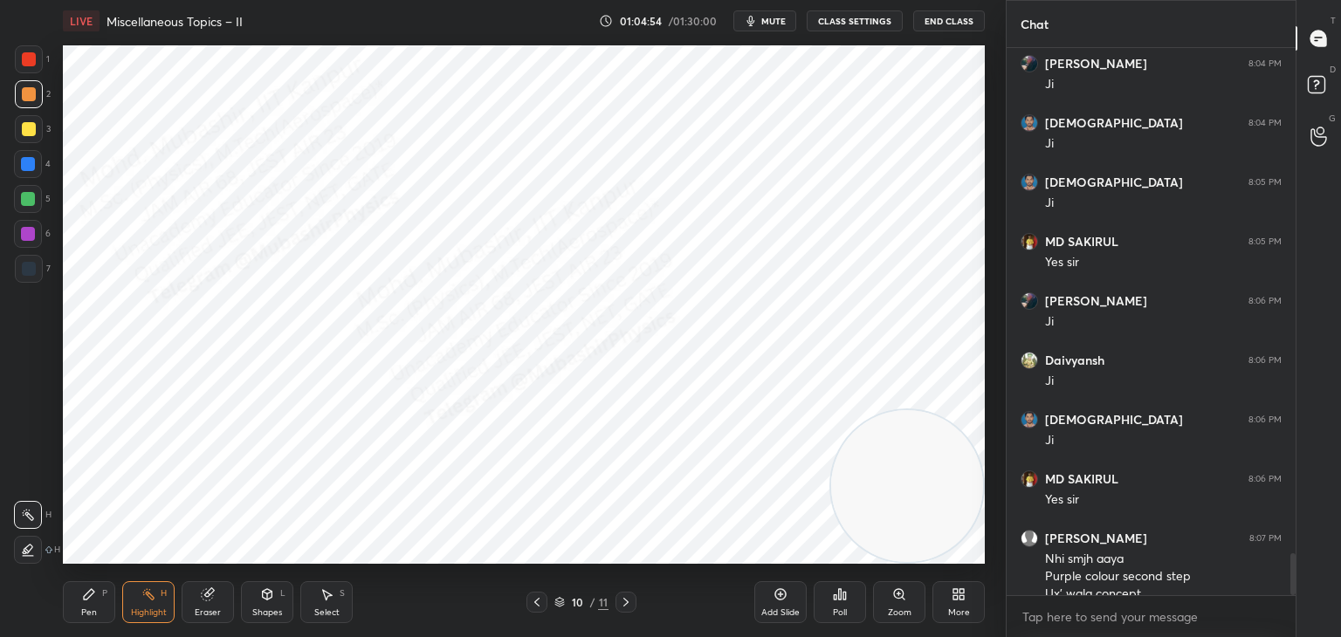
scroll to position [6621, 0]
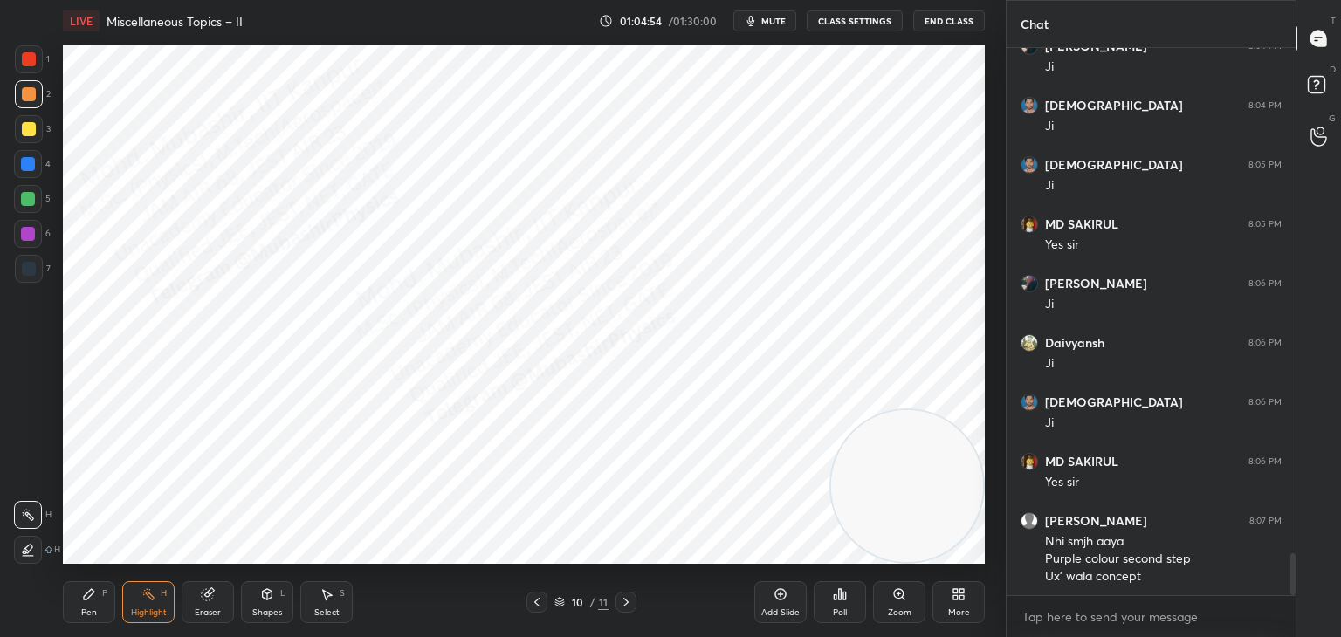
click at [67, 627] on div "Pen P Highlight H Eraser Shapes L Select S 10 / 11 Add Slide Poll Zoom More" at bounding box center [524, 603] width 922 height 70
drag, startPoint x: 77, startPoint y: 606, endPoint x: 150, endPoint y: 601, distance: 73.5
click at [84, 606] on div "Pen P" at bounding box center [89, 603] width 52 height 42
click at [147, 602] on div "Highlight H" at bounding box center [148, 603] width 52 height 42
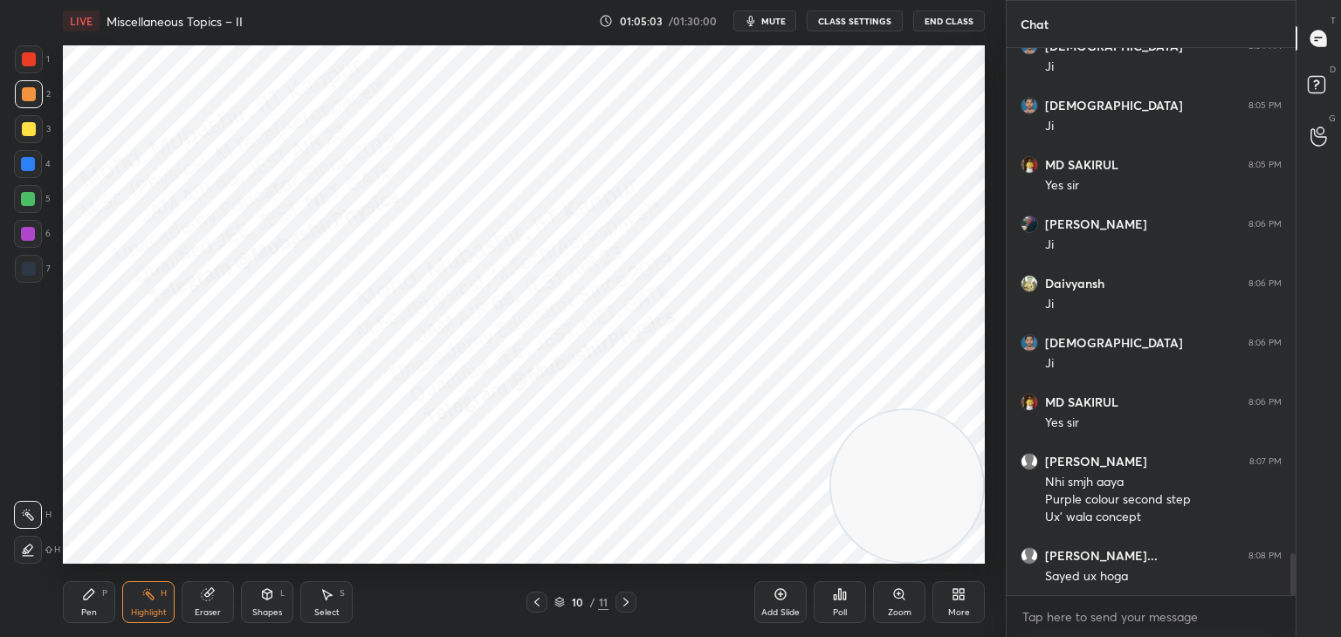
click at [98, 604] on div "Pen P" at bounding box center [89, 603] width 52 height 42
click at [178, 604] on div "Pen P Highlight H Eraser Shapes L Select S" at bounding box center [236, 603] width 346 height 42
click at [157, 604] on div "Highlight H" at bounding box center [148, 603] width 52 height 42
click at [85, 609] on div "Pen" at bounding box center [89, 613] width 16 height 9
click at [131, 609] on div "Highlight" at bounding box center [149, 613] width 36 height 9
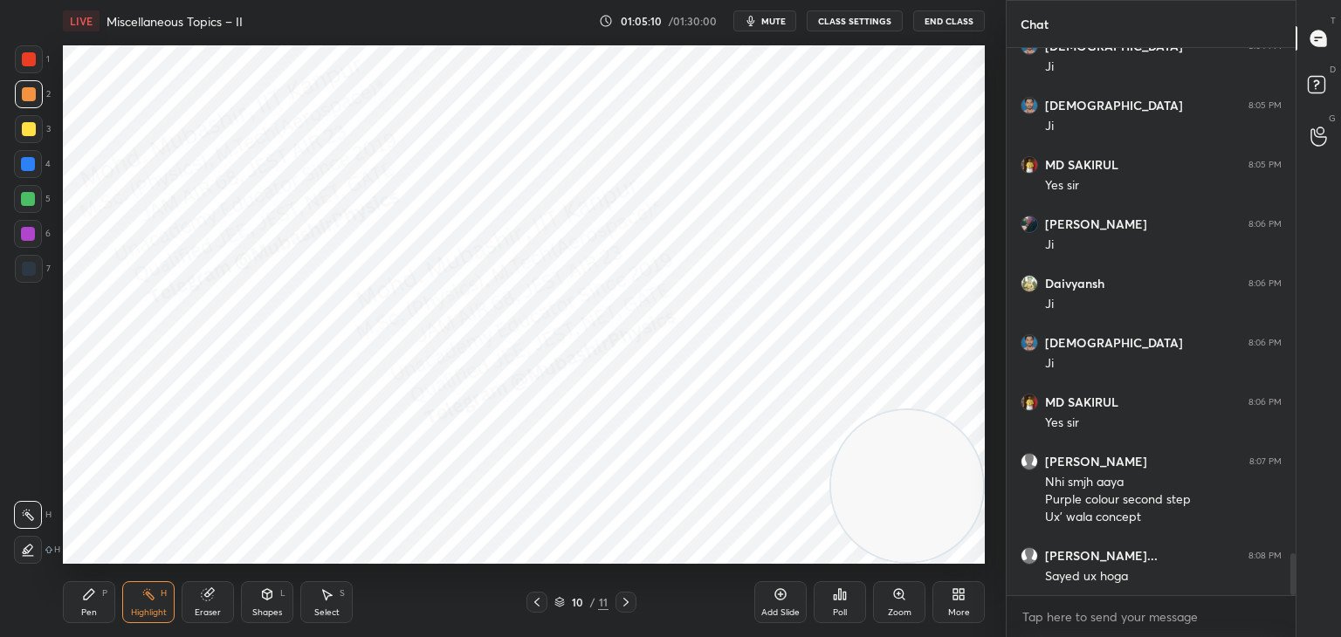
drag, startPoint x: 89, startPoint y: 601, endPoint x: 123, endPoint y: 597, distance: 34.2
click at [88, 599] on icon at bounding box center [89, 595] width 14 height 14
click at [138, 598] on div "Highlight H" at bounding box center [148, 603] width 52 height 42
click at [87, 596] on icon at bounding box center [89, 595] width 14 height 14
click at [164, 595] on div "Highlight H" at bounding box center [148, 603] width 52 height 42
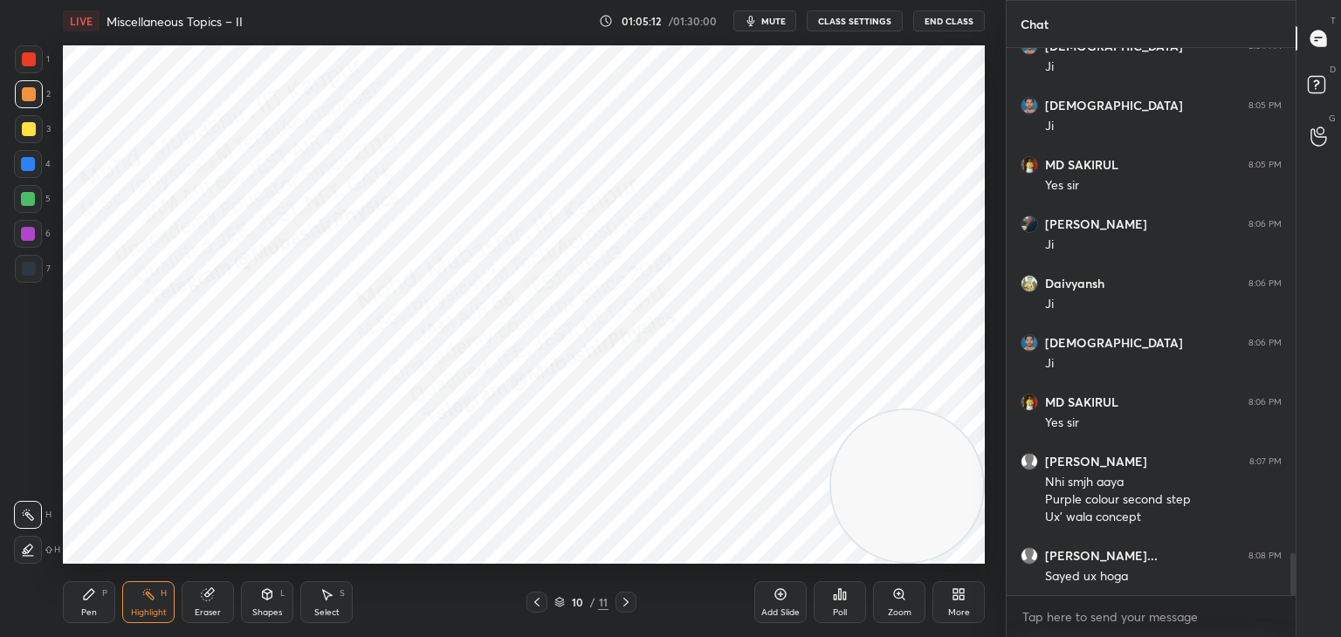
click at [82, 601] on icon at bounding box center [89, 595] width 14 height 14
drag, startPoint x: 24, startPoint y: 194, endPoint x: 53, endPoint y: 217, distance: 37.2
click at [25, 196] on div at bounding box center [28, 199] width 14 height 14
drag, startPoint x: 534, startPoint y: 597, endPoint x: 313, endPoint y: 595, distance: 221.8
click at [531, 597] on icon at bounding box center [537, 603] width 14 height 14
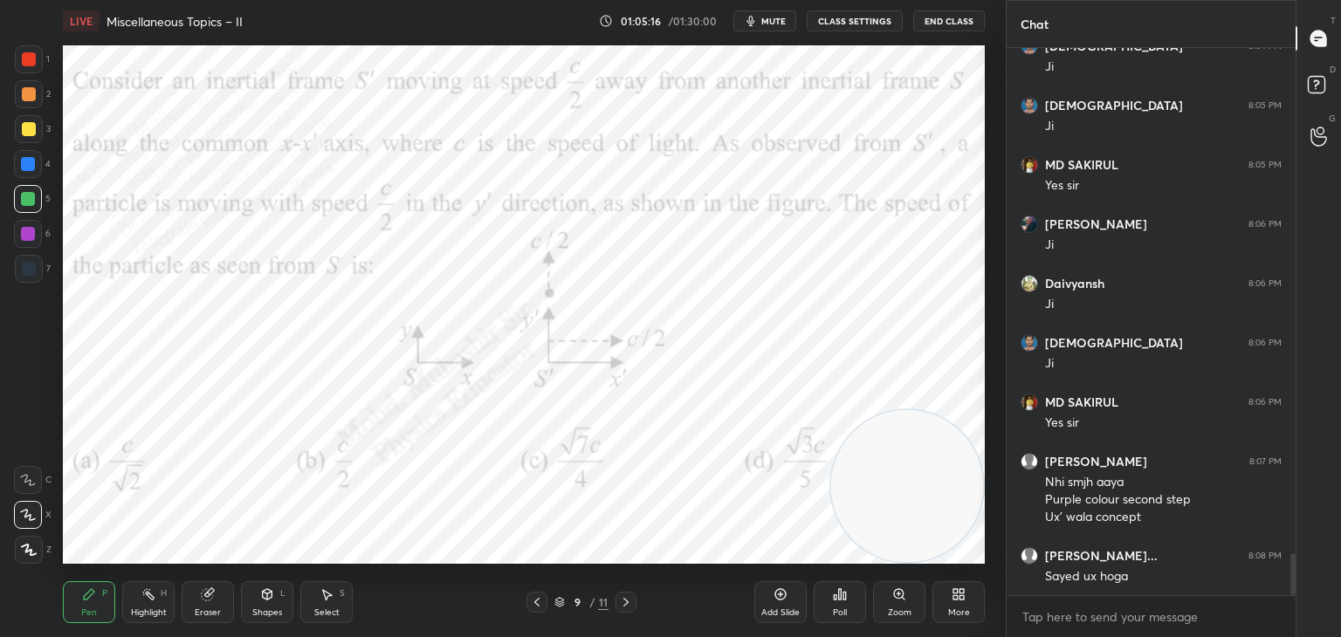
drag, startPoint x: 148, startPoint y: 605, endPoint x: 165, endPoint y: 573, distance: 36.3
click at [150, 604] on div "Highlight H" at bounding box center [148, 603] width 52 height 42
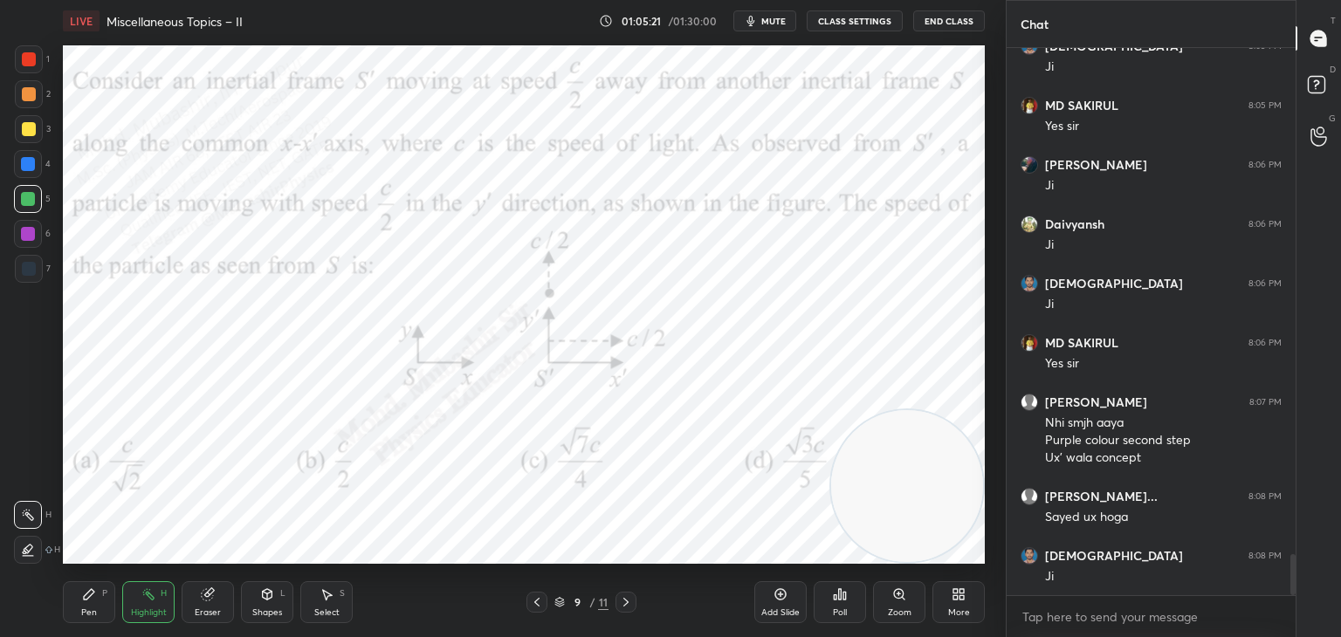
drag, startPoint x: 625, startPoint y: 595, endPoint x: 606, endPoint y: 592, distance: 19.4
click at [625, 597] on icon at bounding box center [626, 603] width 14 height 14
click at [84, 597] on icon at bounding box center [89, 594] width 10 height 10
drag, startPoint x: 912, startPoint y: 461, endPoint x: 861, endPoint y: 286, distance: 181.8
click at [894, 263] on video at bounding box center [907, 315] width 152 height 152
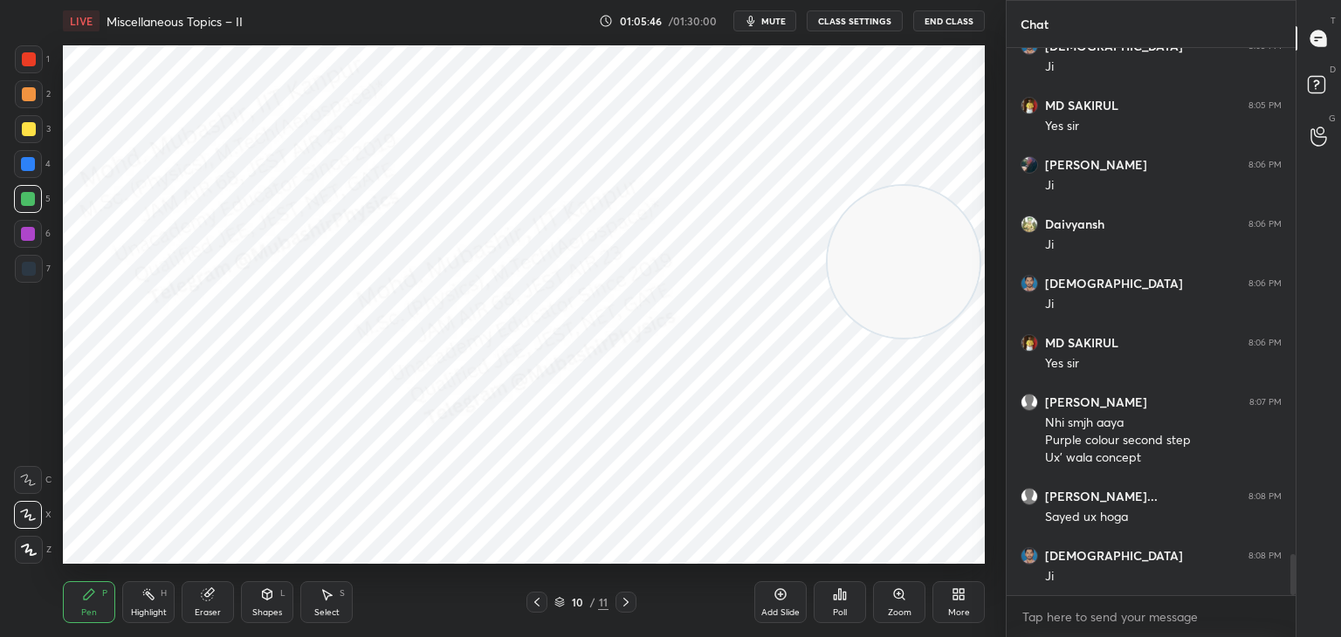
drag, startPoint x: 30, startPoint y: 133, endPoint x: 46, endPoint y: 141, distance: 18.4
click at [35, 134] on div at bounding box center [29, 129] width 28 height 28
click at [143, 602] on div "Highlight H" at bounding box center [148, 603] width 52 height 42
drag, startPoint x: 957, startPoint y: 121, endPoint x: 924, endPoint y: 95, distance: 41.7
click at [961, 58] on video at bounding box center [907, 123] width 152 height 152
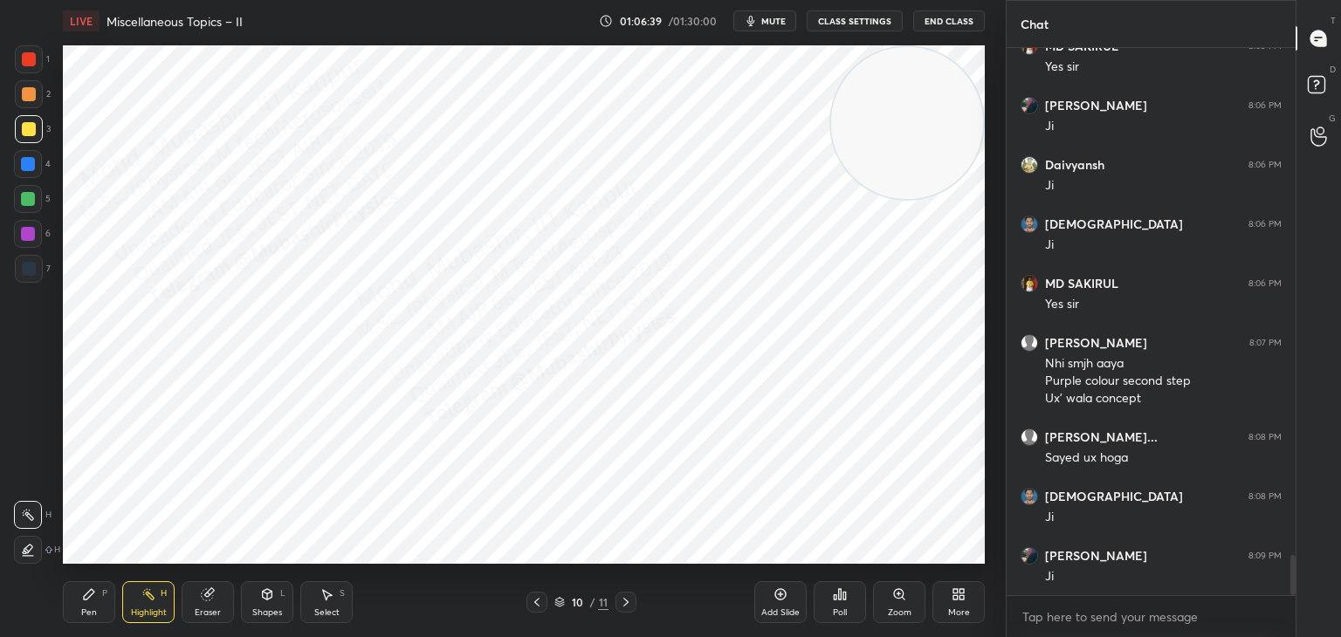
scroll to position [6858, 0]
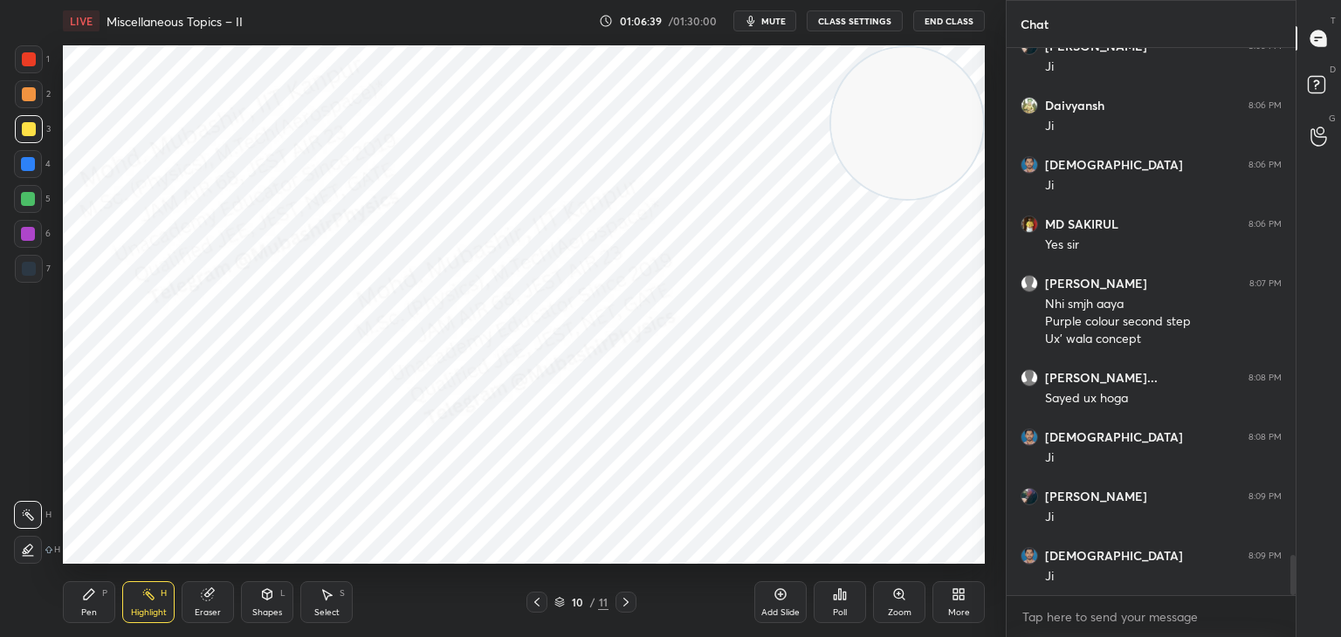
click at [80, 605] on div "Pen P" at bounding box center [89, 603] width 52 height 42
drag, startPoint x: 837, startPoint y: 136, endPoint x: 49, endPoint y: 451, distance: 848.0
click at [119, 489] on video at bounding box center [195, 486] width 152 height 152
drag, startPoint x: 24, startPoint y: 263, endPoint x: 28, endPoint y: 272, distance: 10.2
click at [24, 269] on div at bounding box center [29, 269] width 28 height 28
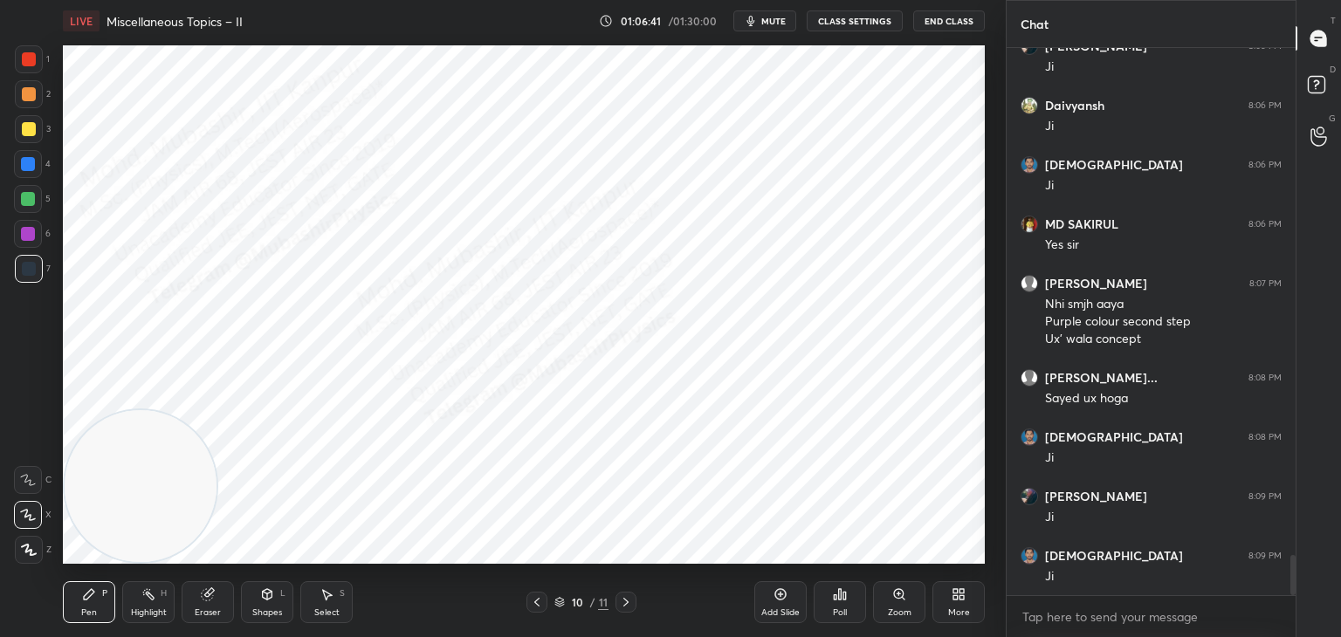
drag, startPoint x: 28, startPoint y: 272, endPoint x: 49, endPoint y: 271, distance: 21.0
click at [28, 273] on div at bounding box center [29, 269] width 14 height 14
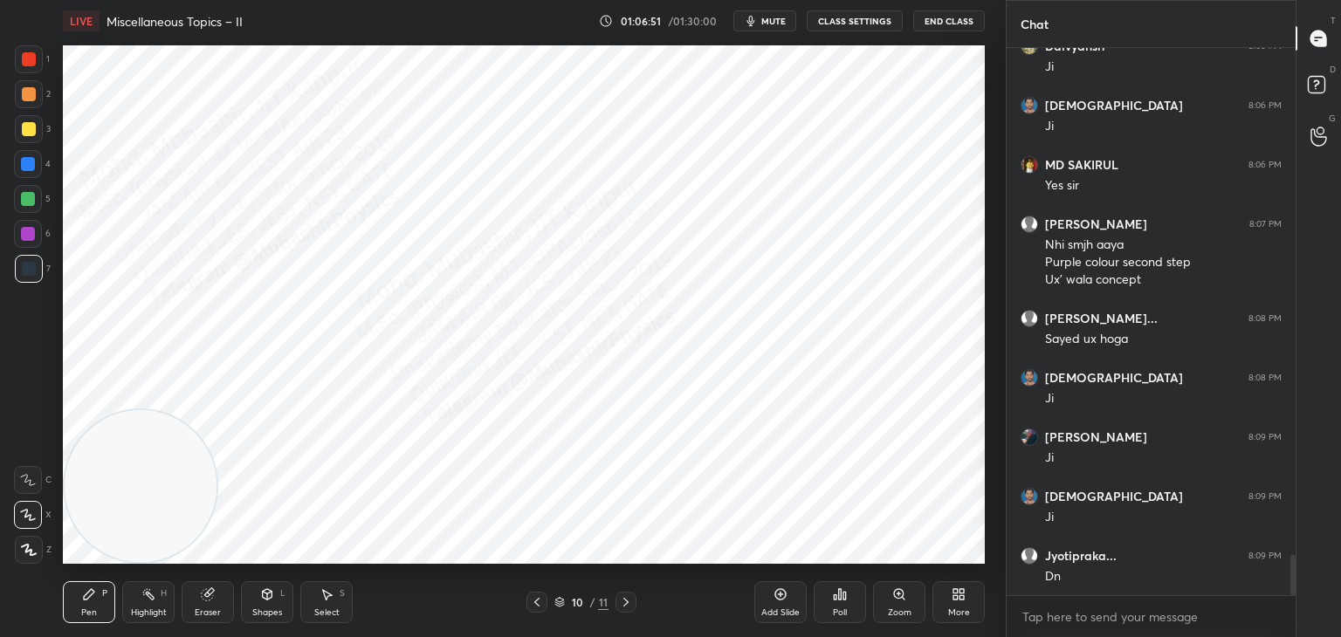
drag, startPoint x: 147, startPoint y: 592, endPoint x: 155, endPoint y: 580, distance: 14.5
click at [150, 598] on rect at bounding box center [150, 596] width 9 height 9
drag, startPoint x: 94, startPoint y: 602, endPoint x: 89, endPoint y: 578, distance: 24.2
click at [95, 601] on div "Pen P" at bounding box center [89, 603] width 52 height 42
drag, startPoint x: 33, startPoint y: 63, endPoint x: 46, endPoint y: 92, distance: 31.7
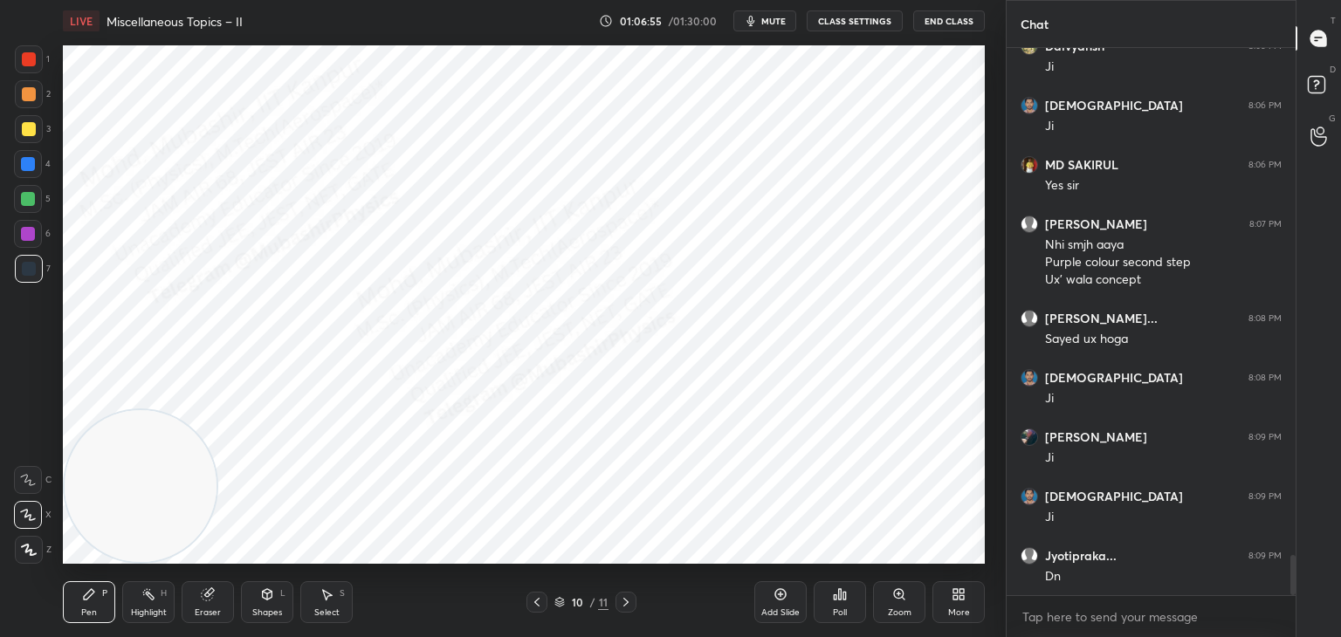
click at [30, 66] on div at bounding box center [29, 59] width 28 height 28
click at [148, 599] on icon at bounding box center [148, 595] width 14 height 14
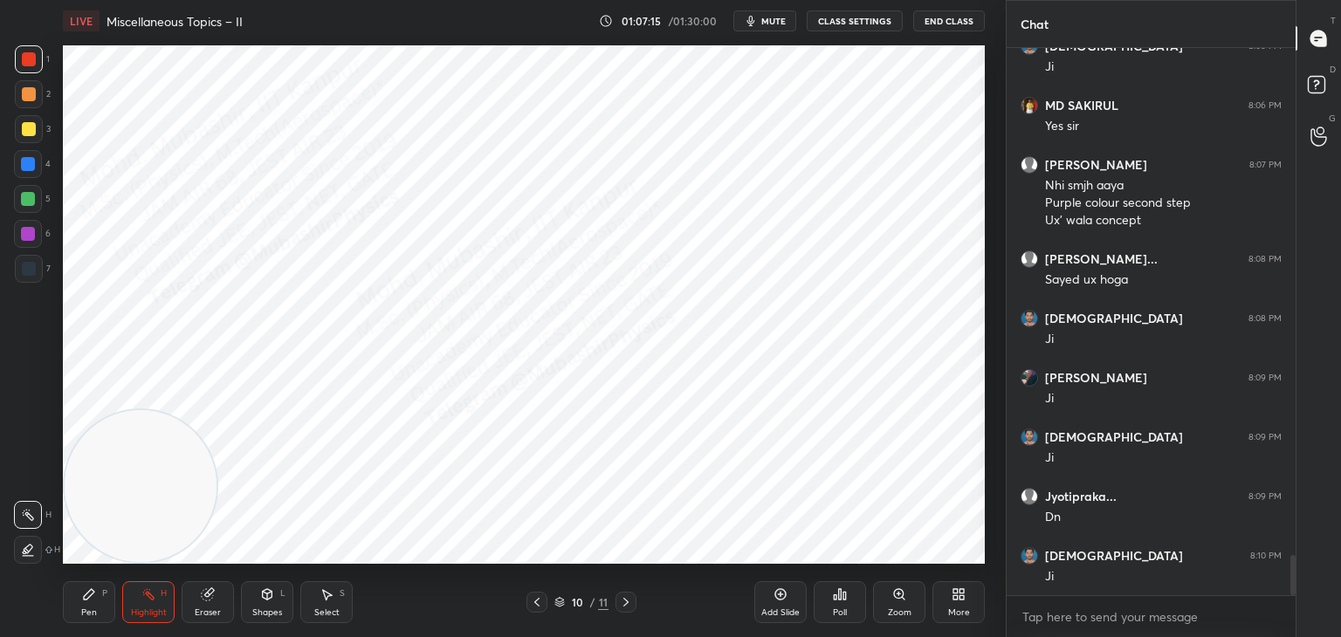
scroll to position [7036, 0]
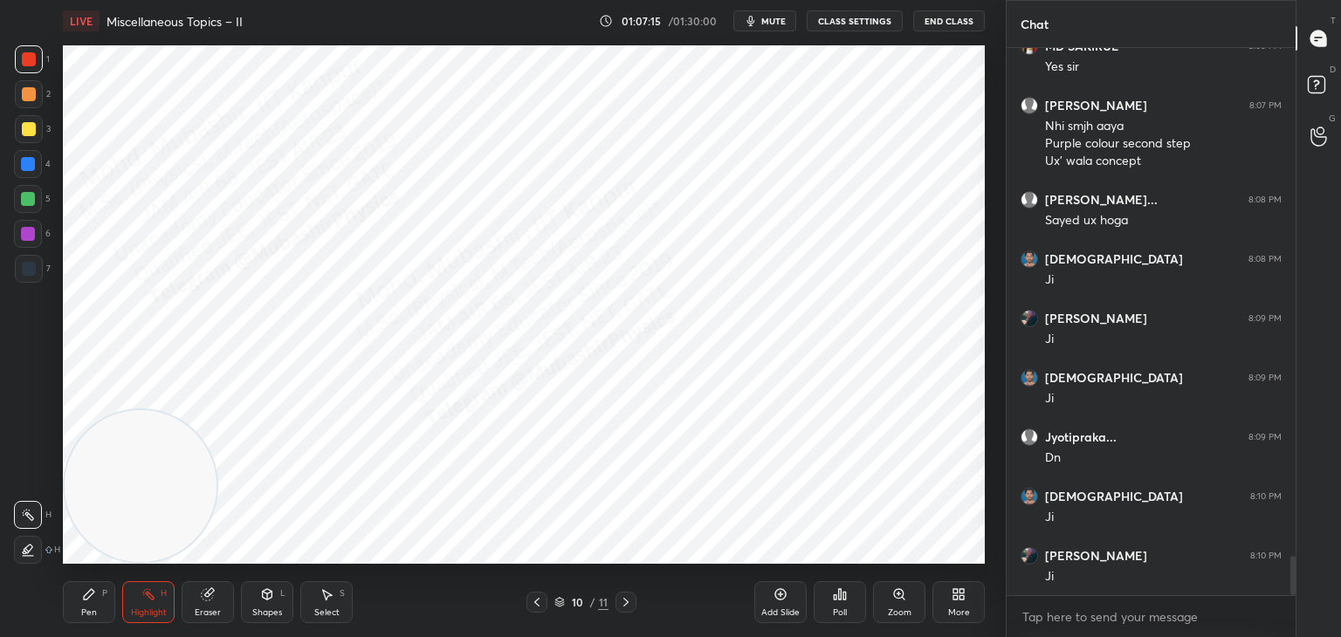
click at [531, 597] on div at bounding box center [537, 602] width 21 height 21
click at [93, 602] on div "Pen P" at bounding box center [89, 603] width 52 height 42
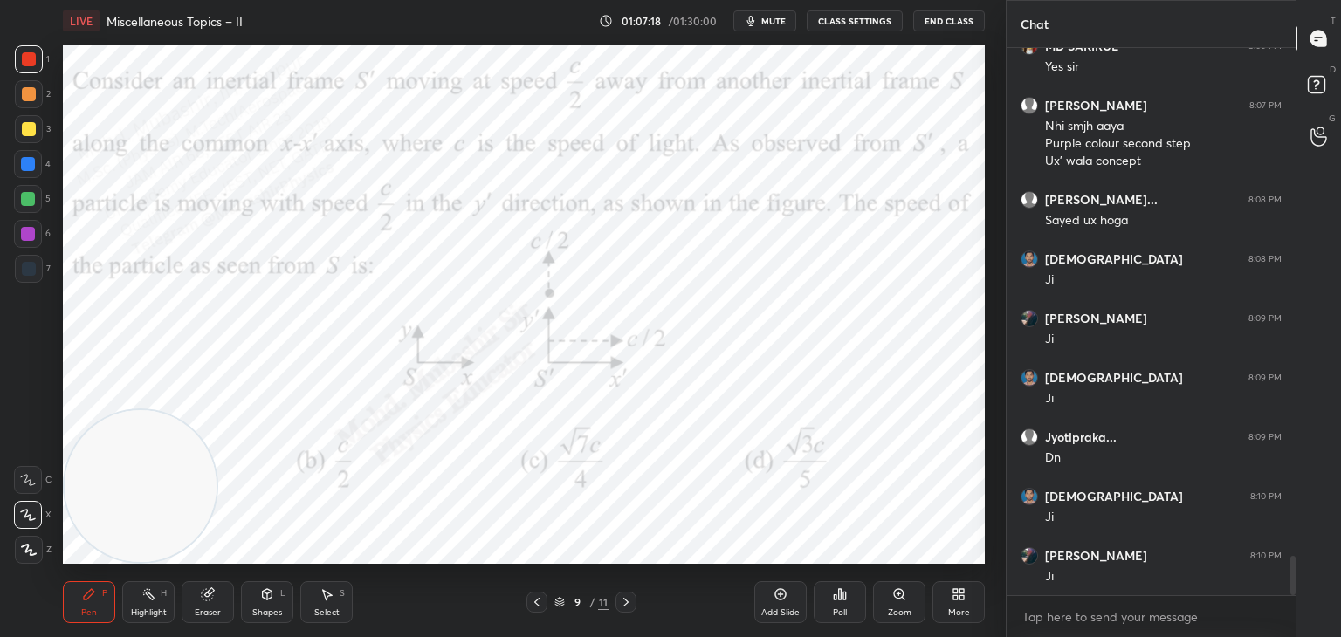
drag, startPoint x: 28, startPoint y: 133, endPoint x: 50, endPoint y: 136, distance: 22.1
click at [38, 134] on div at bounding box center [29, 129] width 28 height 28
click at [25, 60] on div at bounding box center [29, 59] width 14 height 14
drag, startPoint x: 101, startPoint y: 506, endPoint x: 321, endPoint y: 59, distance: 498.3
click at [334, 32] on div "LIVE Miscellaneous Topics – II 01:07:20 / 01:30:00 mute CLASS SETTINGS End Clas…" at bounding box center [524, 318] width 936 height 637
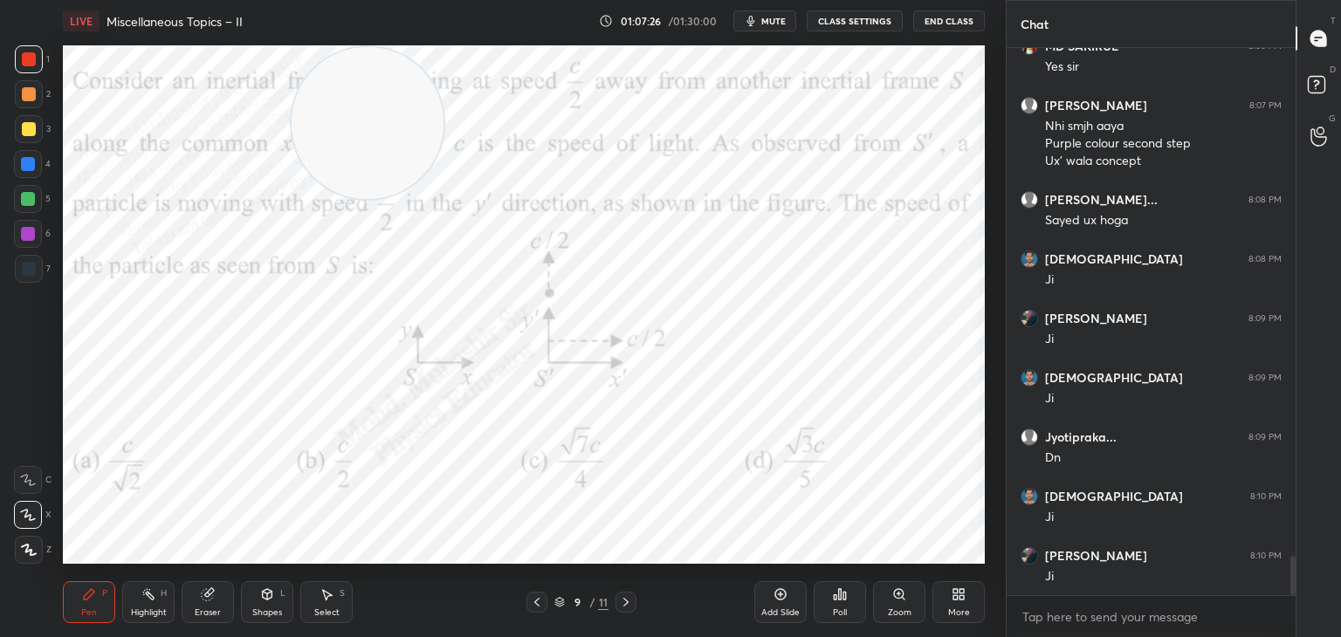
drag, startPoint x: 311, startPoint y: 602, endPoint x: 454, endPoint y: 569, distance: 146.8
click at [314, 604] on div "Select S" at bounding box center [326, 603] width 52 height 42
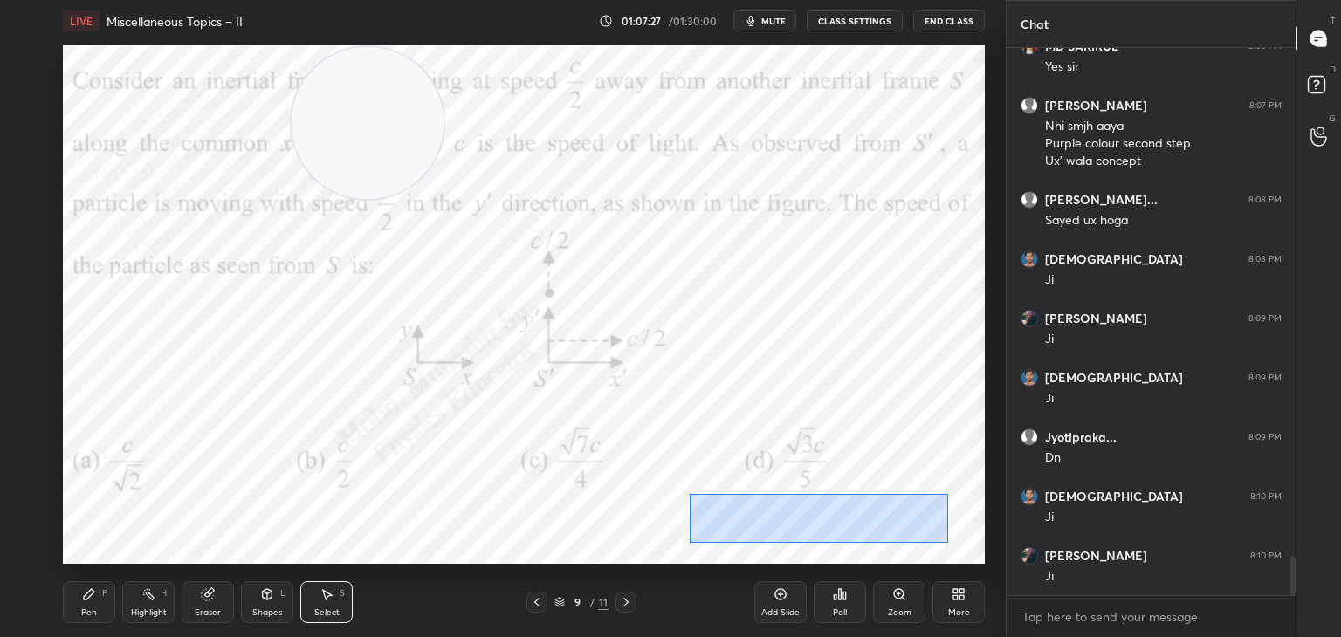
drag, startPoint x: 689, startPoint y: 494, endPoint x: 924, endPoint y: 543, distance: 239.9
click at [945, 545] on div "0 ° Undo Copy Paste here Duplicate Duplicate to new slide Delete" at bounding box center [524, 304] width 922 height 519
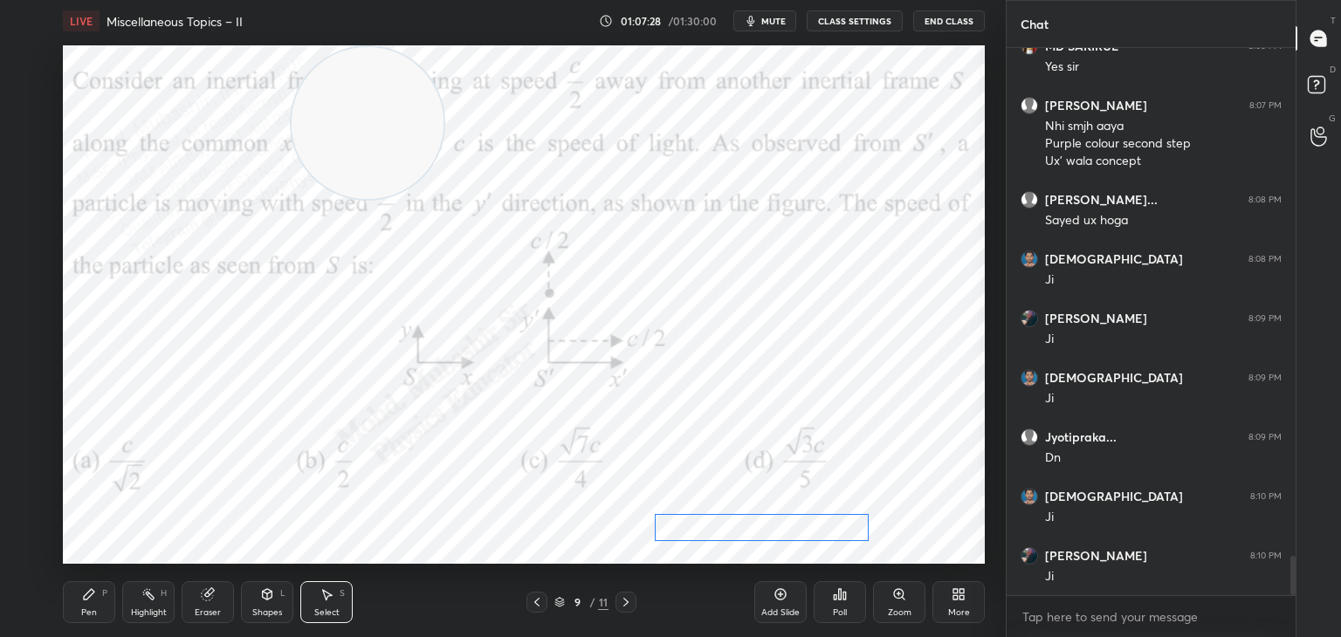
drag, startPoint x: 859, startPoint y: 522, endPoint x: 571, endPoint y: 556, distance: 290.2
click at [810, 531] on div "0 ° Undo Copy Paste here Duplicate Duplicate to new slide Delete" at bounding box center [524, 304] width 922 height 519
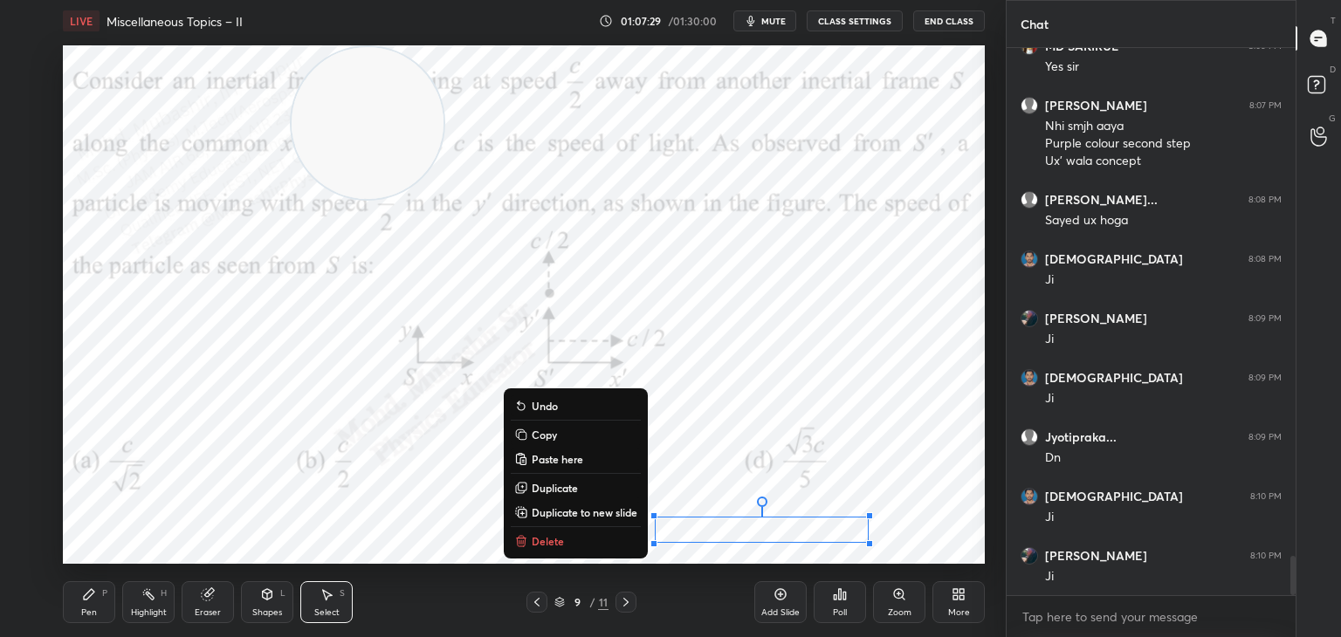
drag, startPoint x: 91, startPoint y: 608, endPoint x: 291, endPoint y: 587, distance: 201.1
click at [101, 609] on div "Pen P" at bounding box center [89, 603] width 52 height 42
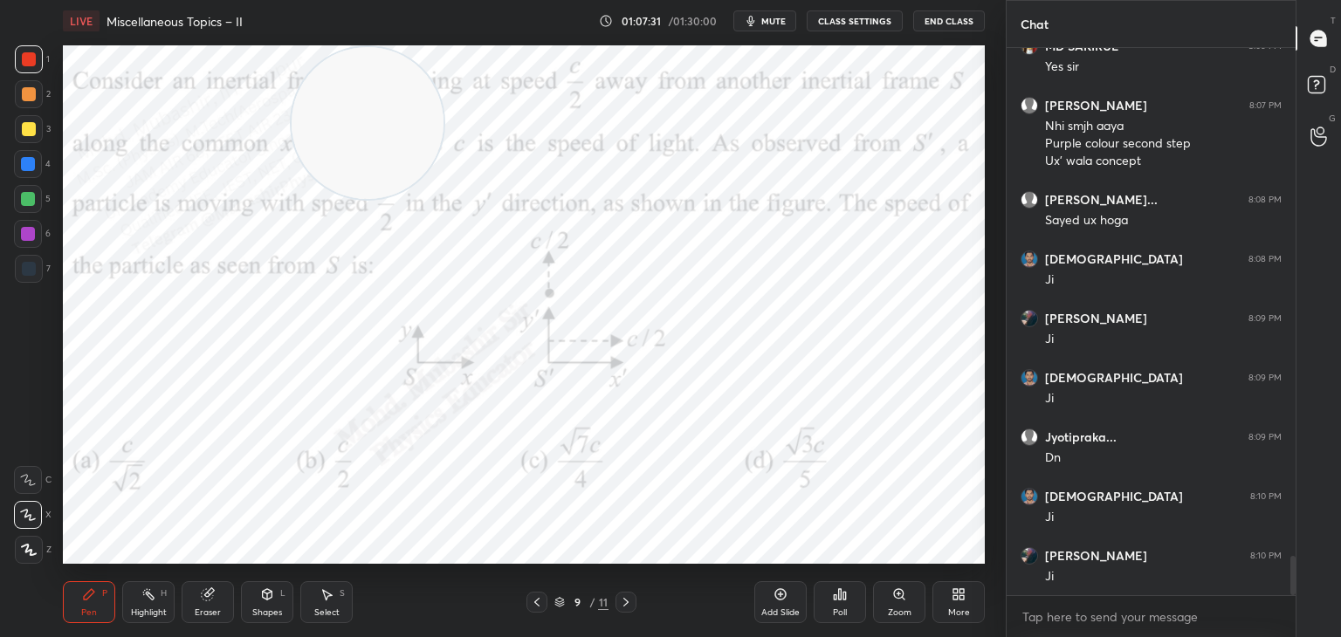
click at [143, 612] on div "Highlight" at bounding box center [149, 613] width 36 height 9
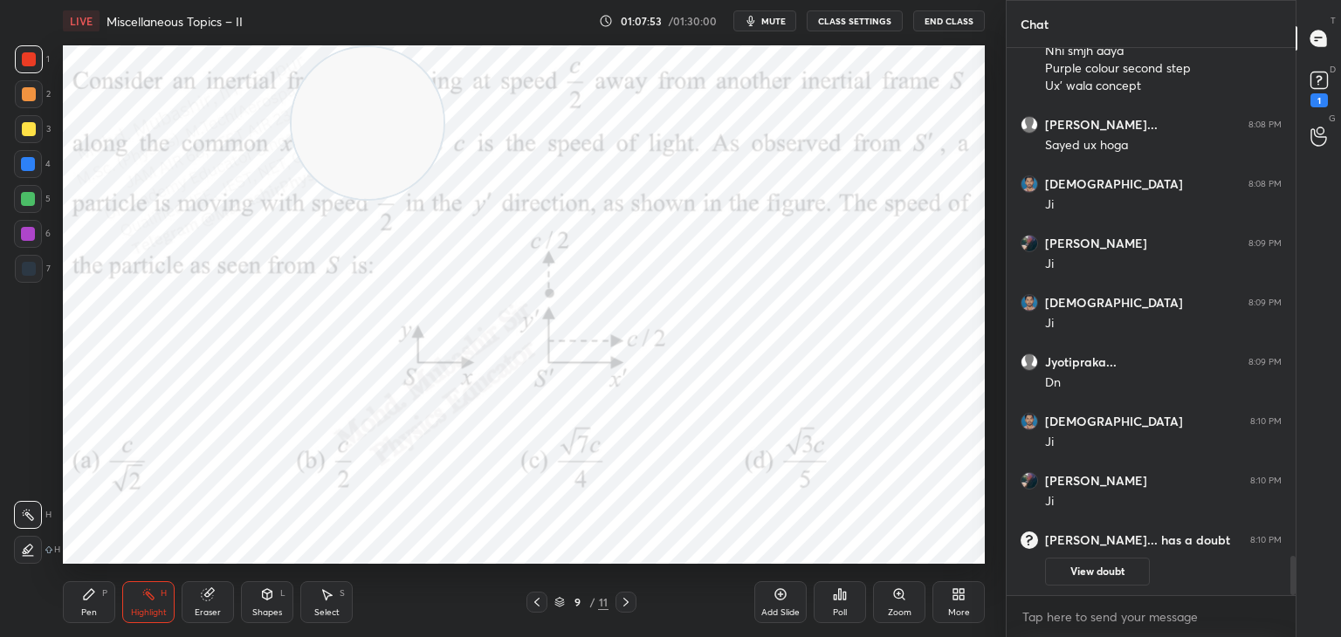
click at [629, 605] on icon at bounding box center [626, 603] width 14 height 14
click at [629, 601] on icon at bounding box center [626, 603] width 14 height 14
drag, startPoint x: 526, startPoint y: 597, endPoint x: 545, endPoint y: 592, distance: 19.9
click at [531, 597] on div at bounding box center [537, 602] width 21 height 21
click at [1325, 79] on rect at bounding box center [1319, 80] width 17 height 17
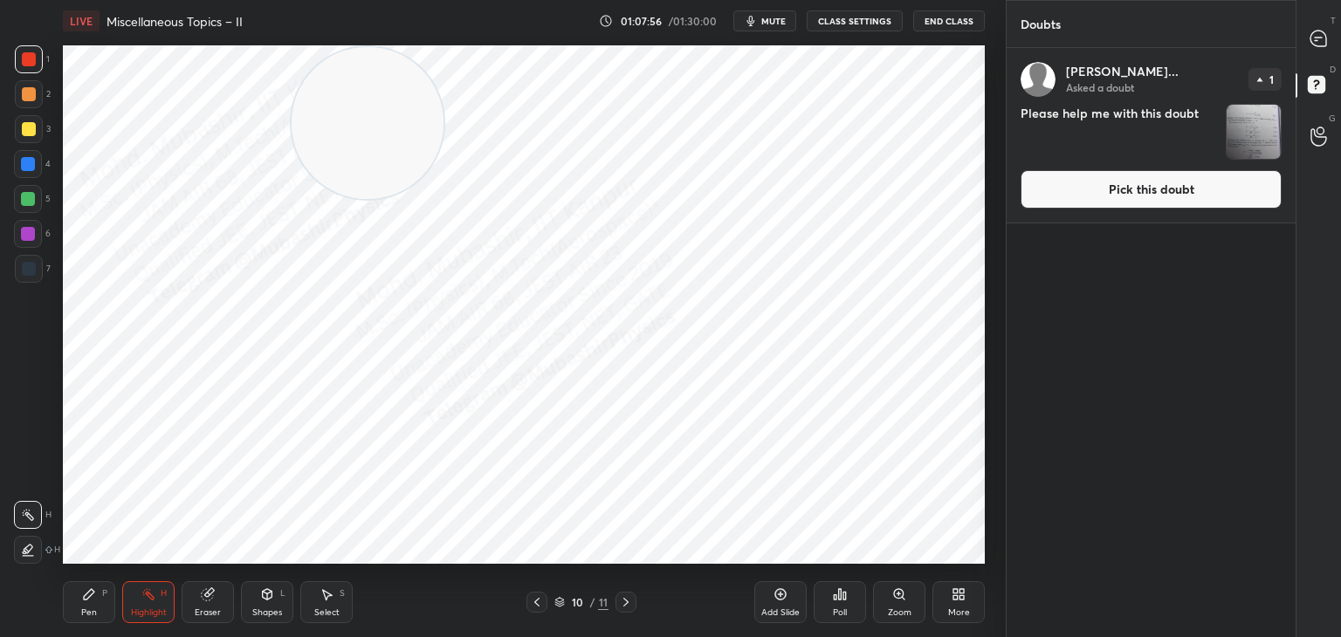
click at [1151, 192] on button "Pick this doubt" at bounding box center [1151, 189] width 261 height 38
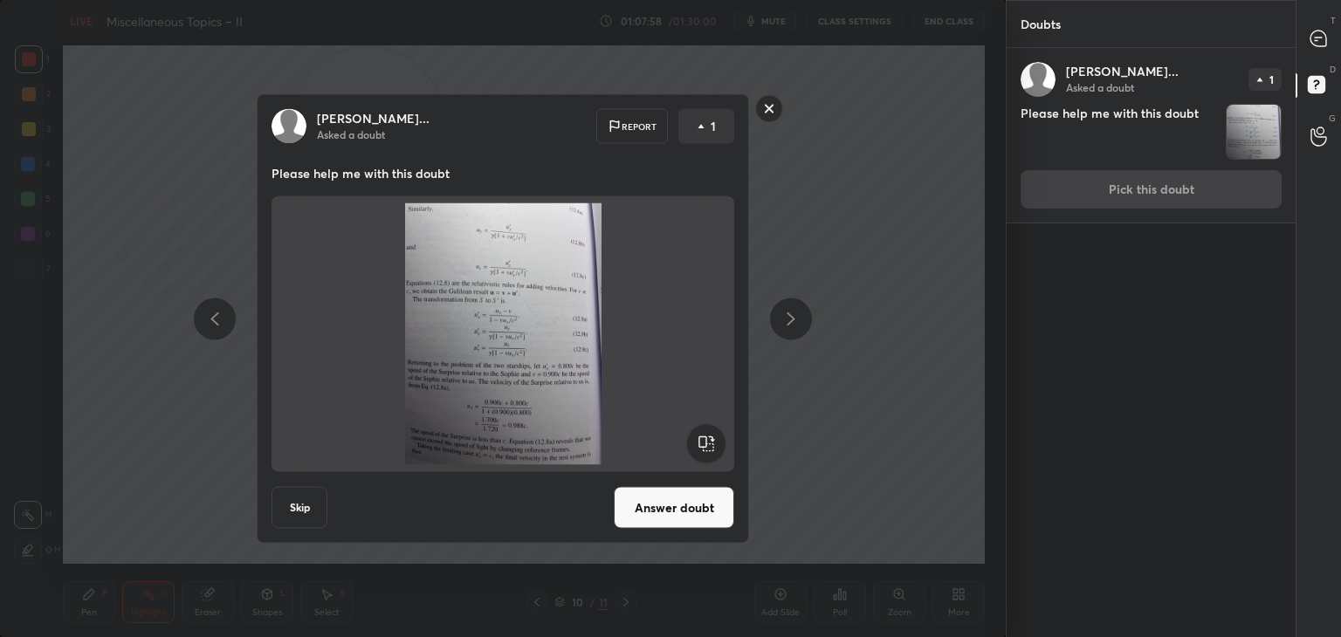
click at [668, 518] on button "Answer doubt" at bounding box center [674, 508] width 121 height 42
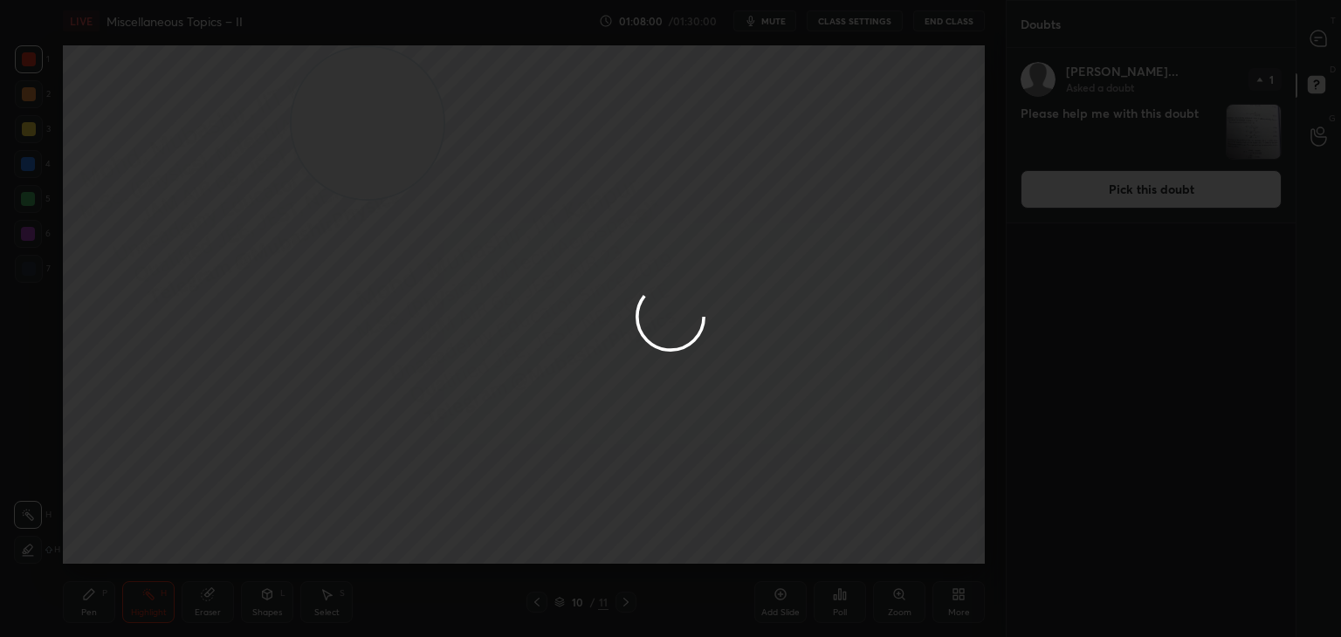
click at [1320, 42] on div at bounding box center [670, 318] width 1341 height 637
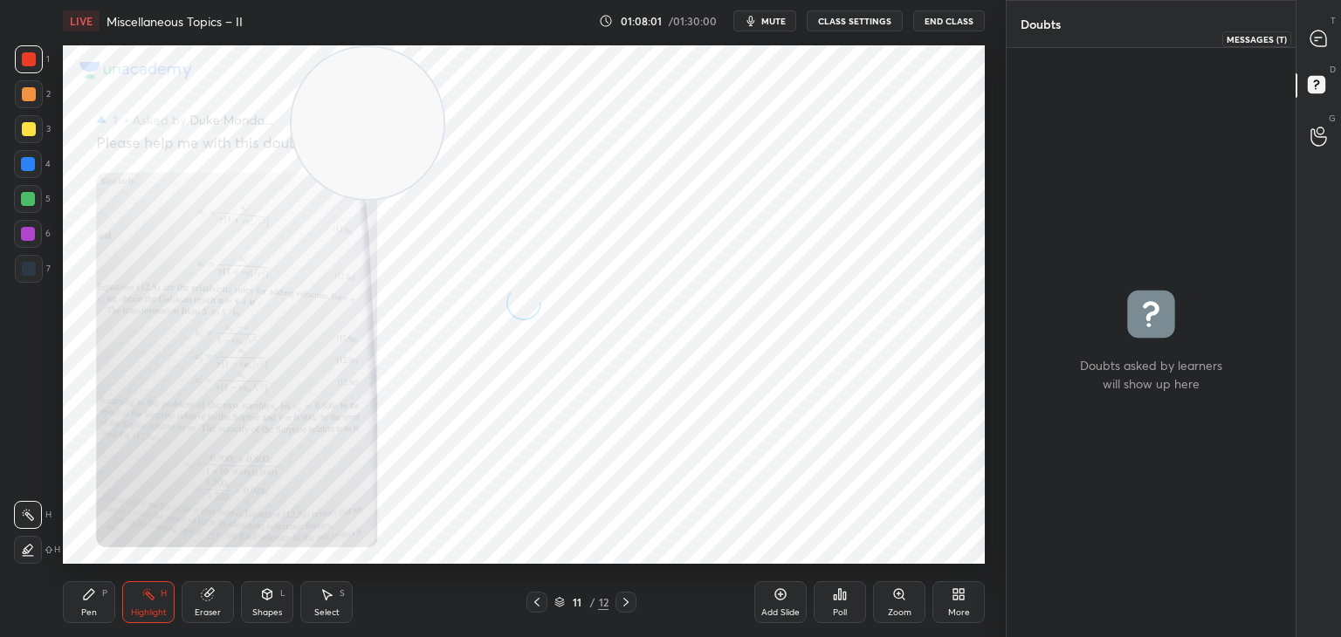
click at [1325, 45] on icon at bounding box center [1319, 39] width 18 height 18
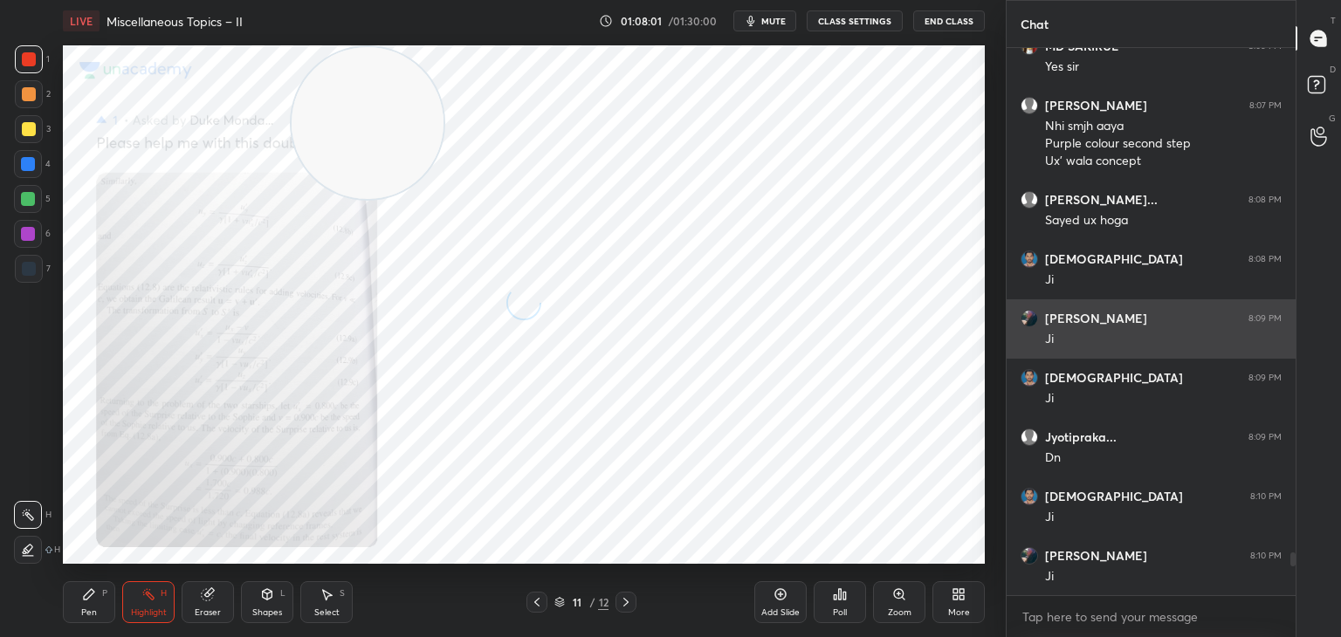
scroll to position [542, 284]
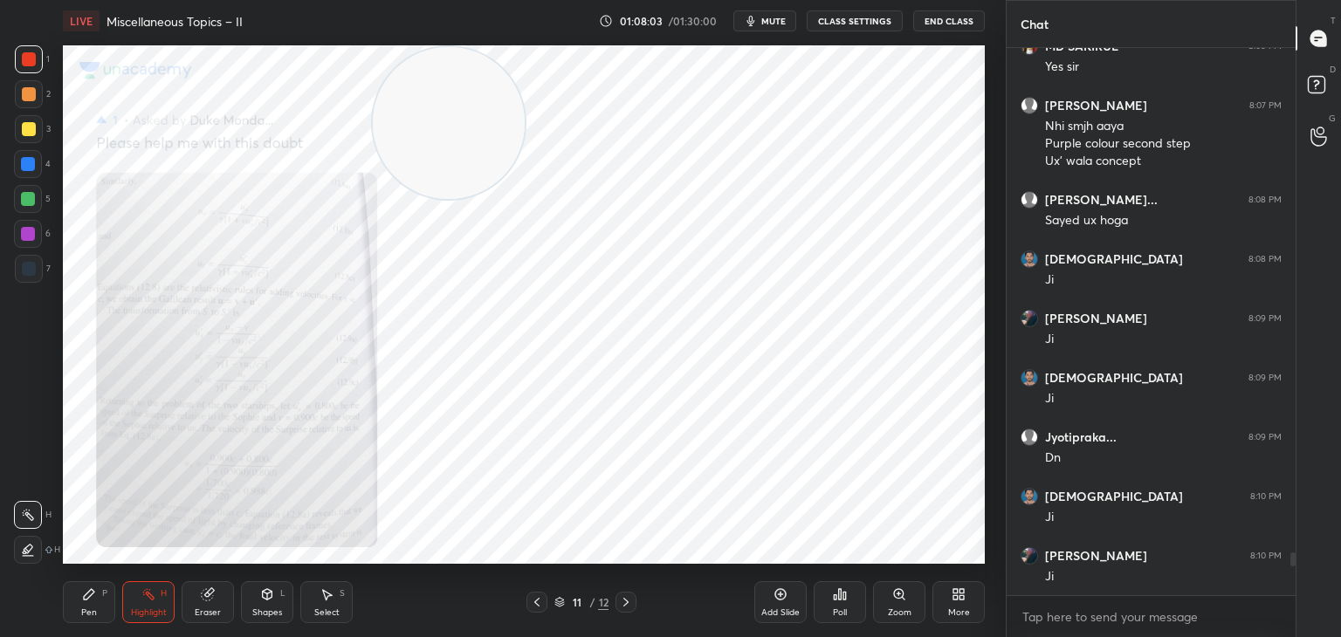
drag, startPoint x: 389, startPoint y: 129, endPoint x: 817, endPoint y: 259, distance: 447.2
click at [525, 199] on video at bounding box center [449, 123] width 152 height 152
click at [892, 594] on icon at bounding box center [899, 595] width 14 height 14
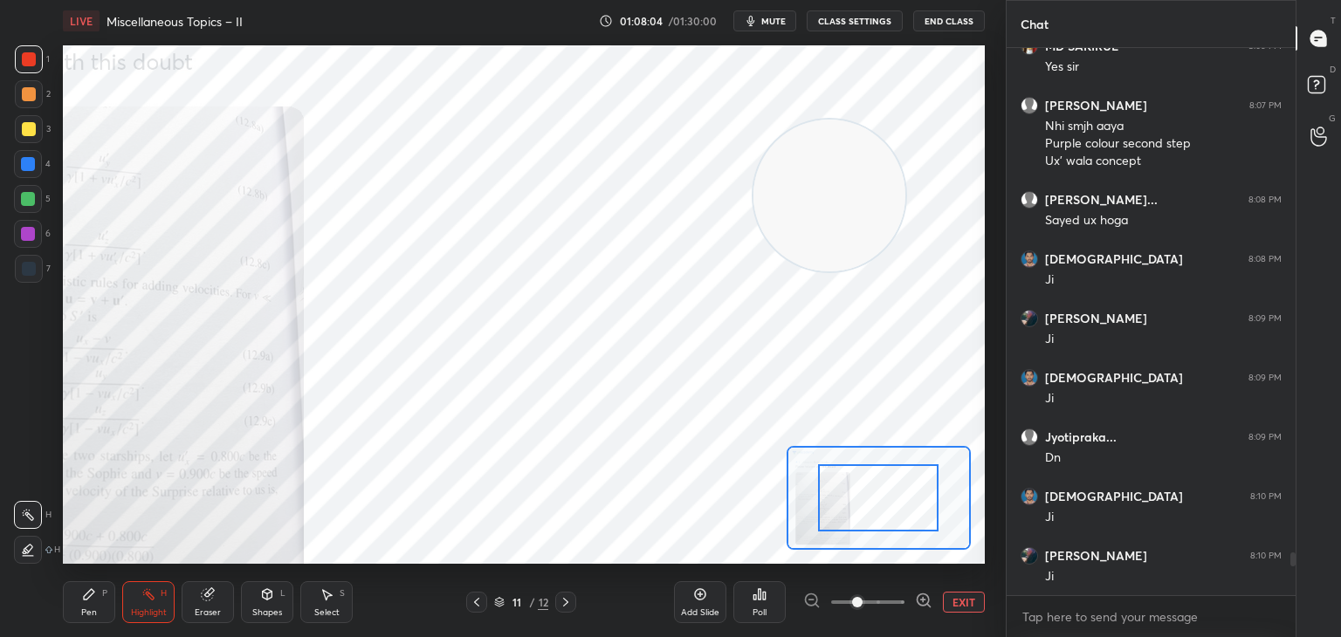
click at [894, 594] on span at bounding box center [867, 602] width 73 height 26
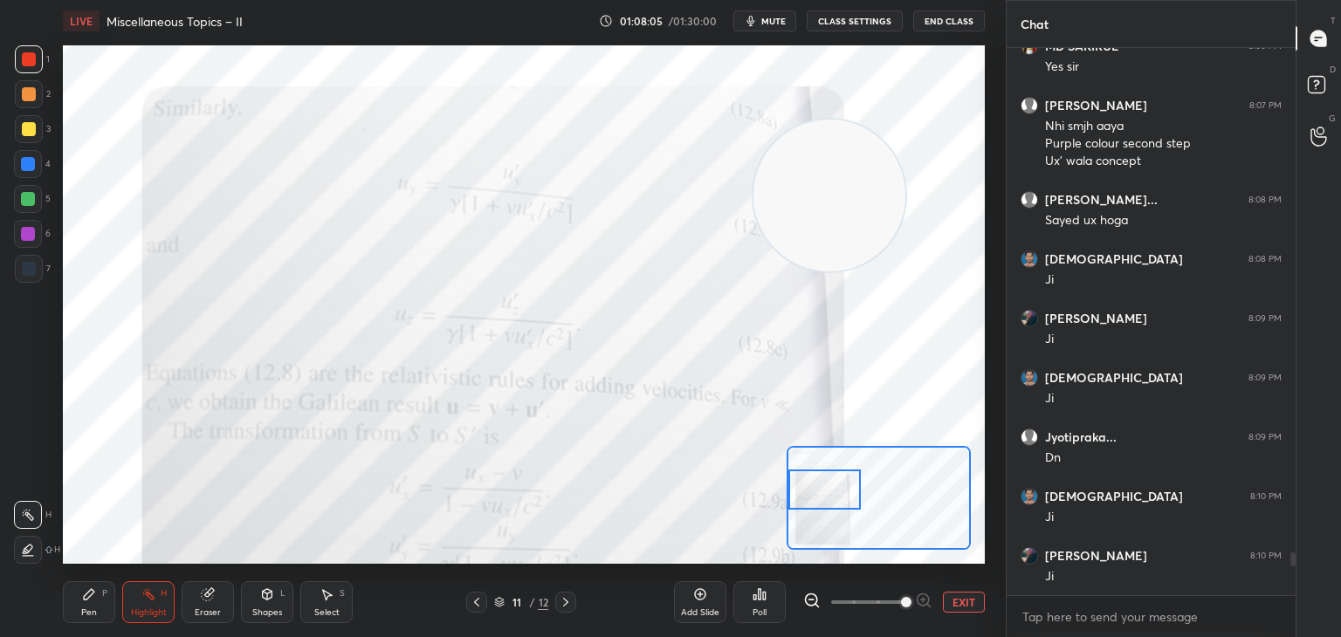
drag, startPoint x: 880, startPoint y: 499, endPoint x: 801, endPoint y: 489, distance: 80.1
click at [801, 489] on div at bounding box center [825, 490] width 72 height 40
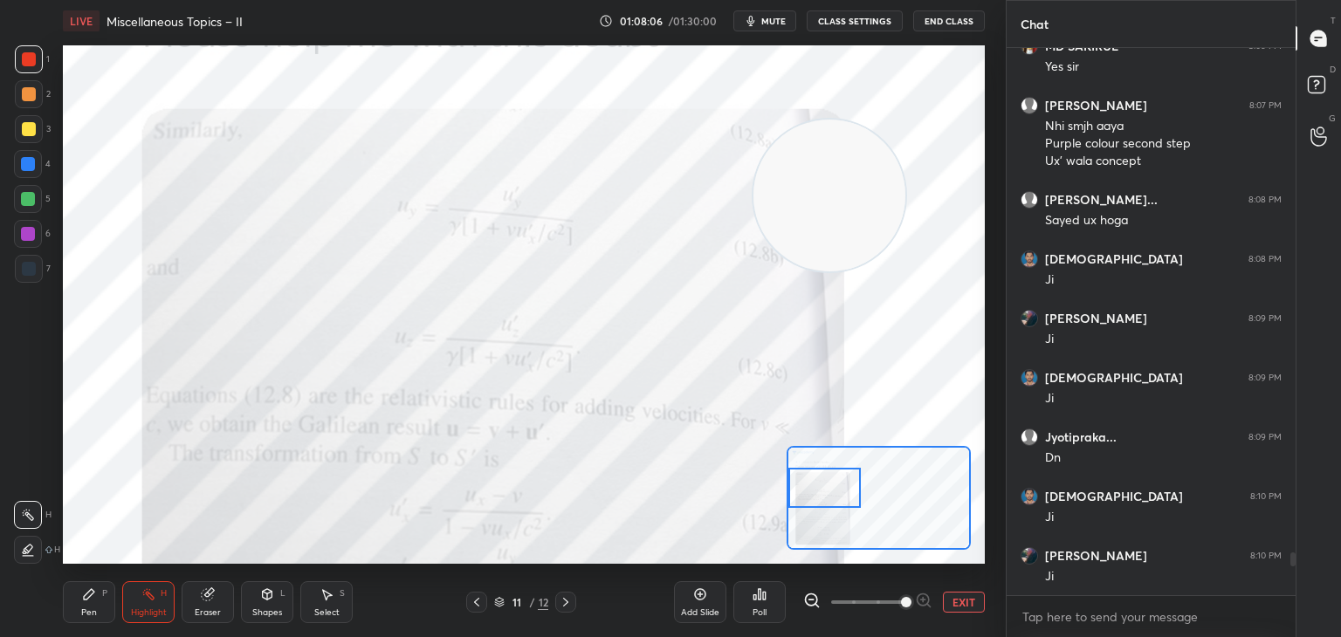
drag, startPoint x: 70, startPoint y: 608, endPoint x: 70, endPoint y: 583, distance: 24.4
click at [70, 606] on div "Pen P" at bounding box center [89, 603] width 52 height 42
drag, startPoint x: 24, startPoint y: 141, endPoint x: 53, endPoint y: 140, distance: 28.8
click at [29, 140] on div at bounding box center [29, 129] width 28 height 28
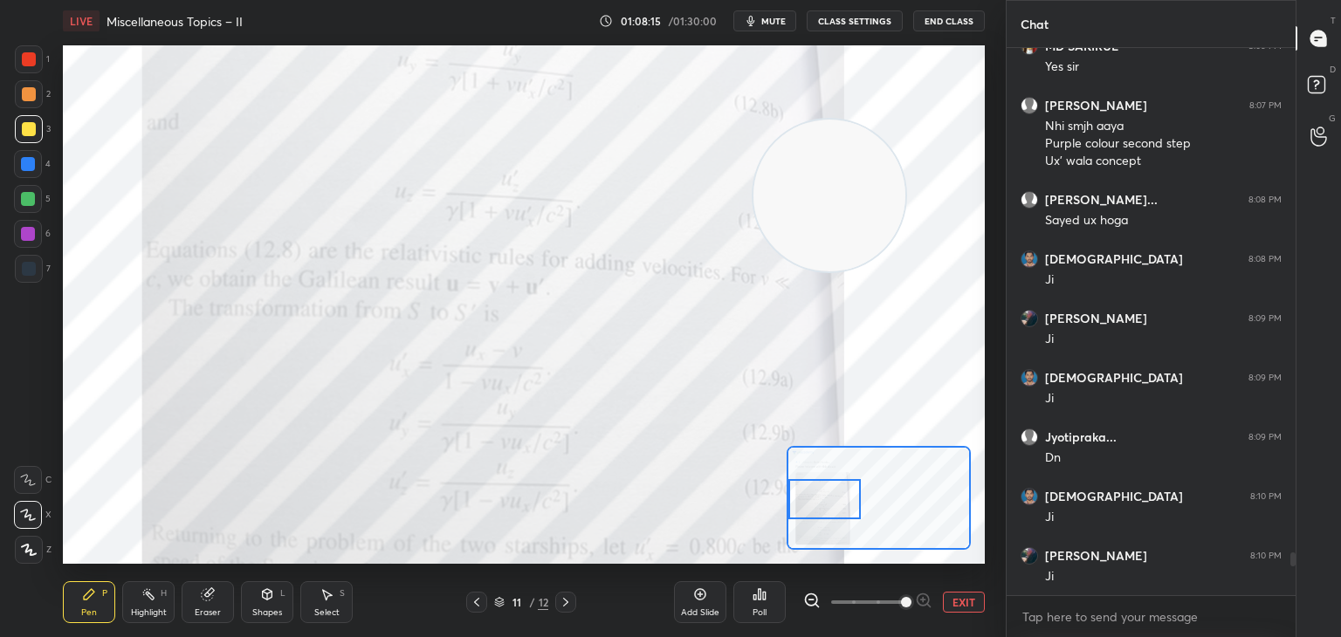
drag, startPoint x: 822, startPoint y: 496, endPoint x: 820, endPoint y: 507, distance: 11.5
click at [820, 507] on div at bounding box center [825, 499] width 72 height 40
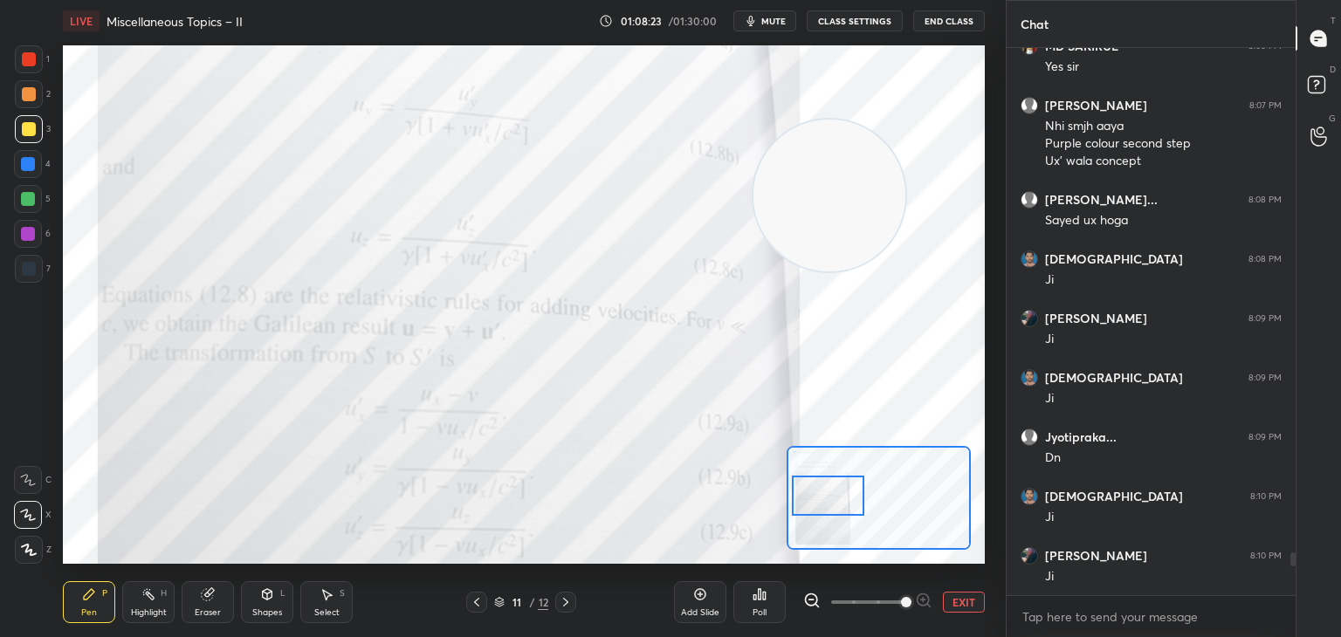
click at [825, 494] on div at bounding box center [828, 496] width 72 height 40
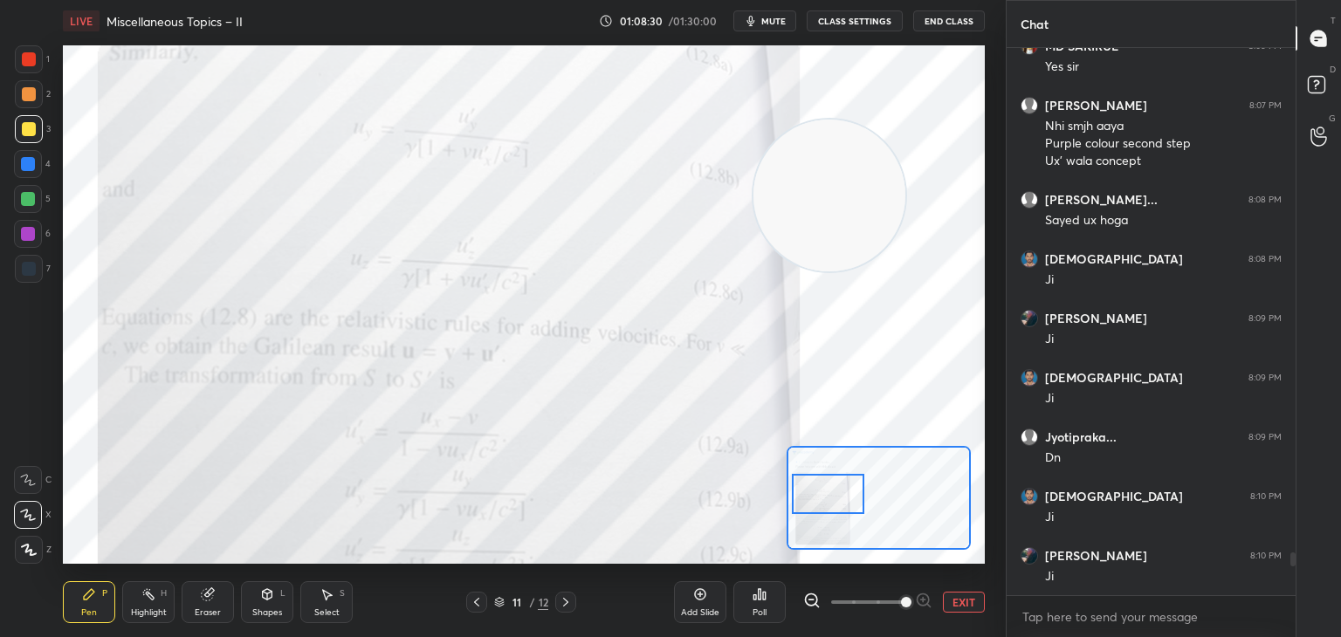
drag, startPoint x: 36, startPoint y: 189, endPoint x: 55, endPoint y: 192, distance: 19.4
click at [32, 192] on div at bounding box center [28, 199] width 28 height 28
drag, startPoint x: 31, startPoint y: 159, endPoint x: 62, endPoint y: 168, distance: 32.6
click at [27, 162] on div at bounding box center [28, 164] width 14 height 14
drag, startPoint x: 25, startPoint y: 64, endPoint x: 52, endPoint y: 67, distance: 26.4
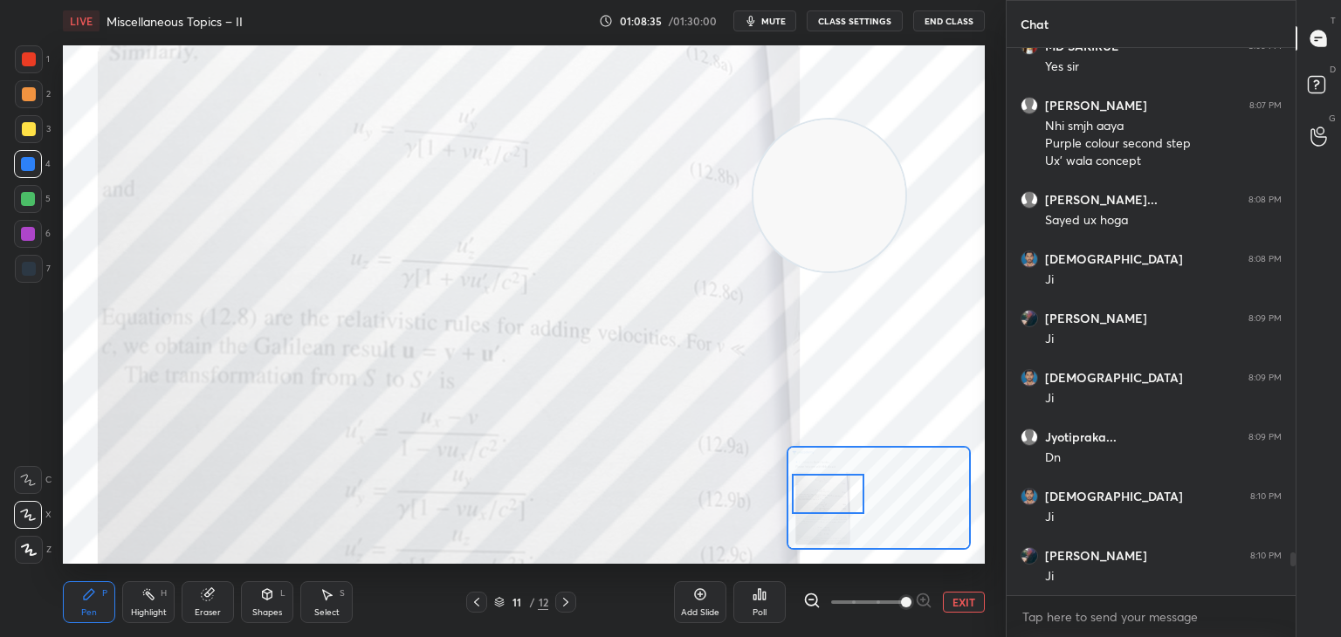
click at [32, 66] on div at bounding box center [29, 59] width 28 height 28
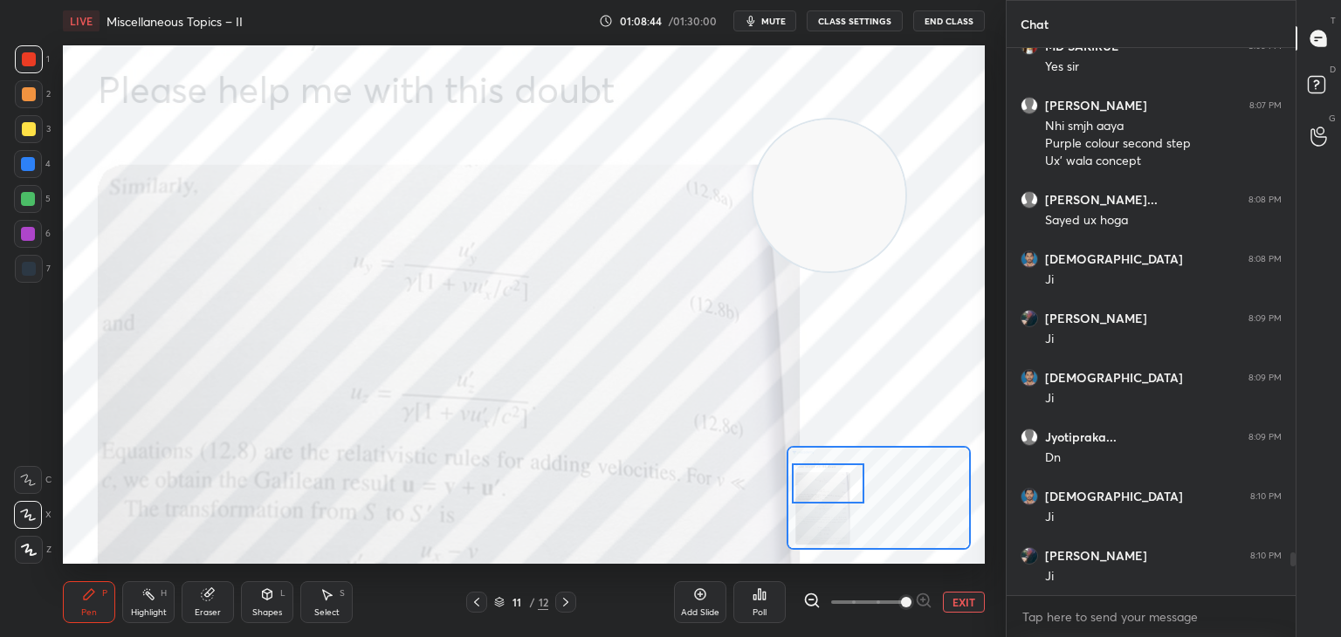
click at [818, 480] on div at bounding box center [828, 484] width 72 height 40
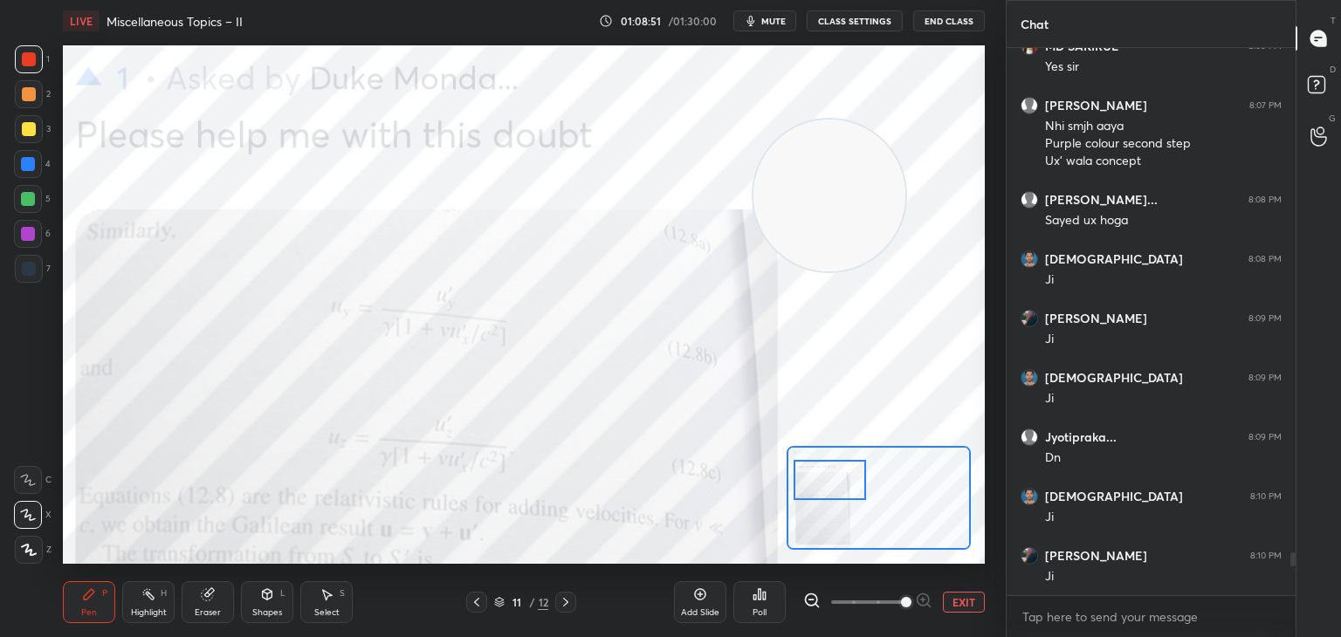
drag, startPoint x: 820, startPoint y: 487, endPoint x: 817, endPoint y: 503, distance: 15.9
click at [818, 500] on div at bounding box center [830, 480] width 72 height 40
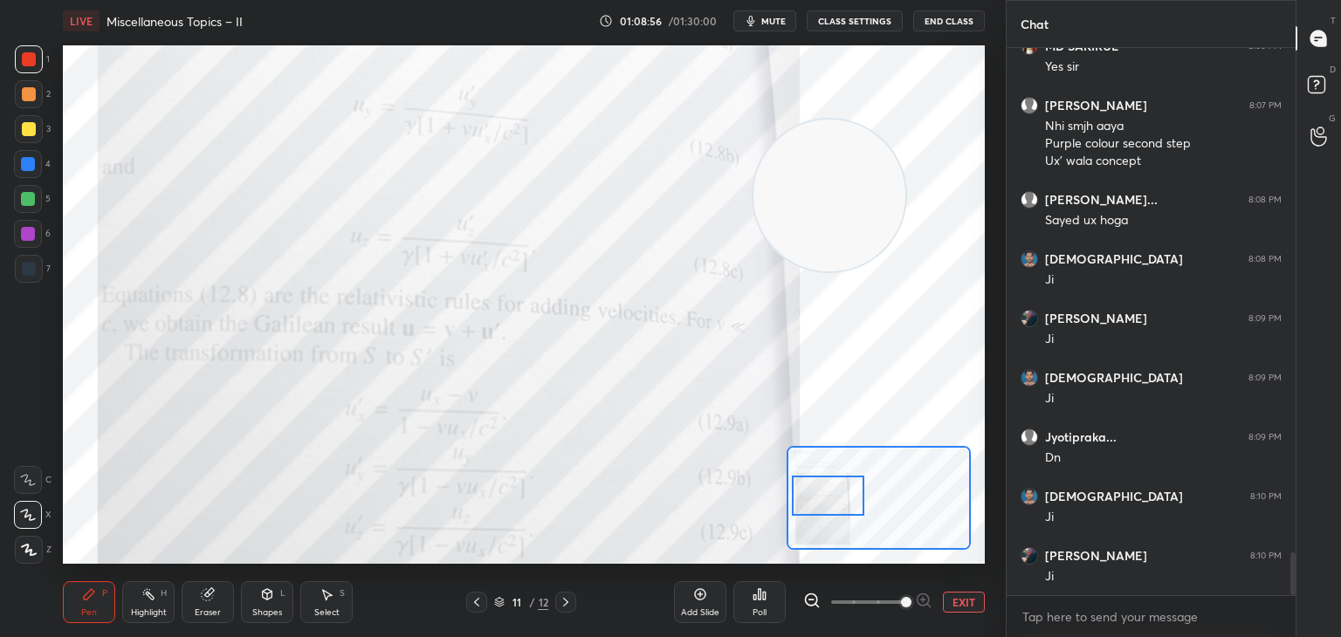
scroll to position [6479, 0]
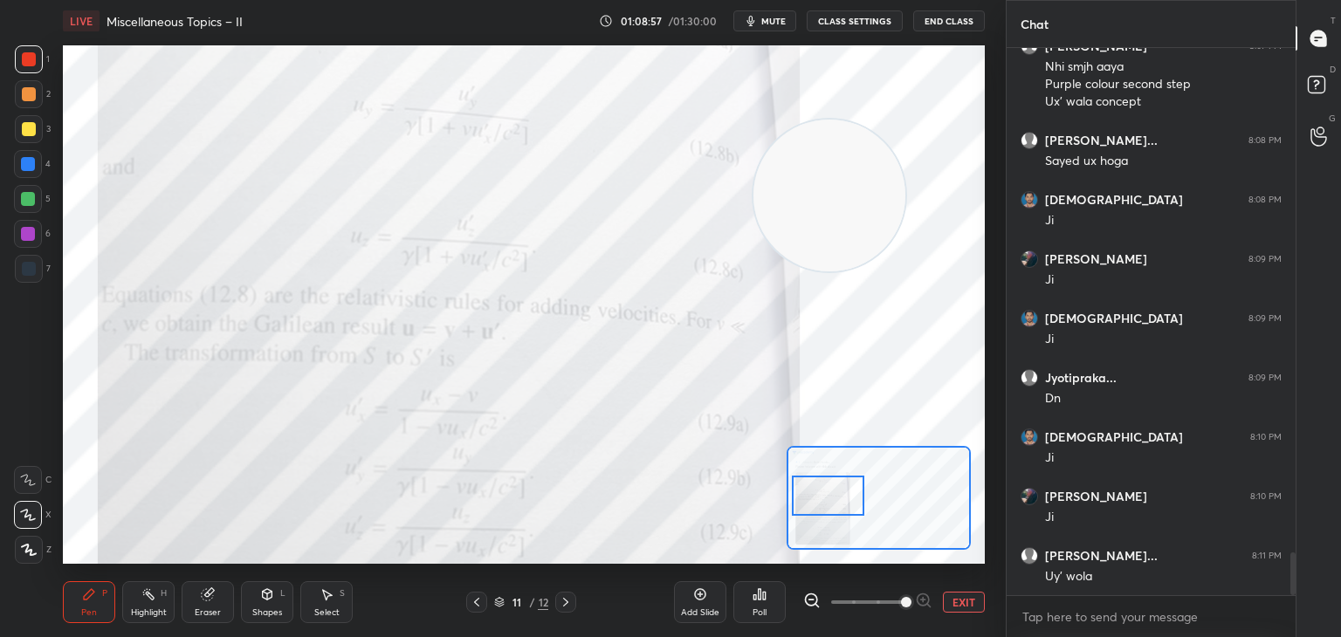
click at [158, 598] on div "Highlight H" at bounding box center [148, 603] width 52 height 42
drag, startPoint x: 95, startPoint y: 598, endPoint x: 94, endPoint y: 578, distance: 20.1
click at [94, 597] on icon at bounding box center [89, 595] width 14 height 14
drag, startPoint x: 25, startPoint y: 278, endPoint x: 60, endPoint y: 264, distance: 37.6
click at [24, 278] on div at bounding box center [29, 269] width 28 height 28
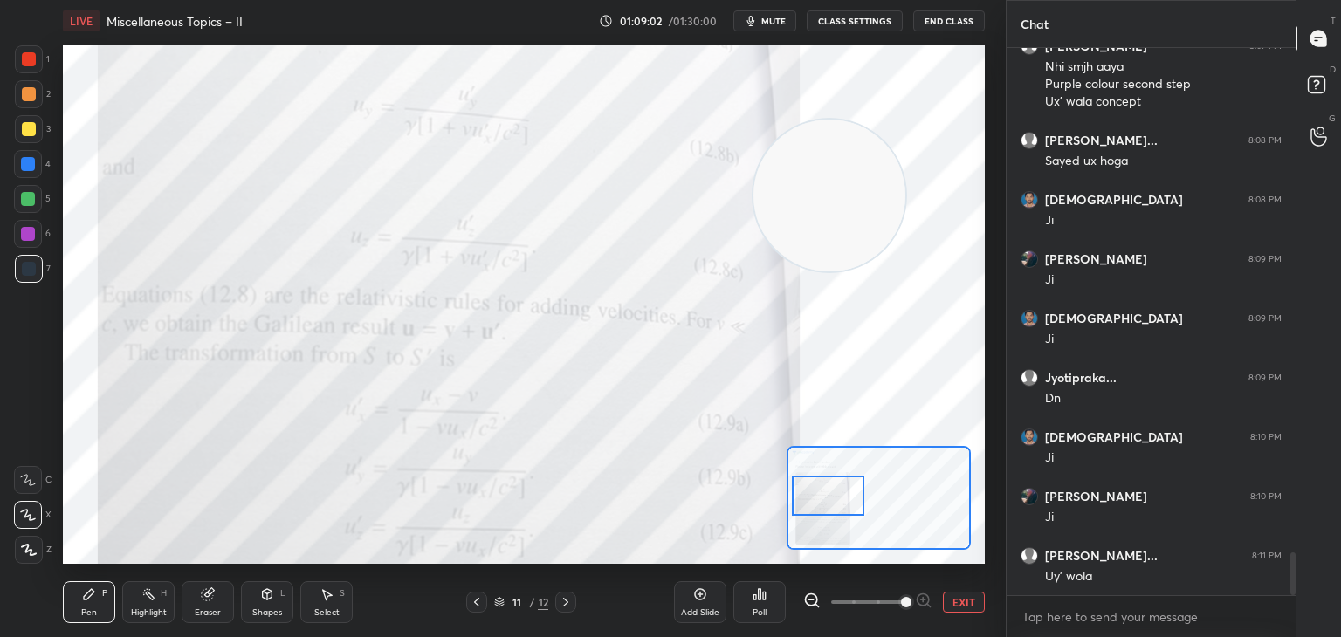
drag, startPoint x: 147, startPoint y: 596, endPoint x: 158, endPoint y: 564, distance: 33.4
click at [148, 594] on icon at bounding box center [148, 595] width 14 height 14
click at [90, 595] on icon at bounding box center [89, 594] width 10 height 10
click at [953, 601] on button "EXIT" at bounding box center [964, 602] width 42 height 21
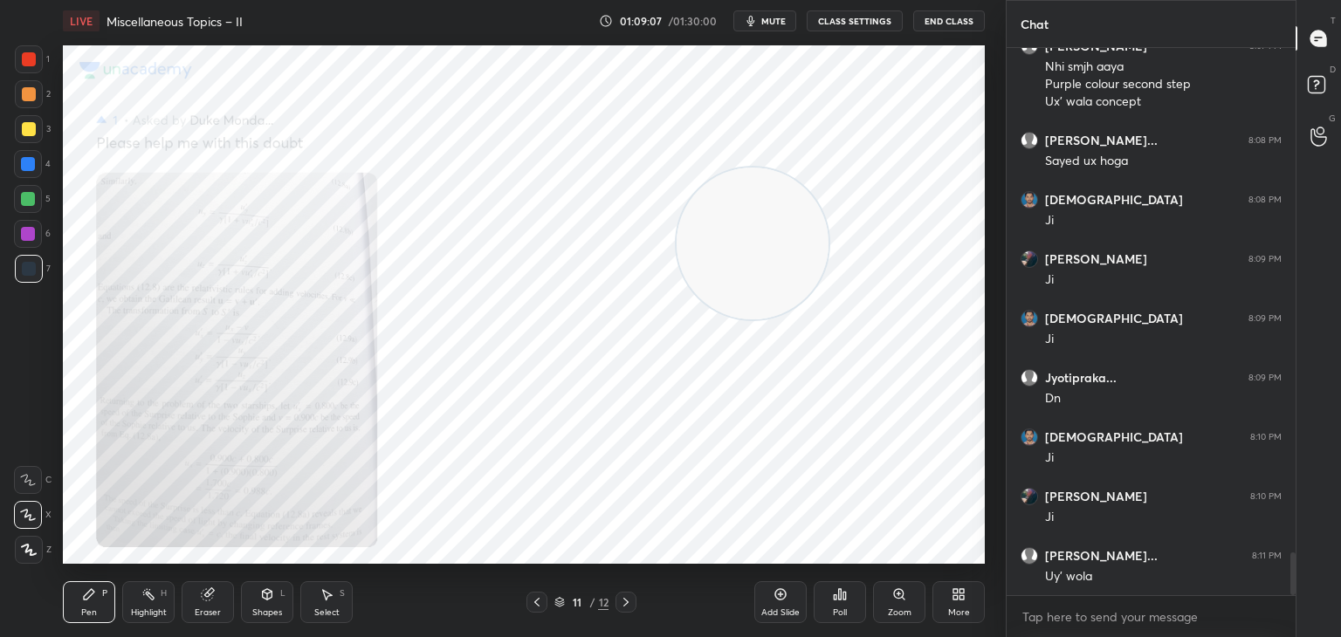
drag, startPoint x: 782, startPoint y: 235, endPoint x: 98, endPoint y: 566, distance: 760.4
click at [133, 612] on div "LIVE Miscellaneous Topics – II 01:09:07 / 01:30:00 mute CLASS SETTINGS End Clas…" at bounding box center [524, 318] width 936 height 637
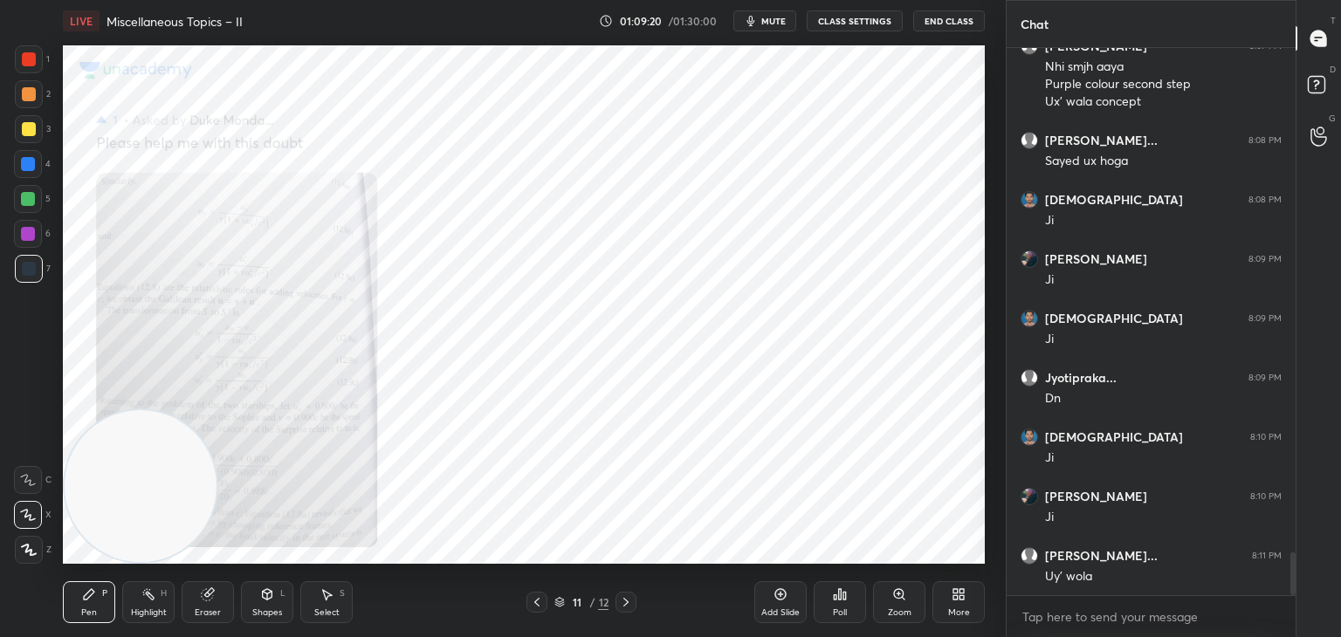
click at [29, 197] on div at bounding box center [28, 199] width 14 height 14
drag, startPoint x: 24, startPoint y: 66, endPoint x: 46, endPoint y: 84, distance: 28.0
click at [24, 70] on div at bounding box center [29, 59] width 28 height 28
click at [908, 616] on div "Zoom" at bounding box center [900, 613] width 24 height 9
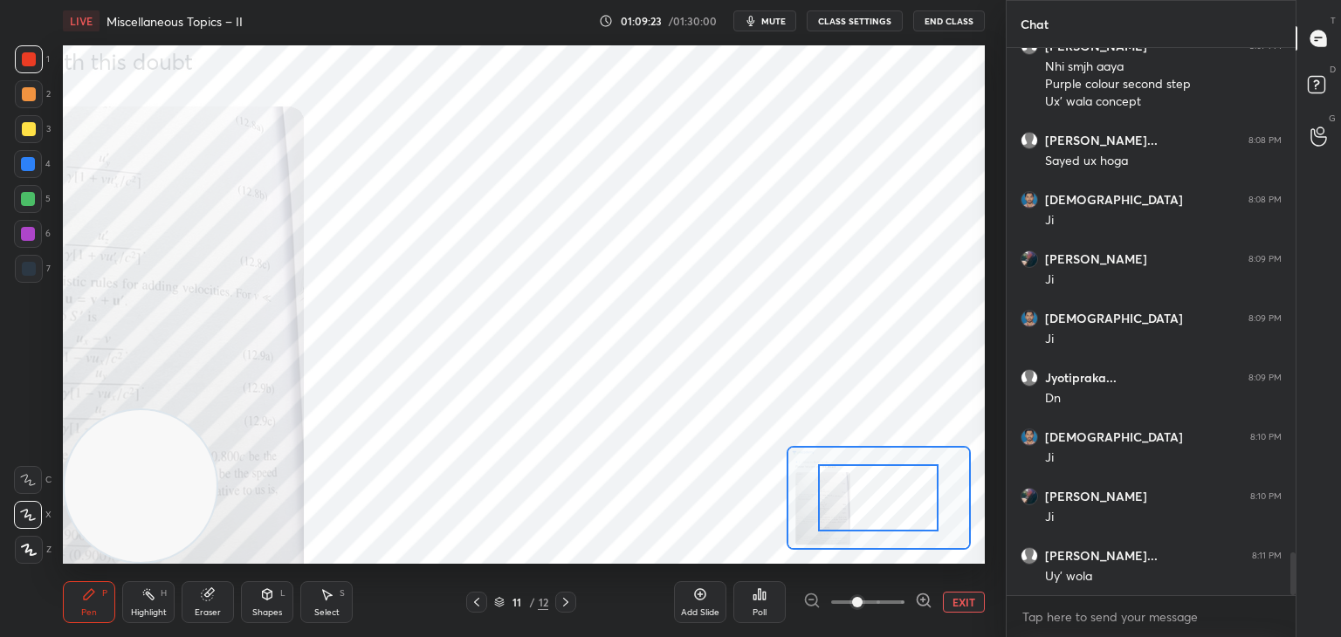
click at [906, 616] on div "Add Slide Poll EXIT" at bounding box center [829, 603] width 311 height 98
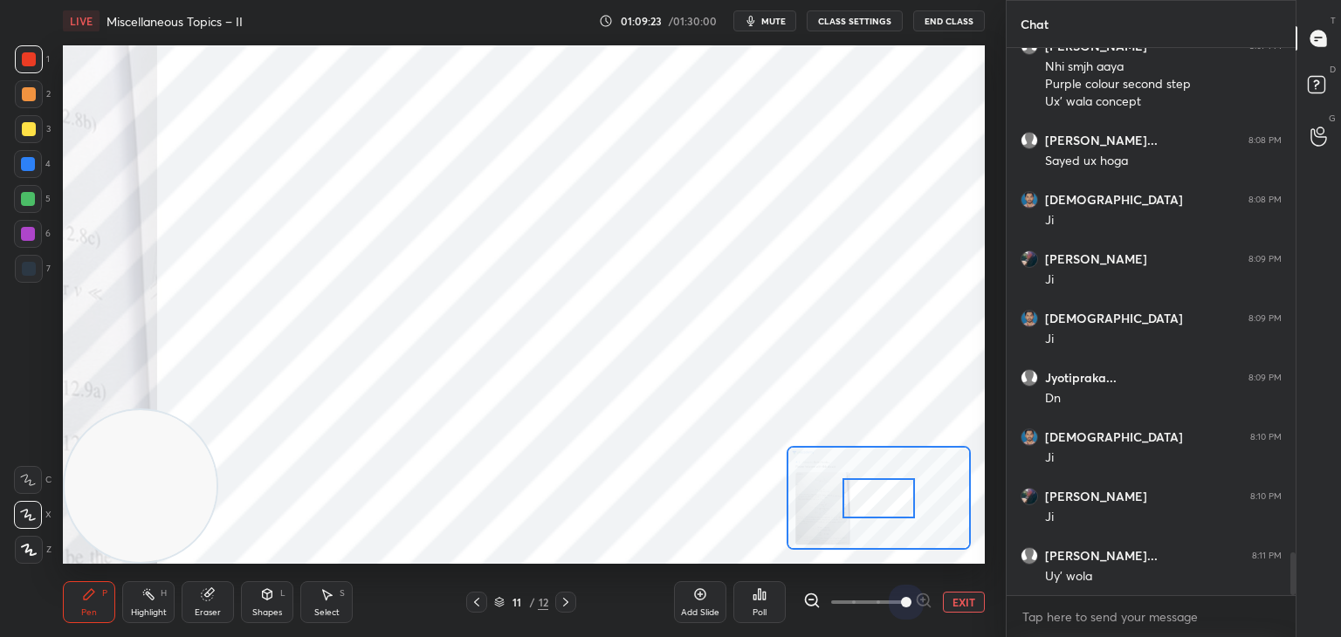
click at [902, 608] on span at bounding box center [867, 602] width 73 height 26
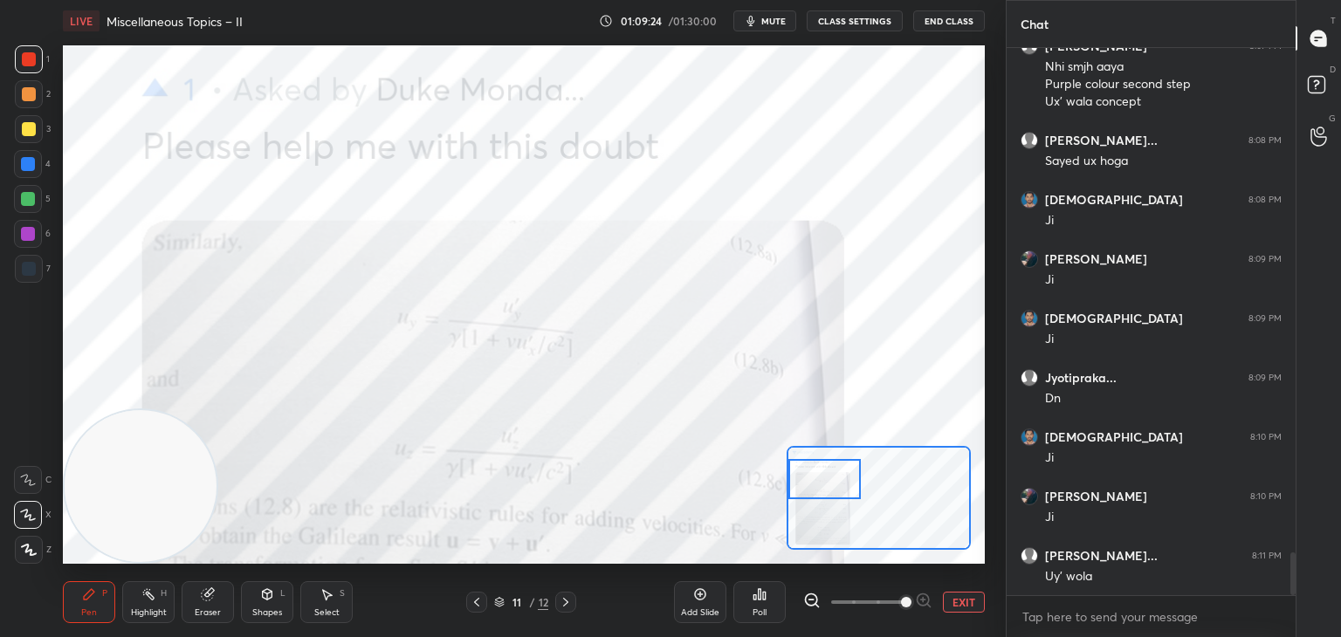
drag, startPoint x: 853, startPoint y: 503, endPoint x: 815, endPoint y: 484, distance: 43.0
click at [815, 484] on div at bounding box center [825, 479] width 72 height 40
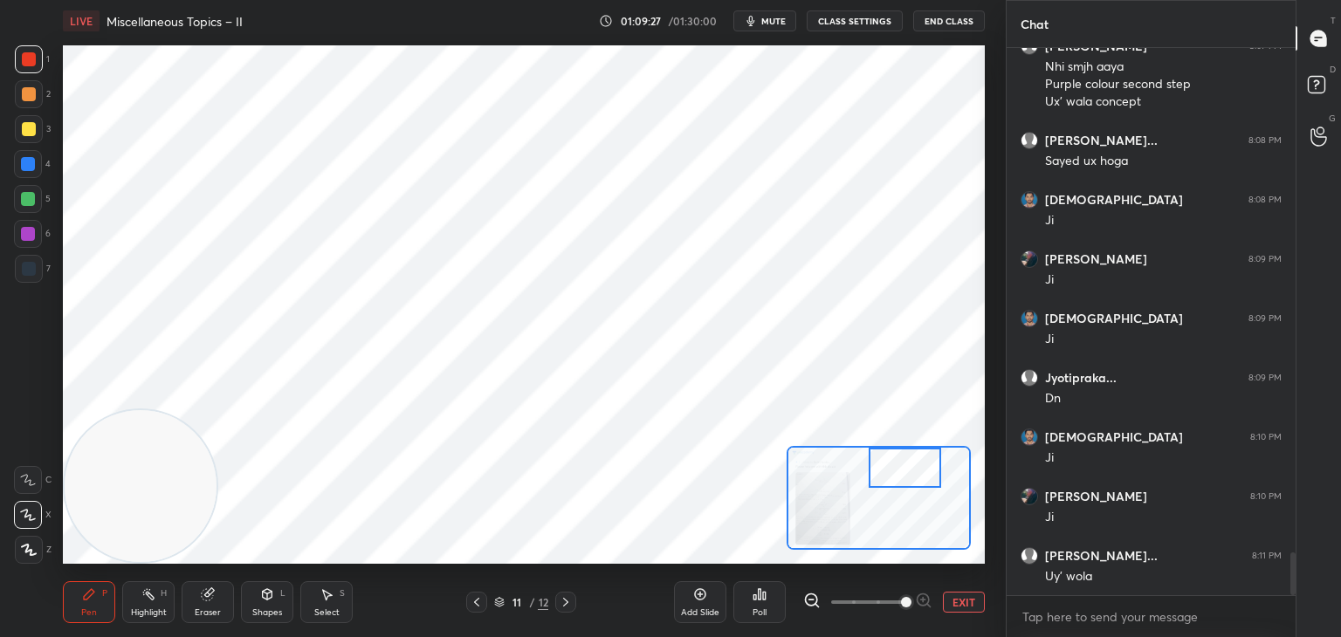
drag, startPoint x: 822, startPoint y: 482, endPoint x: 902, endPoint y: 468, distance: 81.5
click at [902, 468] on div at bounding box center [905, 468] width 72 height 40
click at [957, 606] on button "EXIT" at bounding box center [964, 602] width 42 height 21
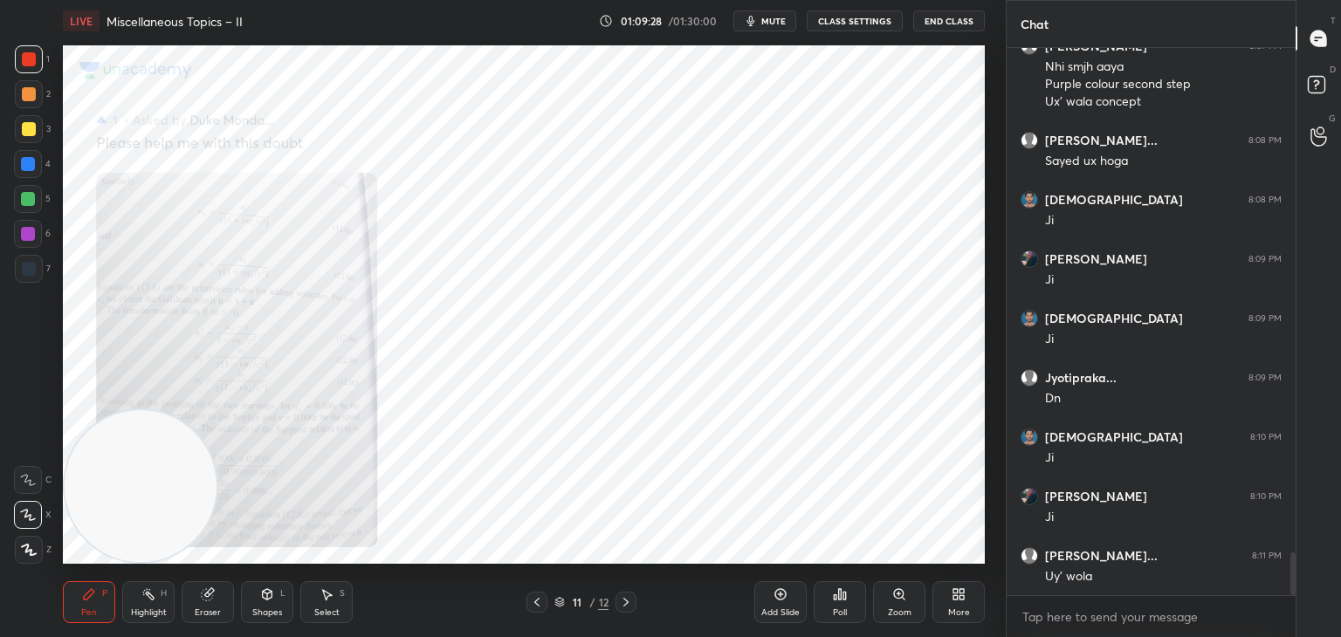
drag, startPoint x: 141, startPoint y: 606, endPoint x: 340, endPoint y: 594, distance: 199.5
click at [148, 608] on div "Highlight H" at bounding box center [148, 603] width 52 height 42
click at [535, 604] on icon at bounding box center [537, 603] width 14 height 14
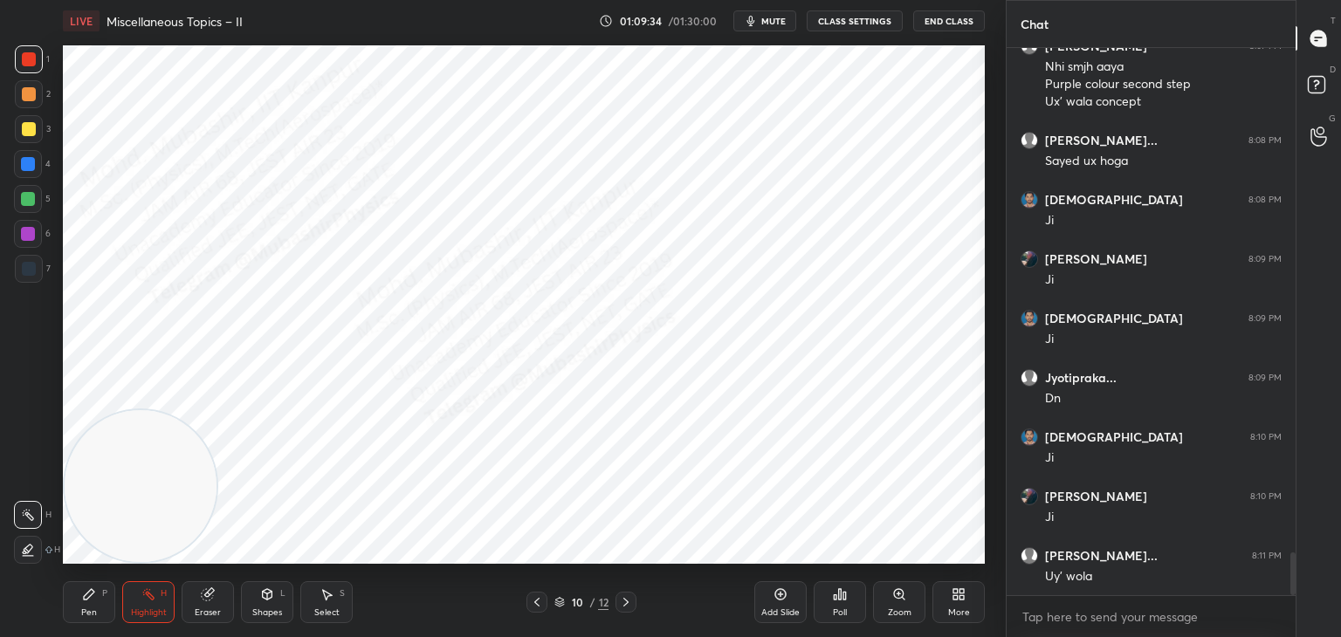
drag, startPoint x: 622, startPoint y: 602, endPoint x: 616, endPoint y: 592, distance: 11.4
click at [618, 602] on div at bounding box center [626, 602] width 21 height 21
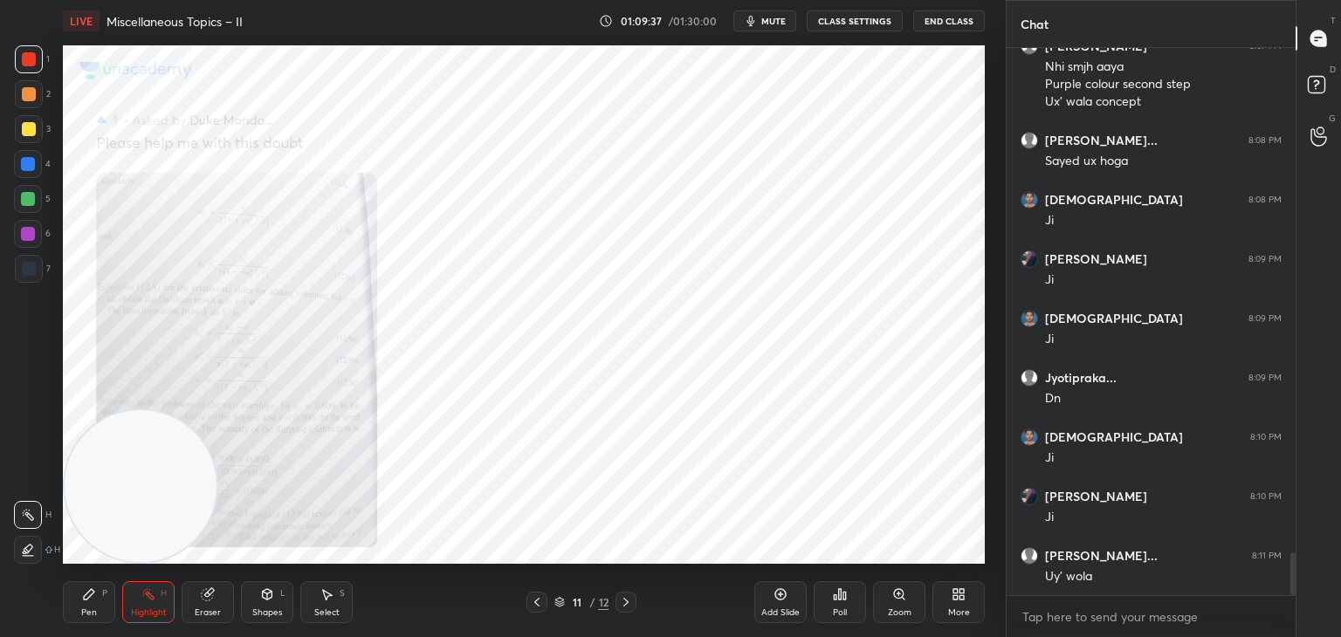
drag, startPoint x: 535, startPoint y: 599, endPoint x: 539, endPoint y: 589, distance: 11.0
click at [539, 599] on icon at bounding box center [537, 603] width 14 height 14
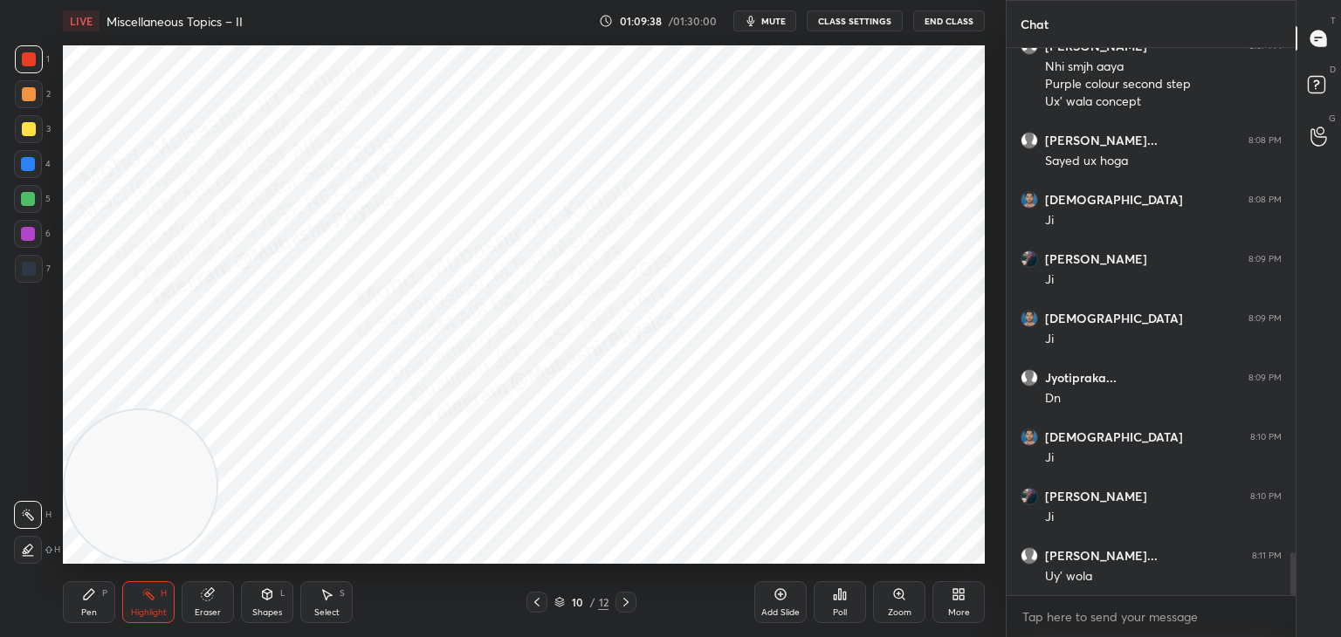
scroll to position [6539, 0]
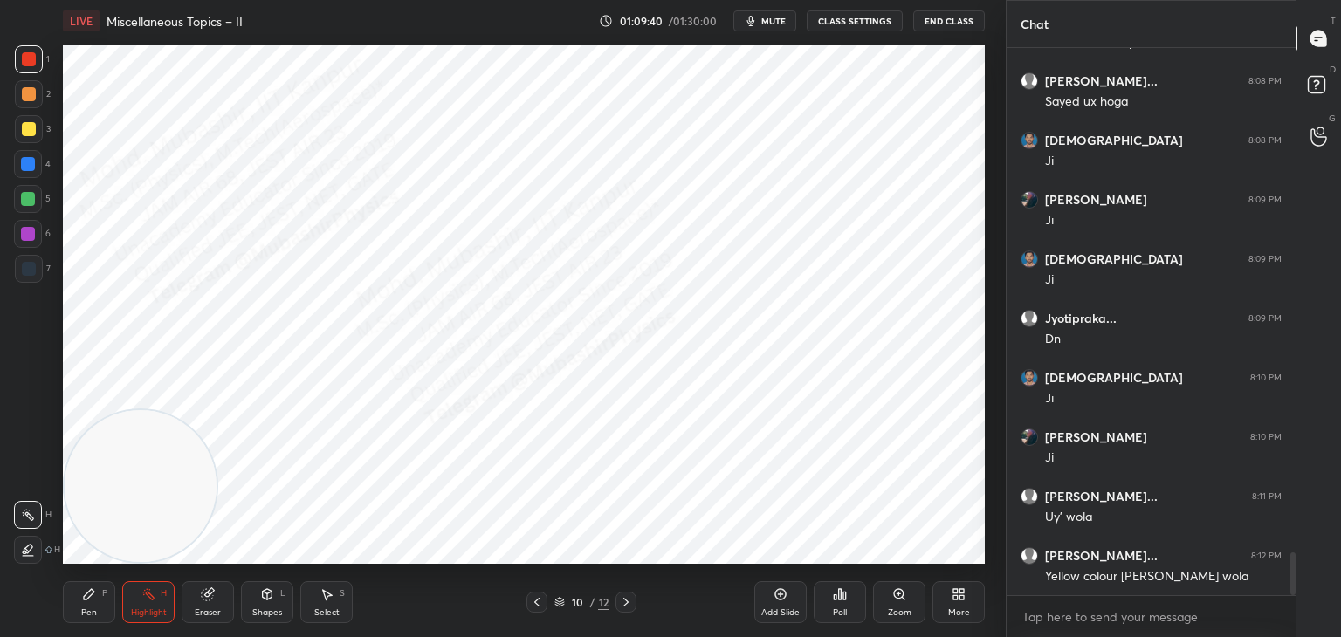
click at [619, 602] on icon at bounding box center [626, 603] width 14 height 14
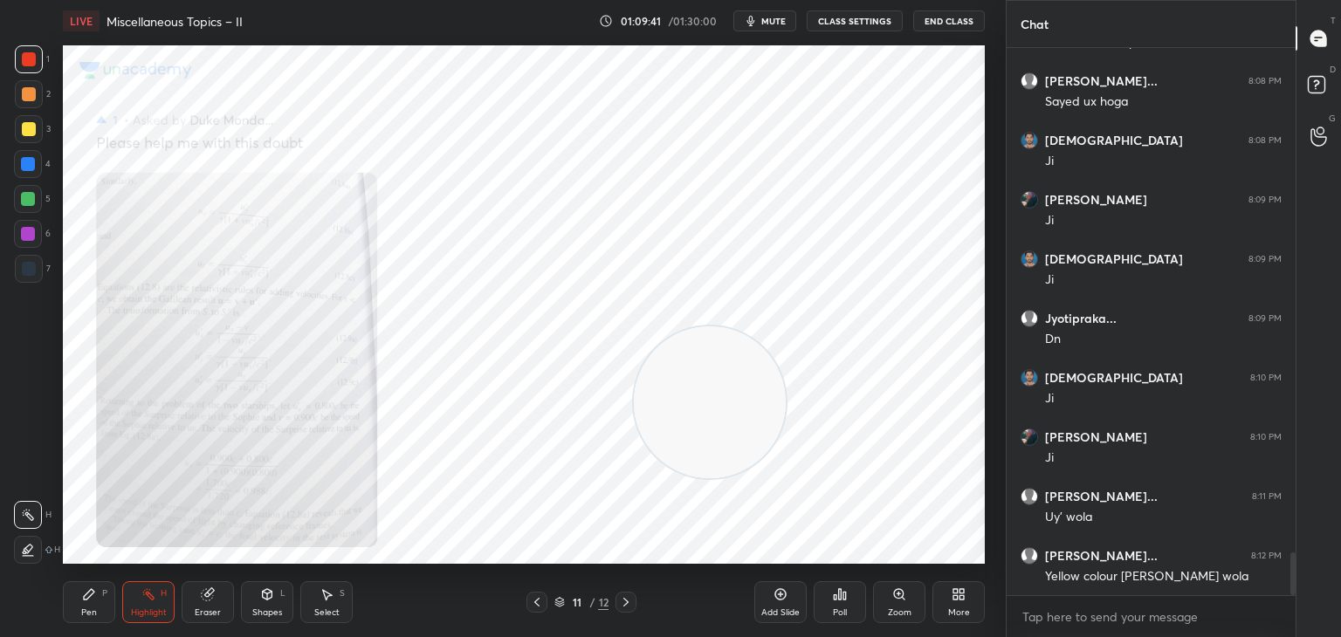
drag, startPoint x: 196, startPoint y: 449, endPoint x: 759, endPoint y: 417, distance: 563.3
click at [766, 356] on video at bounding box center [710, 403] width 152 height 152
click at [892, 592] on div "Zoom" at bounding box center [899, 603] width 52 height 42
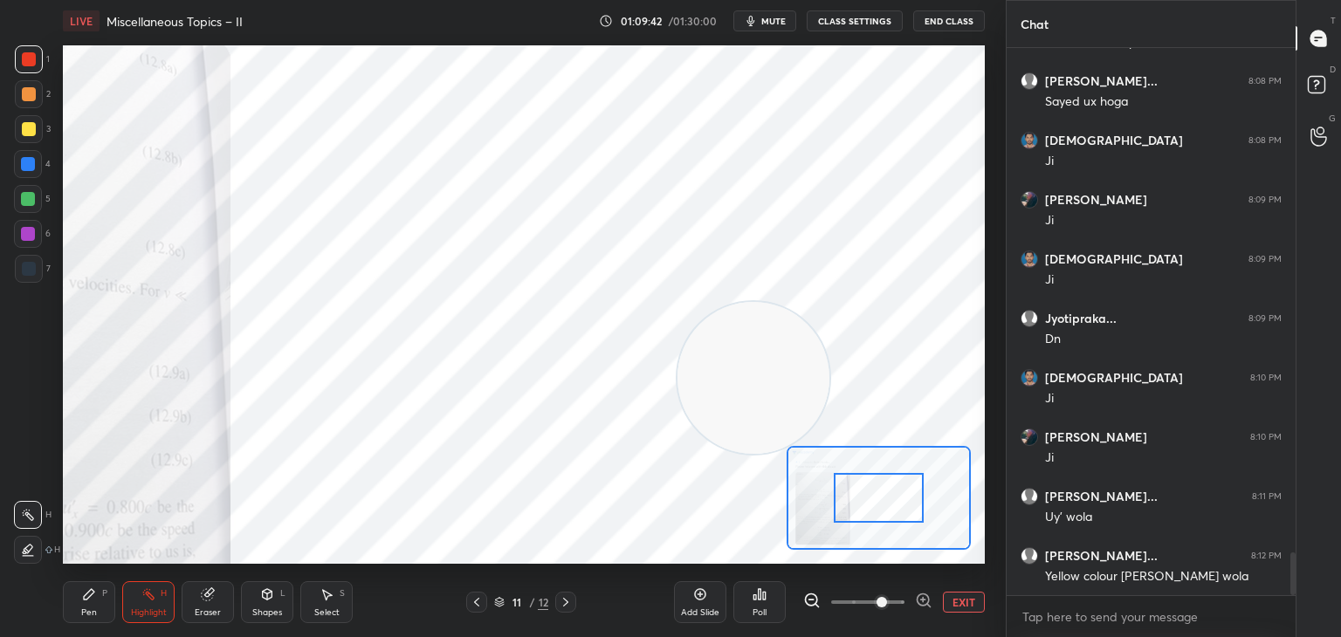
click at [887, 597] on span at bounding box center [882, 602] width 10 height 10
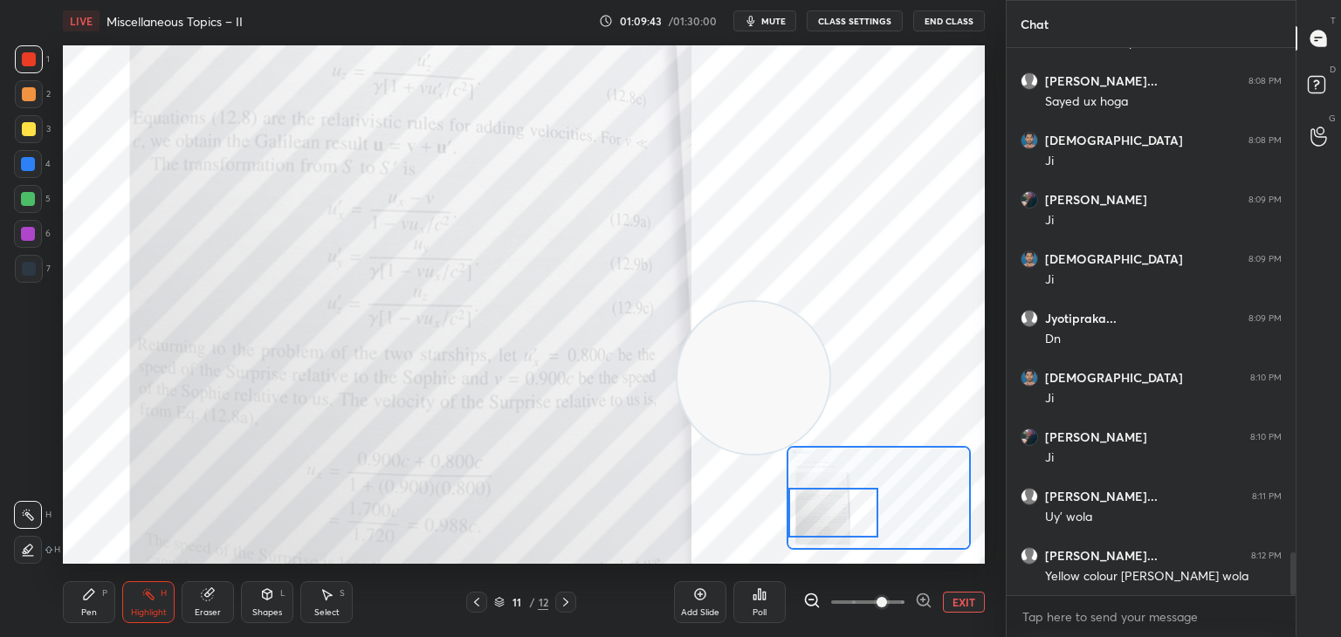
drag, startPoint x: 852, startPoint y: 493, endPoint x: 802, endPoint y: 514, distance: 54.0
click at [801, 514] on div at bounding box center [834, 513] width 91 height 50
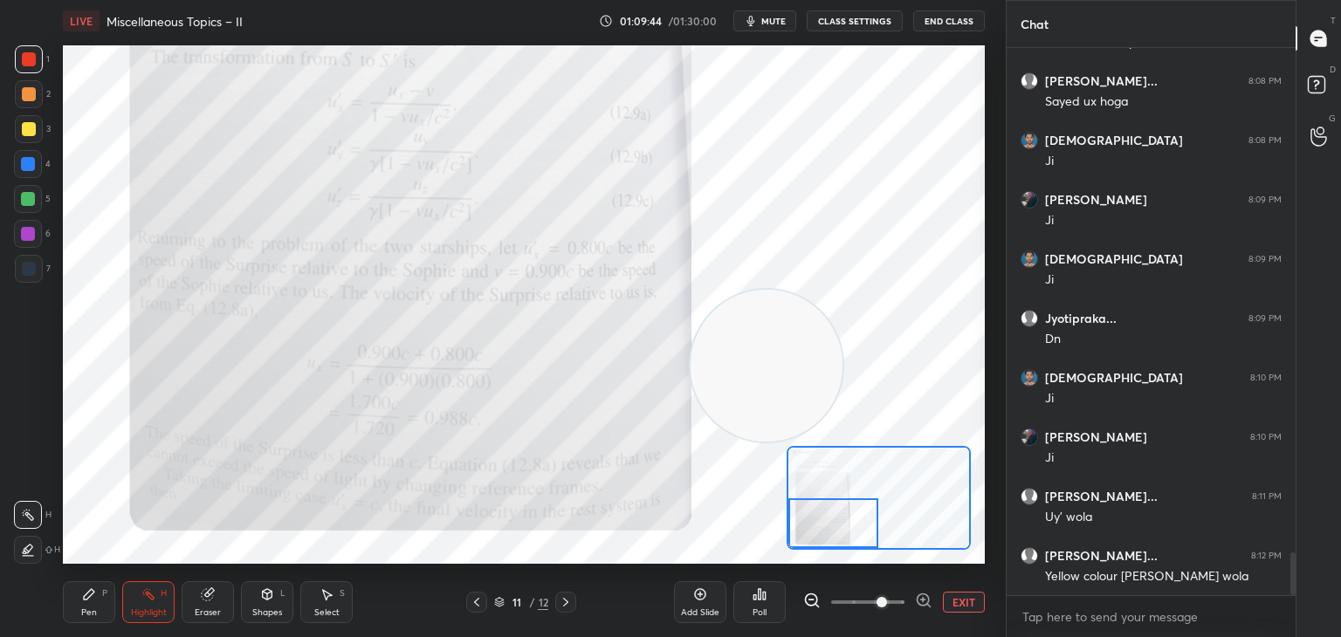
drag, startPoint x: 775, startPoint y: 344, endPoint x: 986, endPoint y: 290, distance: 218.1
click at [986, 290] on div "Setting up your live class Poll for secs No correct answer Start poll" at bounding box center [524, 305] width 936 height 526
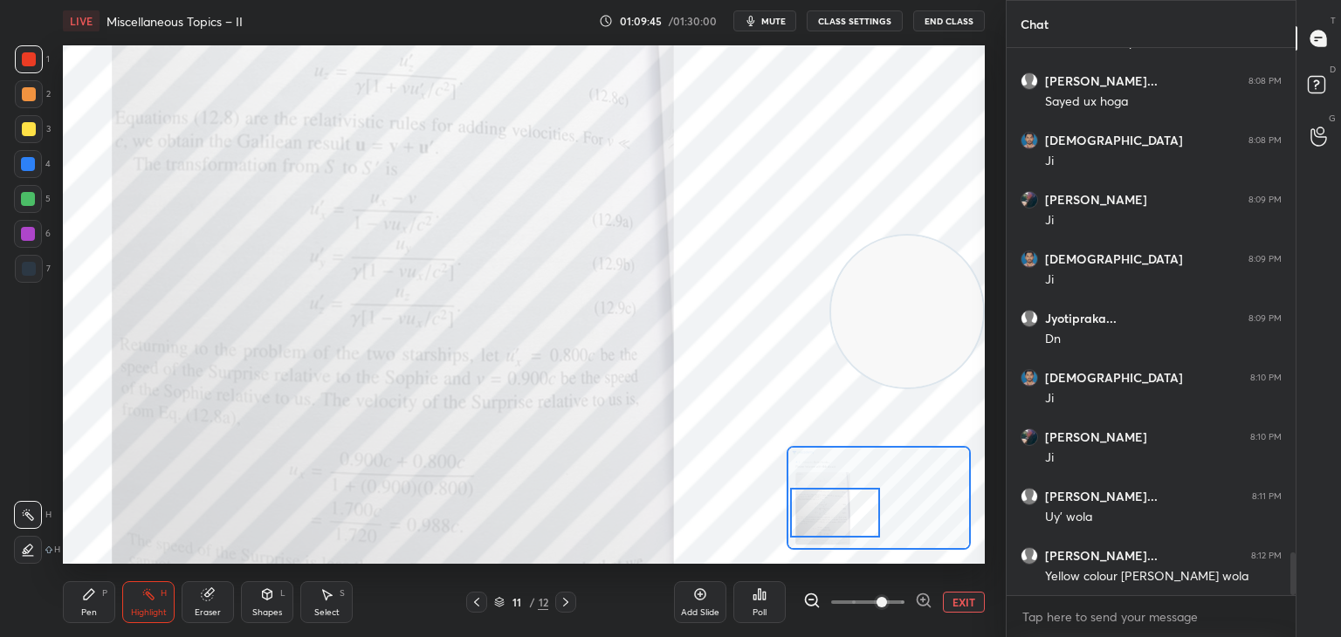
drag, startPoint x: 832, startPoint y: 513, endPoint x: 811, endPoint y: 496, distance: 27.3
click at [836, 510] on div at bounding box center [835, 513] width 91 height 50
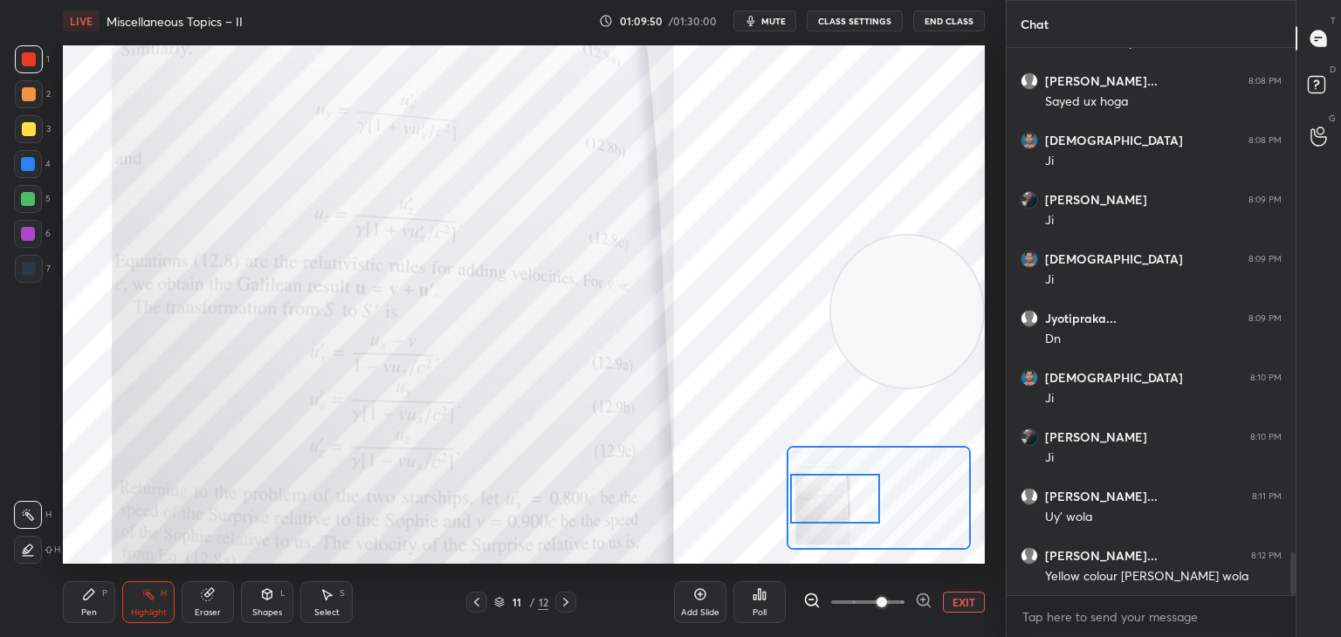
drag, startPoint x: 815, startPoint y: 510, endPoint x: 818, endPoint y: 501, distance: 9.4
click at [815, 506] on div at bounding box center [835, 499] width 91 height 50
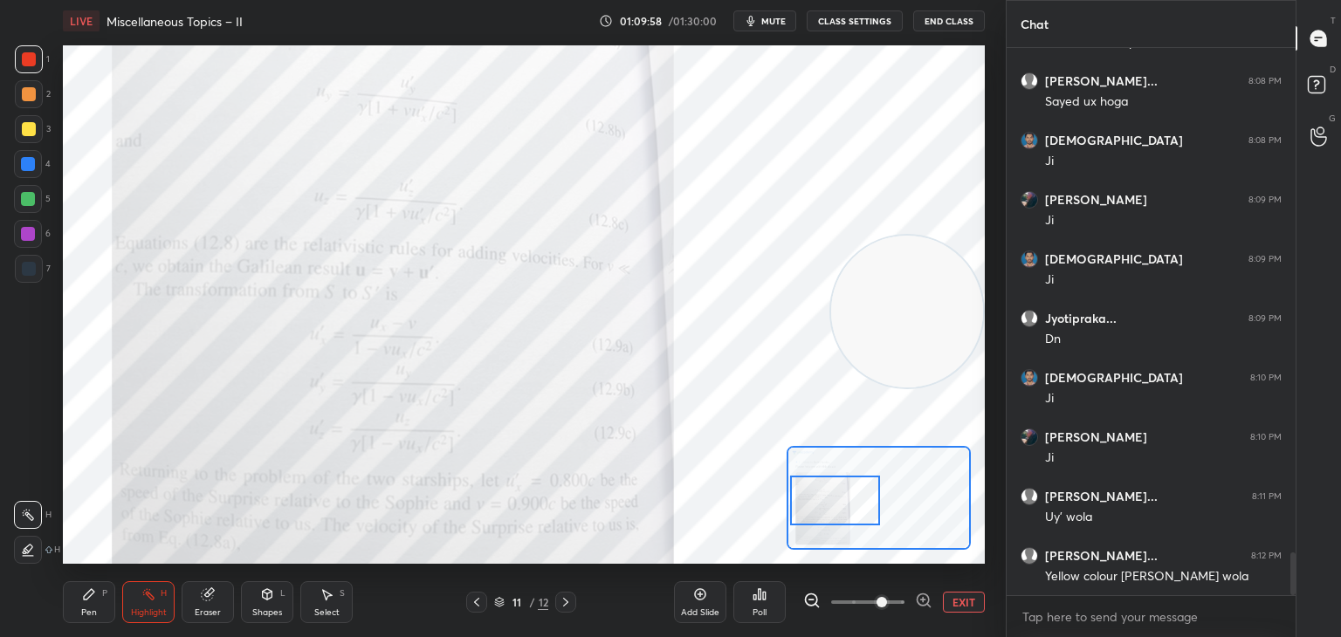
click at [332, 587] on div "Select S" at bounding box center [326, 603] width 52 height 42
drag, startPoint x: 417, startPoint y: 405, endPoint x: 523, endPoint y: 455, distance: 117.6
click at [474, 440] on div "0 ° Undo Copy Paste here Duplicate Duplicate to new slide Delete" at bounding box center [967, 277] width 1844 height 1037
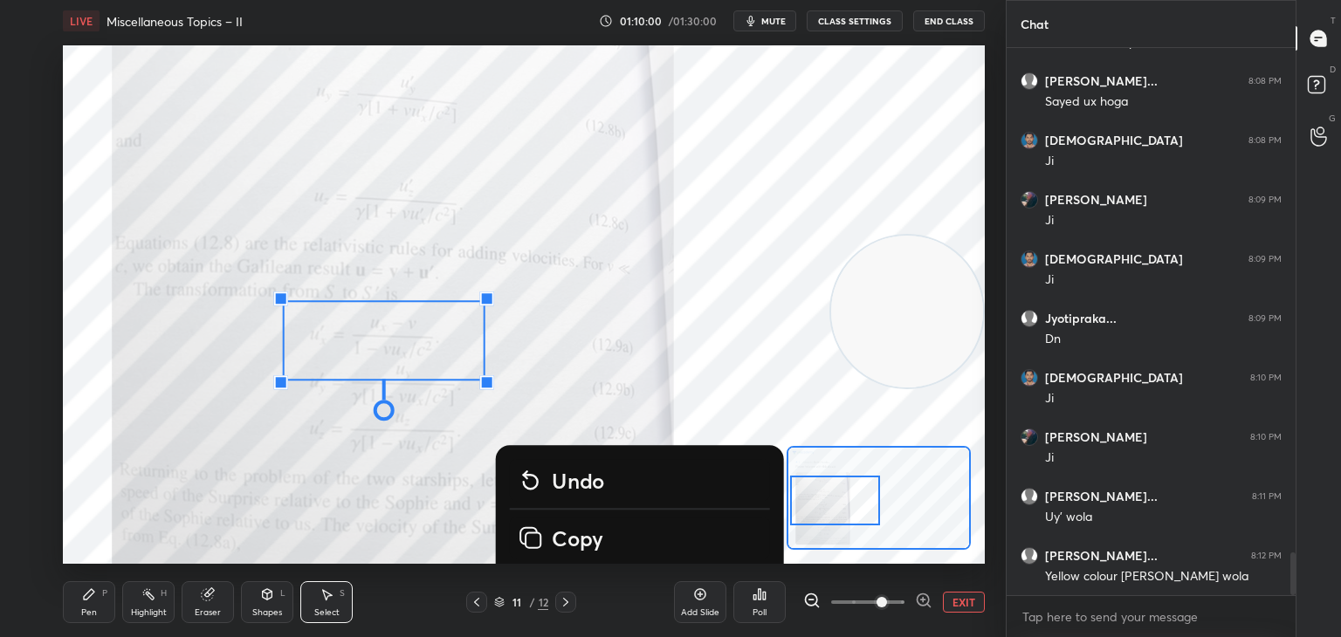
click at [953, 602] on button "EXIT" at bounding box center [964, 602] width 42 height 21
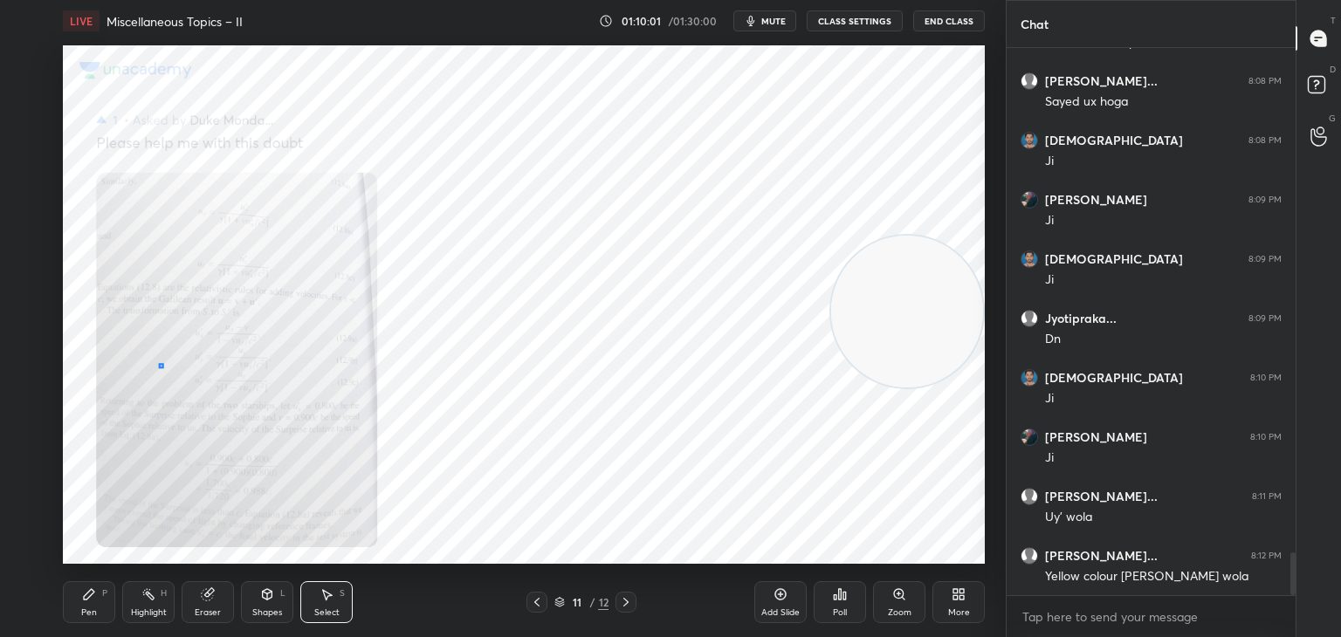
drag, startPoint x: 161, startPoint y: 364, endPoint x: 170, endPoint y: 364, distance: 9.6
click at [167, 364] on div "0 ° Undo Copy Paste here Duplicate Duplicate to new slide Delete" at bounding box center [967, 277] width 1844 height 1037
drag, startPoint x: 259, startPoint y: 375, endPoint x: 280, endPoint y: 398, distance: 31.5
click at [272, 388] on div "0 ° Undo Copy Paste here Duplicate Duplicate to new slide Delete" at bounding box center [967, 277] width 1844 height 1037
drag, startPoint x: 196, startPoint y: 342, endPoint x: 411, endPoint y: 424, distance: 229.6
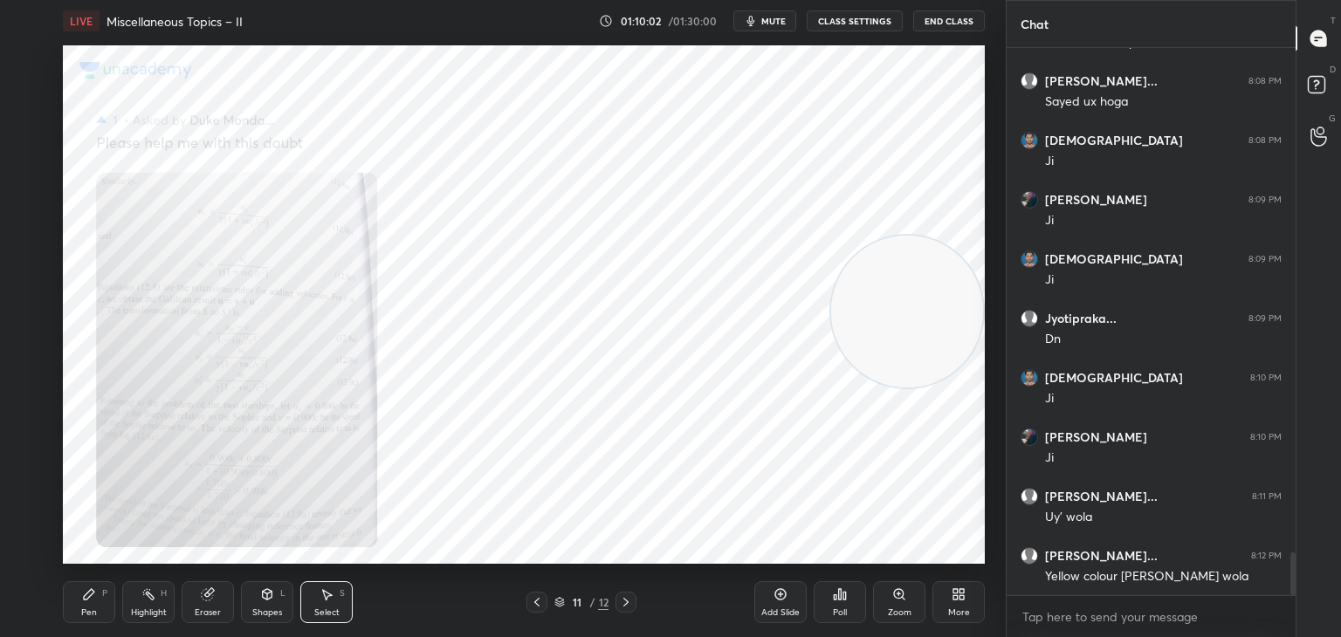
click at [411, 424] on div "0 ° Undo Copy Paste here Duplicate Duplicate to new slide Delete" at bounding box center [967, 277] width 1844 height 1037
drag, startPoint x: 328, startPoint y: 473, endPoint x: 322, endPoint y: 456, distance: 18.5
click at [328, 468] on div "0 ° Undo Copy Paste here Duplicate Duplicate to new slide Delete" at bounding box center [967, 277] width 1844 height 1037
click at [181, 608] on div "Pen P Highlight H Eraser Shapes L Select S" at bounding box center [236, 603] width 346 height 42
click at [212, 601] on icon at bounding box center [208, 595] width 14 height 14
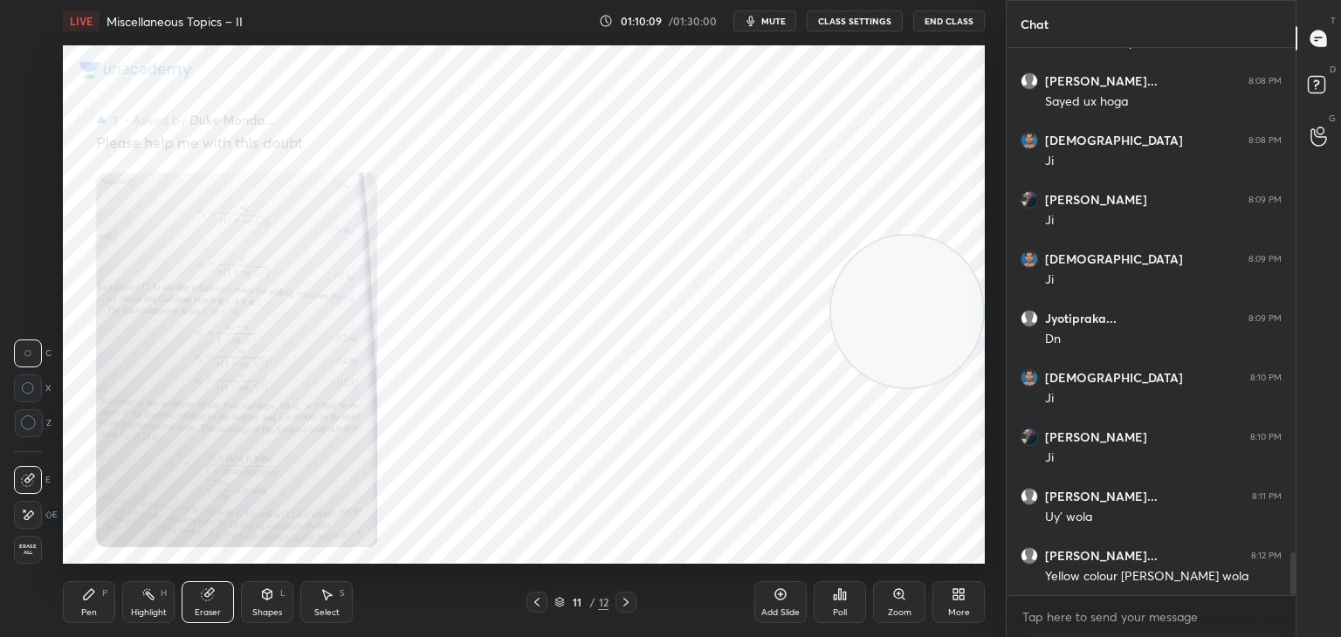
click at [74, 608] on div "Pen P" at bounding box center [89, 603] width 52 height 42
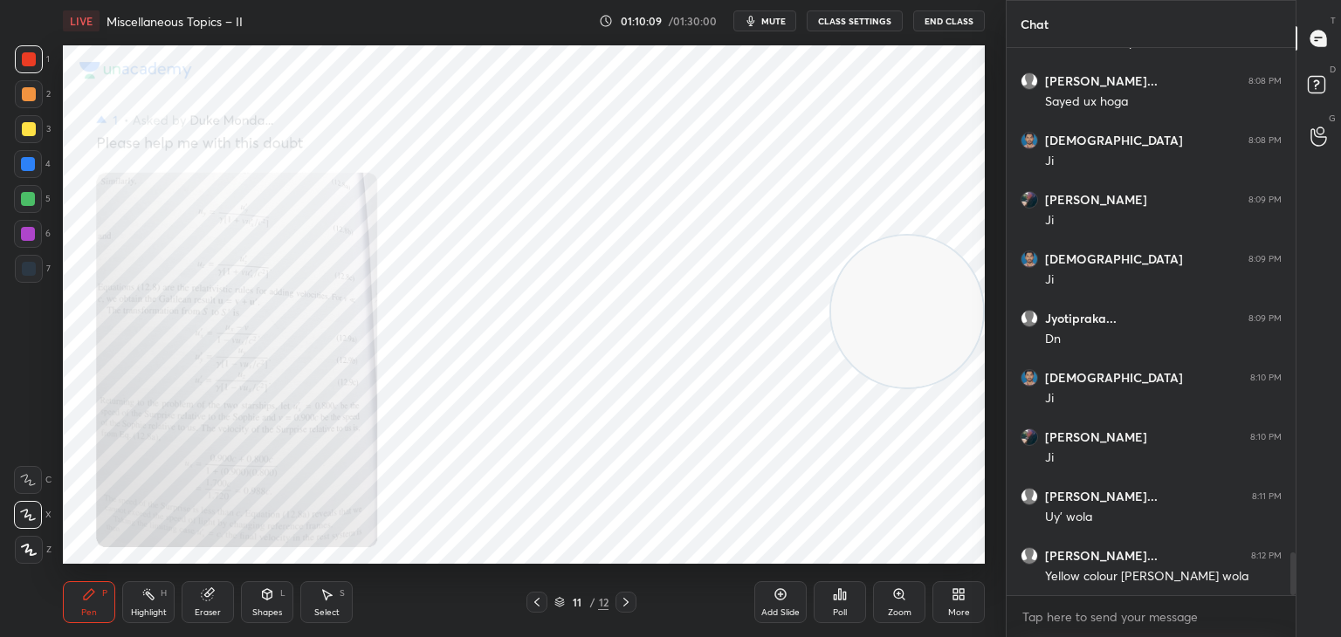
drag, startPoint x: 31, startPoint y: 127, endPoint x: 57, endPoint y: 141, distance: 28.5
click at [41, 133] on div at bounding box center [29, 129] width 28 height 28
click at [906, 590] on div "Zoom" at bounding box center [899, 603] width 52 height 42
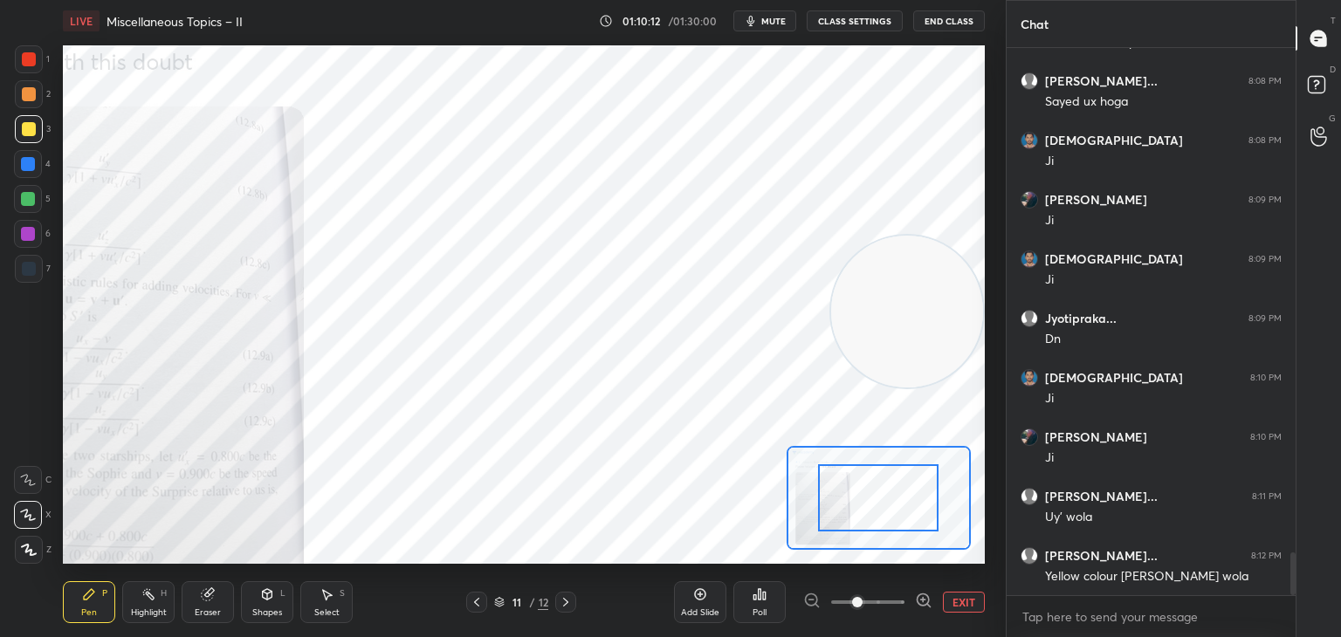
click at [902, 589] on div "Add Slide Poll EXIT" at bounding box center [829, 603] width 311 height 98
click at [900, 590] on div "Add Slide Poll EXIT" at bounding box center [829, 603] width 311 height 98
click at [916, 595] on icon at bounding box center [923, 600] width 17 height 17
click at [916, 596] on icon at bounding box center [923, 600] width 17 height 17
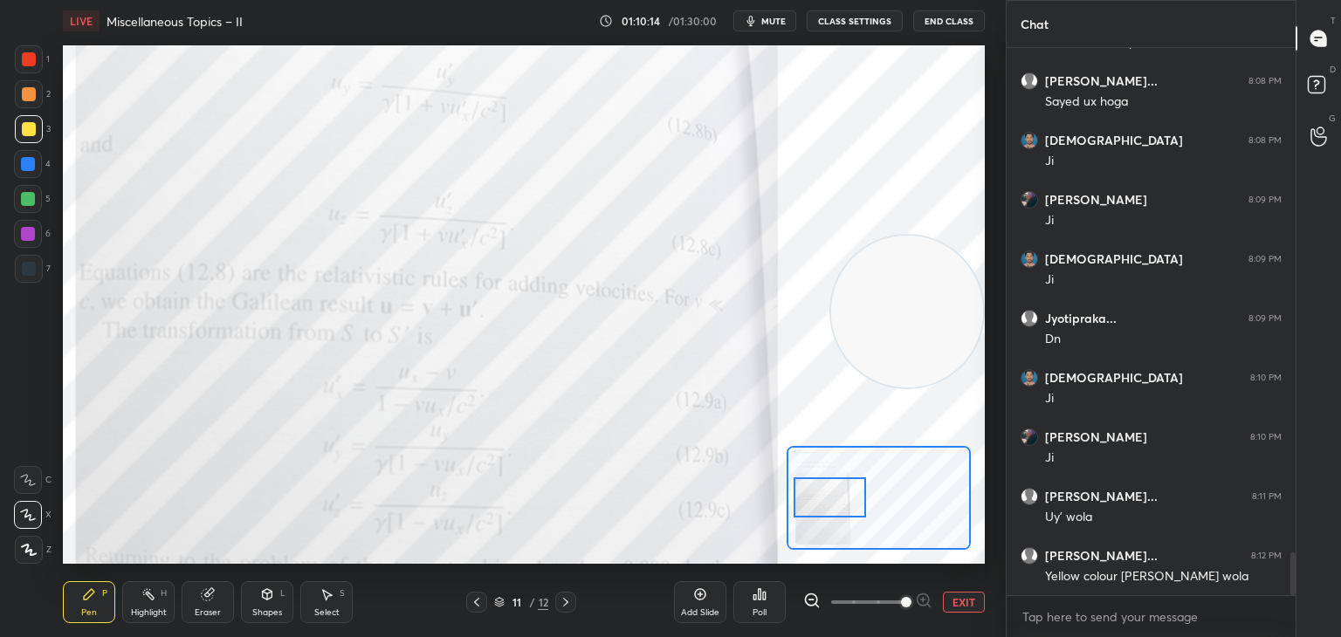
click at [843, 500] on div at bounding box center [830, 498] width 72 height 40
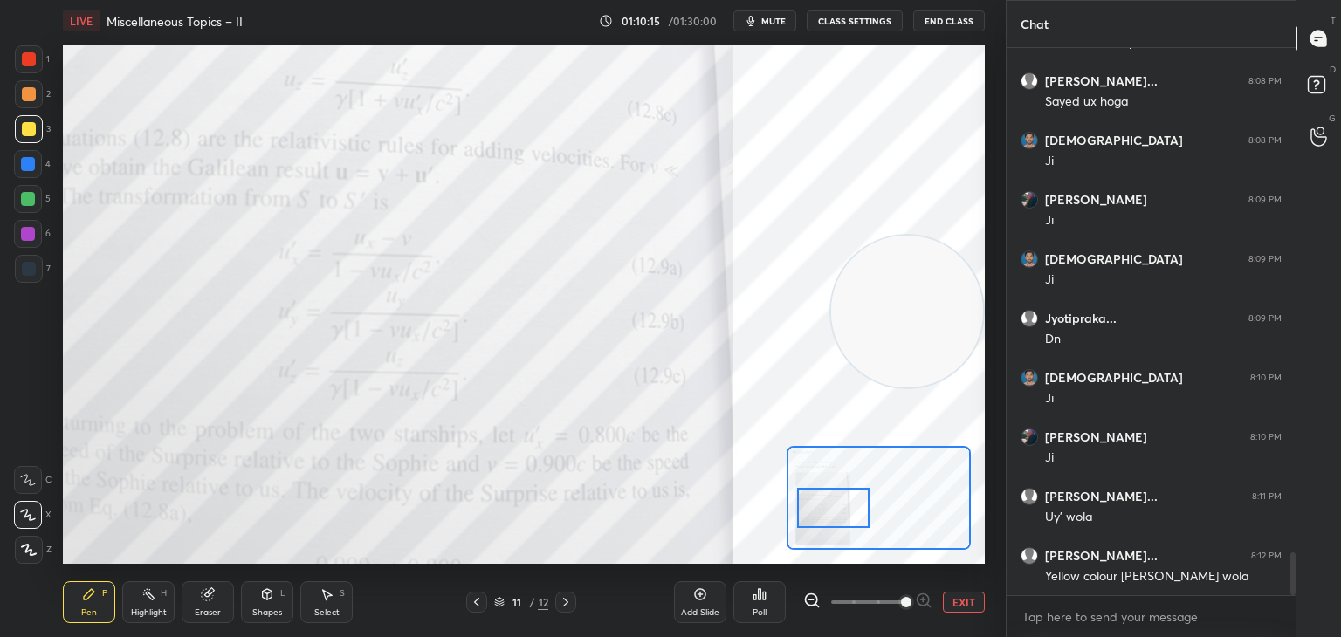
click at [845, 503] on div at bounding box center [833, 508] width 72 height 40
drag, startPoint x: 22, startPoint y: 56, endPoint x: 57, endPoint y: 84, distance: 44.7
click at [31, 66] on div at bounding box center [29, 59] width 28 height 28
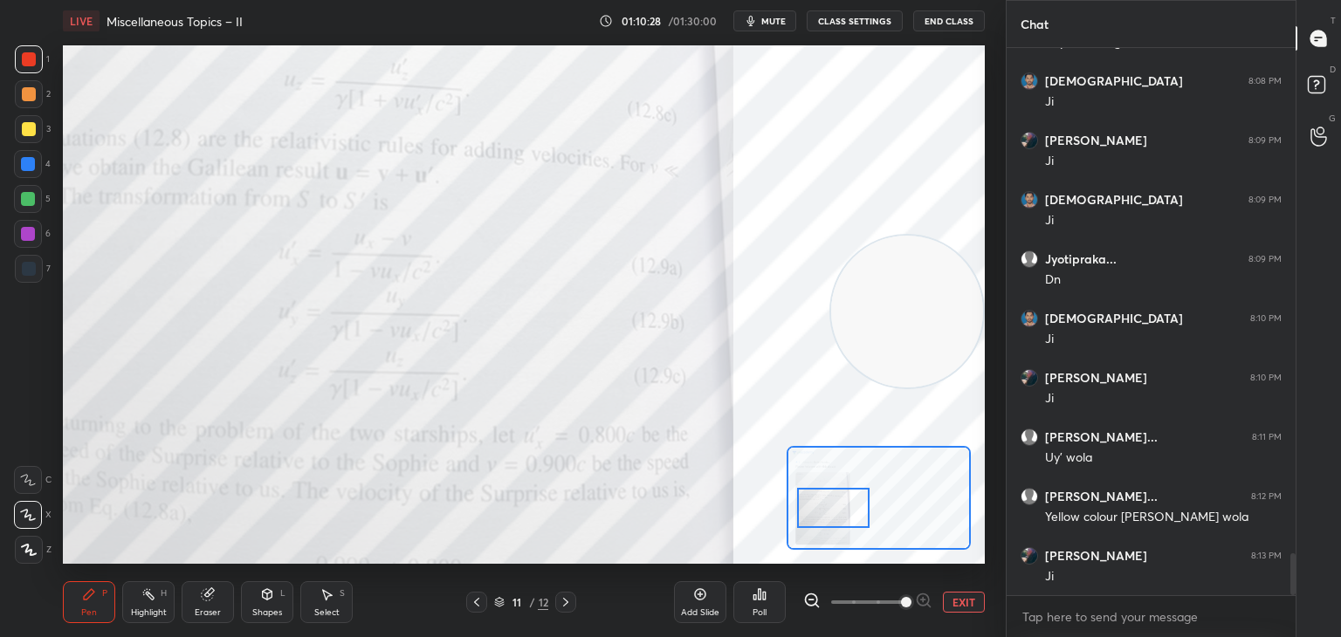
click at [965, 605] on button "EXIT" at bounding box center [964, 602] width 42 height 21
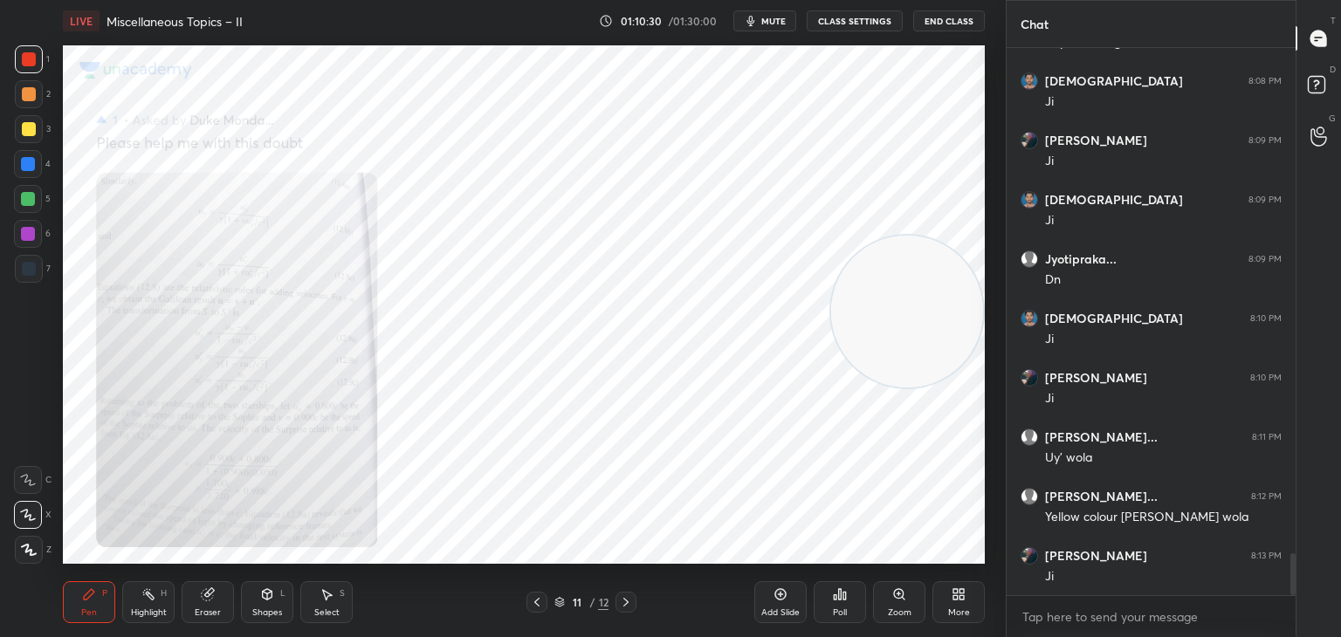
click at [148, 604] on div "Highlight H" at bounding box center [148, 603] width 52 height 42
click at [546, 601] on div at bounding box center [537, 602] width 21 height 21
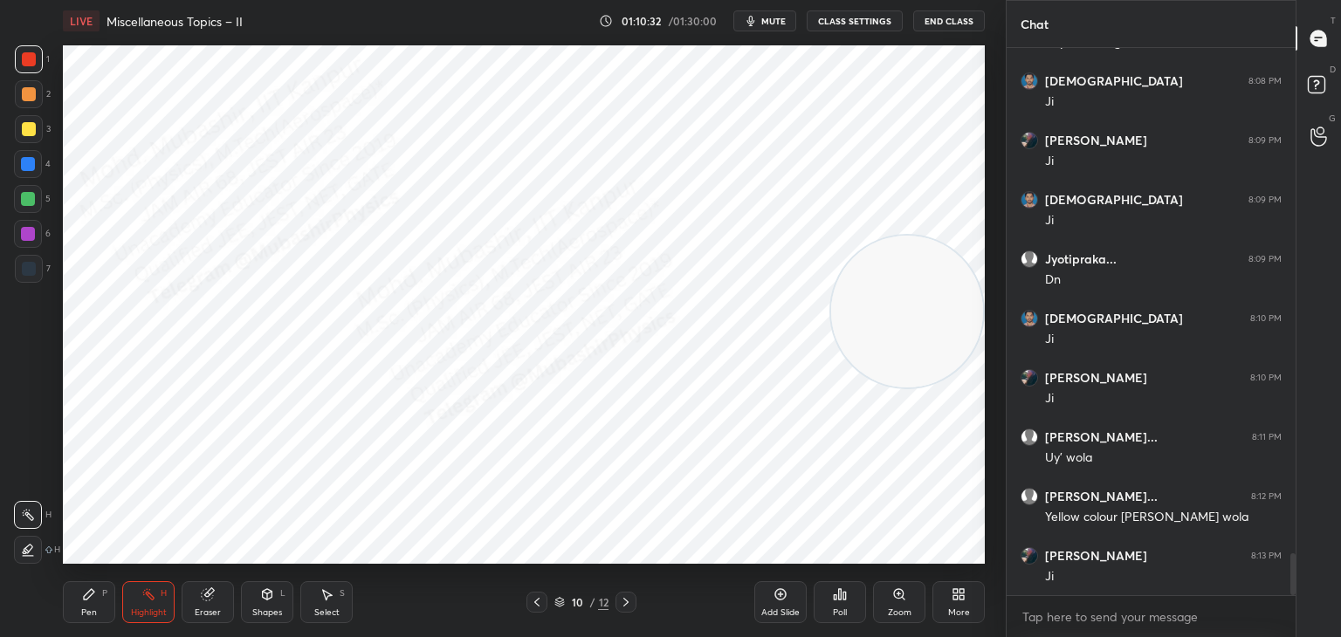
click at [546, 601] on div at bounding box center [537, 602] width 21 height 21
click at [626, 598] on icon at bounding box center [626, 603] width 14 height 14
click at [625, 601] on icon at bounding box center [626, 603] width 14 height 14
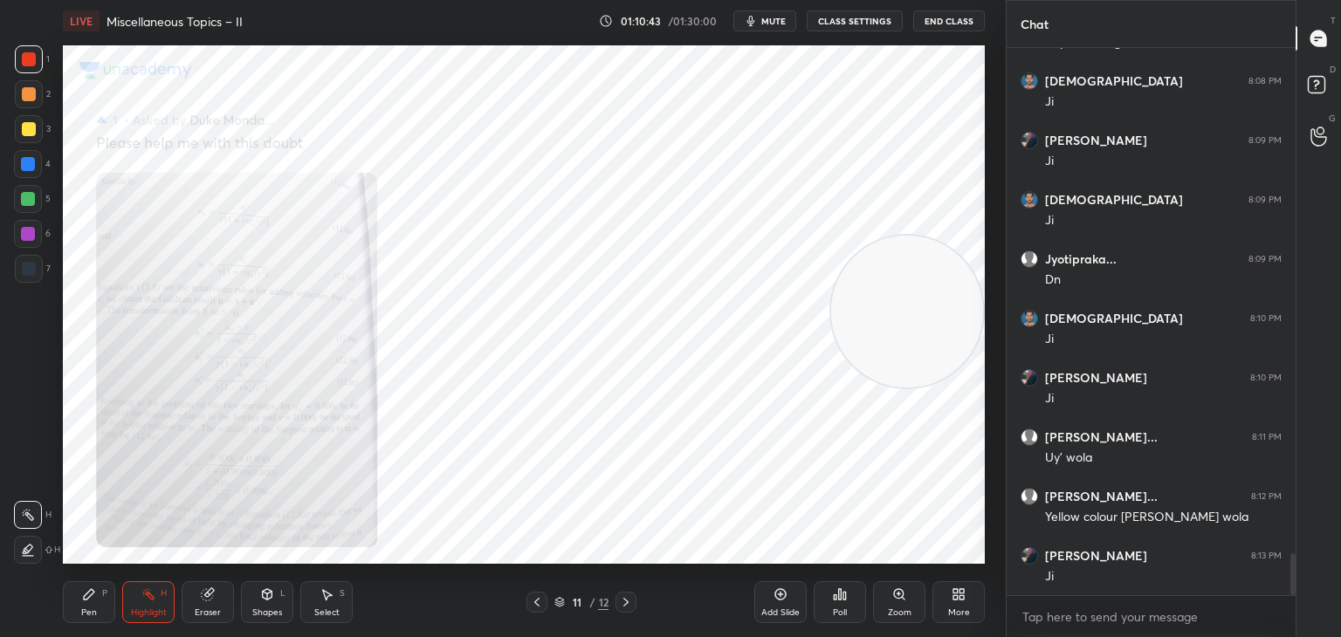
click at [535, 601] on icon at bounding box center [537, 603] width 14 height 14
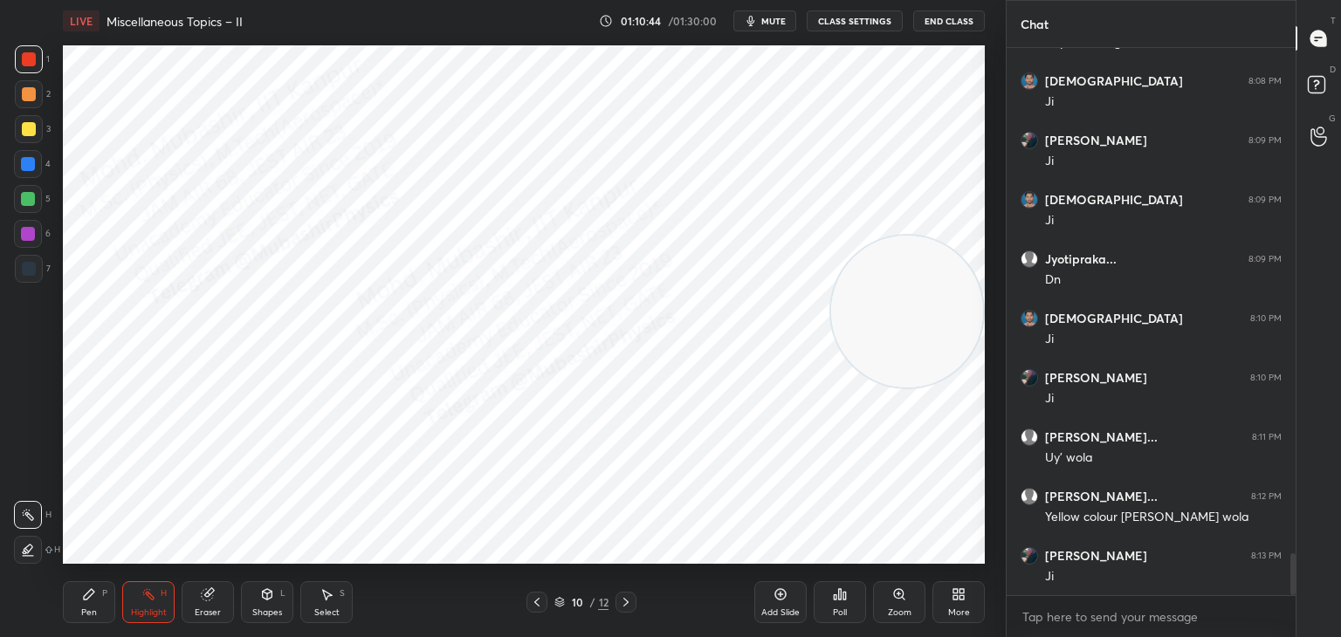
click at [541, 603] on icon at bounding box center [537, 603] width 14 height 14
drag, startPoint x: 877, startPoint y: 313, endPoint x: 956, endPoint y: 426, distance: 138.6
click at [944, 431] on video at bounding box center [907, 422] width 152 height 152
click at [630, 605] on icon at bounding box center [626, 603] width 14 height 14
click at [633, 605] on div at bounding box center [626, 602] width 21 height 21
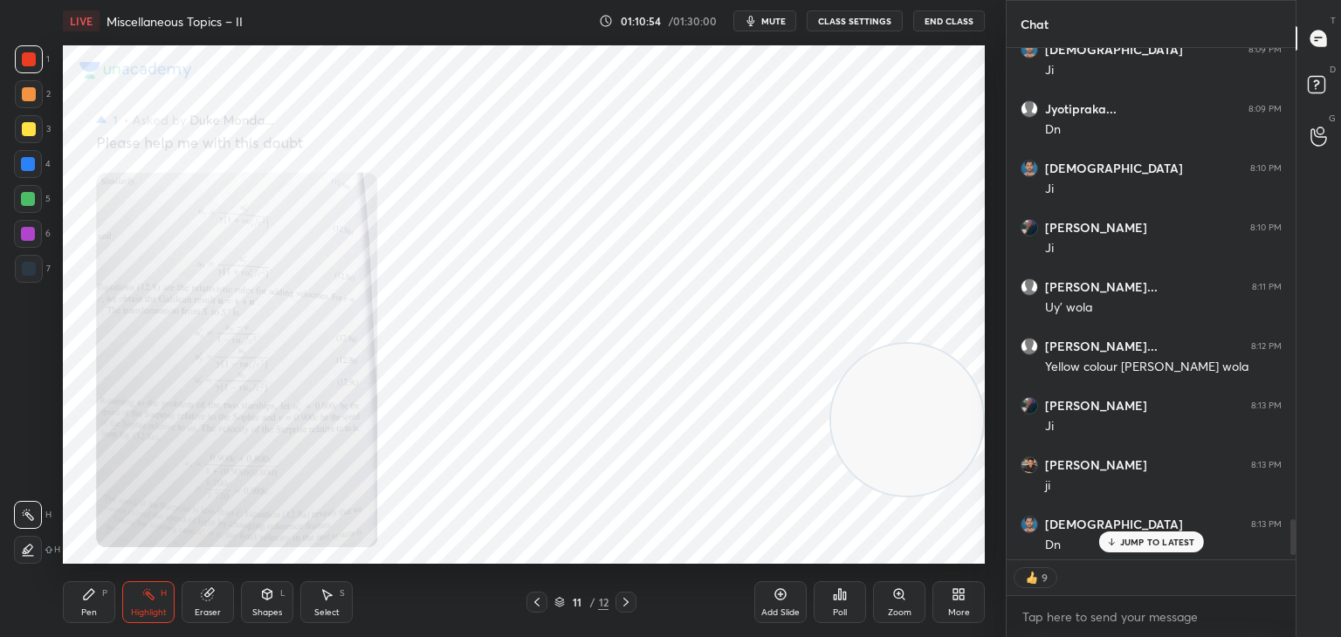
scroll to position [6933, 0]
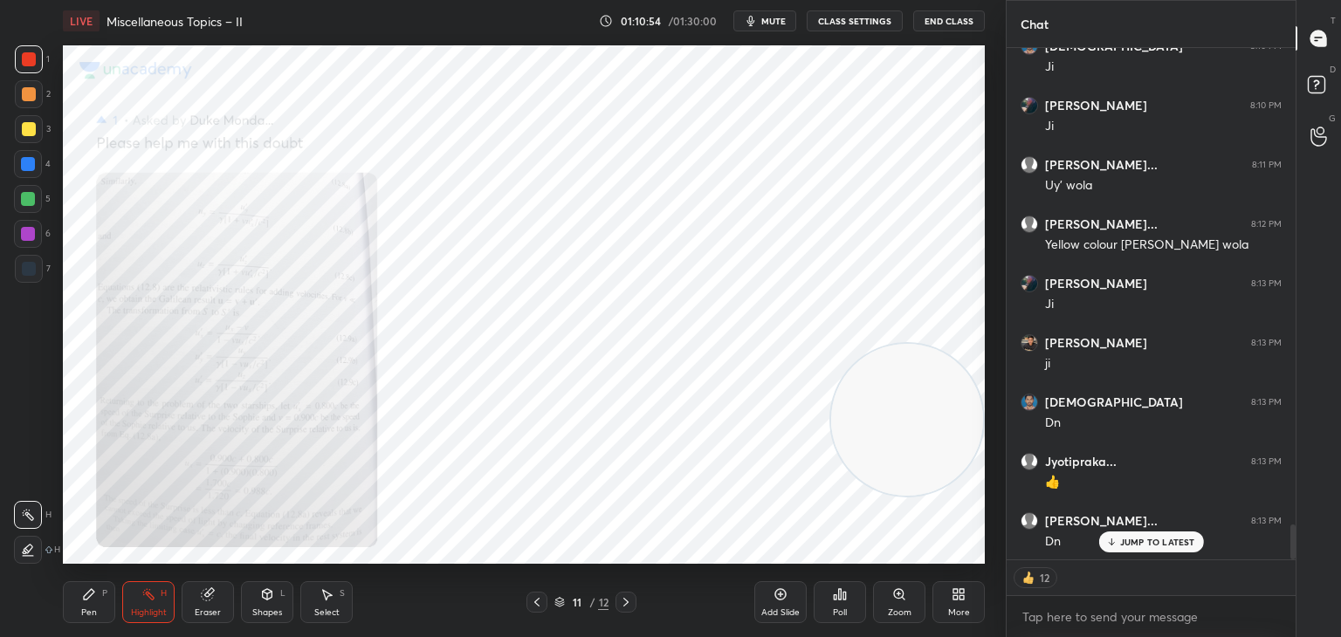
click at [954, 603] on div "More" at bounding box center [959, 603] width 52 height 42
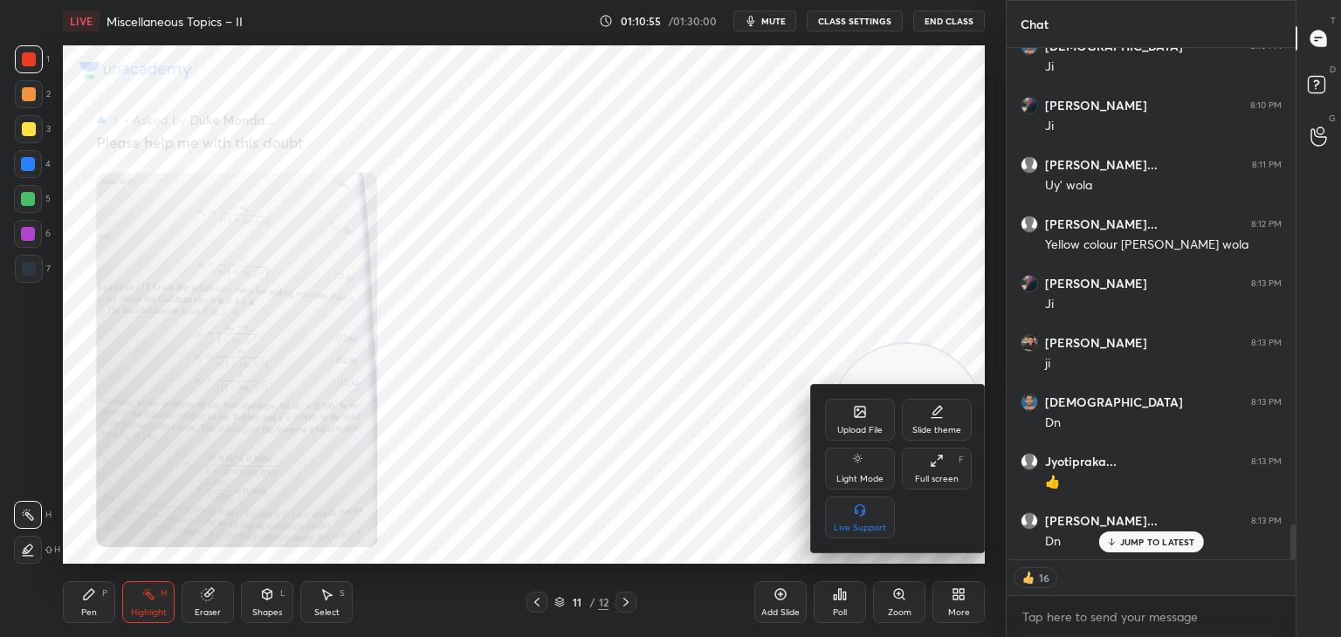
click at [857, 419] on icon at bounding box center [860, 412] width 14 height 14
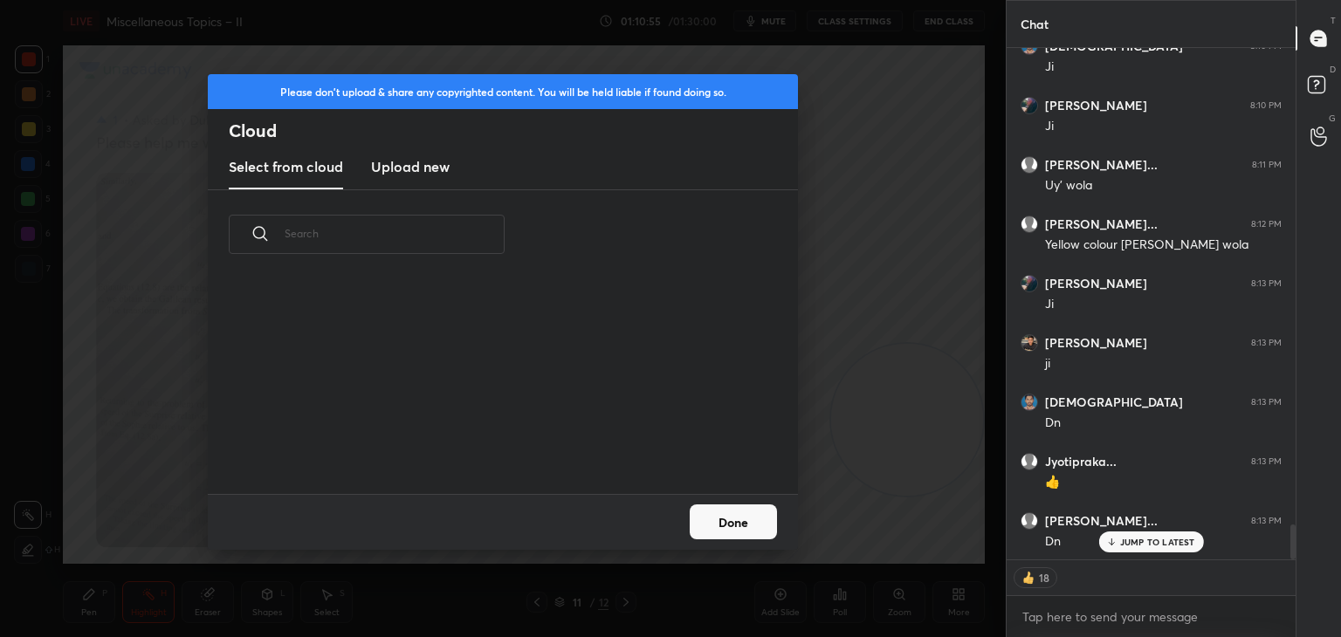
scroll to position [215, 561]
click at [423, 168] on h3 "Upload new" at bounding box center [410, 166] width 79 height 21
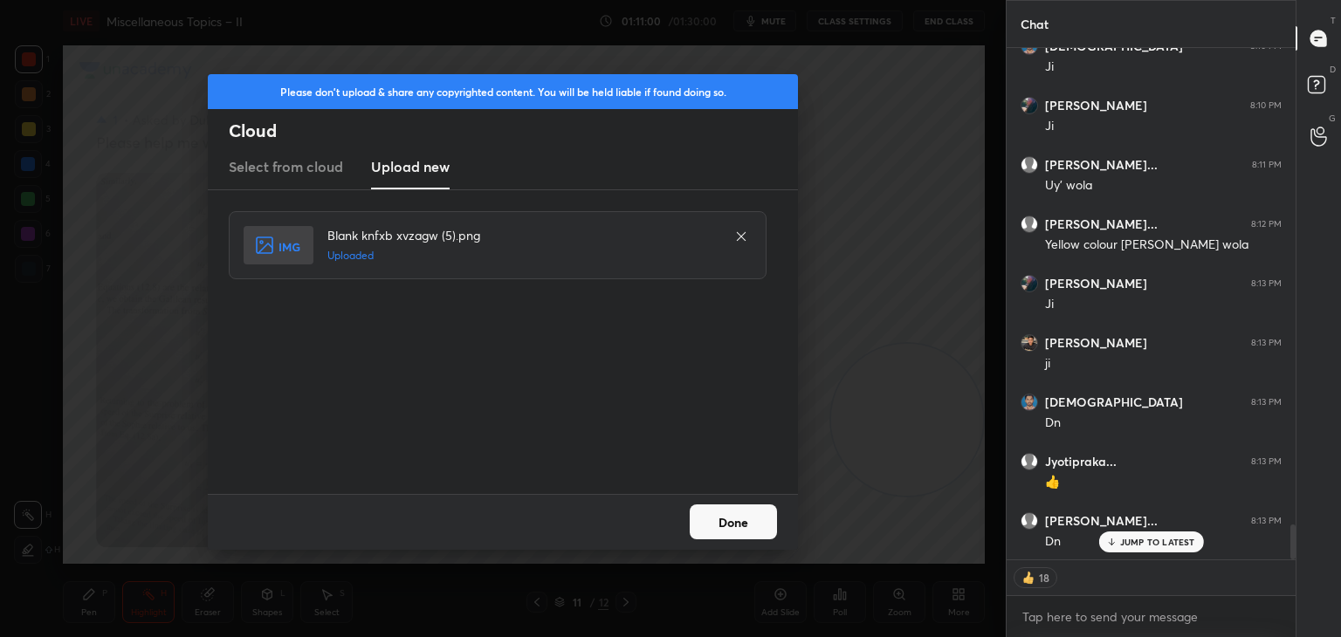
click at [740, 518] on button "Done" at bounding box center [733, 522] width 87 height 35
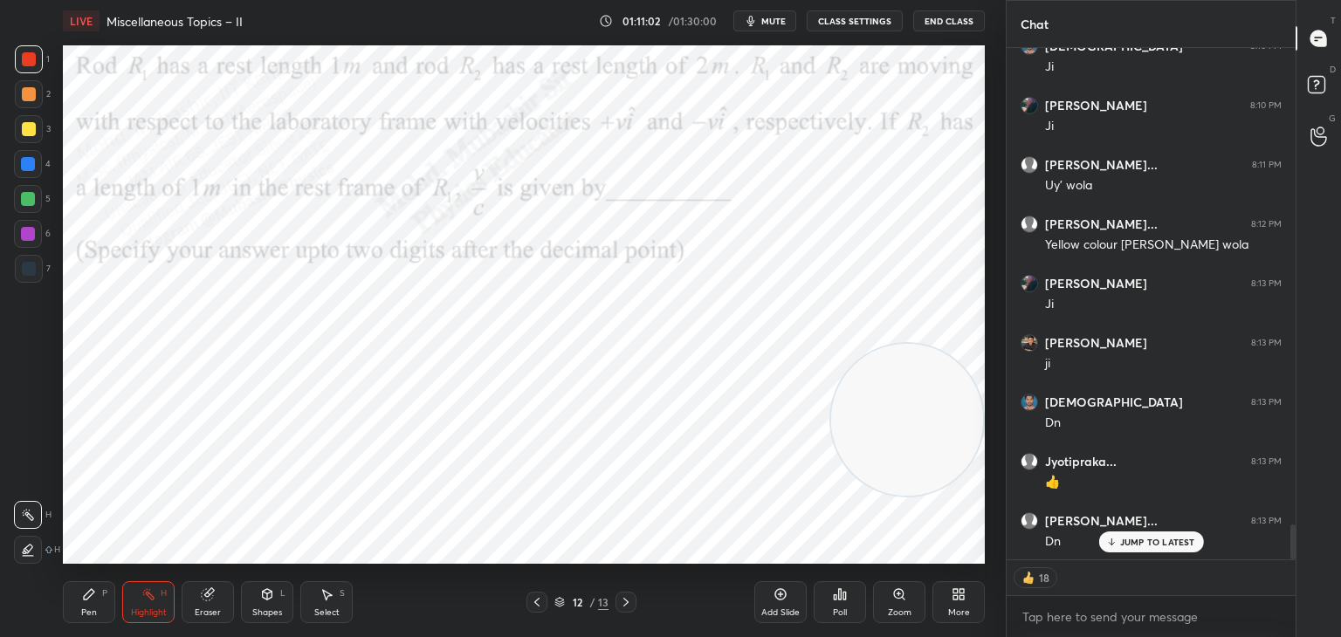
click at [532, 599] on icon at bounding box center [537, 603] width 14 height 14
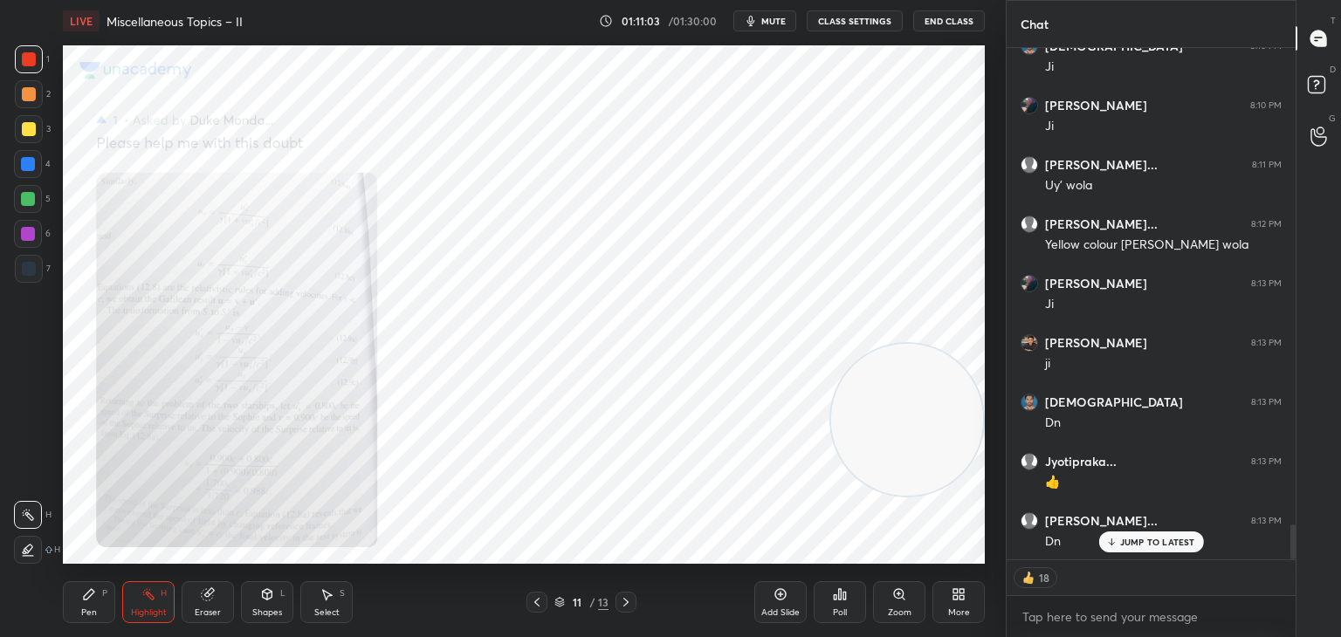
click at [532, 599] on icon at bounding box center [537, 603] width 14 height 14
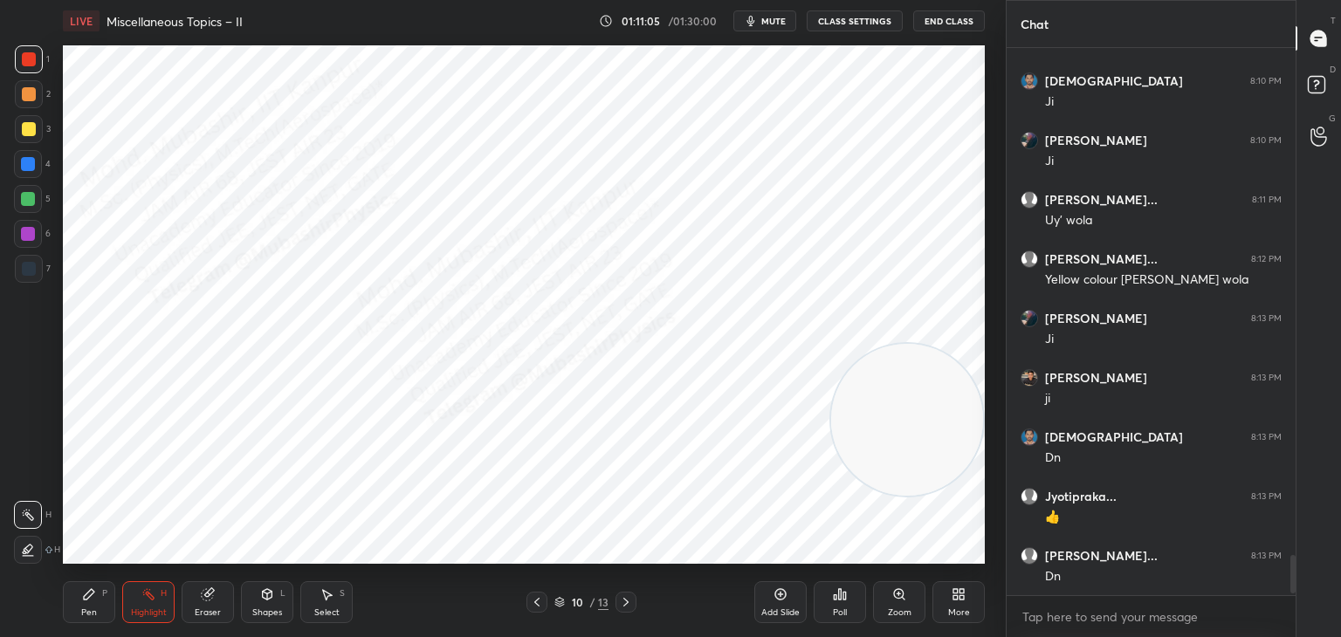
scroll to position [542, 284]
drag, startPoint x: 975, startPoint y: 211, endPoint x: 909, endPoint y: 262, distance: 83.5
click at [936, 344] on video at bounding box center [907, 420] width 152 height 152
drag, startPoint x: 534, startPoint y: 605, endPoint x: 560, endPoint y: 571, distance: 42.4
click at [541, 599] on icon at bounding box center [537, 603] width 14 height 14
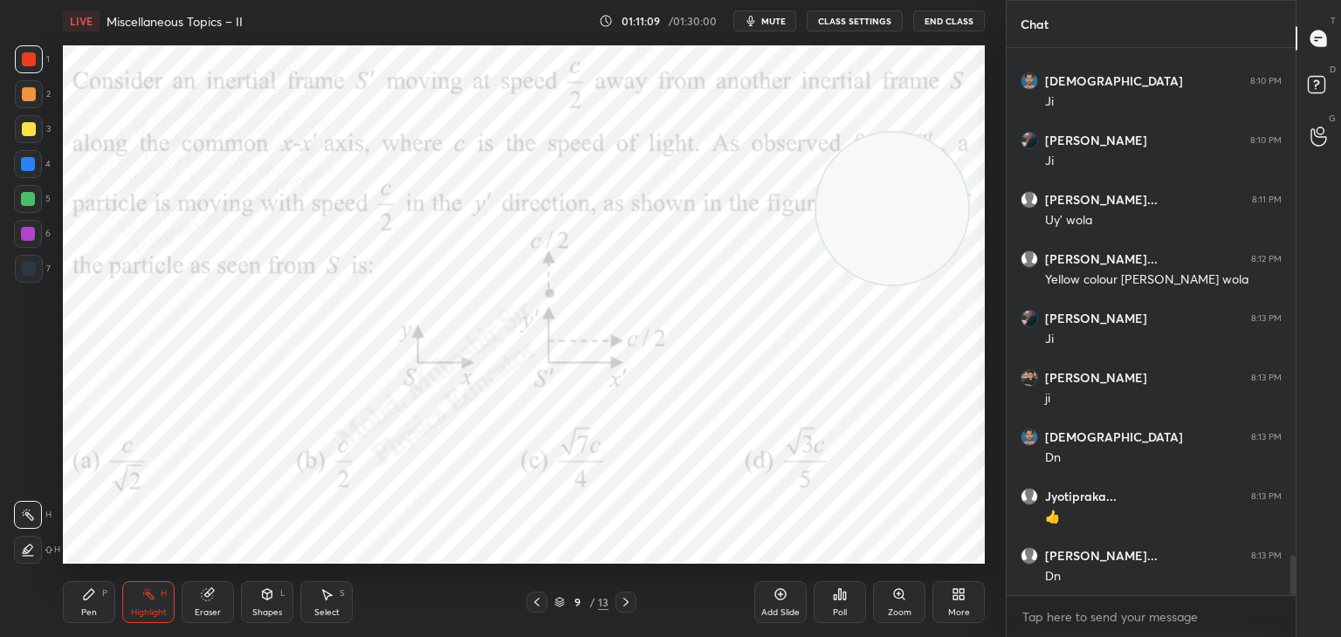
scroll to position [6958, 0]
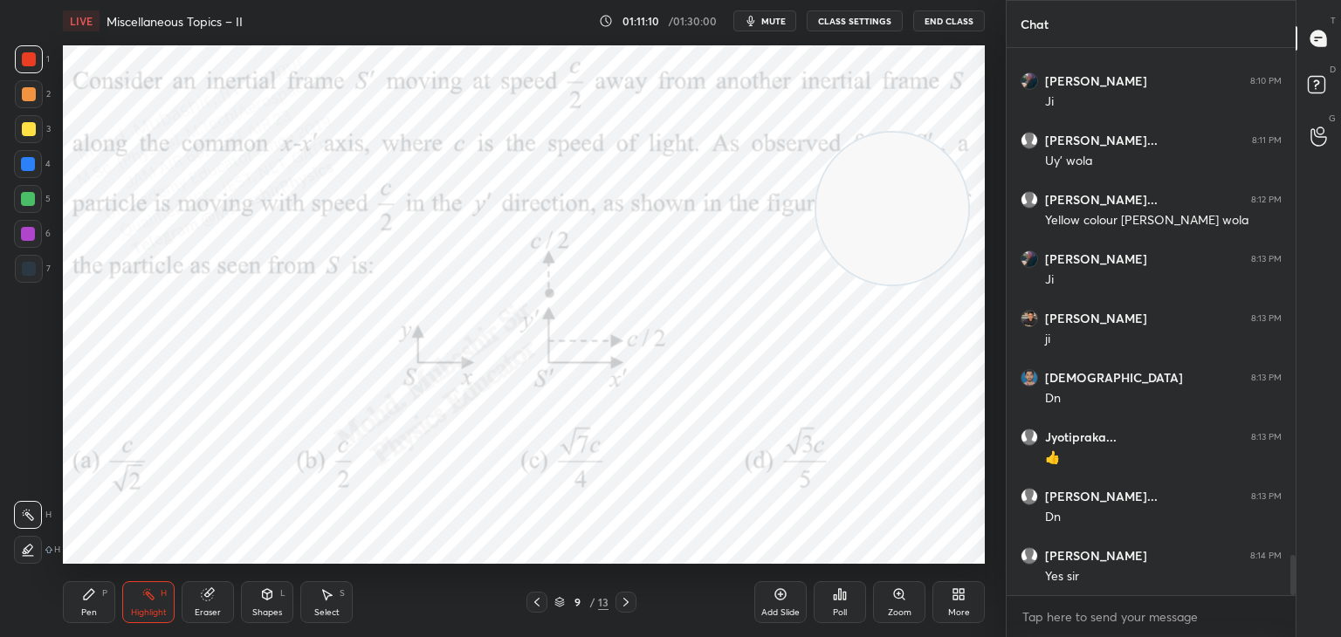
click at [625, 597] on icon at bounding box center [626, 603] width 14 height 14
click at [626, 581] on div "Pen P Highlight H Eraser Shapes L Select S 10 / 13 Add Slide Poll Zoom More" at bounding box center [524, 603] width 922 height 70
click at [630, 597] on icon at bounding box center [626, 603] width 14 height 14
click at [630, 599] on icon at bounding box center [626, 603] width 14 height 14
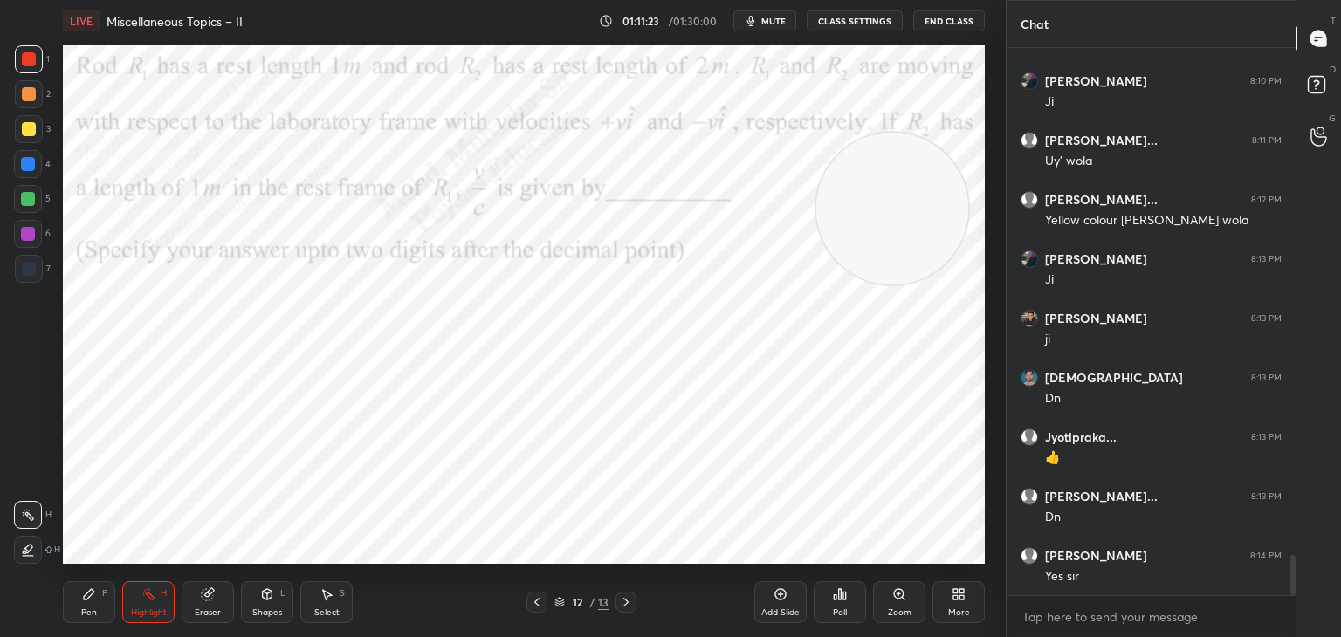
drag, startPoint x: 541, startPoint y: 599, endPoint x: 541, endPoint y: 570, distance: 28.8
click at [539, 599] on icon at bounding box center [537, 603] width 14 height 14
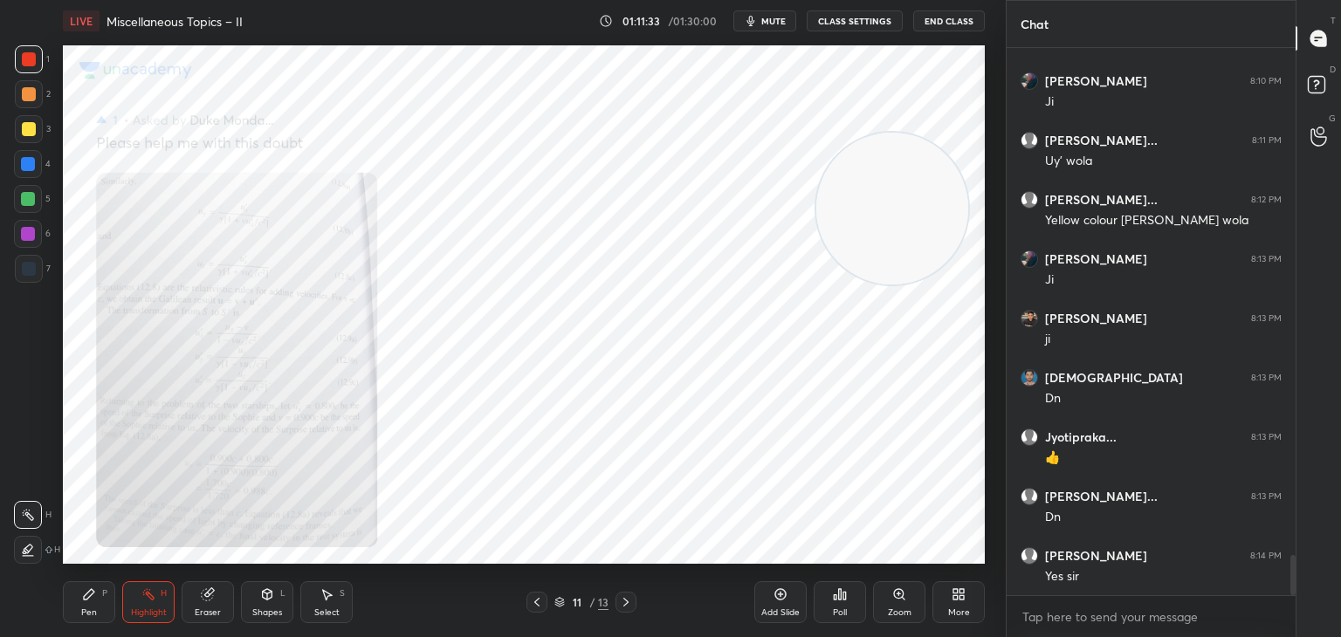
click at [623, 603] on icon at bounding box center [626, 603] width 14 height 14
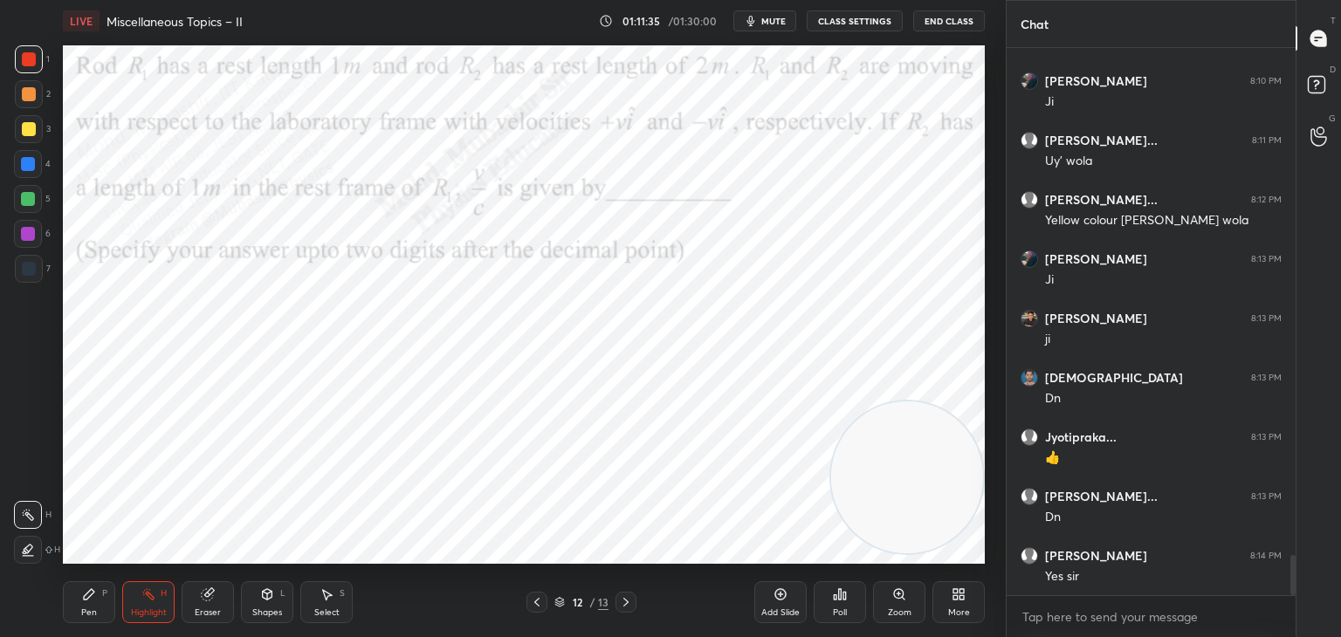
drag, startPoint x: 885, startPoint y: 208, endPoint x: 912, endPoint y: 445, distance: 239.1
click at [985, 508] on div "Setting up your live class Poll for secs No correct answer Start poll" at bounding box center [524, 305] width 936 height 526
click at [782, 19] on span "mute" at bounding box center [773, 21] width 24 height 12
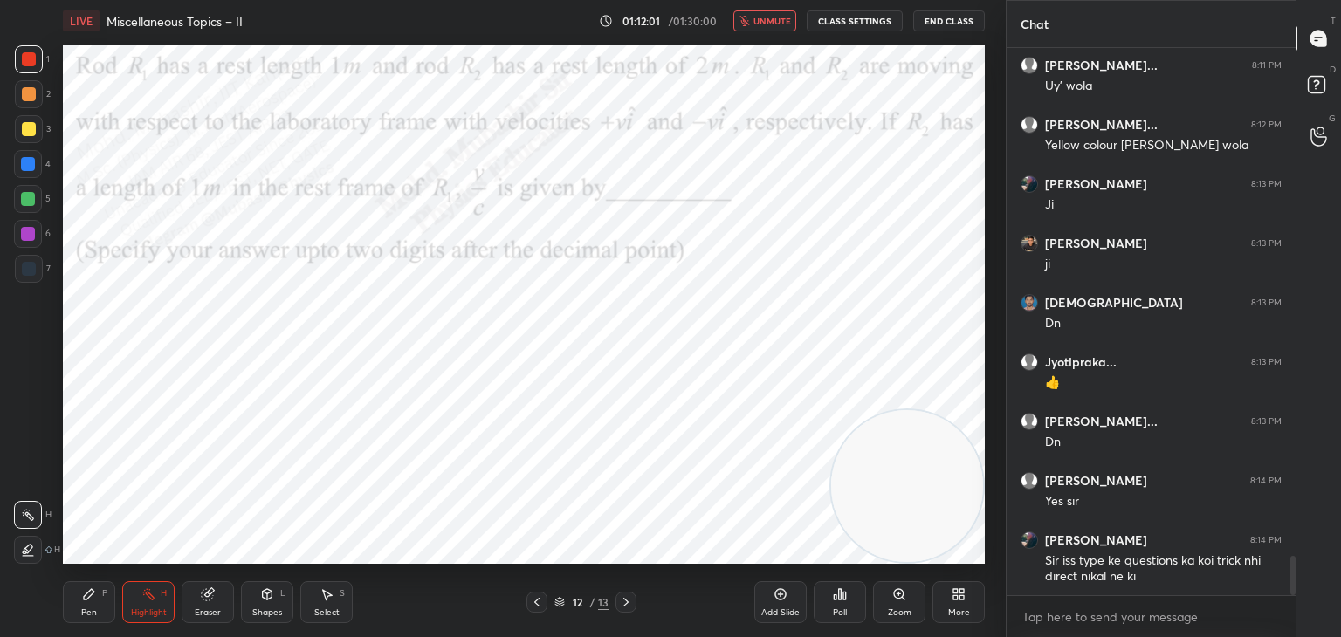
click at [766, 22] on span "unmute" at bounding box center [773, 21] width 38 height 12
click at [535, 603] on icon at bounding box center [537, 603] width 14 height 14
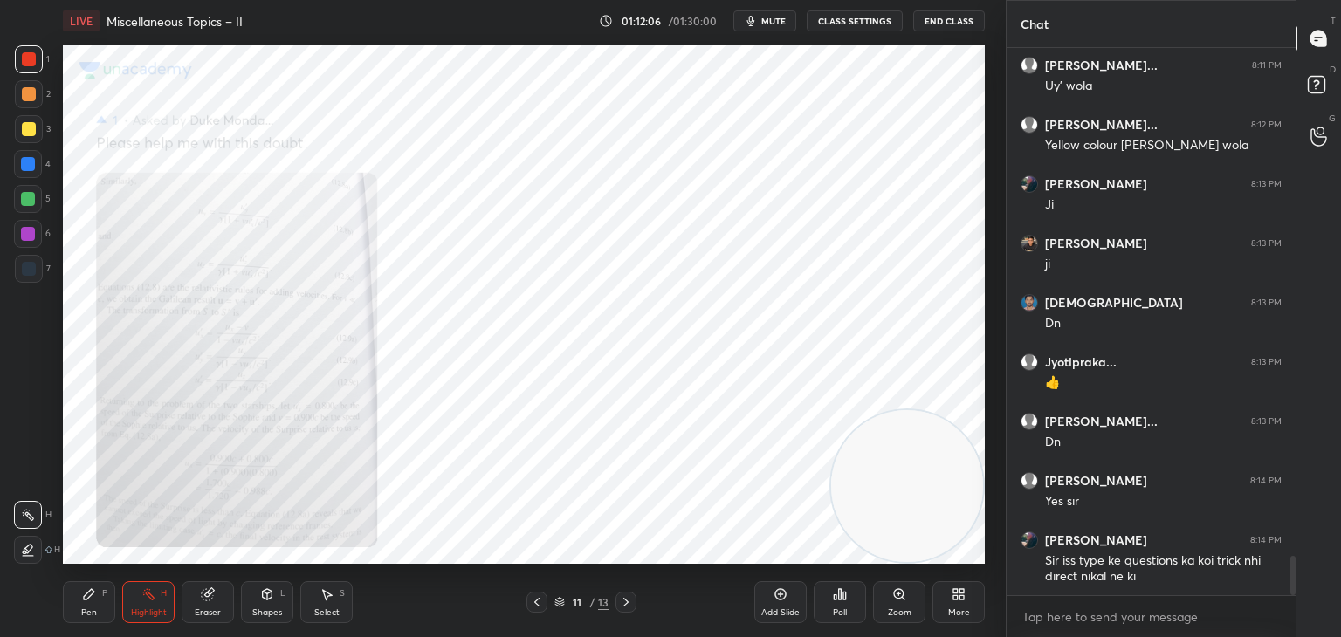
click at [539, 603] on icon at bounding box center [537, 603] width 14 height 14
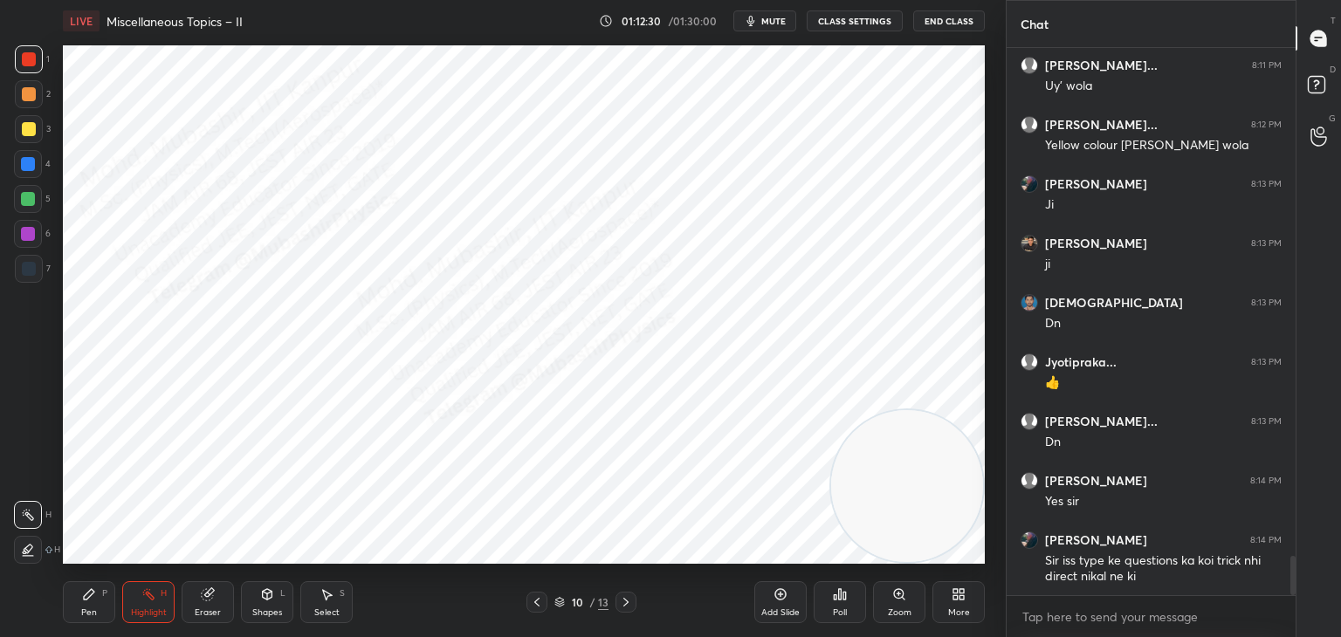
click at [626, 602] on icon at bounding box center [625, 602] width 5 height 9
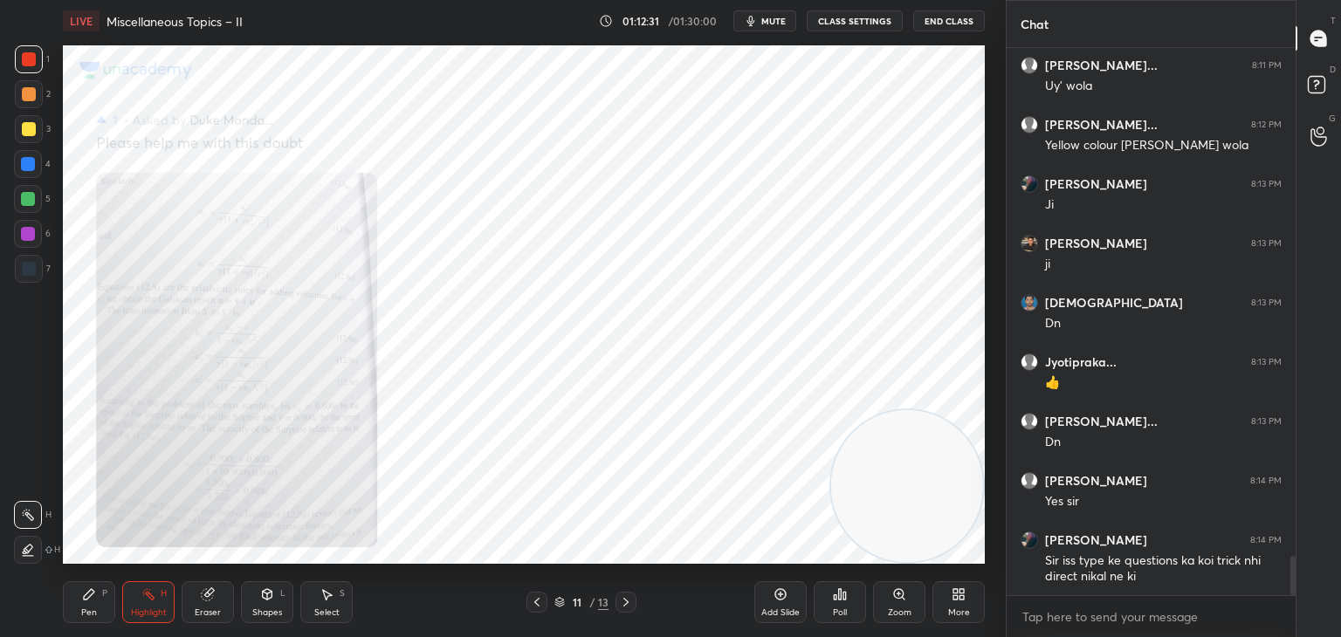
click at [625, 602] on icon at bounding box center [626, 603] width 14 height 14
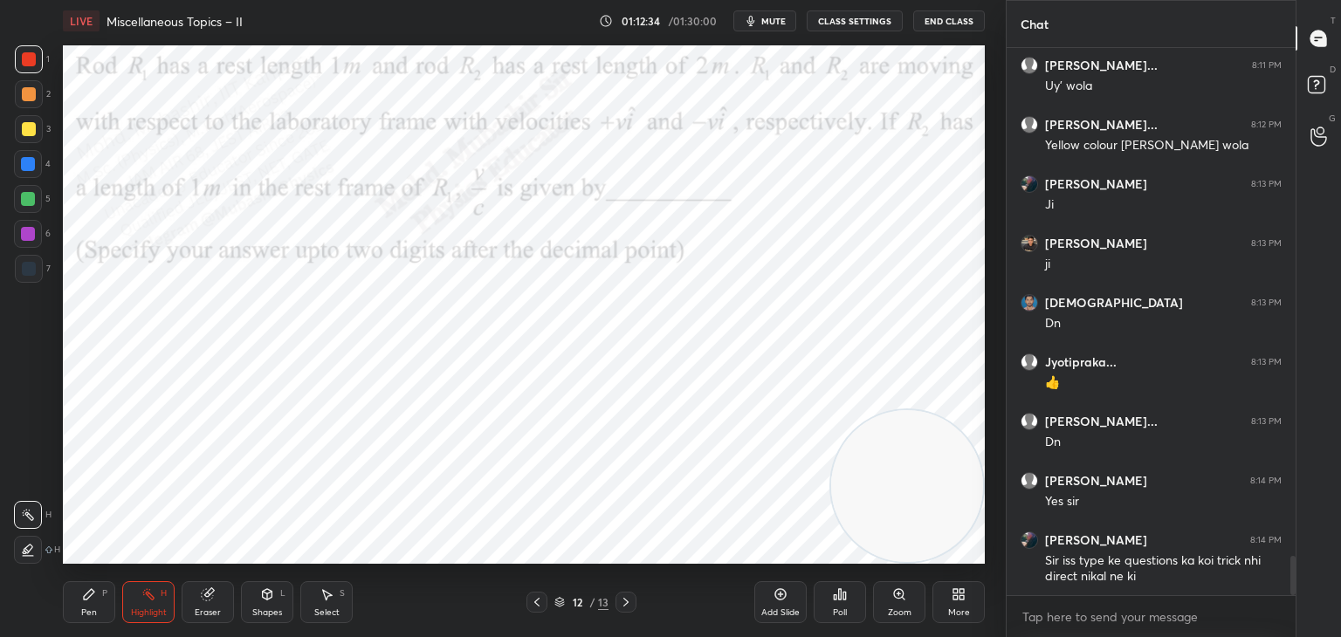
click at [773, 22] on span "mute" at bounding box center [773, 21] width 24 height 12
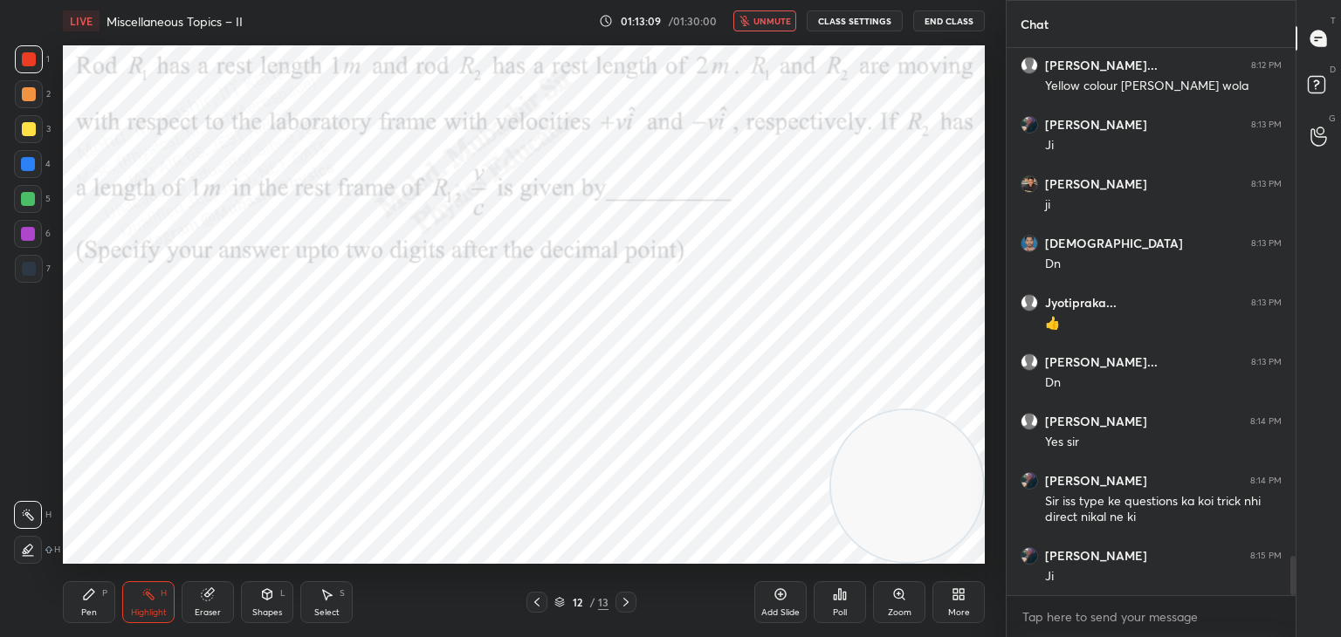
scroll to position [7152, 0]
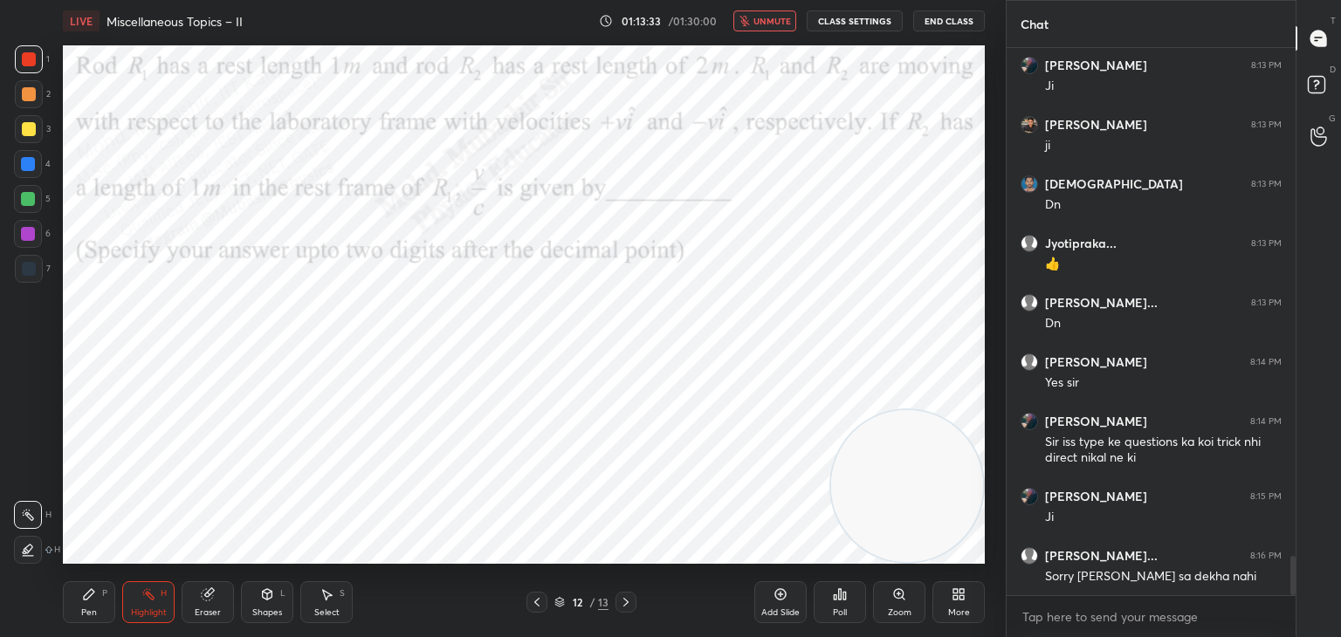
click at [768, 17] on span "unmute" at bounding box center [773, 21] width 38 height 12
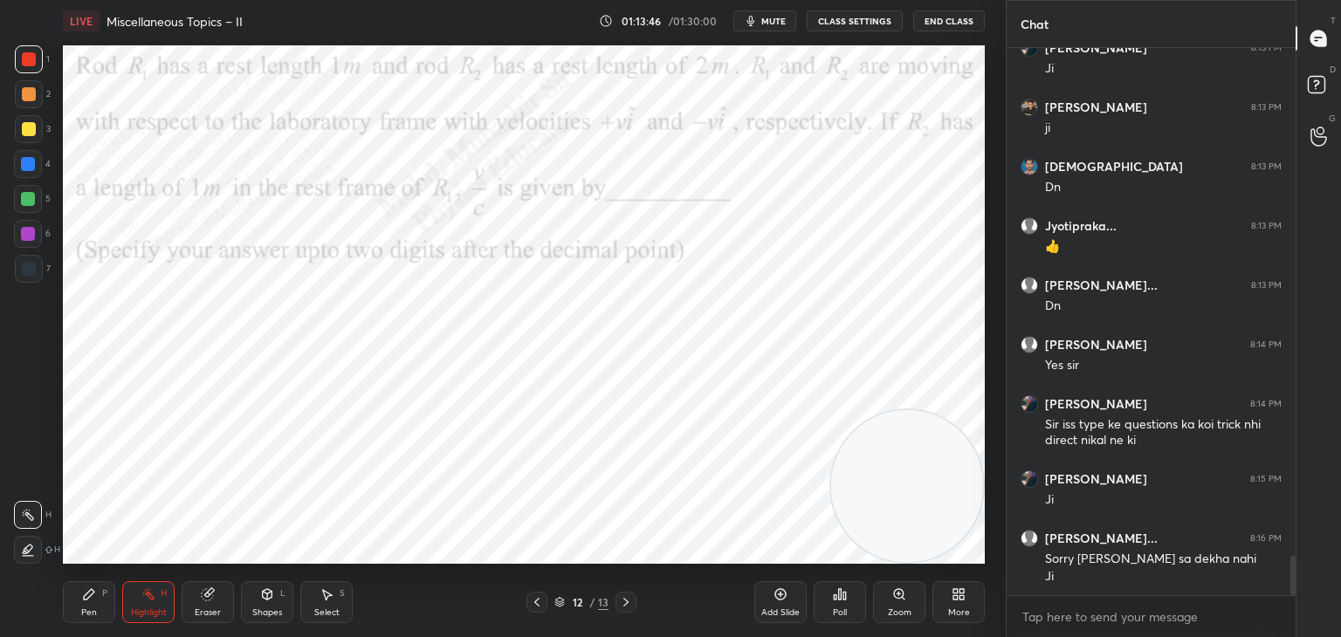
click at [773, 15] on span "mute" at bounding box center [773, 21] width 24 height 12
click at [772, 19] on span "unmute" at bounding box center [773, 21] width 38 height 12
drag, startPoint x: 764, startPoint y: 17, endPoint x: 771, endPoint y: 30, distance: 14.8
click at [764, 18] on button "mute" at bounding box center [764, 20] width 63 height 21
click at [768, 15] on span "unmute" at bounding box center [773, 21] width 38 height 12
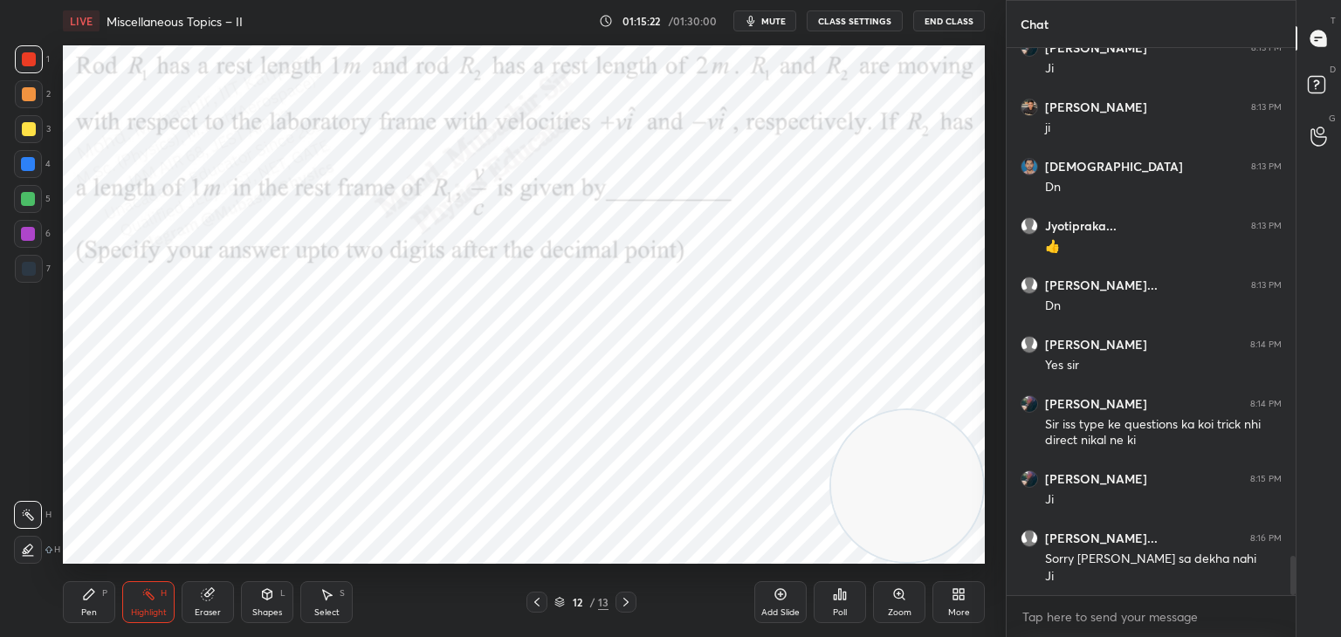
click at [99, 596] on div "Pen P" at bounding box center [89, 603] width 52 height 42
click at [34, 167] on div at bounding box center [28, 164] width 14 height 14
drag, startPoint x: 146, startPoint y: 603, endPoint x: 181, endPoint y: 586, distance: 39.1
click at [146, 602] on div "Highlight H" at bounding box center [148, 603] width 52 height 42
click at [334, 602] on div "Select S" at bounding box center [326, 603] width 52 height 42
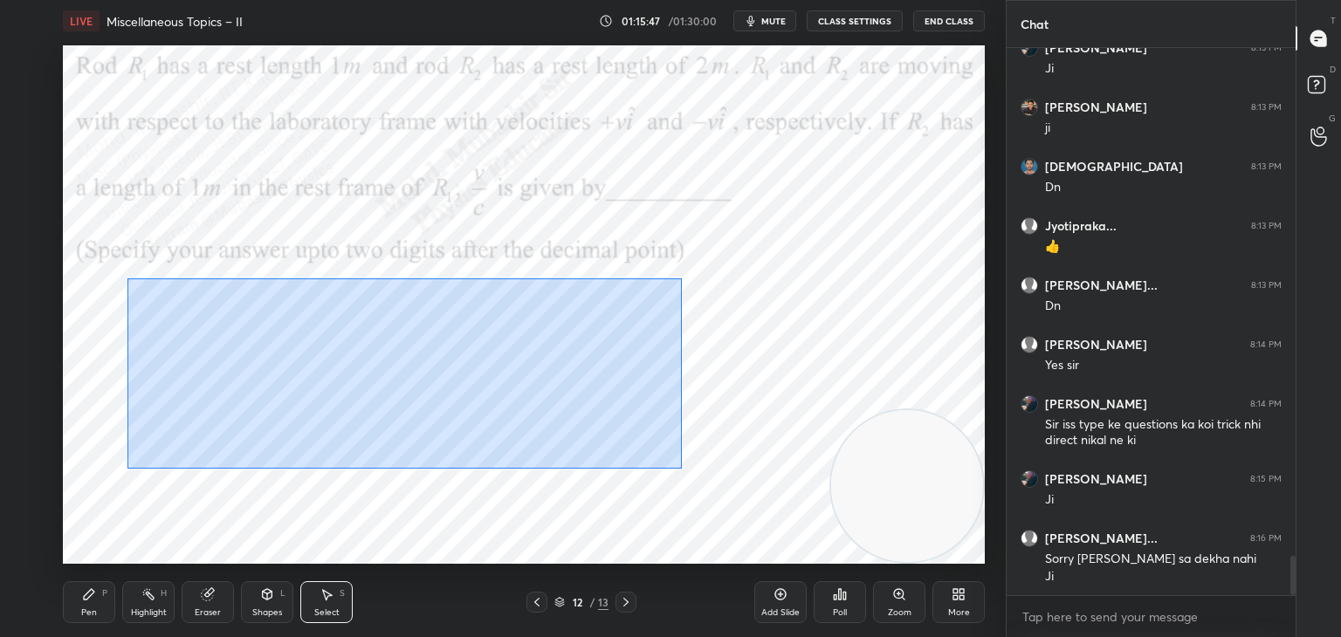
drag, startPoint x: 127, startPoint y: 279, endPoint x: 675, endPoint y: 451, distance: 575.0
click at [695, 472] on div "0 ° Undo Copy Paste here Duplicate Duplicate to new slide Delete" at bounding box center [524, 304] width 922 height 519
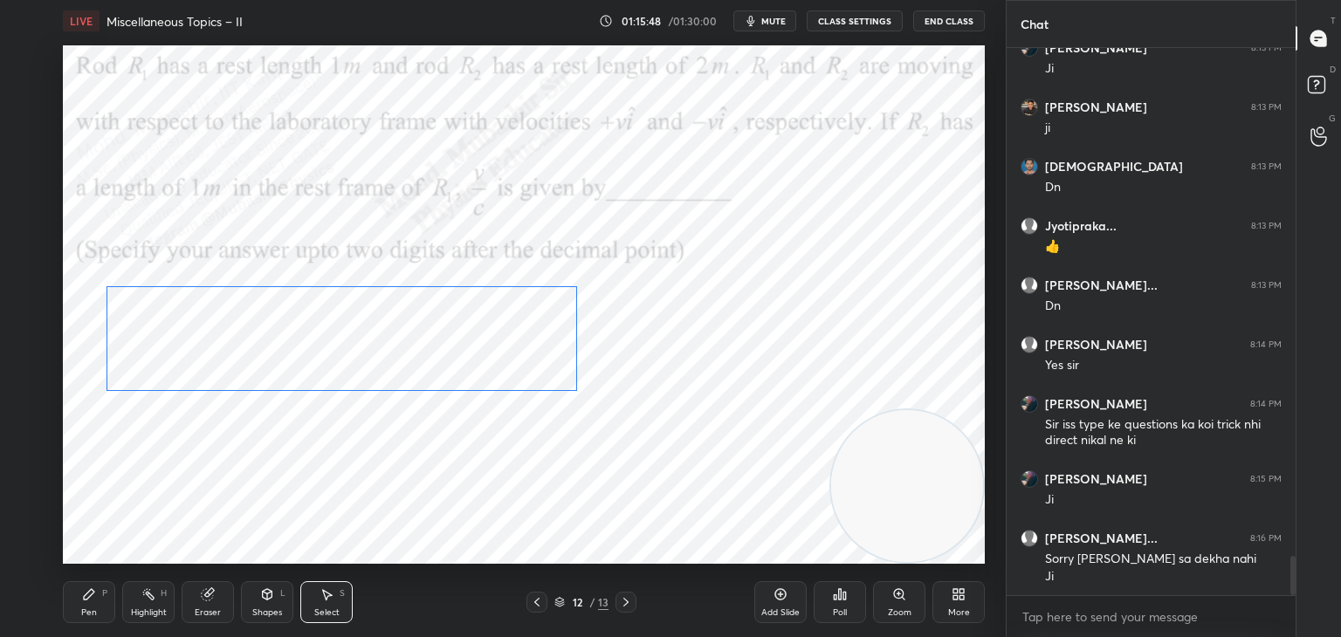
drag, startPoint x: 462, startPoint y: 383, endPoint x: 569, endPoint y: 574, distance: 218.6
click at [450, 368] on div "0 ° Undo Copy Paste here Duplicate Duplicate to new slide Delete" at bounding box center [524, 304] width 922 height 519
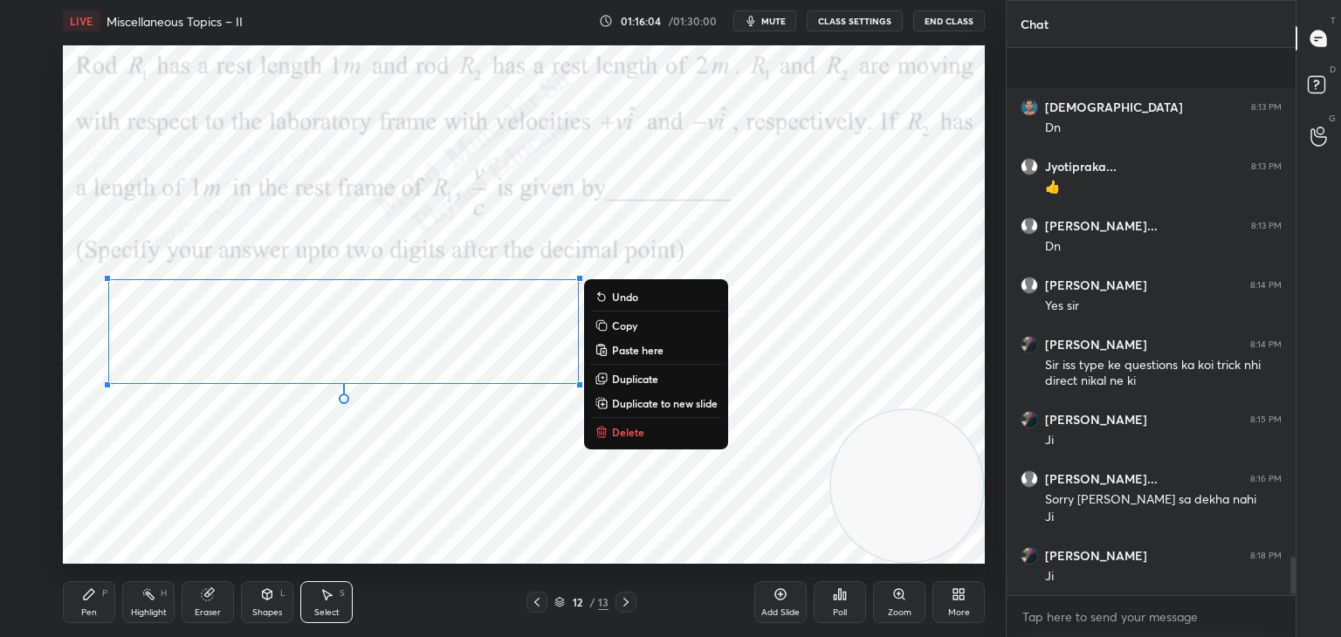
scroll to position [7347, 0]
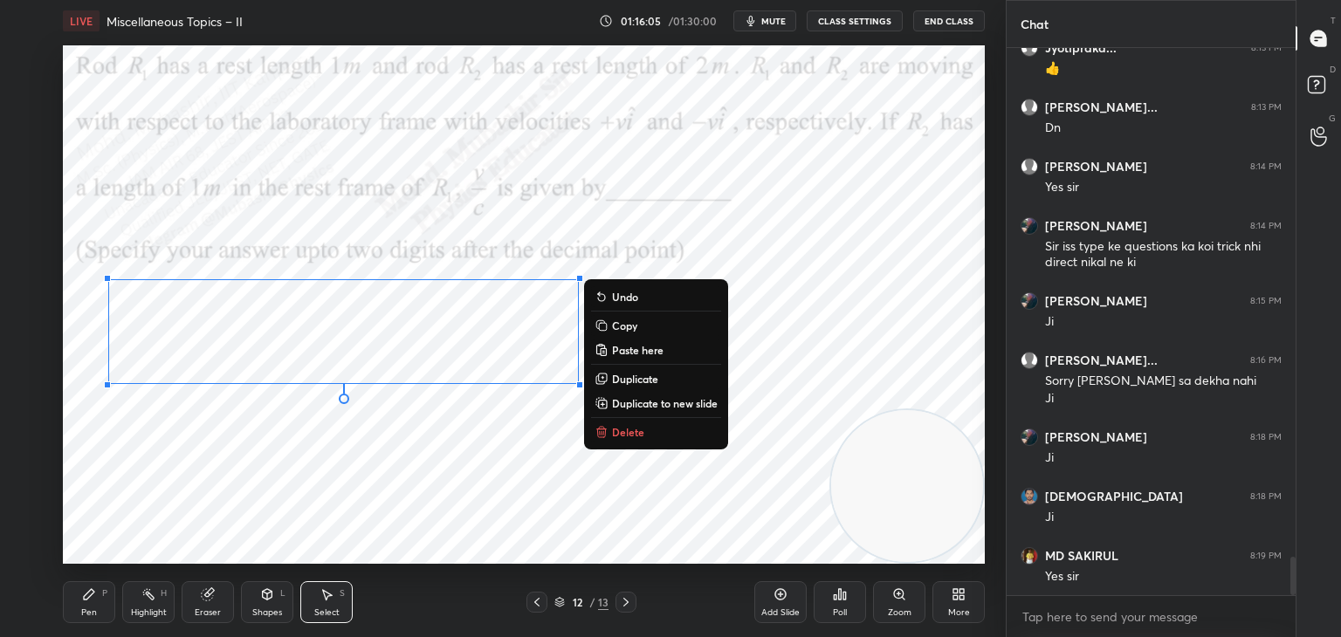
click at [694, 479] on div "0 ° Undo Copy Paste here Duplicate Duplicate to new slide Delete" at bounding box center [524, 304] width 922 height 519
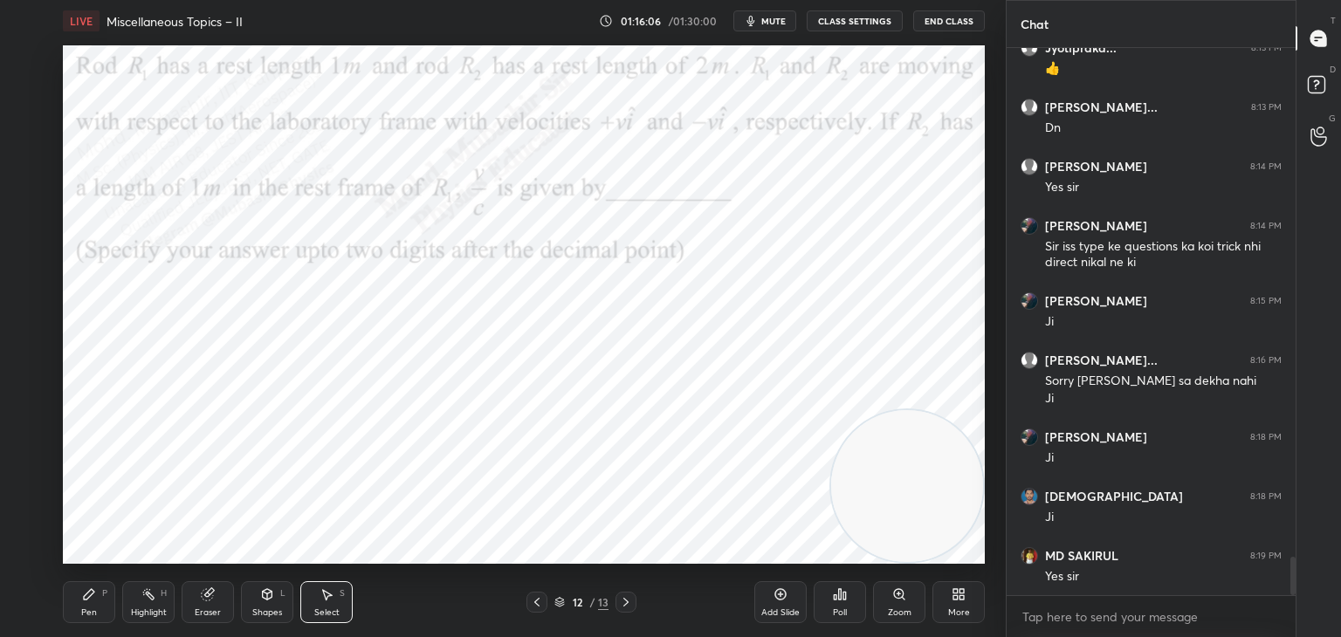
click at [90, 591] on icon at bounding box center [89, 594] width 10 height 10
click at [29, 231] on div at bounding box center [28, 234] width 14 height 14
click at [134, 603] on div "Highlight H" at bounding box center [148, 603] width 52 height 42
click at [90, 605] on div "Pen P" at bounding box center [89, 603] width 52 height 42
click at [24, 202] on div at bounding box center [28, 199] width 14 height 14
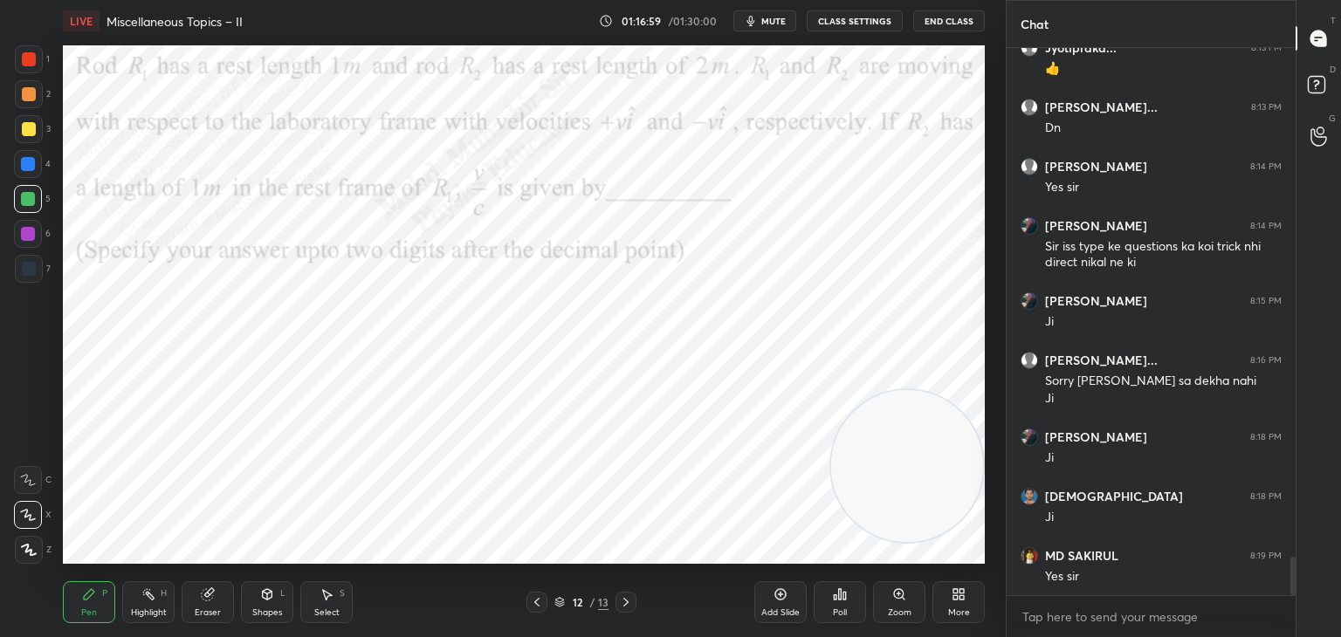
drag, startPoint x: 915, startPoint y: 464, endPoint x: 396, endPoint y: 200, distance: 582.6
click at [831, 390] on video at bounding box center [907, 466] width 152 height 152
drag, startPoint x: 24, startPoint y: 97, endPoint x: 46, endPoint y: 110, distance: 25.5
click at [25, 100] on div at bounding box center [29, 94] width 14 height 14
click at [623, 606] on icon at bounding box center [626, 603] width 14 height 14
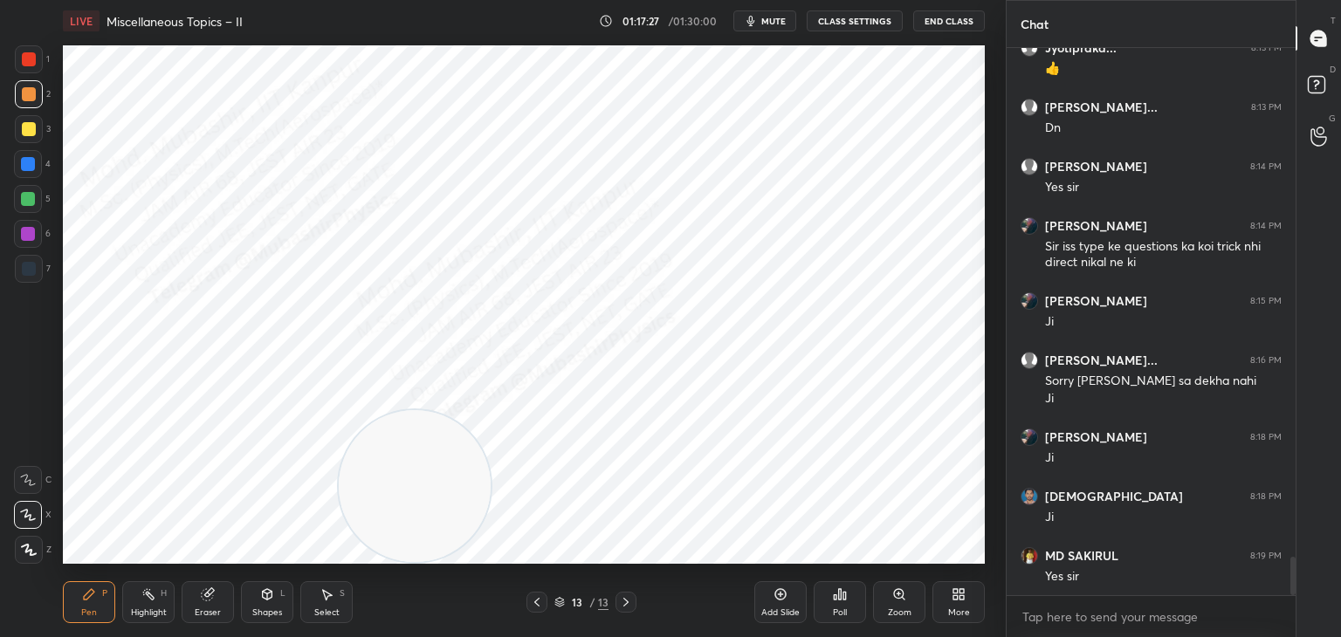
drag, startPoint x: 409, startPoint y: 542, endPoint x: 333, endPoint y: 511, distance: 82.2
click at [368, 532] on video at bounding box center [415, 486] width 152 height 152
drag, startPoint x: 22, startPoint y: 163, endPoint x: 53, endPoint y: 155, distance: 32.6
click at [27, 162] on div at bounding box center [28, 164] width 14 height 14
click at [534, 603] on icon at bounding box center [537, 603] width 14 height 14
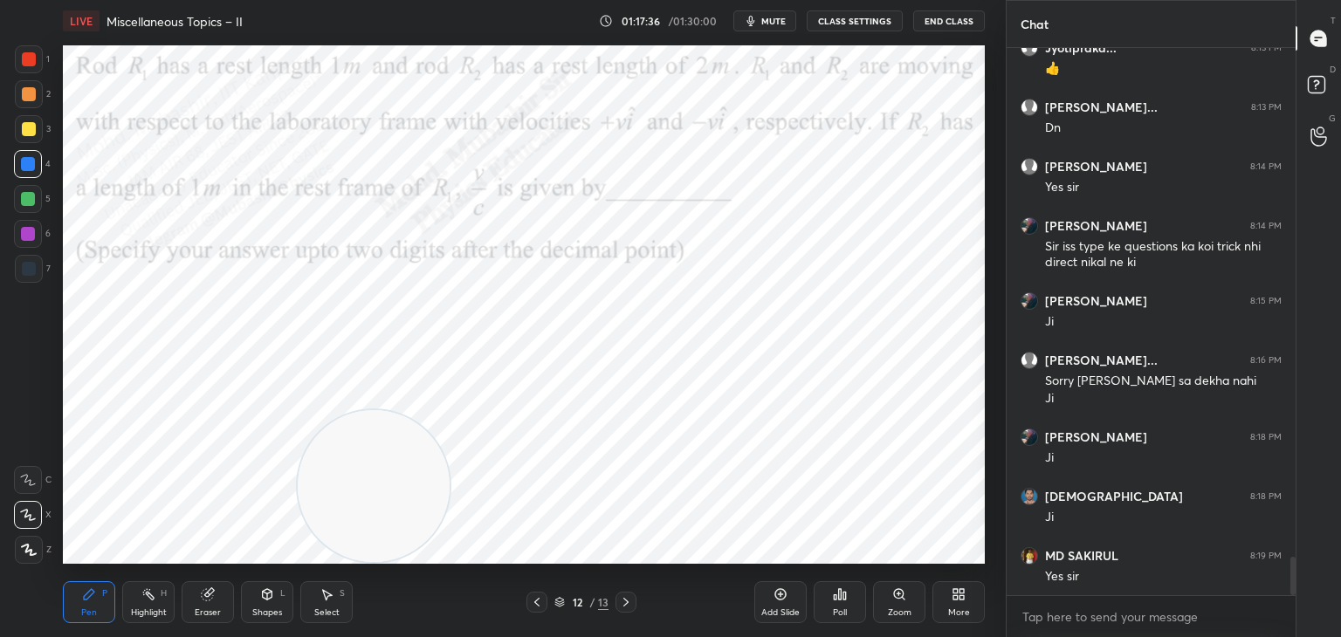
drag, startPoint x: 623, startPoint y: 602, endPoint x: 625, endPoint y: 565, distance: 36.8
click at [624, 602] on icon at bounding box center [626, 603] width 14 height 14
drag, startPoint x: 377, startPoint y: 497, endPoint x: 127, endPoint y: 85, distance: 482.4
click at [186, 87] on video at bounding box center [262, 163] width 152 height 152
drag, startPoint x: 146, startPoint y: 137, endPoint x: 905, endPoint y: 145, distance: 758.9
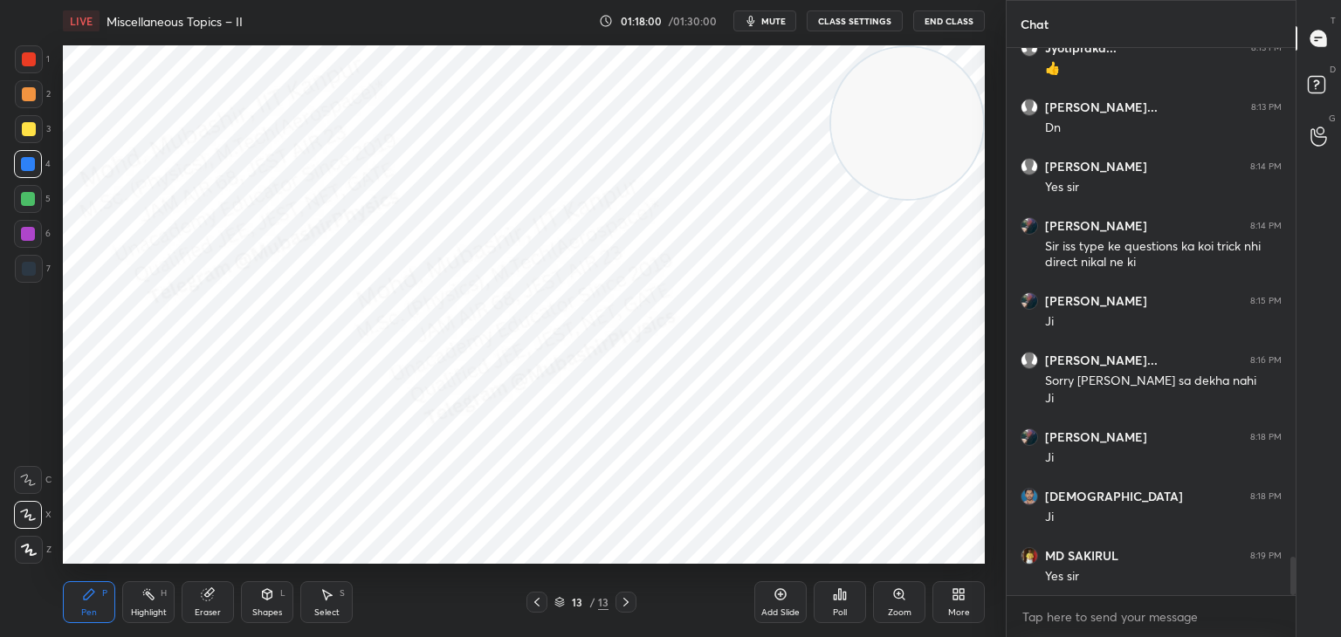
click at [960, 141] on video at bounding box center [907, 123] width 152 height 152
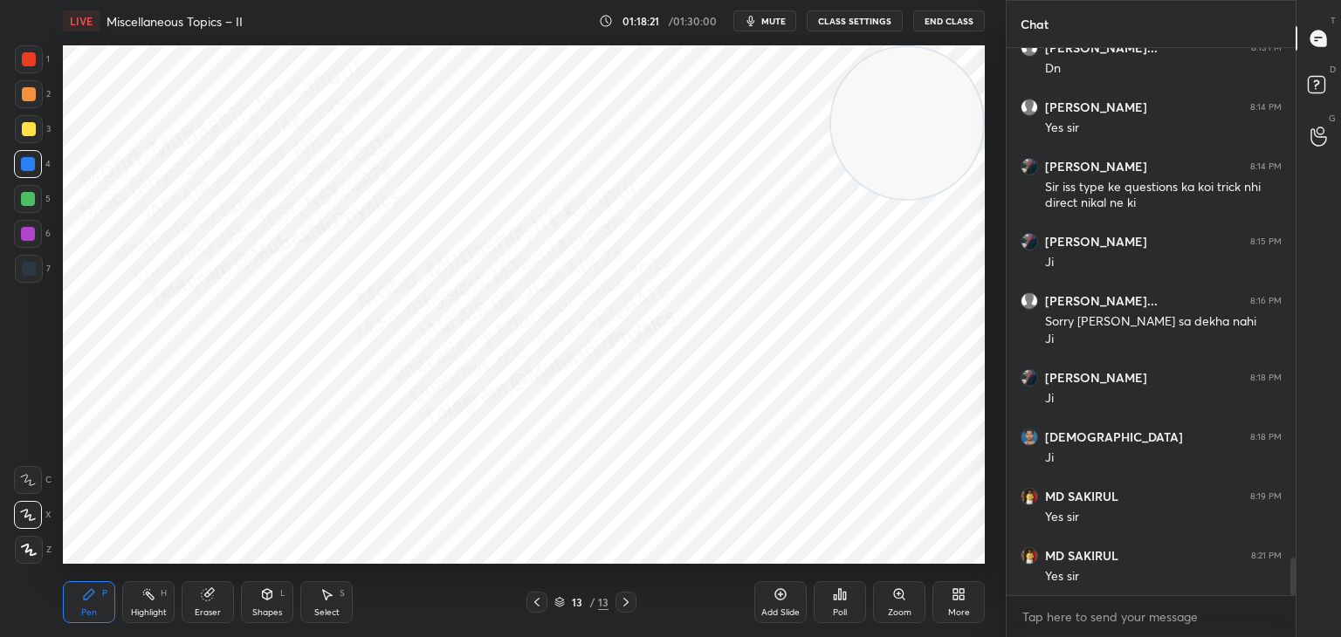
click at [158, 609] on div "Highlight" at bounding box center [149, 613] width 36 height 9
click at [539, 600] on icon at bounding box center [537, 603] width 14 height 14
click at [626, 568] on div "Pen P Highlight H Eraser Shapes L Select S 12 / 13 Add Slide Poll Zoom More" at bounding box center [524, 603] width 922 height 70
click at [633, 603] on div at bounding box center [626, 602] width 21 height 21
click at [333, 589] on icon at bounding box center [327, 595] width 14 height 14
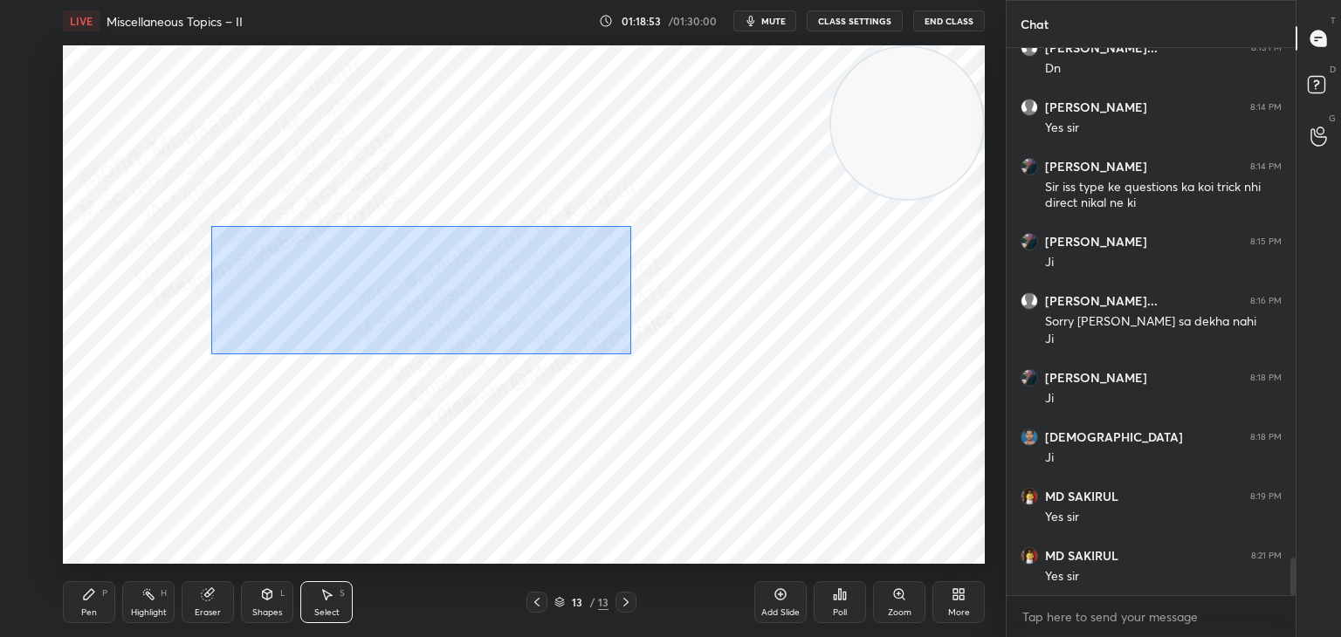
drag, startPoint x: 210, startPoint y: 226, endPoint x: 548, endPoint y: 336, distance: 355.4
click at [633, 362] on div "0 ° Undo Copy Paste here Duplicate Duplicate to new slide Delete" at bounding box center [524, 304] width 922 height 519
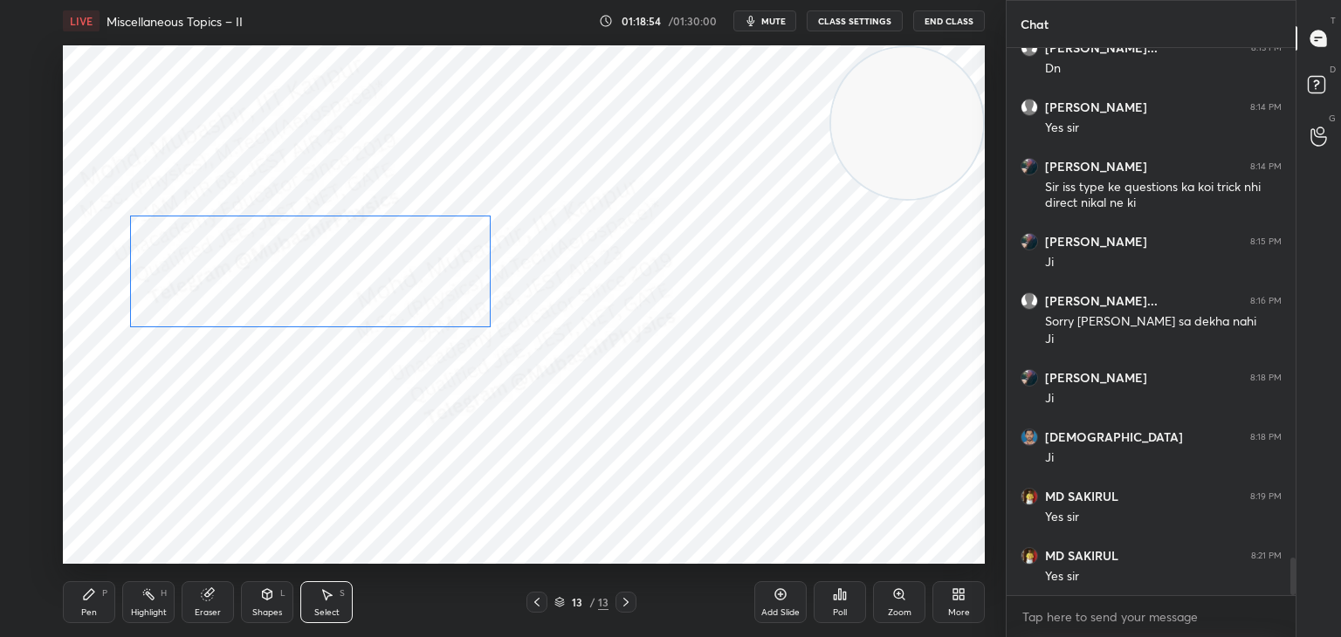
drag, startPoint x: 402, startPoint y: 296, endPoint x: 321, endPoint y: 294, distance: 80.4
click at [322, 288] on div "0 ° Undo Copy Paste here Duplicate Duplicate to new slide Delete" at bounding box center [524, 304] width 922 height 519
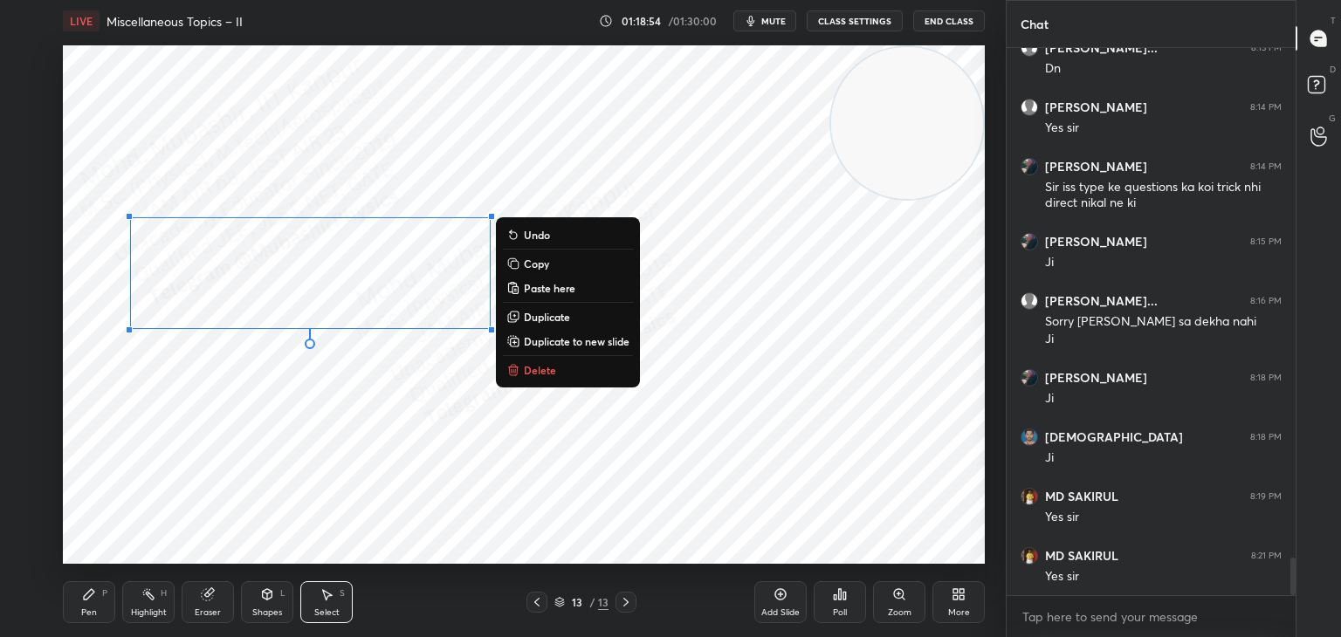
click at [265, 397] on div "0 ° Undo Copy Paste here Duplicate Duplicate to new slide Delete" at bounding box center [524, 304] width 922 height 519
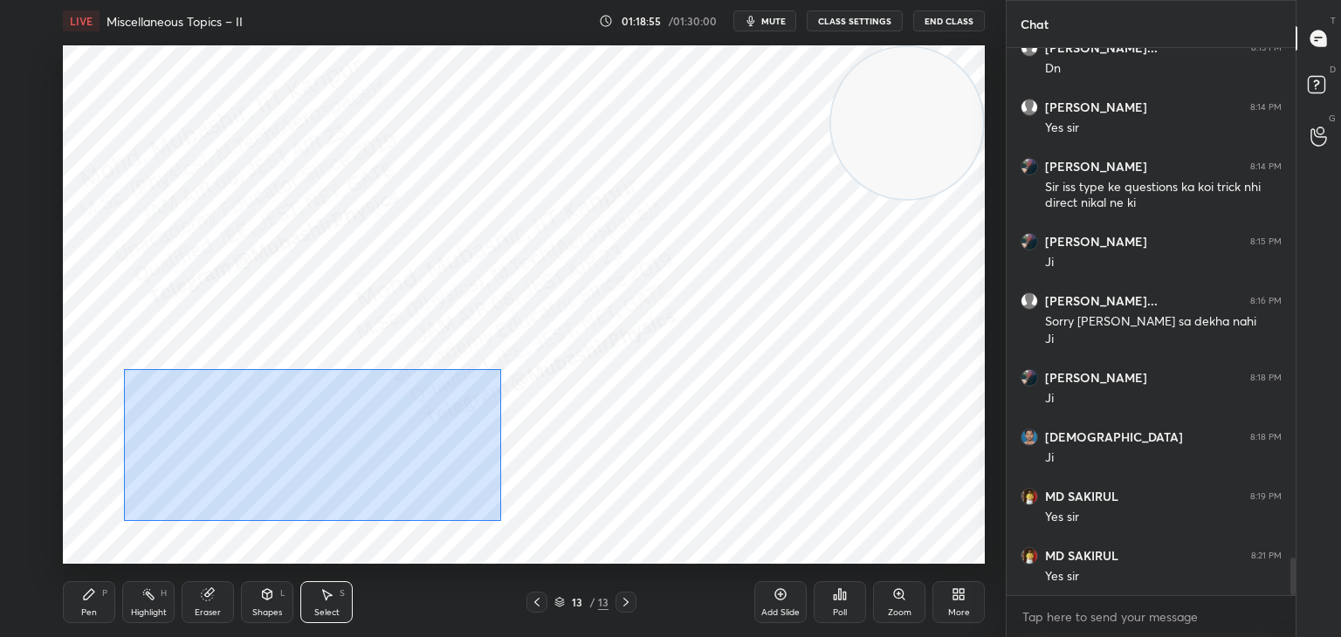
drag, startPoint x: 399, startPoint y: 472, endPoint x: 514, endPoint y: 516, distance: 123.3
click at [521, 523] on div "0 ° Undo Copy Paste here Duplicate Duplicate to new slide Delete" at bounding box center [524, 304] width 922 height 519
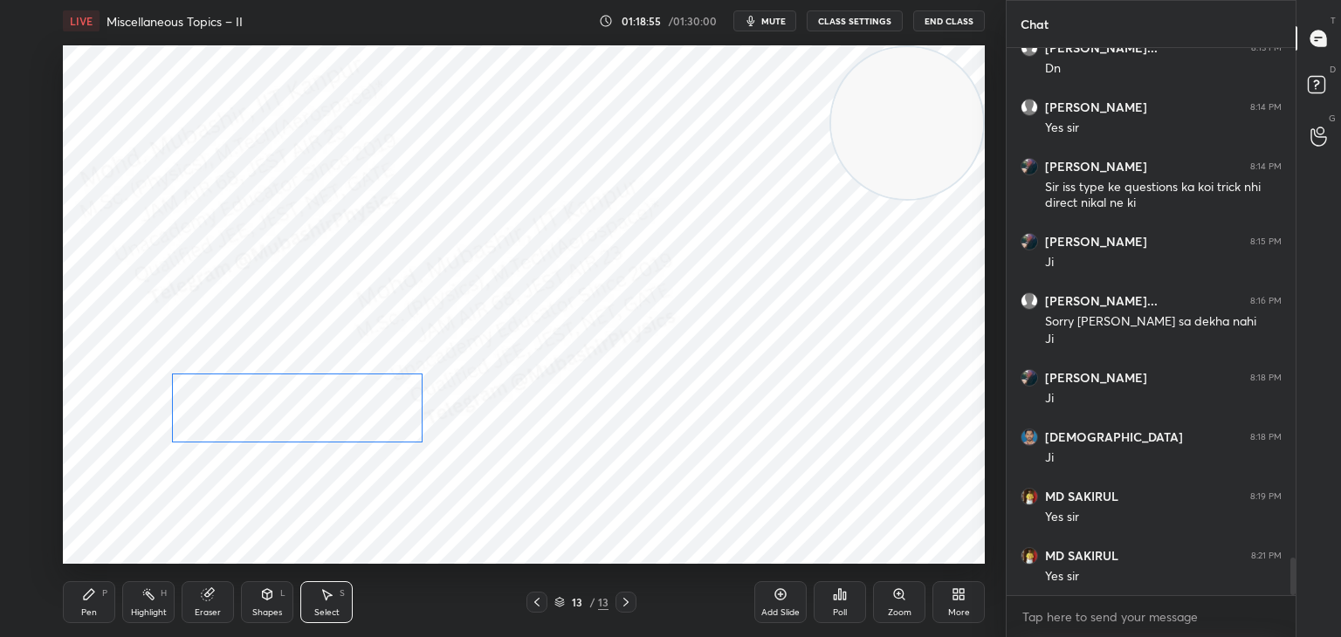
click at [340, 430] on div "0 ° Undo Copy Paste here Duplicate Duplicate to new slide Delete" at bounding box center [524, 304] width 922 height 519
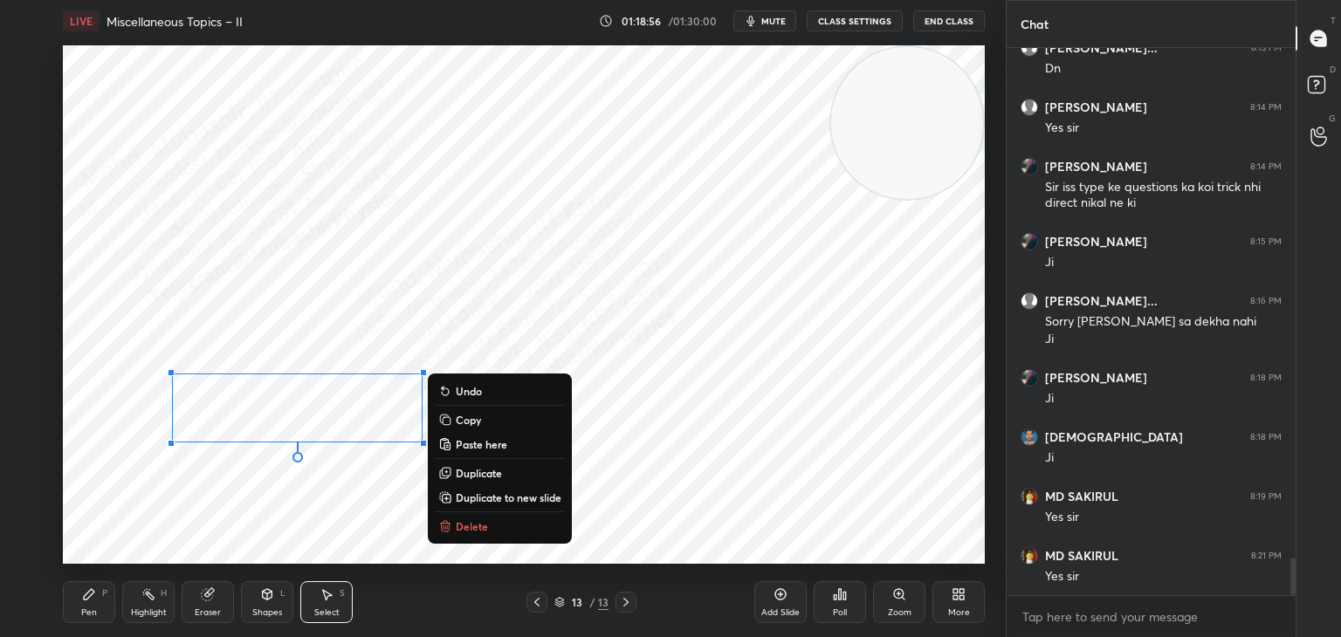
click at [242, 549] on div "0 ° Undo Copy Paste here Duplicate Duplicate to new slide Delete" at bounding box center [524, 304] width 922 height 519
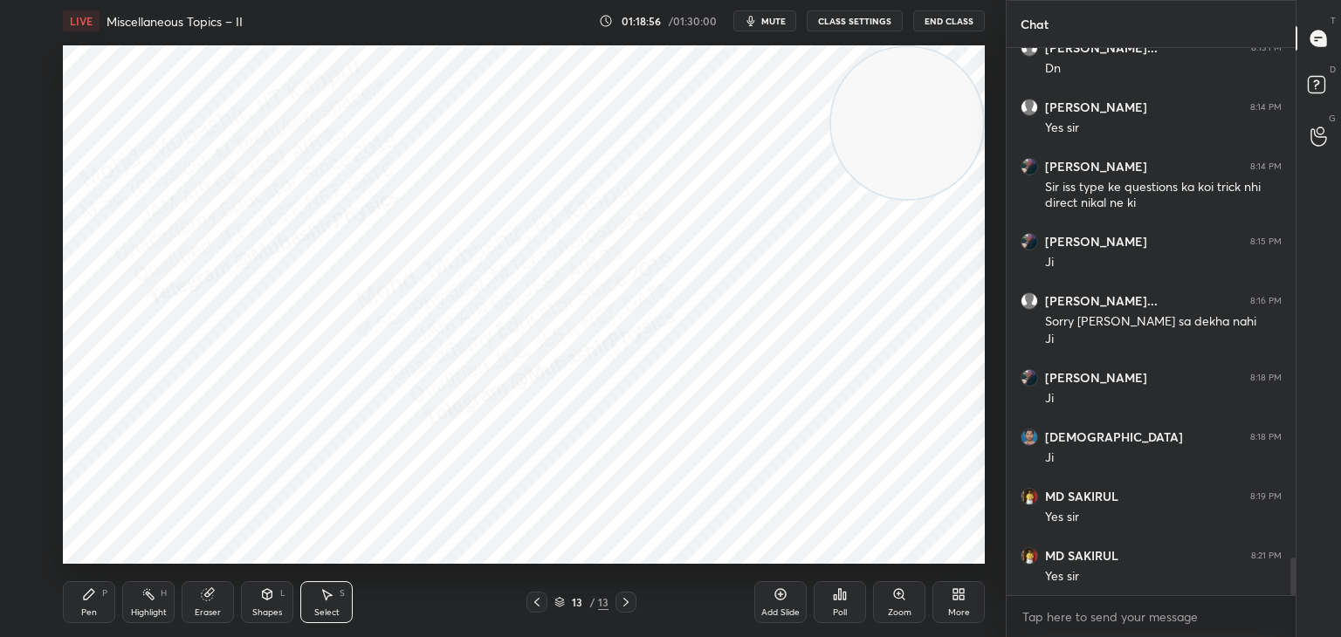
drag, startPoint x: 151, startPoint y: 602, endPoint x: 322, endPoint y: 602, distance: 171.1
click at [148, 605] on div "Highlight H" at bounding box center [148, 603] width 52 height 42
click at [532, 598] on icon at bounding box center [537, 603] width 14 height 14
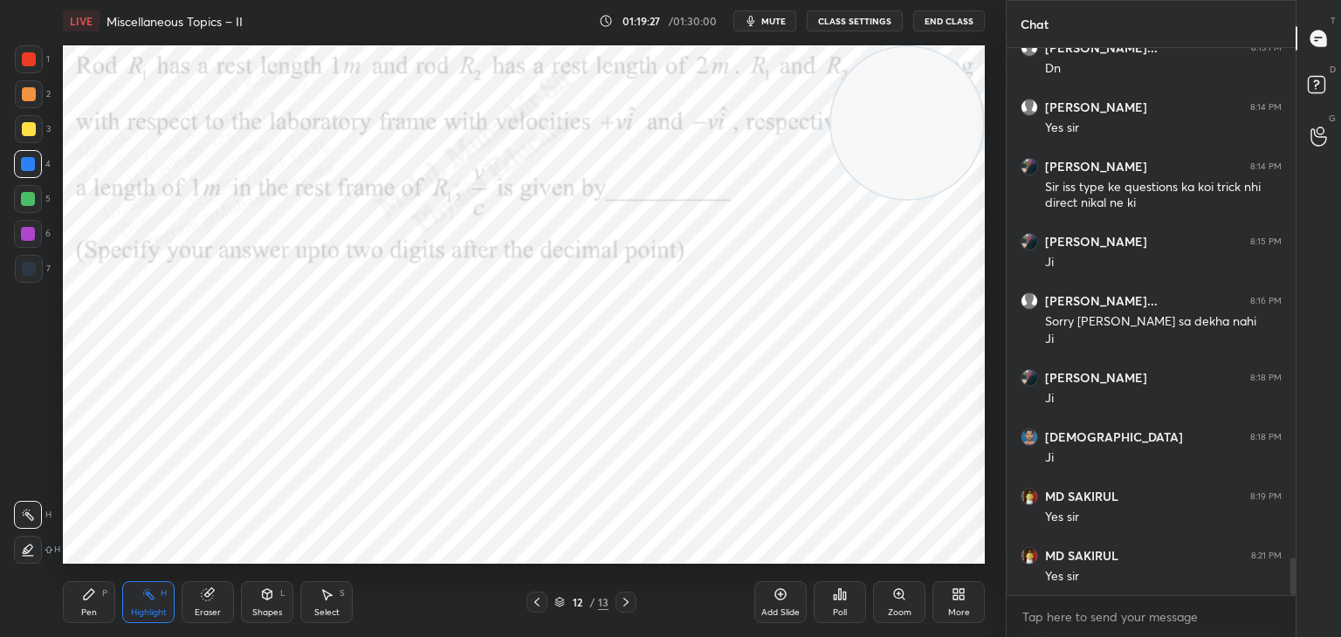
drag, startPoint x: 313, startPoint y: 605, endPoint x: 479, endPoint y: 565, distance: 170.7
click at [317, 605] on div "Select S" at bounding box center [326, 603] width 52 height 42
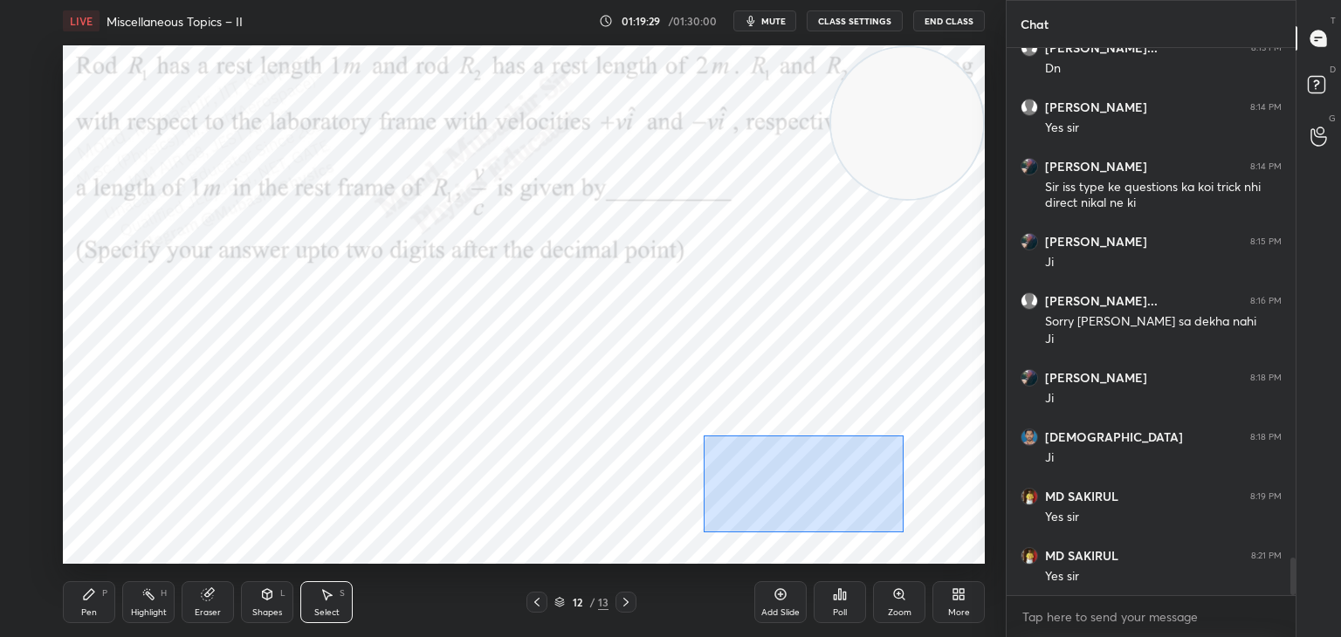
drag, startPoint x: 703, startPoint y: 436, endPoint x: 899, endPoint y: 535, distance: 219.5
click at [902, 535] on div "0 ° Undo Copy Paste here Duplicate Duplicate to new slide Delete" at bounding box center [524, 304] width 922 height 519
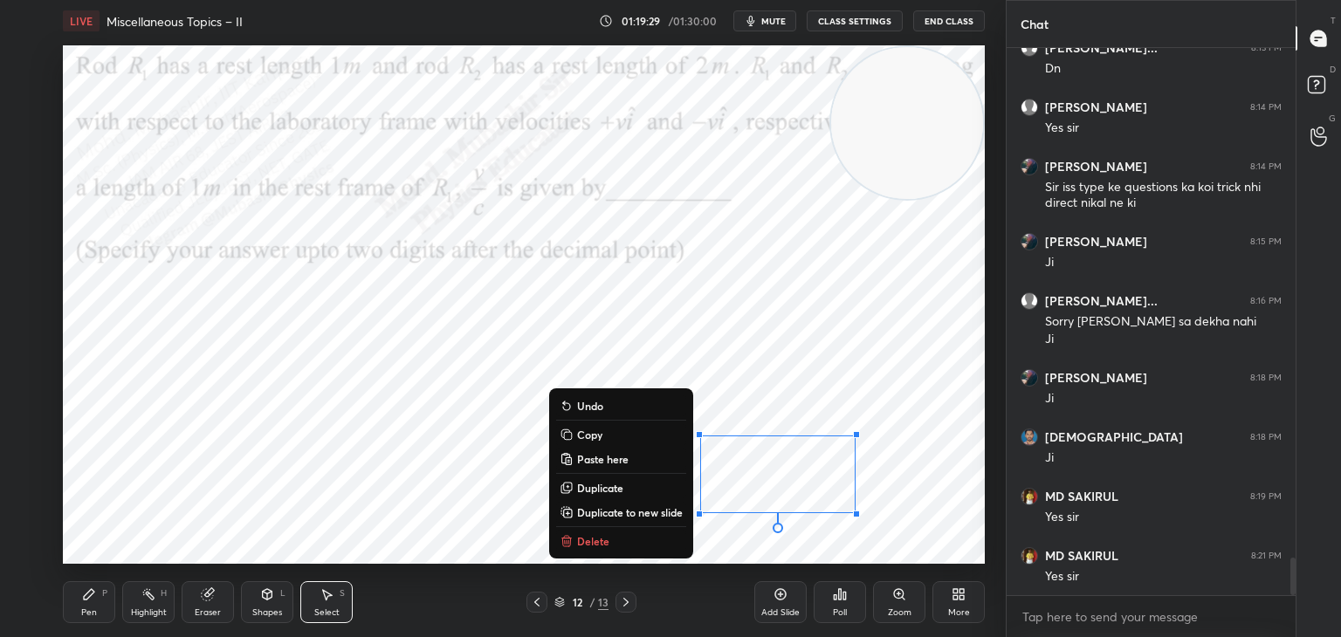
click at [654, 540] on button "Delete" at bounding box center [621, 541] width 130 height 21
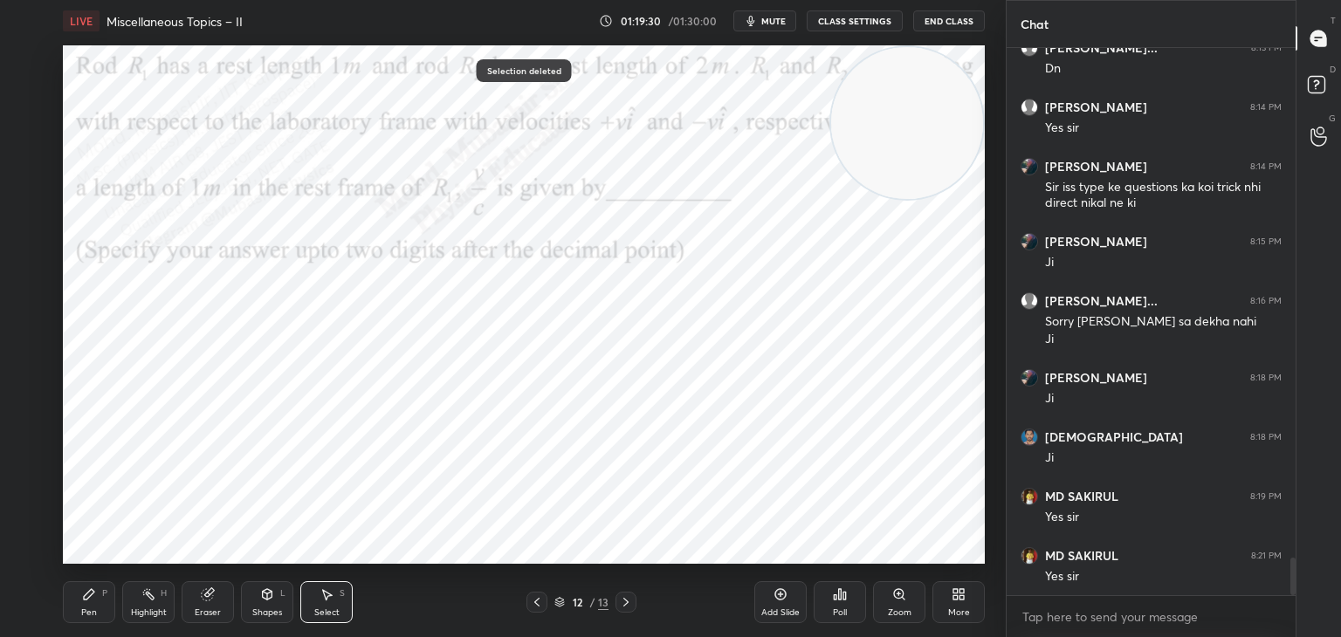
click at [108, 605] on div "Pen P" at bounding box center [89, 603] width 52 height 42
click at [36, 203] on div at bounding box center [28, 199] width 28 height 28
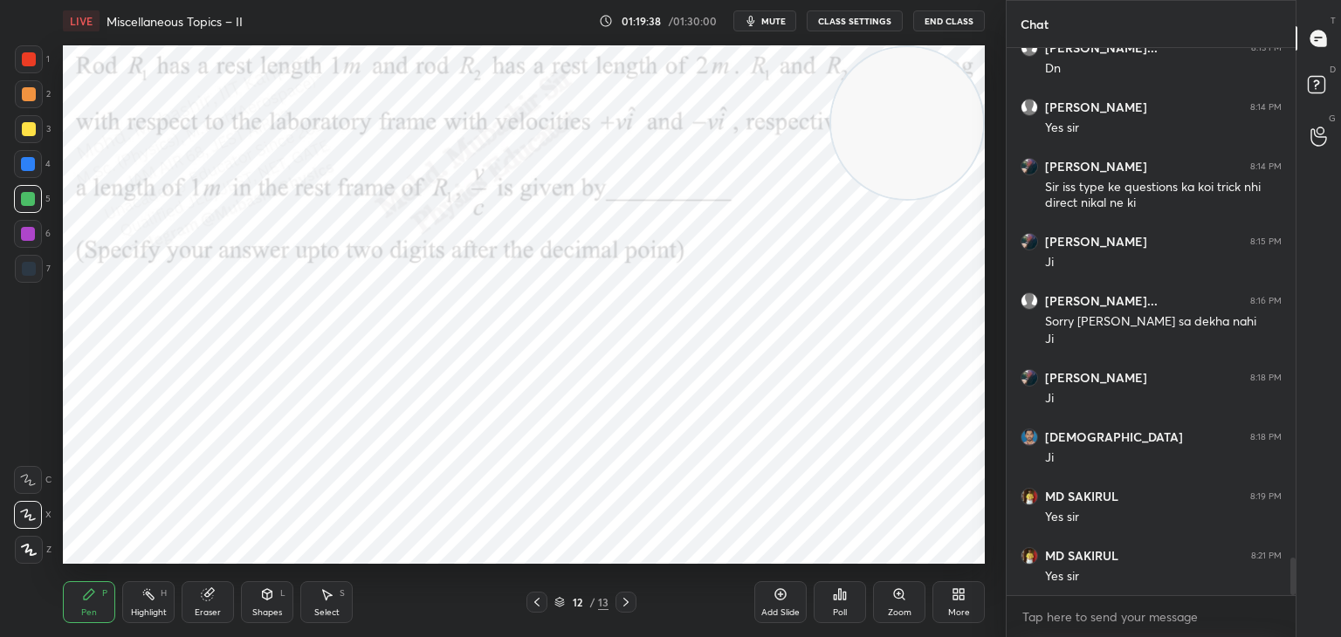
click at [539, 603] on icon at bounding box center [537, 603] width 14 height 14
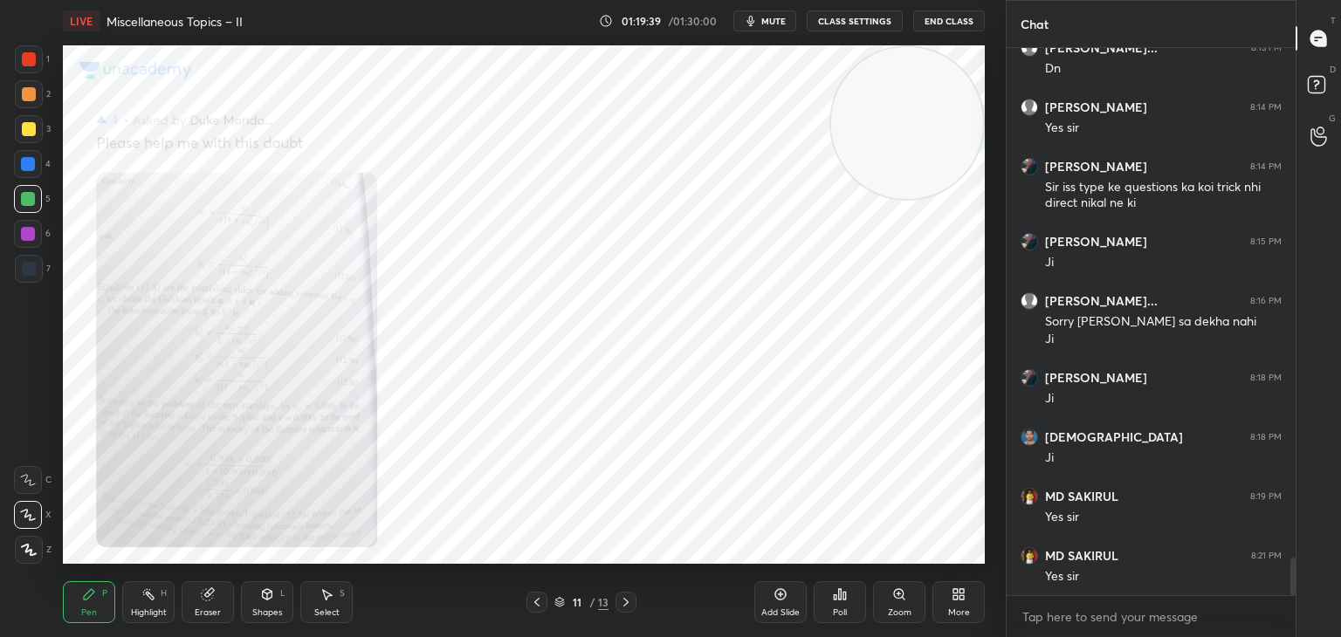
click at [623, 603] on icon at bounding box center [626, 603] width 14 height 14
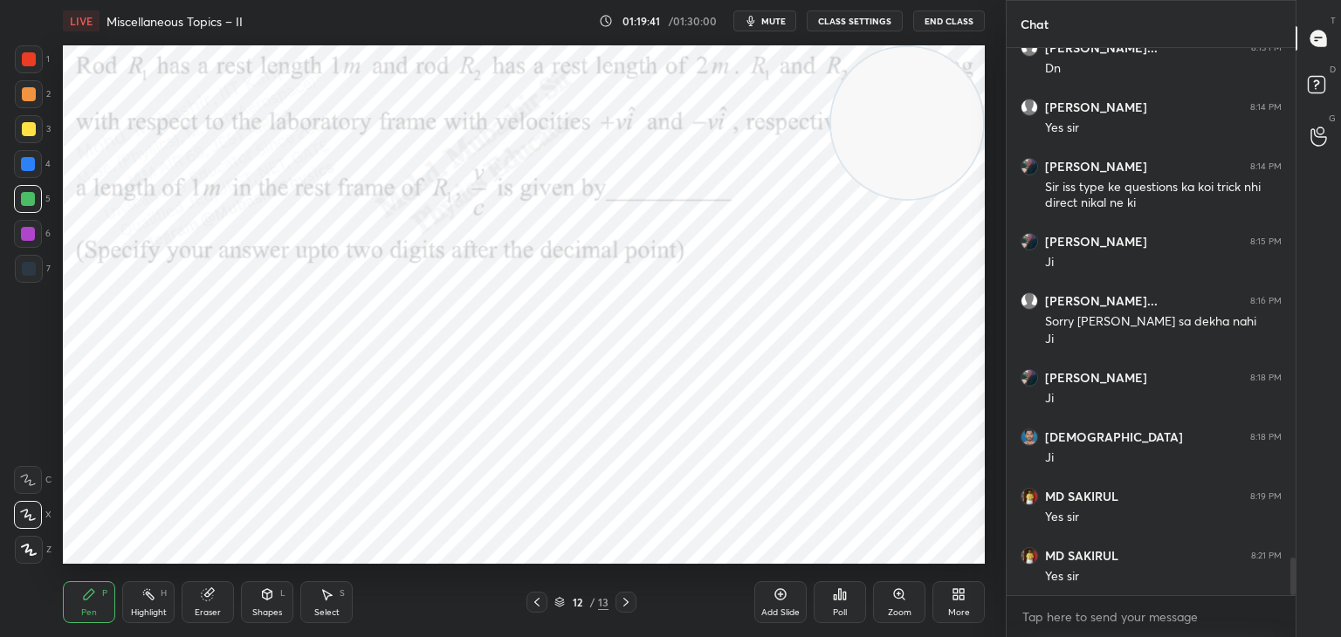
click at [626, 605] on icon at bounding box center [626, 603] width 14 height 14
drag, startPoint x: 334, startPoint y: 607, endPoint x: 340, endPoint y: 577, distance: 30.1
click at [340, 596] on div "Select S" at bounding box center [326, 603] width 52 height 42
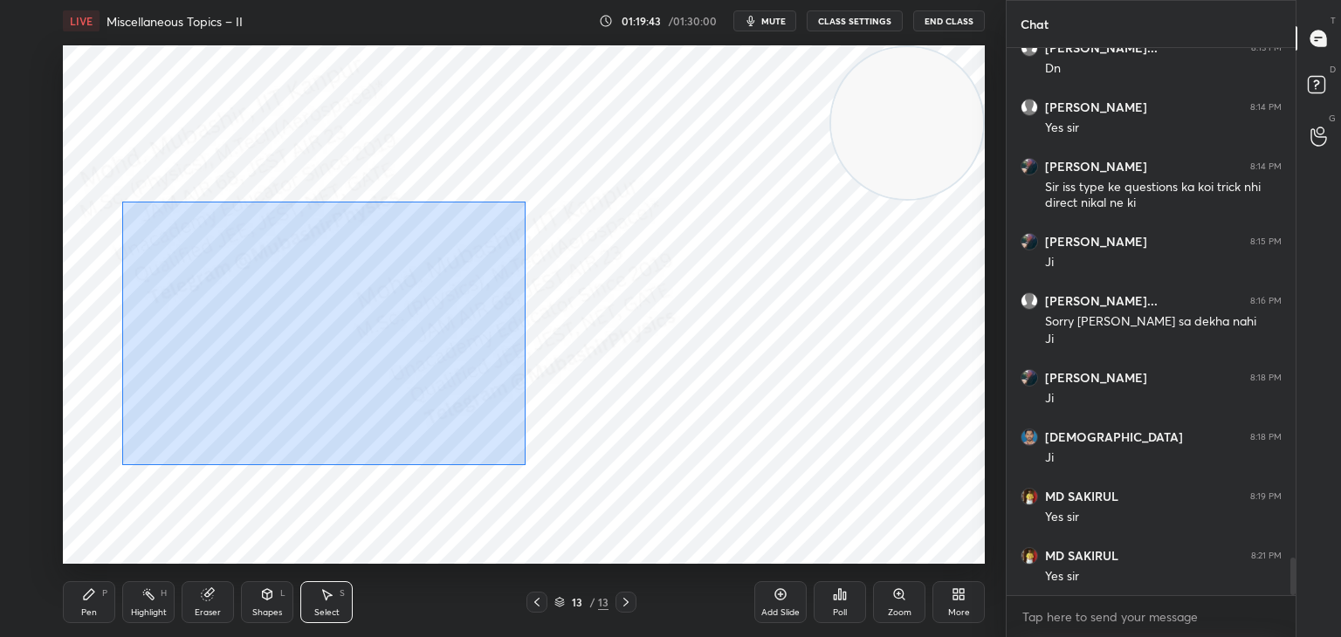
drag, startPoint x: 214, startPoint y: 292, endPoint x: 562, endPoint y: 483, distance: 397.4
click at [572, 497] on div "0 ° Undo Copy Paste here Duplicate Duplicate to new slide Delete" at bounding box center [524, 304] width 922 height 519
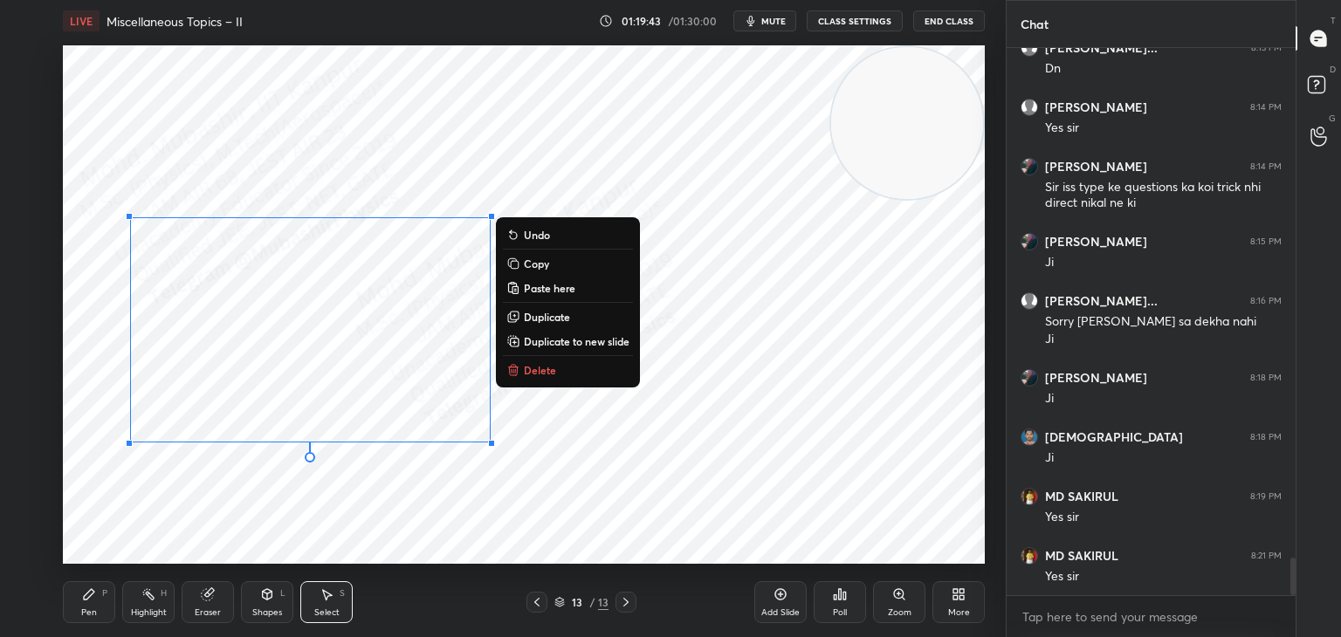
click at [560, 375] on button "Delete" at bounding box center [568, 370] width 130 height 21
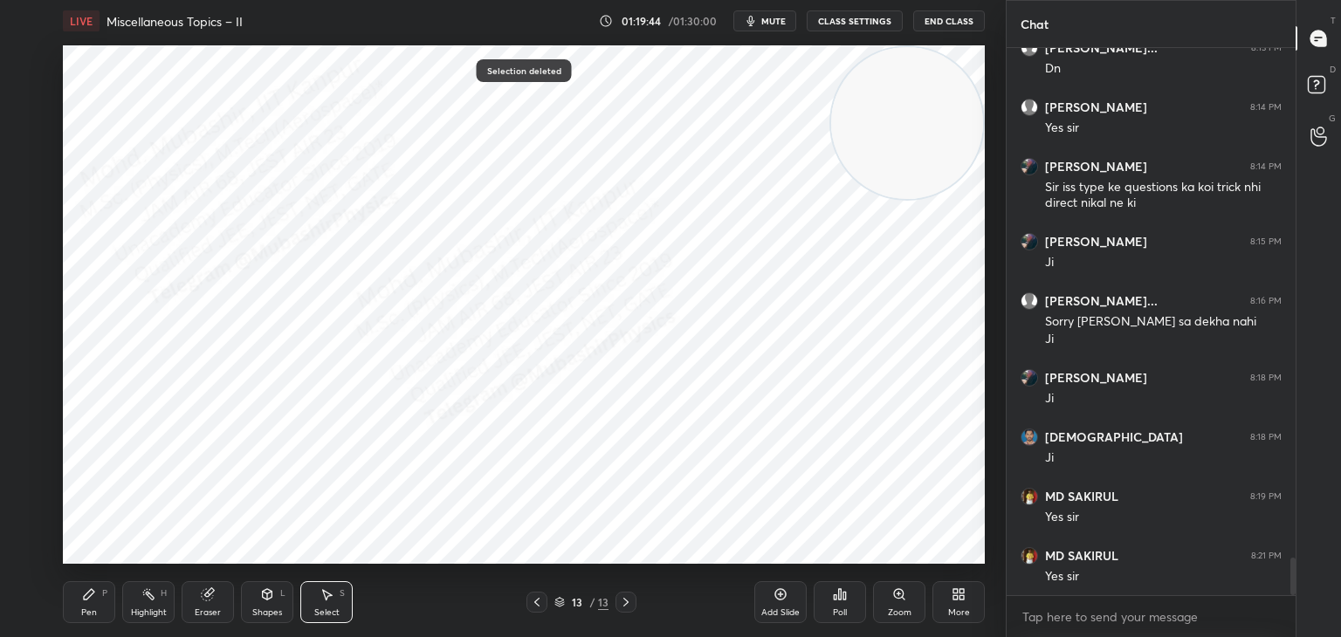
drag, startPoint x: 417, startPoint y: 59, endPoint x: 618, endPoint y: 158, distance: 224.9
click at [625, 162] on div "0 ° Undo Copy Paste here Duplicate Duplicate to new slide Delete" at bounding box center [524, 304] width 922 height 519
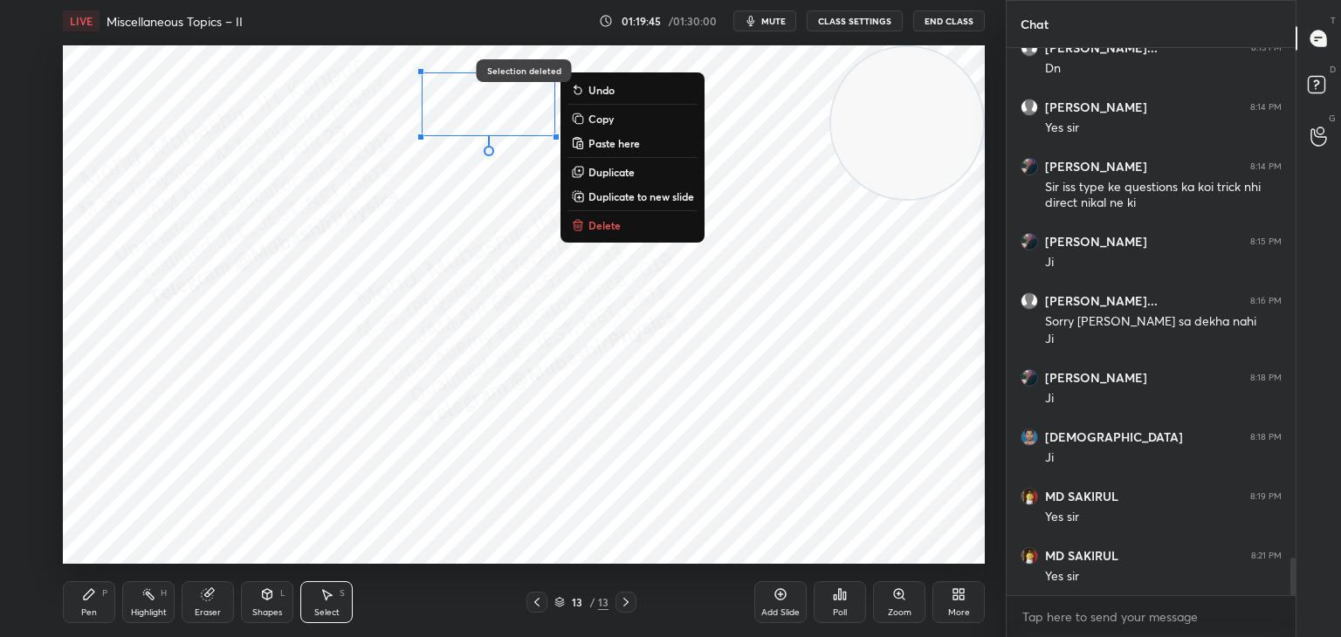
click at [598, 217] on button "Delete" at bounding box center [633, 225] width 130 height 21
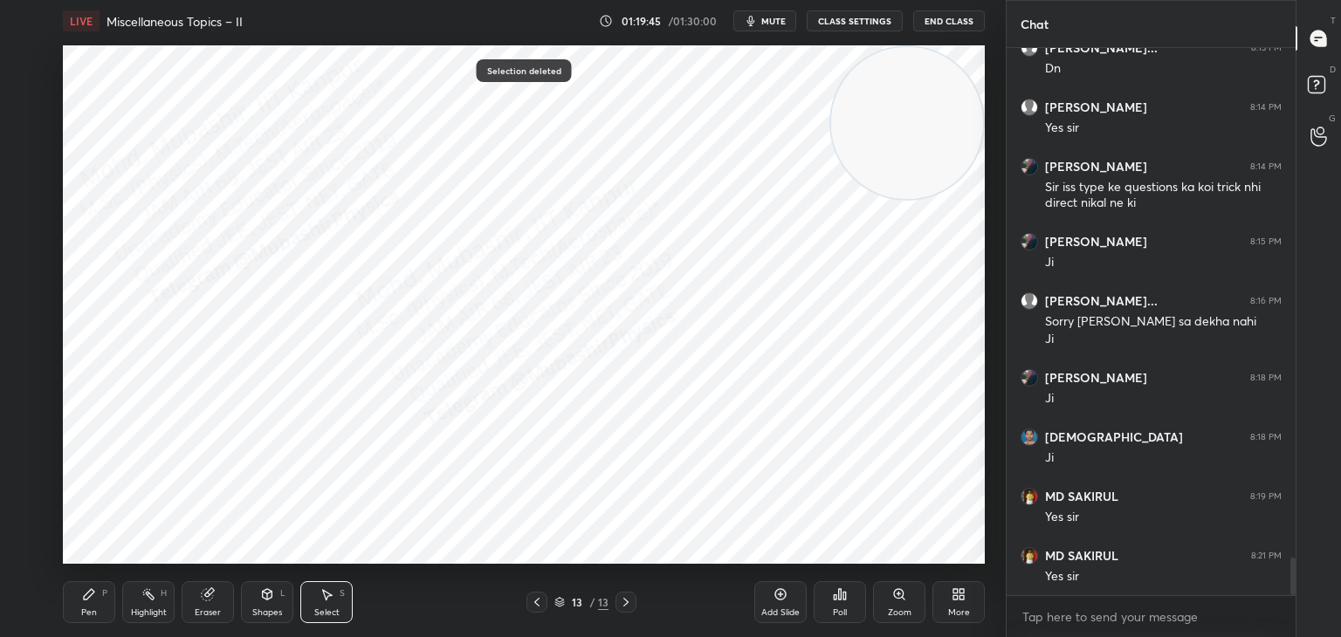
drag, startPoint x: 335, startPoint y: 470, endPoint x: 141, endPoint y: 560, distance: 214.5
click at [831, 199] on video at bounding box center [907, 123] width 152 height 152
drag, startPoint x: 74, startPoint y: 596, endPoint x: 90, endPoint y: 593, distance: 16.1
click at [83, 596] on div "Pen P" at bounding box center [89, 603] width 52 height 42
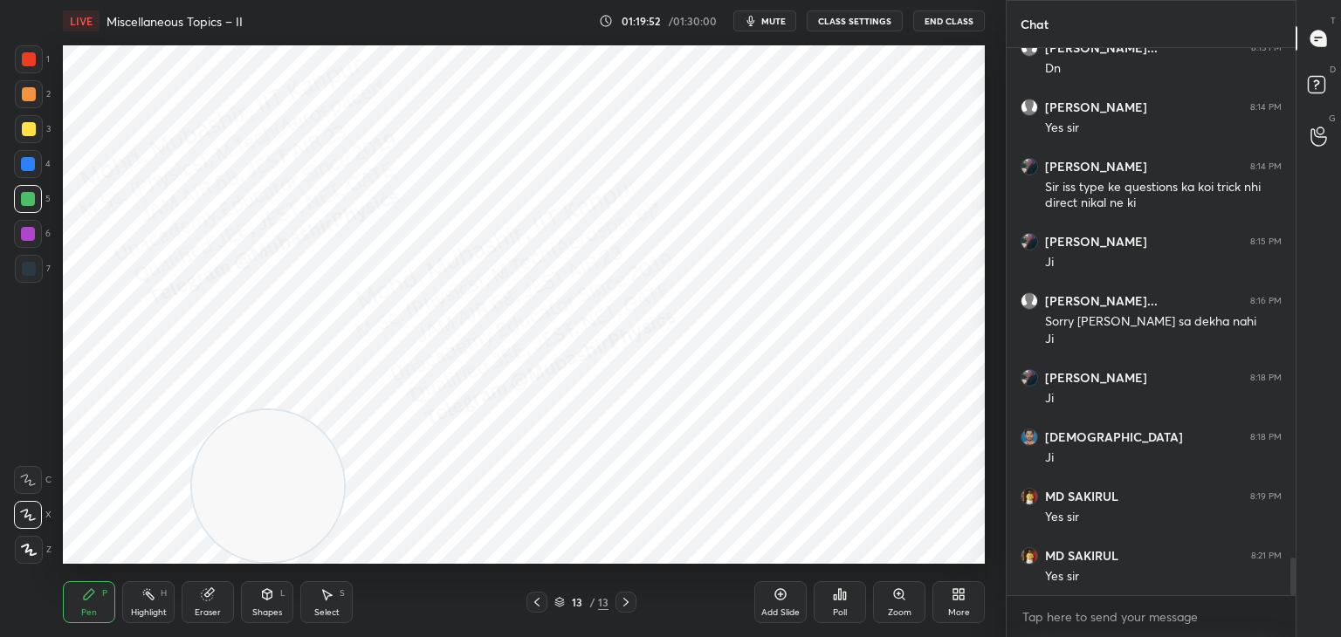
click at [27, 238] on div at bounding box center [28, 234] width 14 height 14
drag, startPoint x: 305, startPoint y: 451, endPoint x: 815, endPoint y: 415, distance: 511.3
click at [895, 458] on video at bounding box center [862, 486] width 152 height 152
drag, startPoint x: 148, startPoint y: 602, endPoint x: 158, endPoint y: 577, distance: 26.6
click at [148, 603] on div "Highlight H" at bounding box center [148, 603] width 52 height 42
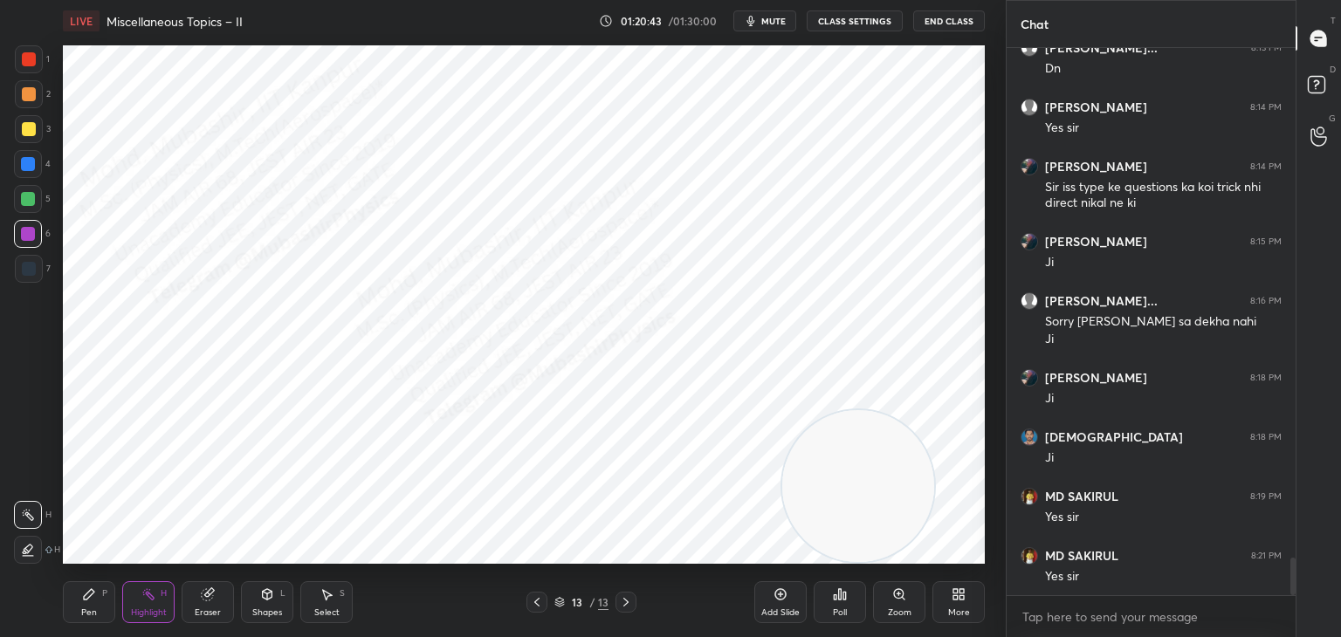
click at [95, 609] on div "Pen" at bounding box center [89, 613] width 16 height 9
click at [130, 596] on div "Highlight H" at bounding box center [148, 603] width 52 height 42
click at [77, 613] on div "Pen P" at bounding box center [89, 603] width 52 height 42
drag, startPoint x: 22, startPoint y: 200, endPoint x: 50, endPoint y: 204, distance: 28.3
click at [27, 201] on div at bounding box center [28, 199] width 14 height 14
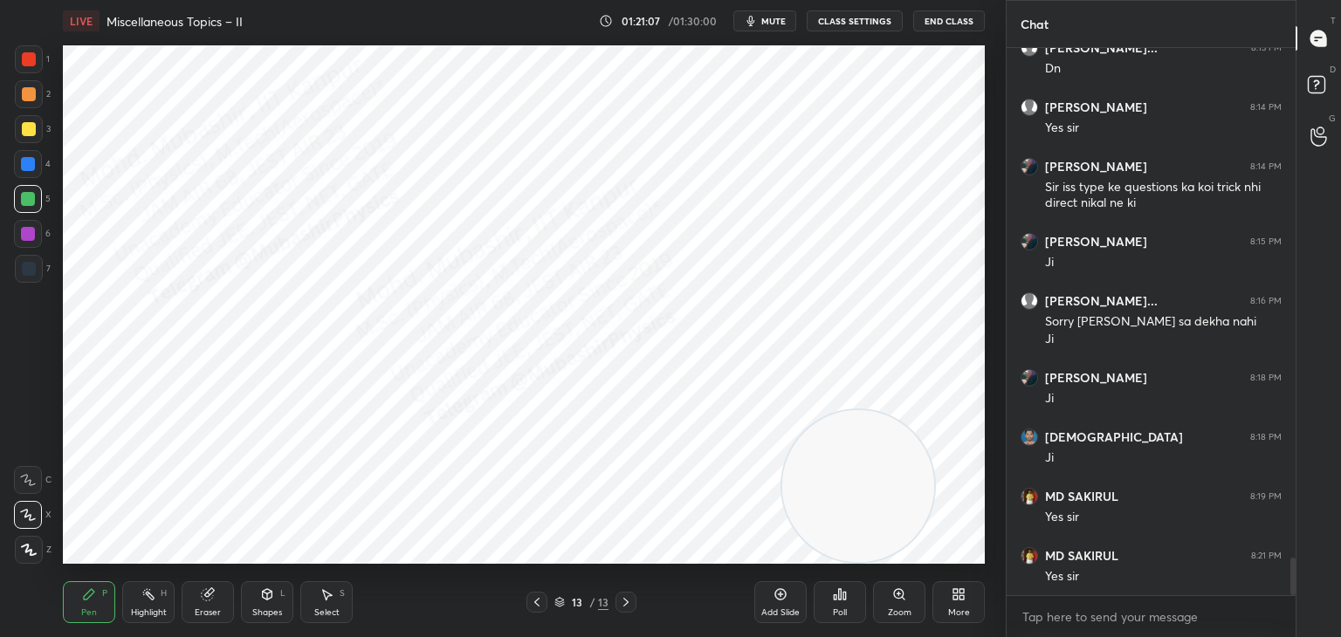
drag, startPoint x: 25, startPoint y: 106, endPoint x: 59, endPoint y: 107, distance: 33.2
click at [27, 106] on div at bounding box center [29, 94] width 28 height 28
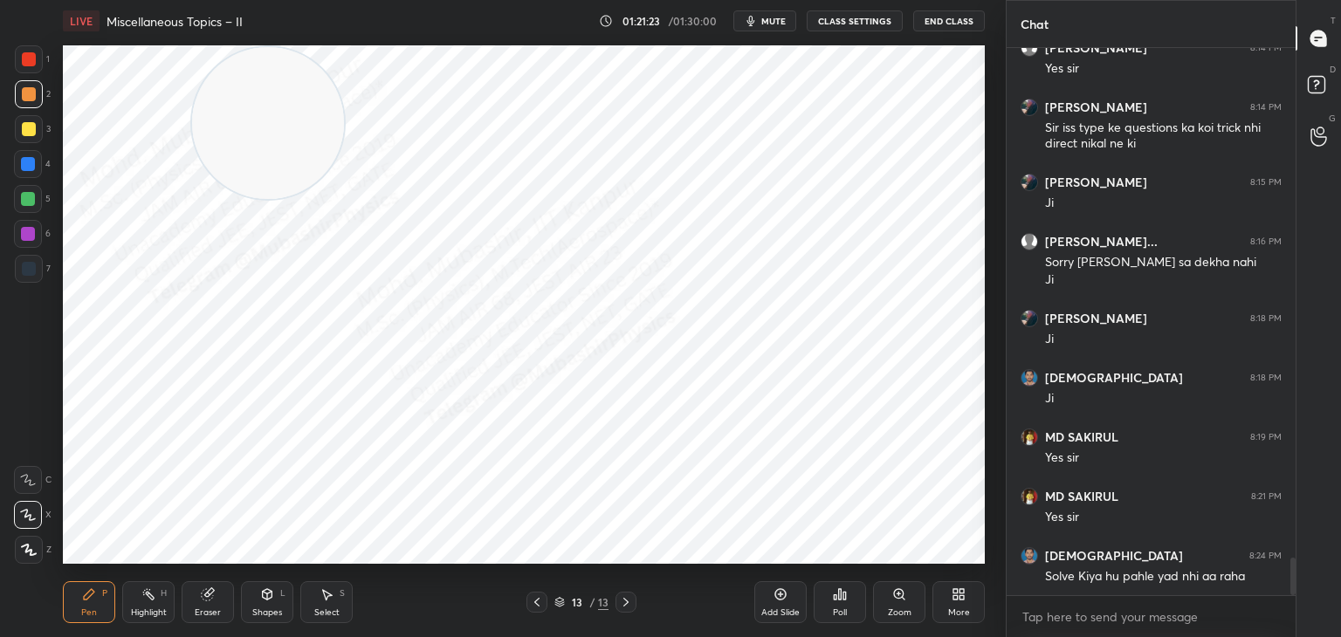
drag, startPoint x: 863, startPoint y: 455, endPoint x: 270, endPoint y: 131, distance: 675.6
click at [269, 93] on video at bounding box center [268, 123] width 152 height 152
drag, startPoint x: 283, startPoint y: 127, endPoint x: 53, endPoint y: 61, distance: 238.8
click at [53, 61] on div "1 2 3 4 5 6 7 C X Z C X Z E E Erase all H H LIVE Miscellaneous Topics – II 01:2…" at bounding box center [496, 318] width 992 height 637
drag, startPoint x: 134, startPoint y: 195, endPoint x: 293, endPoint y: 159, distance: 163.8
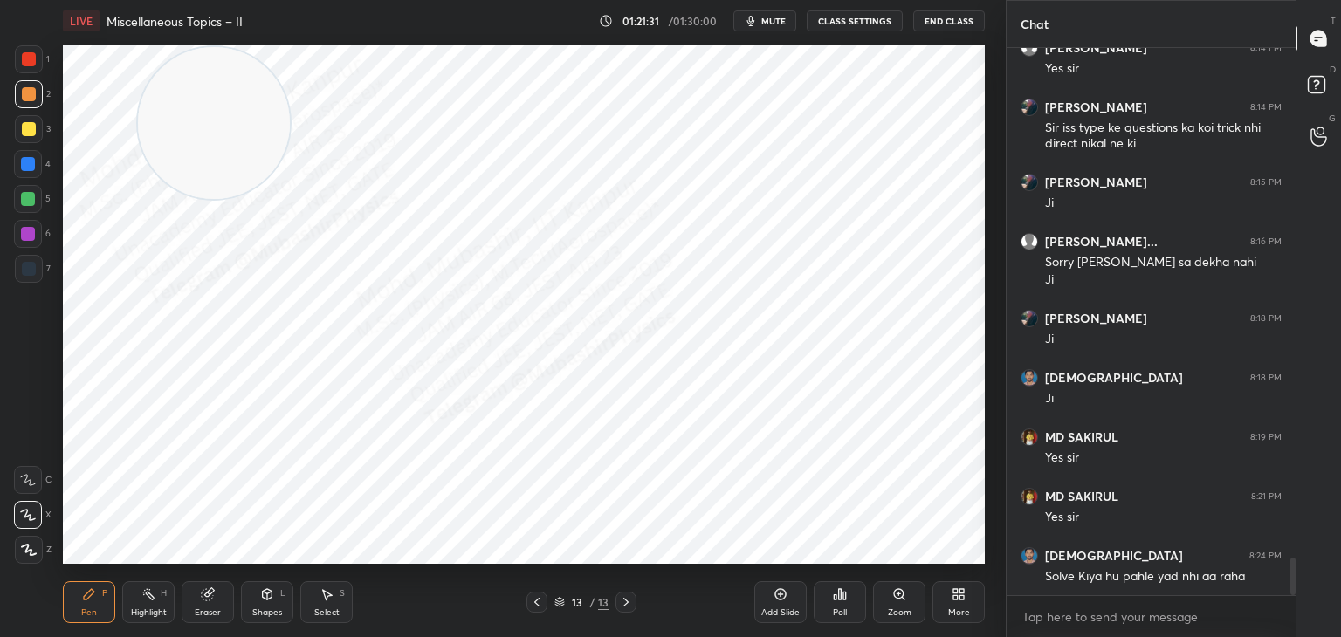
click at [290, 151] on video at bounding box center [214, 123] width 152 height 152
click at [31, 57] on div at bounding box center [29, 59] width 14 height 14
click at [155, 603] on div "Highlight H" at bounding box center [148, 603] width 52 height 42
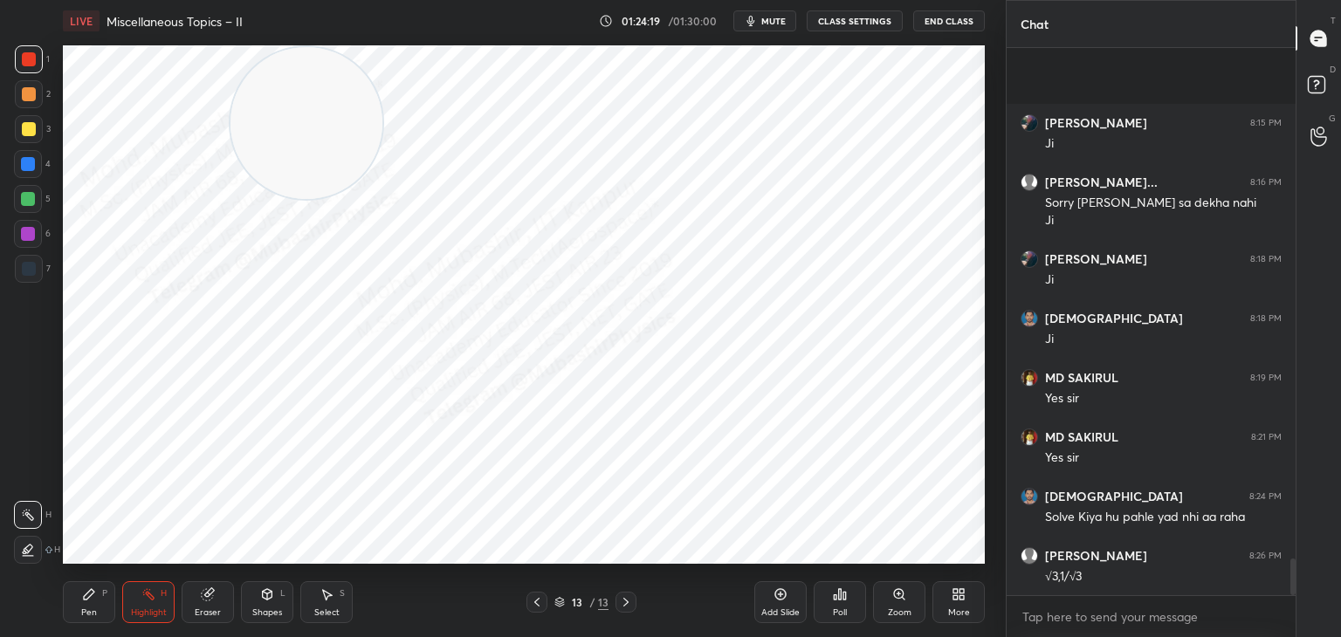
scroll to position [7703, 0]
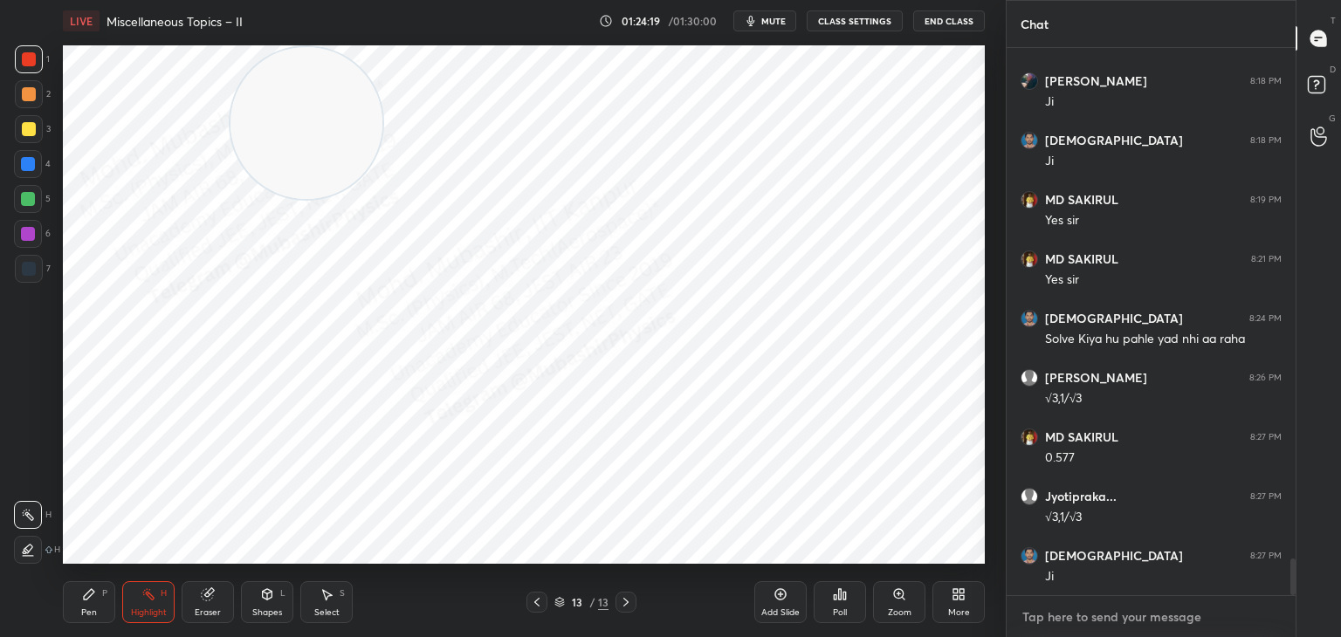
click at [1055, 616] on textarea at bounding box center [1151, 617] width 261 height 28
type textarea "x"
paste textarea "0.50 to 0.60"
type textarea "0.50 to 0.60"
type textarea "x"
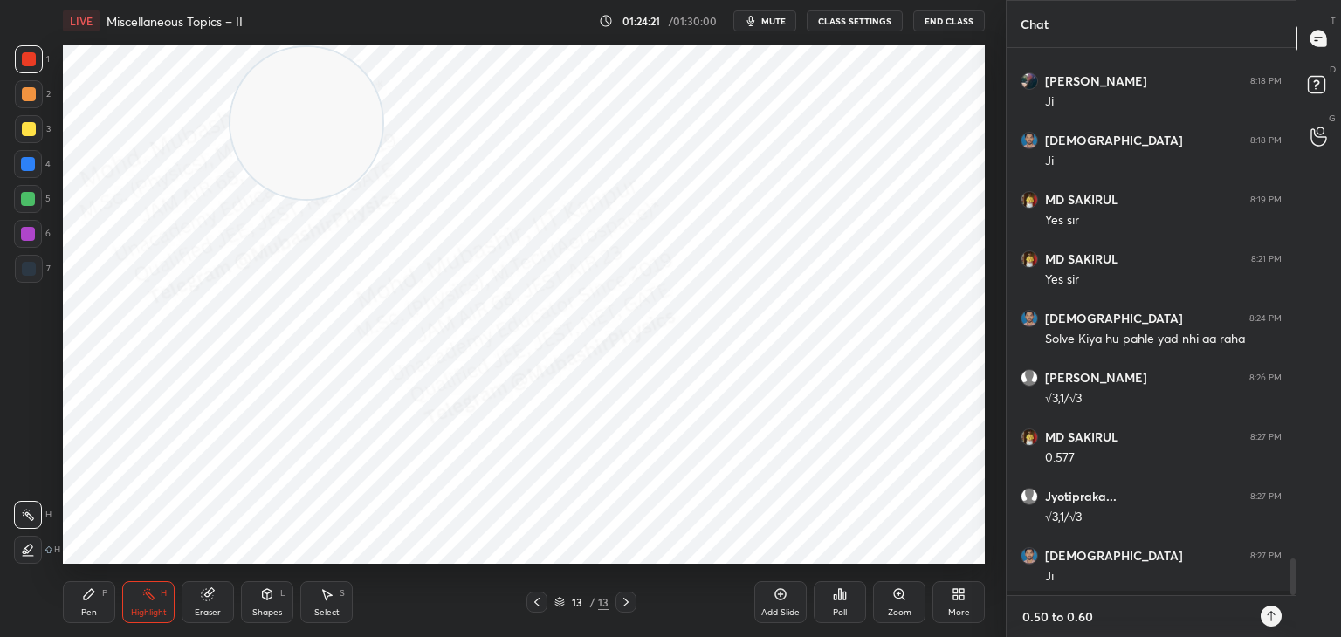
scroll to position [584, 284]
type textarea "0.50 to 0.60"
drag, startPoint x: 81, startPoint y: 603, endPoint x: 76, endPoint y: 586, distance: 17.4
click at [79, 603] on div "Pen P" at bounding box center [89, 603] width 52 height 42
drag, startPoint x: 32, startPoint y: 284, endPoint x: 31, endPoint y: 273, distance: 10.5
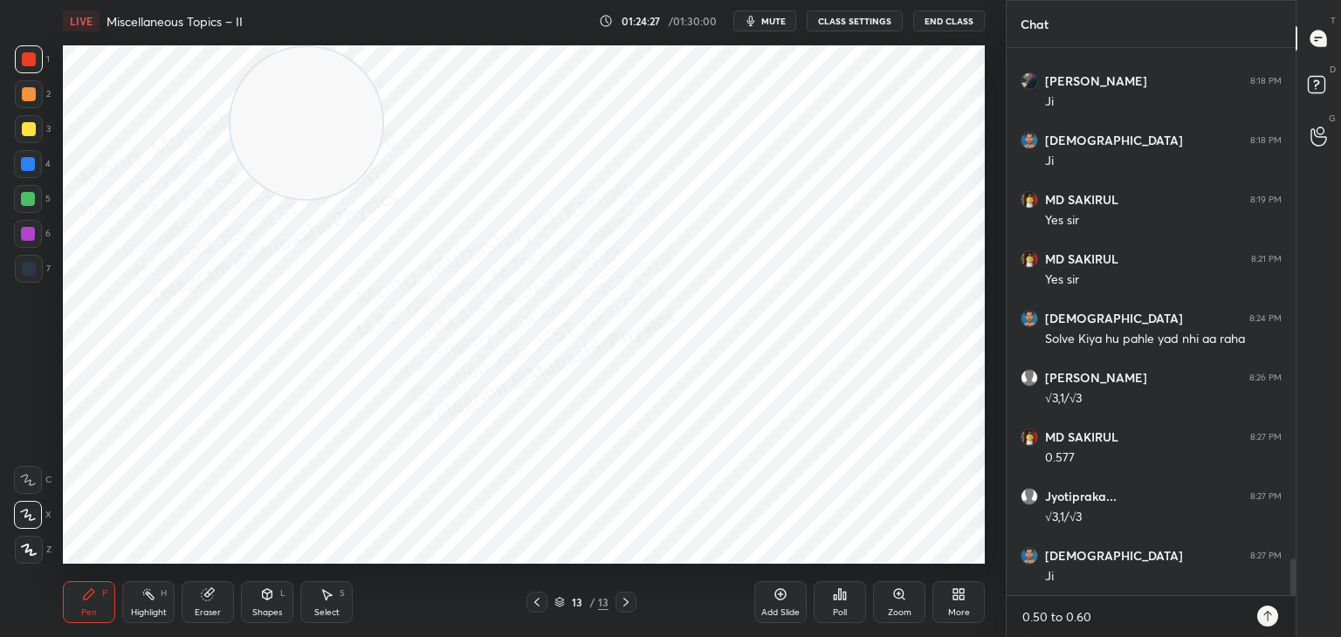
click at [31, 273] on div "7" at bounding box center [33, 272] width 36 height 35
drag, startPoint x: 238, startPoint y: 132, endPoint x: 134, endPoint y: 245, distance: 153.9
click at [57, 273] on div "Setting up your live class Poll for secs No correct answer Start poll" at bounding box center [524, 305] width 936 height 526
drag, startPoint x: 21, startPoint y: 58, endPoint x: 32, endPoint y: 60, distance: 11.6
click at [28, 58] on div at bounding box center [29, 59] width 28 height 28
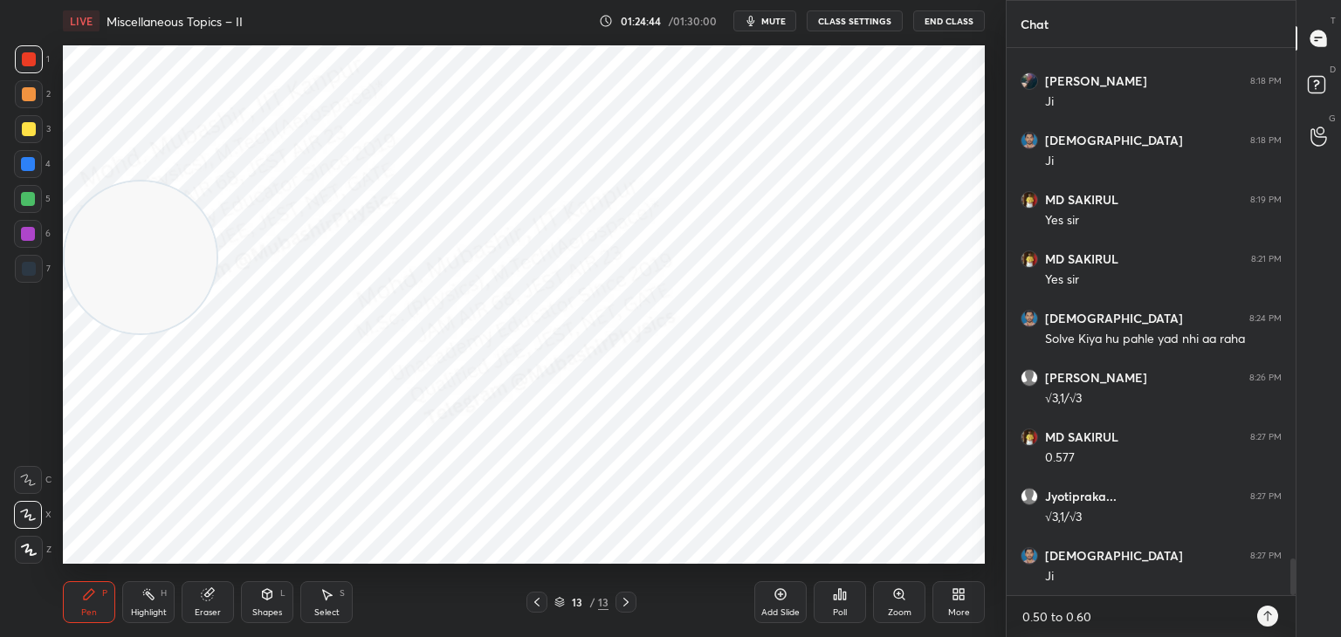
click at [534, 609] on icon at bounding box center [537, 603] width 14 height 14
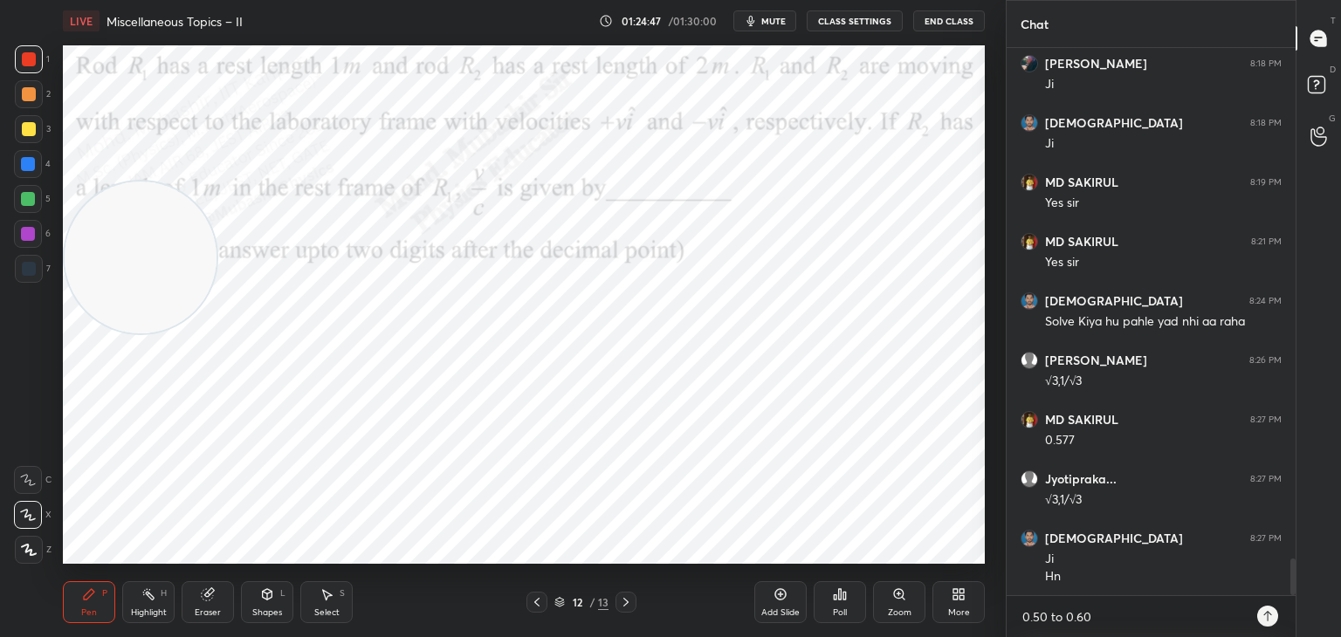
click at [19, 93] on div at bounding box center [29, 94] width 28 height 28
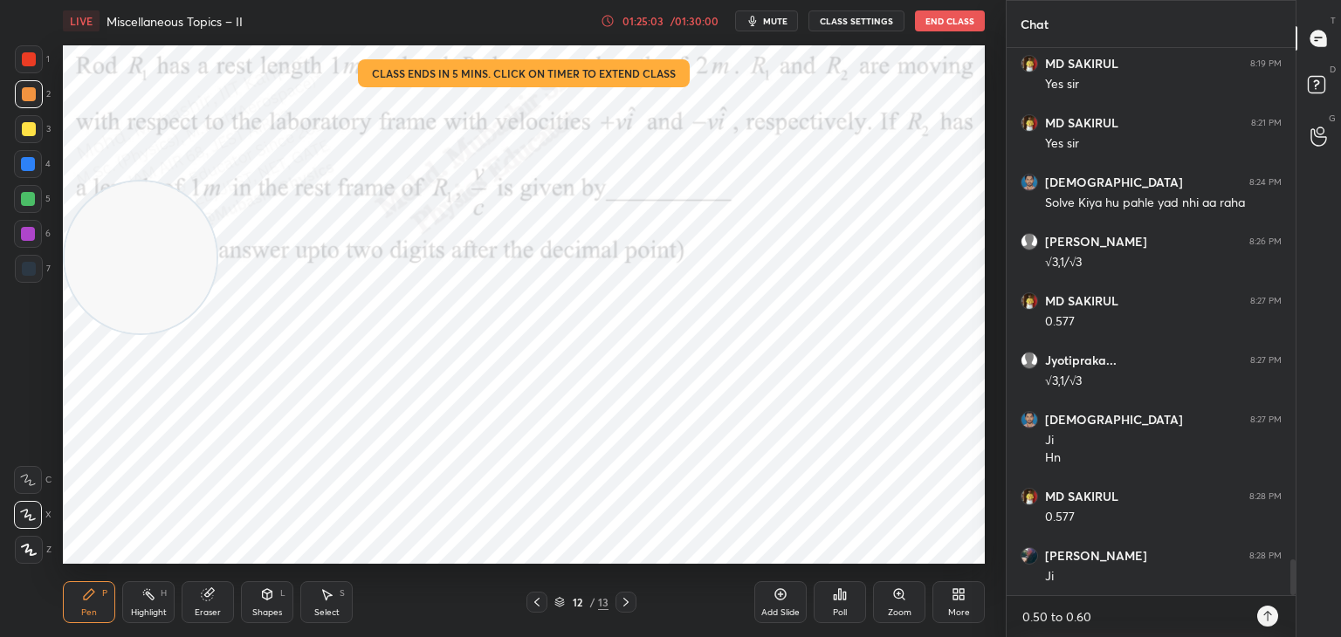
scroll to position [7899, 0]
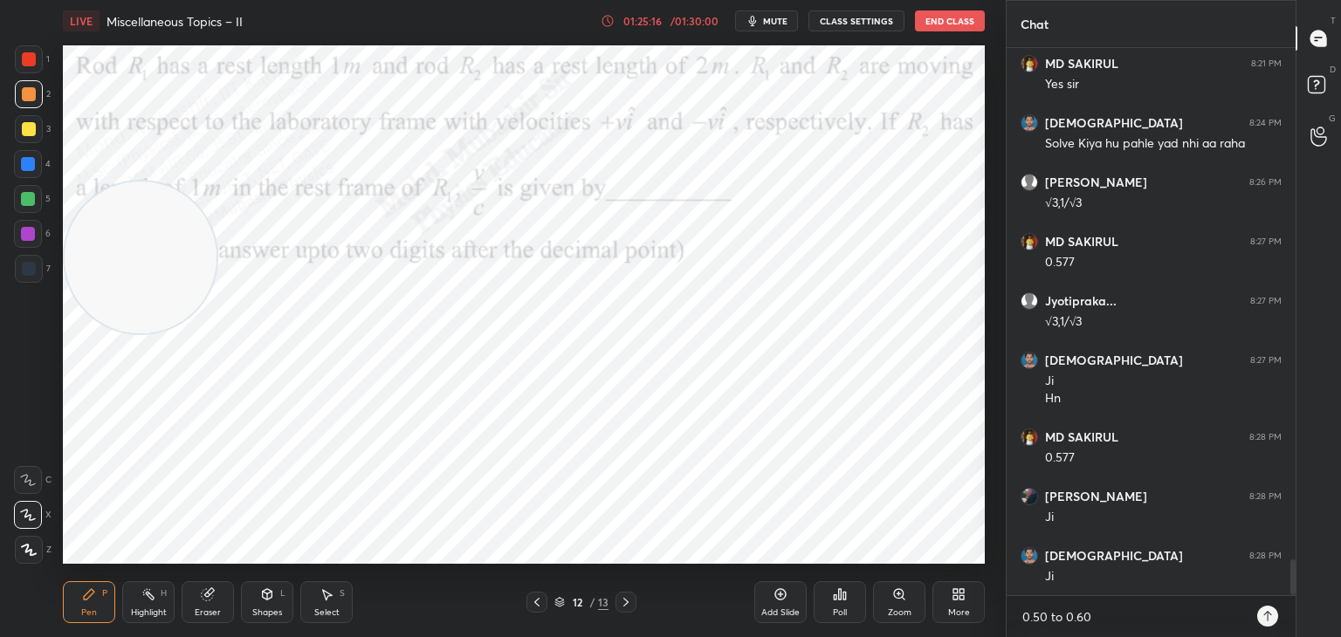
click at [138, 602] on div "Highlight H" at bounding box center [148, 603] width 52 height 42
drag, startPoint x: 172, startPoint y: 233, endPoint x: 182, endPoint y: 394, distance: 161.0
click at [182, 399] on video at bounding box center [144, 379] width 152 height 152
click at [87, 599] on icon at bounding box center [89, 594] width 10 height 10
drag, startPoint x: 24, startPoint y: 61, endPoint x: 35, endPoint y: 67, distance: 12.1
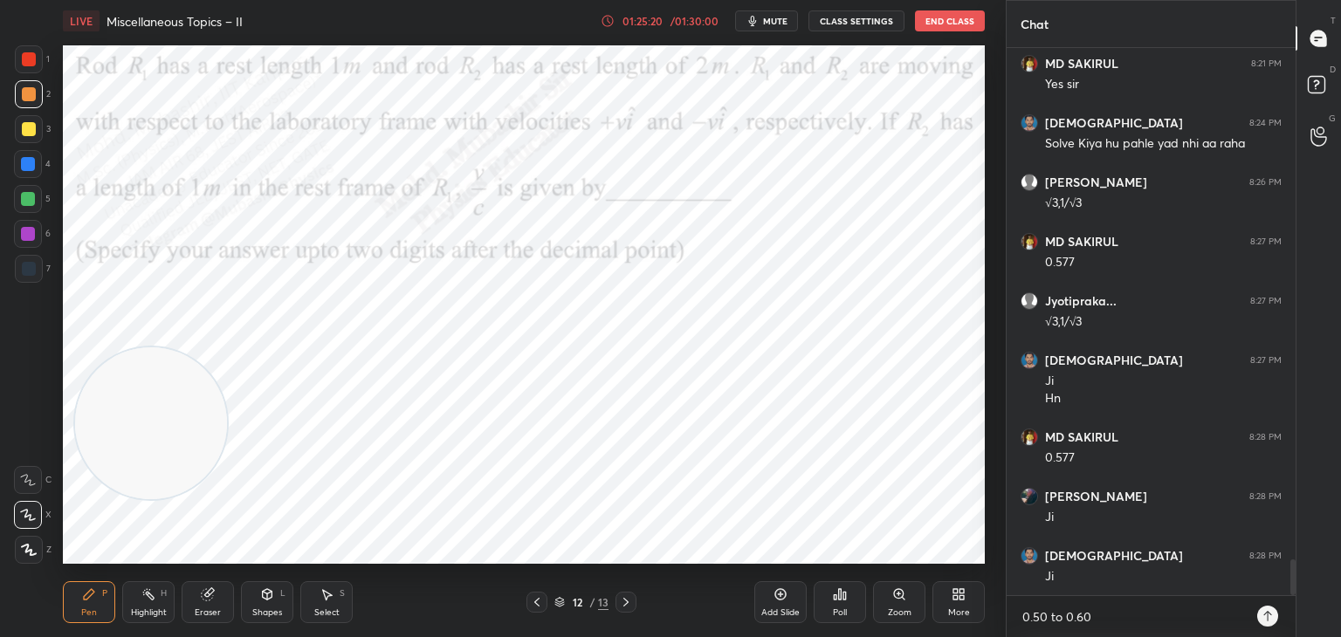
click at [23, 60] on div at bounding box center [29, 59] width 14 height 14
click at [1123, 609] on textarea "0.50 to 0.60" at bounding box center [1134, 617] width 226 height 28
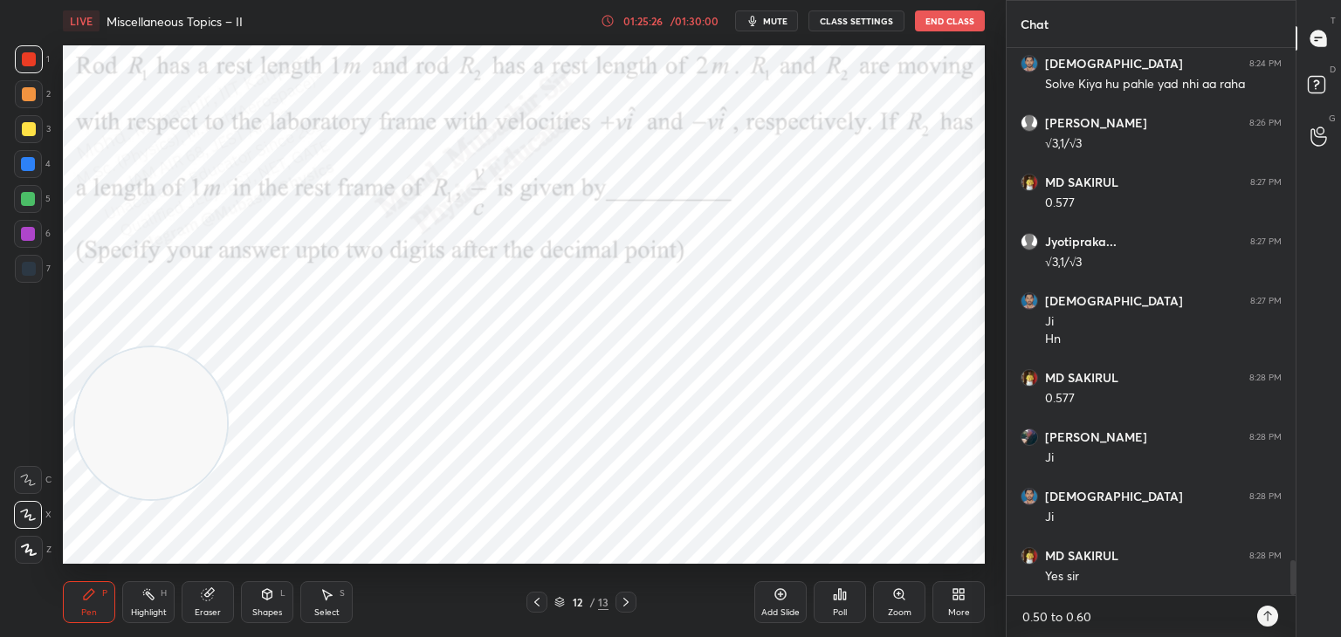
type textarea "x"
click at [1268, 617] on icon at bounding box center [1268, 616] width 8 height 10
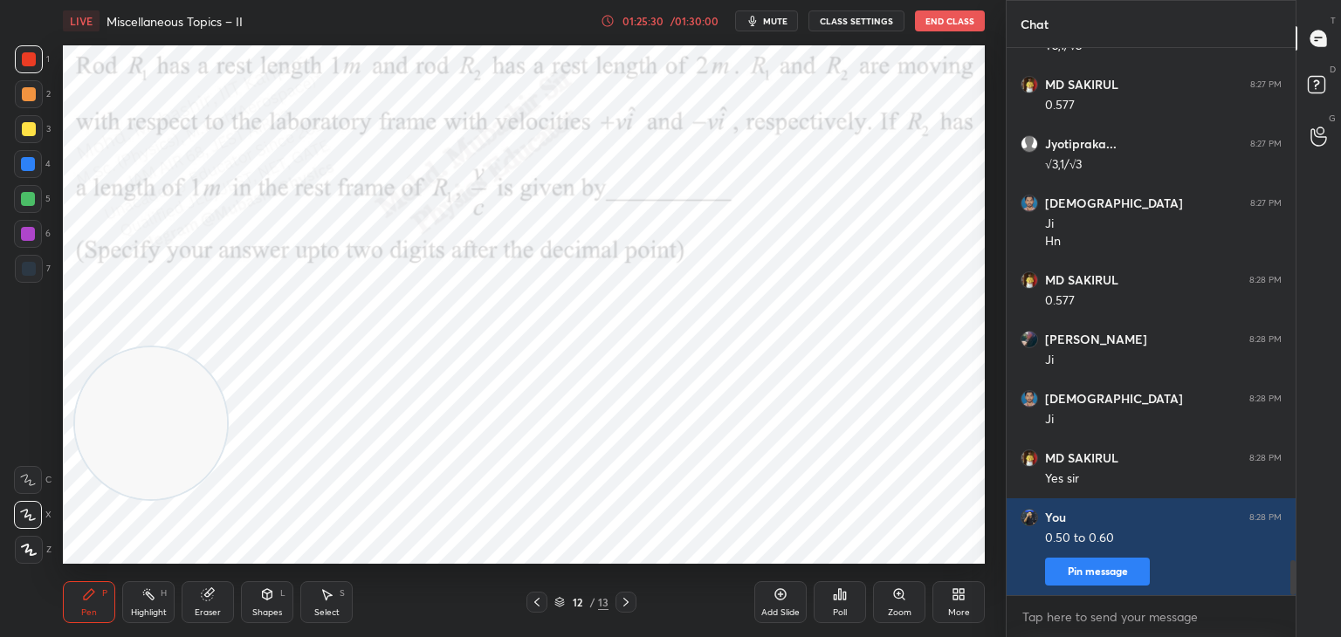
click at [23, 270] on div at bounding box center [29, 269] width 14 height 14
click at [629, 606] on icon at bounding box center [626, 603] width 14 height 14
click at [141, 584] on div "Highlight H" at bounding box center [148, 603] width 52 height 42
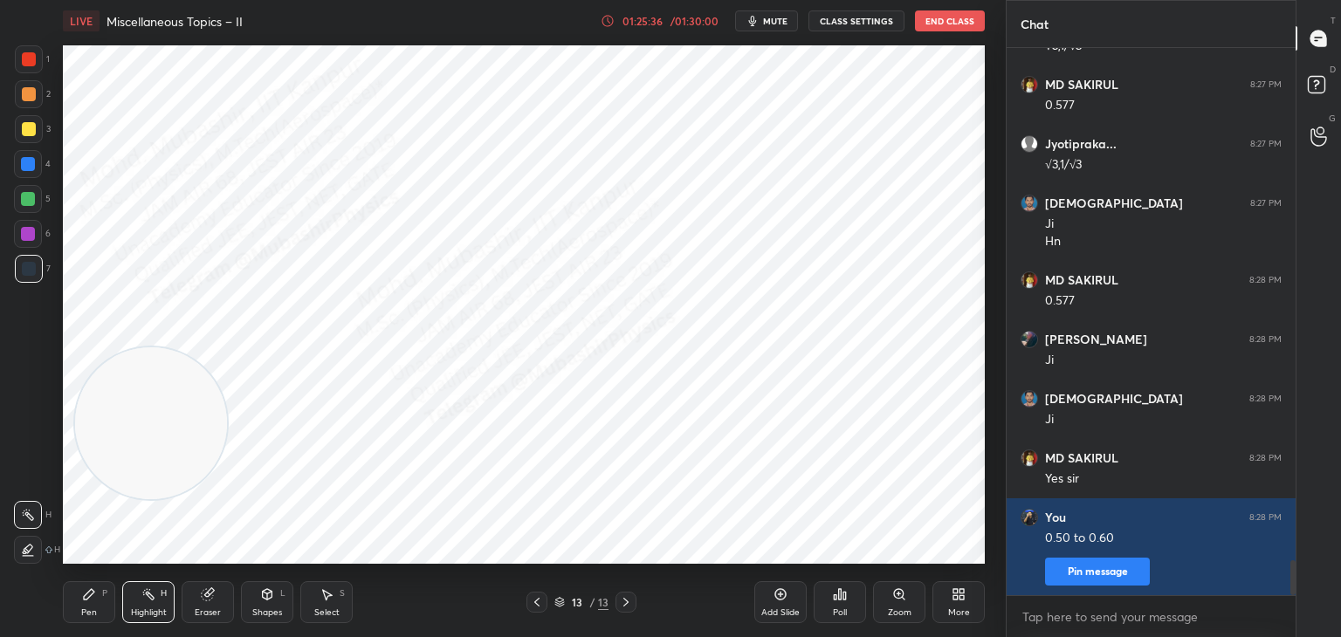
drag, startPoint x: 136, startPoint y: 359, endPoint x: 245, endPoint y: 415, distance: 122.6
click at [185, 445] on video at bounding box center [151, 424] width 152 height 152
drag, startPoint x: 1293, startPoint y: 581, endPoint x: 1300, endPoint y: 613, distance: 33.1
click at [1300, 613] on div "Chat Krishna 8:24 PM Solve Kiya hu pahle yad nhi aa raha [PERSON_NAME] 8:26 PM …" at bounding box center [1173, 318] width 335 height 637
click at [968, 603] on div "More" at bounding box center [959, 603] width 52 height 42
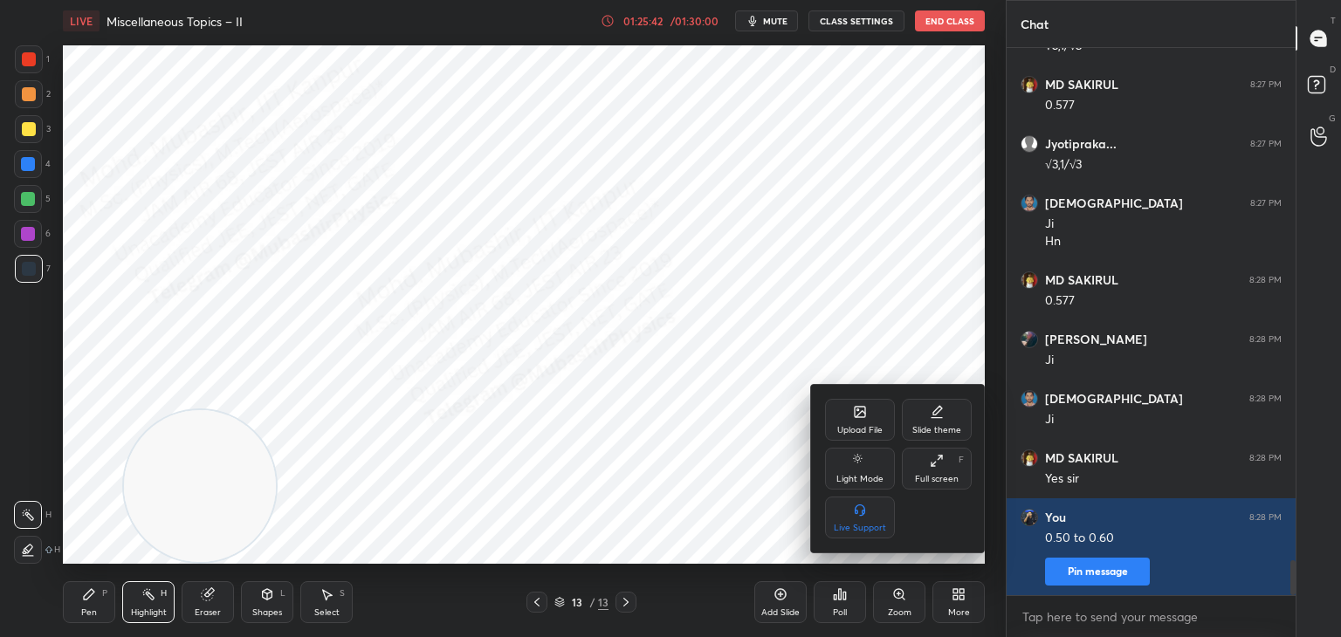
click at [854, 422] on div "Upload File" at bounding box center [860, 420] width 70 height 42
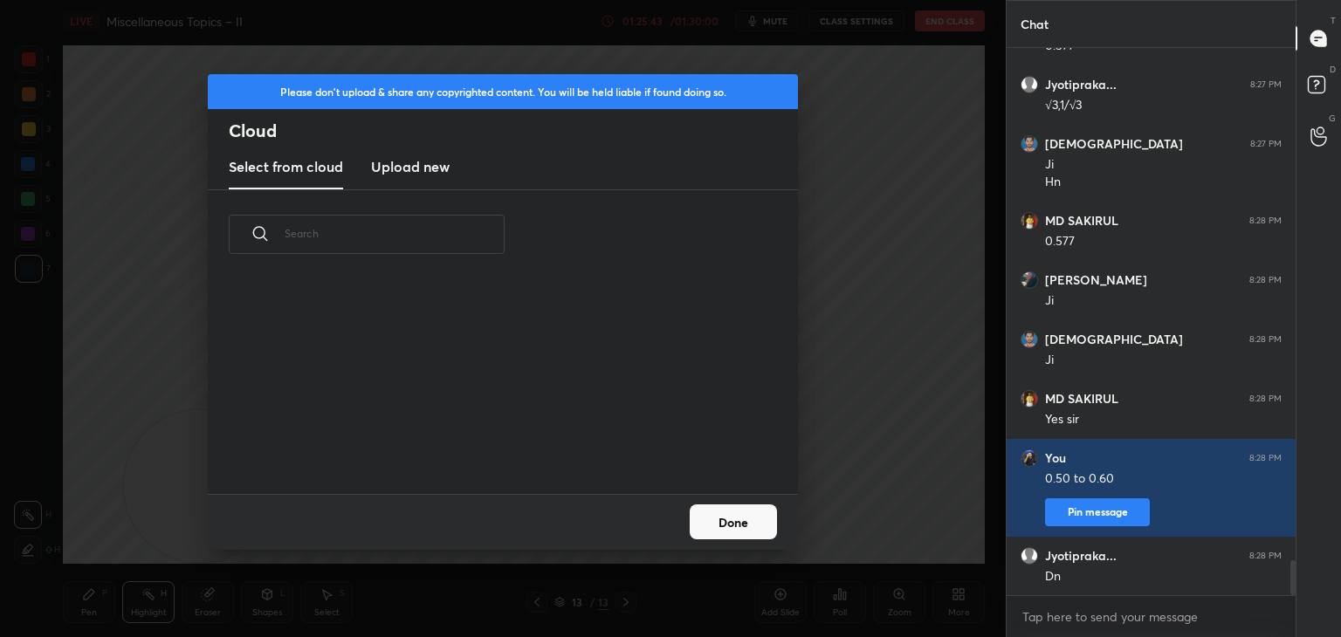
scroll to position [215, 561]
click at [402, 166] on h3 "Upload new" at bounding box center [410, 166] width 79 height 21
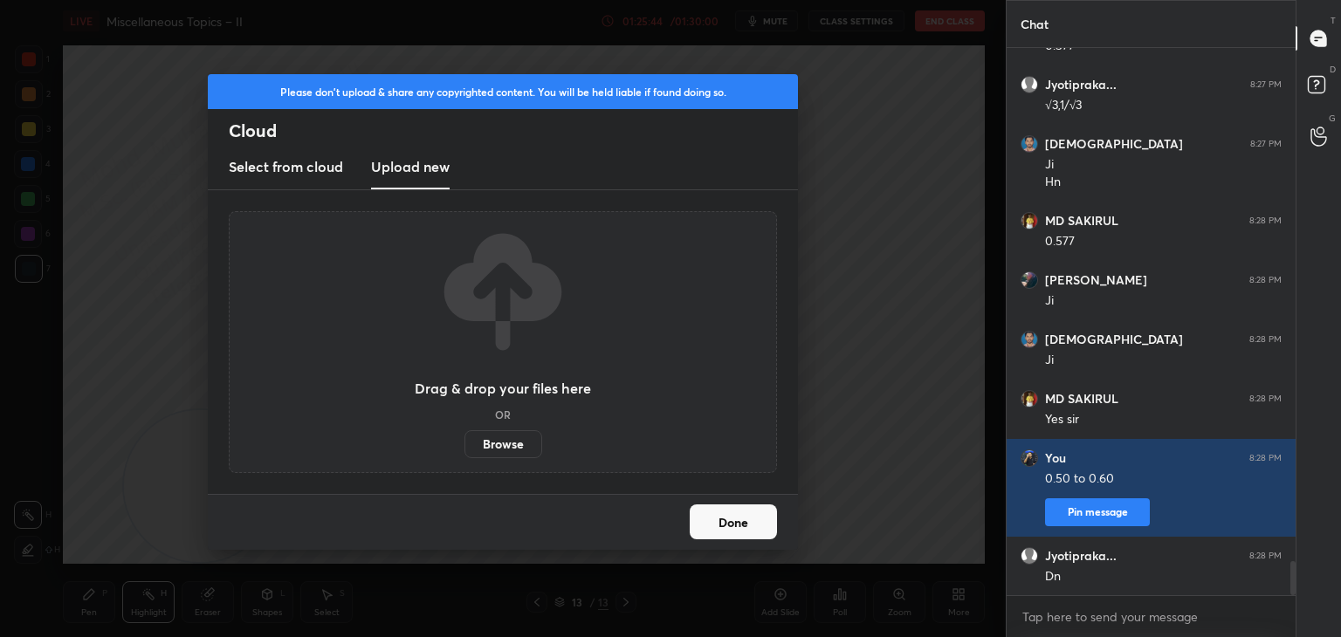
scroll to position [8175, 0]
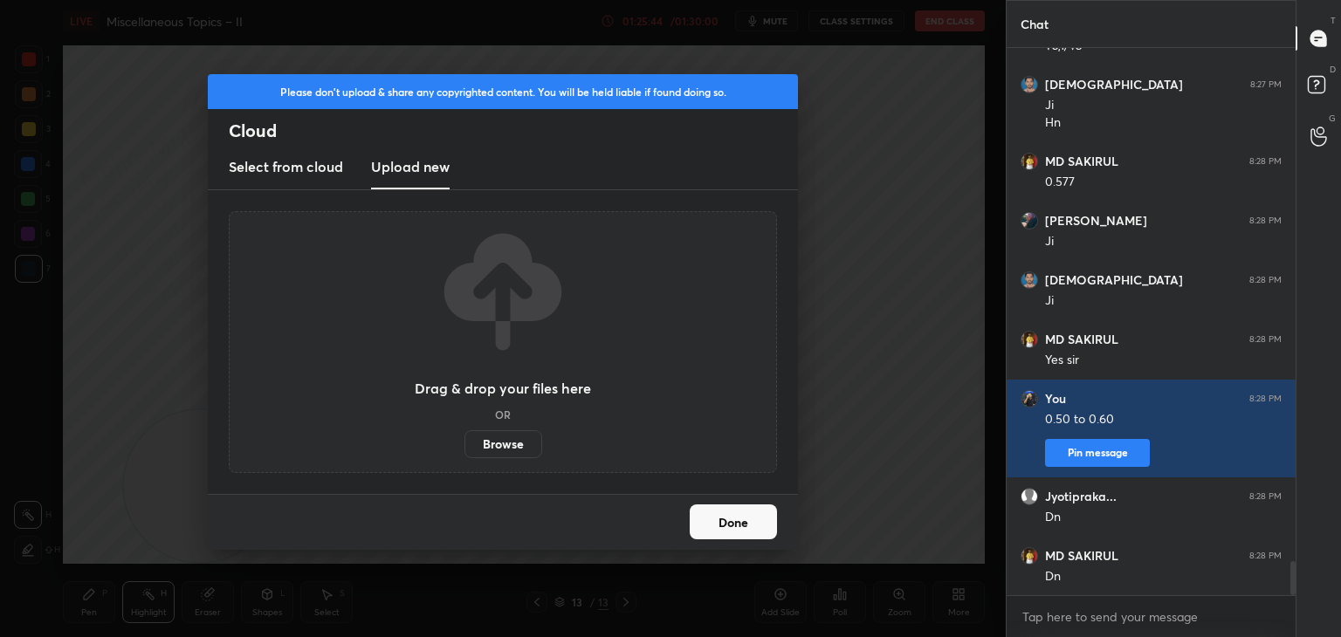
click at [506, 441] on label "Browse" at bounding box center [504, 444] width 78 height 28
click at [465, 441] on input "Browse" at bounding box center [465, 444] width 0 height 28
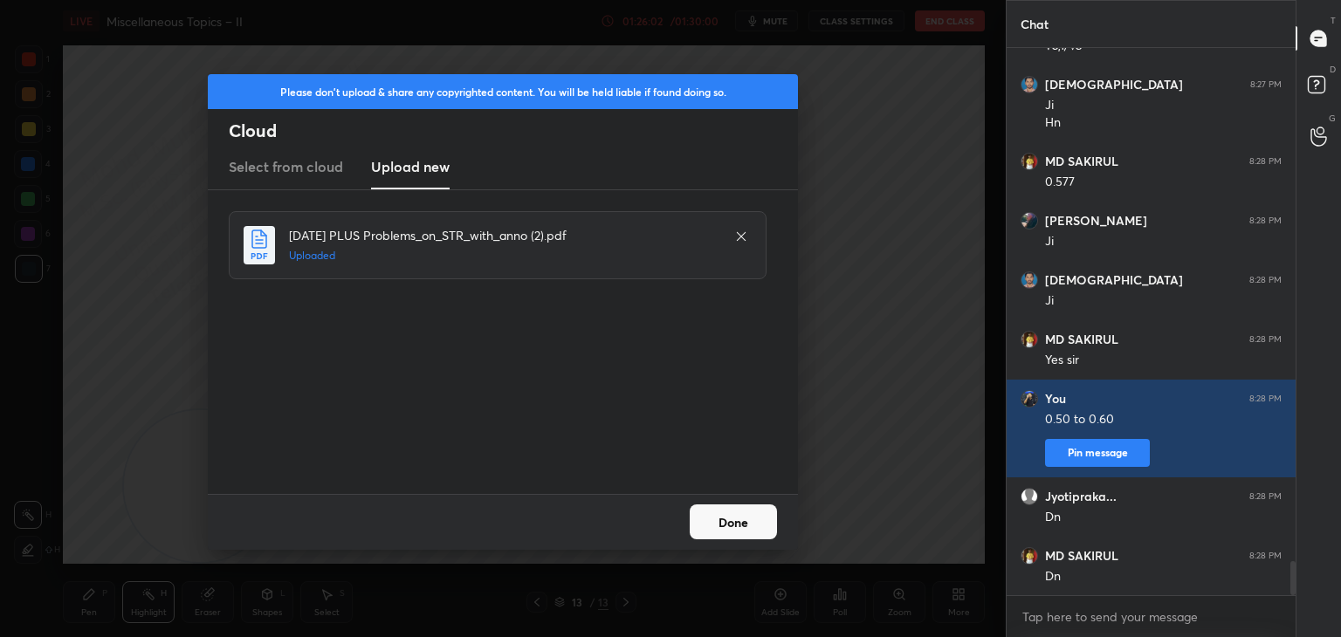
click at [725, 526] on button "Done" at bounding box center [733, 522] width 87 height 35
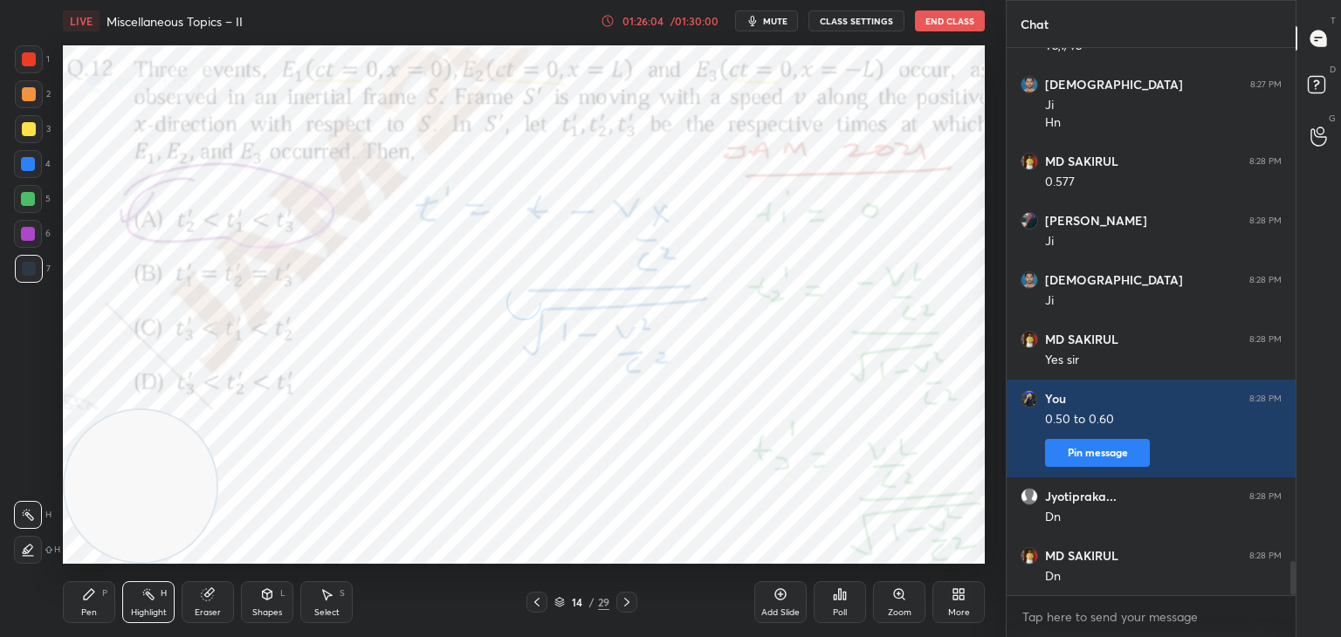
drag, startPoint x: 171, startPoint y: 487, endPoint x: 3, endPoint y: 550, distance: 179.1
click at [5, 550] on div "1 2 3 4 5 6 7 C X Z C X Z E E Erase all H H LIVE Miscellaneous Topics – II 01:2…" at bounding box center [496, 318] width 992 height 637
click at [82, 588] on icon at bounding box center [89, 595] width 14 height 14
drag, startPoint x: 363, startPoint y: 450, endPoint x: 451, endPoint y: 448, distance: 87.3
click at [451, 448] on video at bounding box center [427, 453] width 152 height 152
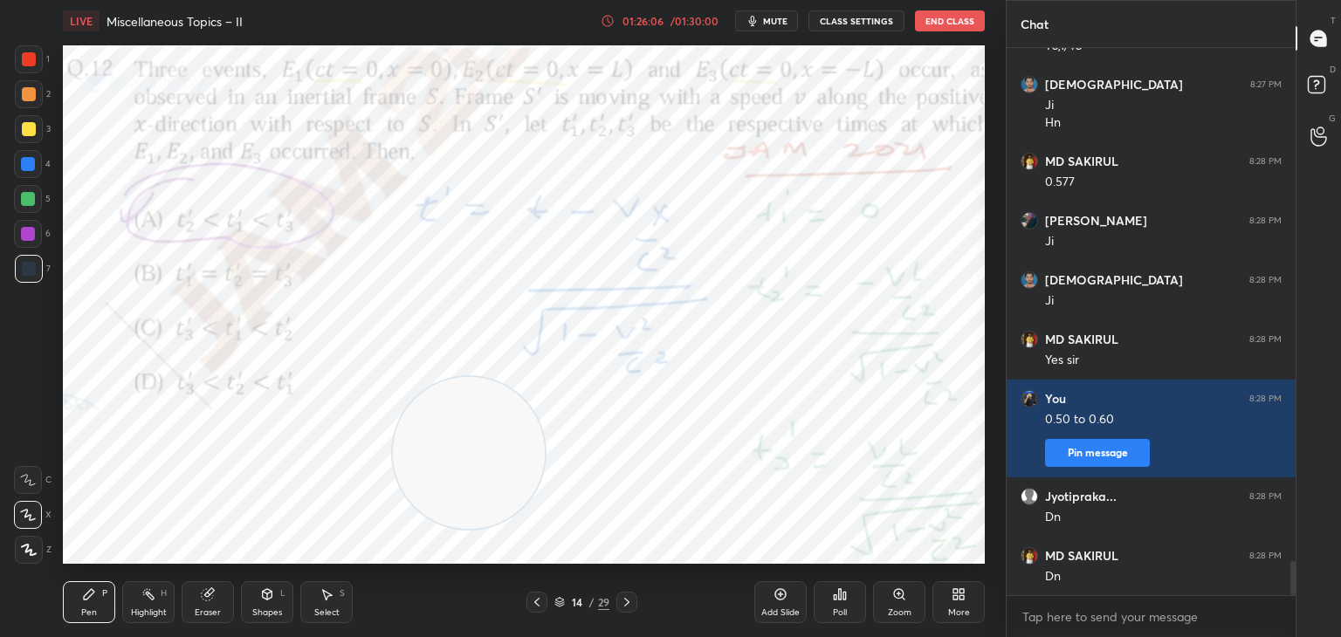
click at [143, 592] on circle at bounding box center [143, 593] width 2 height 2
drag, startPoint x: 398, startPoint y: 529, endPoint x: 378, endPoint y: 422, distance: 109.3
click at [314, 575] on div "LIVE Miscellaneous Topics – II 01:26:09 / 01:30:00 mute CLASS SETTINGS End Clas…" at bounding box center [524, 318] width 936 height 637
click at [632, 605] on icon at bounding box center [627, 603] width 14 height 14
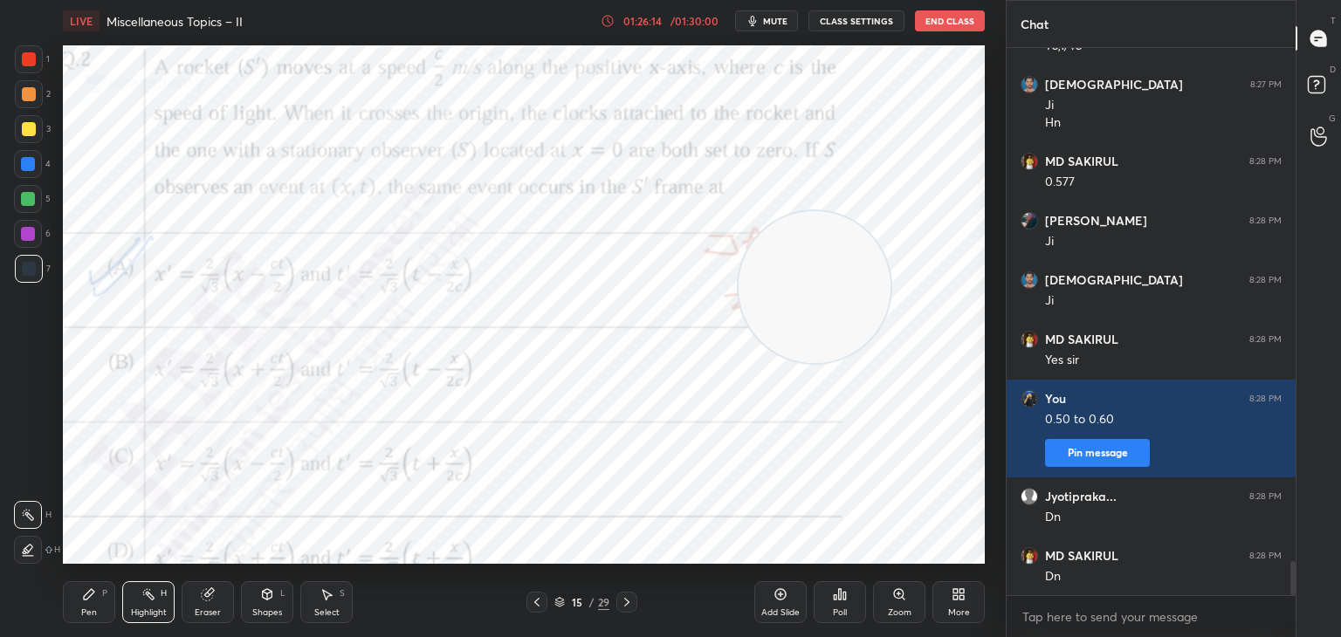
drag, startPoint x: 685, startPoint y: 371, endPoint x: 833, endPoint y: 287, distance: 170.5
click at [891, 273] on video at bounding box center [815, 287] width 152 height 152
click at [623, 606] on icon at bounding box center [627, 603] width 14 height 14
click at [618, 603] on div at bounding box center [626, 602] width 21 height 21
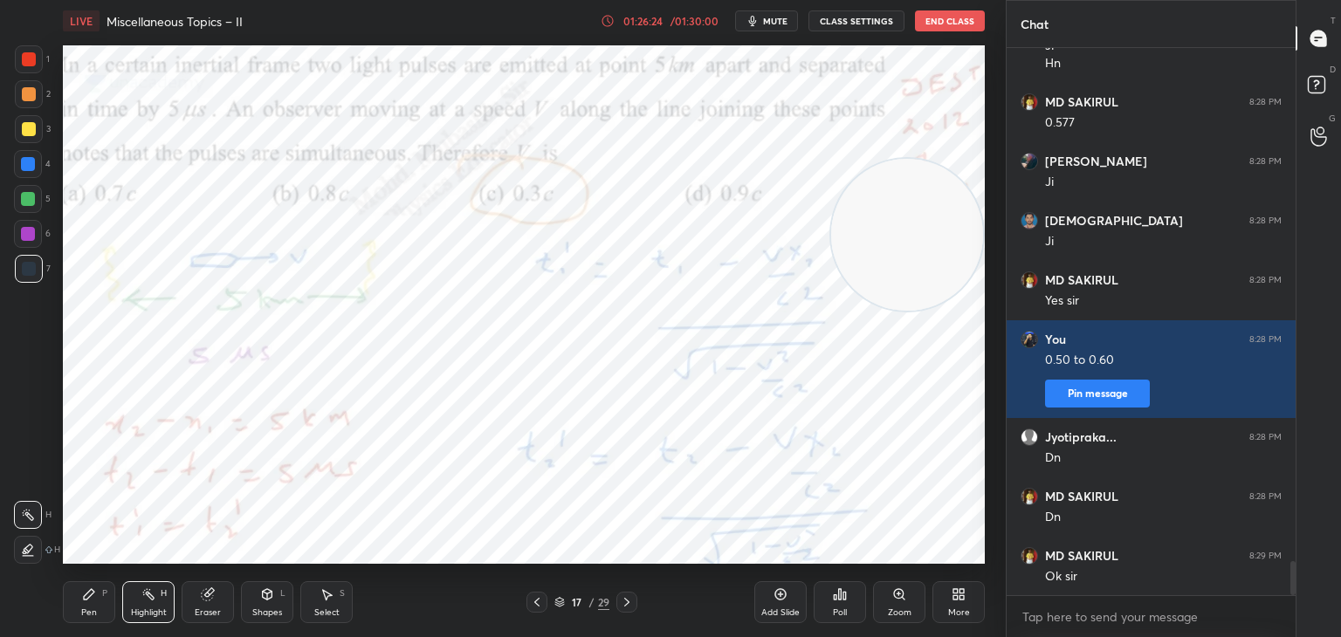
click at [626, 603] on icon at bounding box center [627, 603] width 14 height 14
click at [623, 603] on icon at bounding box center [627, 603] width 14 height 14
click at [626, 603] on icon at bounding box center [627, 603] width 14 height 14
click at [627, 603] on icon at bounding box center [626, 602] width 5 height 9
click at [623, 603] on icon at bounding box center [627, 603] width 14 height 14
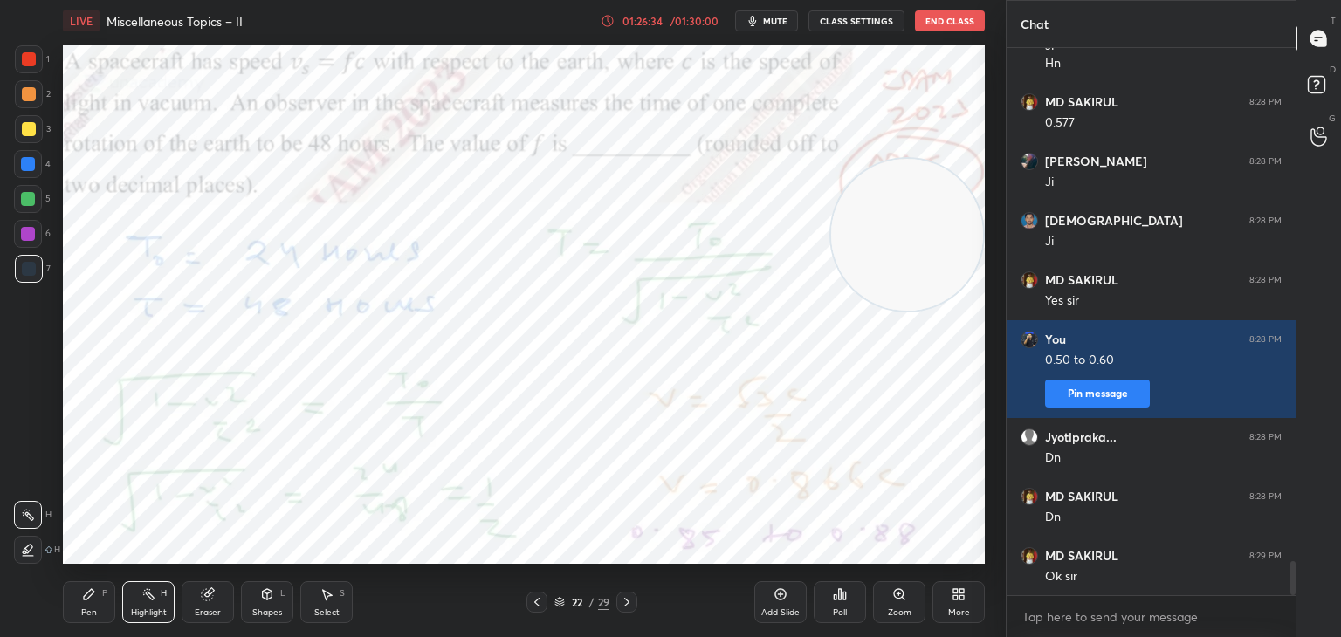
drag, startPoint x: 531, startPoint y: 602, endPoint x: 534, endPoint y: 581, distance: 21.2
click at [534, 602] on icon at bounding box center [537, 603] width 14 height 14
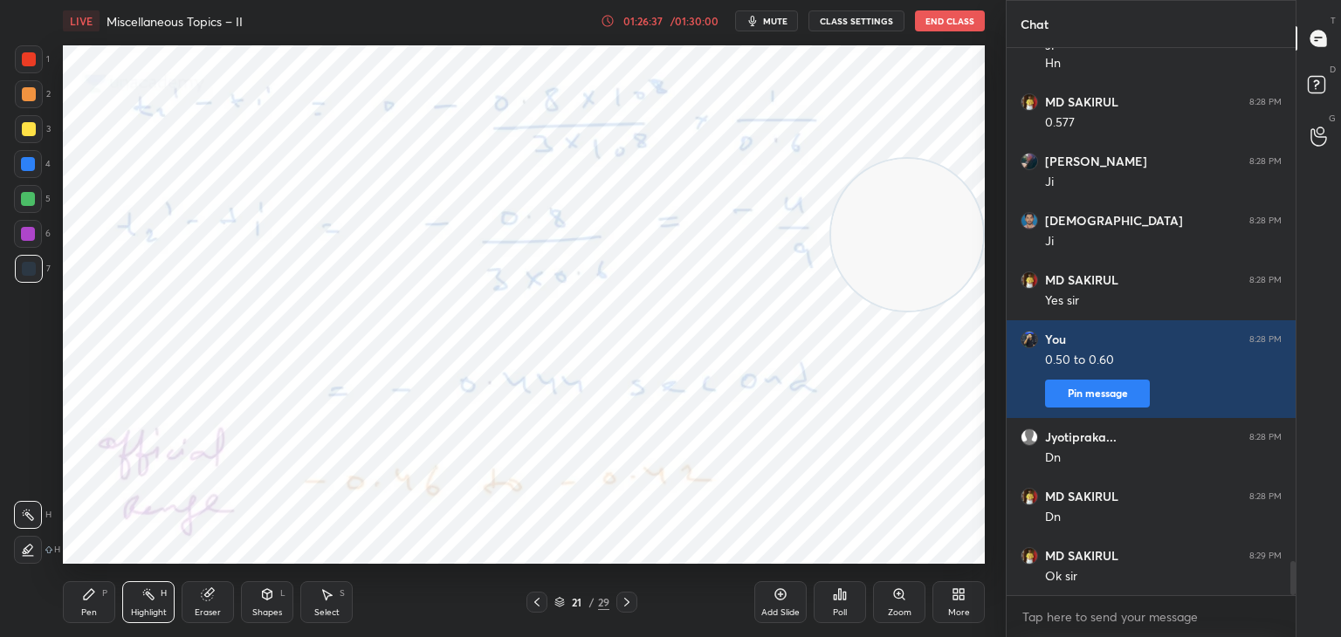
click at [630, 602] on icon at bounding box center [627, 603] width 14 height 14
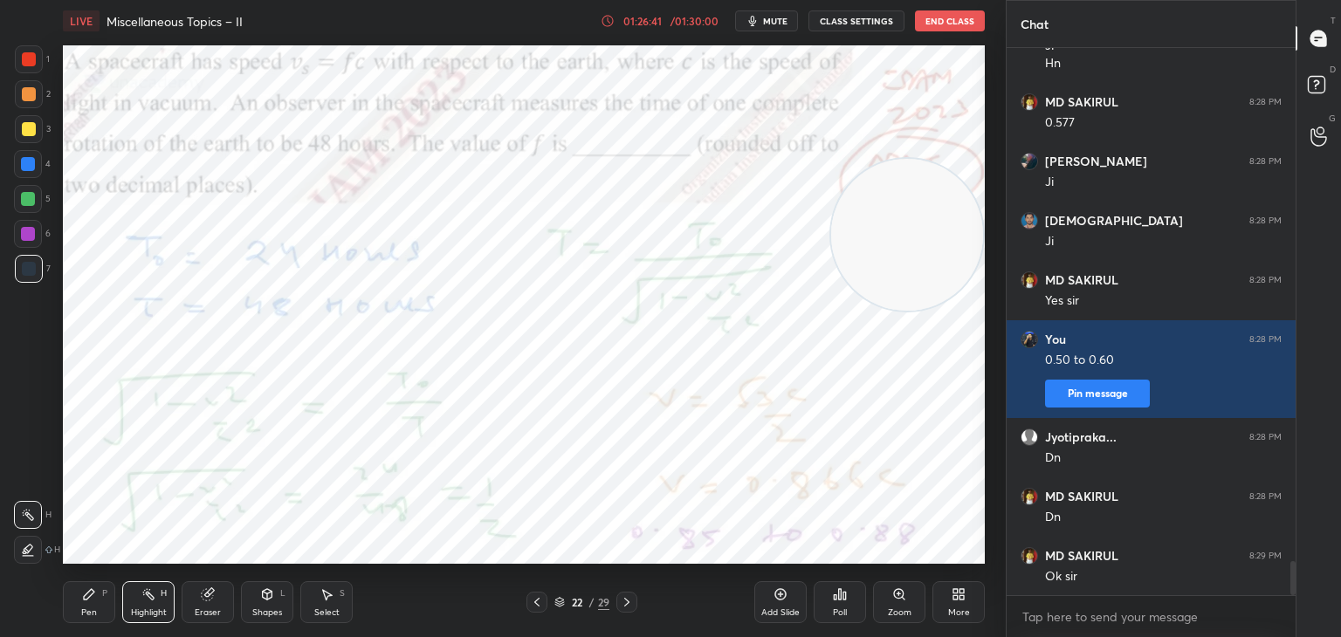
click at [627, 603] on icon at bounding box center [626, 602] width 5 height 9
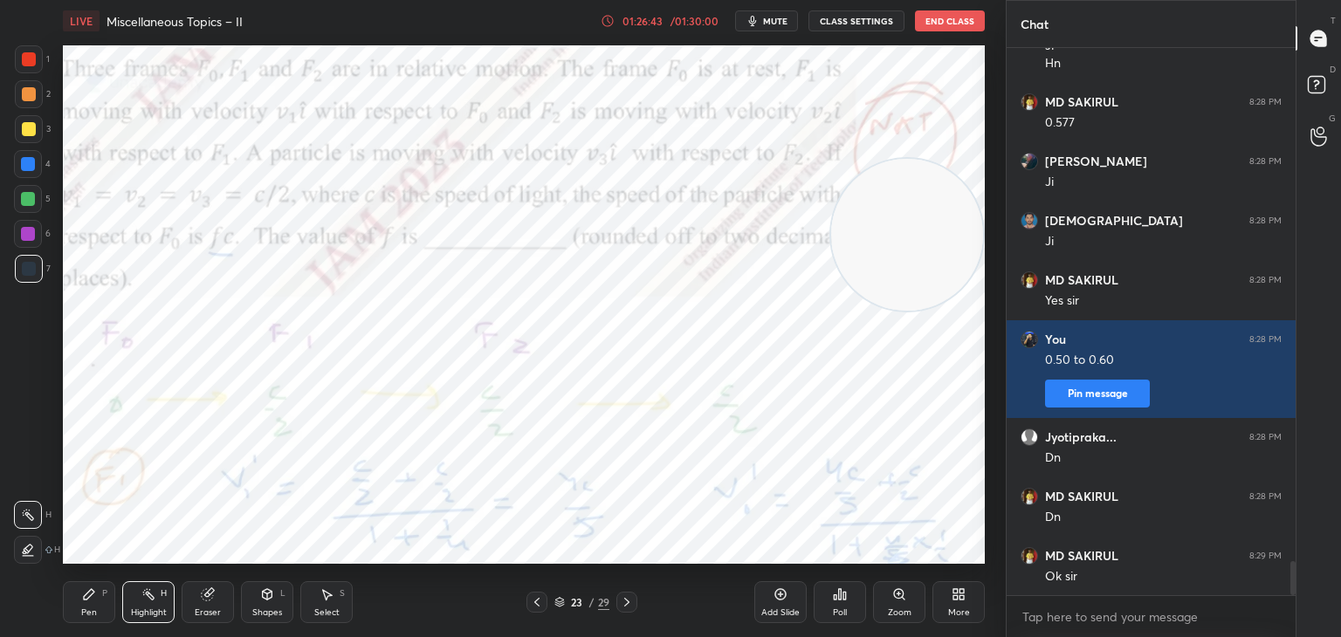
click at [625, 603] on icon at bounding box center [627, 603] width 14 height 14
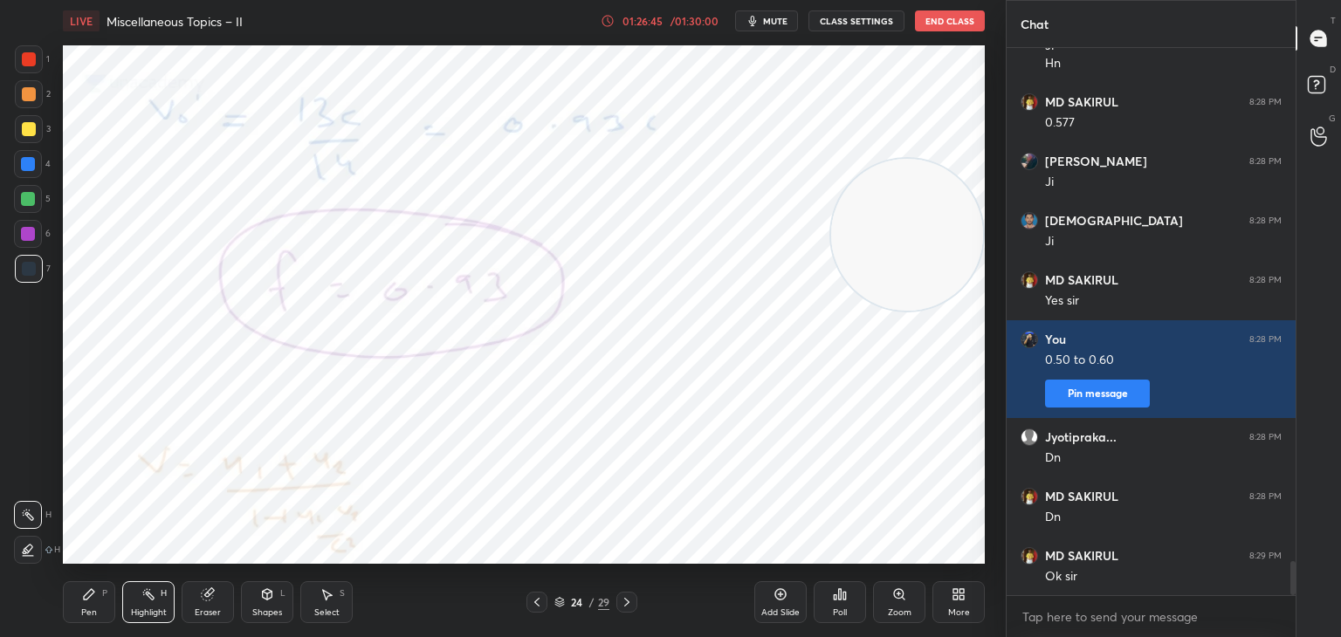
click at [632, 609] on div at bounding box center [626, 602] width 21 height 21
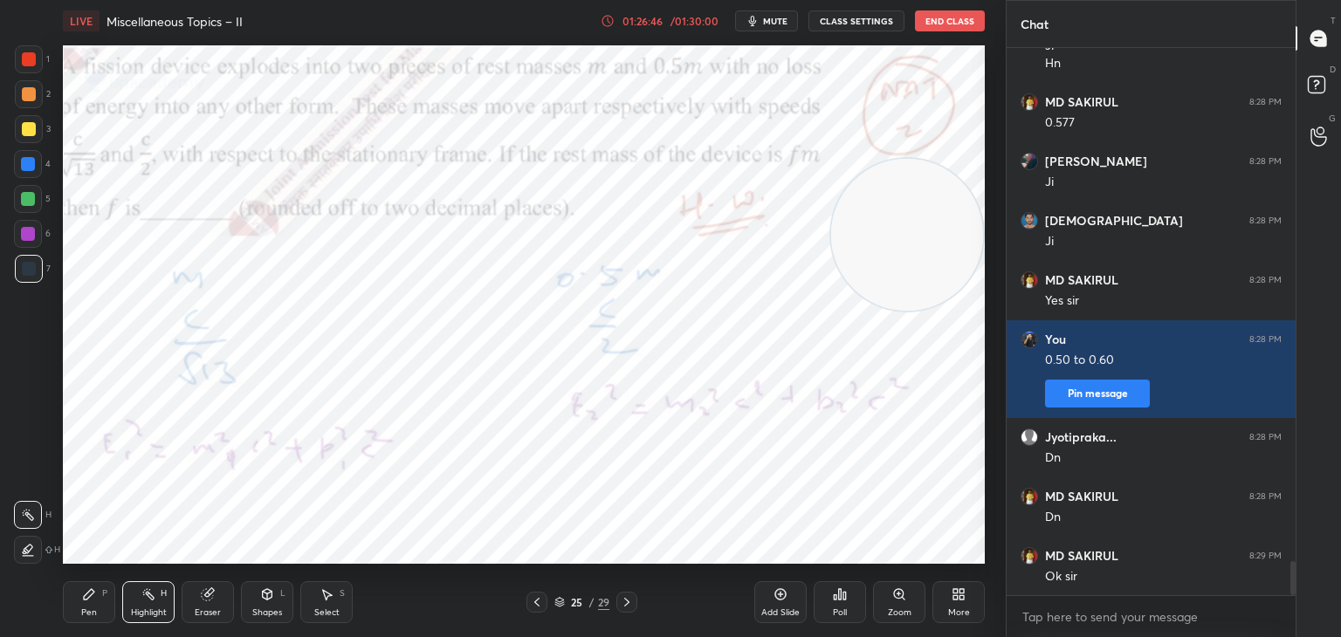
click at [625, 603] on icon at bounding box center [627, 603] width 14 height 14
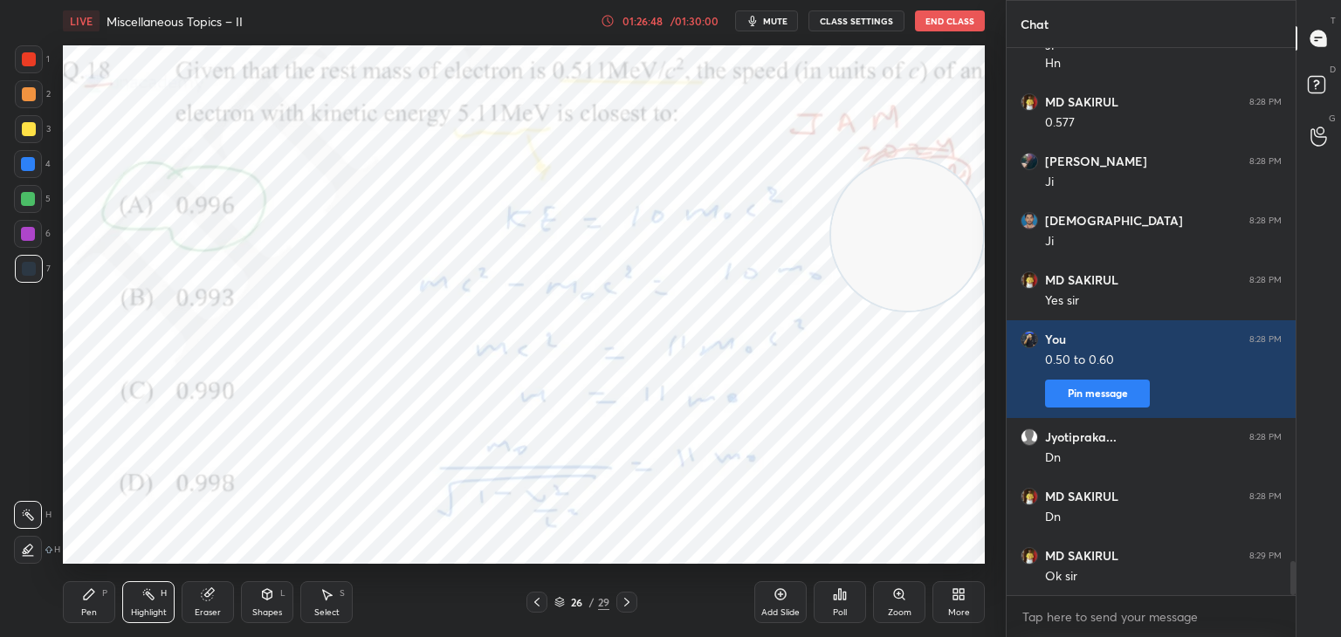
click at [531, 603] on icon at bounding box center [537, 603] width 14 height 14
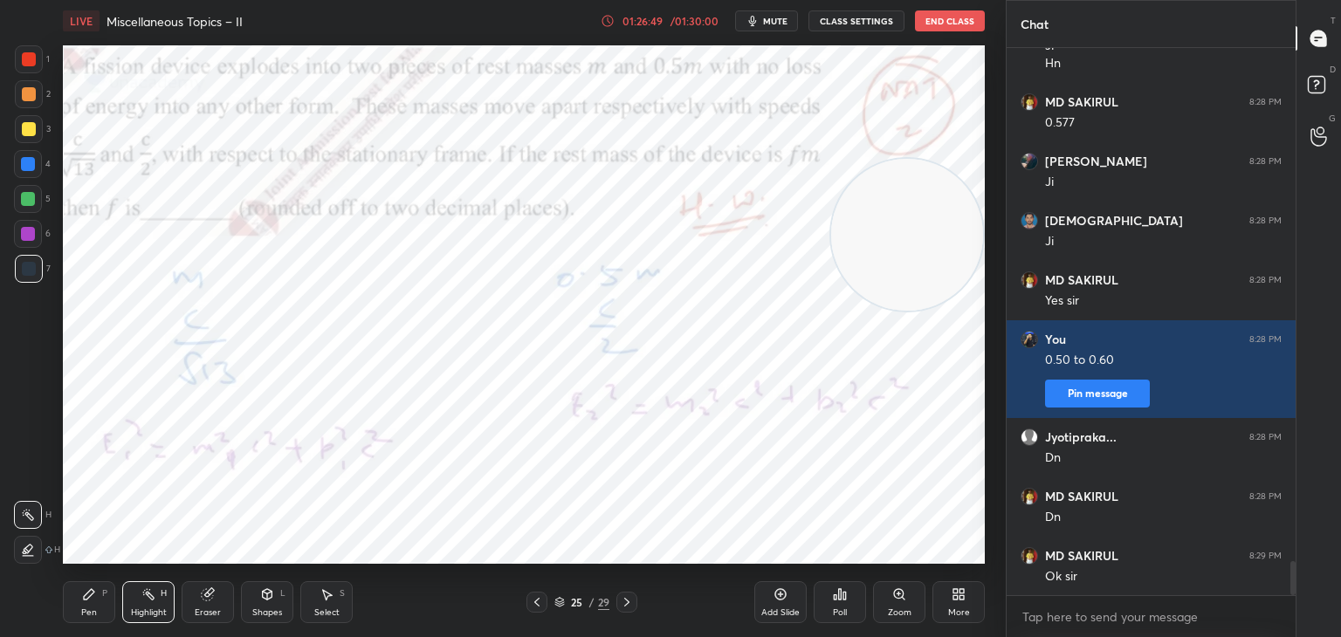
click at [620, 599] on icon at bounding box center [627, 603] width 14 height 14
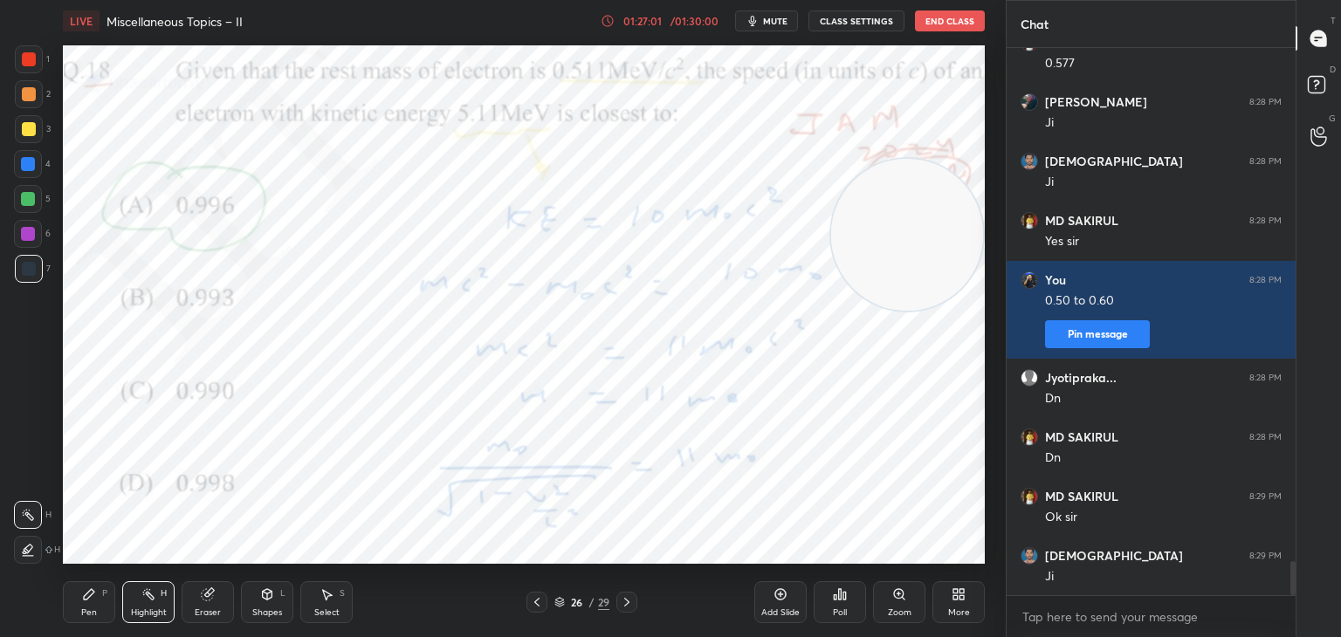
scroll to position [8353, 0]
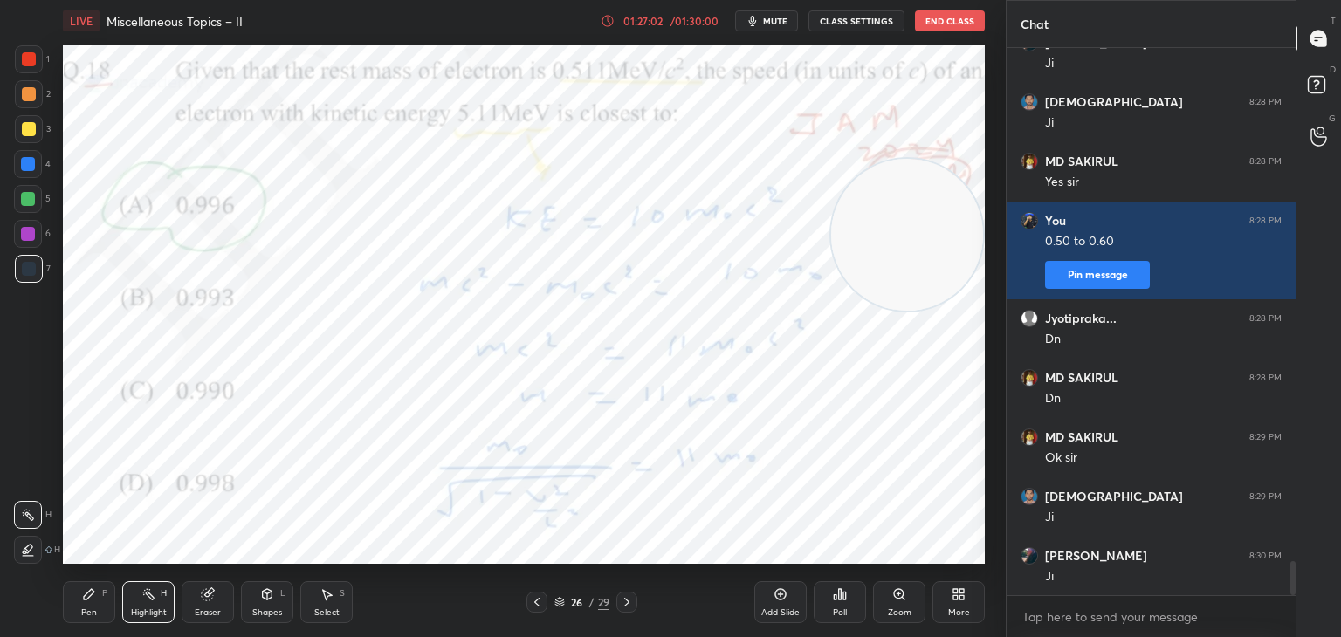
drag, startPoint x: 864, startPoint y: 280, endPoint x: 849, endPoint y: 315, distance: 38.3
click at [844, 311] on video at bounding box center [907, 235] width 152 height 152
click at [623, 605] on icon at bounding box center [627, 603] width 14 height 14
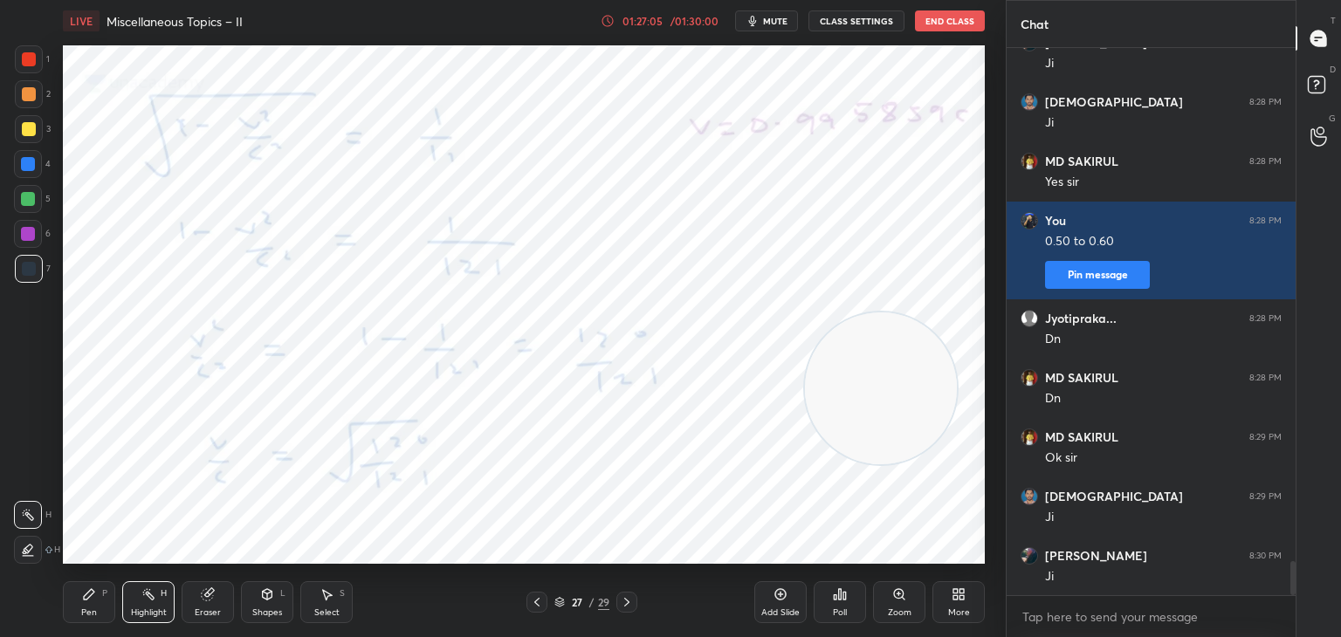
click at [623, 598] on icon at bounding box center [627, 603] width 14 height 14
drag, startPoint x: 891, startPoint y: 423, endPoint x: 727, endPoint y: 134, distance: 332.4
click at [789, 103] on video at bounding box center [803, 123] width 152 height 152
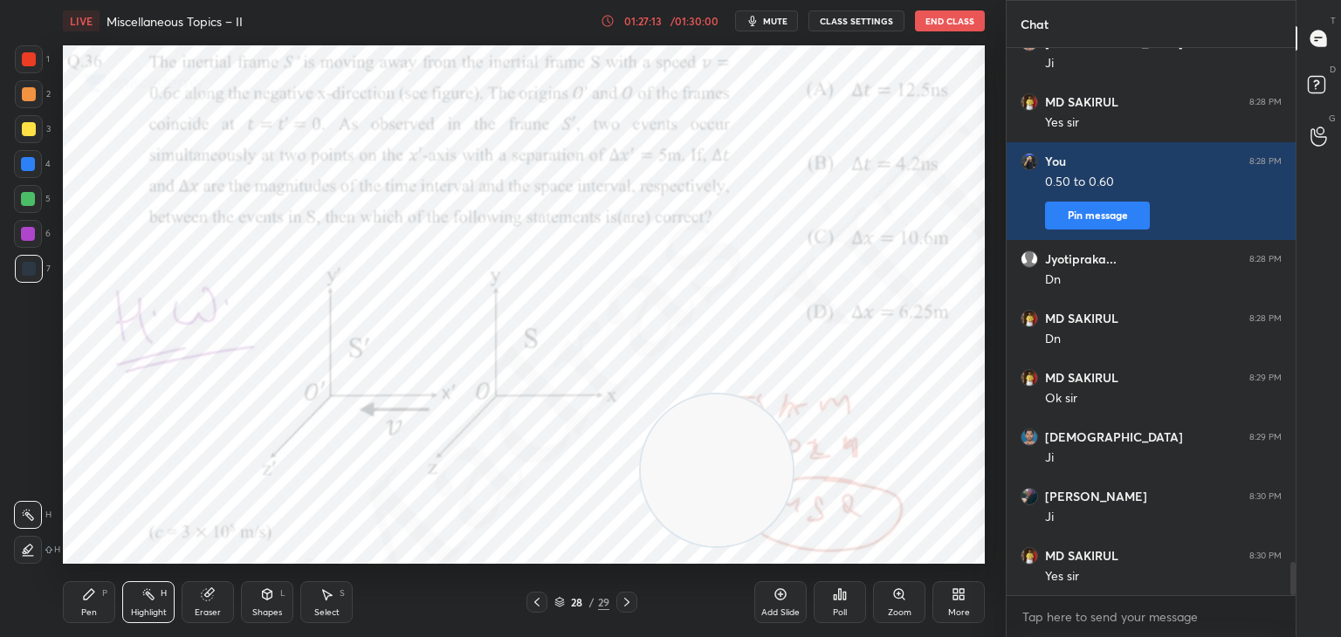
drag, startPoint x: 754, startPoint y: 165, endPoint x: 690, endPoint y: 494, distance: 335.5
click at [693, 498] on video at bounding box center [717, 471] width 152 height 152
click at [625, 608] on icon at bounding box center [627, 603] width 14 height 14
drag, startPoint x: 644, startPoint y: 435, endPoint x: 213, endPoint y: 330, distance: 443.9
click at [92, 384] on video at bounding box center [141, 403] width 152 height 152
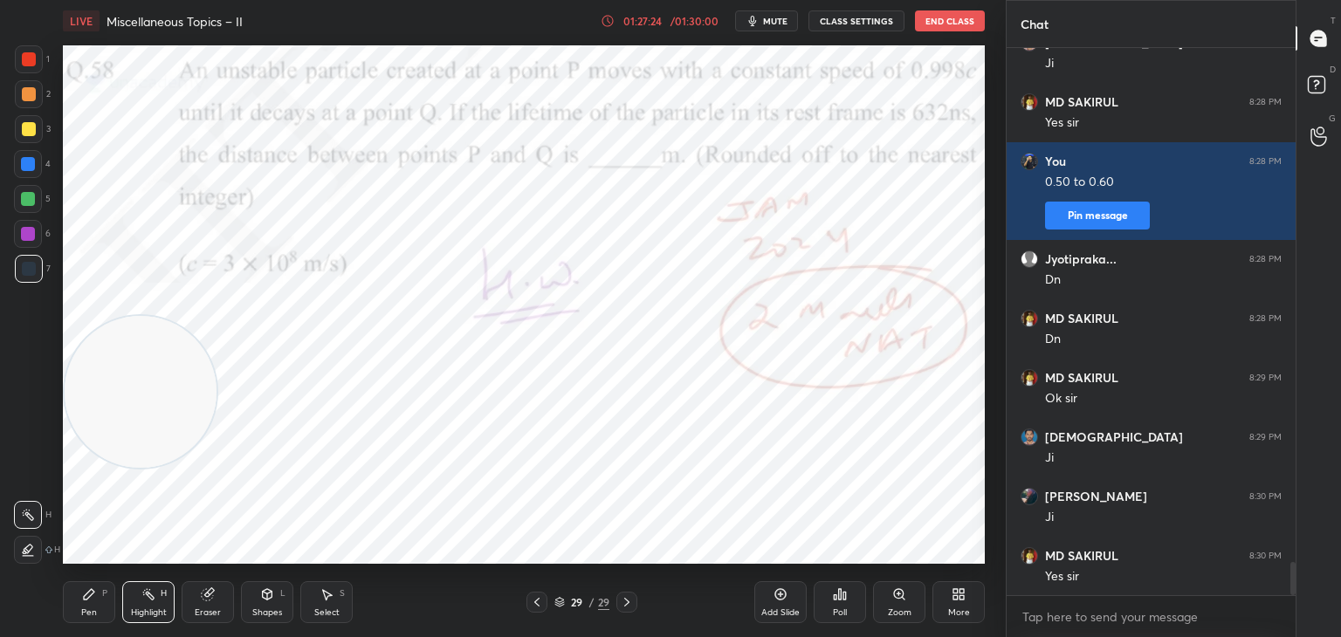
click at [627, 602] on icon at bounding box center [627, 603] width 14 height 14
click at [947, 601] on div "More" at bounding box center [959, 603] width 52 height 42
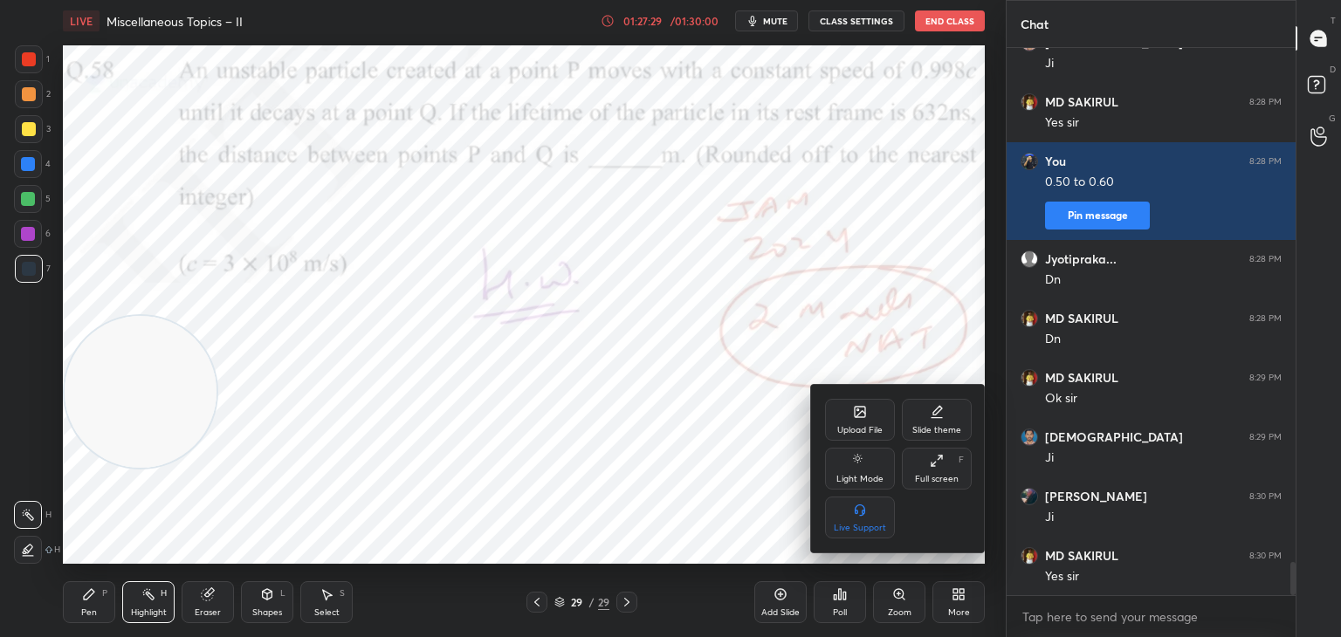
click at [852, 416] on div "Upload File" at bounding box center [860, 420] width 70 height 42
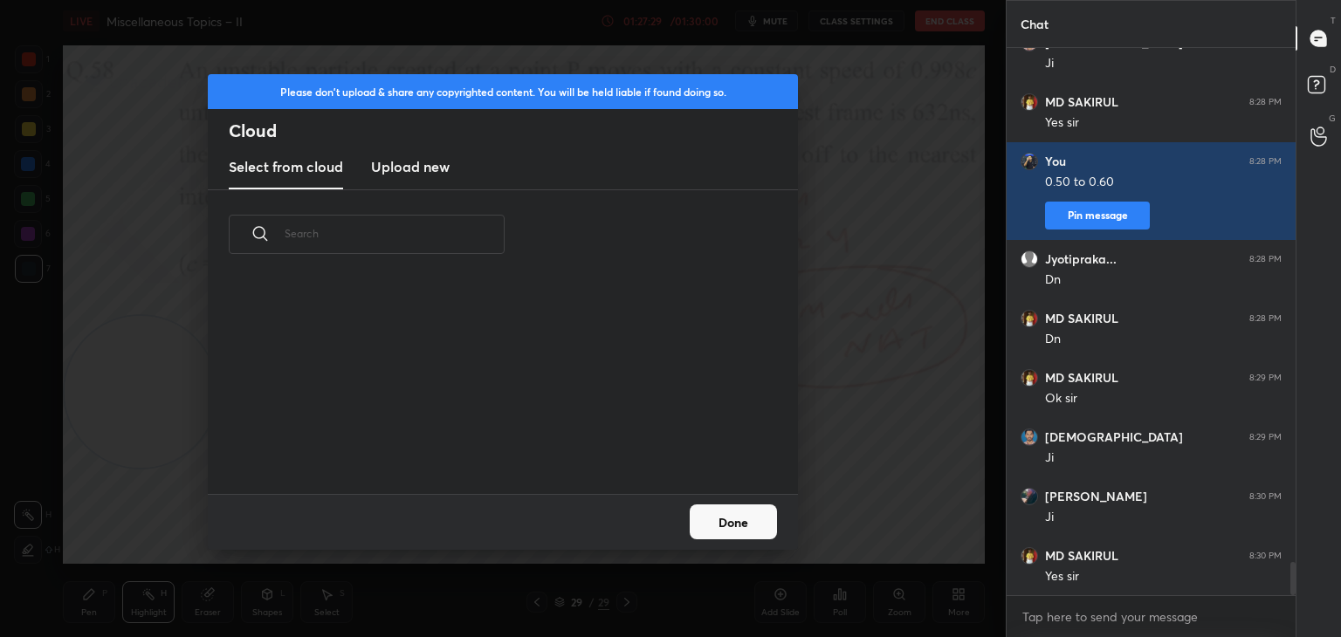
scroll to position [215, 561]
click at [433, 161] on h3 "Upload new" at bounding box center [410, 166] width 79 height 21
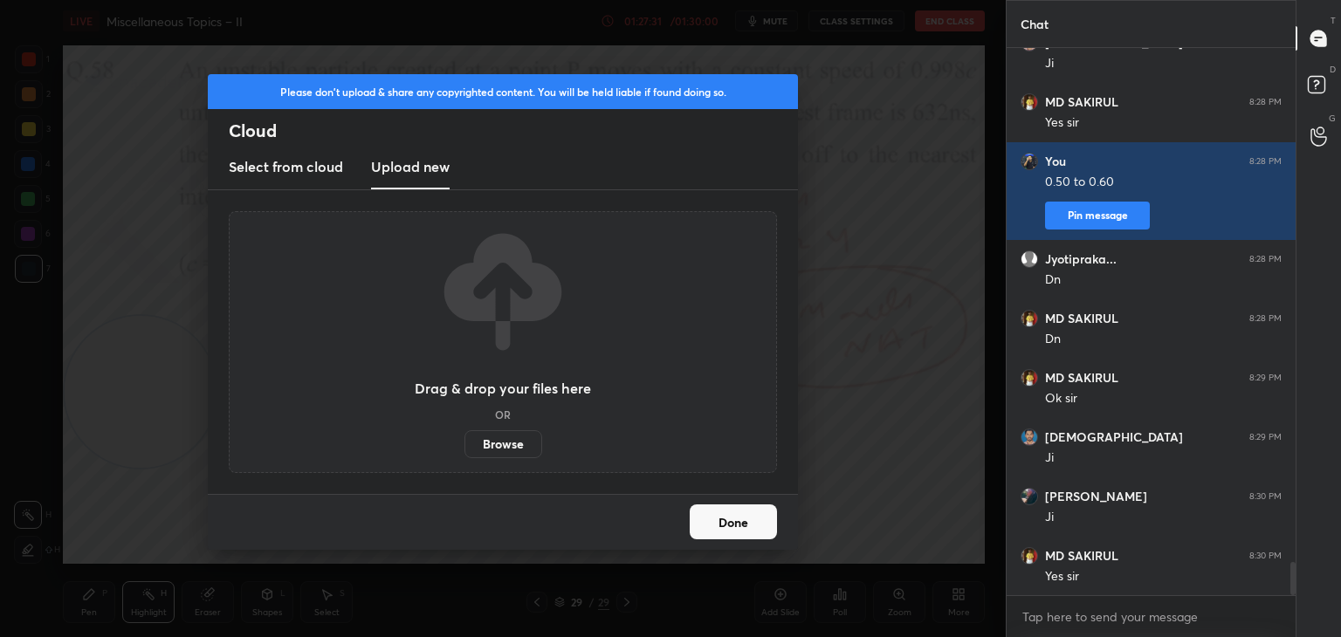
click at [513, 444] on label "Browse" at bounding box center [504, 444] width 78 height 28
click at [465, 444] on input "Browse" at bounding box center [465, 444] width 0 height 28
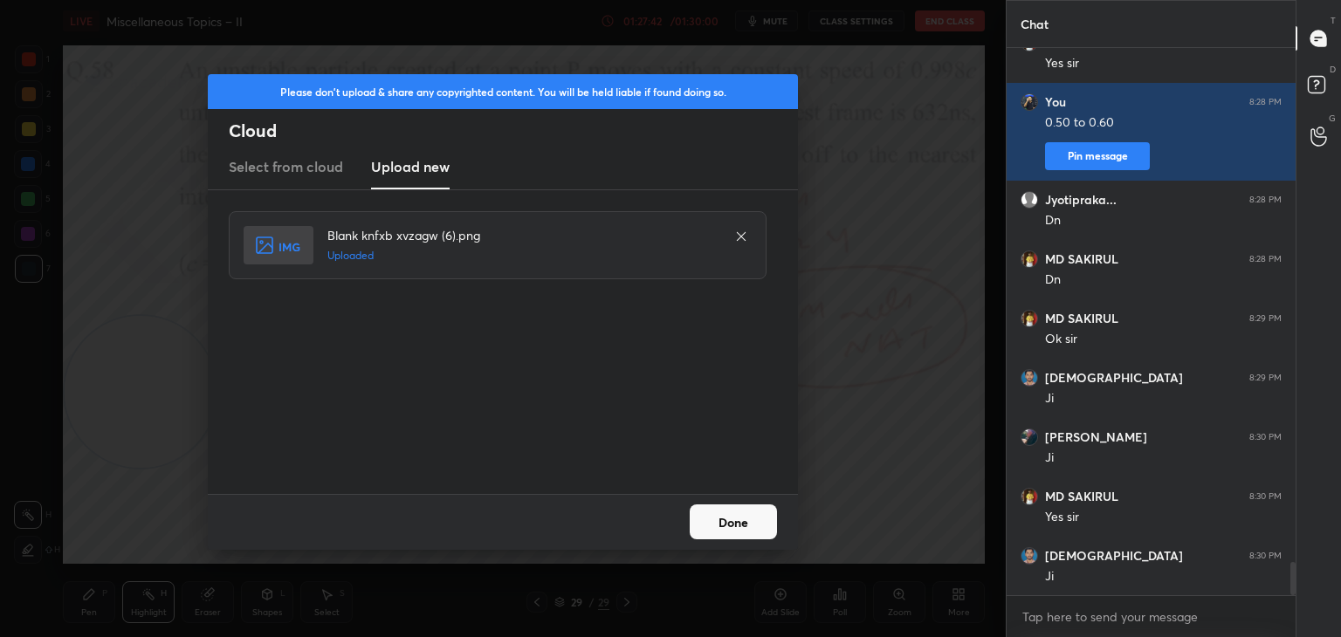
scroll to position [8531, 0]
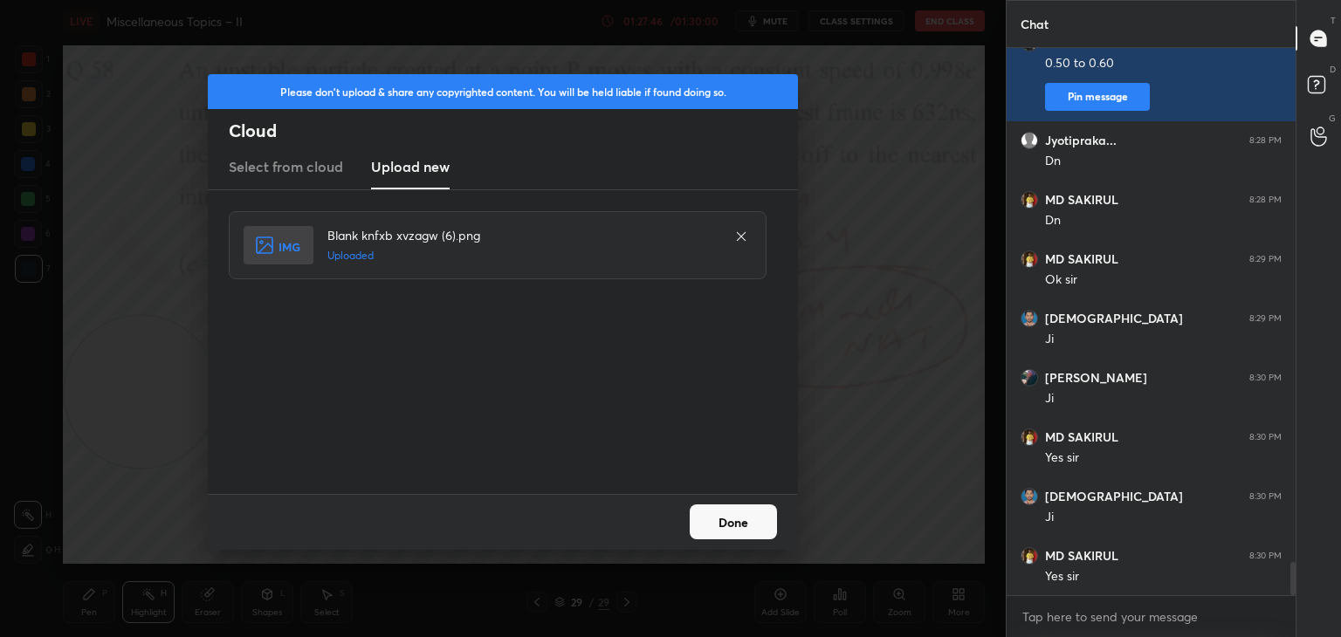
click at [733, 527] on button "Done" at bounding box center [733, 522] width 87 height 35
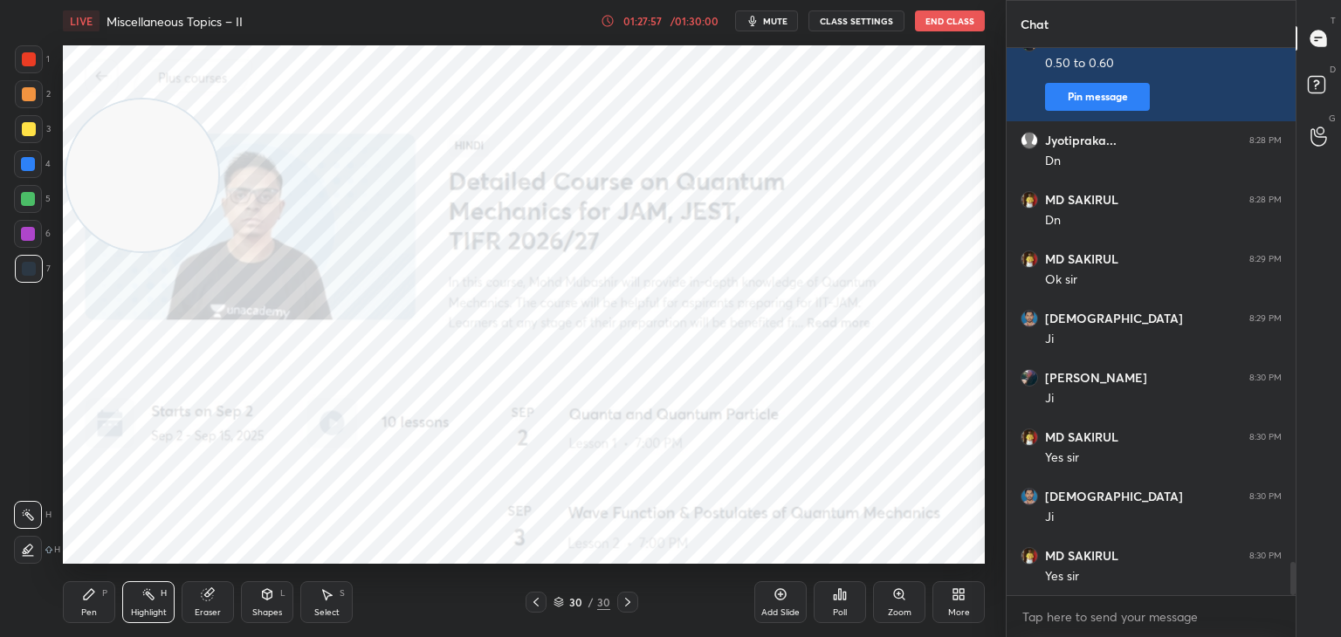
drag, startPoint x: 155, startPoint y: 250, endPoint x: 140, endPoint y: 203, distance: 49.4
click at [143, 173] on video at bounding box center [142, 176] width 152 height 152
click at [90, 582] on div "Pen P" at bounding box center [89, 603] width 52 height 42
drag, startPoint x: 24, startPoint y: 58, endPoint x: 162, endPoint y: 107, distance: 145.6
click at [27, 63] on div at bounding box center [29, 59] width 14 height 14
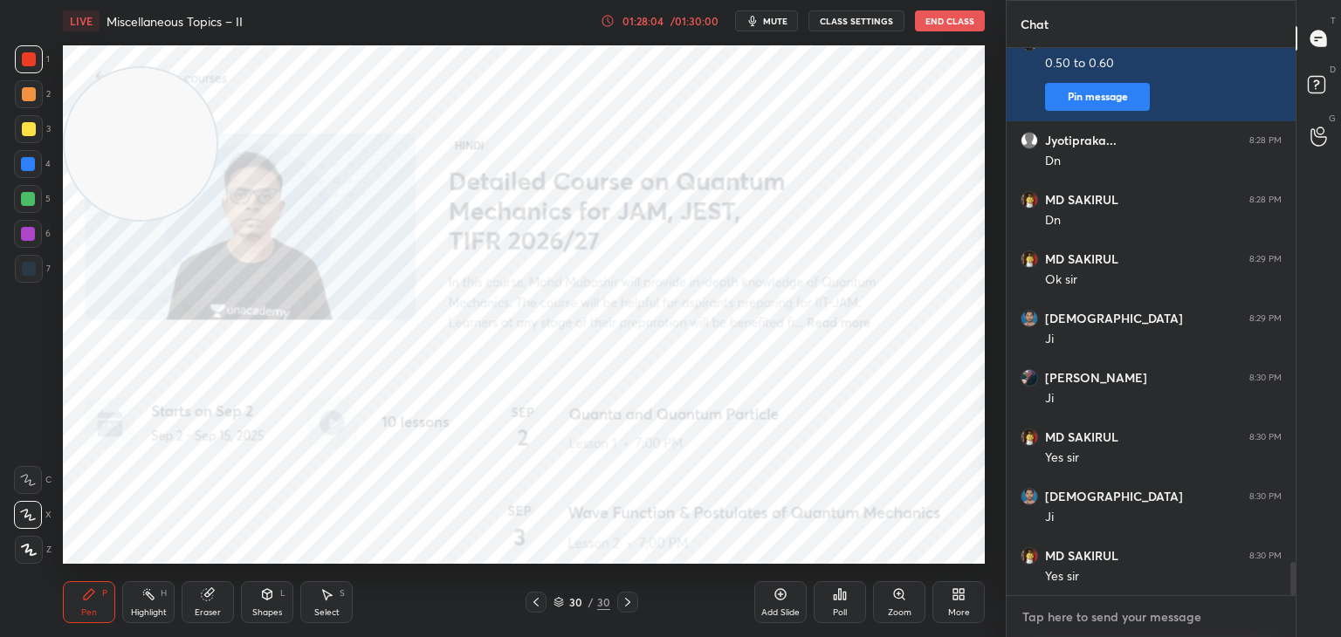
type textarea "x"
click at [1061, 609] on textarea at bounding box center [1151, 617] width 261 height 28
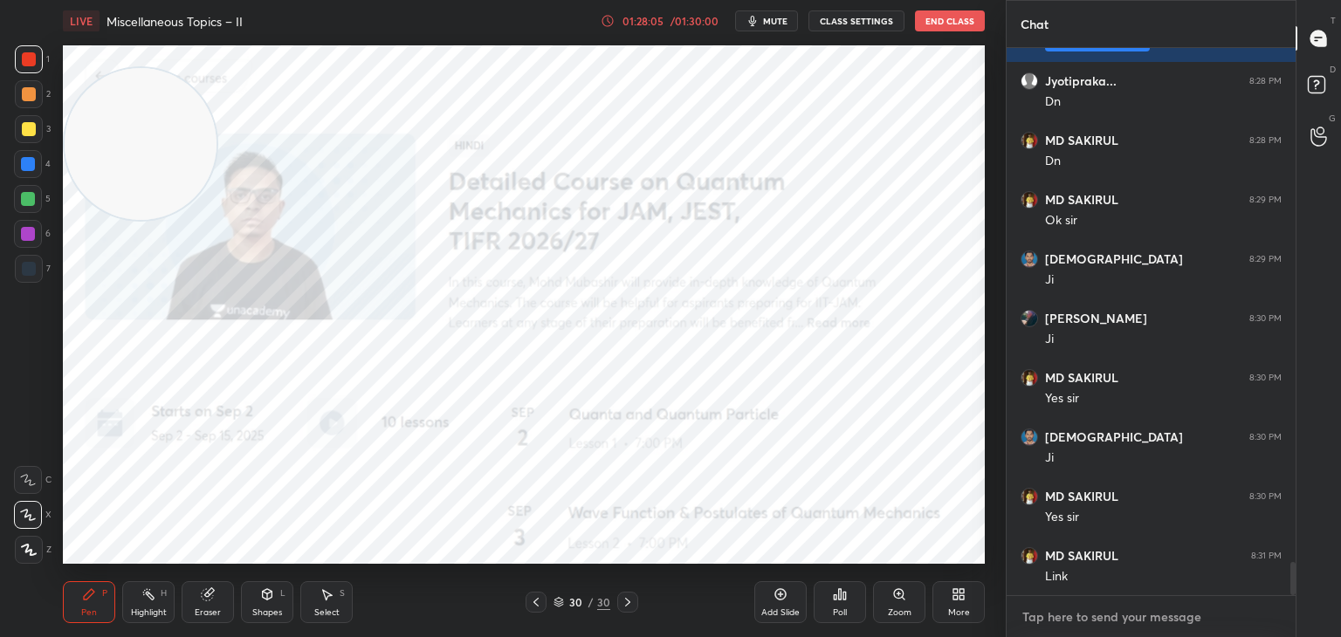
paste textarea "[URL][DOMAIN_NAME]"
type textarea "[URL][DOMAIN_NAME]"
type textarea "x"
type textarea "[URL][DOMAIN_NAME]"
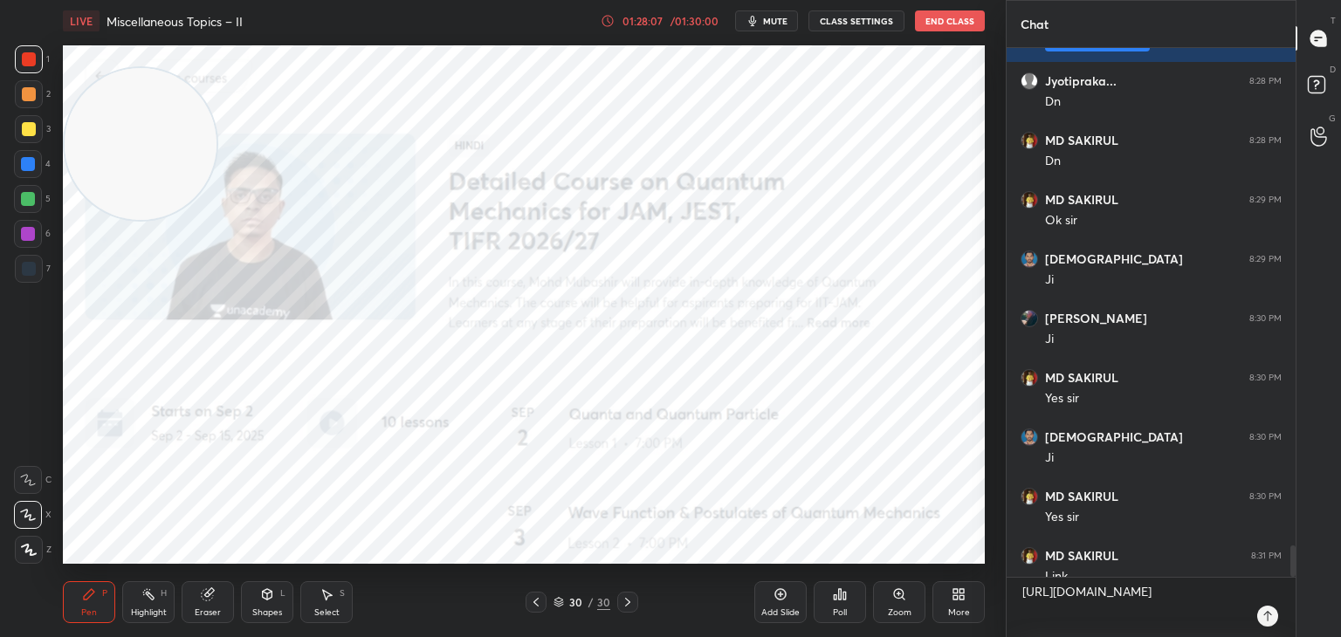
type textarea "x"
click at [1258, 620] on div at bounding box center [1267, 616] width 21 height 21
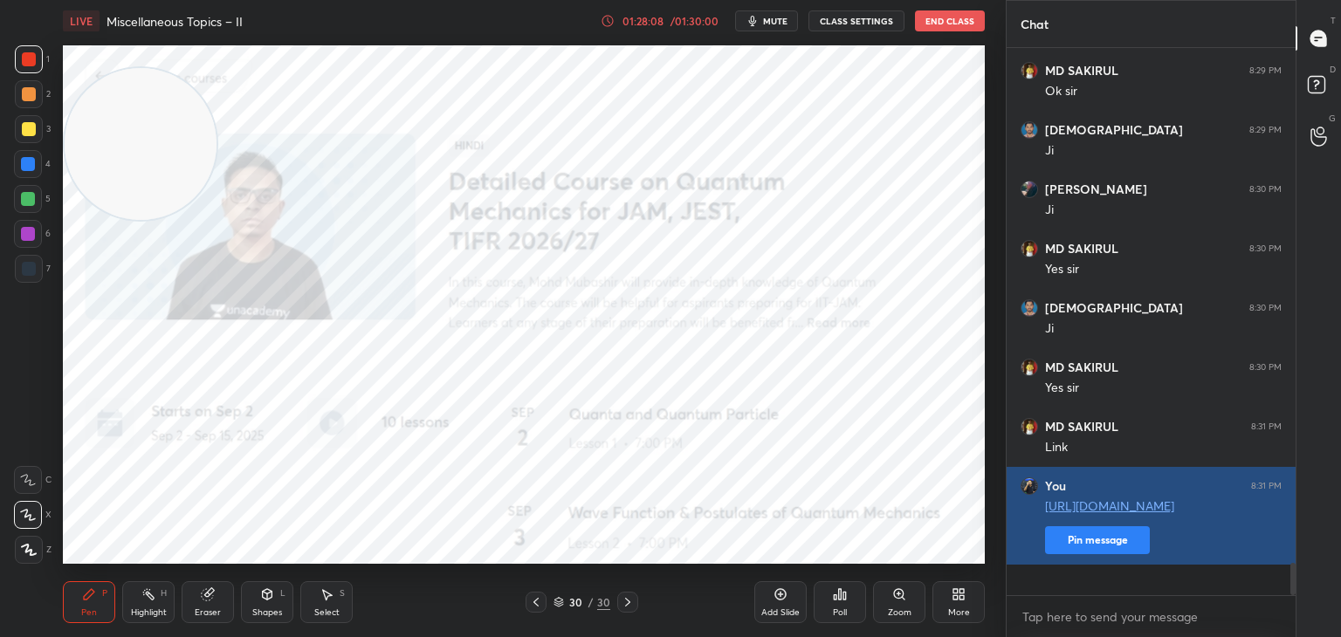
click at [1101, 554] on button "Pin message" at bounding box center [1097, 541] width 105 height 28
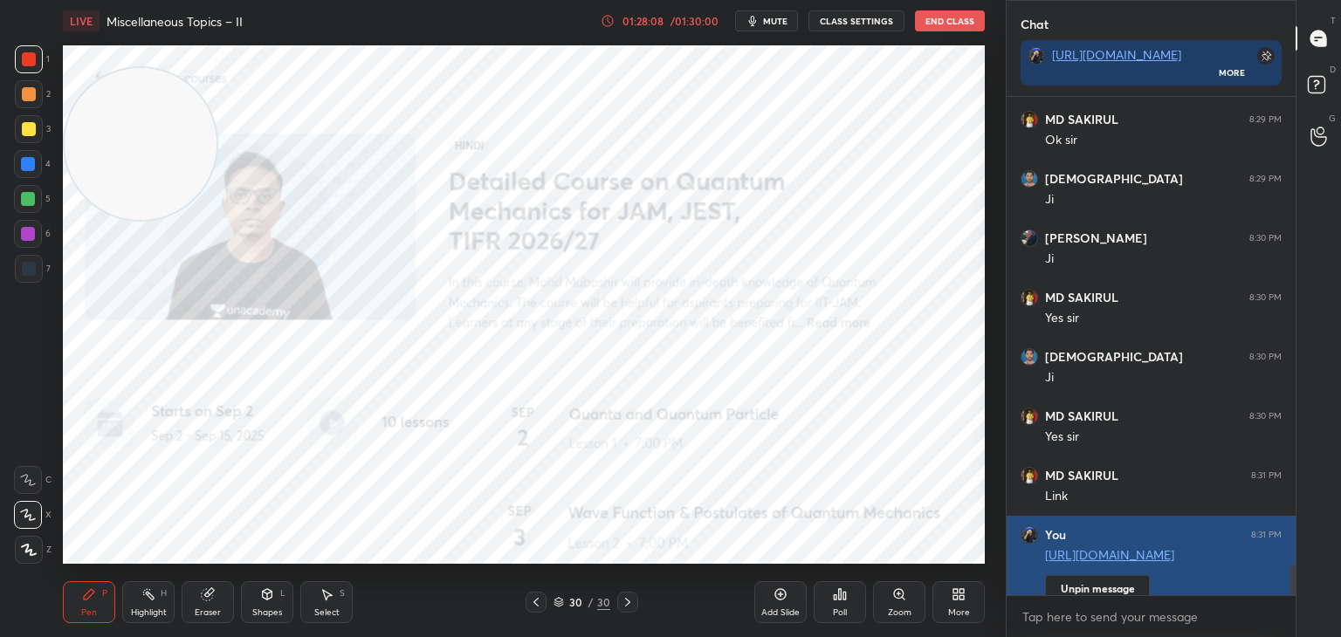
scroll to position [535, 284]
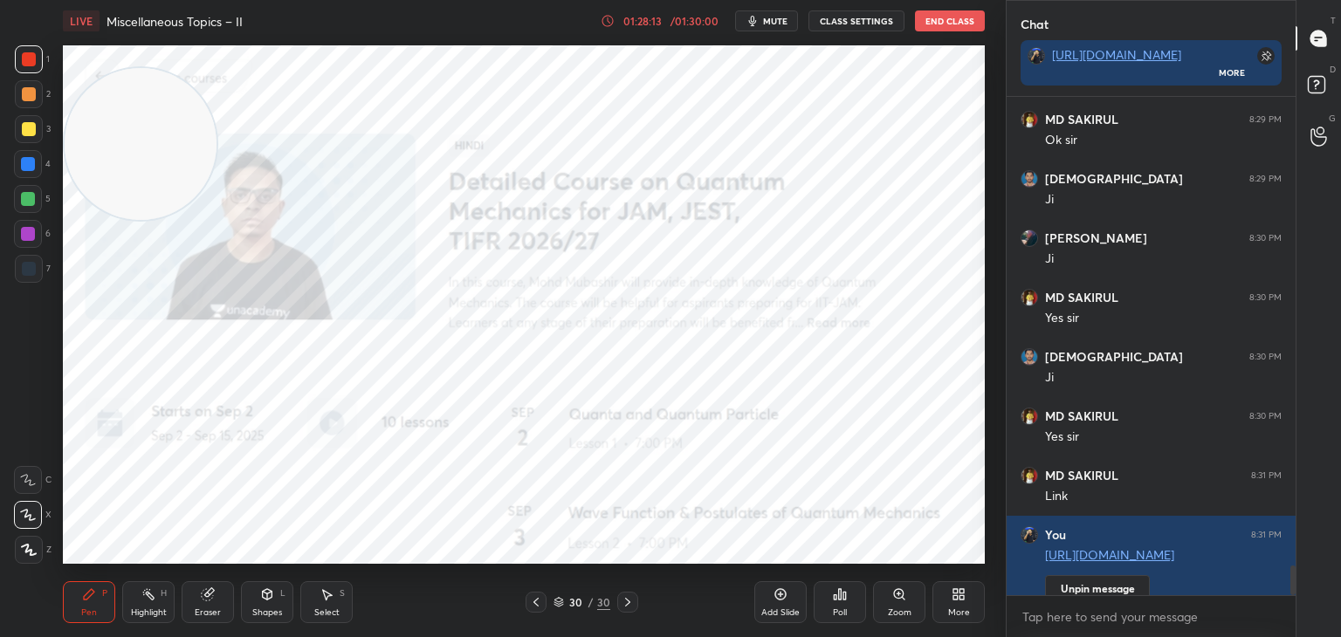
click at [36, 169] on div at bounding box center [28, 164] width 28 height 28
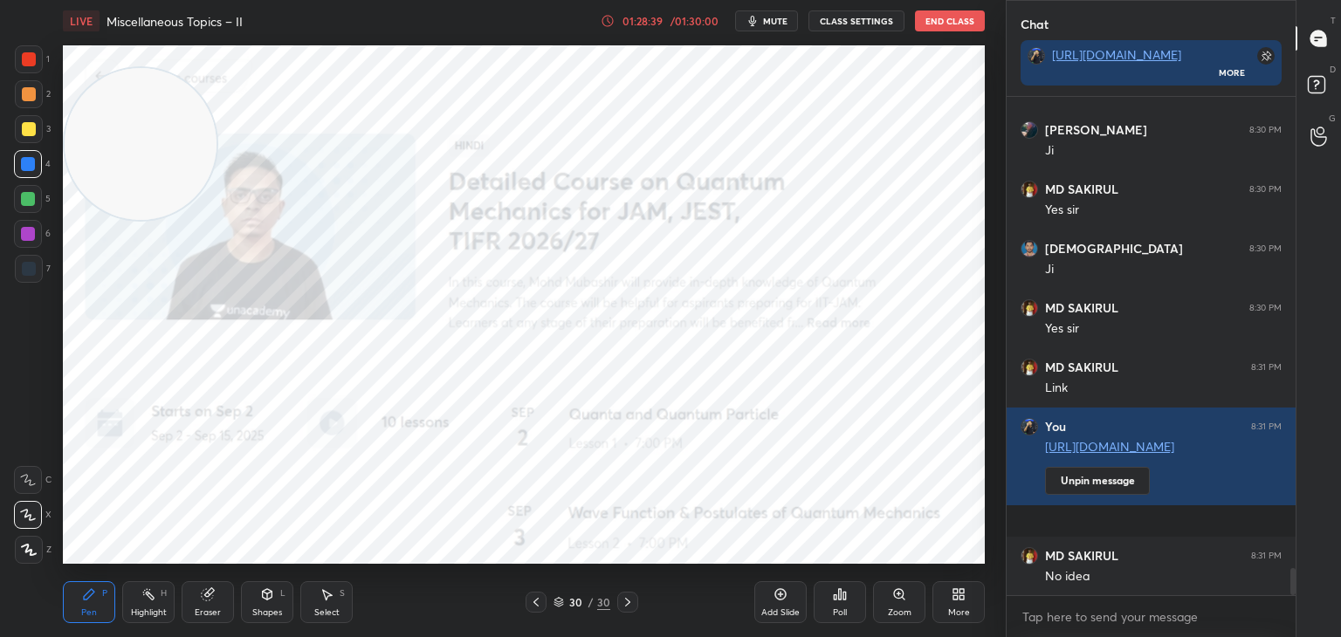
click at [127, 594] on div "Highlight H" at bounding box center [148, 603] width 52 height 42
click at [535, 609] on div at bounding box center [536, 602] width 21 height 21
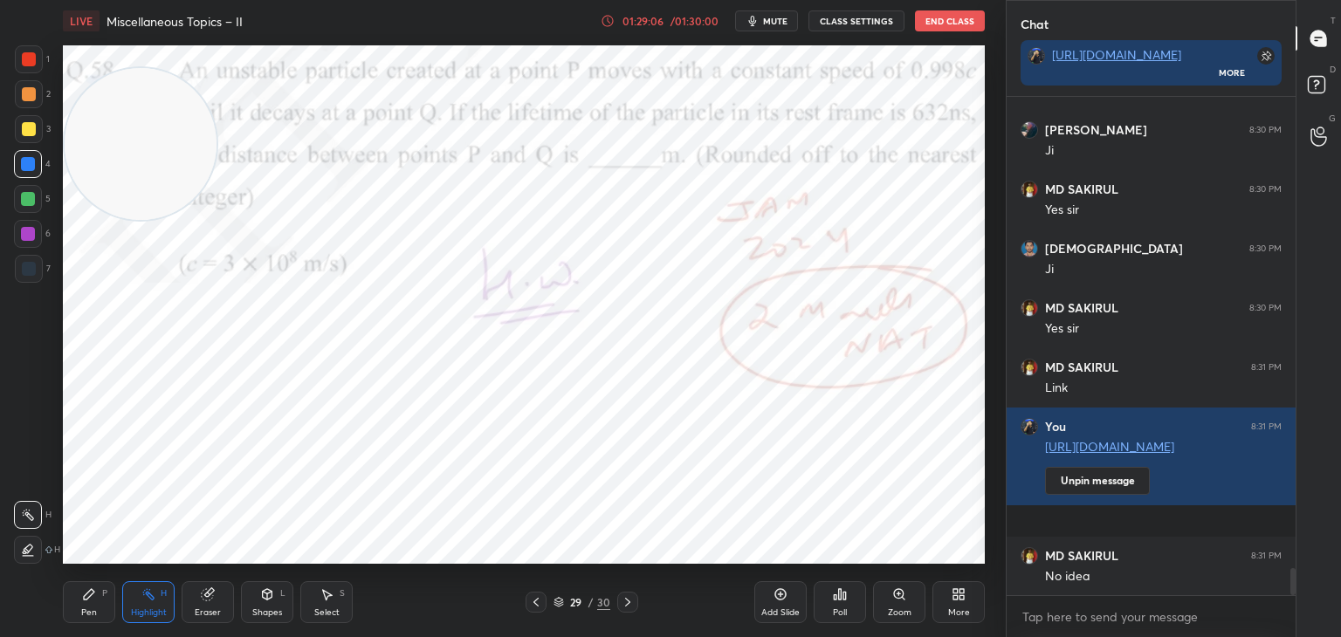
click at [532, 609] on div at bounding box center [536, 602] width 21 height 21
click at [534, 609] on icon at bounding box center [536, 603] width 14 height 14
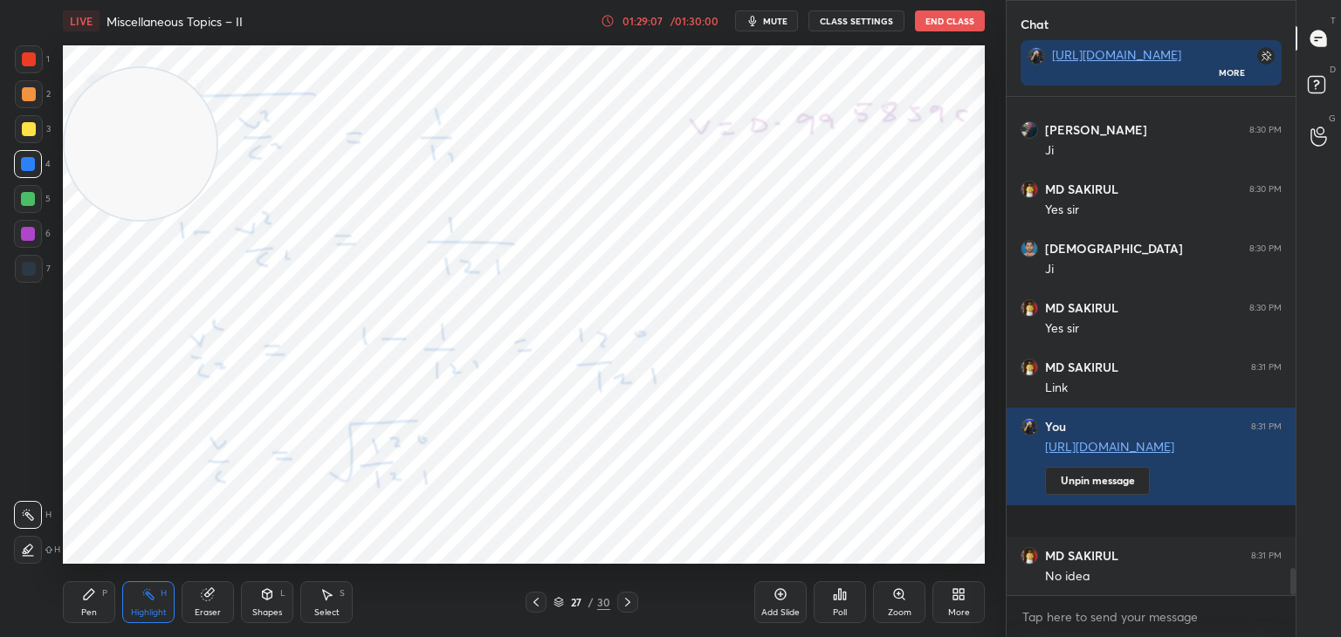
click at [534, 608] on icon at bounding box center [536, 603] width 14 height 14
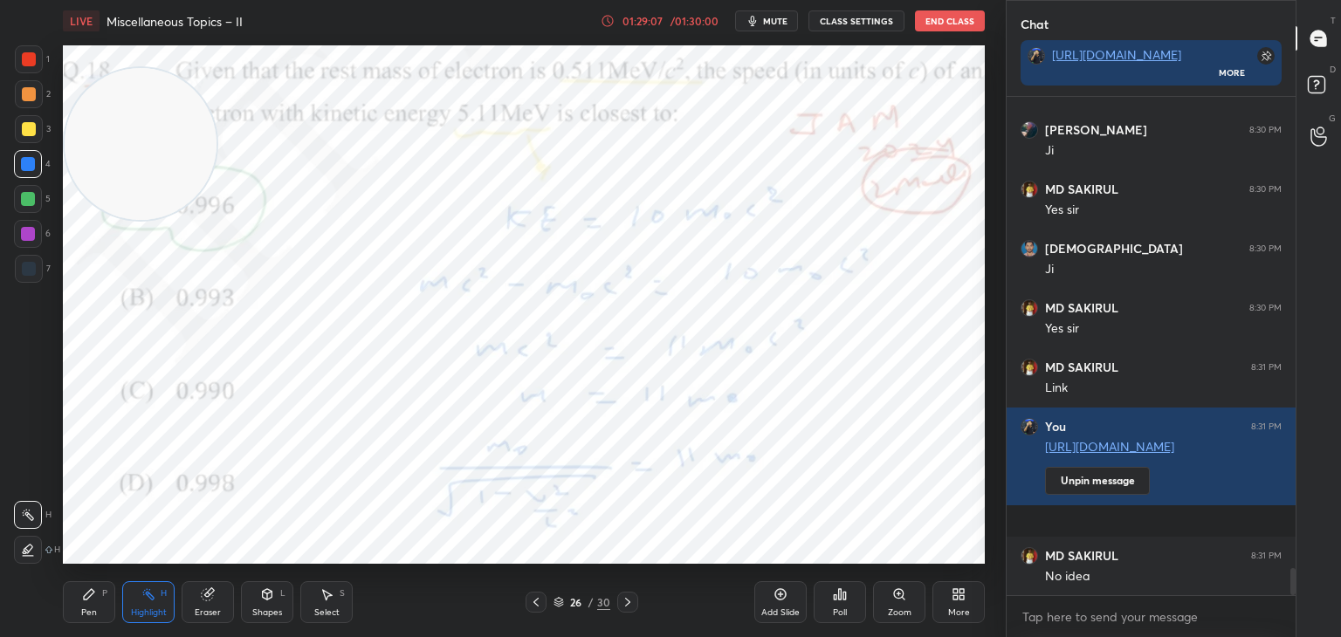
click at [532, 608] on icon at bounding box center [536, 603] width 14 height 14
click at [532, 606] on icon at bounding box center [536, 603] width 14 height 14
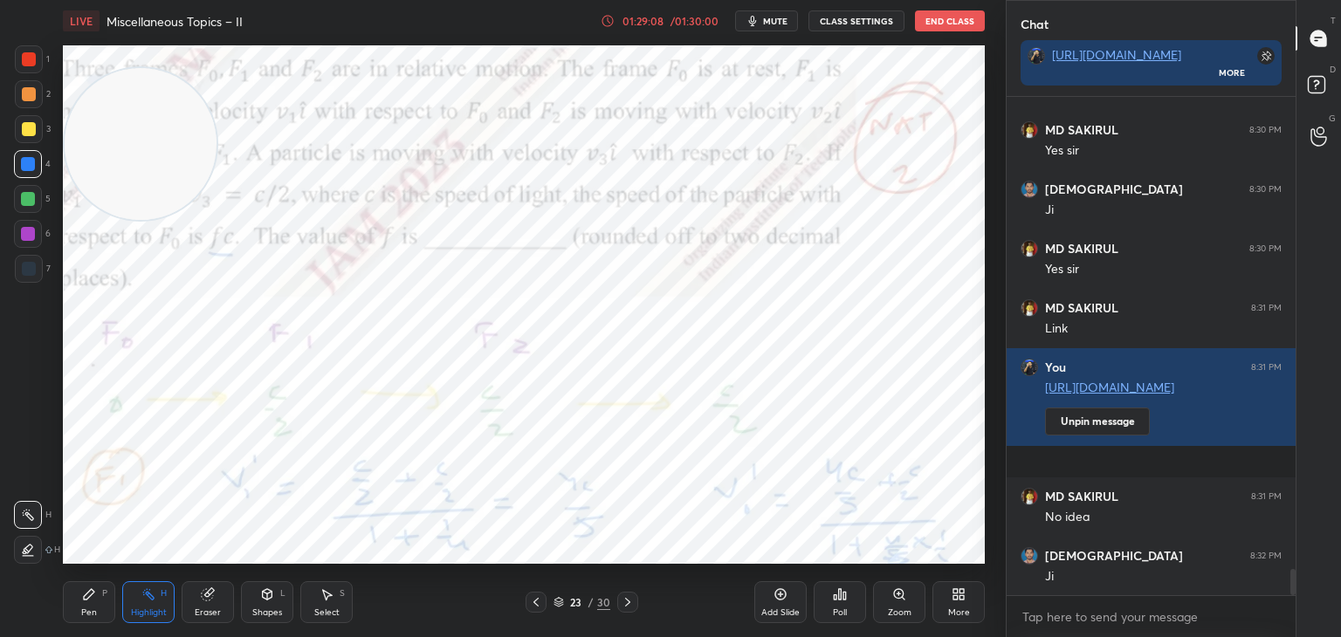
click at [630, 599] on icon at bounding box center [628, 603] width 14 height 14
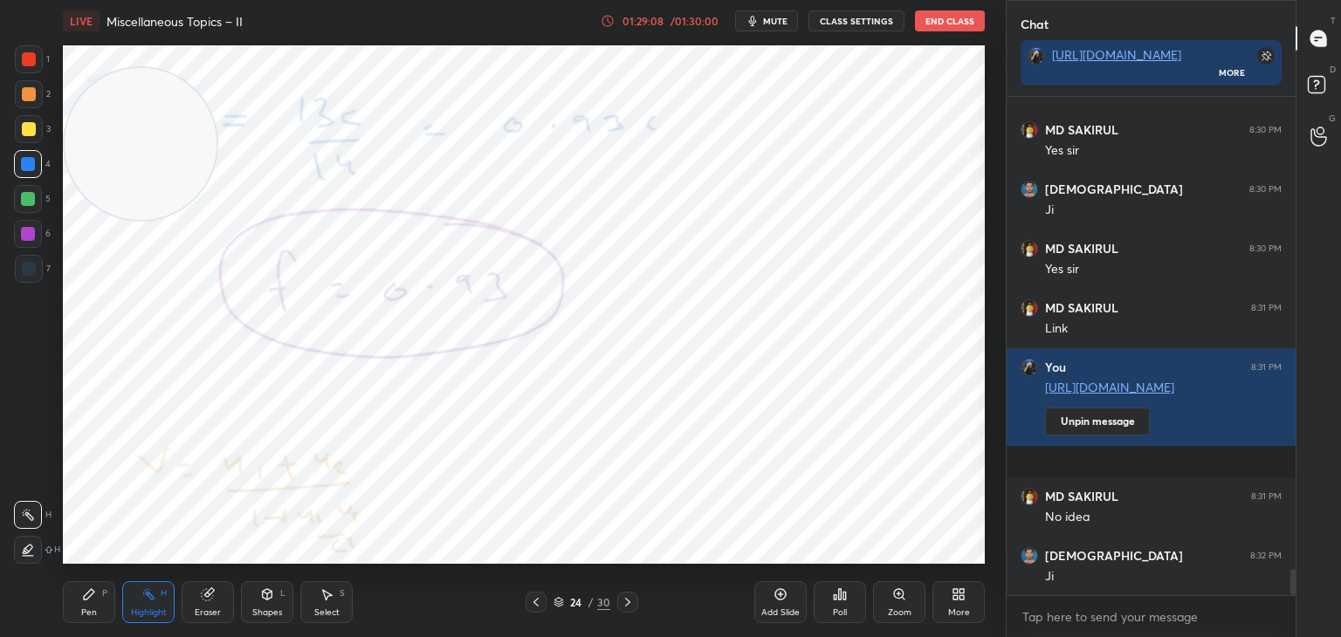
click at [629, 601] on icon at bounding box center [628, 603] width 14 height 14
click at [630, 599] on icon at bounding box center [628, 603] width 14 height 14
click at [631, 599] on icon at bounding box center [628, 603] width 14 height 14
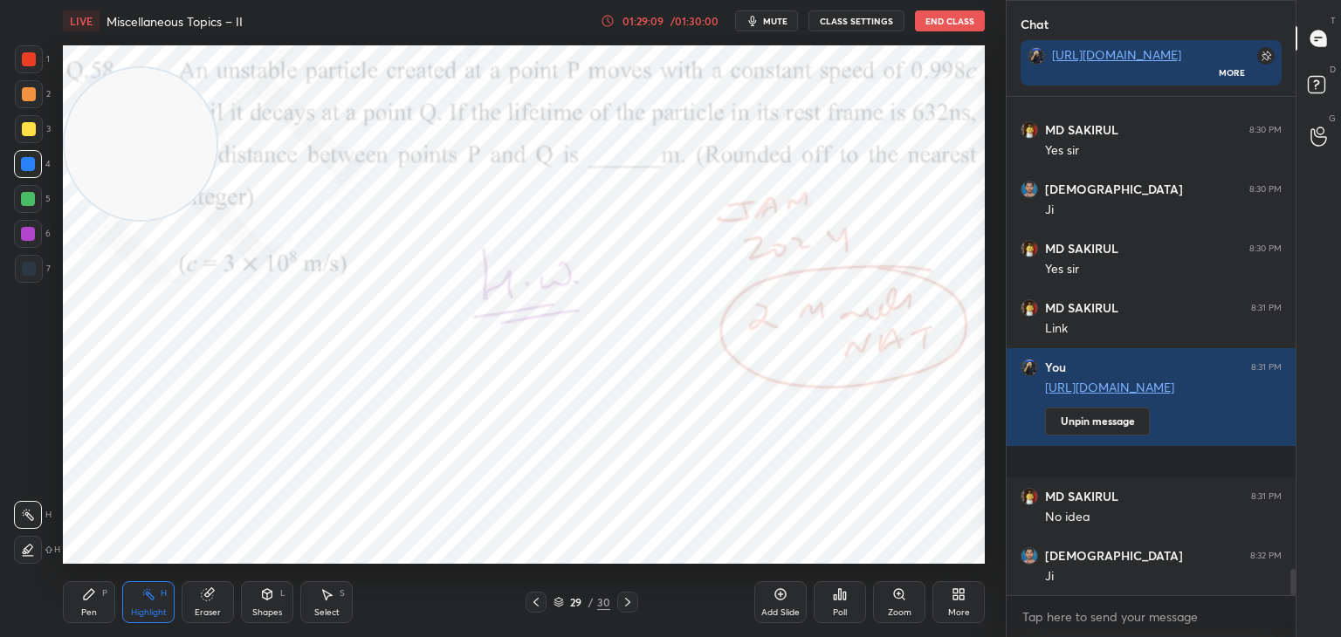
click at [635, 604] on div at bounding box center [627, 602] width 21 height 21
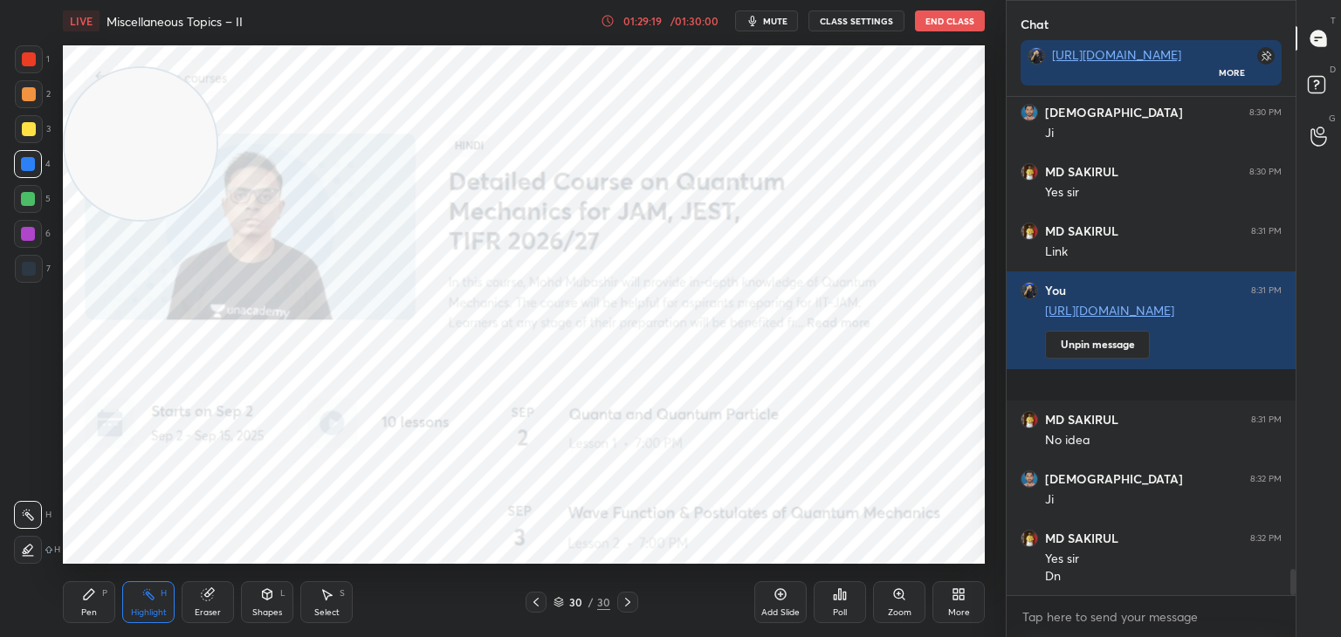
scroll to position [9024, 0]
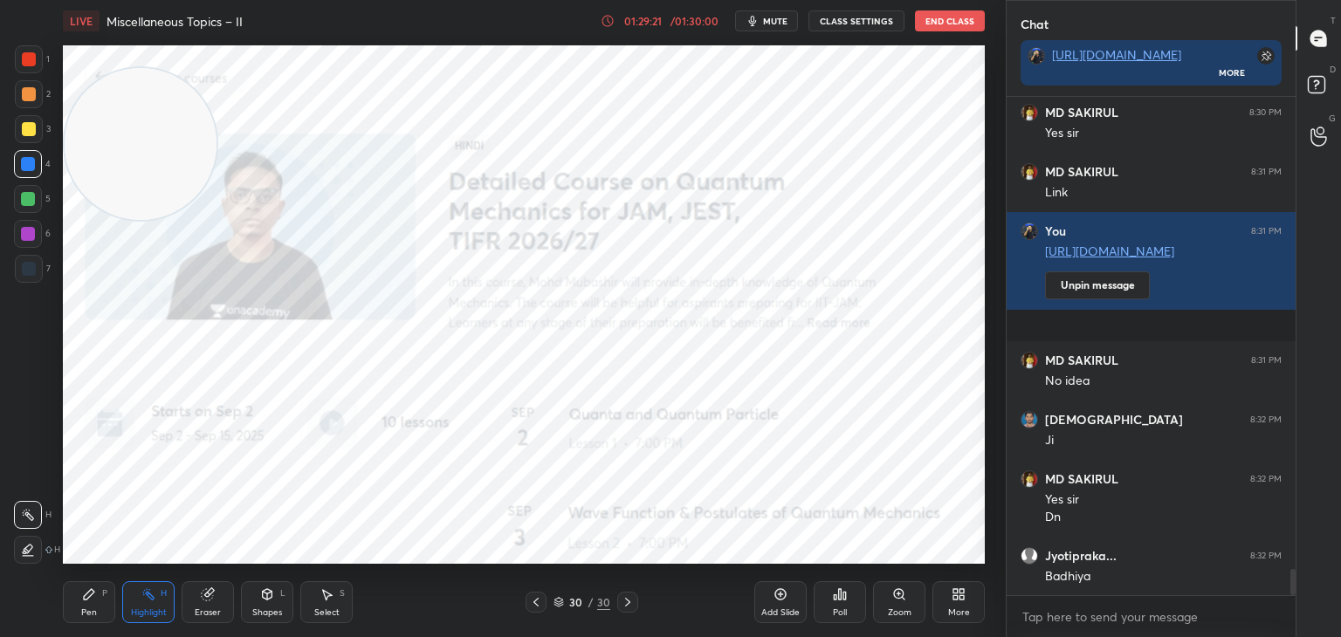
click at [630, 599] on icon at bounding box center [628, 603] width 14 height 14
click at [967, 594] on div "More" at bounding box center [959, 603] width 52 height 42
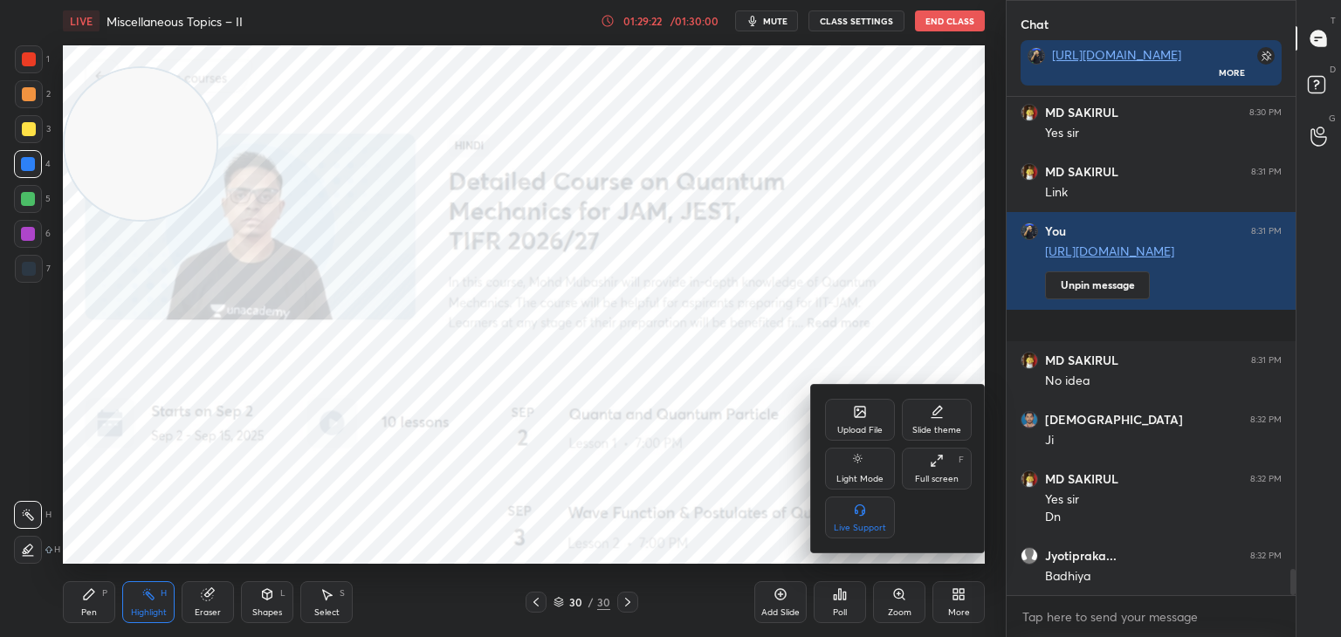
click at [864, 421] on div "Upload File" at bounding box center [860, 420] width 70 height 42
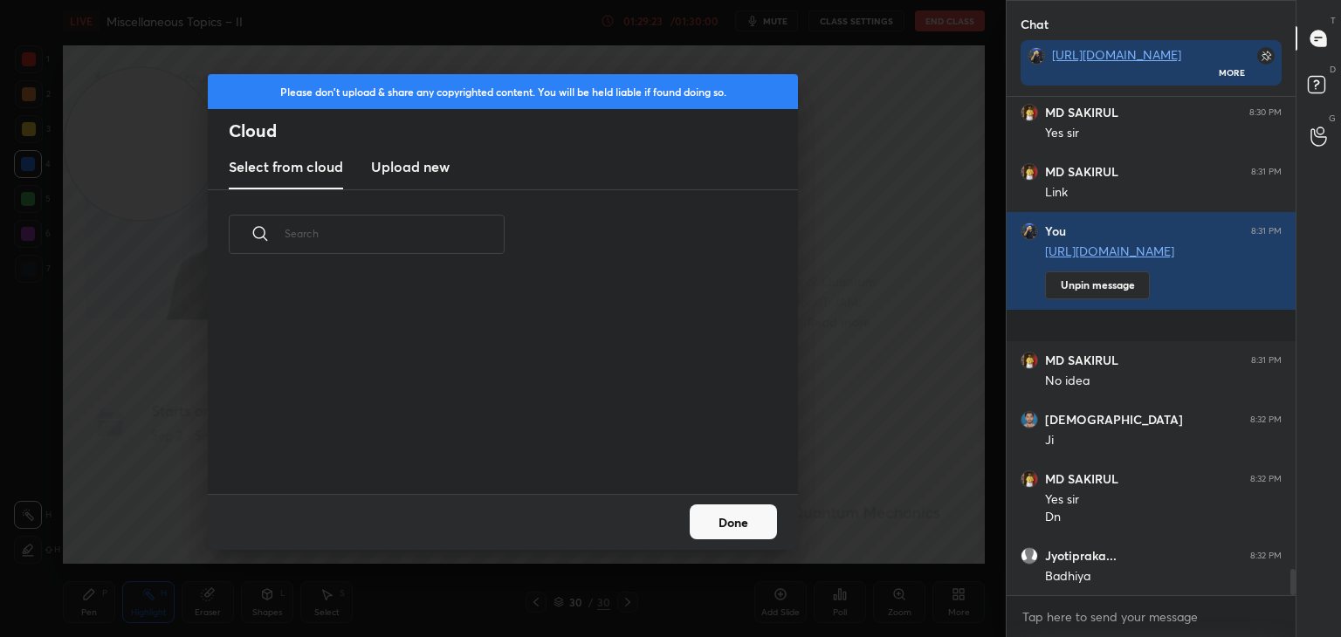
scroll to position [4, 9]
drag, startPoint x: 729, startPoint y: 512, endPoint x: 654, endPoint y: 515, distance: 75.2
click at [724, 512] on button "Done" at bounding box center [733, 522] width 87 height 35
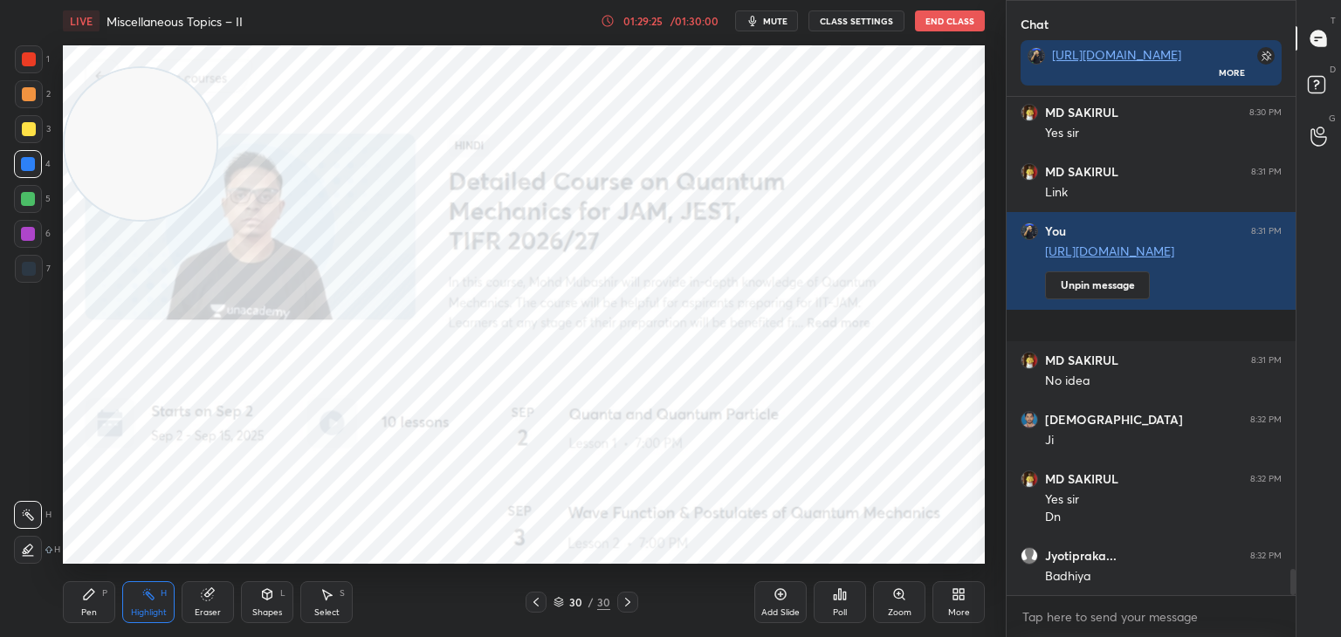
click at [88, 605] on div "Pen P" at bounding box center [89, 603] width 52 height 42
click at [31, 129] on div at bounding box center [29, 129] width 14 height 14
drag, startPoint x: 144, startPoint y: 601, endPoint x: 172, endPoint y: 574, distance: 38.9
click at [144, 599] on icon at bounding box center [148, 595] width 14 height 14
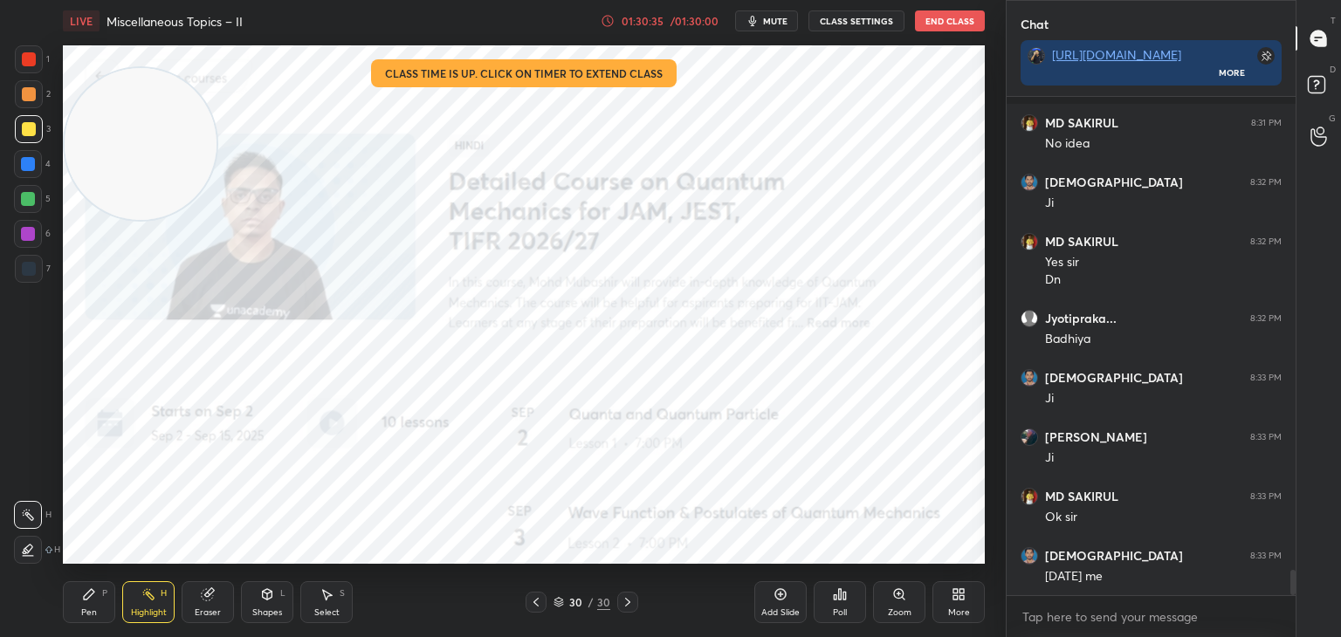
scroll to position [9279, 0]
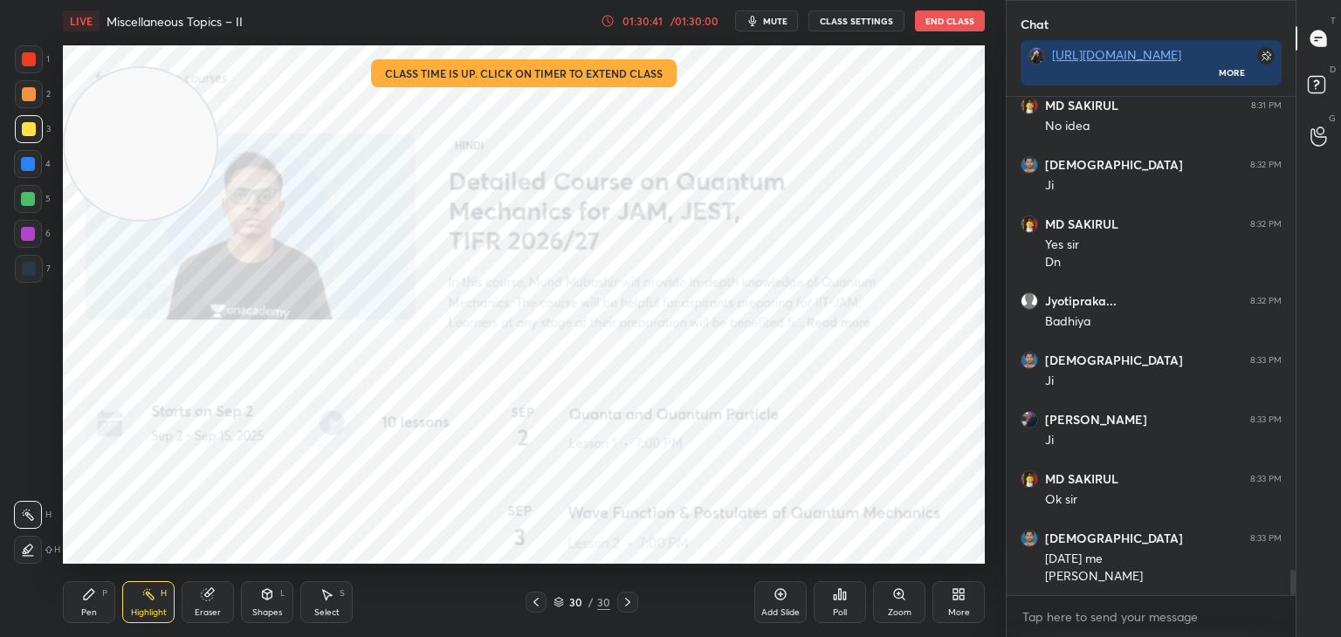
click at [638, 602] on div "30 / 30" at bounding box center [582, 602] width 346 height 21
click at [965, 599] on div "More" at bounding box center [959, 603] width 52 height 42
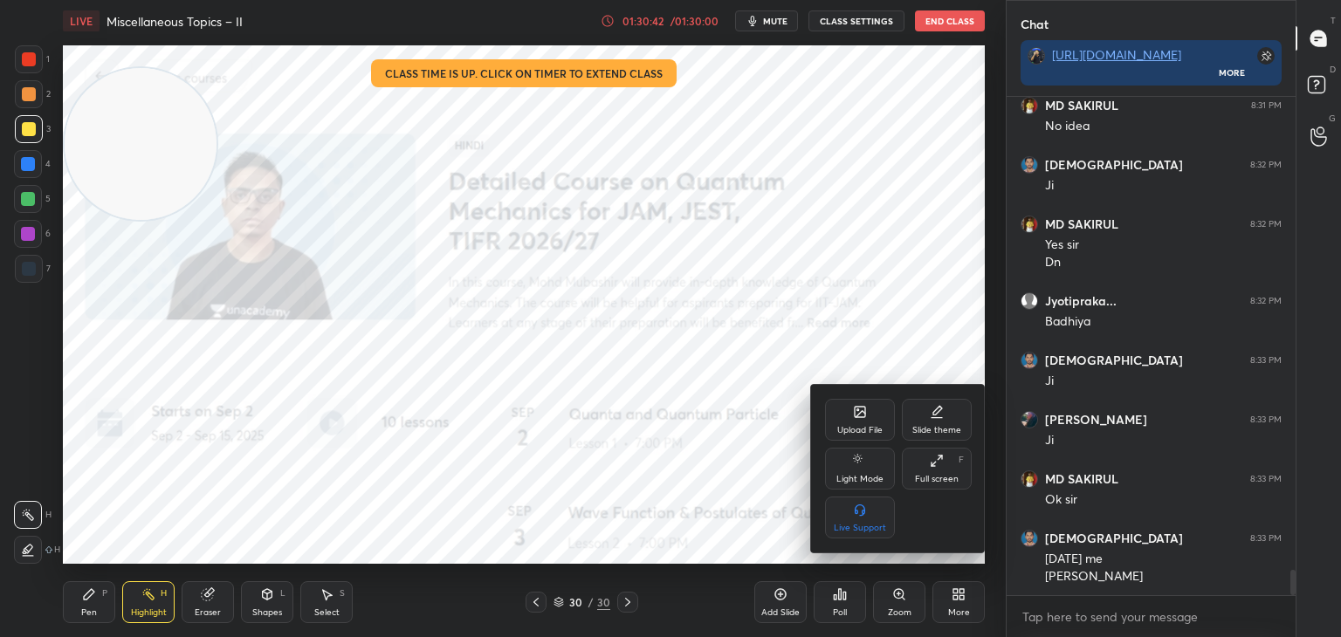
click at [849, 412] on div "Upload File" at bounding box center [860, 420] width 70 height 42
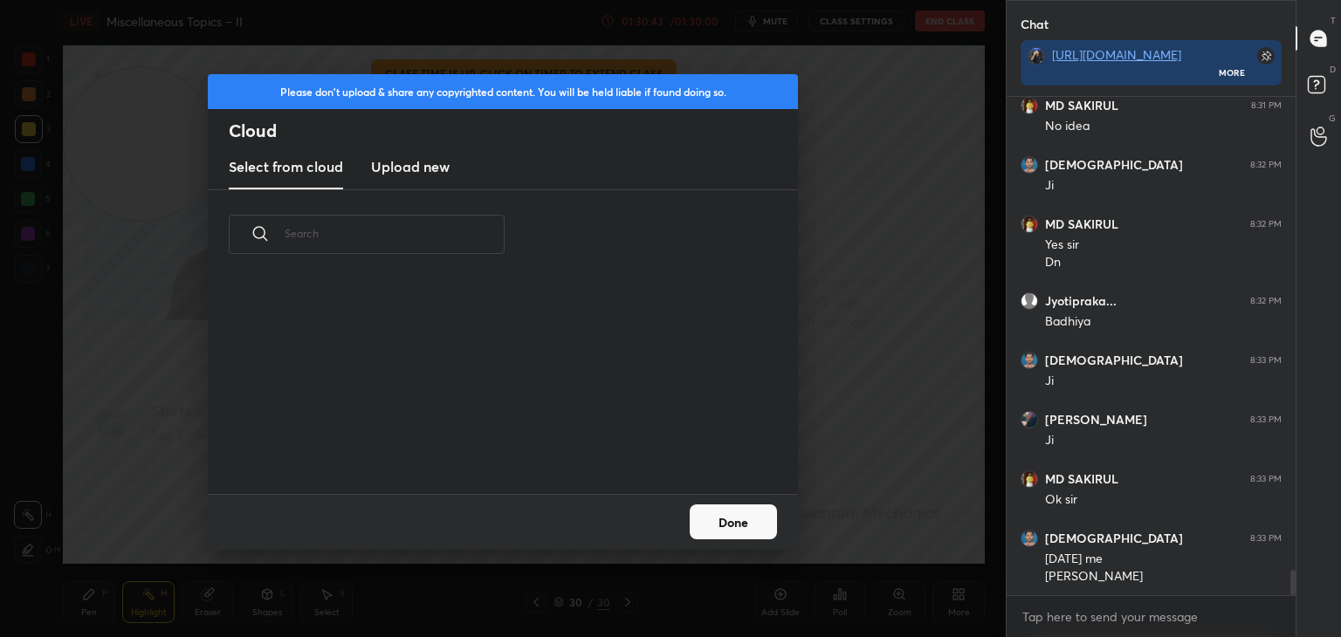
scroll to position [215, 561]
click at [420, 172] on h3 "Upload new" at bounding box center [410, 166] width 79 height 21
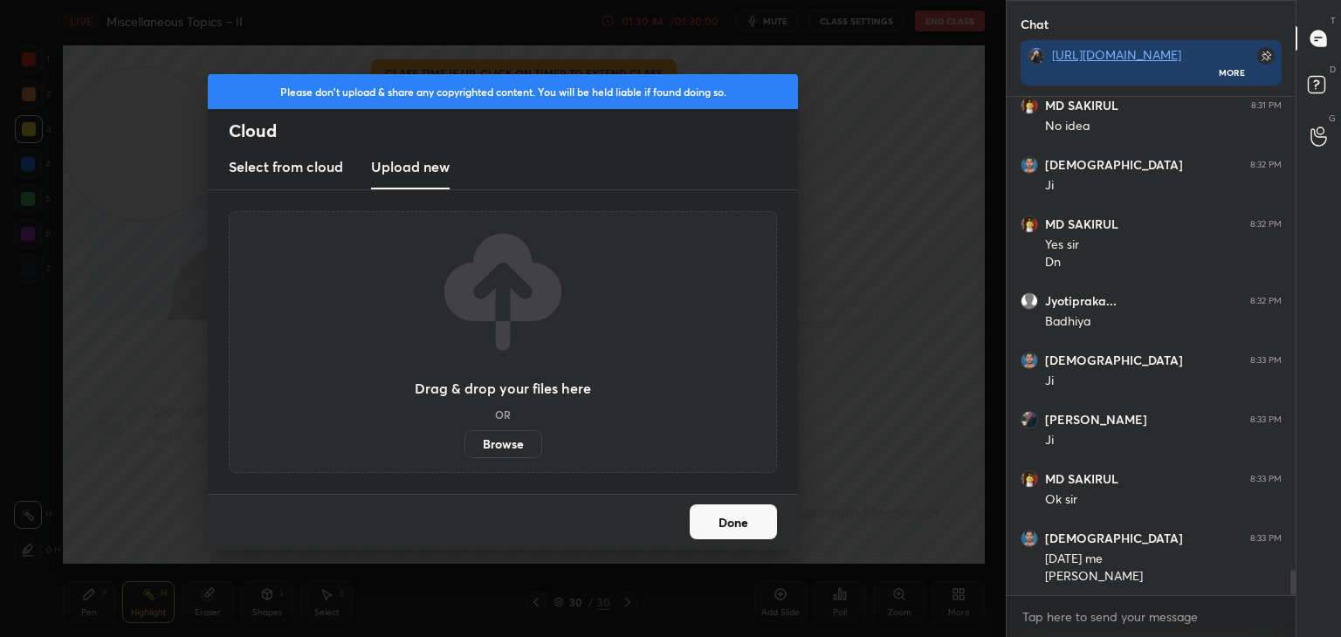
click at [510, 454] on label "Browse" at bounding box center [504, 444] width 78 height 28
click at [465, 454] on input "Browse" at bounding box center [465, 444] width 0 height 28
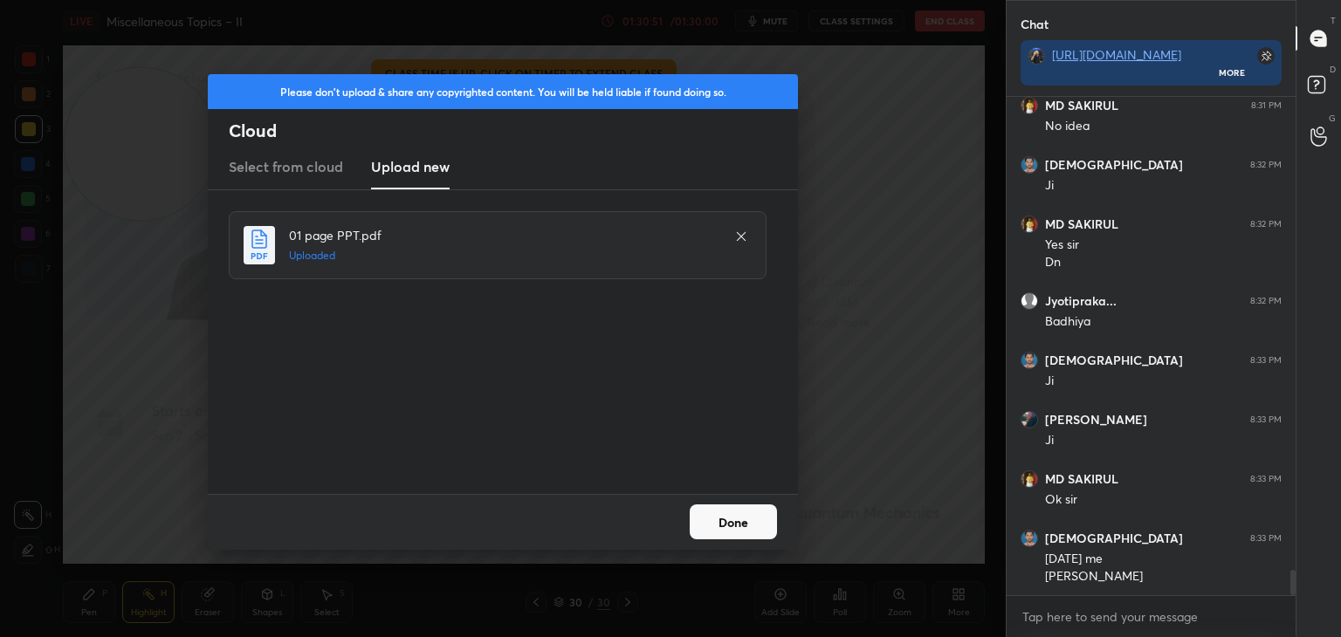
click at [738, 520] on button "Done" at bounding box center [733, 522] width 87 height 35
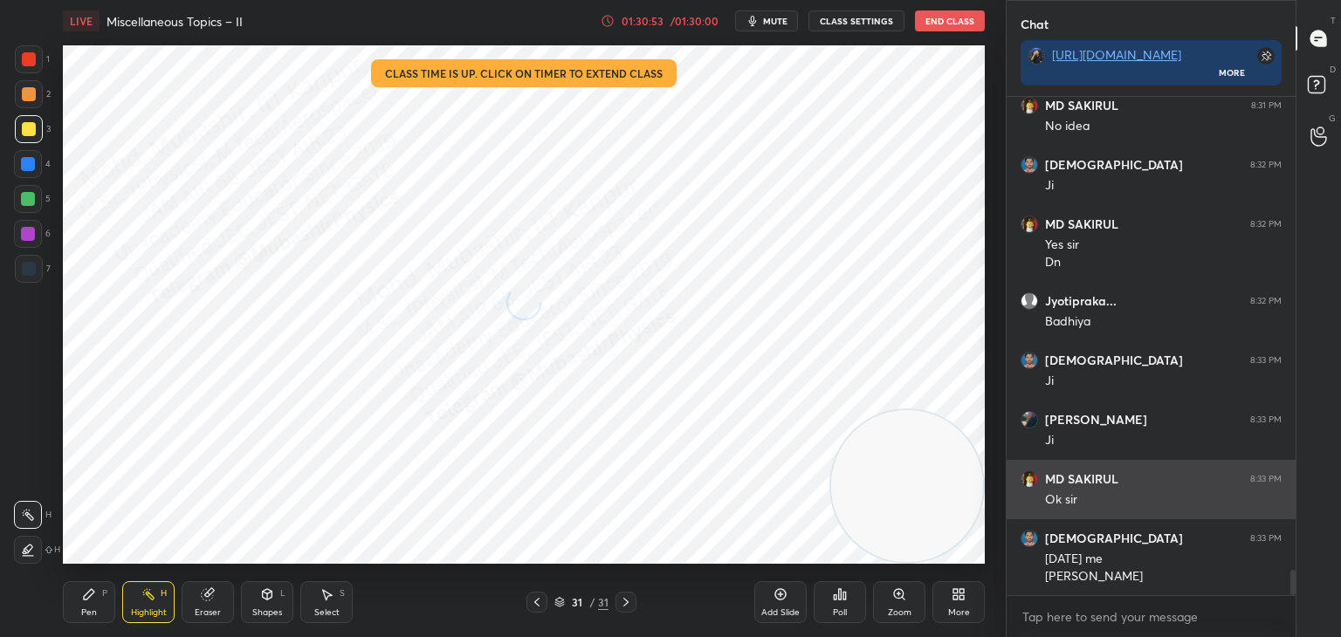
drag, startPoint x: 176, startPoint y: 126, endPoint x: 1007, endPoint y: 472, distance: 900.7
click at [1031, 491] on div "1 2 3 4 5 6 7 C X Z C X Z E E Erase all H H LIVE Miscellaneous Topics – II 01:3…" at bounding box center [670, 318] width 1341 height 637
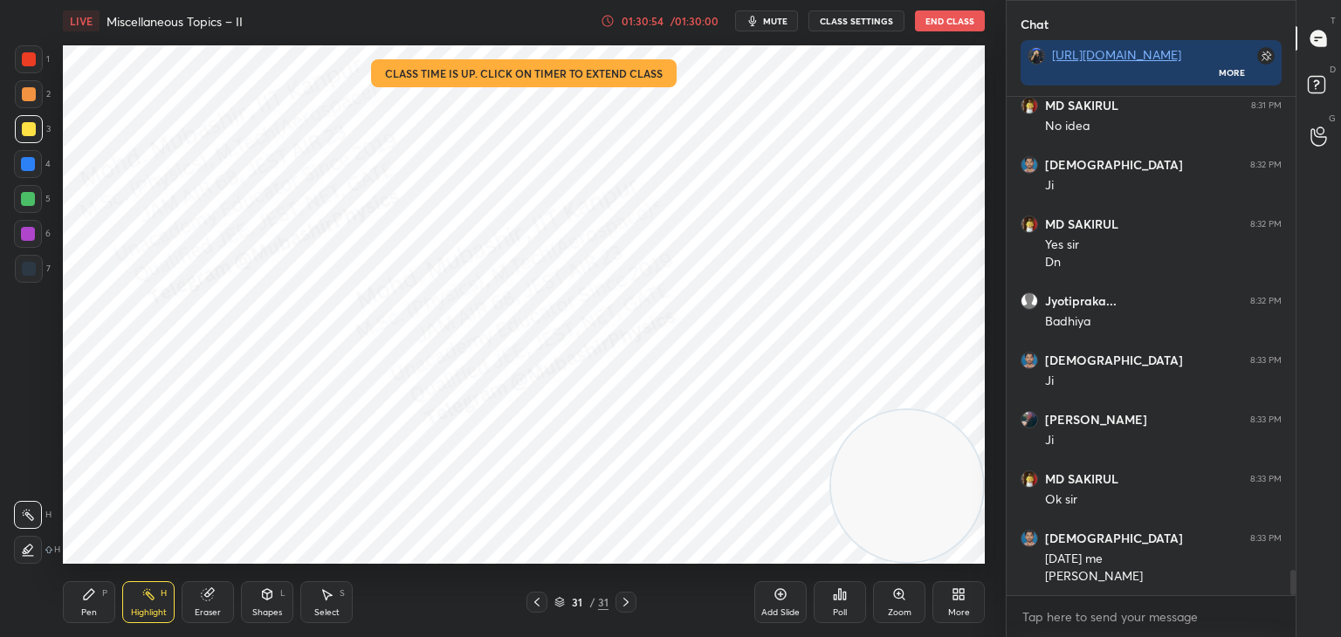
drag, startPoint x: 944, startPoint y: 508, endPoint x: 1003, endPoint y: 522, distance: 61.0
click at [1003, 522] on div "1 2 3 4 5 6 7 C X Z C X Z E E Erase all H H LIVE Miscellaneous Topics – II 01:3…" at bounding box center [503, 318] width 1006 height 637
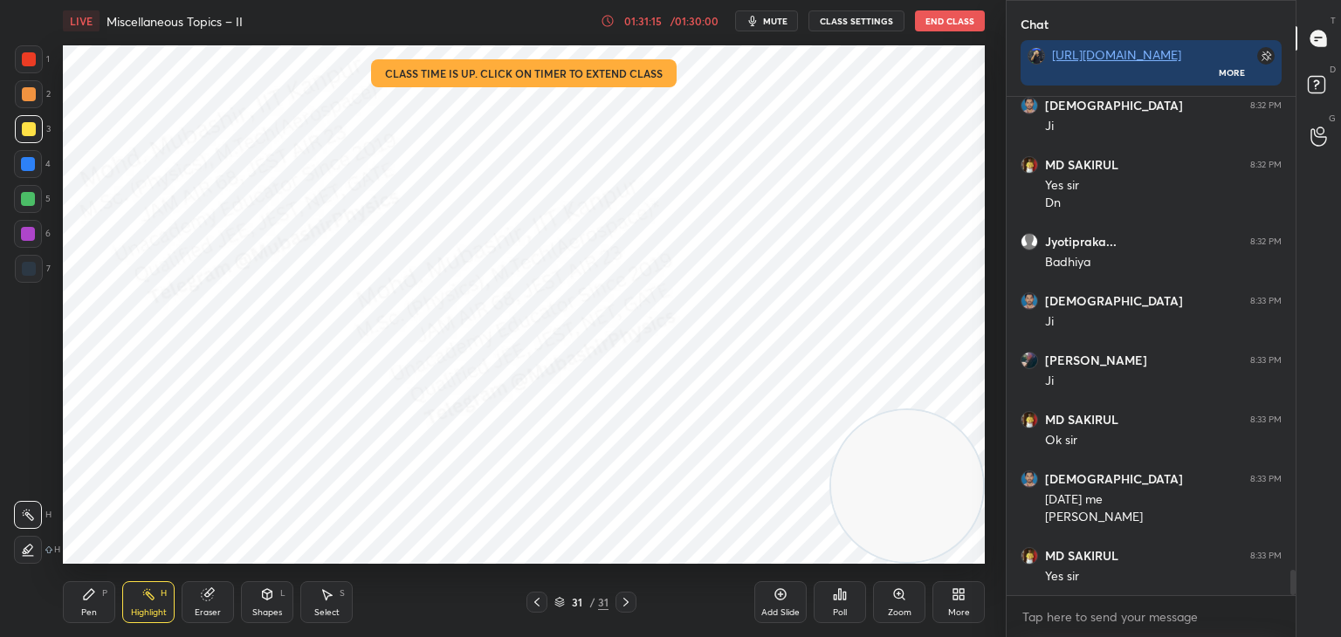
click at [87, 601] on icon at bounding box center [89, 595] width 14 height 14
click at [31, 53] on div at bounding box center [29, 59] width 14 height 14
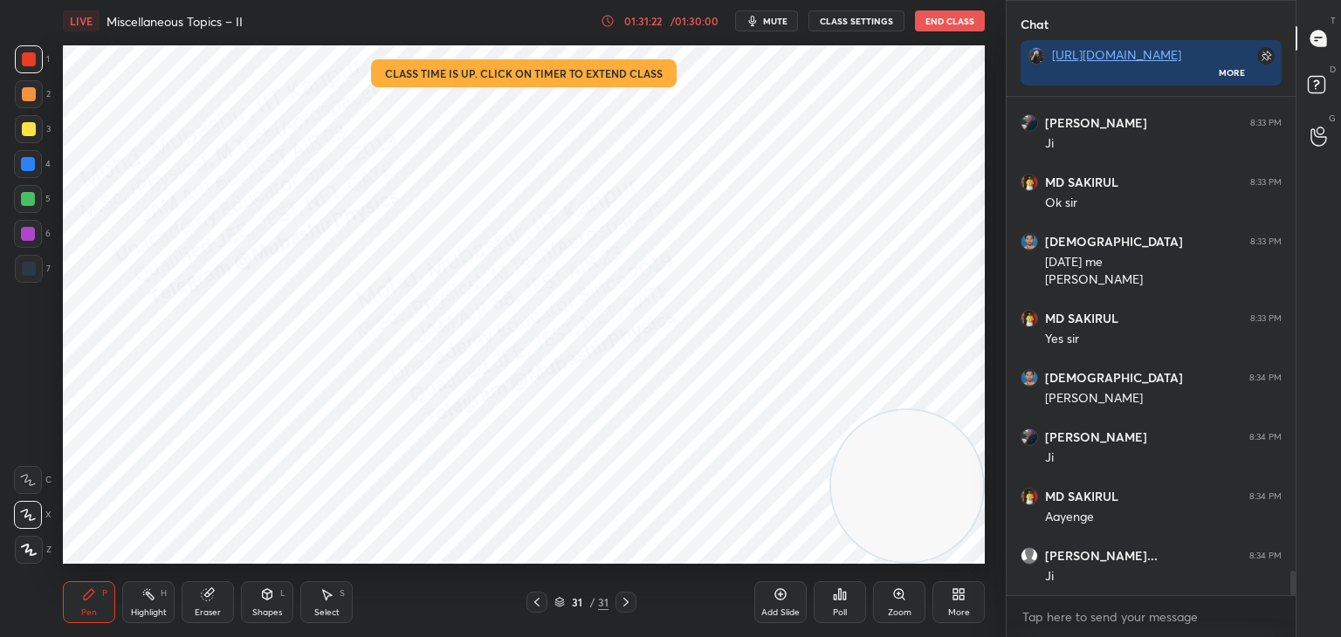
scroll to position [9635, 0]
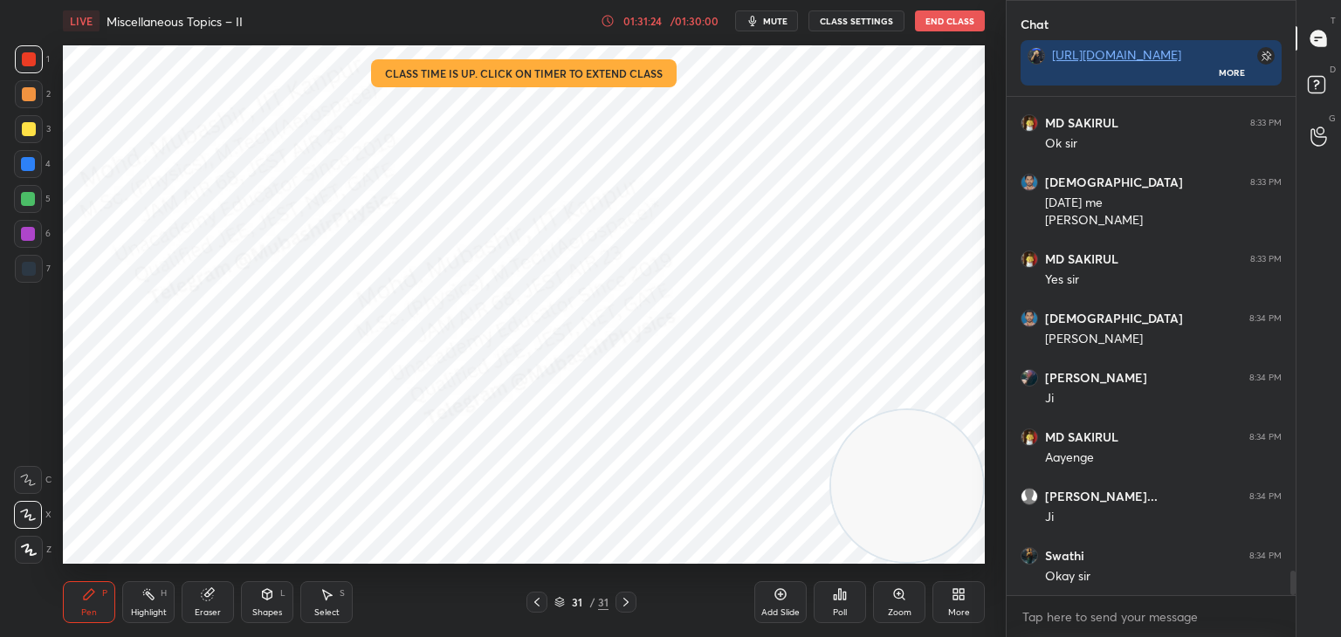
click at [31, 168] on div at bounding box center [28, 164] width 14 height 14
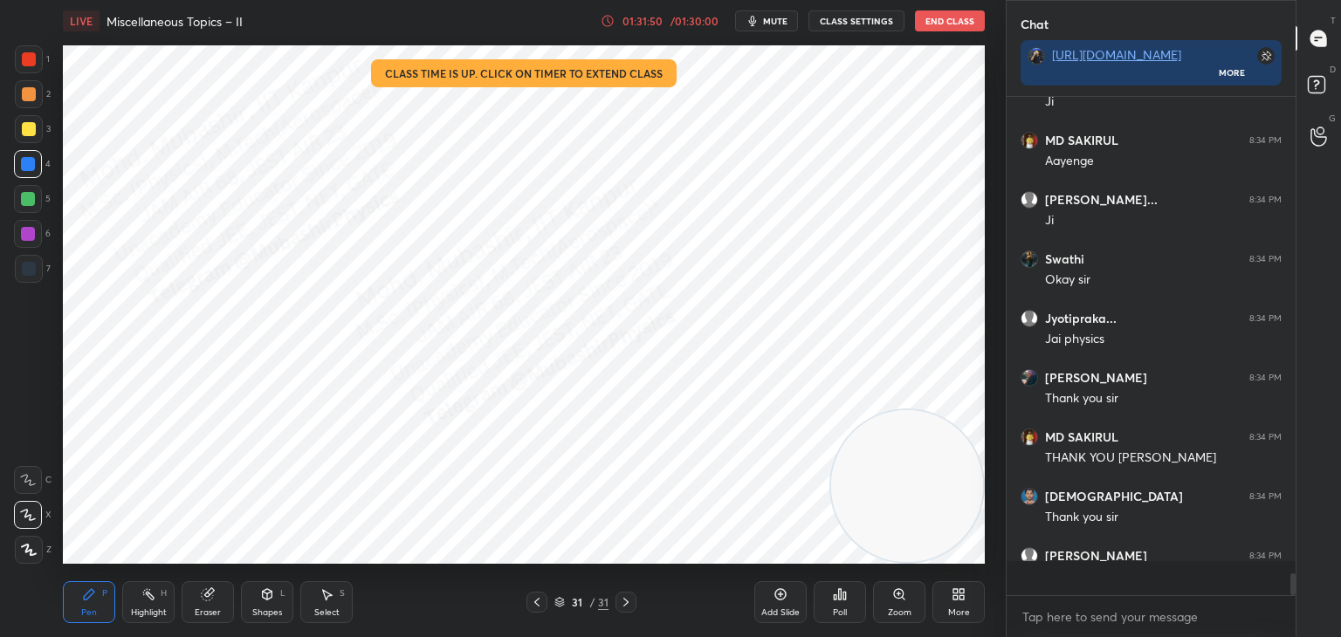
scroll to position [493, 284]
drag, startPoint x: 148, startPoint y: 596, endPoint x: 219, endPoint y: 581, distance: 73.1
click at [149, 596] on rect at bounding box center [150, 596] width 9 height 9
click at [939, 21] on button "End Class" at bounding box center [950, 20] width 70 height 21
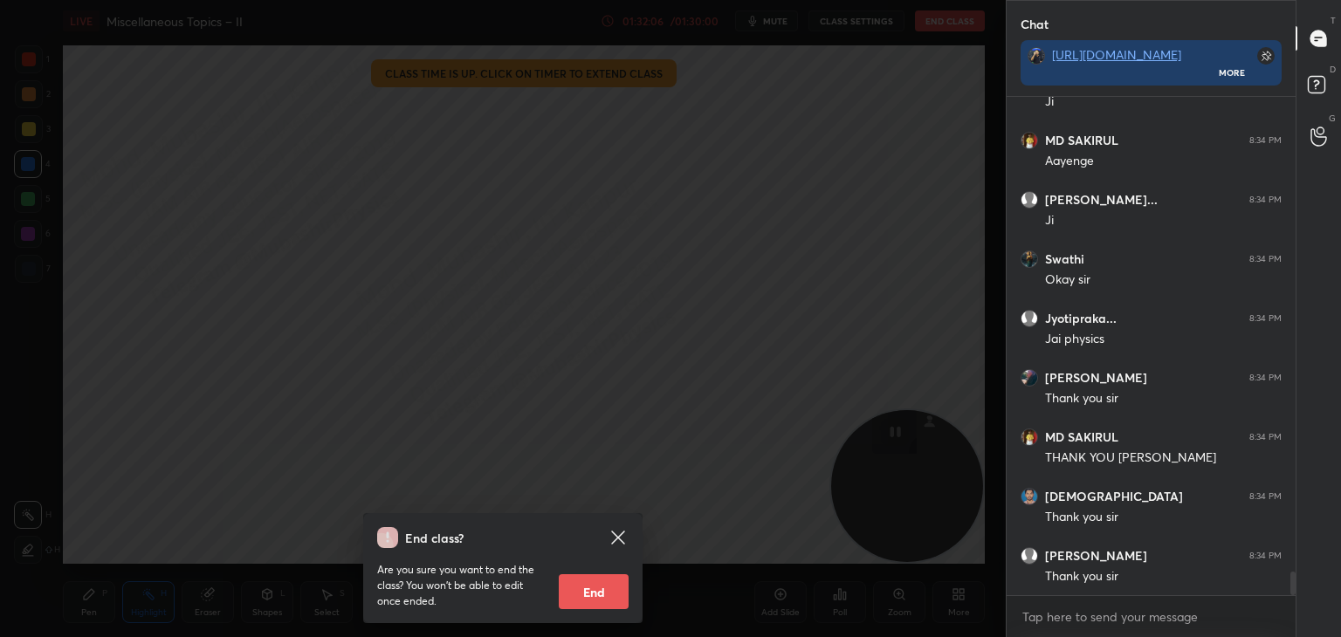
scroll to position [9991, 0]
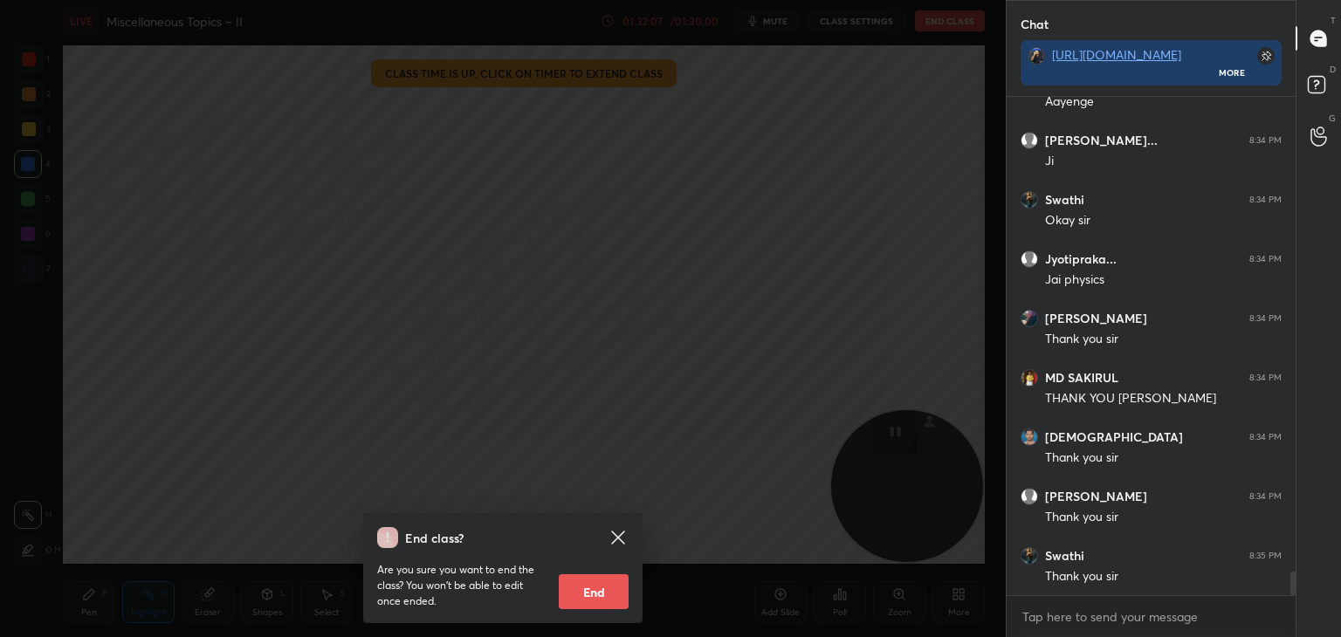
click at [587, 597] on button "End" at bounding box center [594, 592] width 70 height 35
type textarea "x"
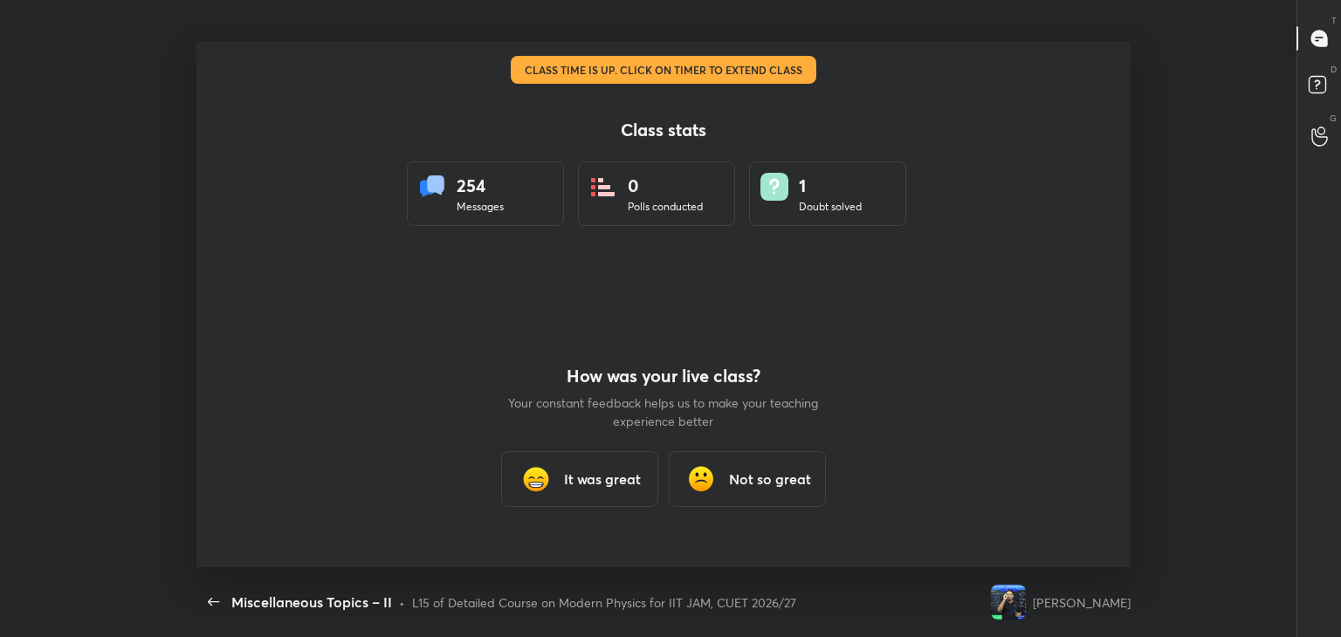
scroll to position [0, 0]
